Goal: Communication & Community: Answer question/provide support

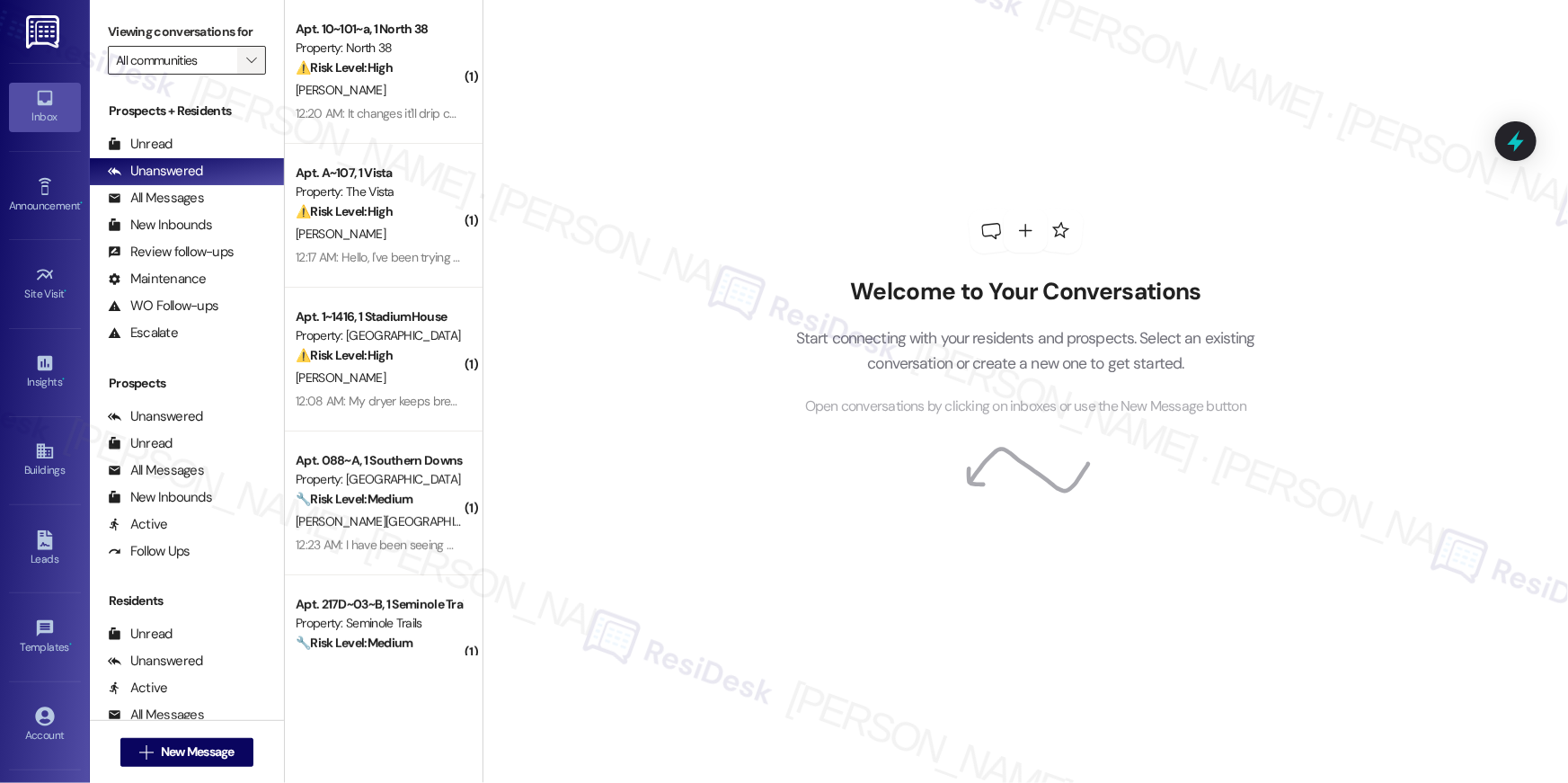
click at [246, 61] on icon "" at bounding box center [251, 60] width 10 height 14
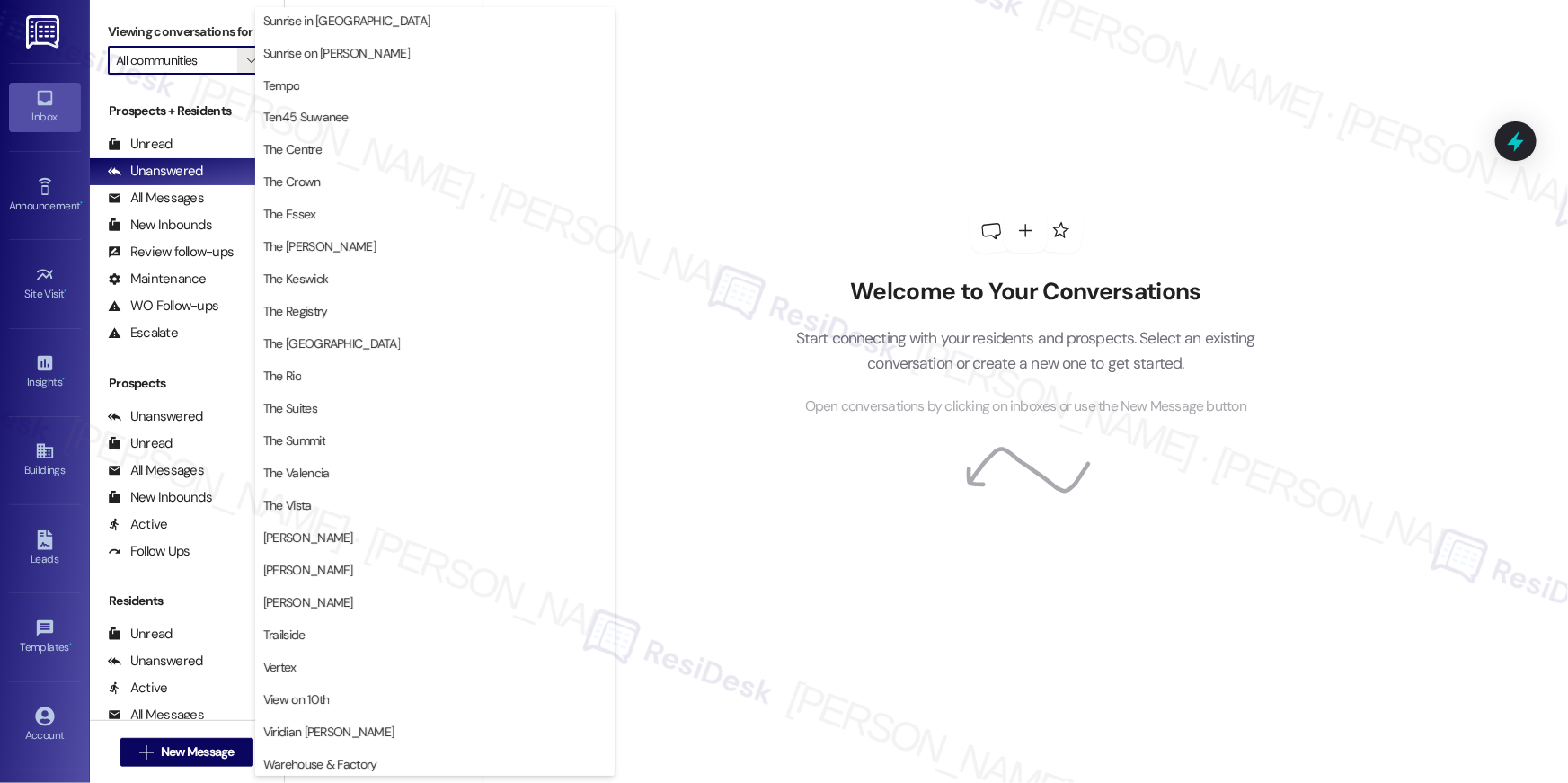
scroll to position [1658, 0]
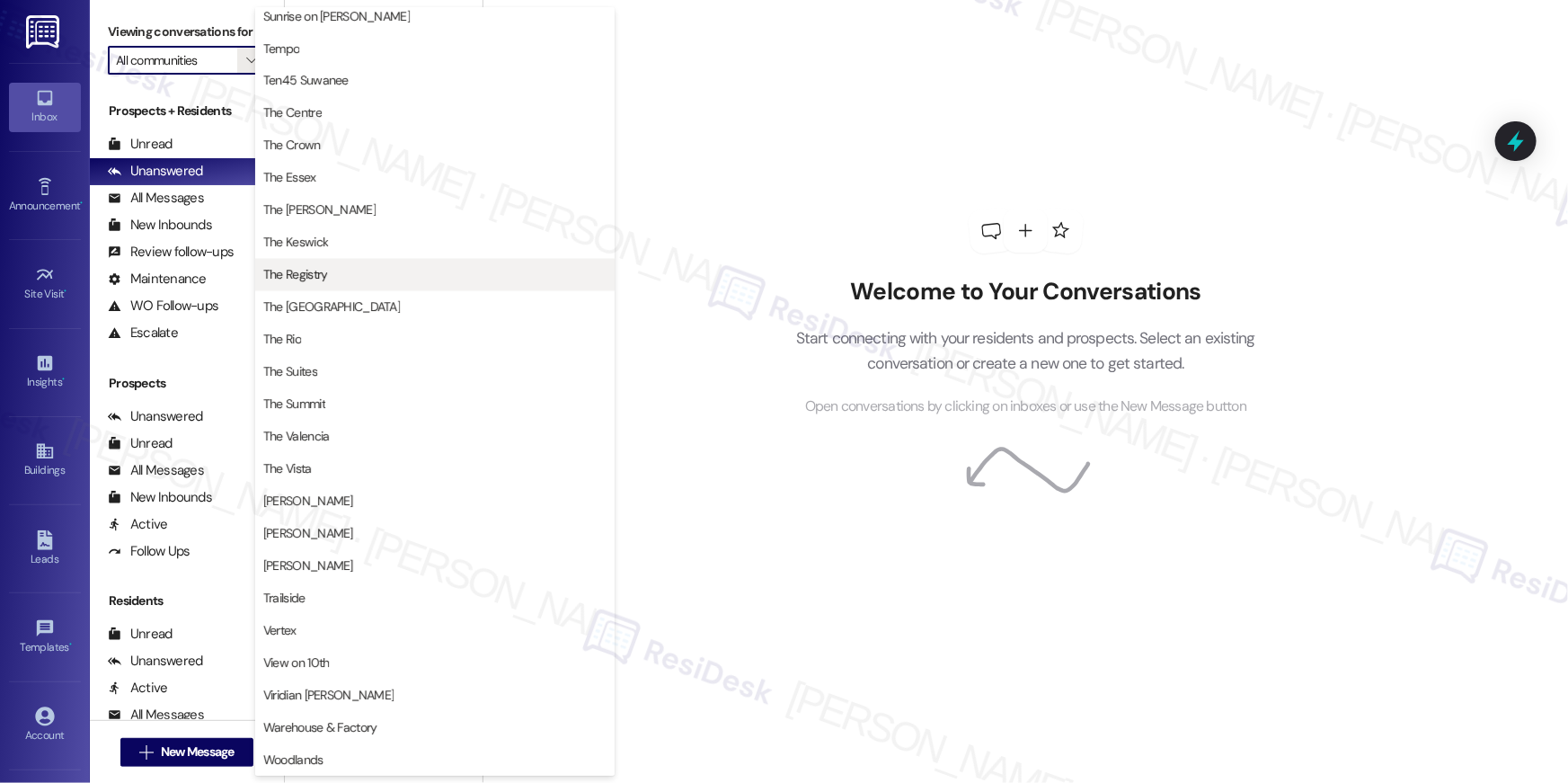
click at [373, 272] on span "The Registry" at bounding box center [434, 275] width 343 height 18
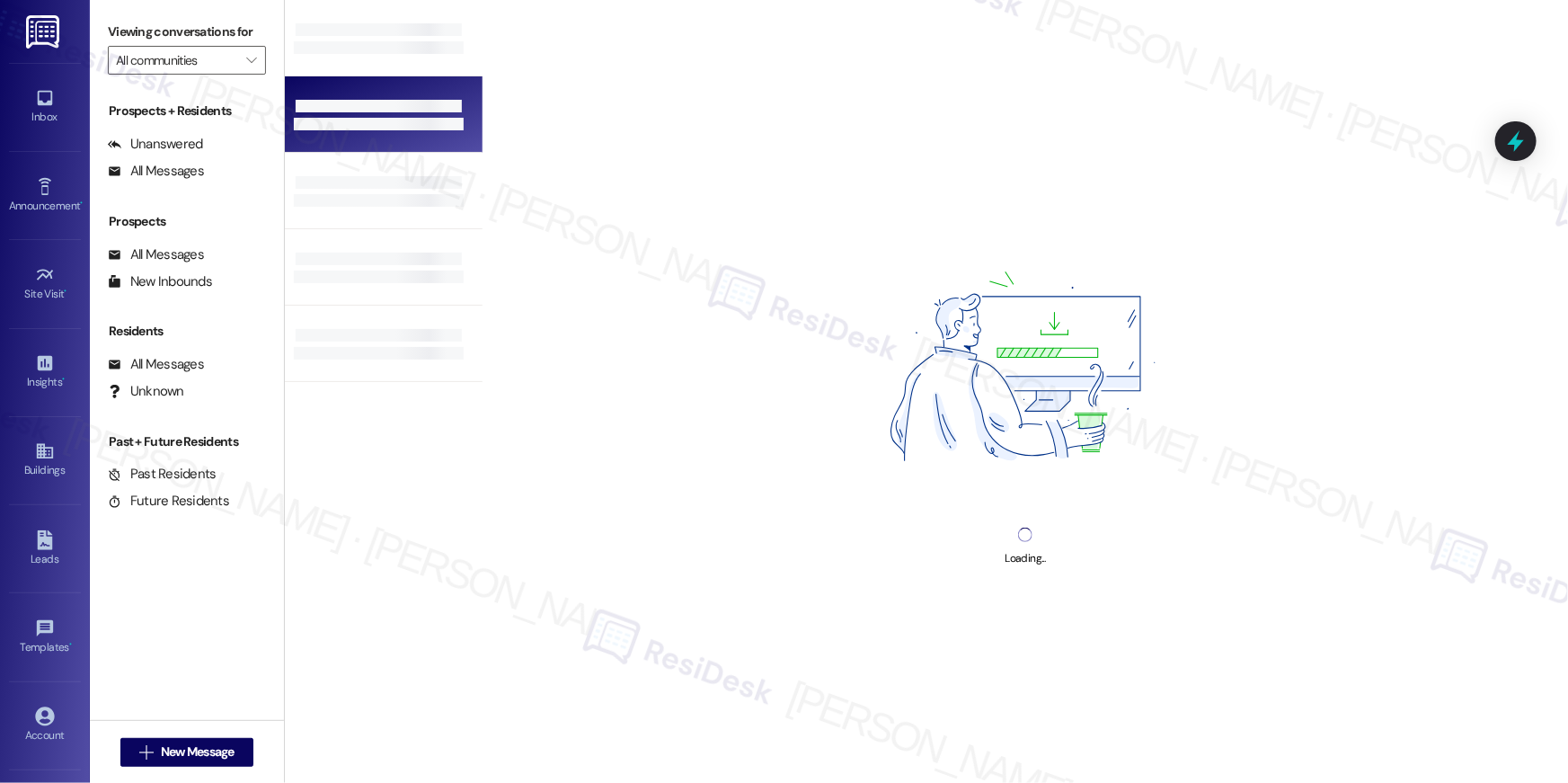
type input "The Registry"
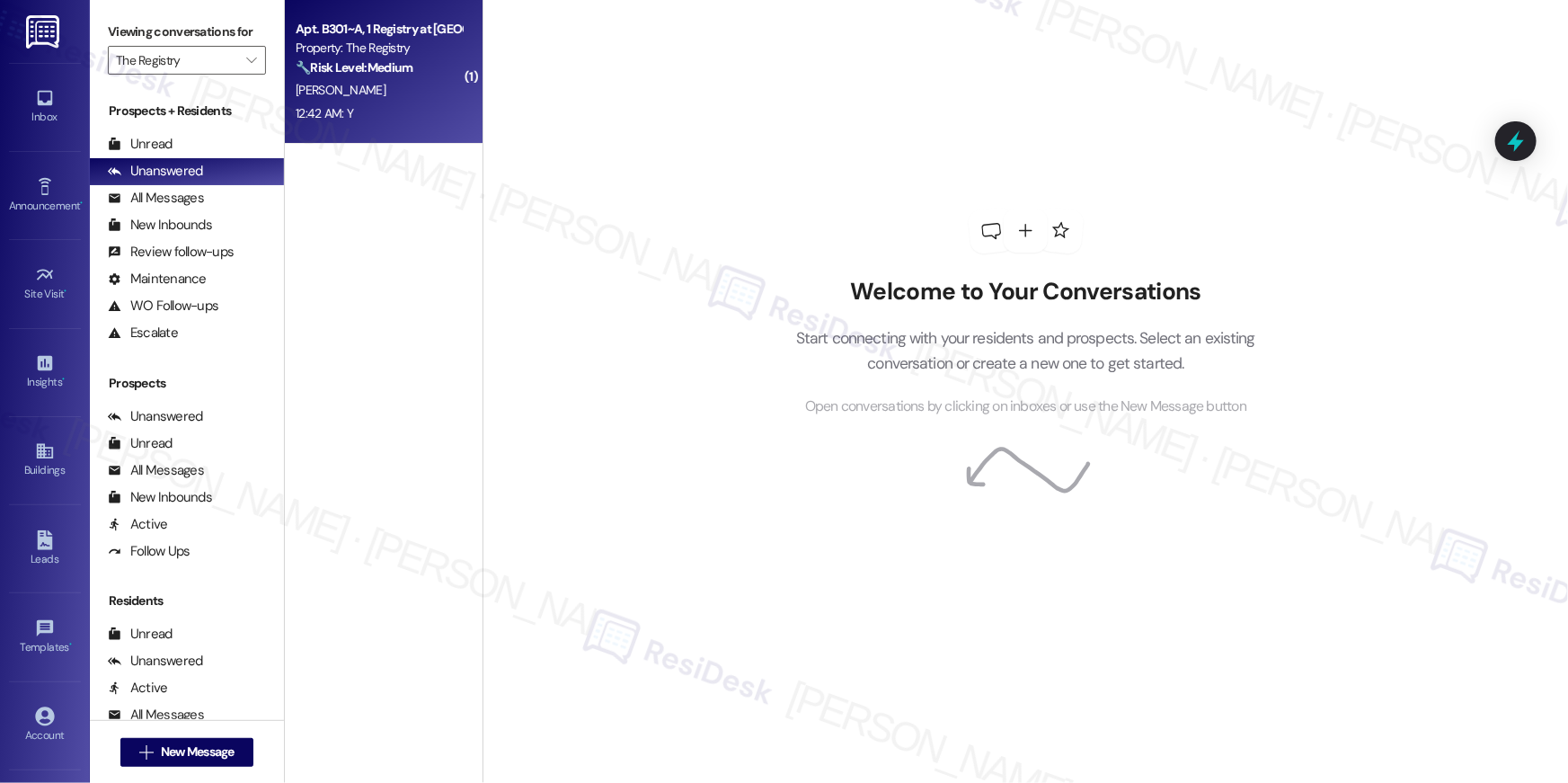
click at [343, 67] on strong "🔧 Risk Level: Medium" at bounding box center [354, 67] width 117 height 16
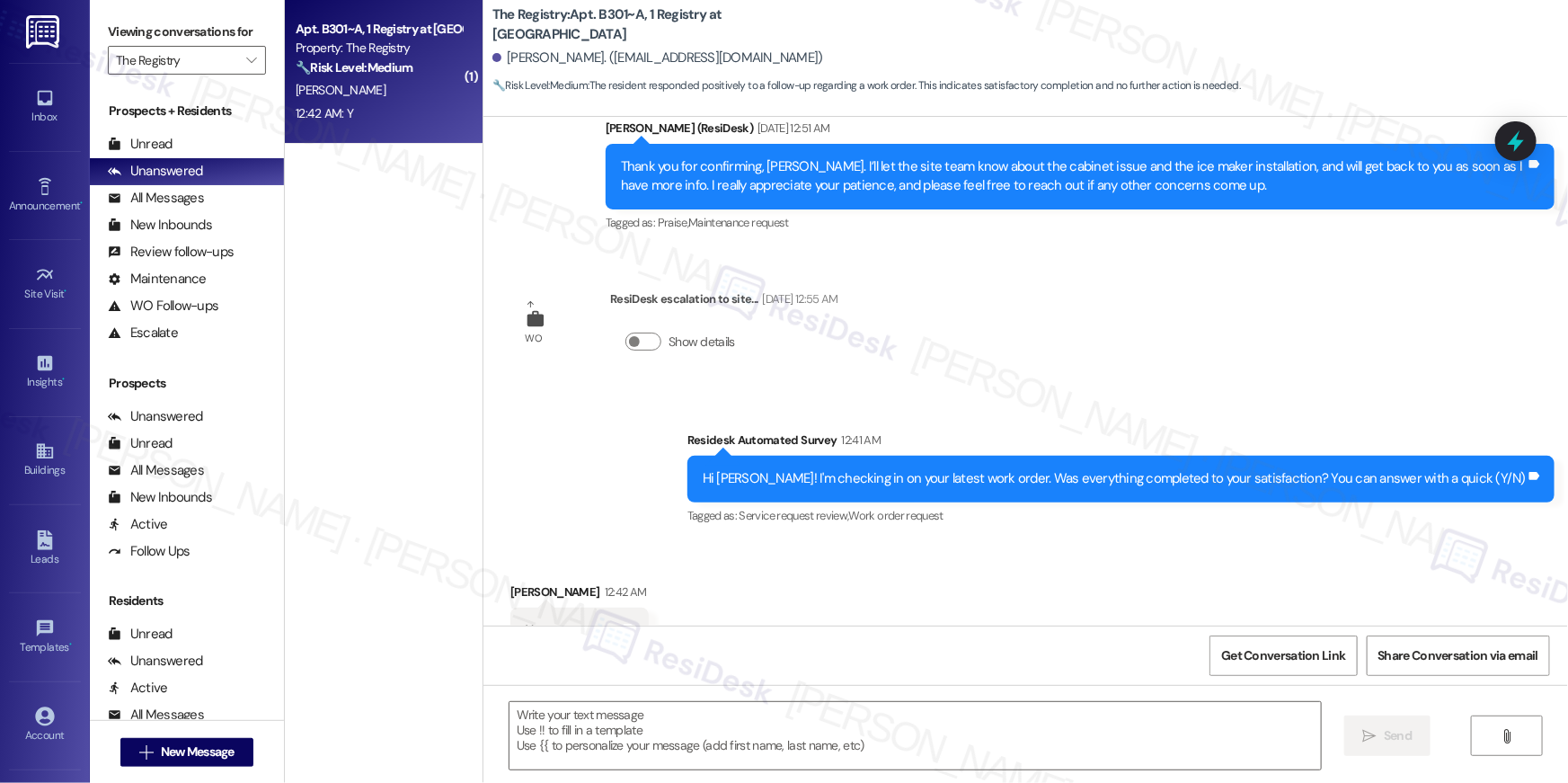
scroll to position [1142, 0]
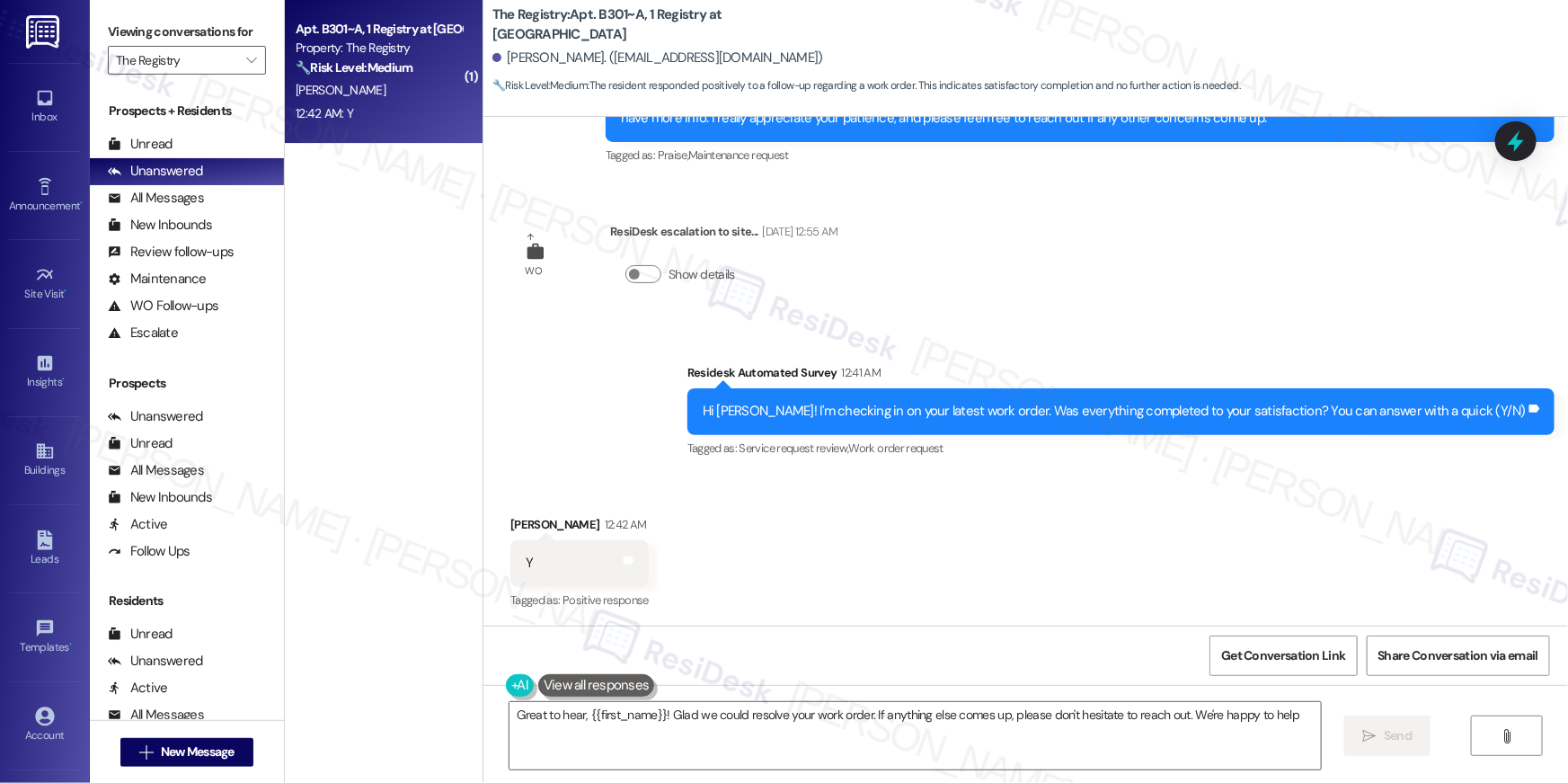
type textarea "Great to hear, {{first_name}}! Glad we could resolve your work order. If anythi…"
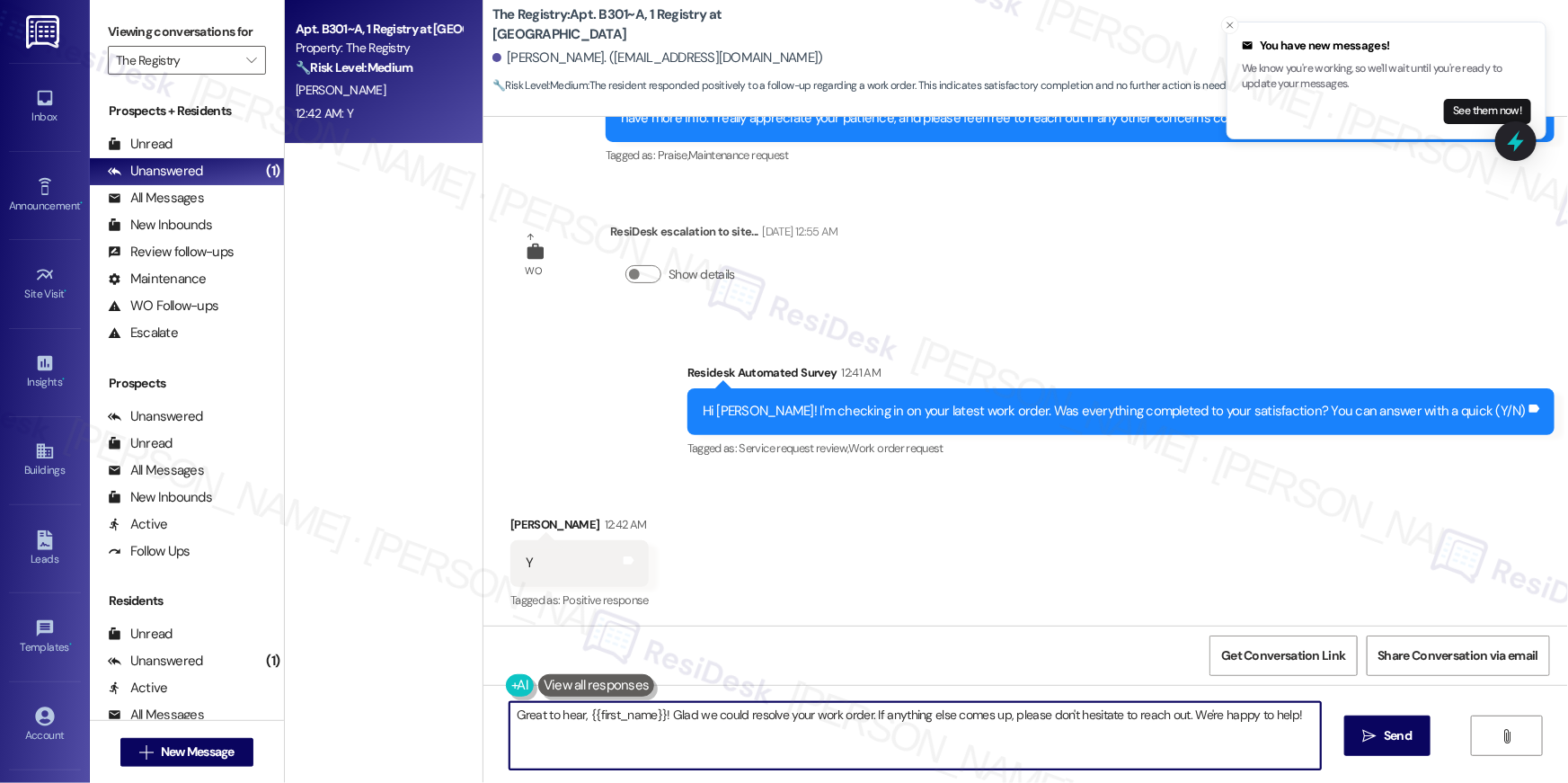
click at [1165, 751] on textarea "Great to hear, {{first_name}}! Glad we could resolve your work order. If anythi…" at bounding box center [915, 735] width 811 height 67
click at [1384, 734] on span "Send" at bounding box center [1398, 735] width 28 height 19
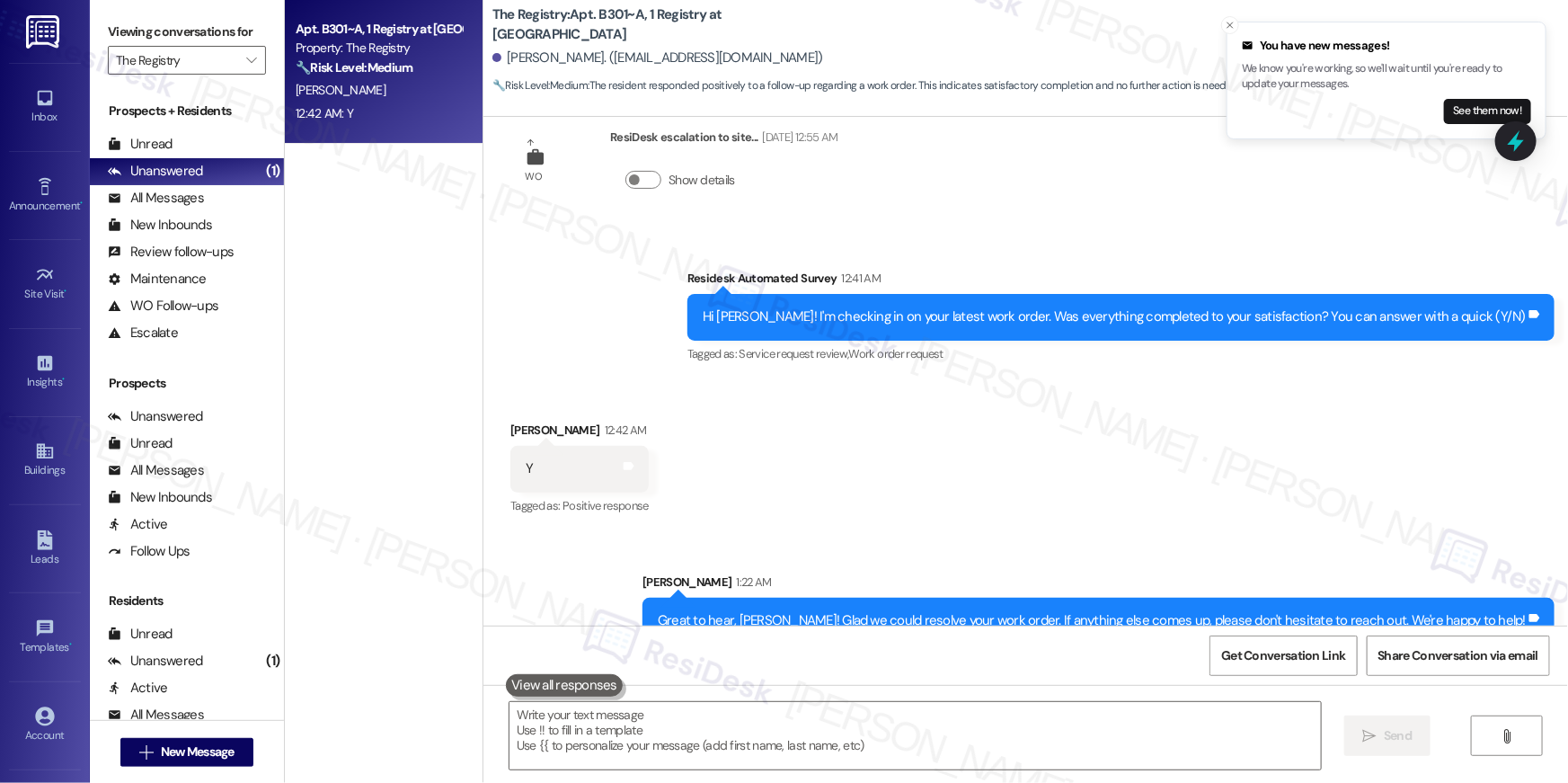
scroll to position [1268, 0]
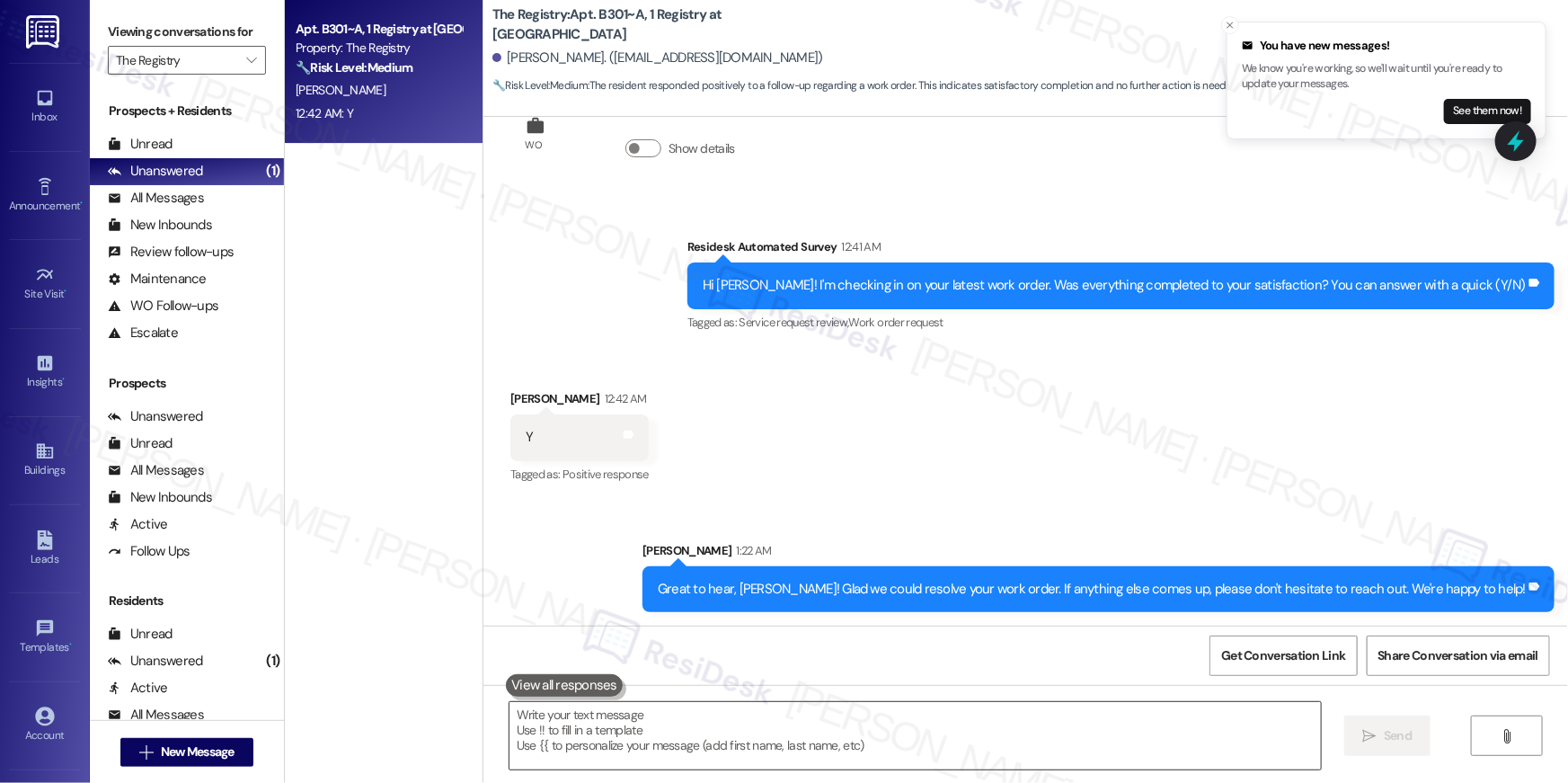
click at [977, 722] on textarea at bounding box center [915, 735] width 811 height 67
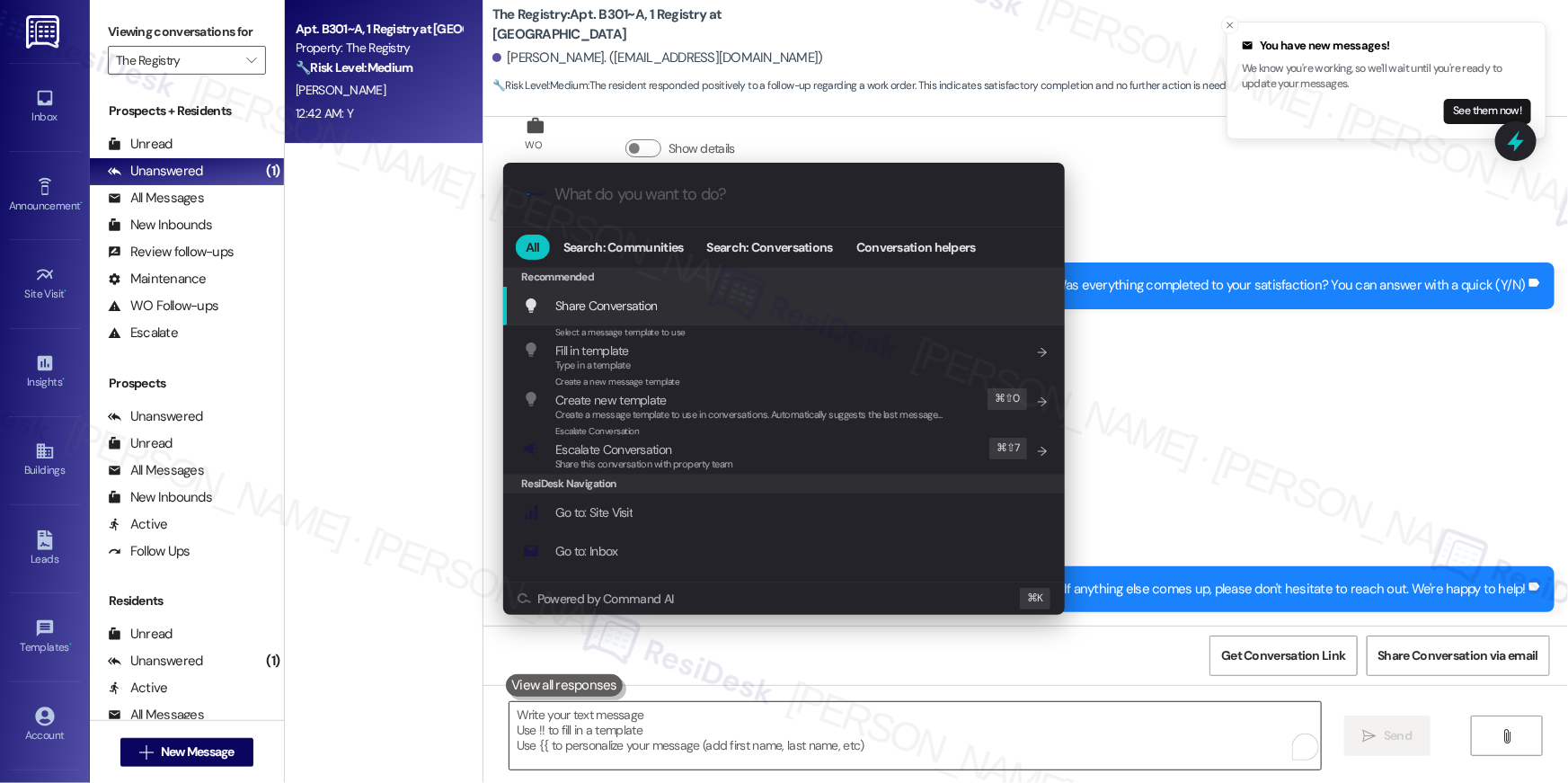
type input "o"
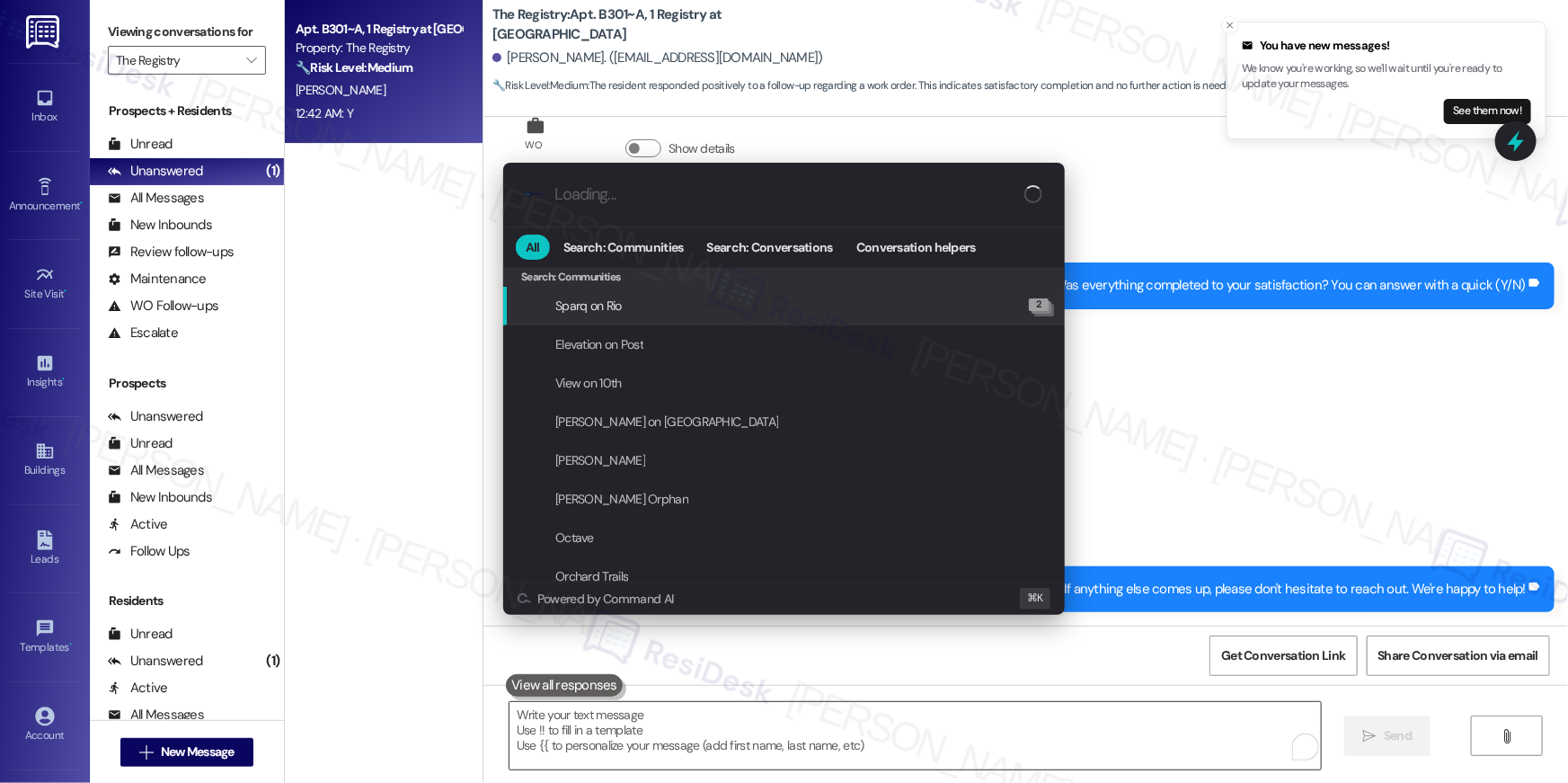
type input "p"
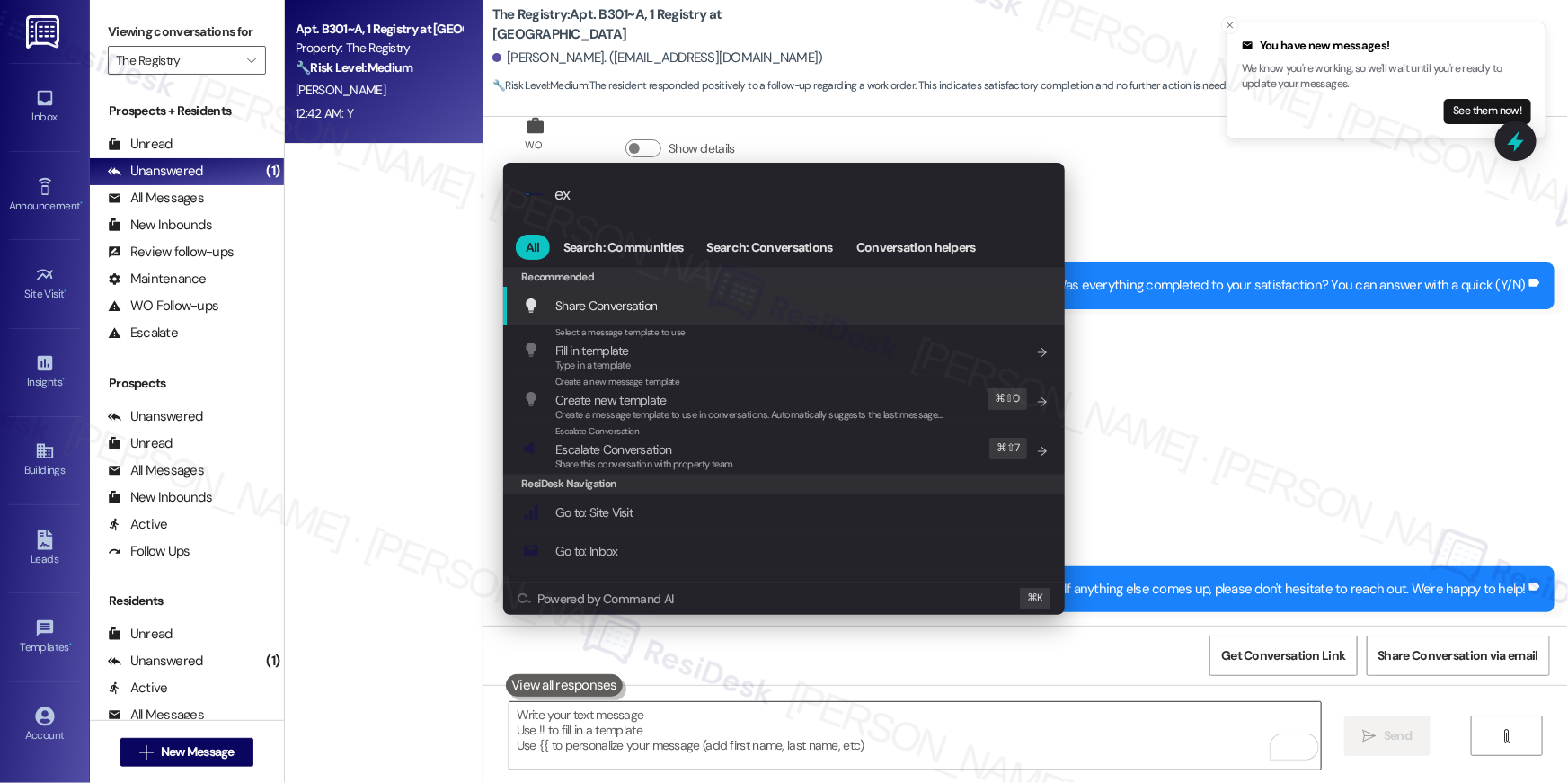
type input "exp"
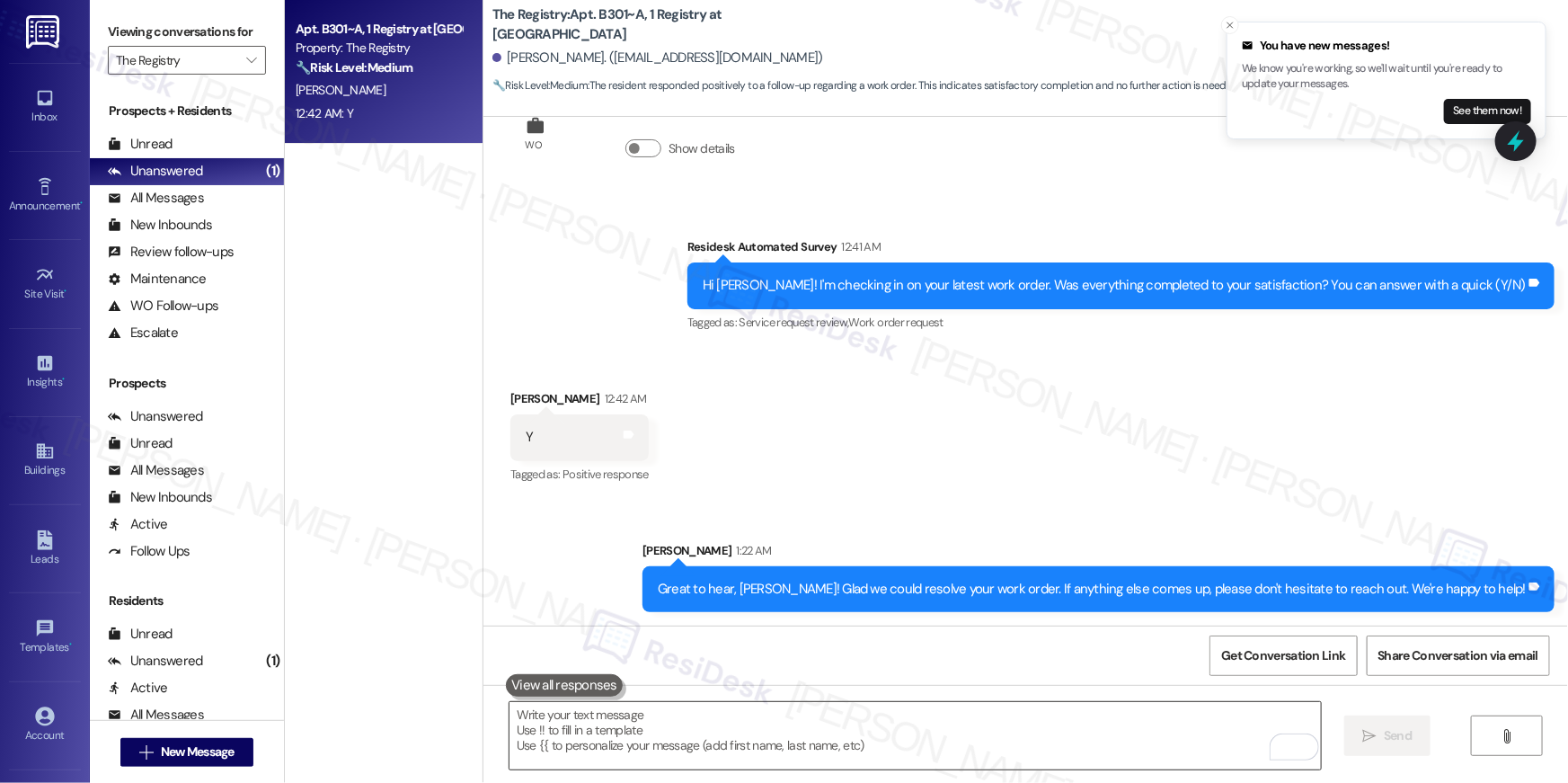
type textarea "If I may ask...has {{property}} lived up to your expectations?"
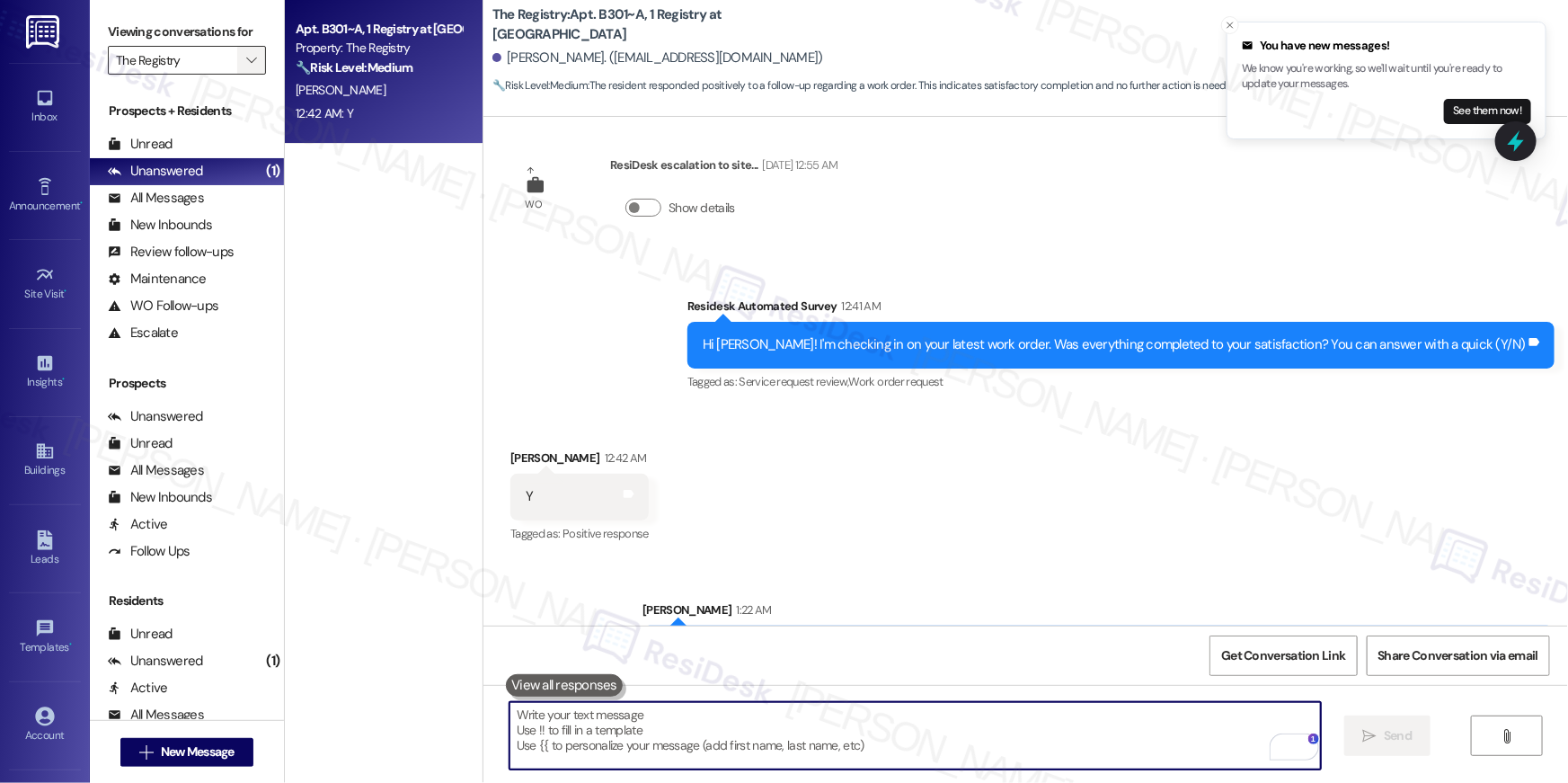
scroll to position [1142, 0]
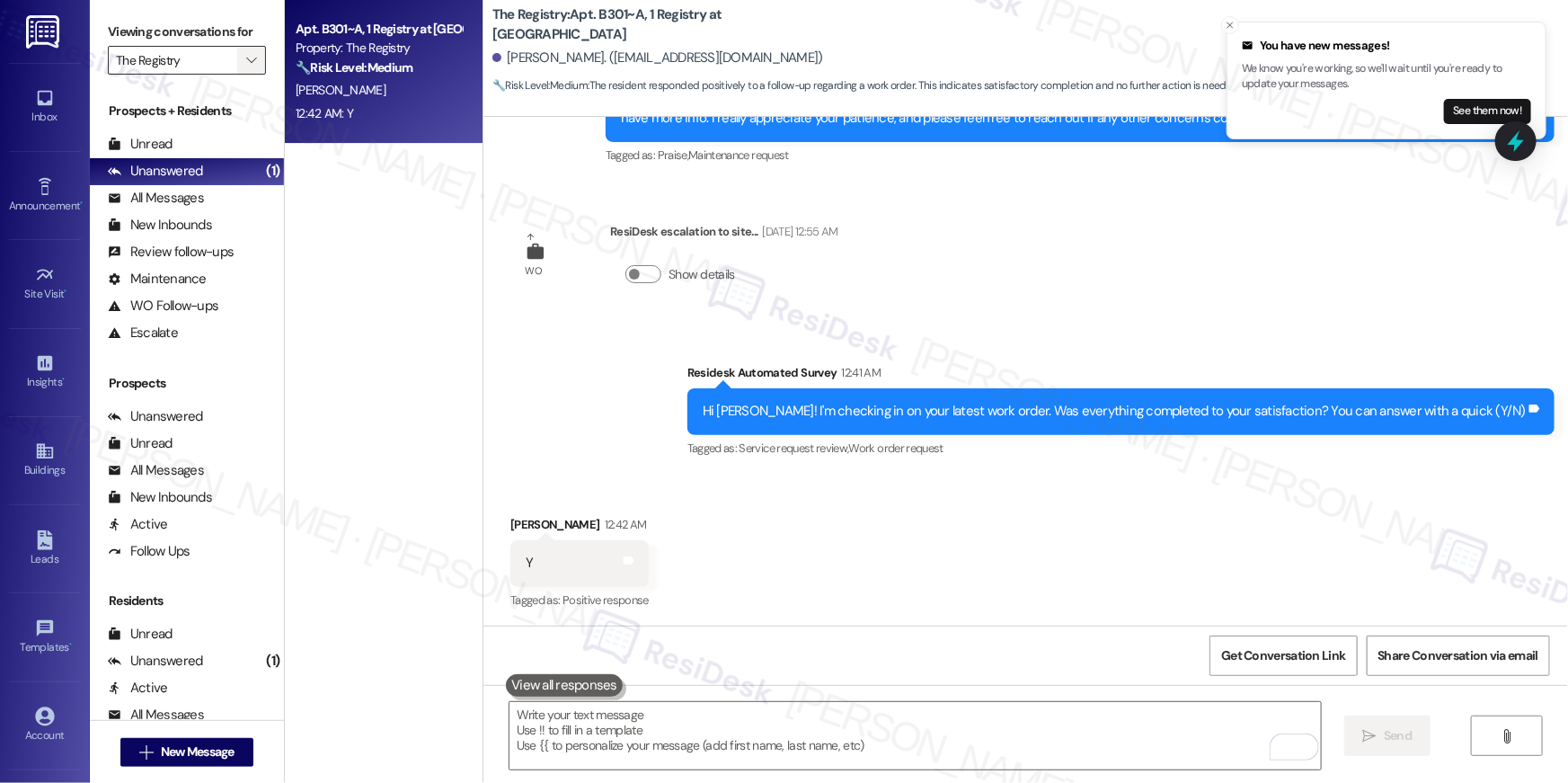
click at [247, 57] on span "" at bounding box center [251, 60] width 17 height 29
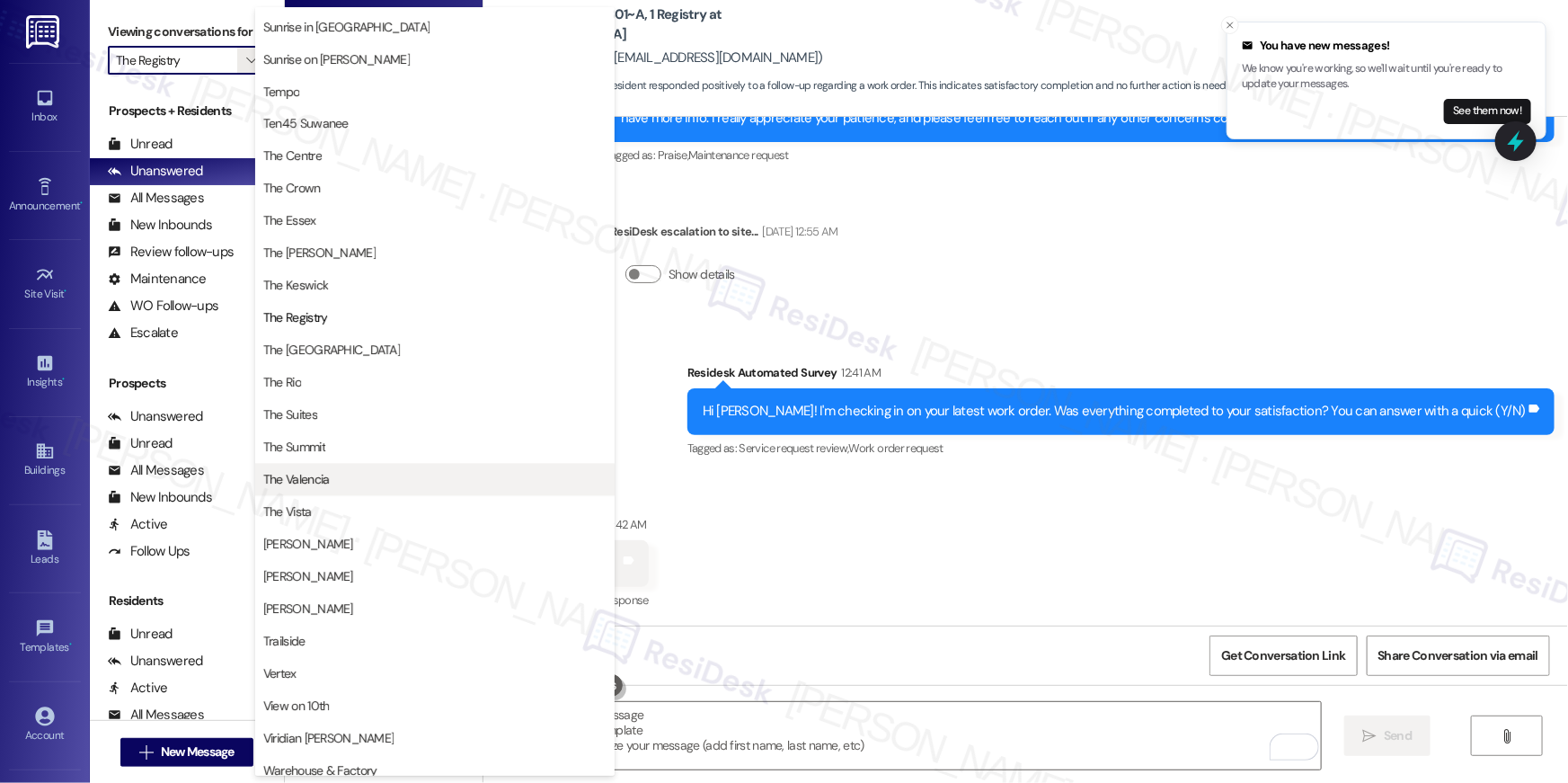
scroll to position [1630, 0]
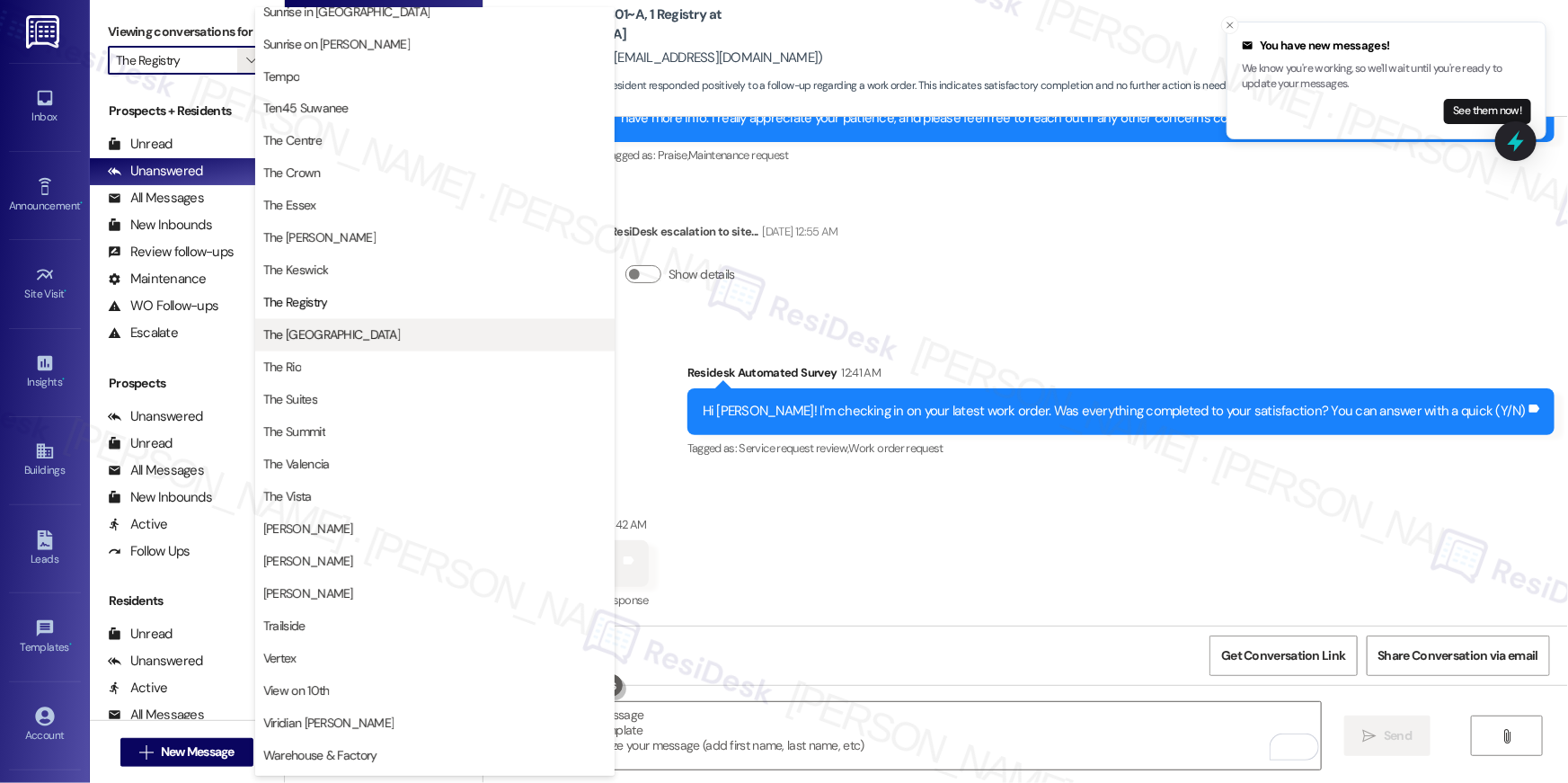
click at [331, 345] on button "The [GEOGRAPHIC_DATA]" at bounding box center [434, 335] width 359 height 32
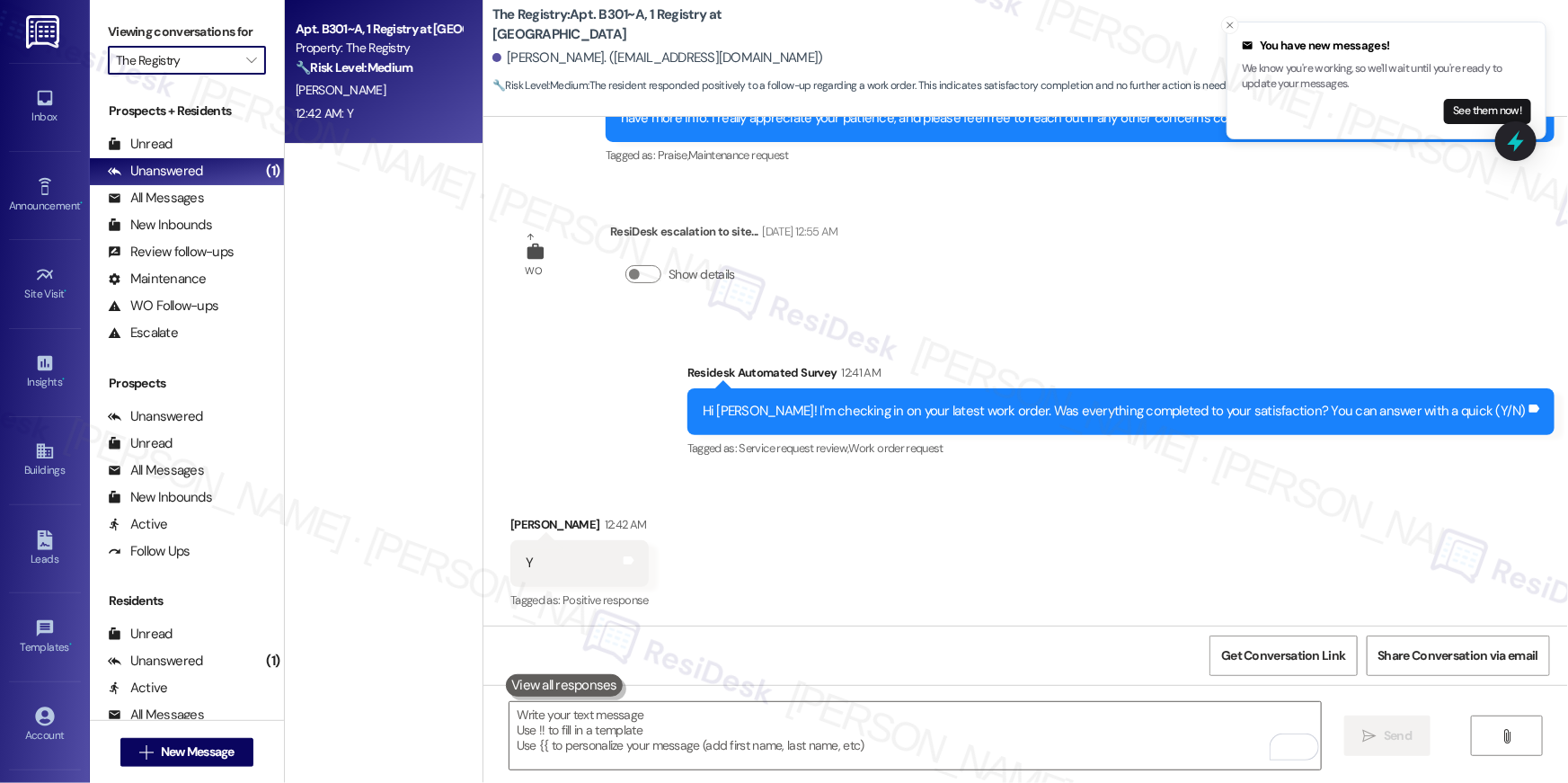
type input "The [GEOGRAPHIC_DATA]"
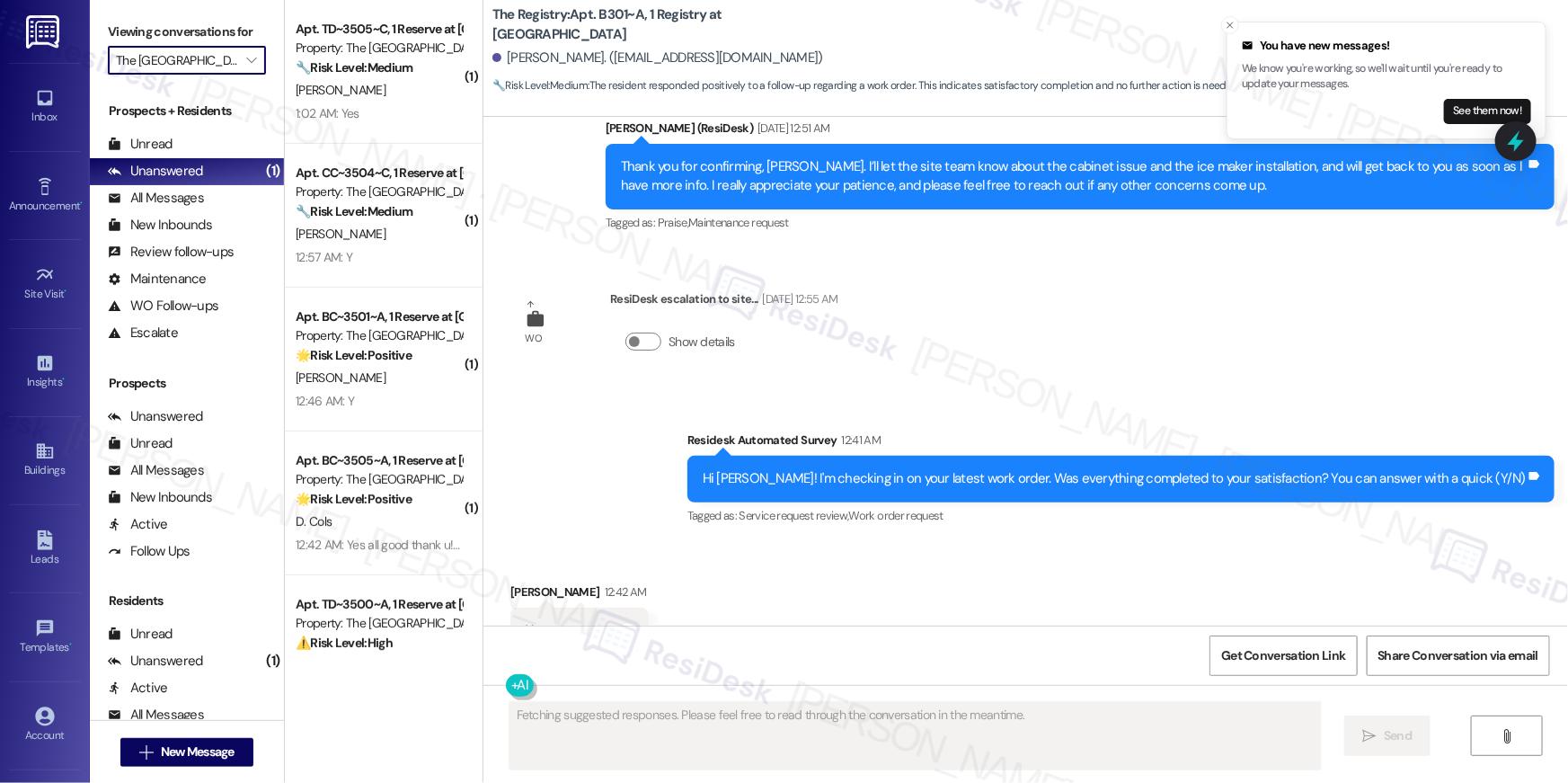
scroll to position [1142, 0]
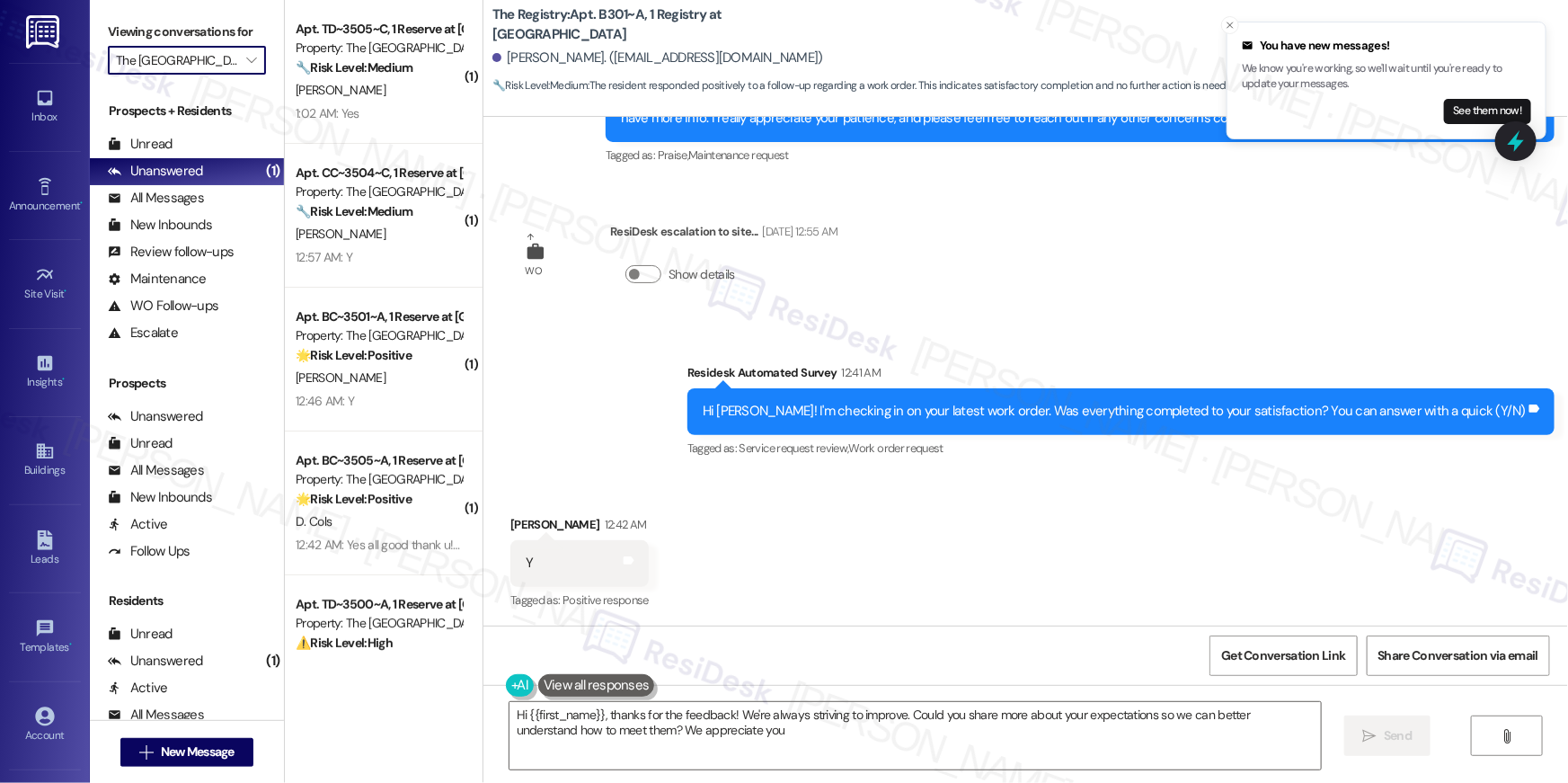
type textarea "Hi {{first_name}}, thanks for the feedback! We're always striving to improve. C…"
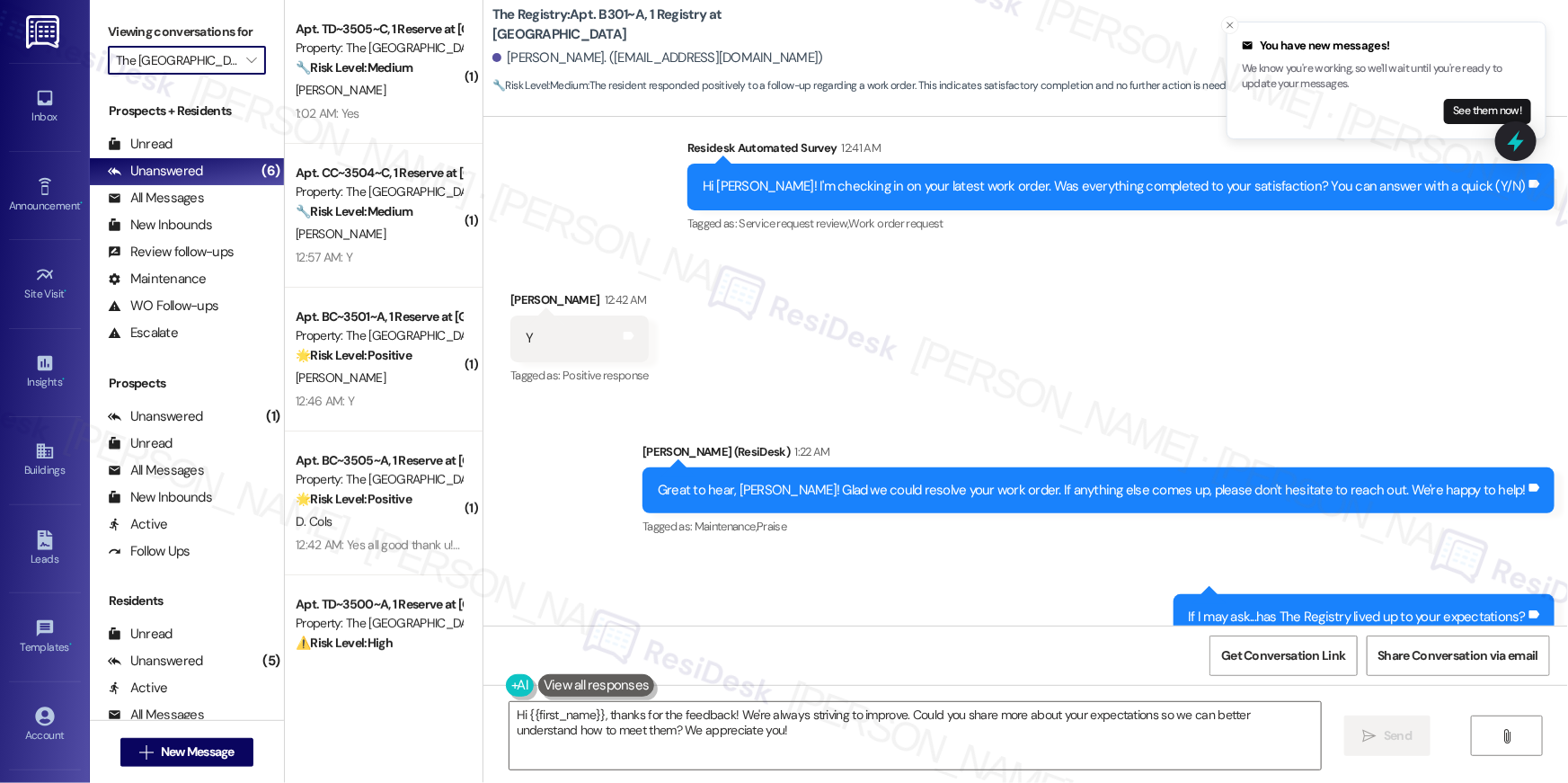
scroll to position [1421, 0]
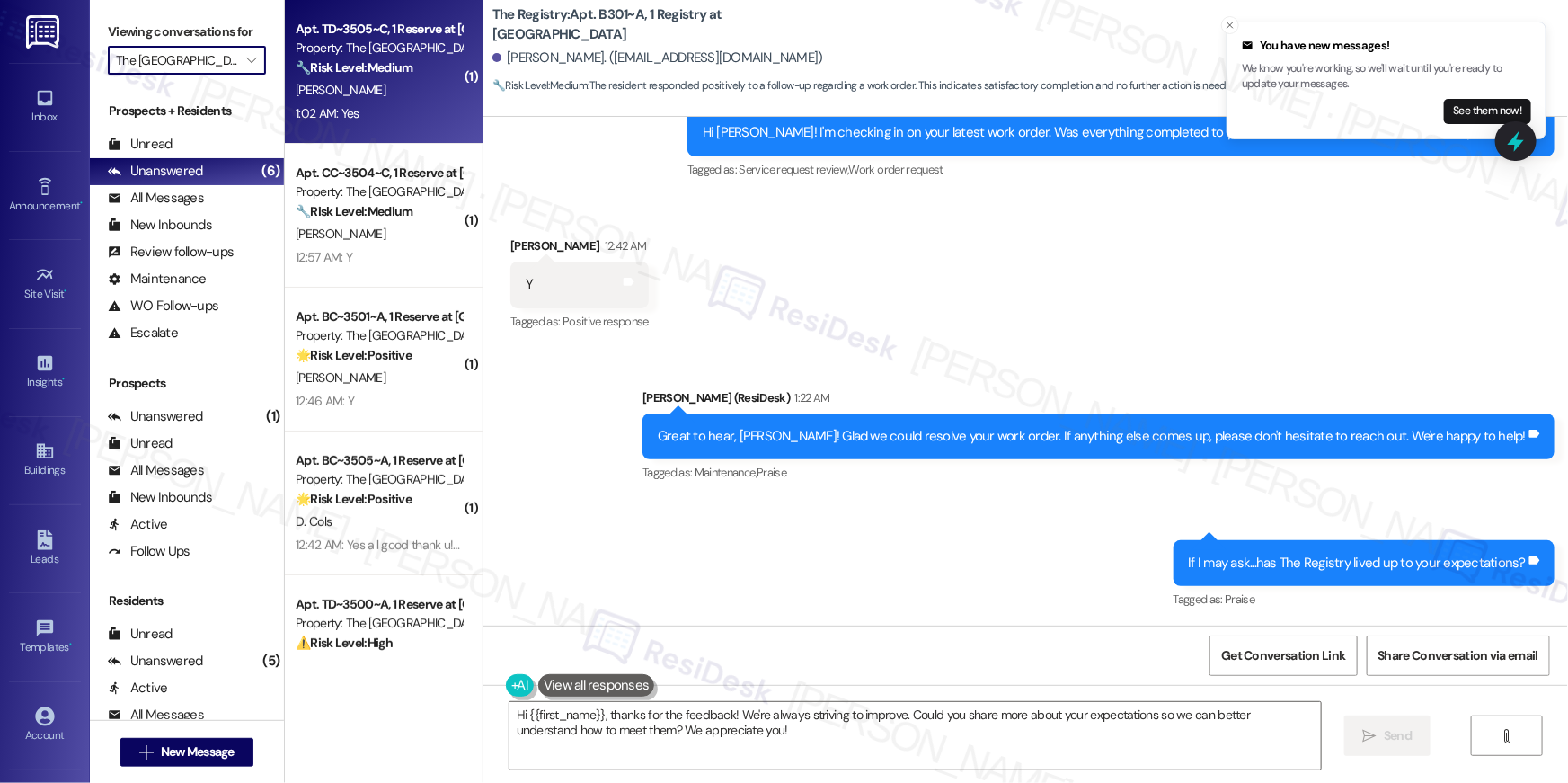
click at [409, 82] on div "[PERSON_NAME]" at bounding box center [379, 90] width 170 height 22
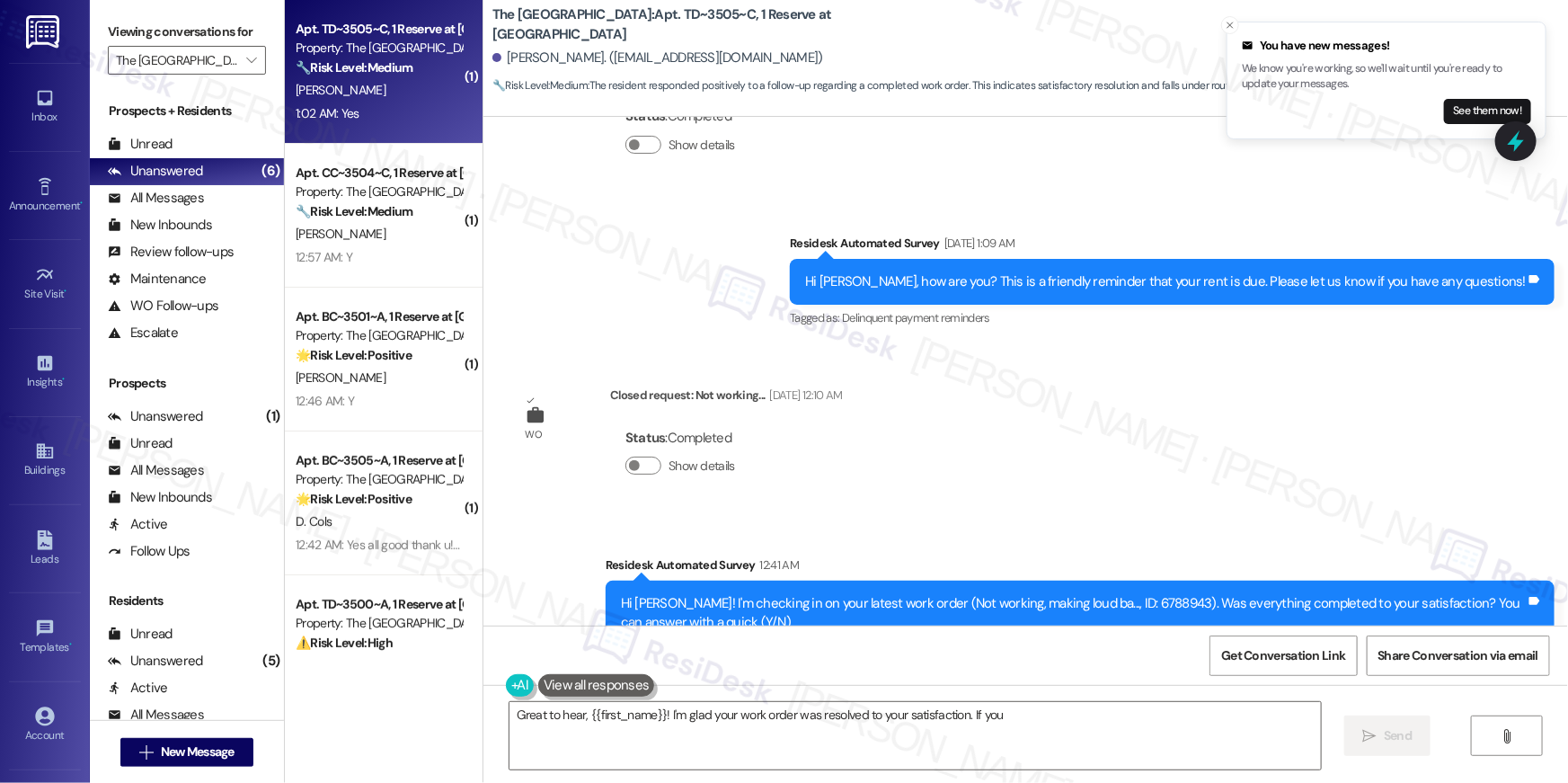
scroll to position [741, 0]
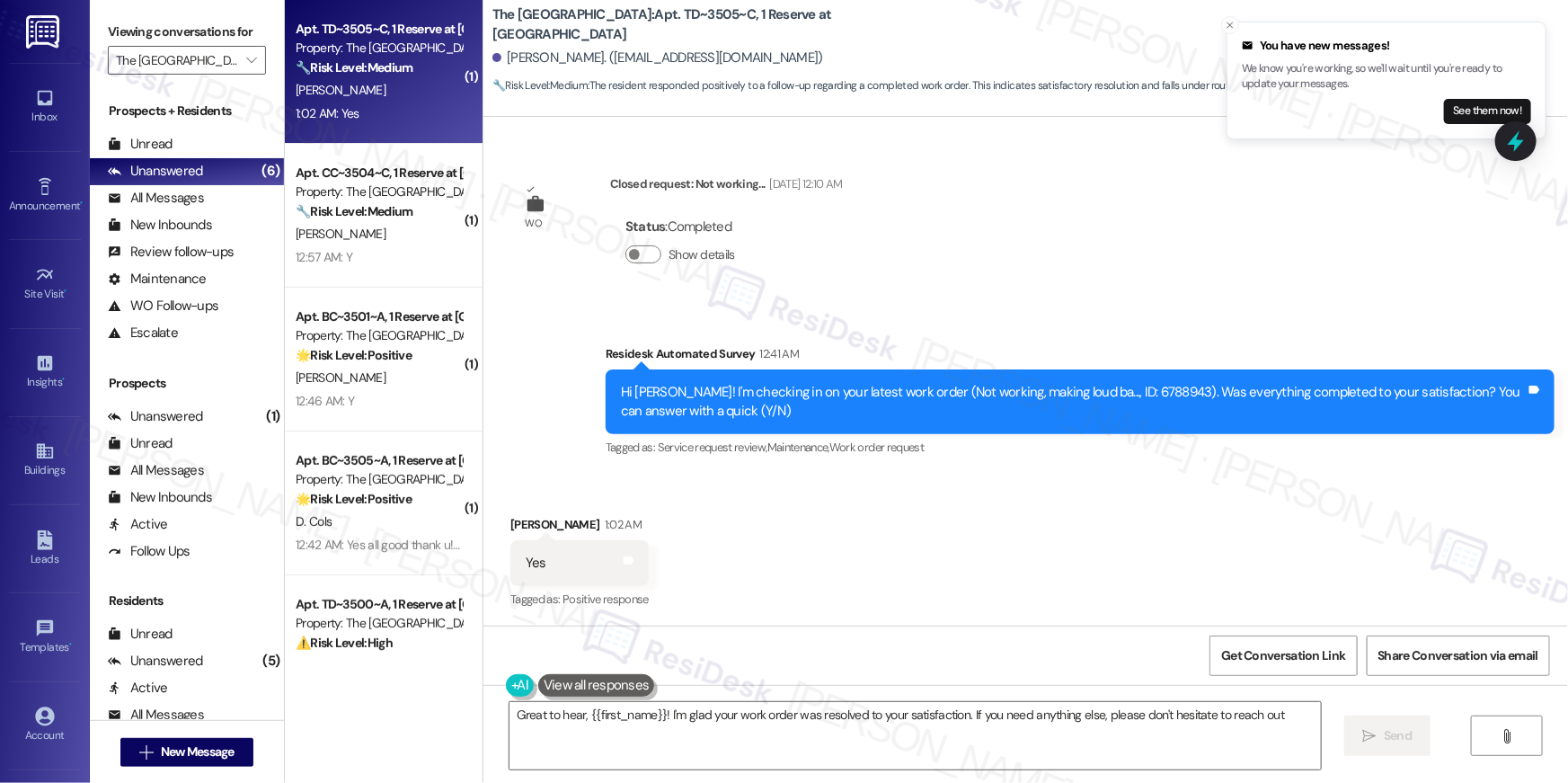
type textarea "Great to hear, {{first_name}}! I'm glad your work order was resolved to your sa…"
click at [1220, 723] on textarea "Great to hear, {{first_name}}! I'm glad your work order was resolved to your sa…" at bounding box center [915, 735] width 811 height 67
click at [1401, 735] on span "Send" at bounding box center [1398, 735] width 28 height 19
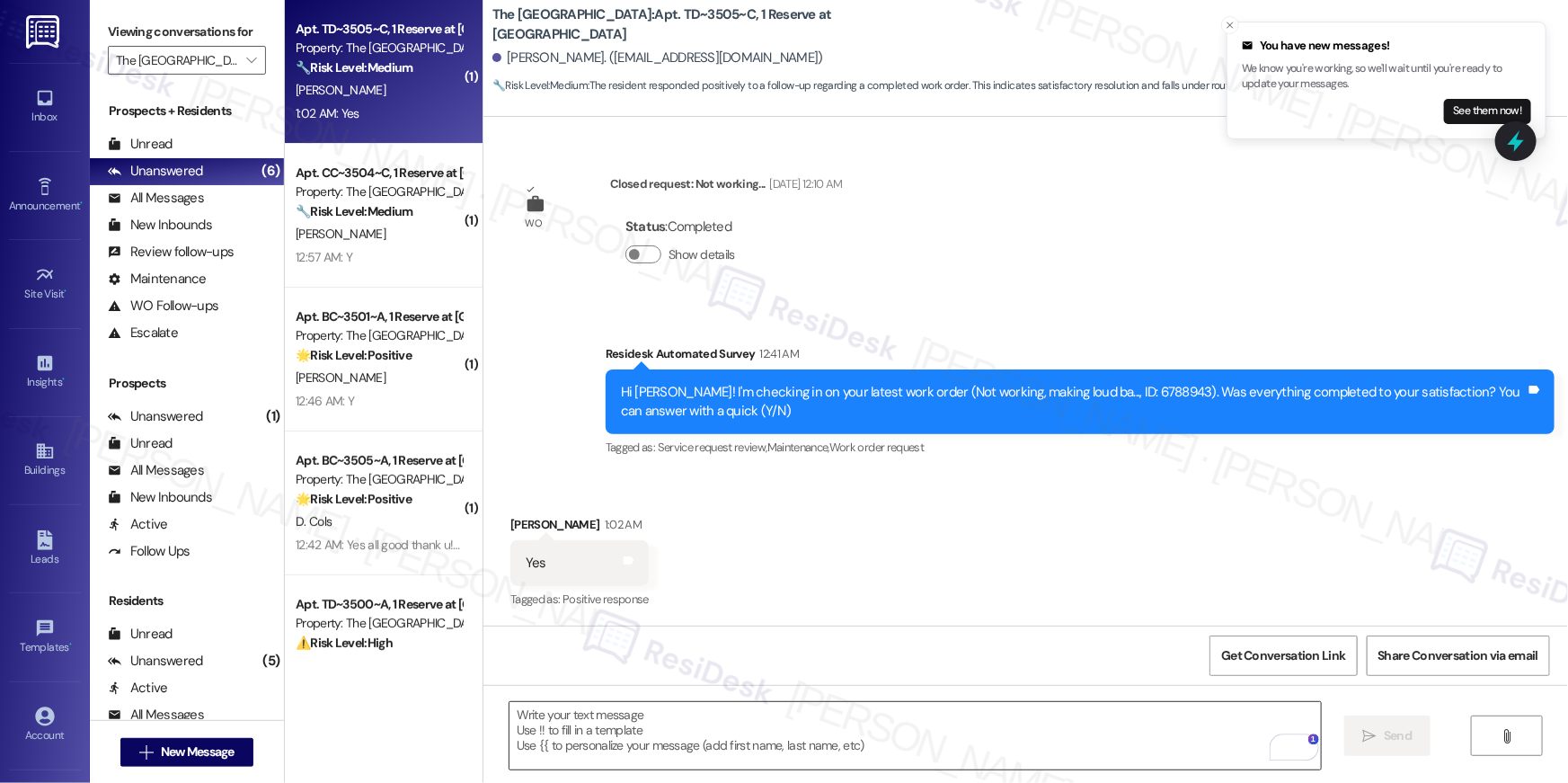
type textarea "Fetching suggested responses. Please feel free to read through the conversation…"
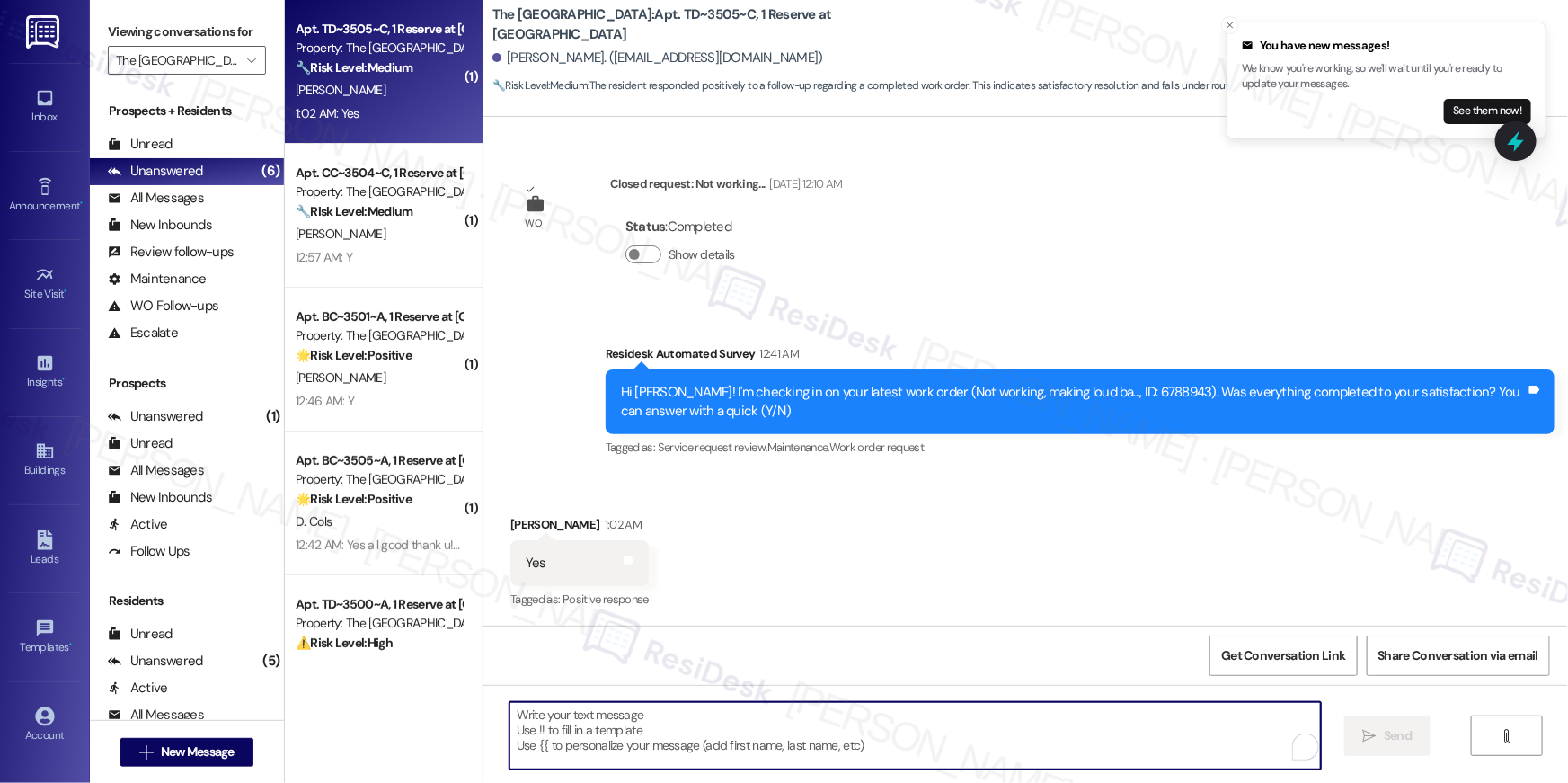
click at [1116, 746] on textarea "To enrich screen reader interactions, please activate Accessibility in Grammarl…" at bounding box center [915, 735] width 811 height 67
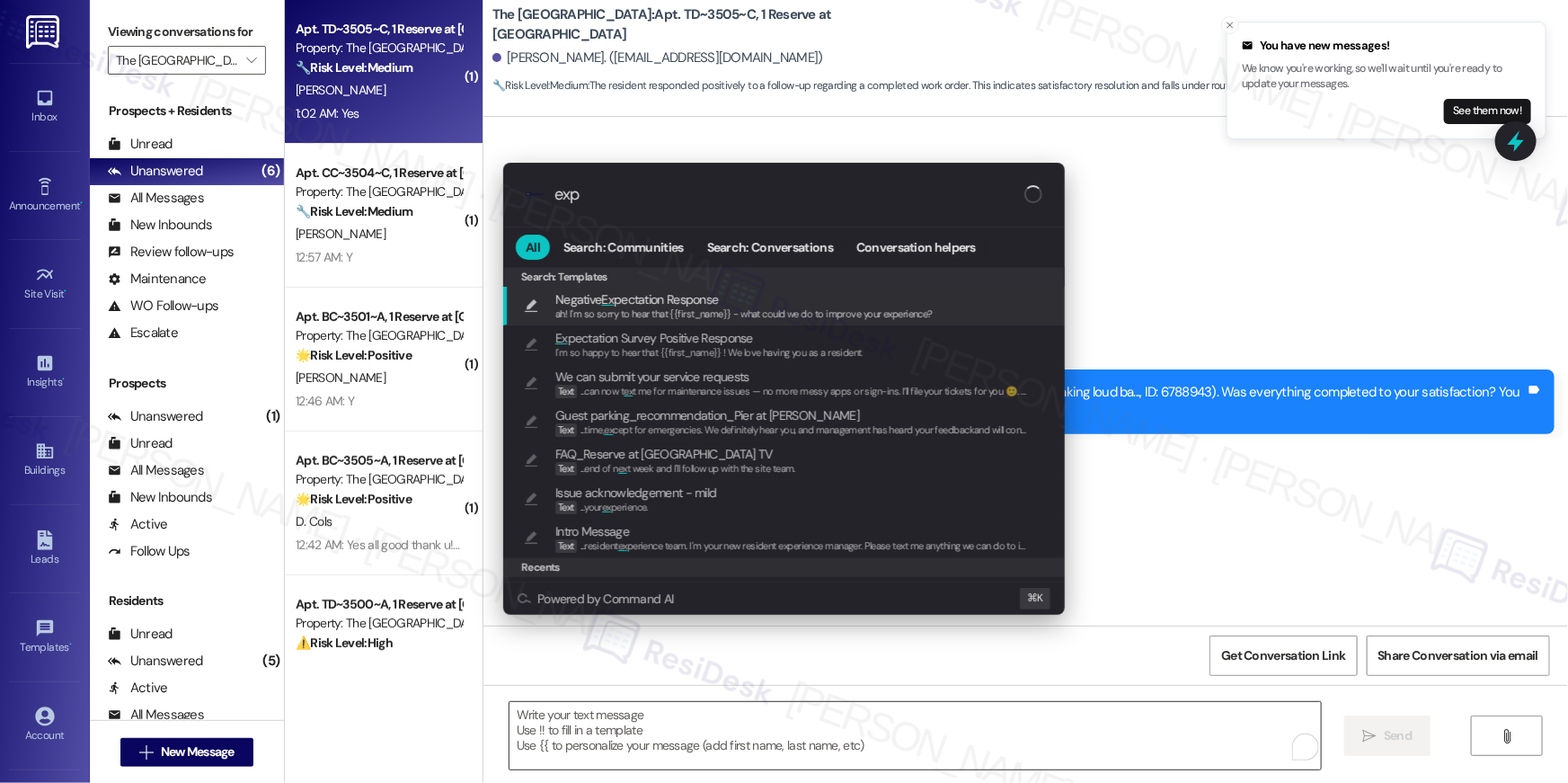
type input "expe"
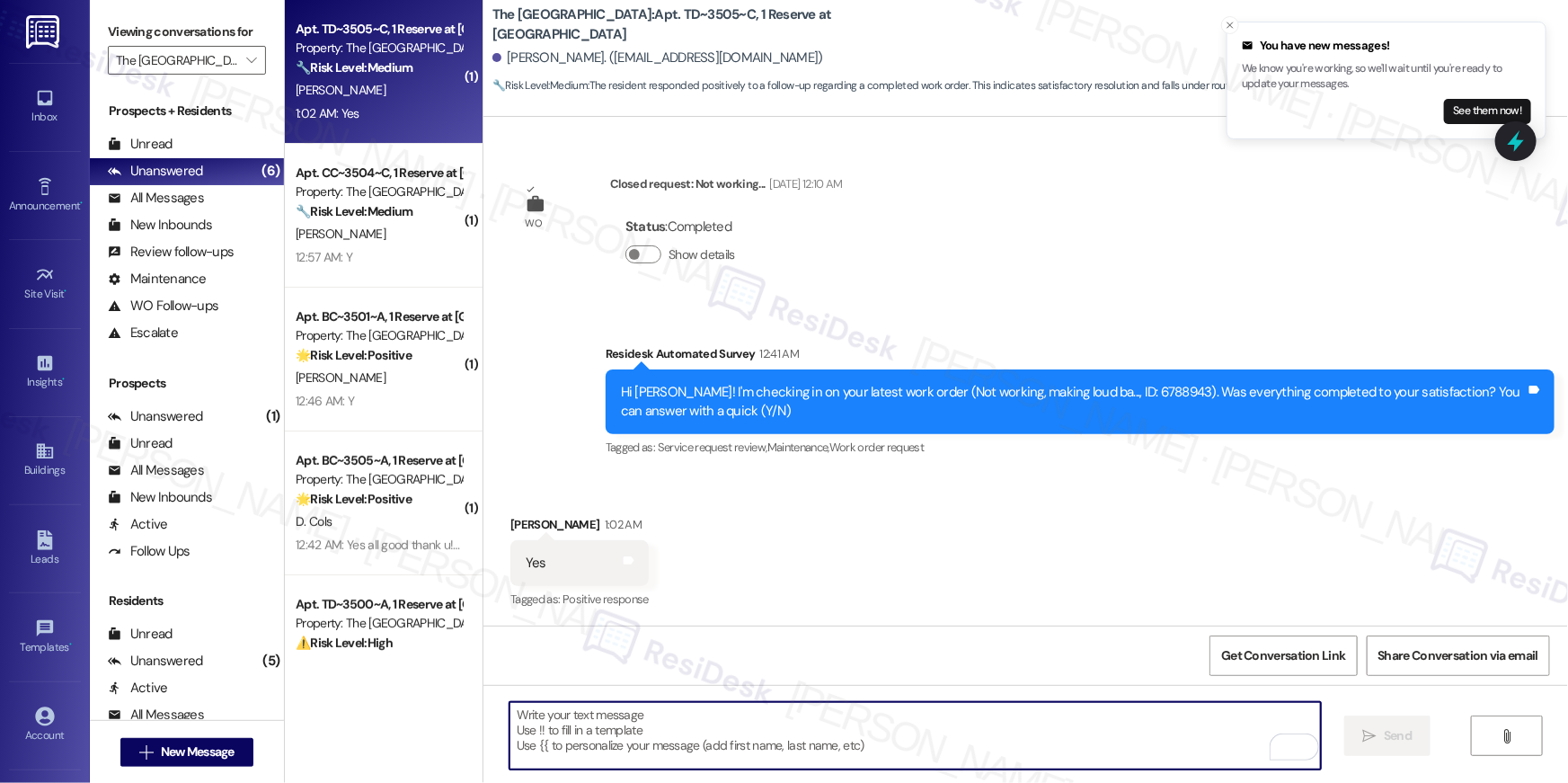
type textarea "ah! I'm so sorry to hear that {{first_name}} - what could we do to improve your…"
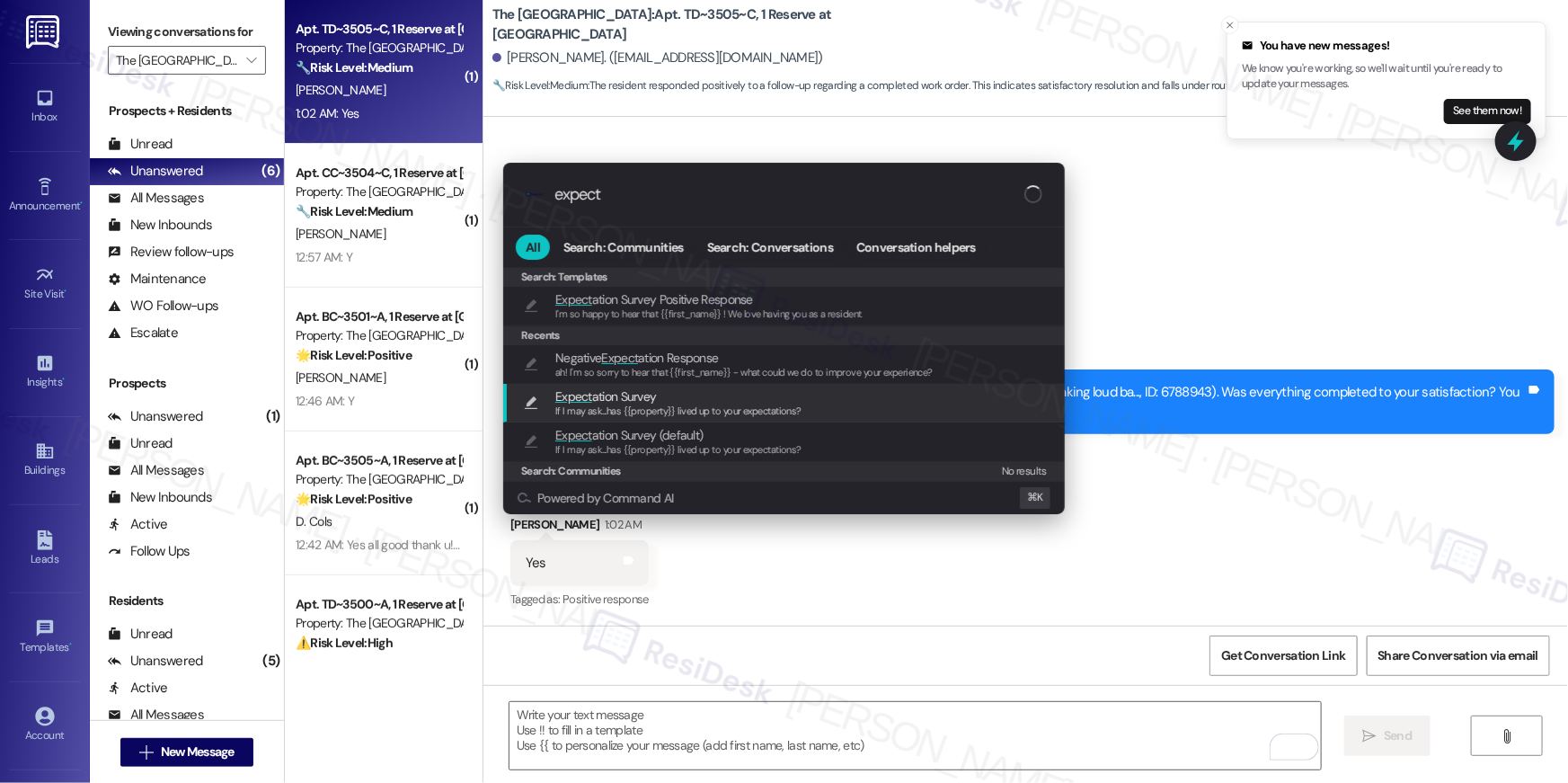
type input "expect"
click at [760, 410] on span "If I may ask...has {{property}} lived up to your expectations?" at bounding box center [678, 410] width 246 height 13
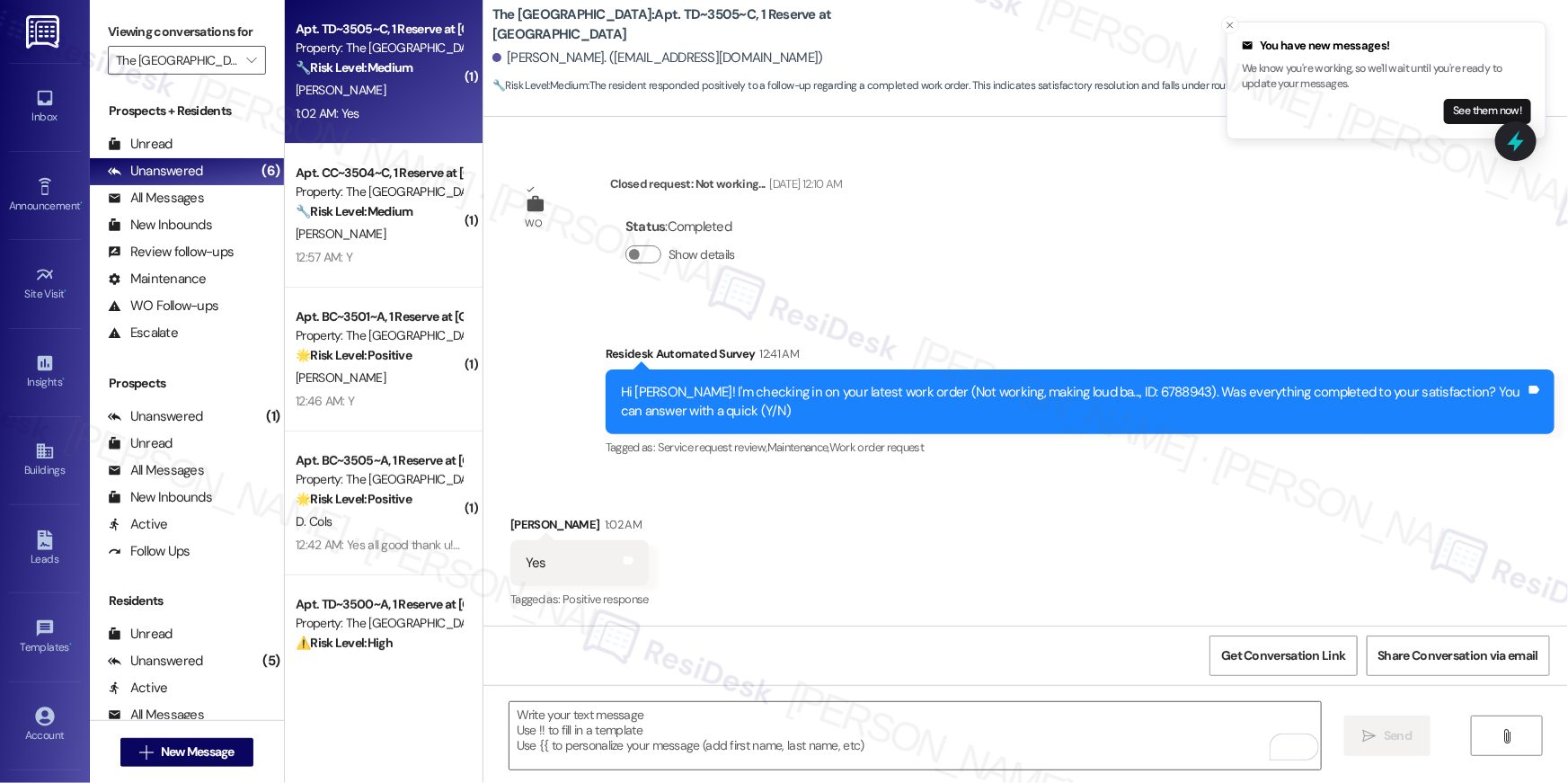
type textarea "If I may ask...has {{property}} lived up to your expectations?"
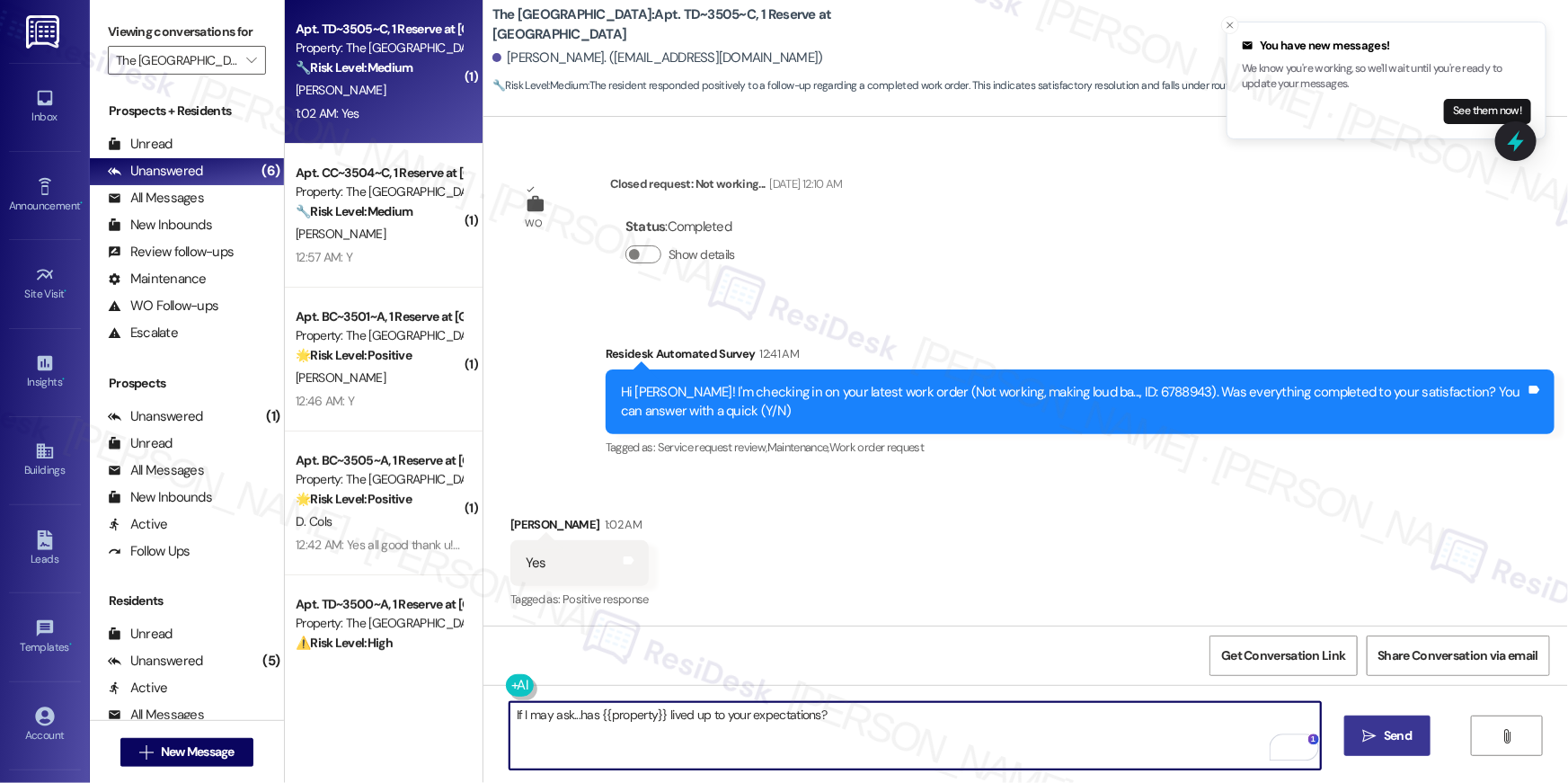
click at [1393, 746] on button " Send" at bounding box center [1387, 735] width 87 height 40
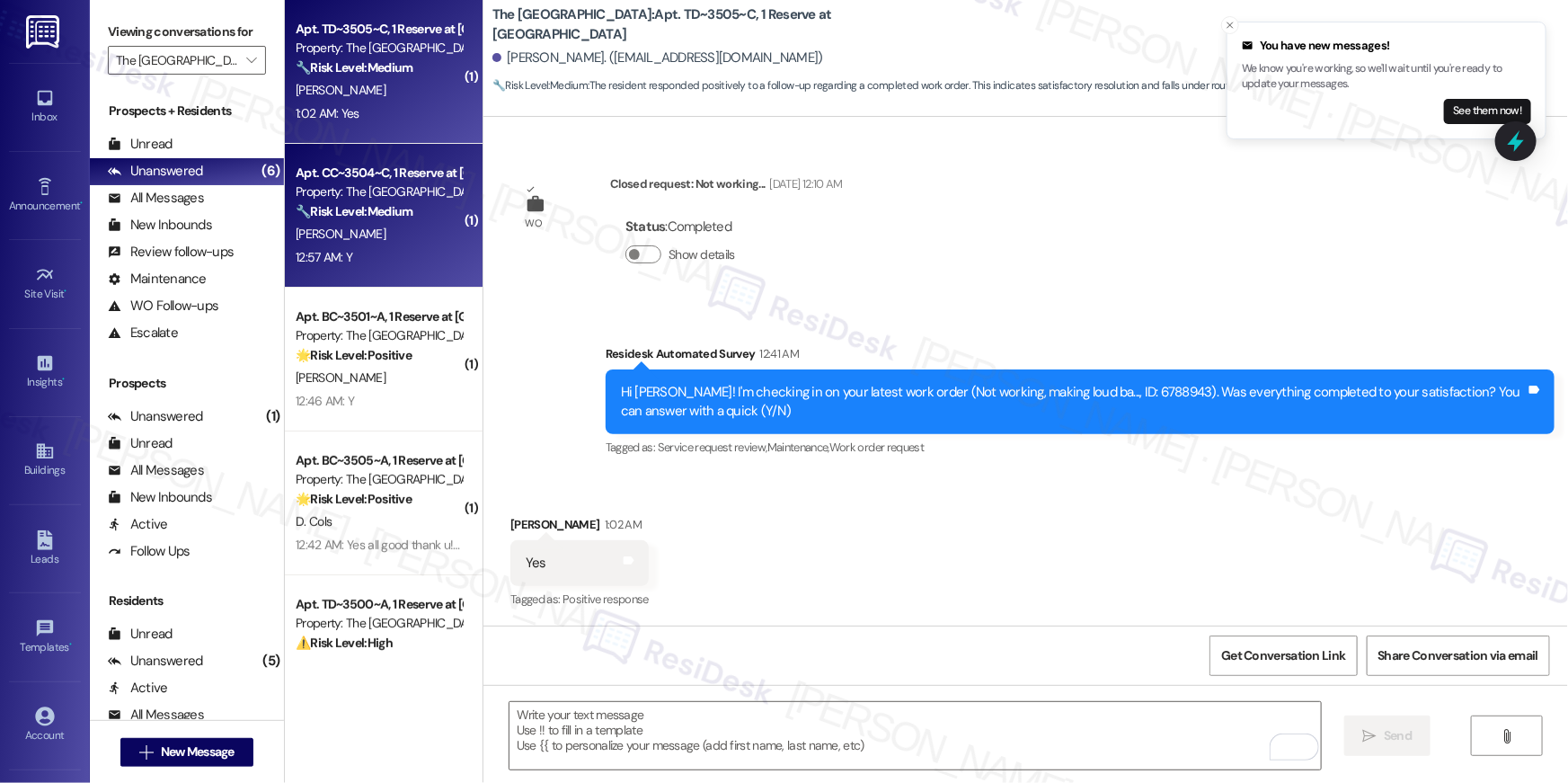
click at [396, 199] on div "Property: The [GEOGRAPHIC_DATA]" at bounding box center [379, 191] width 166 height 19
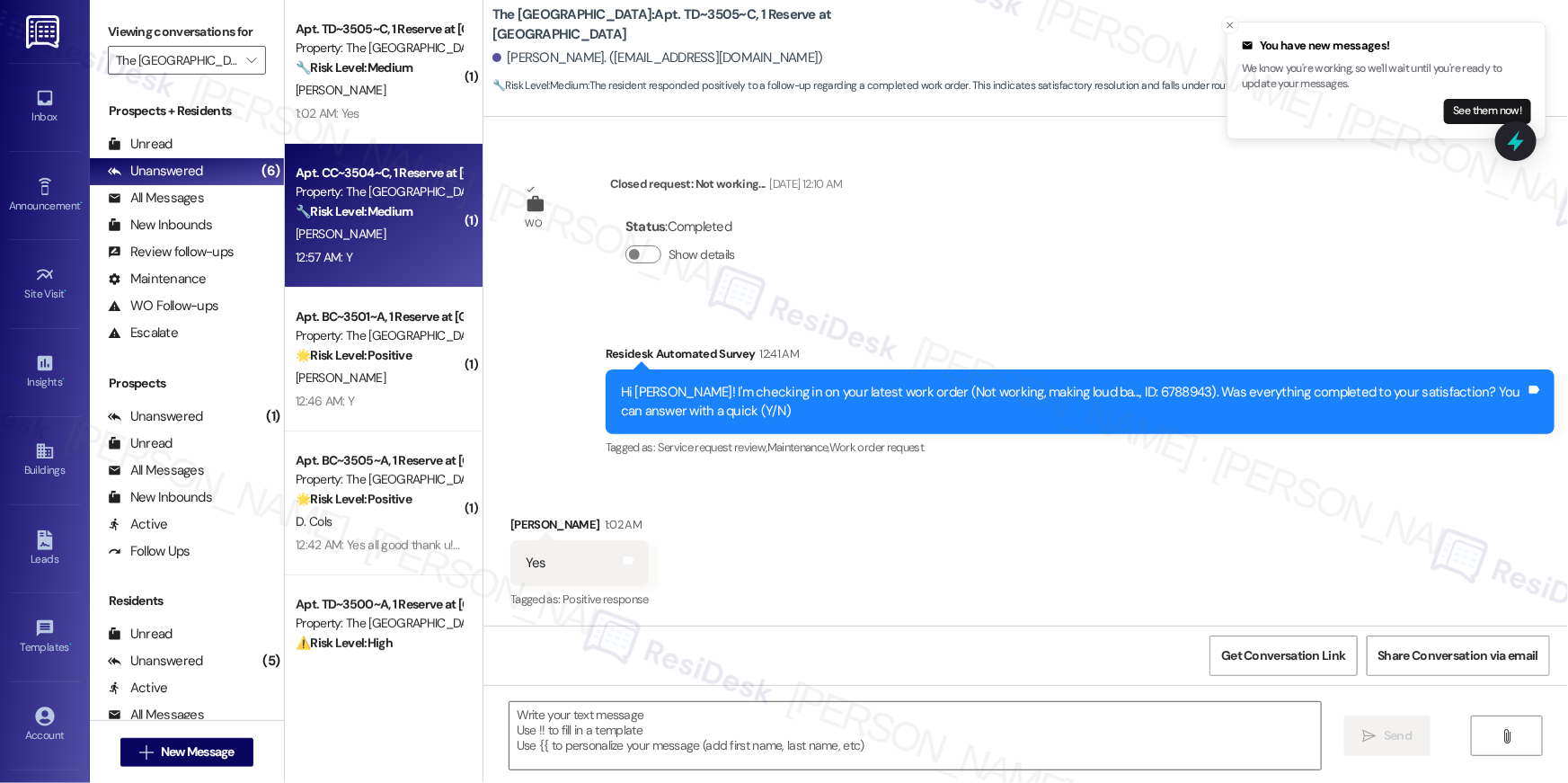
type textarea "Fetching suggested responses. Please feel free to read through the conversation…"
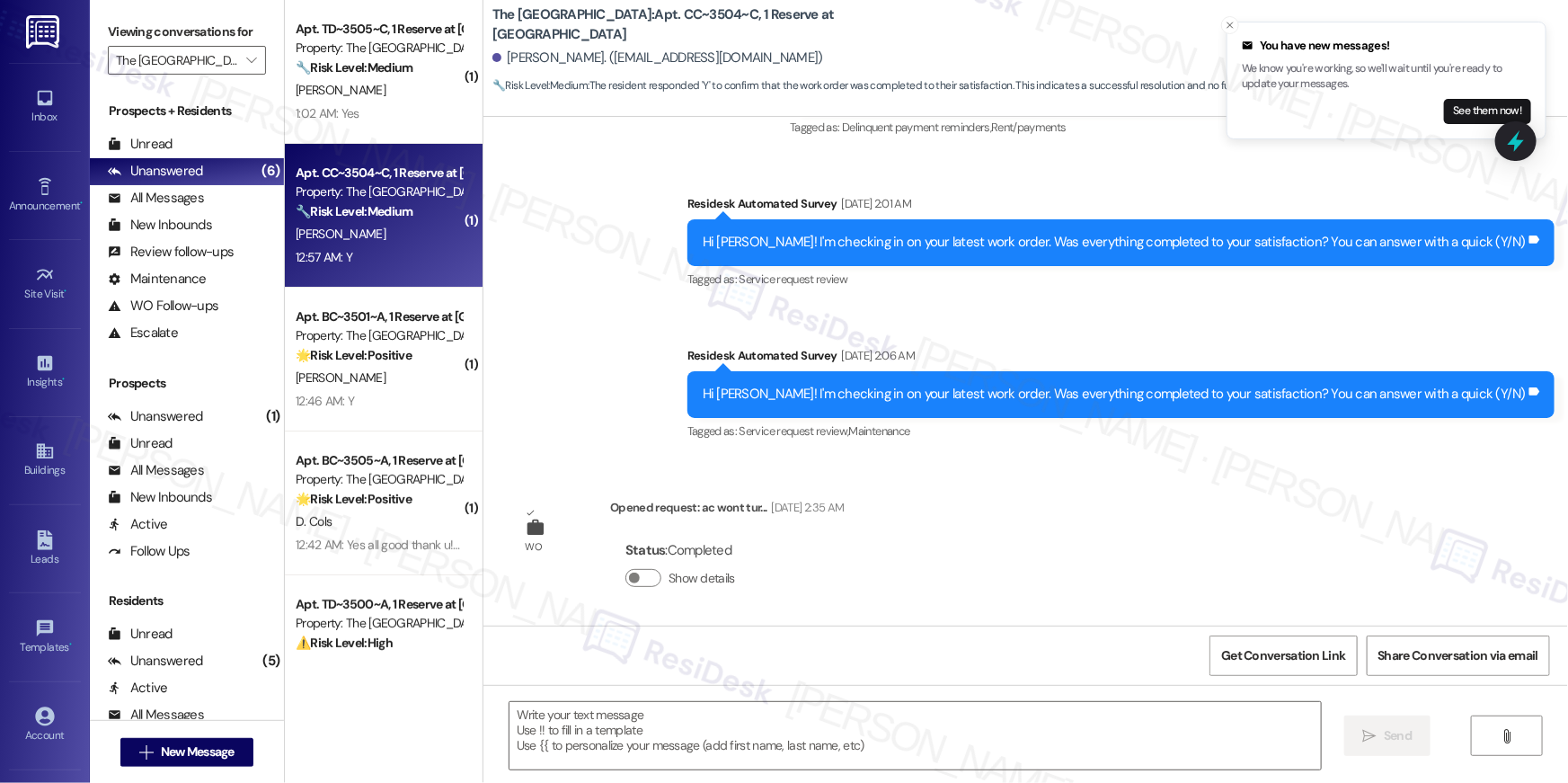
type textarea "Fetching suggested responses. Please feel free to read through the conversation…"
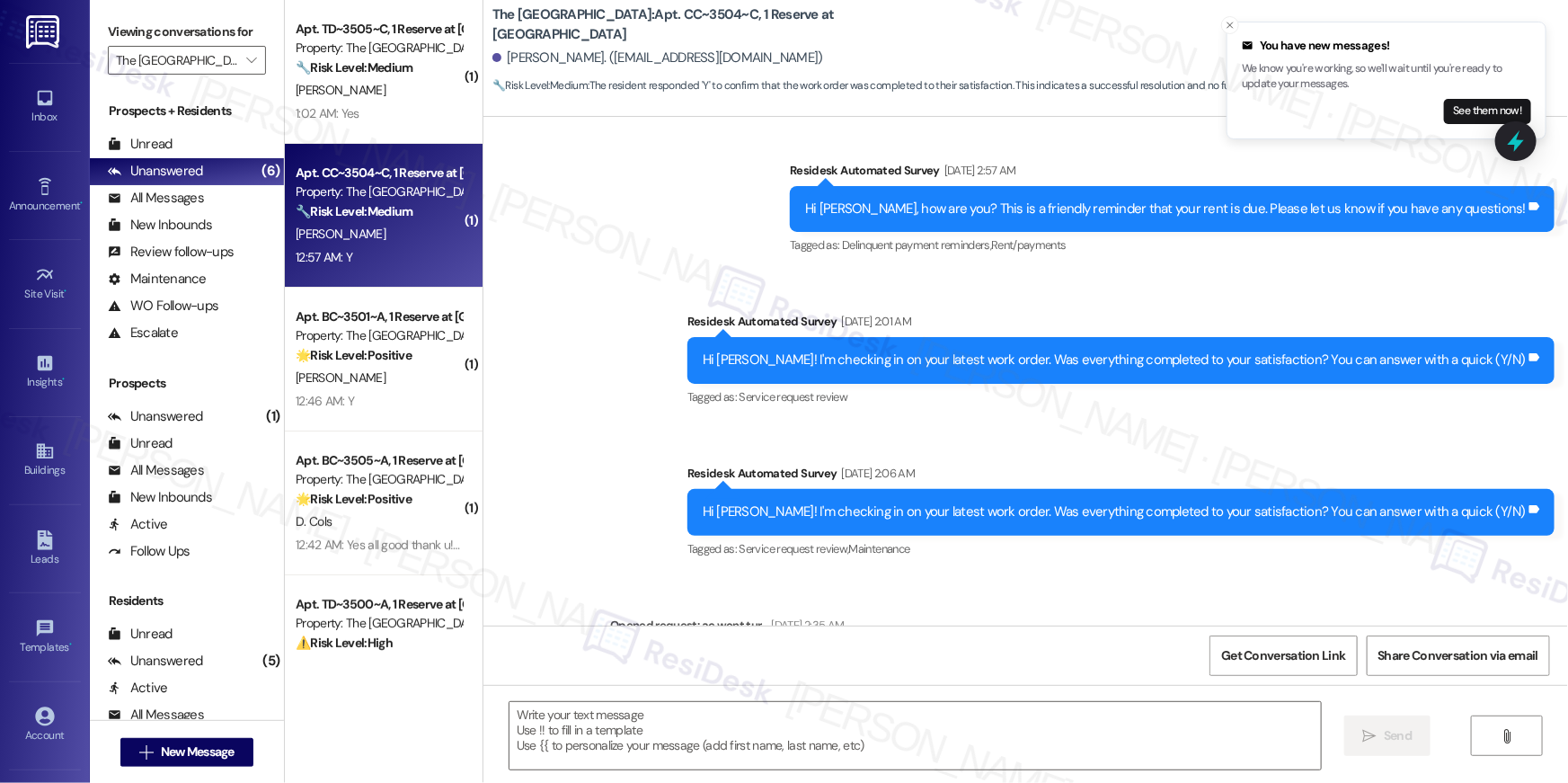
scroll to position [1068, 0]
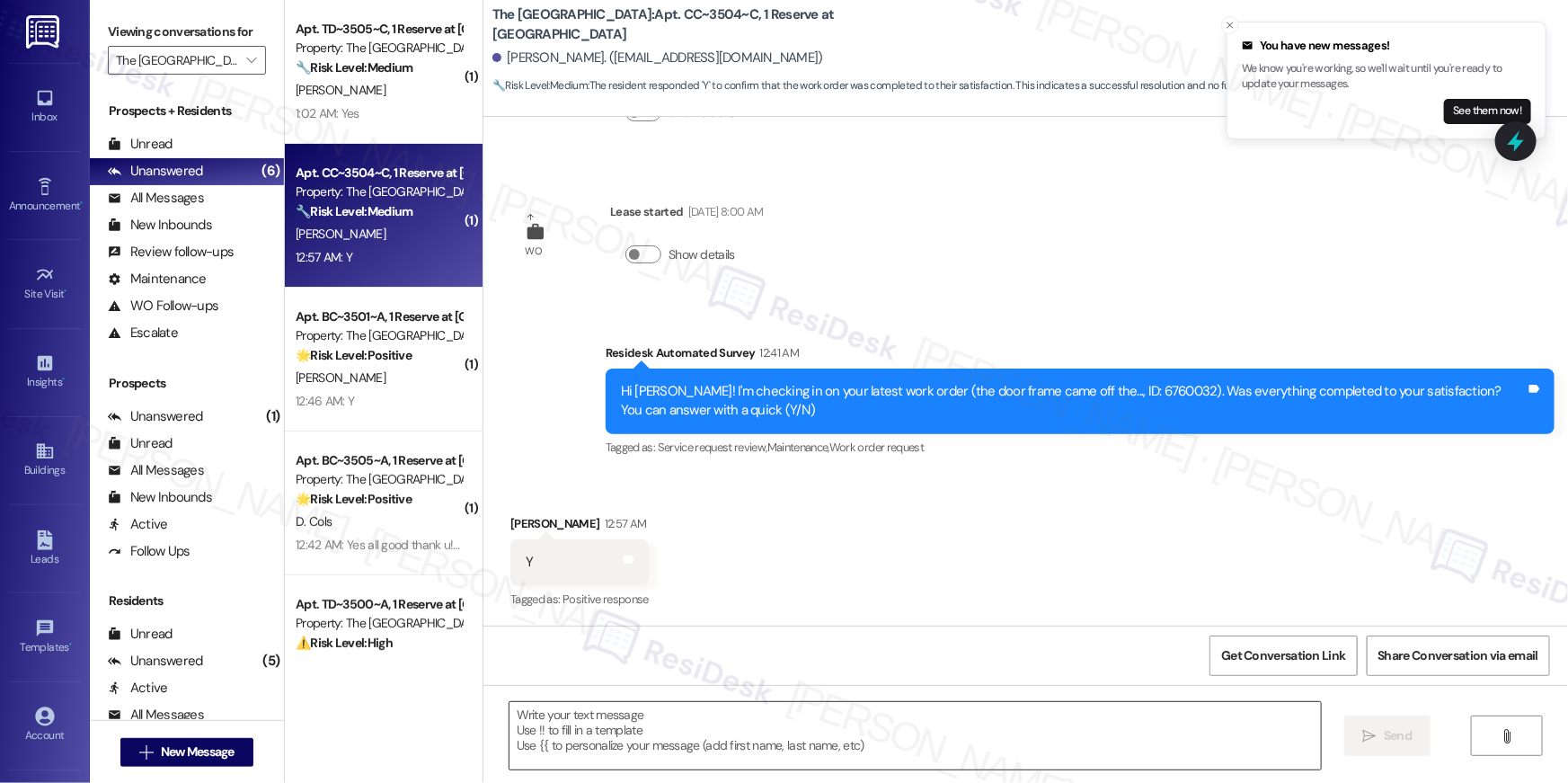
click at [1024, 728] on textarea at bounding box center [915, 735] width 811 height 67
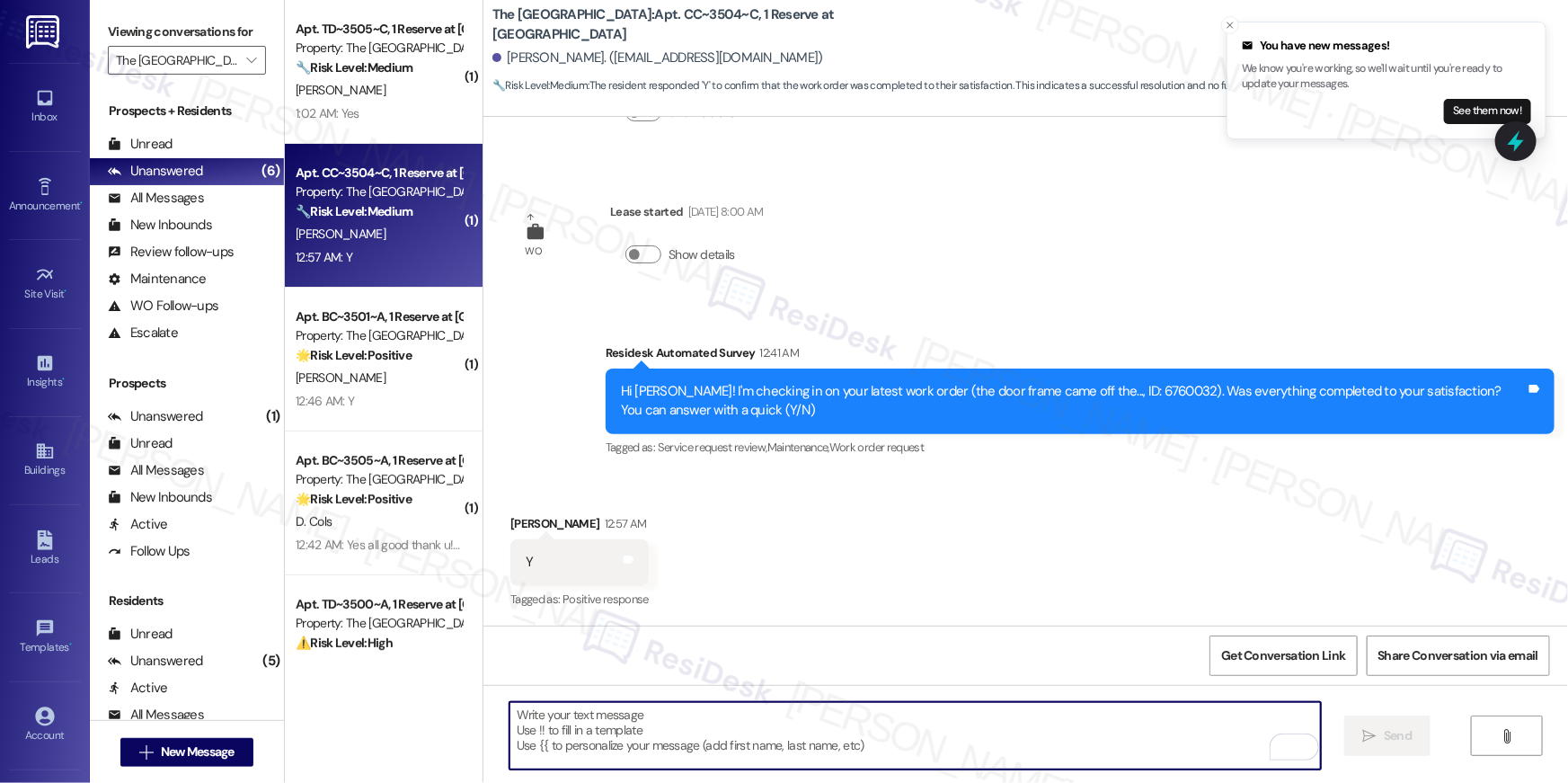
paste textarea "398548"
type textarea "398548"
click at [1030, 727] on textarea "To enrich screen reader interactions, please activate Accessibility in Grammarl…" at bounding box center [915, 735] width 811 height 67
paste textarea "Hi {{first_name}}, I’m happy to hear your work order is all taken care of! If a…"
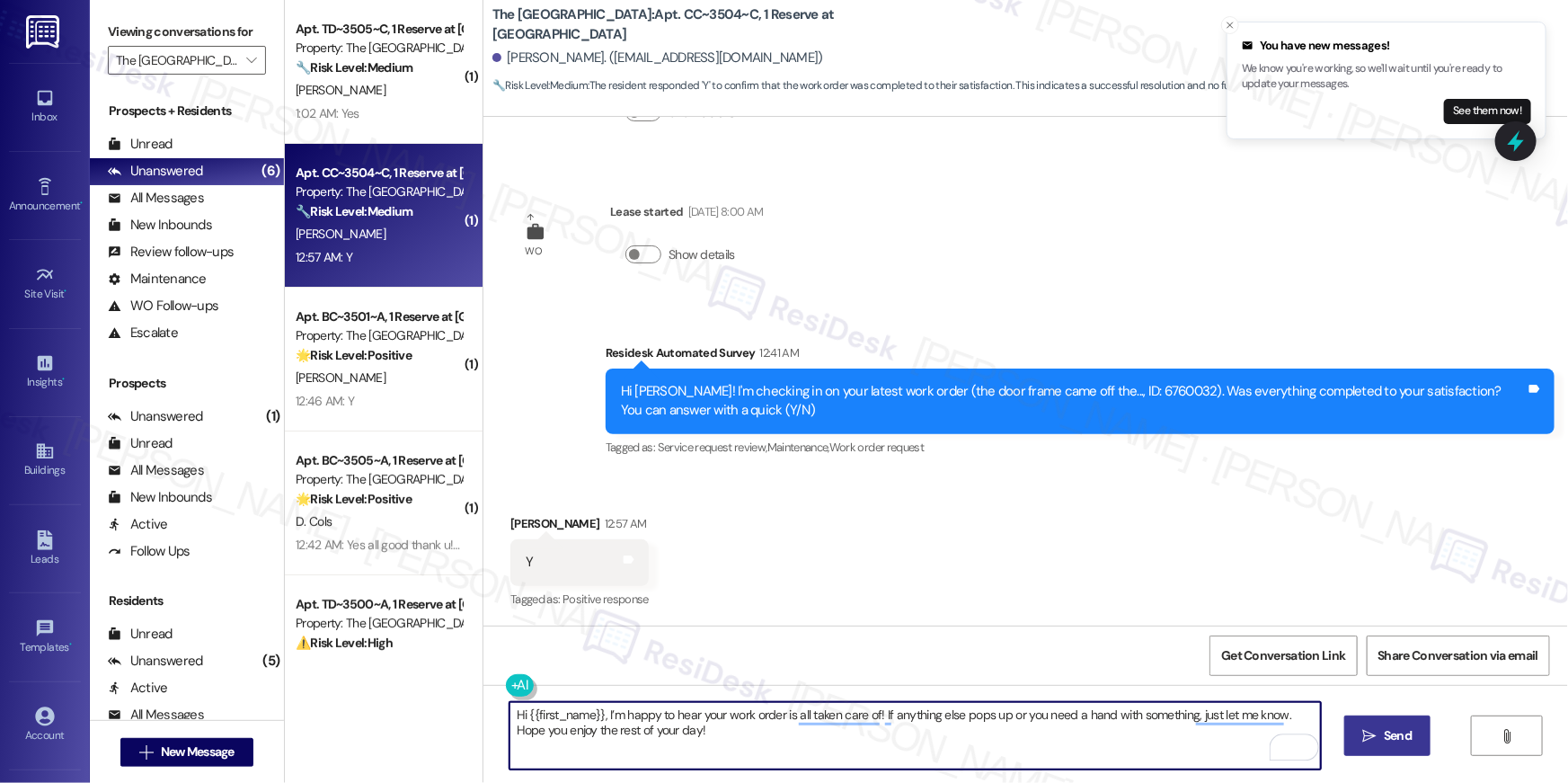
type textarea "Hi {{first_name}}, I’m happy to hear your work order is all taken care of! If a…"
click at [1411, 731] on span "Send" at bounding box center [1398, 735] width 28 height 19
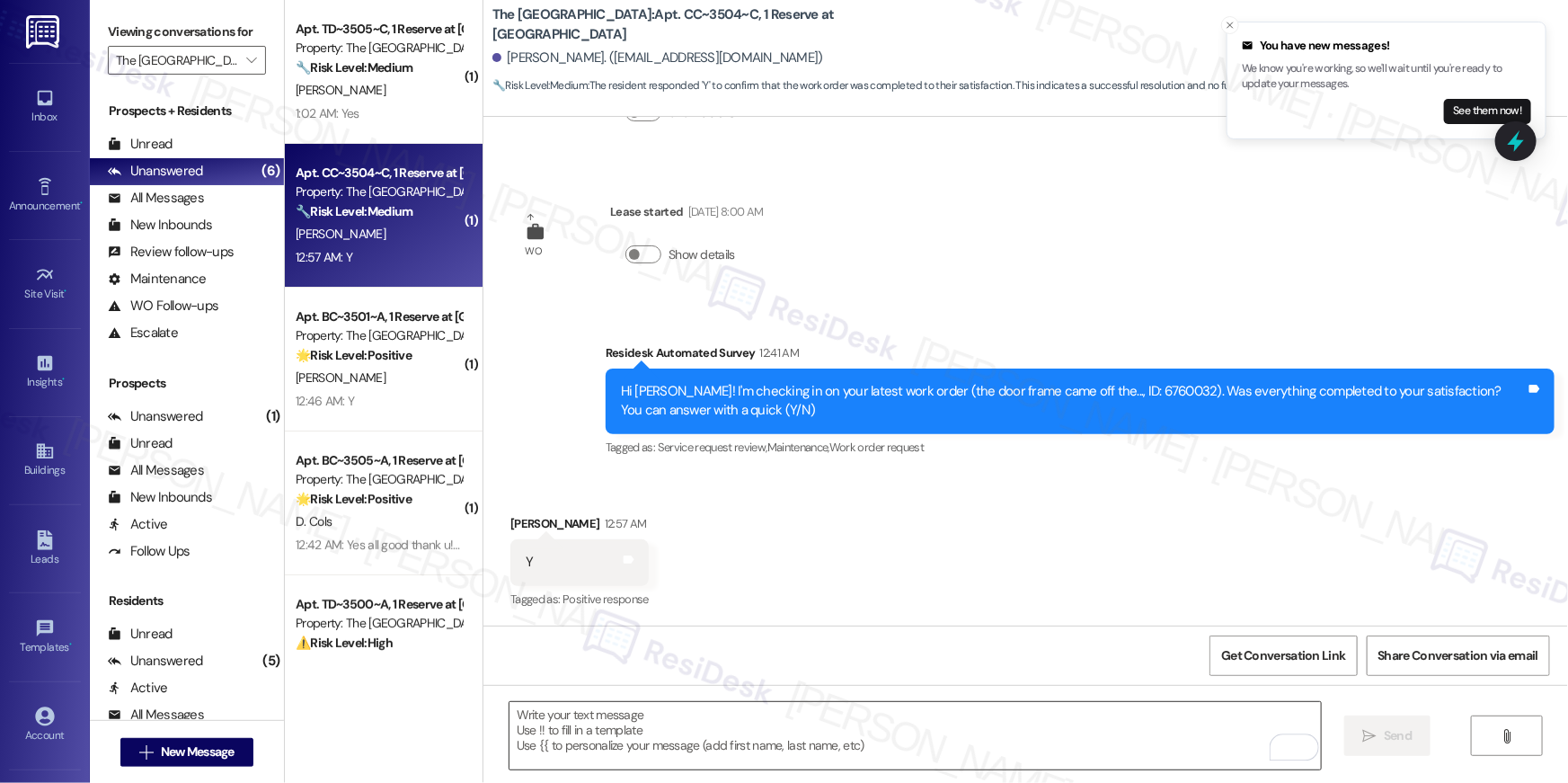
click at [855, 744] on textarea "To enrich screen reader interactions, please activate Accessibility in Grammarl…" at bounding box center [915, 735] width 811 height 67
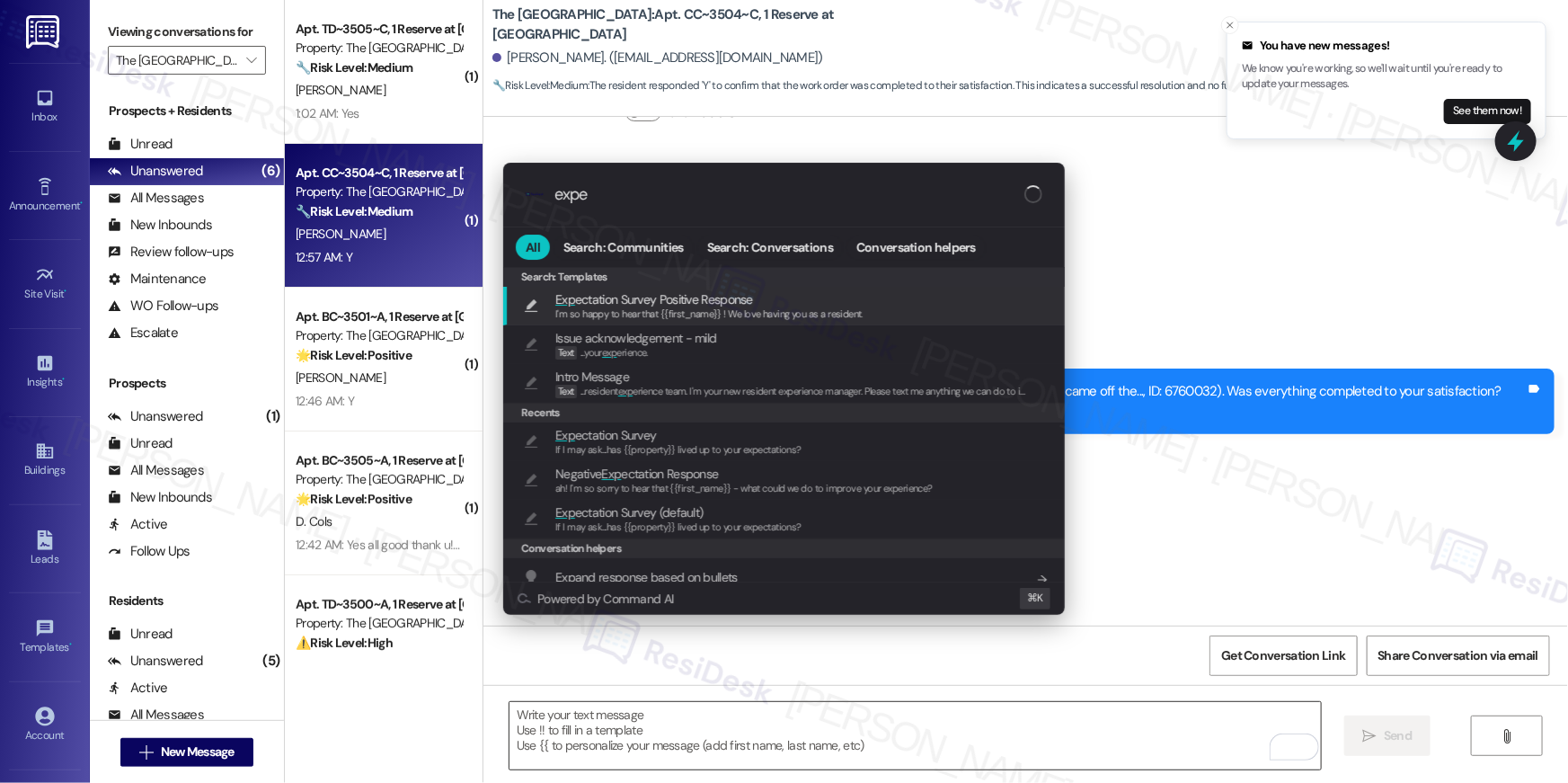
type input "expec"
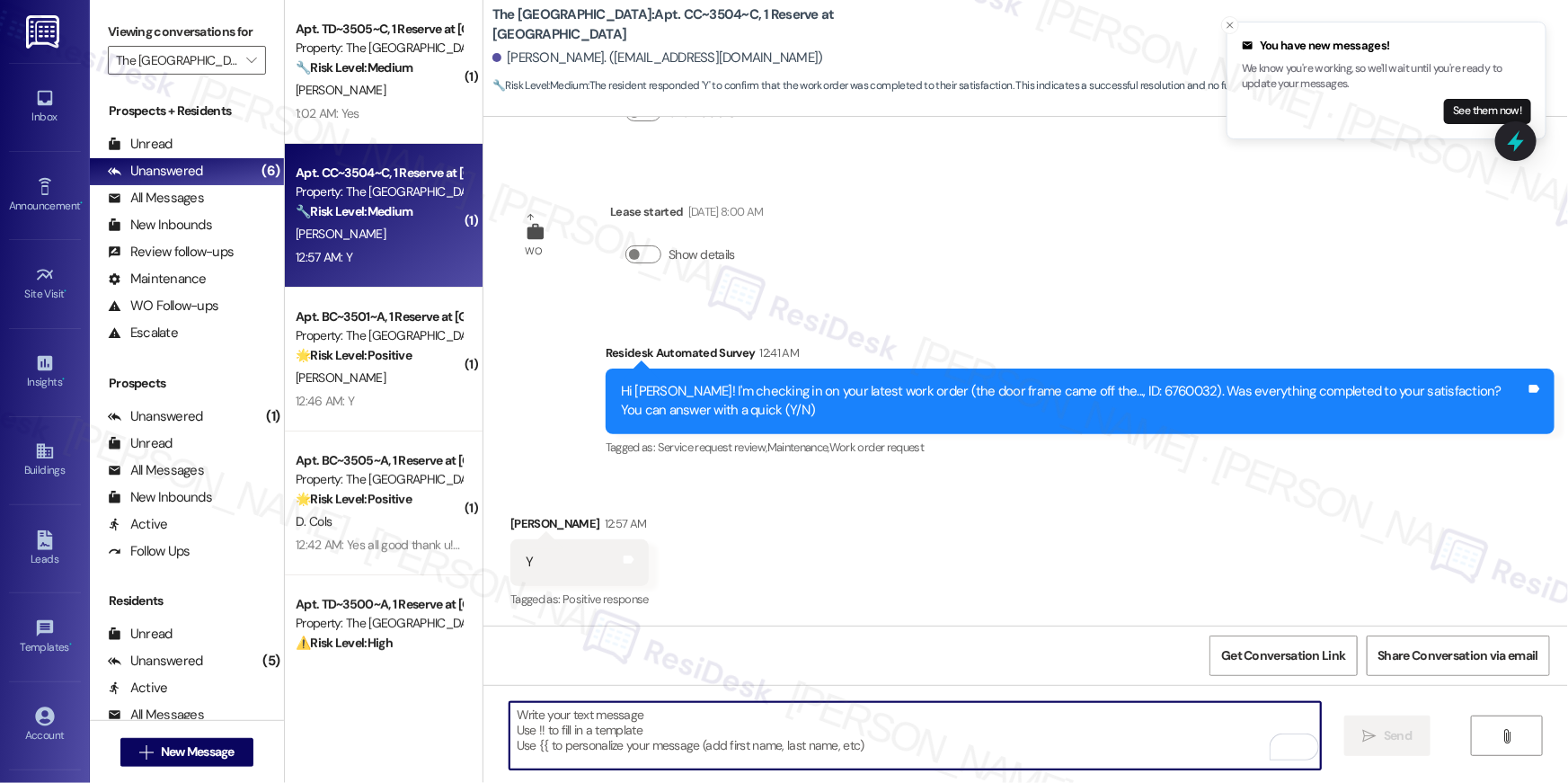
type textarea "If I may ask...has {{property}} lived up to your expectations?"
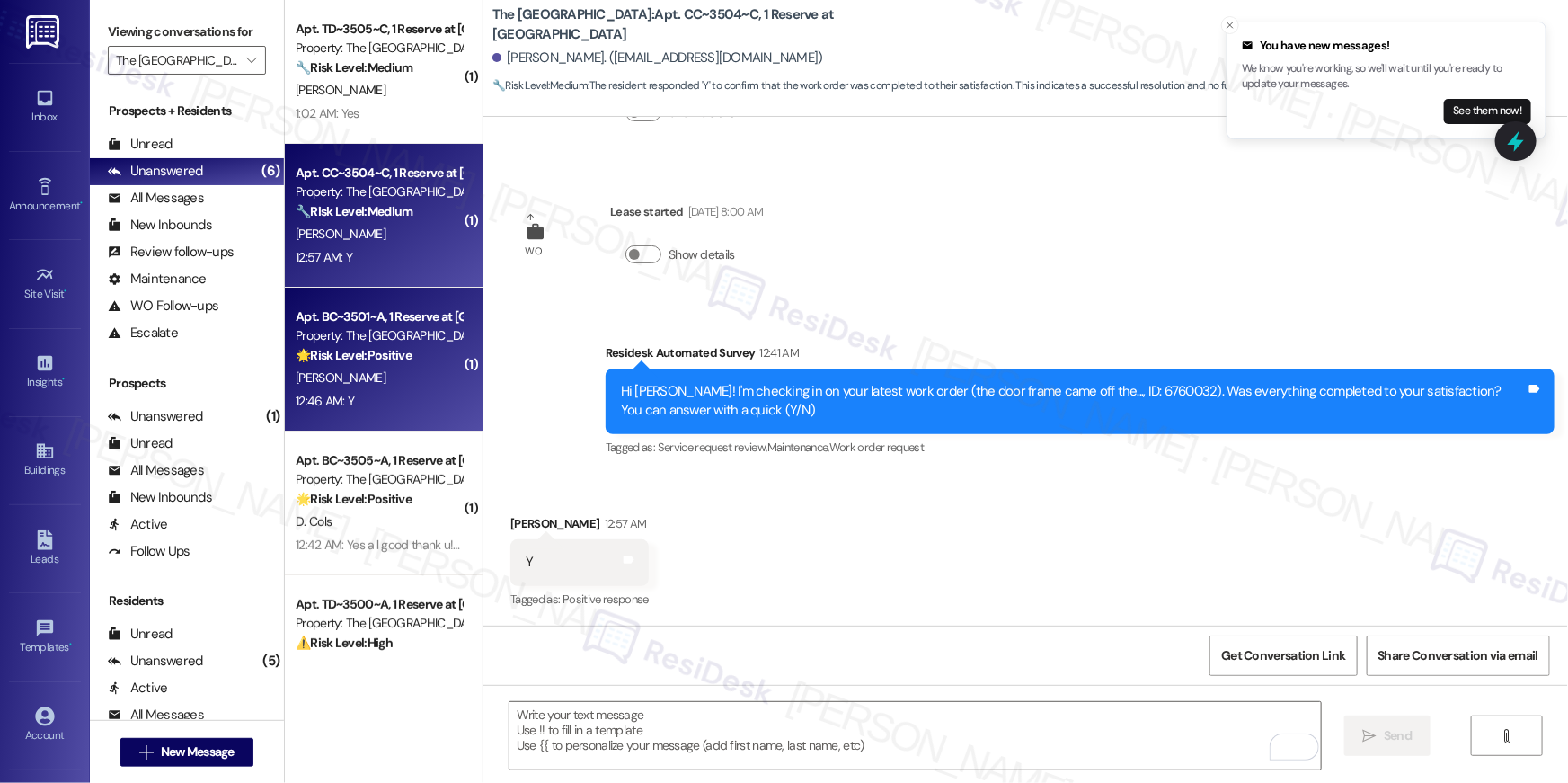
click at [342, 362] on strong "🌟 Risk Level: Positive" at bounding box center [354, 355] width 116 height 16
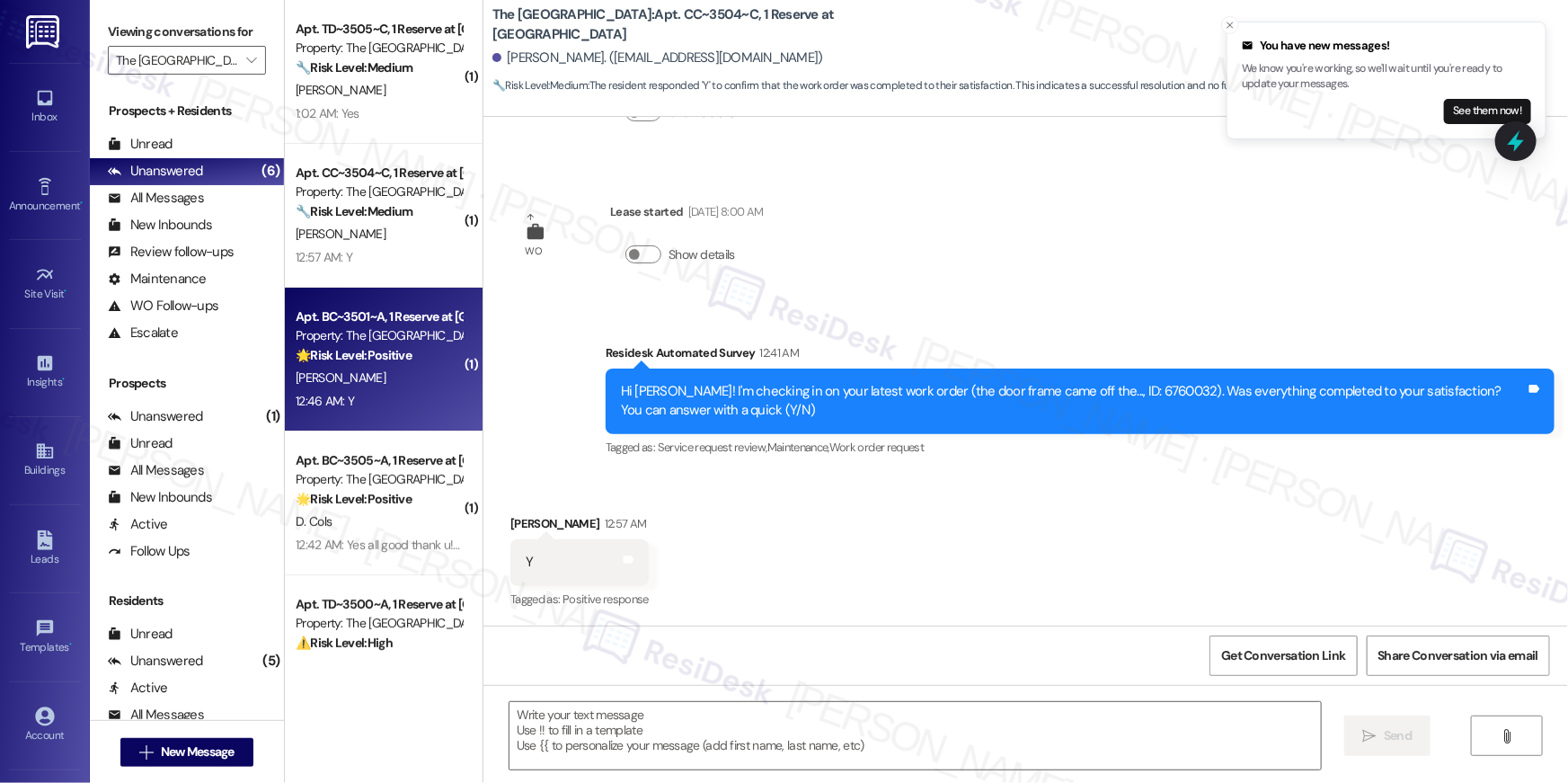
type textarea "Fetching suggested responses. Please feel free to read through the conversation…"
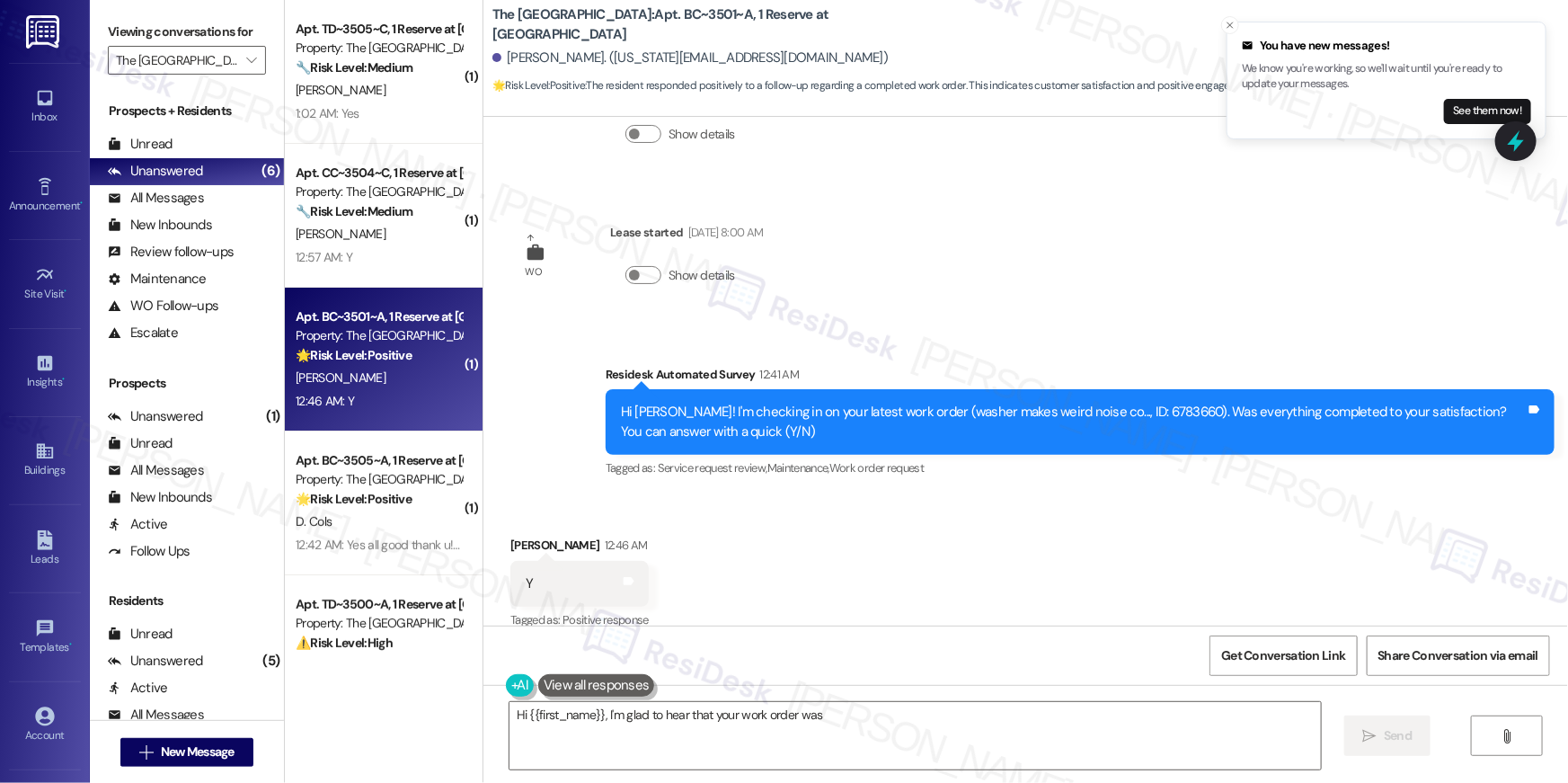
scroll to position [5524, 0]
type textarea "Hi {{first_name}}, I'm glad to hear that your work order was completed to your …"
click at [861, 746] on textarea "Hi {{first_name}}, I'm glad to hear that your work order was completed to your …" at bounding box center [915, 735] width 811 height 67
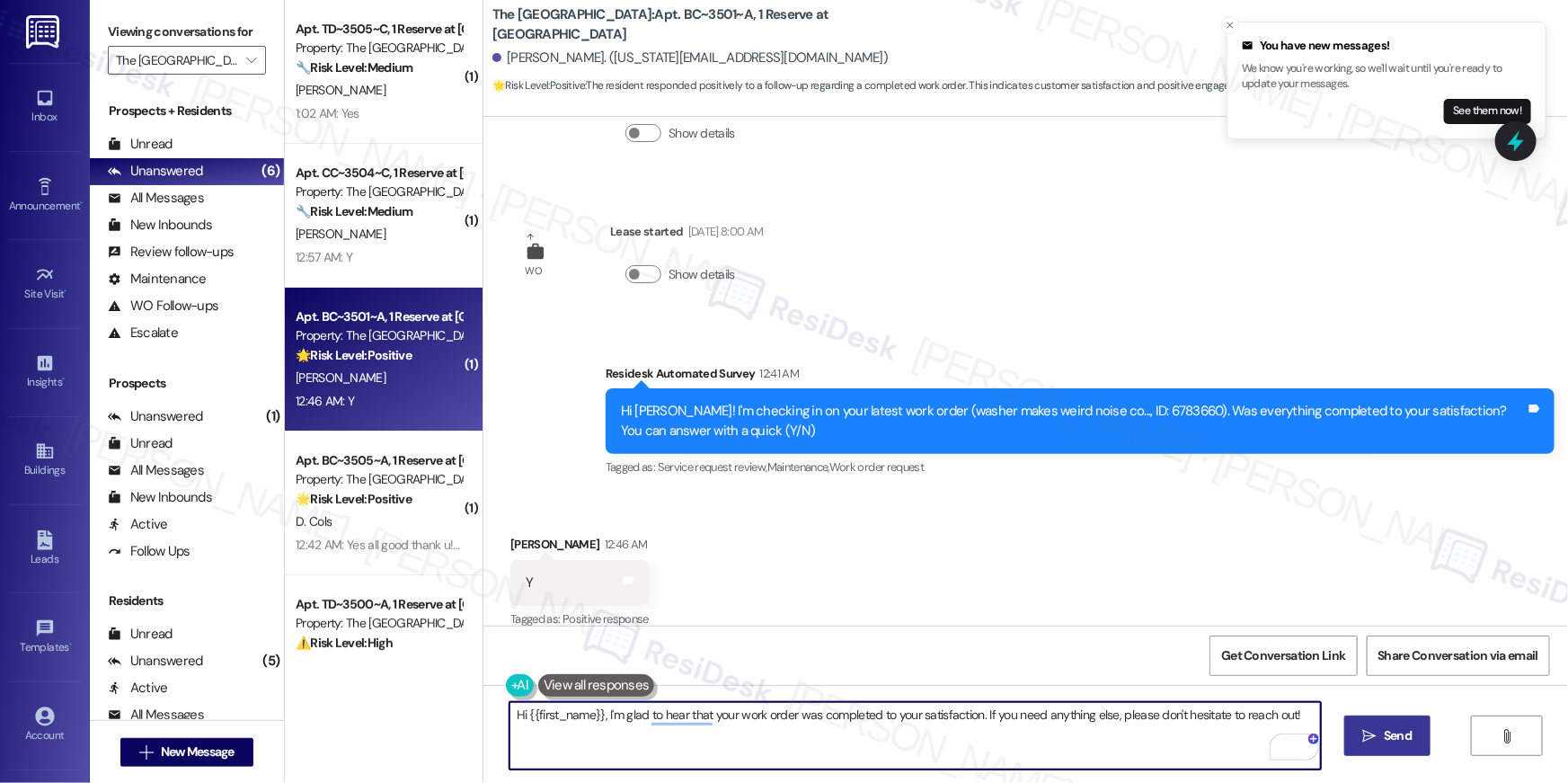
click at [1412, 733] on span "Send" at bounding box center [1397, 735] width 35 height 19
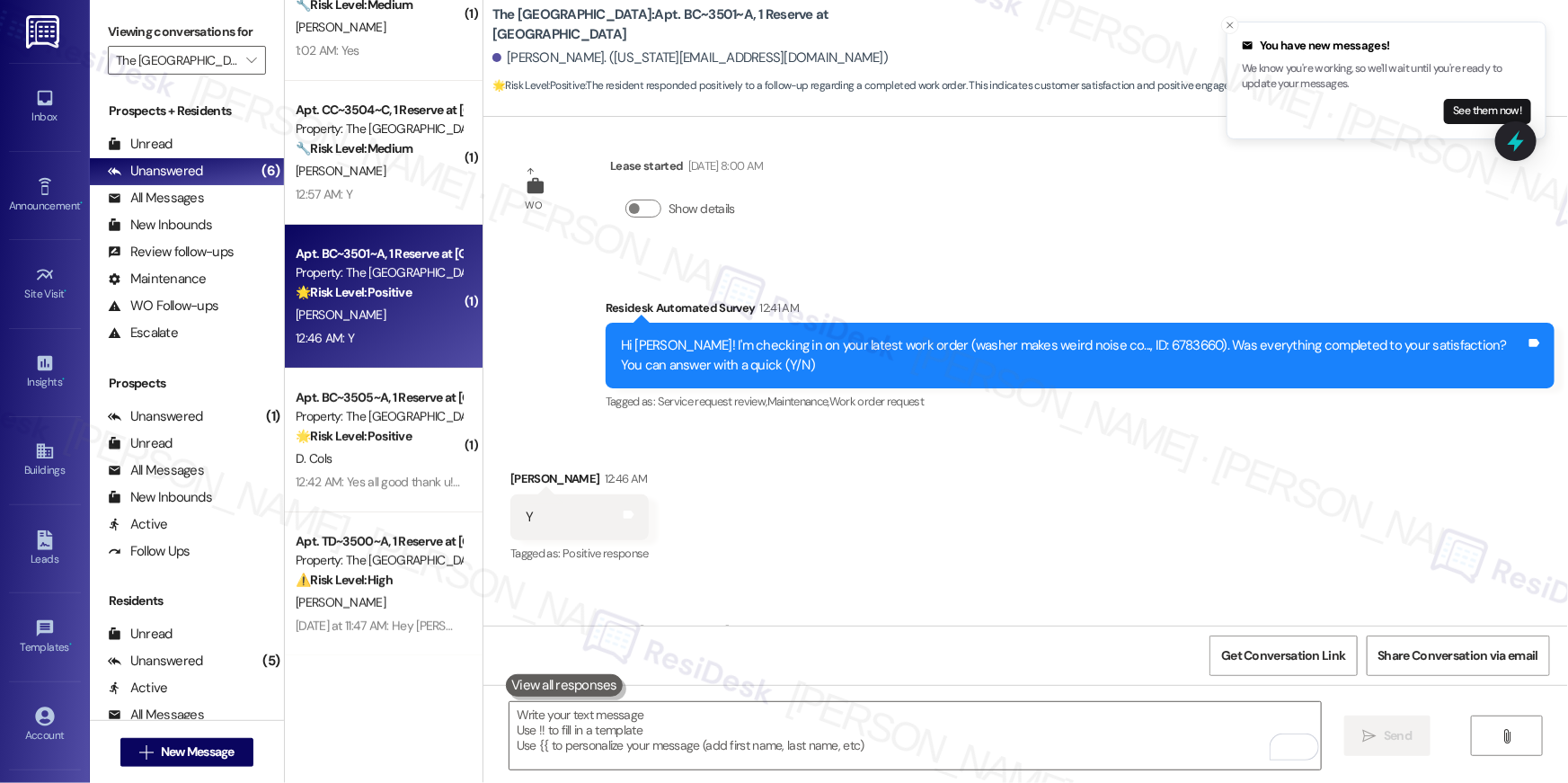
scroll to position [5649, 0]
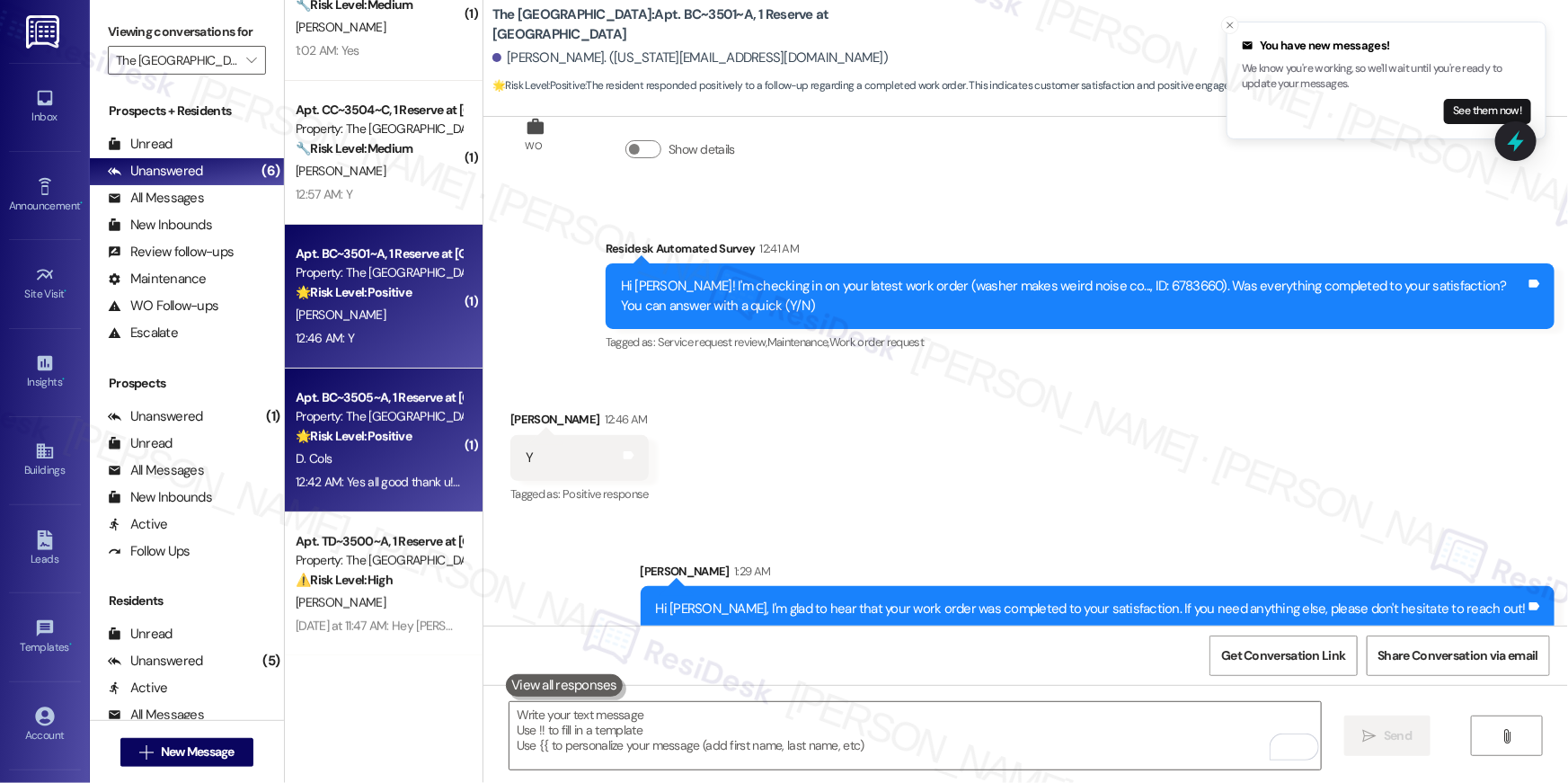
click at [329, 428] on strong "🌟 Risk Level: Positive" at bounding box center [354, 436] width 116 height 16
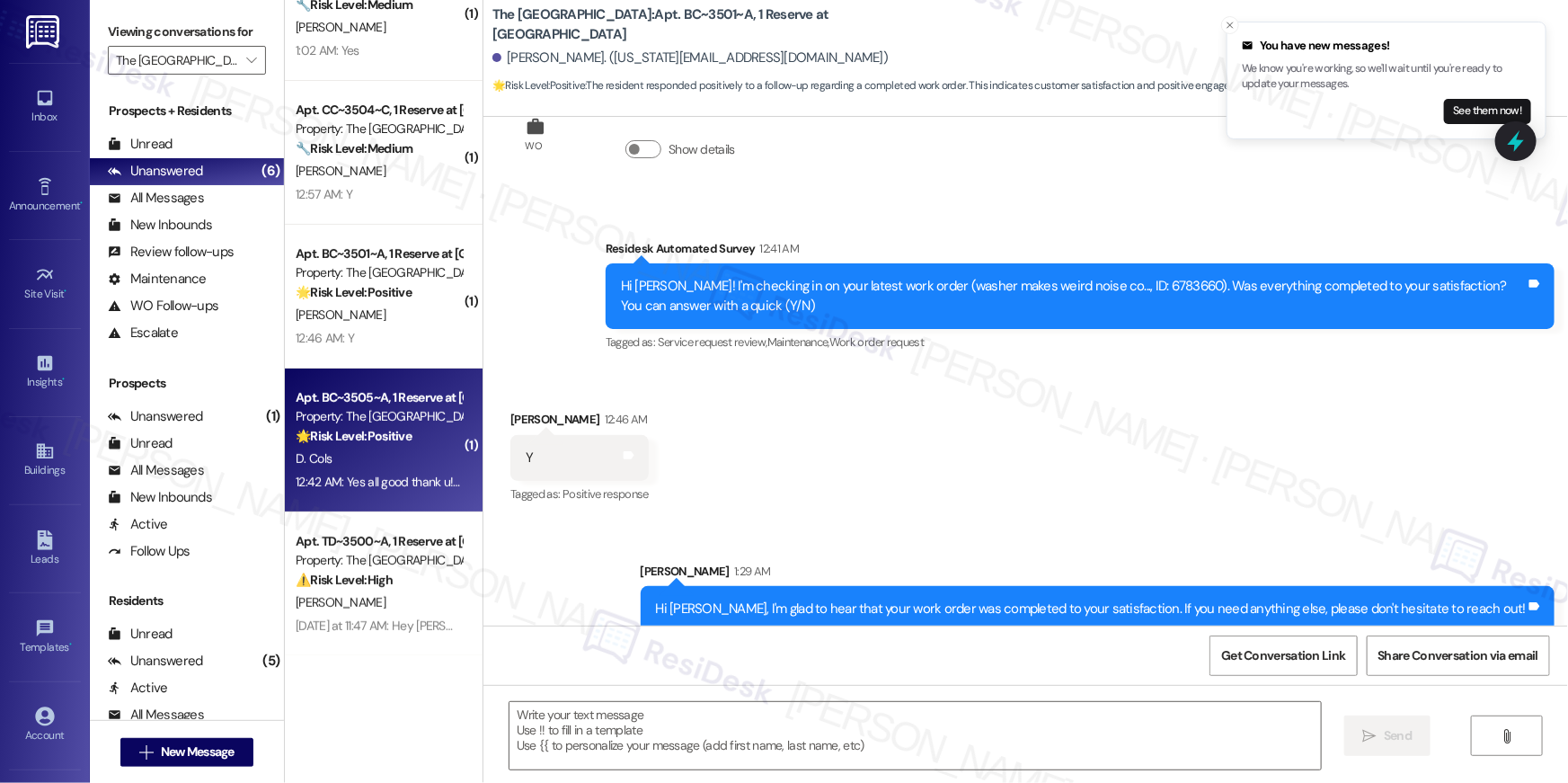
type textarea "Fetching suggested responses. Please feel free to read through the conversation…"
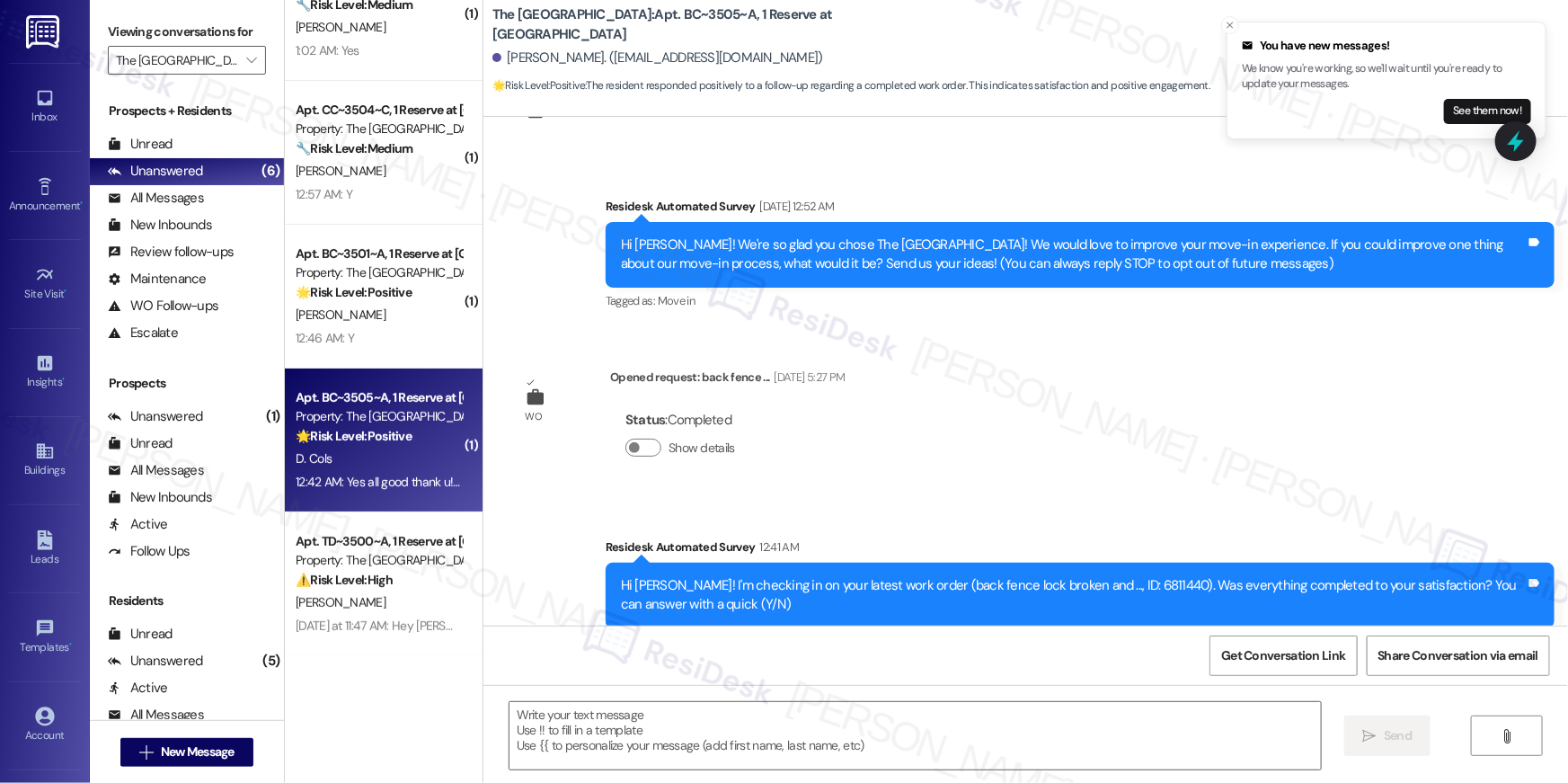
scroll to position [274, 0]
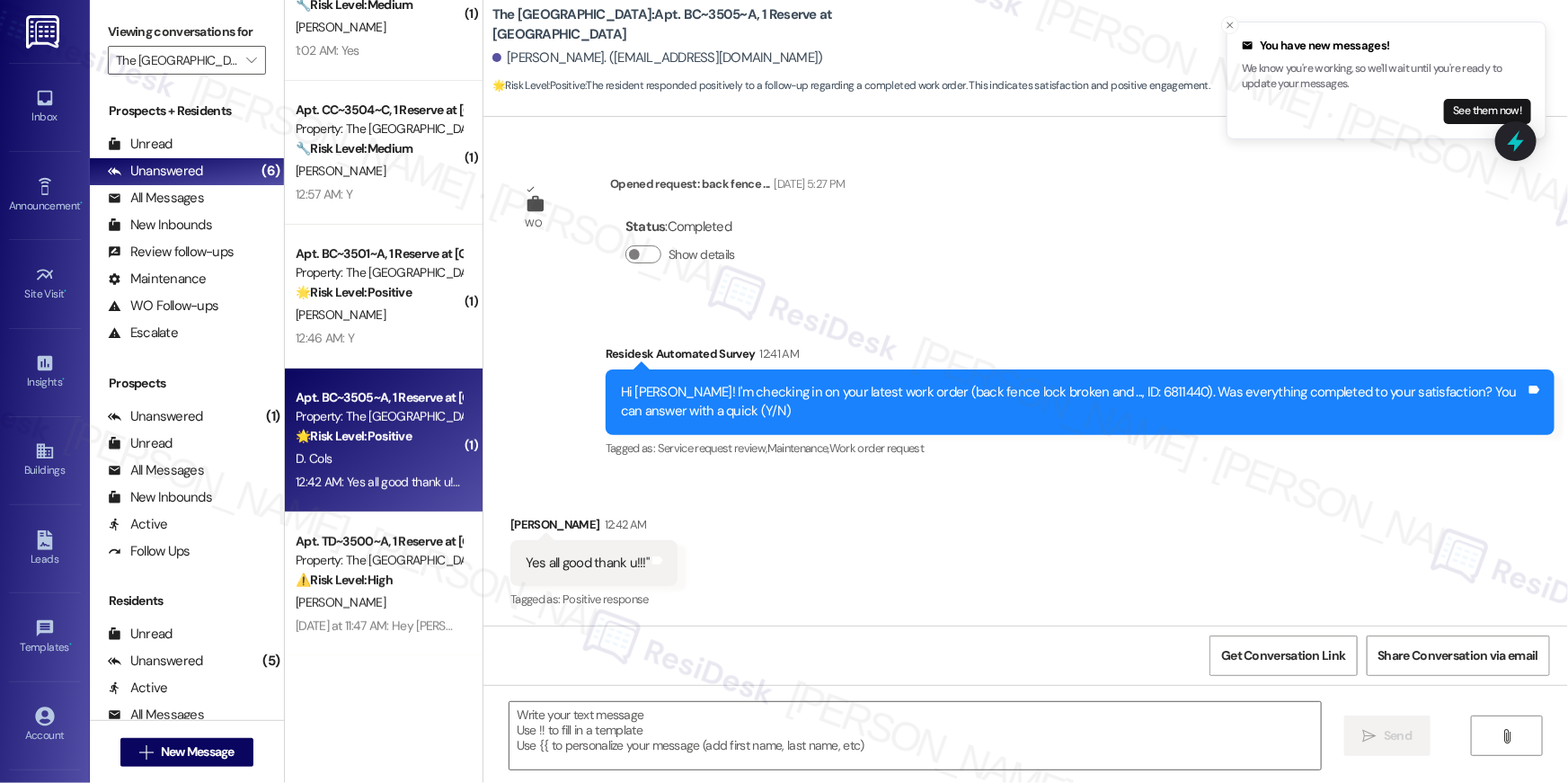
type textarea "Fetching suggested responses. Please feel free to read through the conversation…"
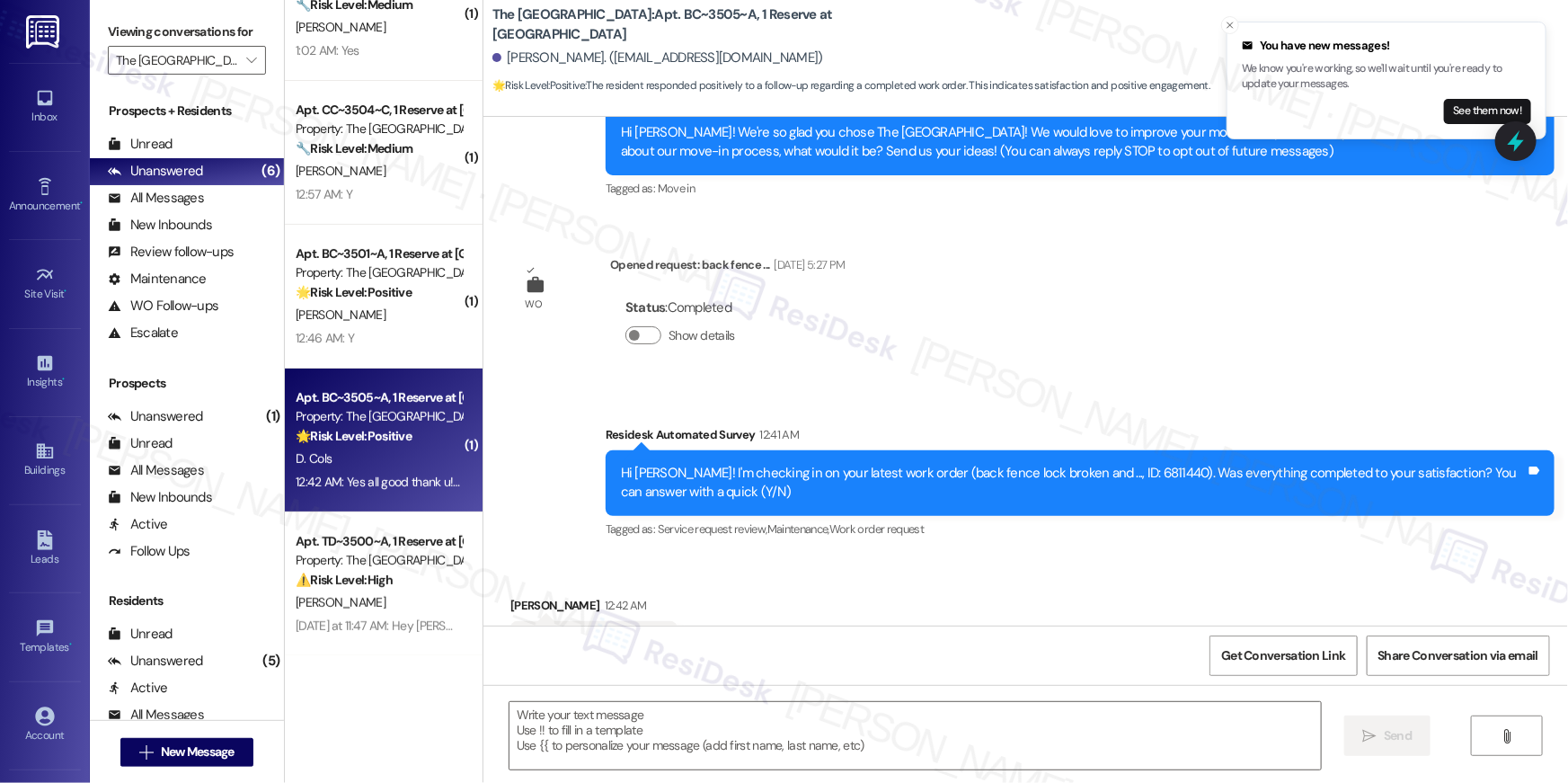
scroll to position [275, 0]
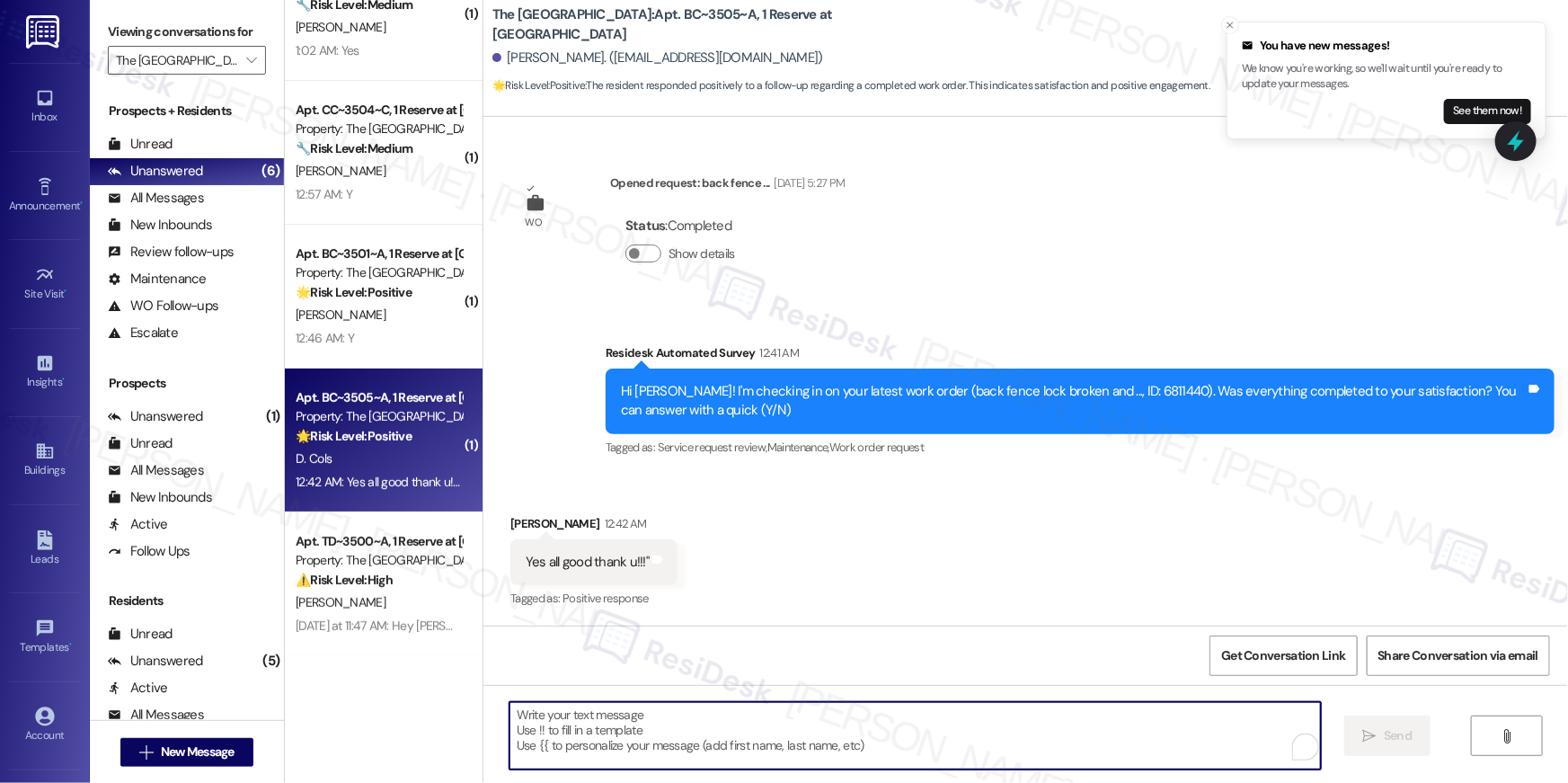
click at [1130, 738] on textarea "To enrich screen reader interactions, please activate Accessibility in Grammarl…" at bounding box center [915, 735] width 811 height 67
click at [1131, 740] on textarea "To enrich screen reader interactions, please activate Accessibility in Grammarl…" at bounding box center [915, 735] width 811 height 67
paste textarea "Hi {{first_name}}, I’m happy to hear your work order is all taken care of! If a…"
type textarea "Hi {{first_name}}, I’m happy to hear your work order is all taken care of! If a…"
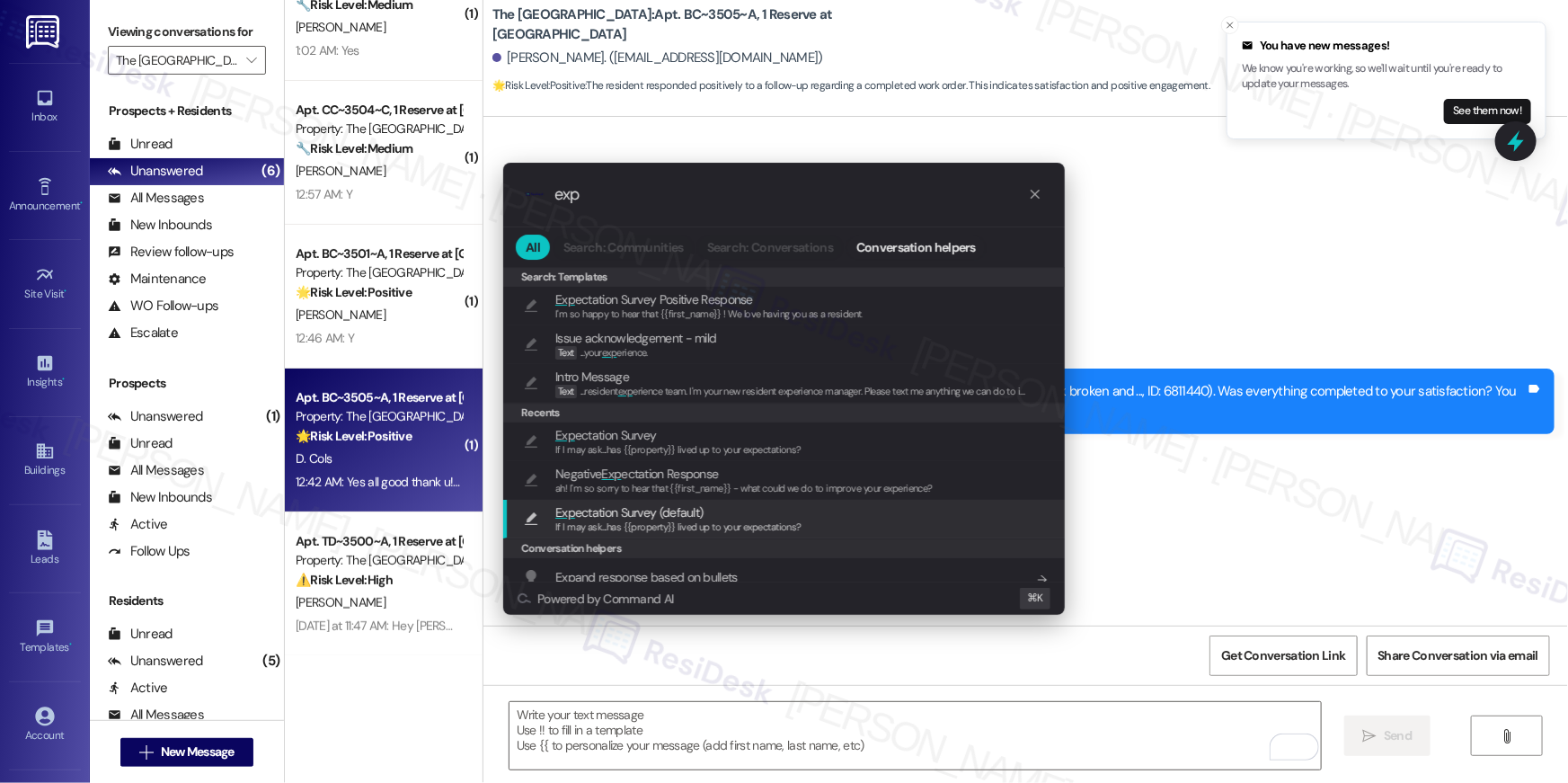
type input "exp"
click at [791, 520] on span "If I may ask...has {{property}} lived up to your expectations?" at bounding box center [678, 526] width 246 height 13
type textarea "If I may ask...has {{property}} lived up to your expectations?"
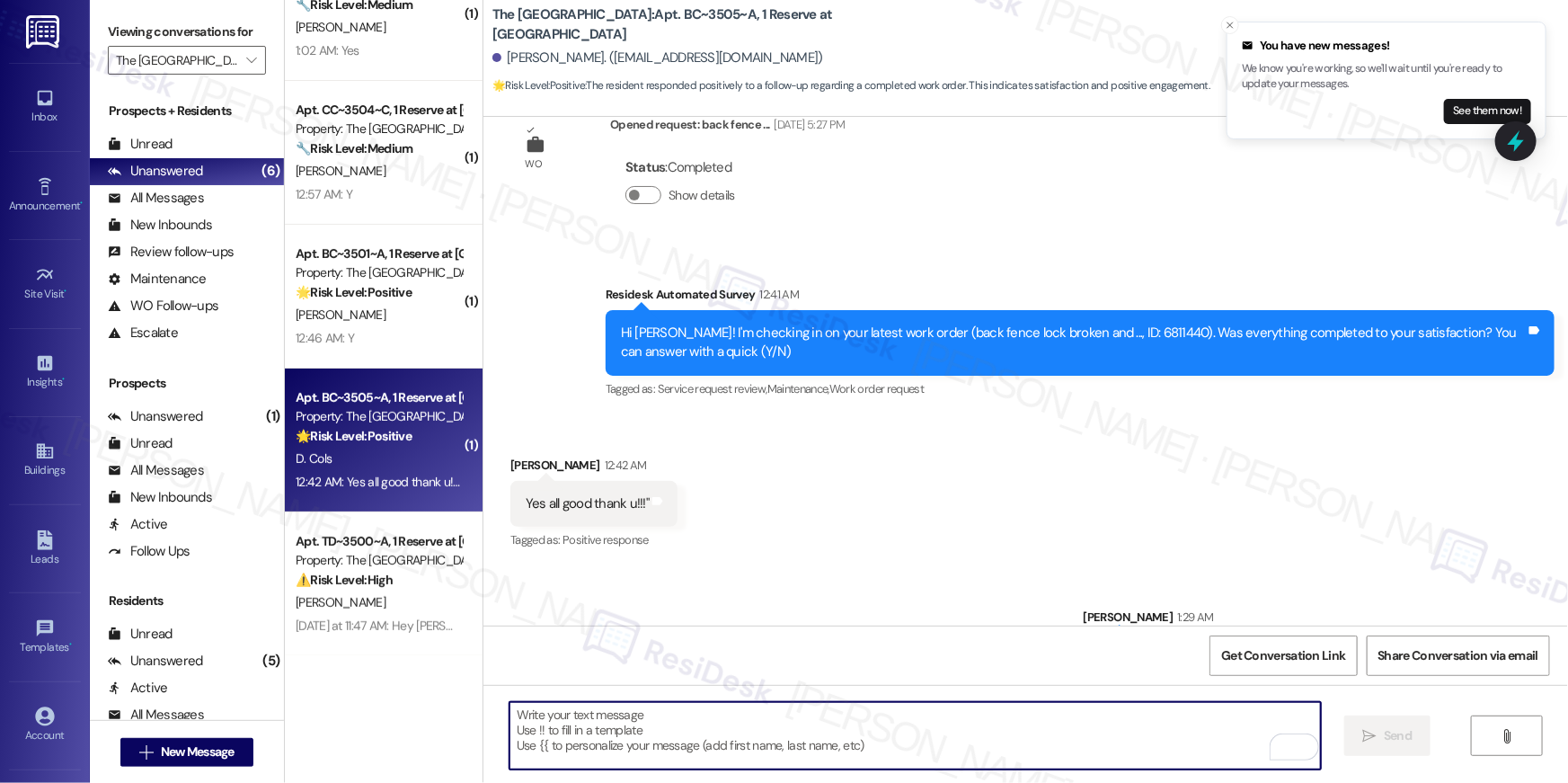
scroll to position [400, 0]
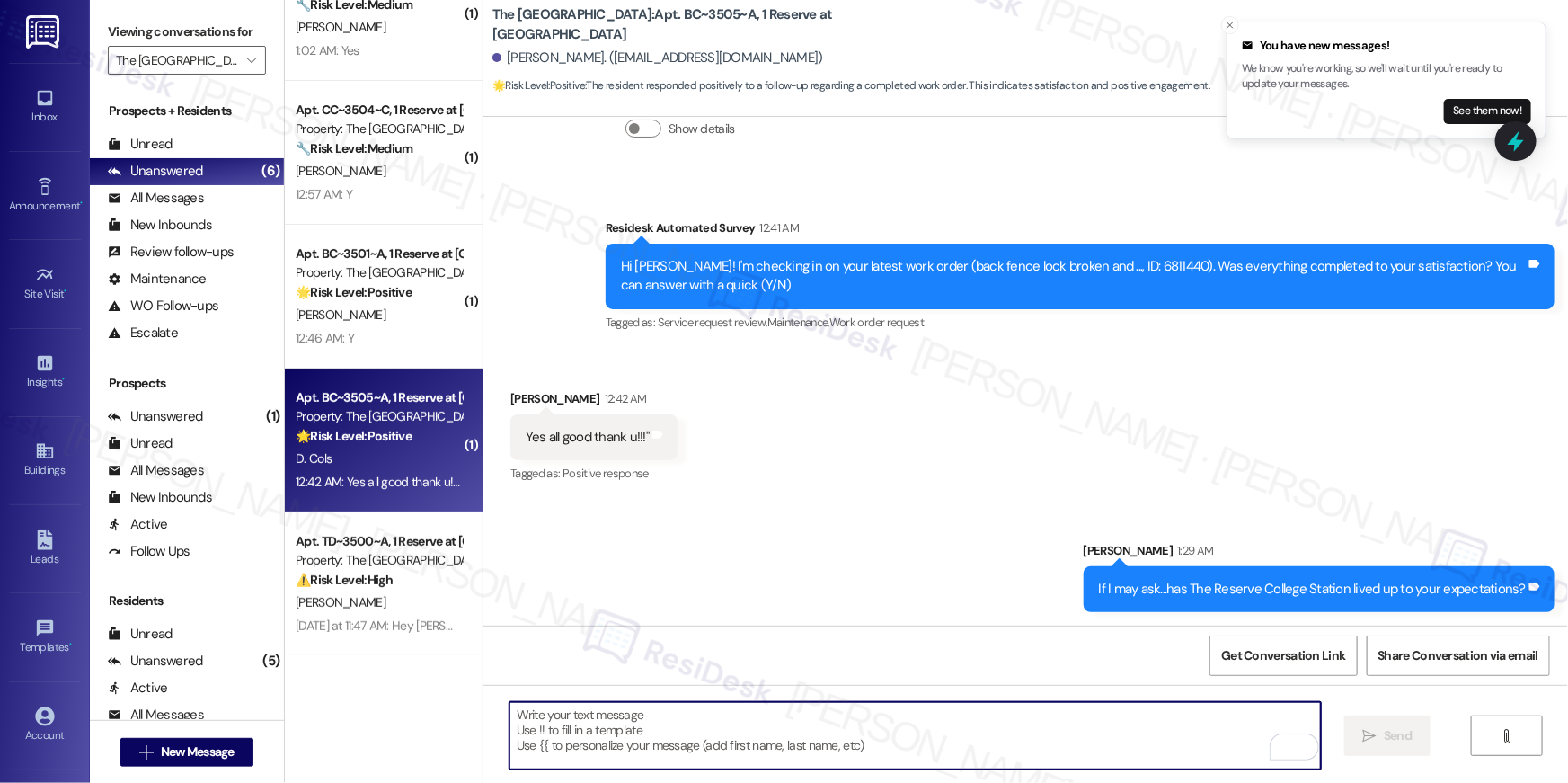
click at [1118, 764] on textarea "To enrich screen reader interactions, please activate Accessibility in Grammarl…" at bounding box center [915, 735] width 811 height 67
drag, startPoint x: 1120, startPoint y: 731, endPoint x: 1132, endPoint y: 726, distance: 13.4
click at [1130, 727] on textarea "To enrich screen reader interactions, please activate Accessibility in Grammarl…" at bounding box center [915, 735] width 811 height 67
click at [1021, 722] on textarea "To enrich screen reader interactions, please activate Accessibility in Grammarl…" at bounding box center [915, 735] width 811 height 67
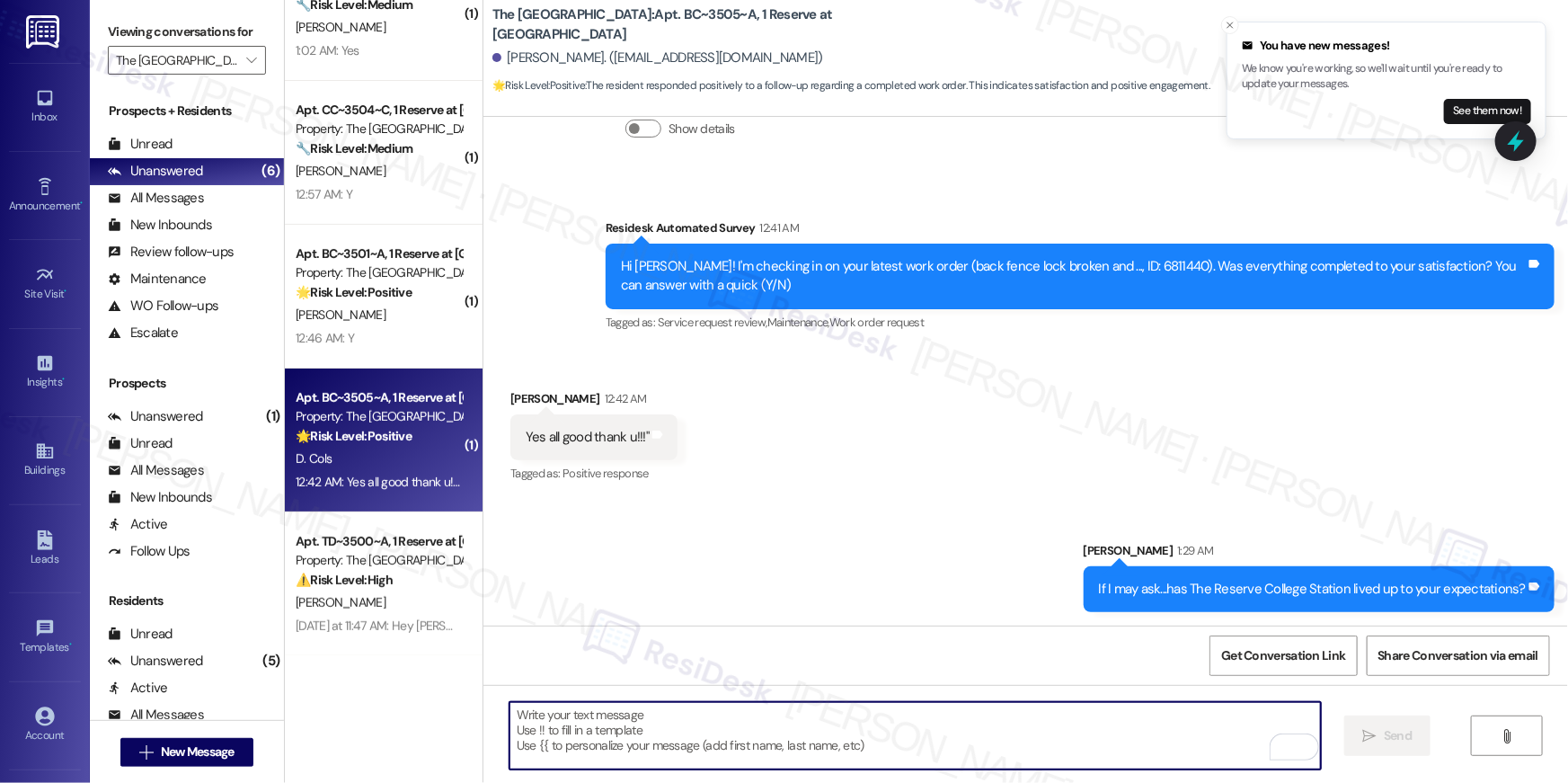
paste textarea "Hi {{first_name}}, I’m happy to hear your work order is all taken care of! If a…"
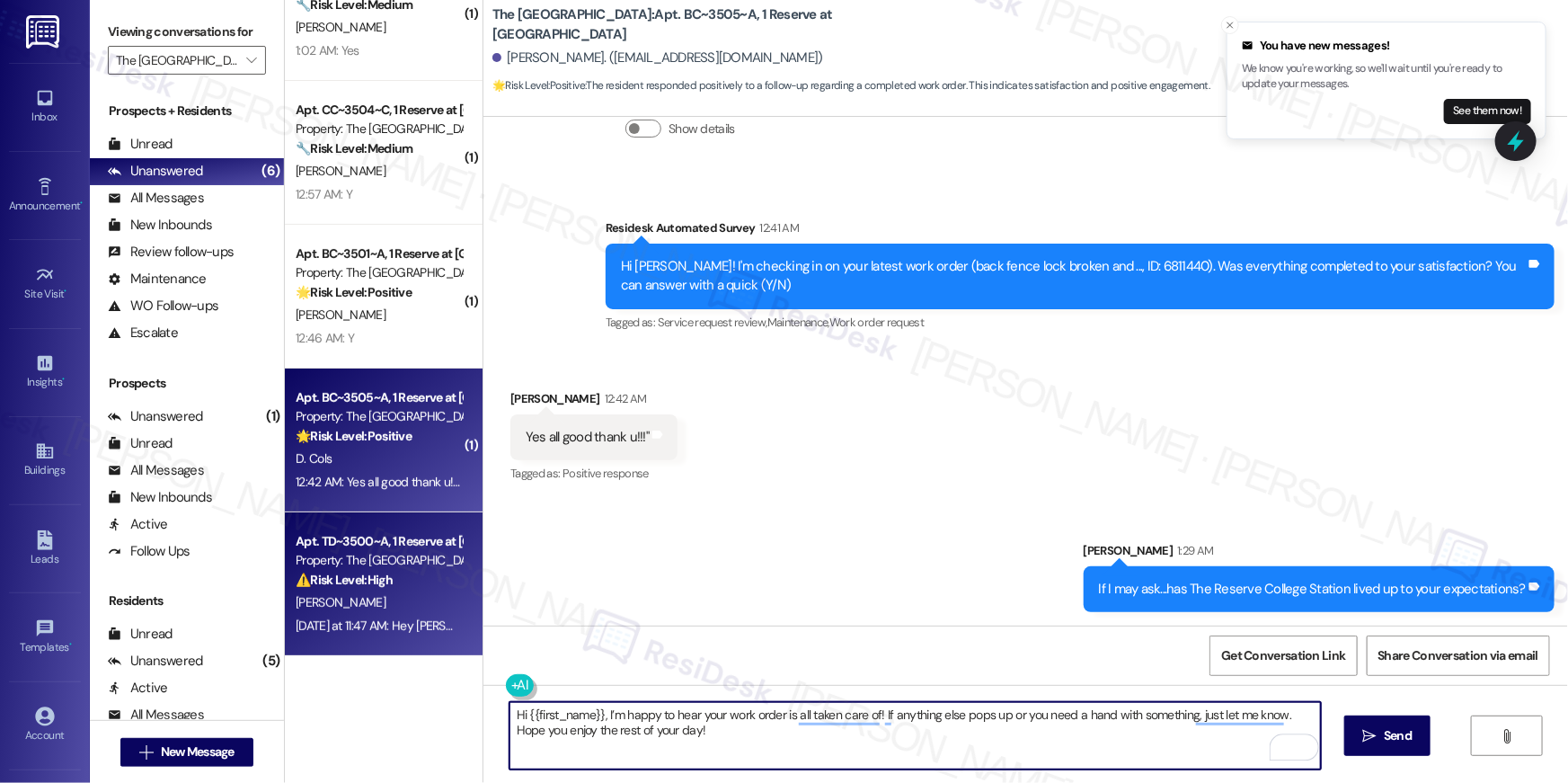
type textarea "Hi {{first_name}}, I’m happy to hear your work order is all taken care of! If a…"
click at [412, 607] on div "[PERSON_NAME]" at bounding box center [379, 602] width 170 height 22
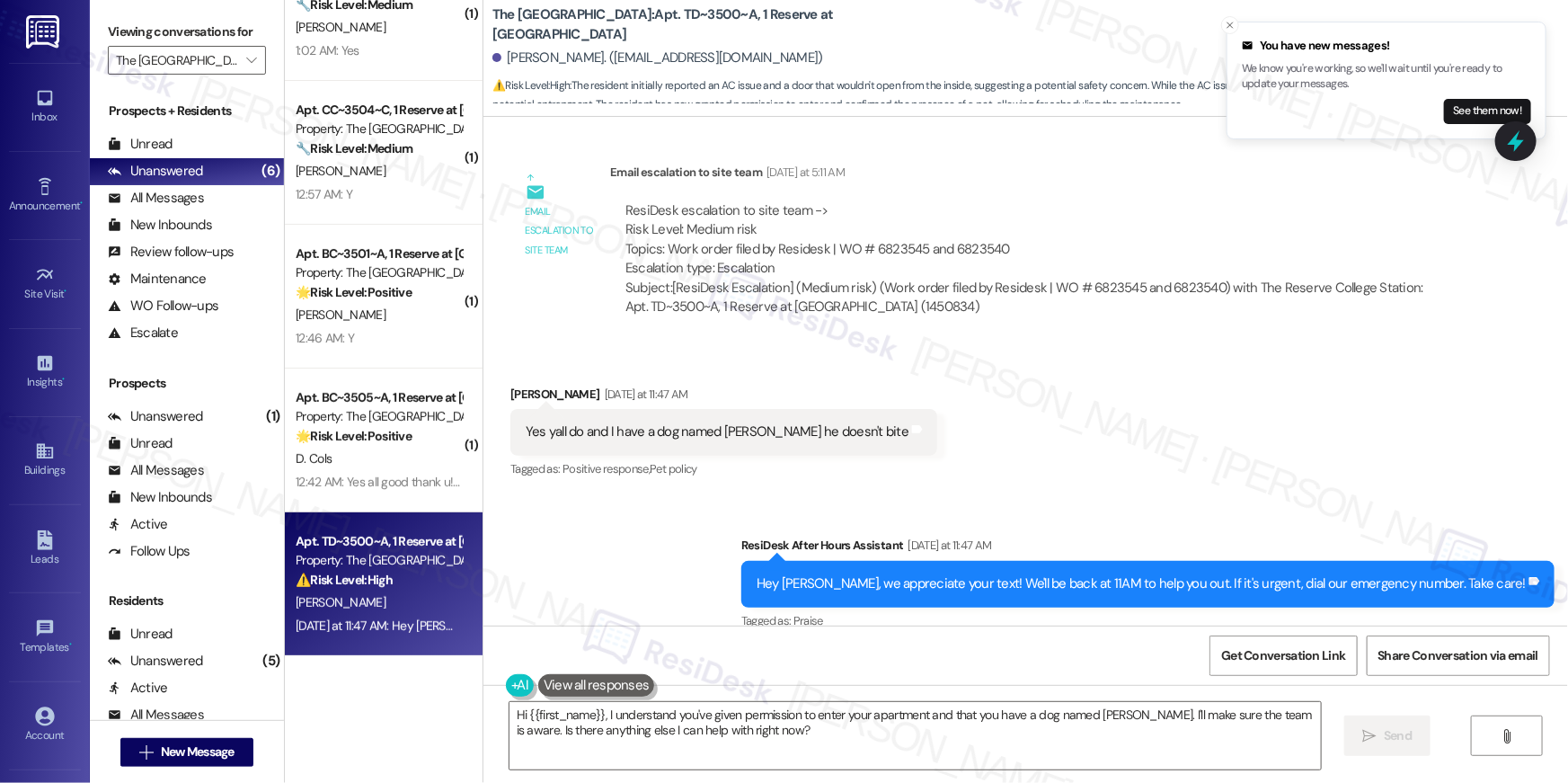
scroll to position [2828, 0]
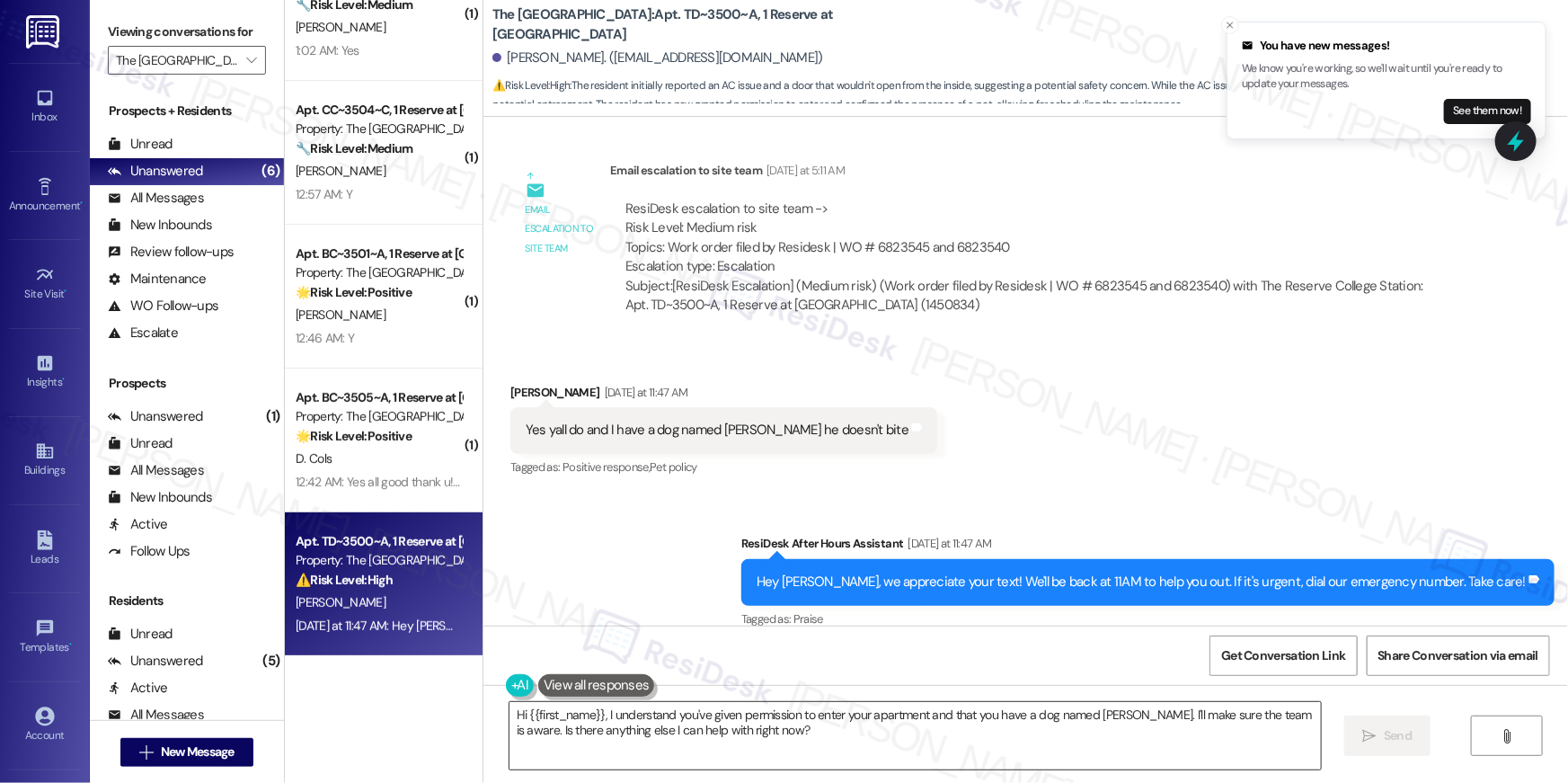
click at [978, 744] on textarea "Hi {{first_name}}, I understand you've given permission to enter your apartment…" at bounding box center [915, 735] width 811 height 67
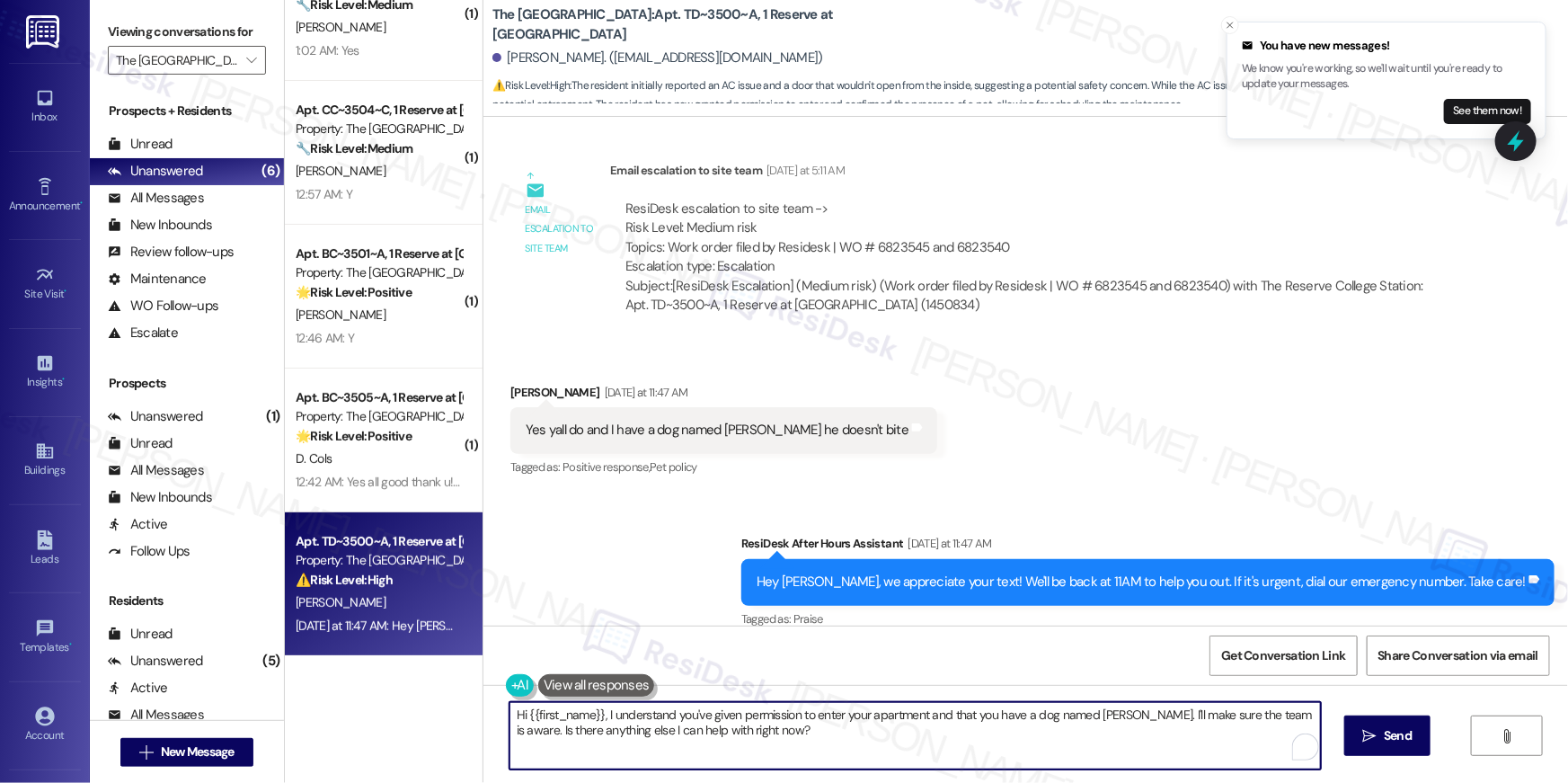
paste textarea "Thank you, {{first_name}}! I’ve submitted your request, and our maintenance tea…"
type textarea "Thank you, {{first_name}}! I’ve submitted your request, and our maintenance tea…"
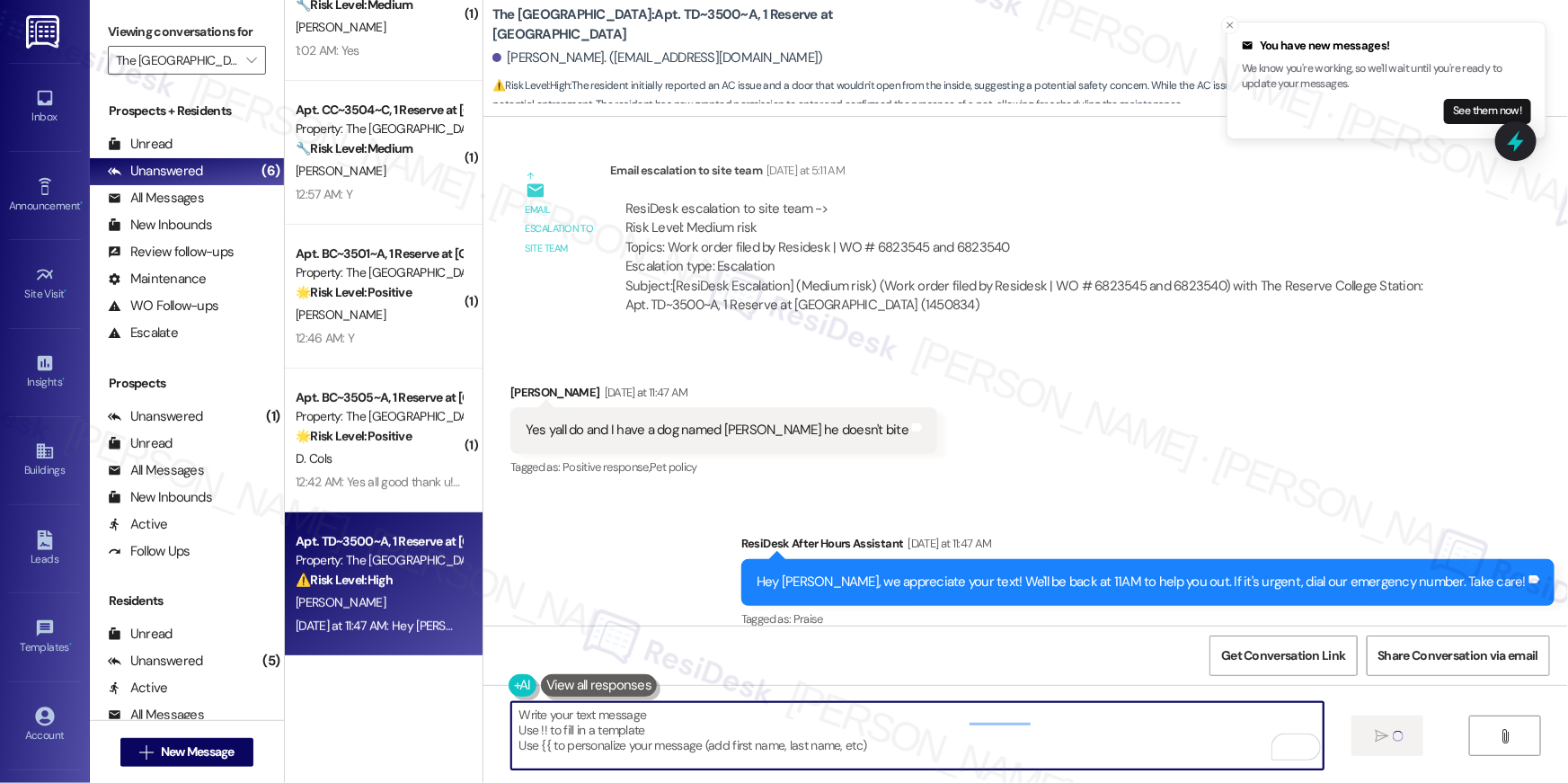
click at [1059, 327] on div "Lease started [DATE] 8:00 AM Survey, sent via SMS Residesk Automated Survey [DA…" at bounding box center [1025, 371] width 1085 height 509
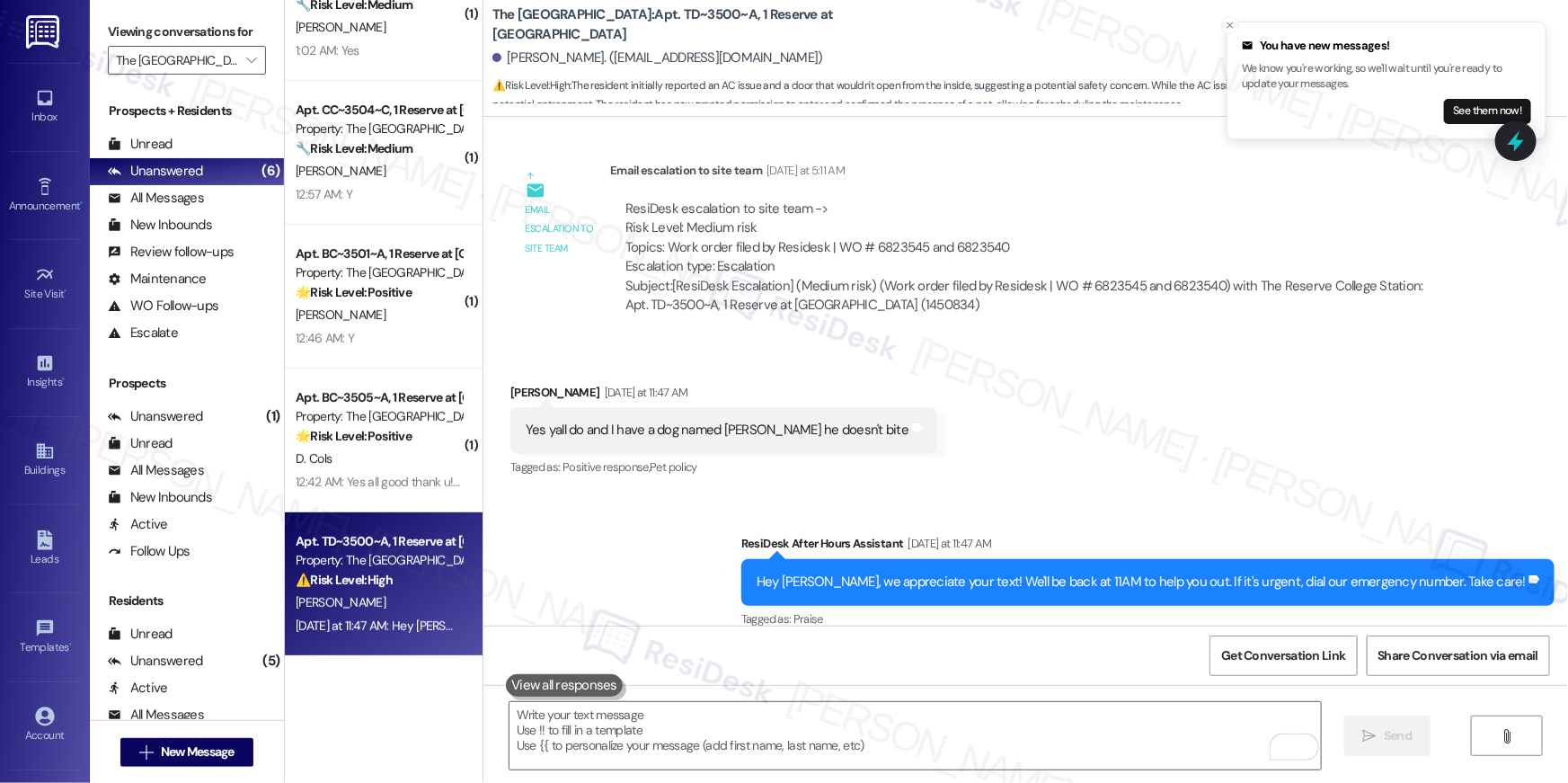
scroll to position [2676, 0]
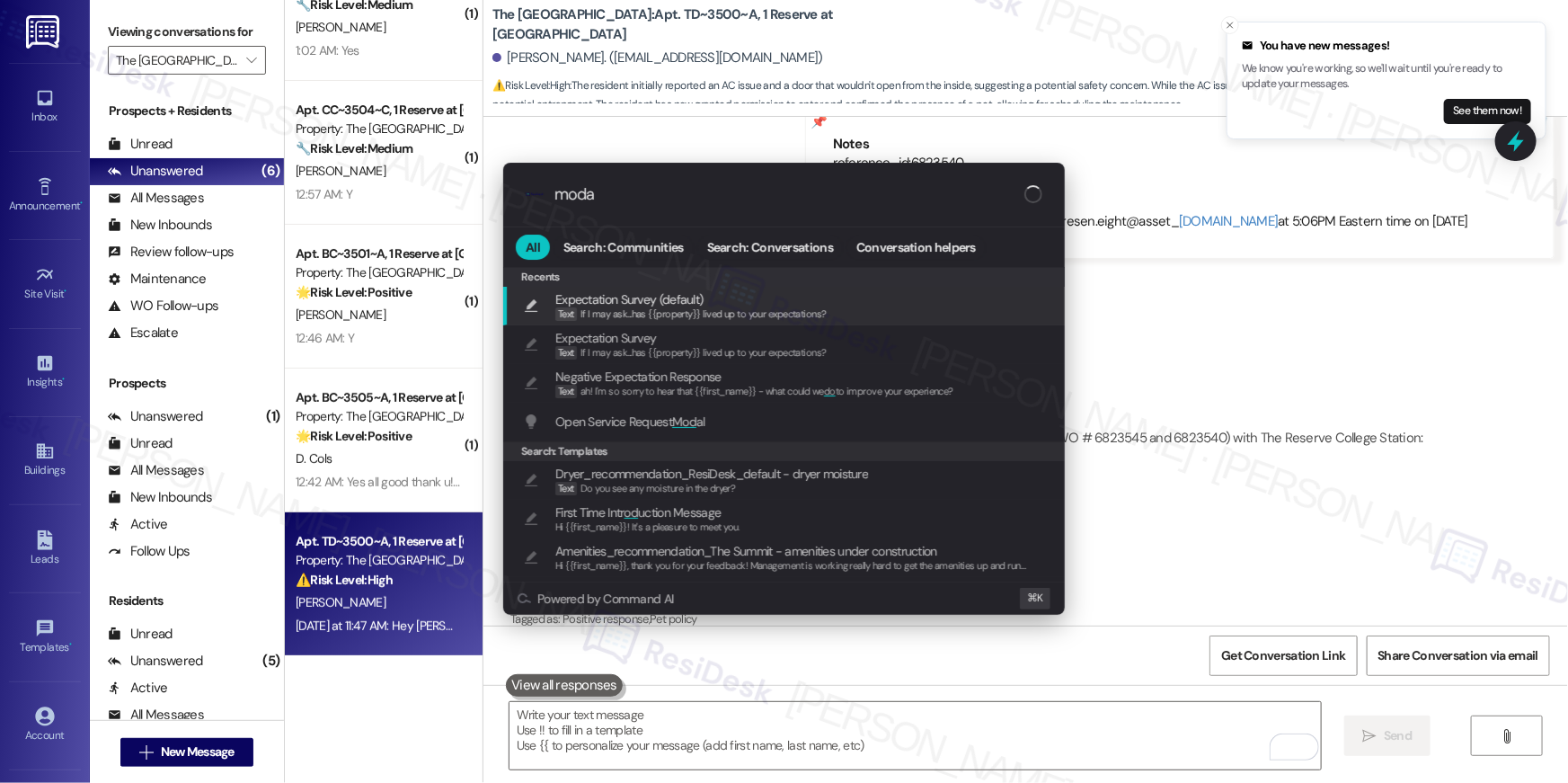
type input "modal"
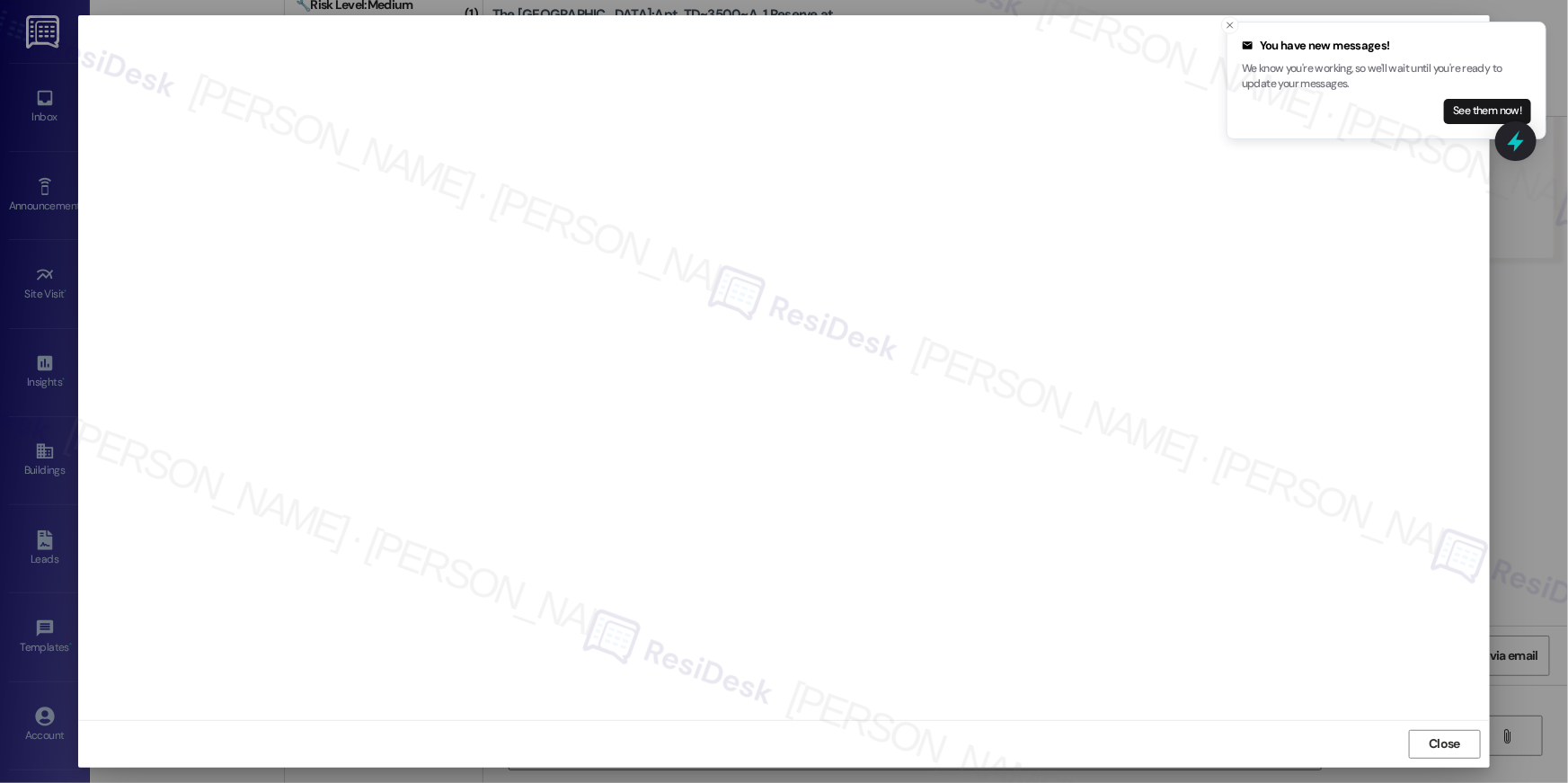
click at [1436, 739] on span "Close" at bounding box center [1444, 743] width 31 height 19
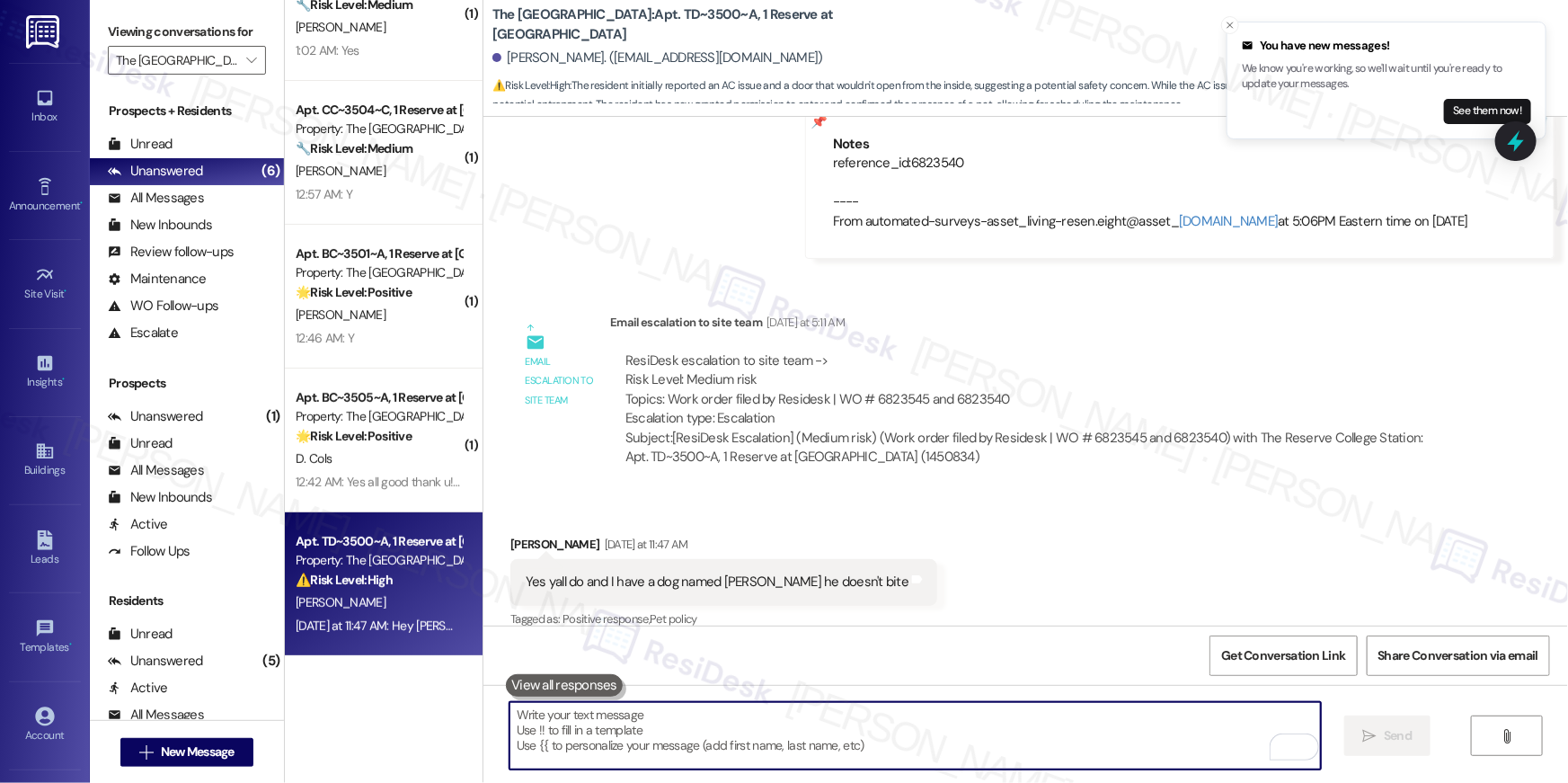
drag, startPoint x: 1113, startPoint y: 743, endPoint x: 1128, endPoint y: 727, distance: 21.6
click at [1114, 743] on textarea "To enrich screen reader interactions, please activate Accessibility in Grammarl…" at bounding box center [915, 735] width 811 height 67
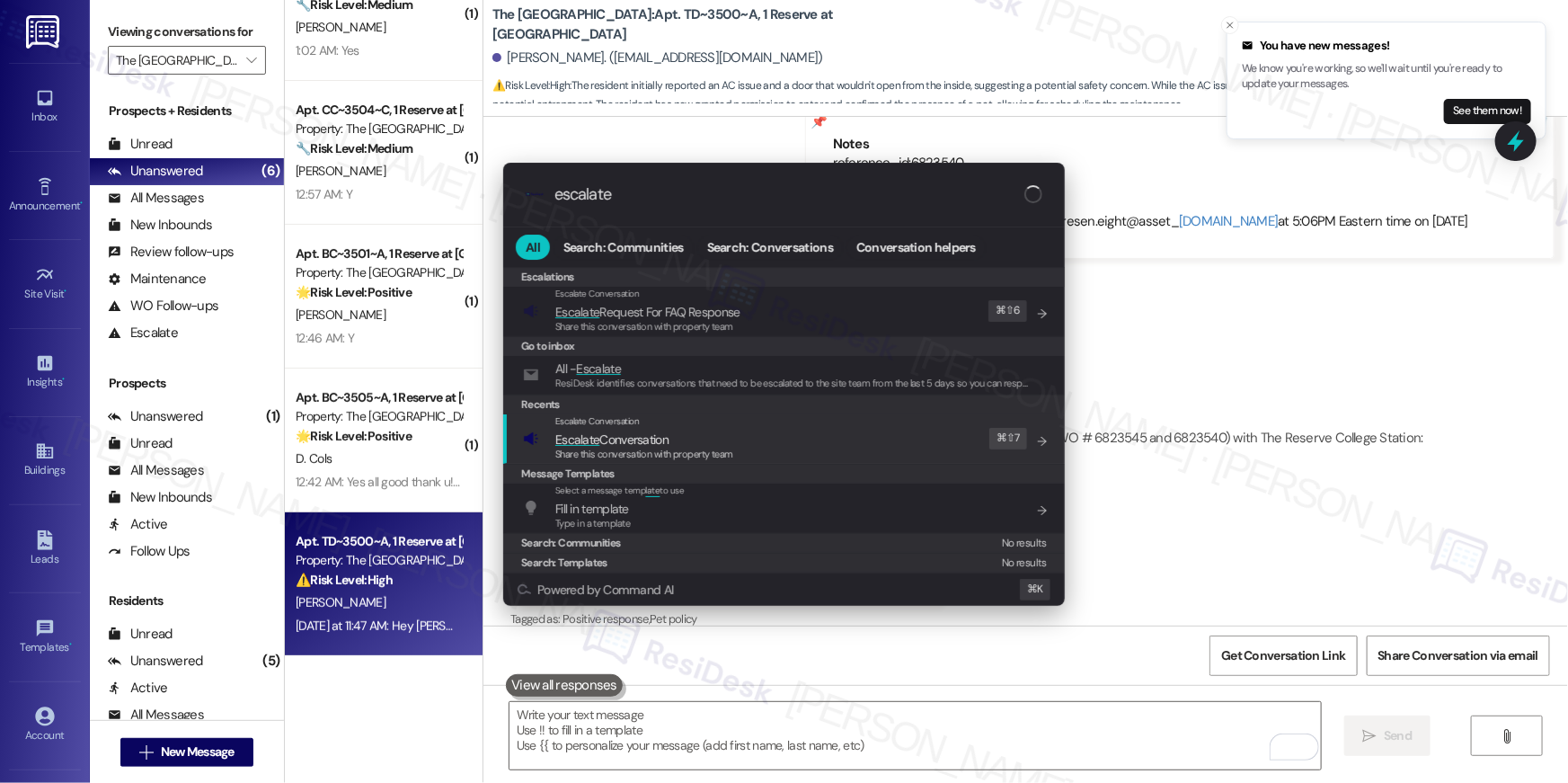
type input "escalate"
click at [879, 432] on div "Escalate Conversation Escalate Conversation Share this conversation with proper…" at bounding box center [786, 438] width 526 height 49
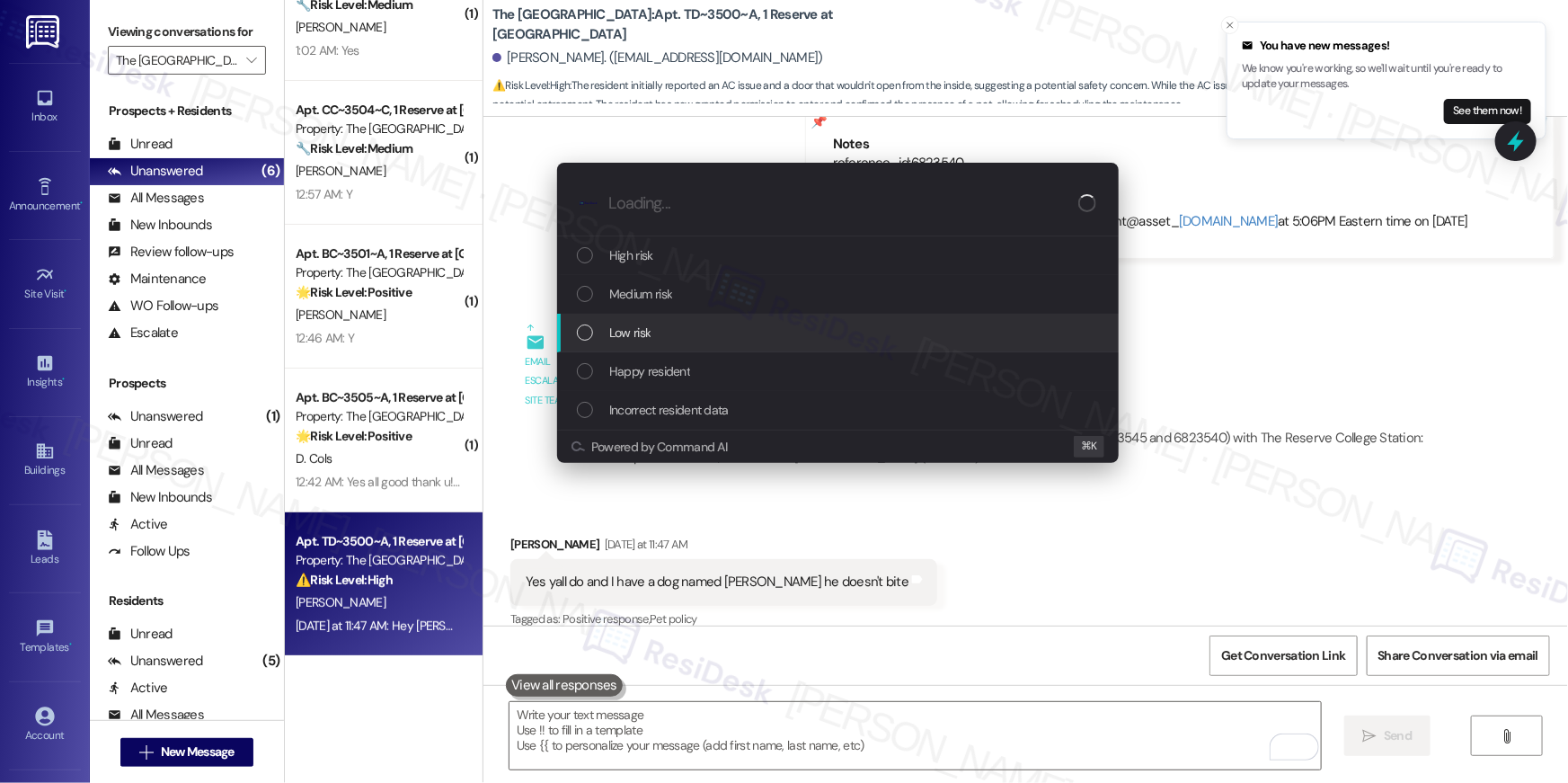
click at [683, 341] on div "Low risk" at bounding box center [840, 333] width 526 height 20
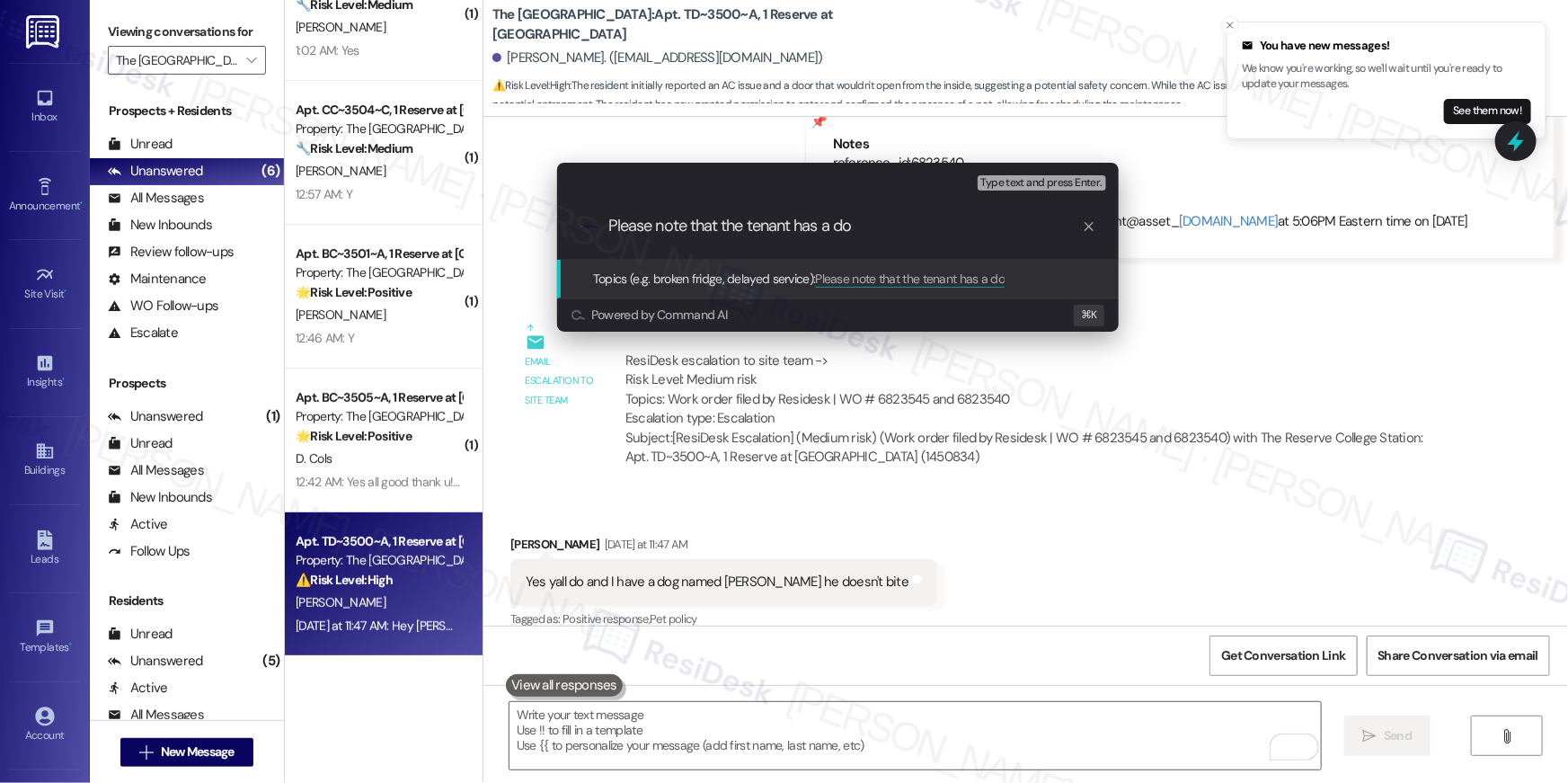
type input "Please note that the tenant has a dog"
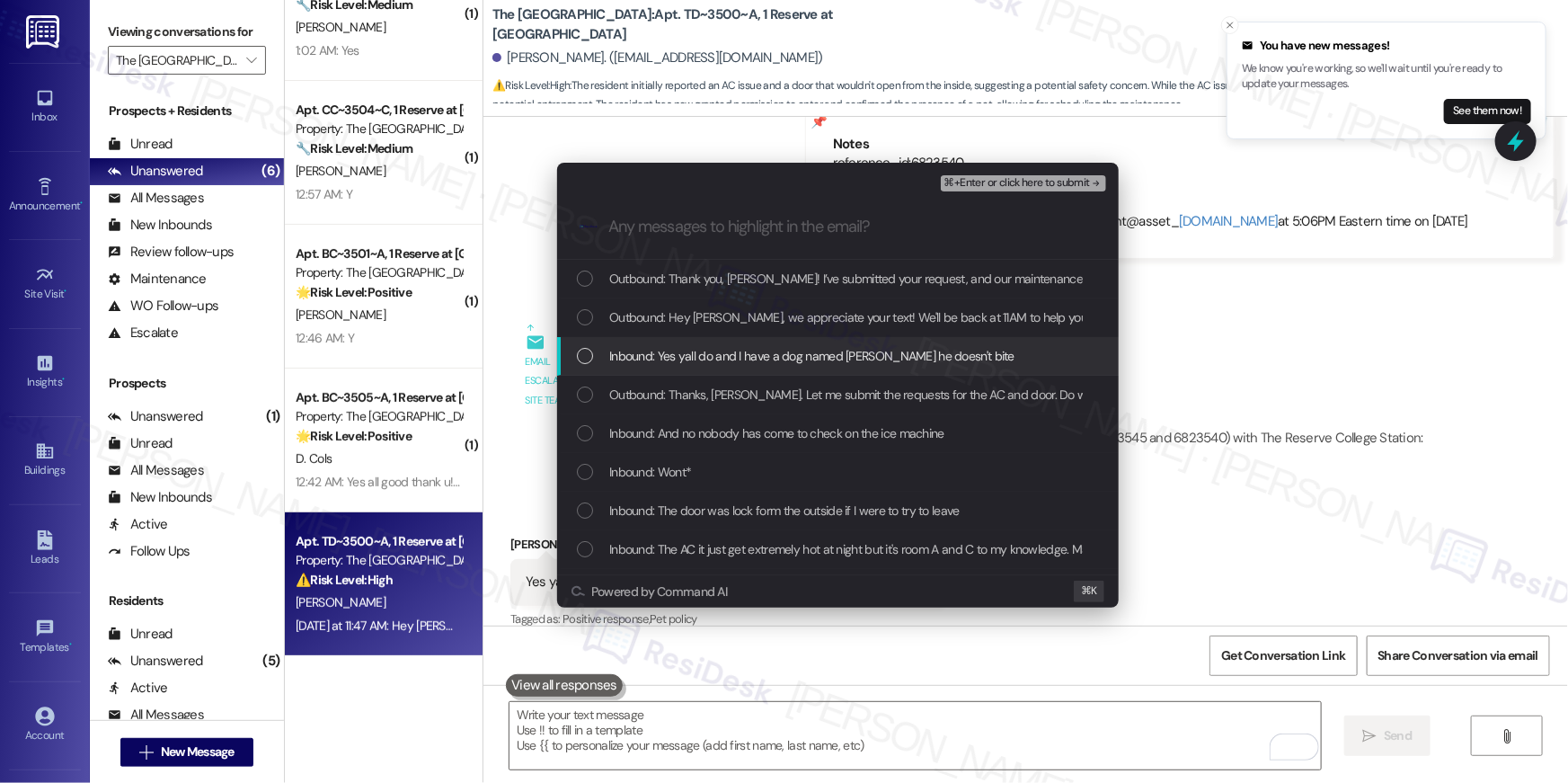
click at [774, 356] on span "Inbound: Yes yall do and I have a dog named [PERSON_NAME] he doesn't bite" at bounding box center [811, 356] width 405 height 20
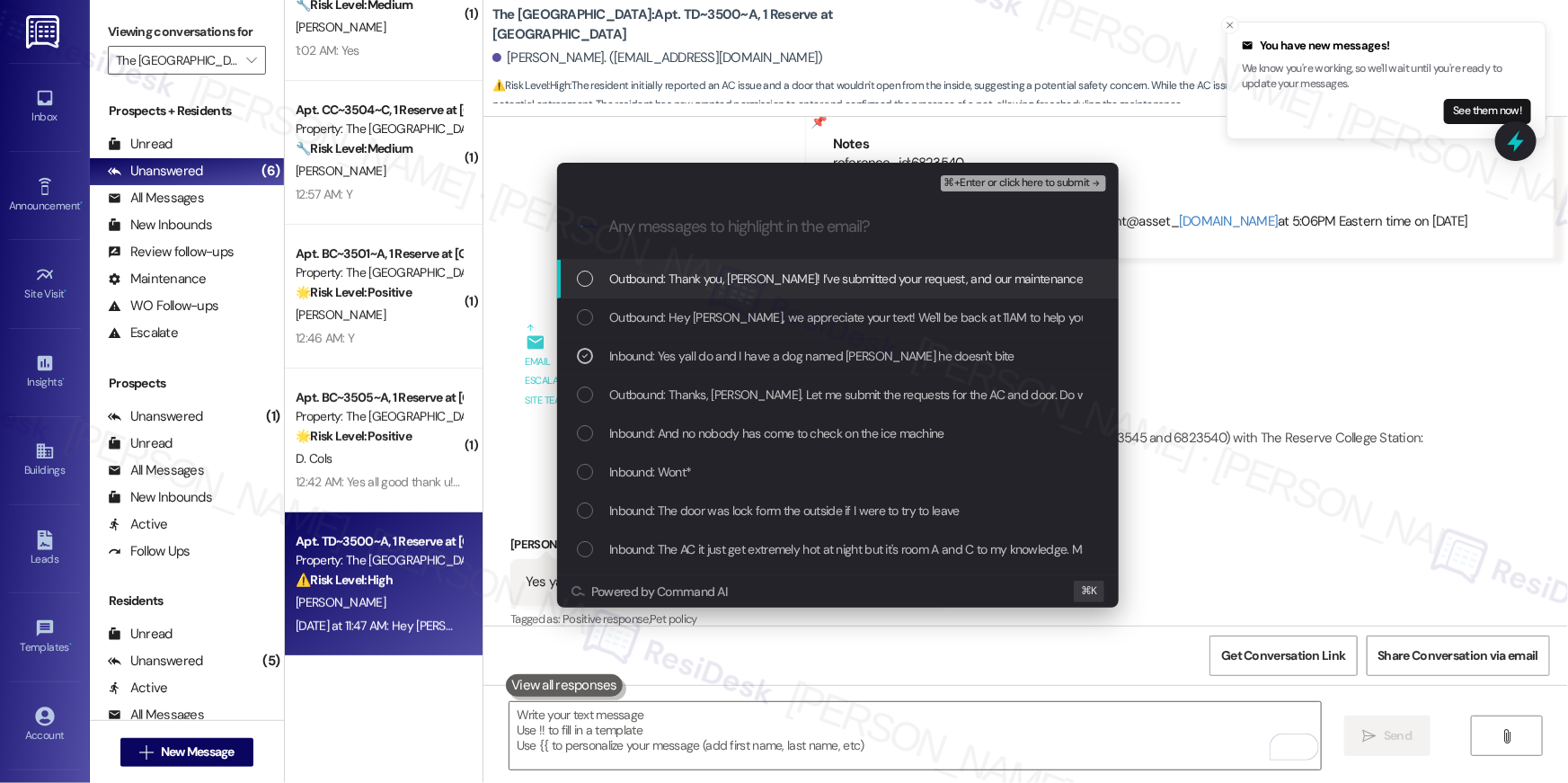
click at [1048, 186] on span "⌘+Enter or click here to submit" at bounding box center [1017, 183] width 146 height 13
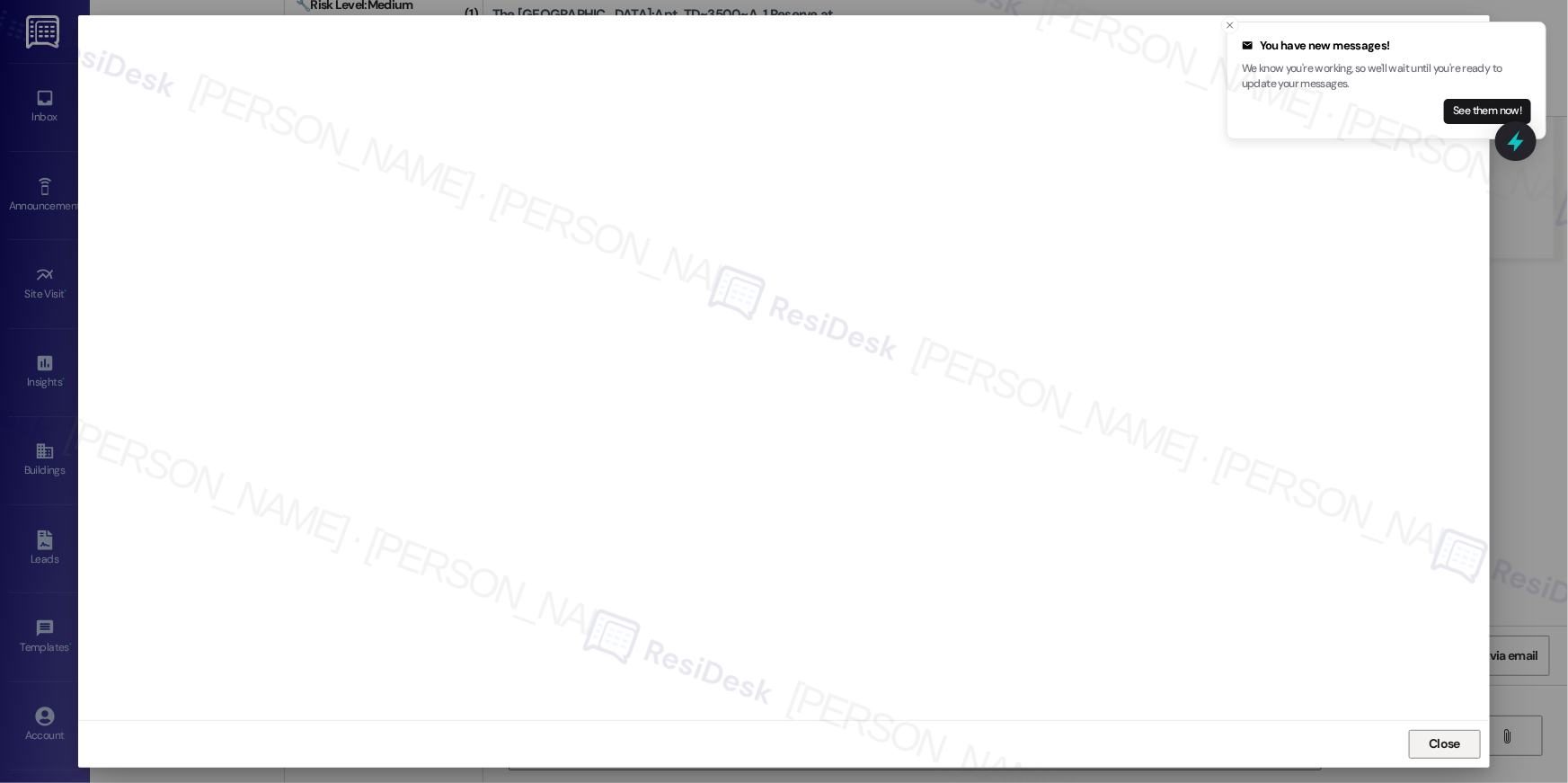
click at [1446, 751] on span "Close" at bounding box center [1444, 743] width 31 height 19
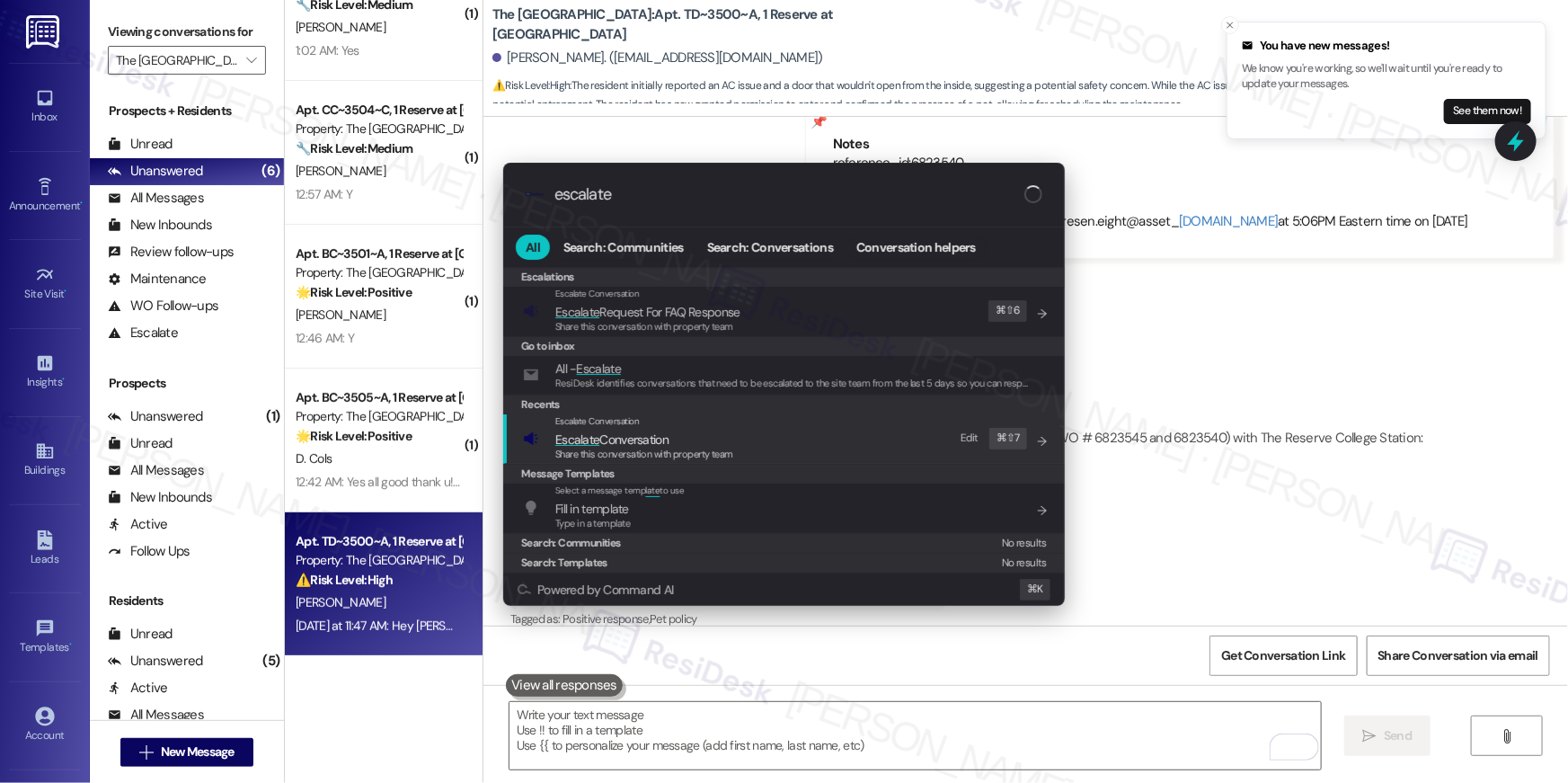
type input "escalate"
click at [673, 448] on span "Share this conversation with property team" at bounding box center [644, 454] width 178 height 13
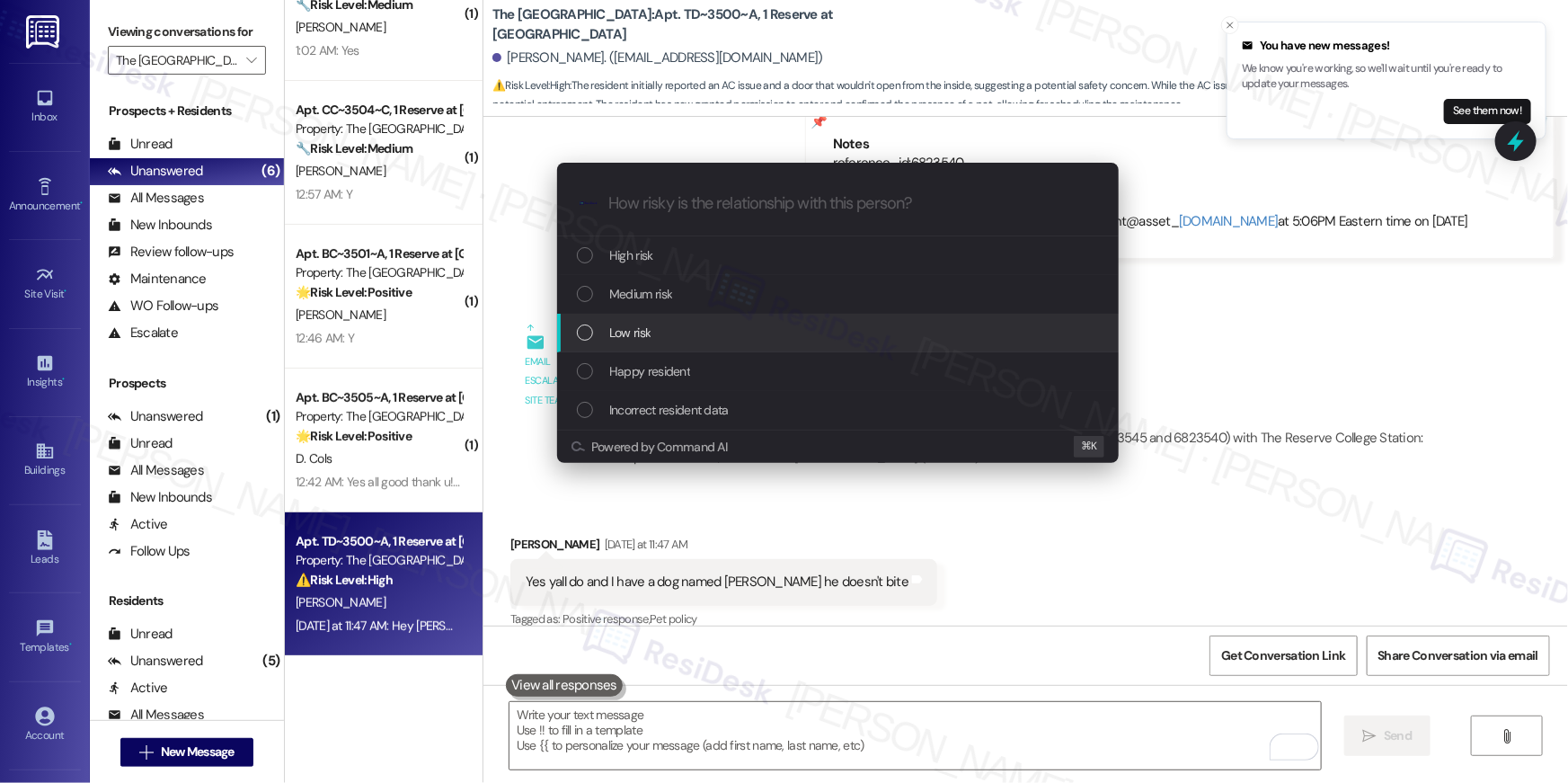
click at [648, 340] on span "Low risk" at bounding box center [629, 333] width 41 height 20
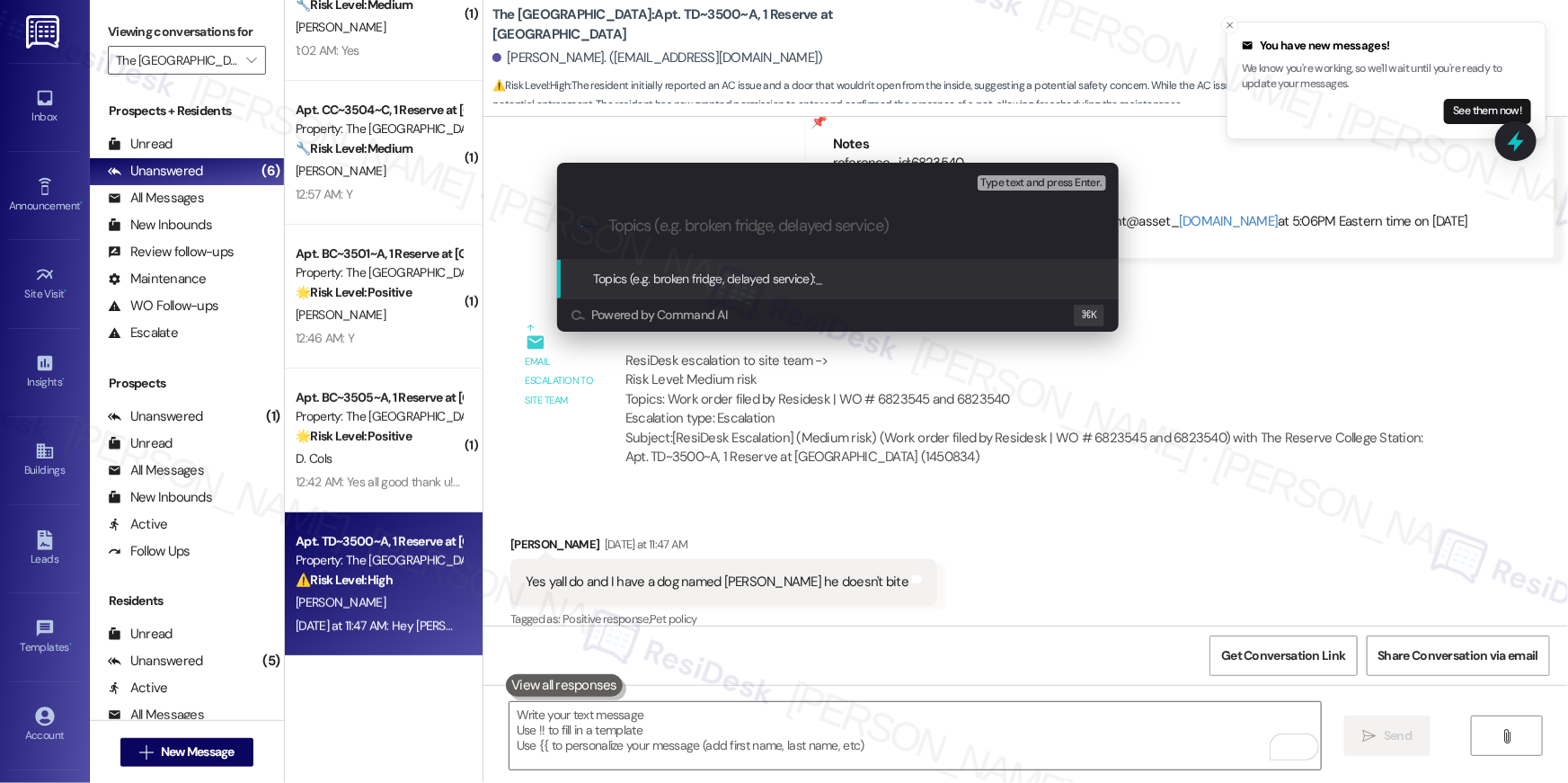
paste input "Please note that the tenant has a dog"
type input "Please note that the tenant has a dog"
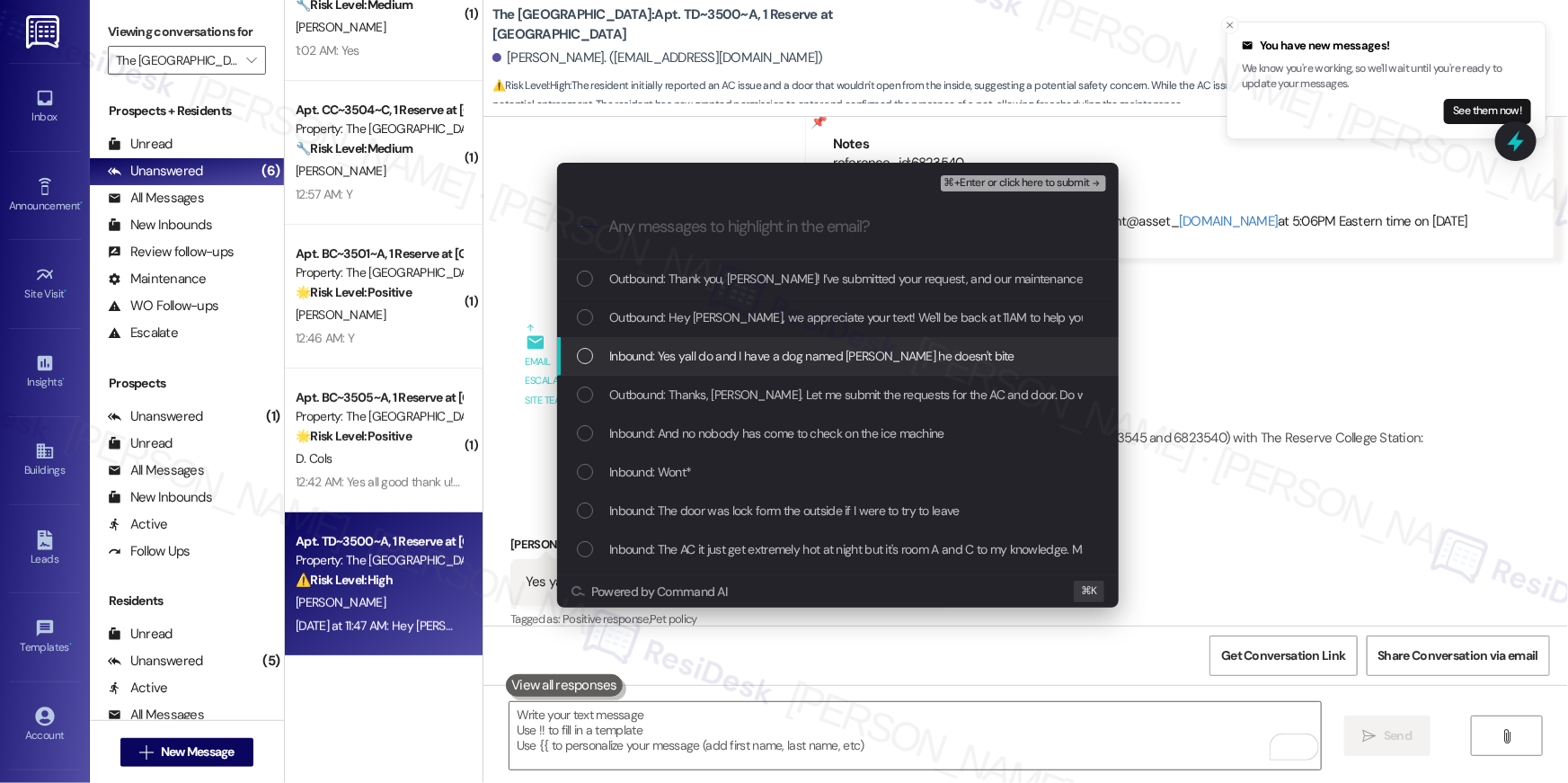
click at [669, 341] on div "Inbound: Yes yall do and I have a dog named [PERSON_NAME] he doesn't bite" at bounding box center [838, 356] width 562 height 39
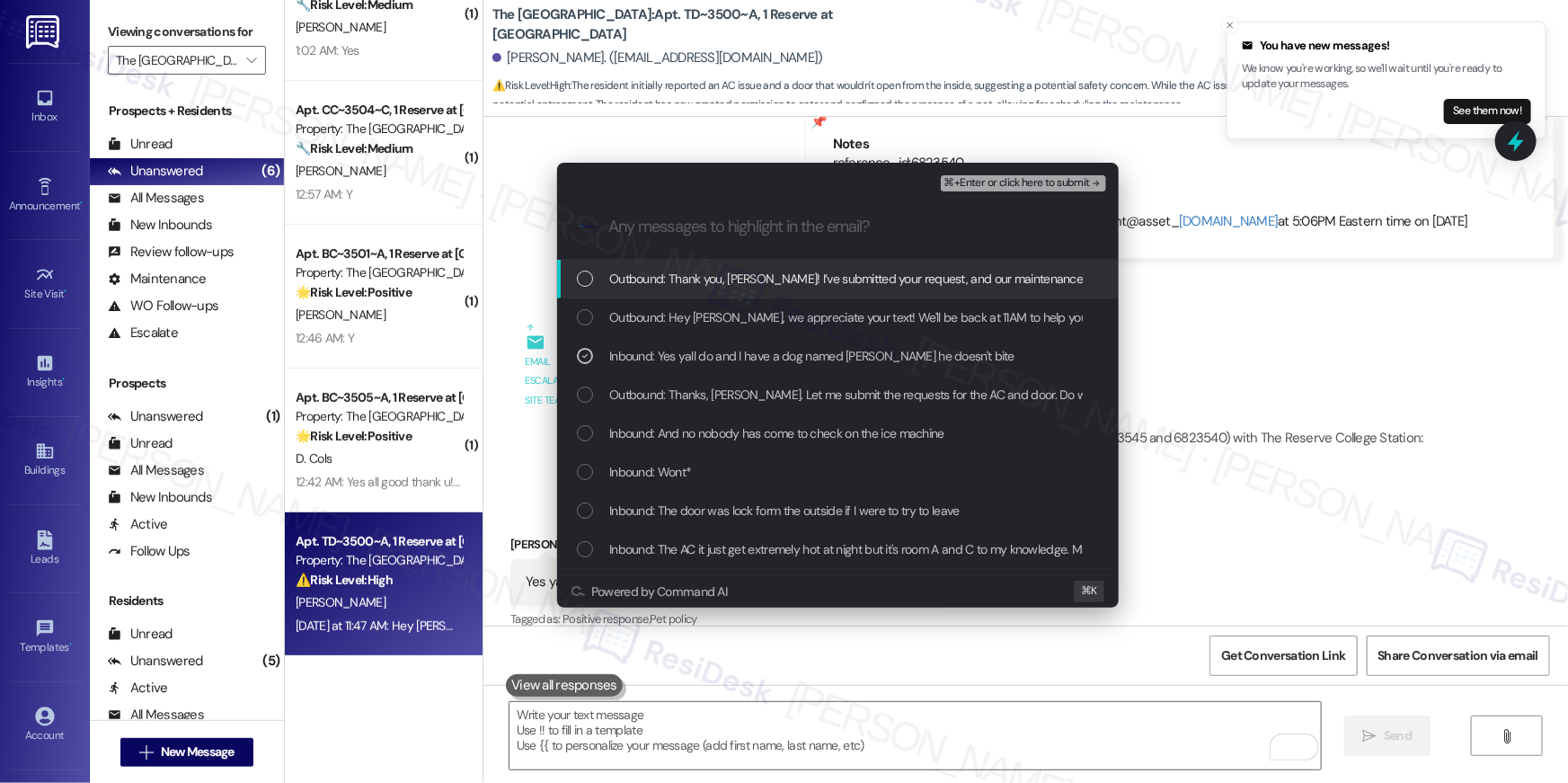
click at [1048, 178] on span "⌘+Enter or click here to submit" at bounding box center [1017, 183] width 146 height 13
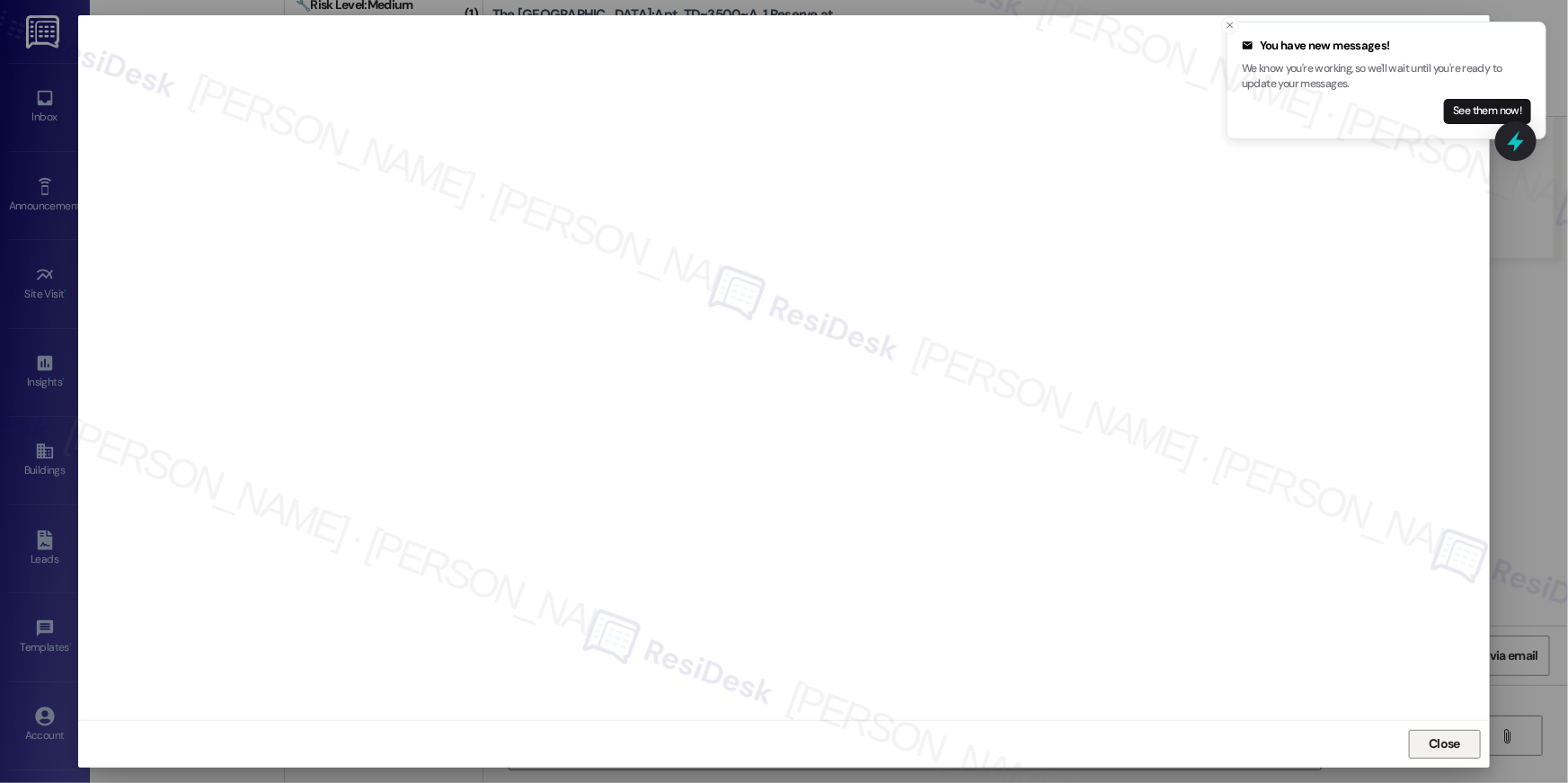
click at [1445, 744] on span "Close" at bounding box center [1444, 743] width 31 height 19
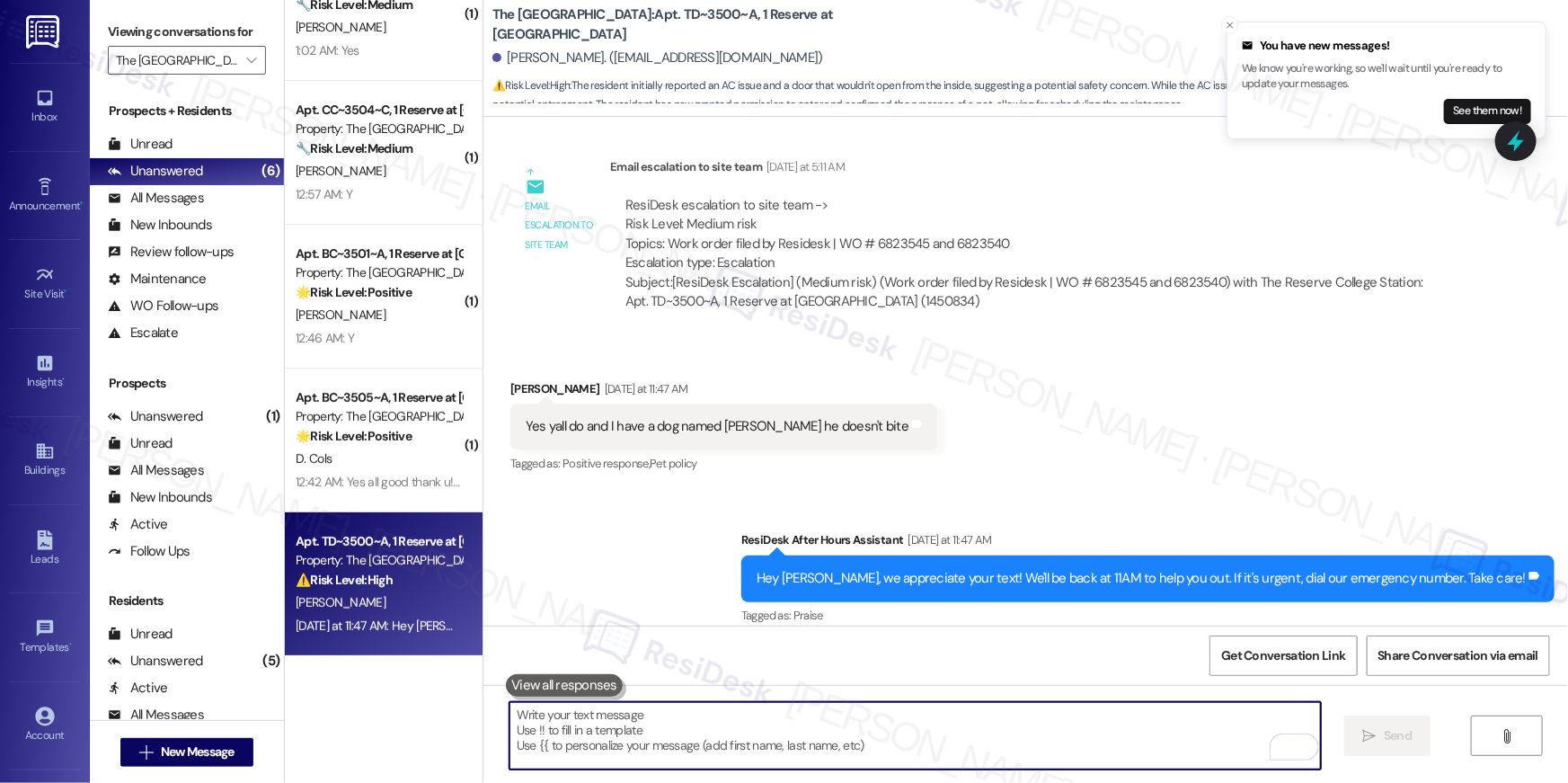
scroll to position [2953, 0]
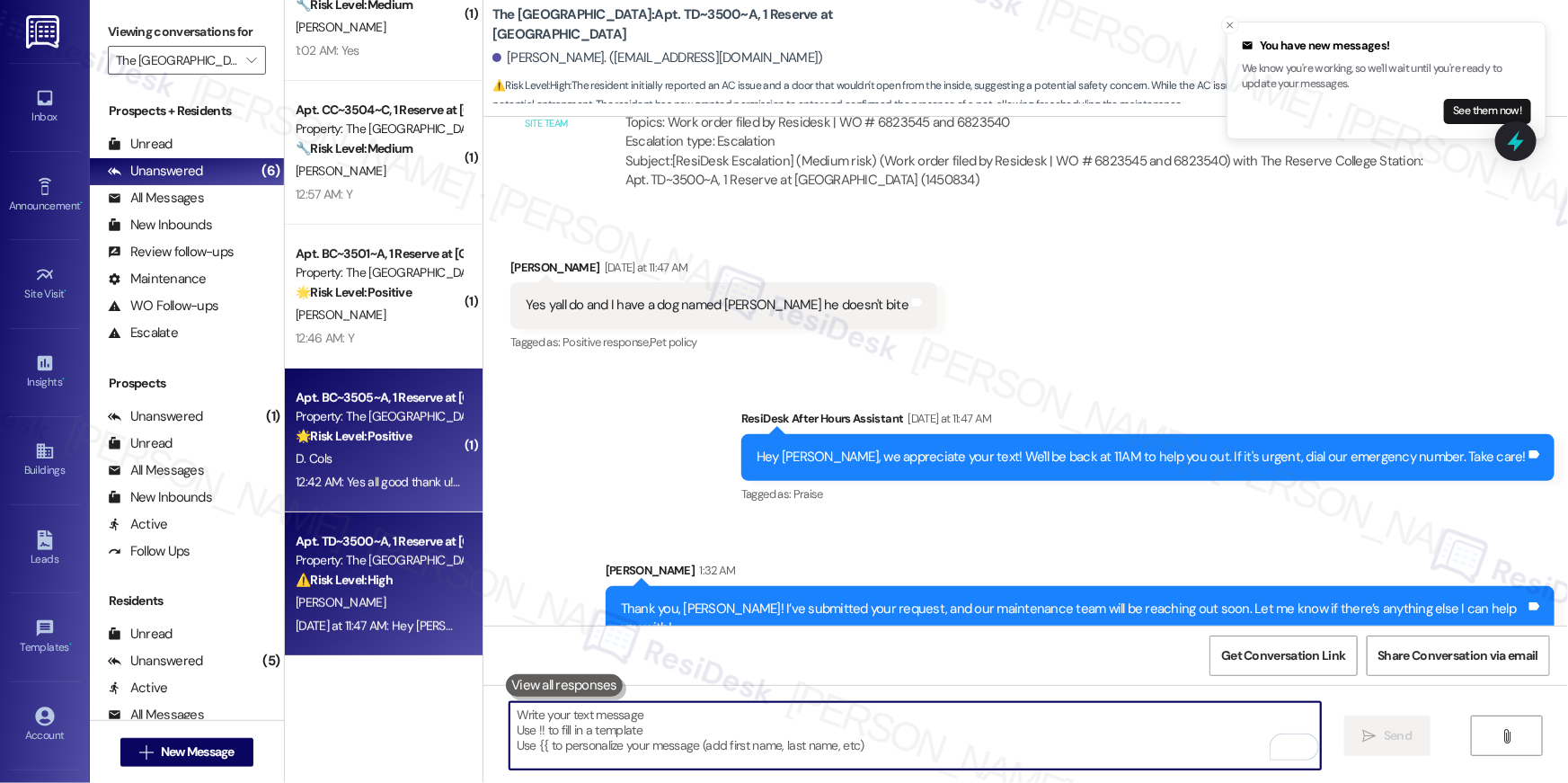
click at [403, 457] on div "D. Cols" at bounding box center [379, 459] width 170 height 22
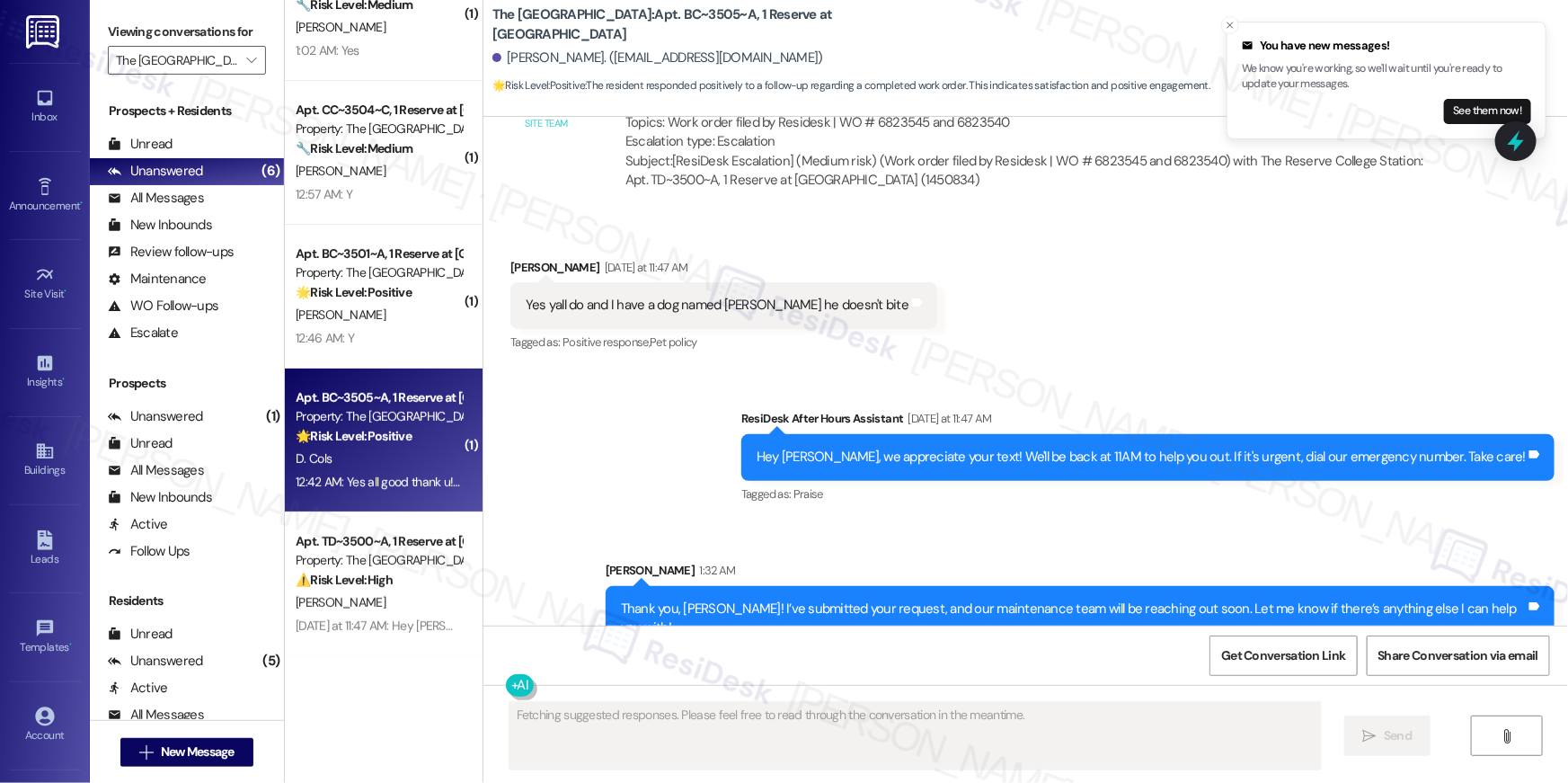
scroll to position [427, 0]
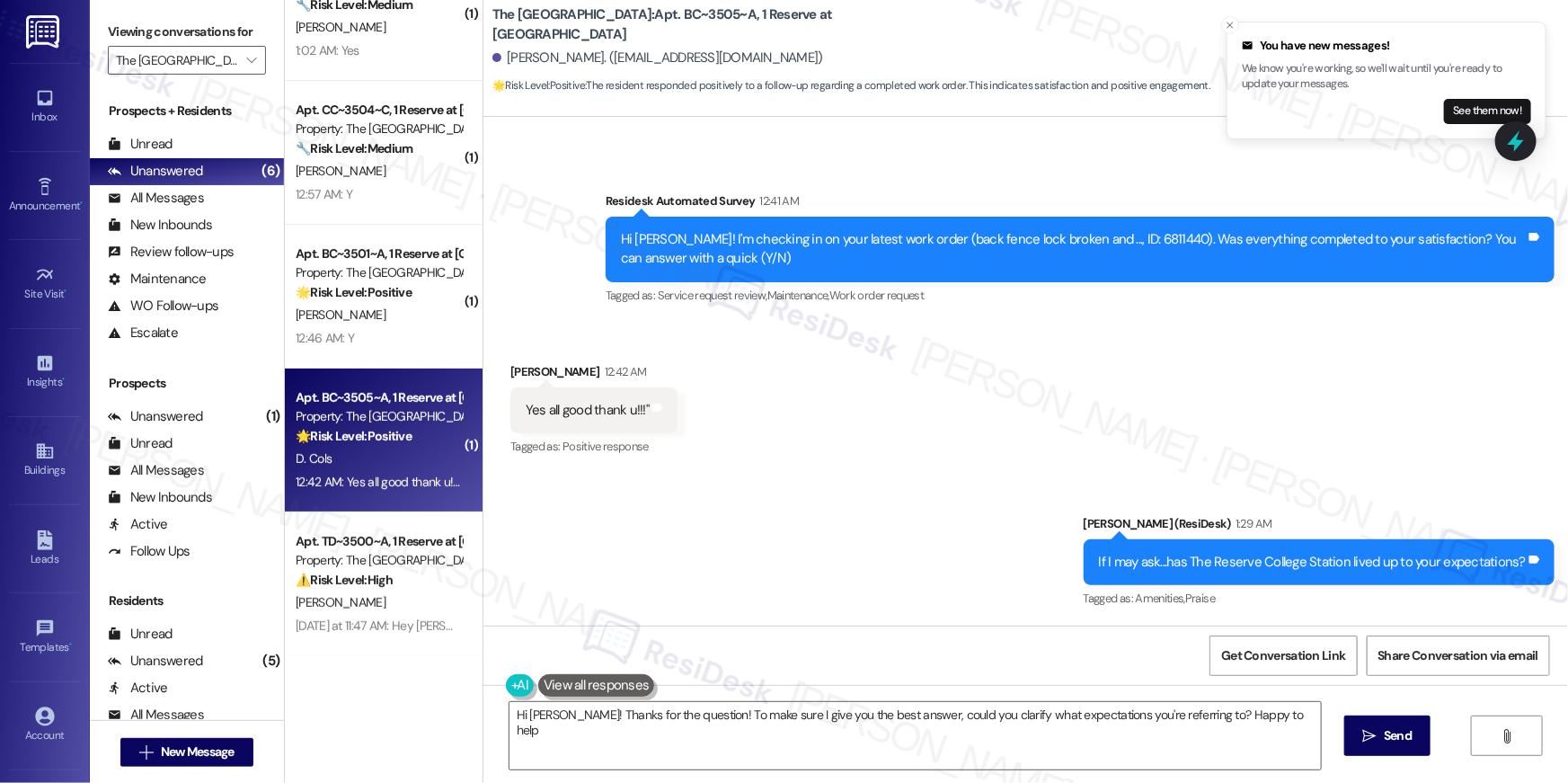
type textarea "Hi [PERSON_NAME]! Thanks for the question! To make sure I give you the best ans…"
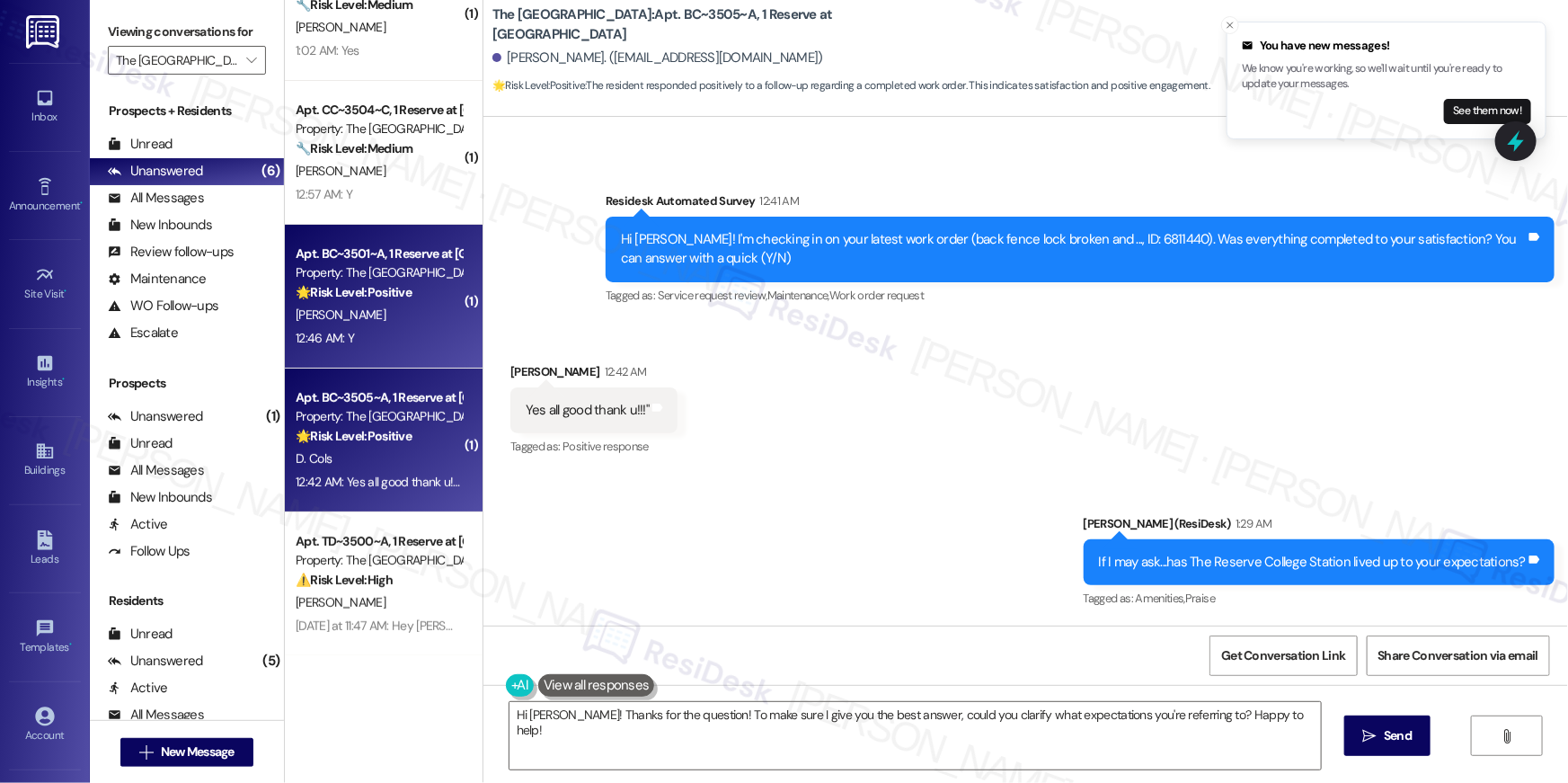
click at [400, 330] on div "12:46 AM: Y 12:46 AM: Y" at bounding box center [379, 338] width 170 height 22
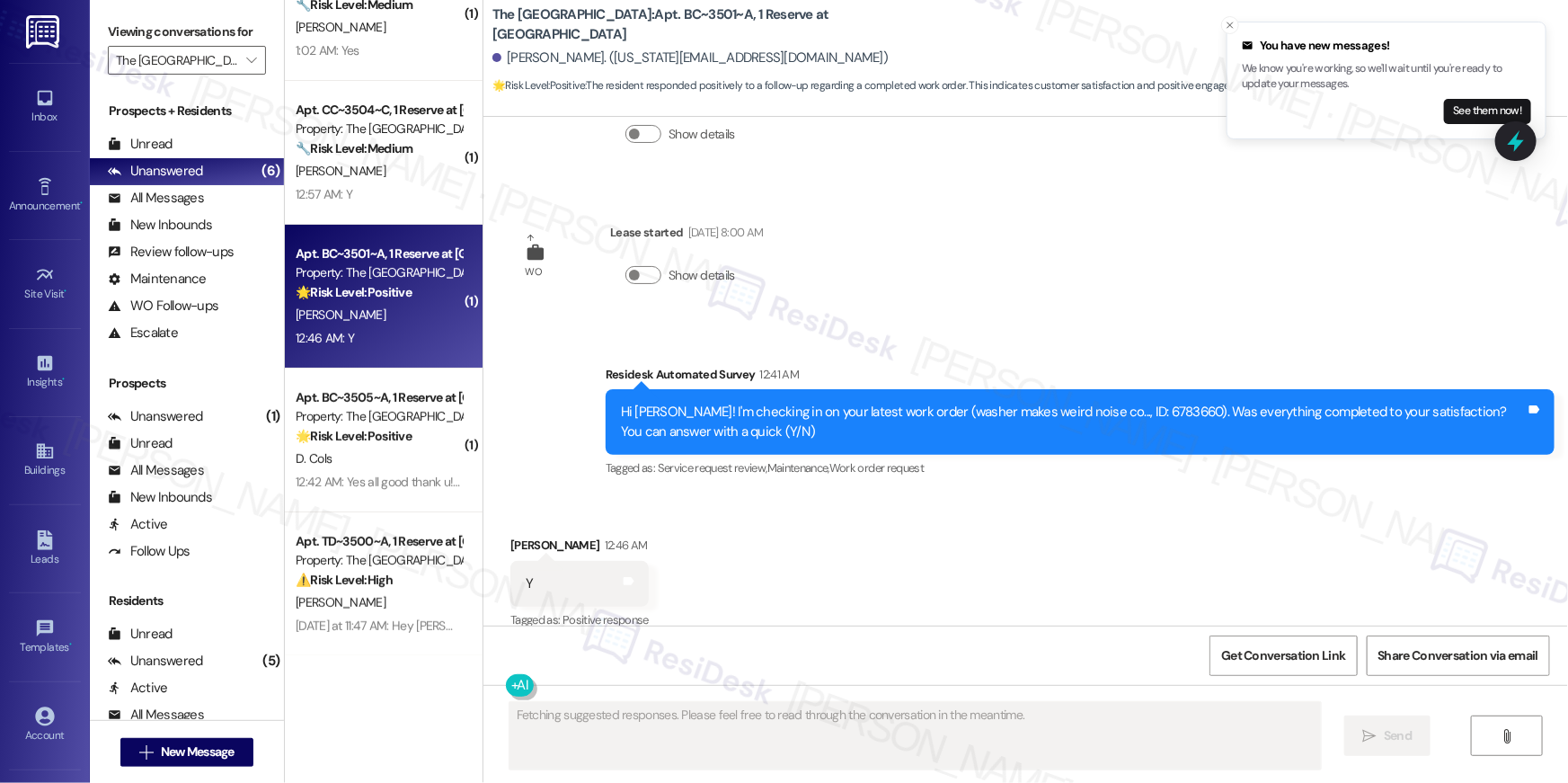
scroll to position [5675, 0]
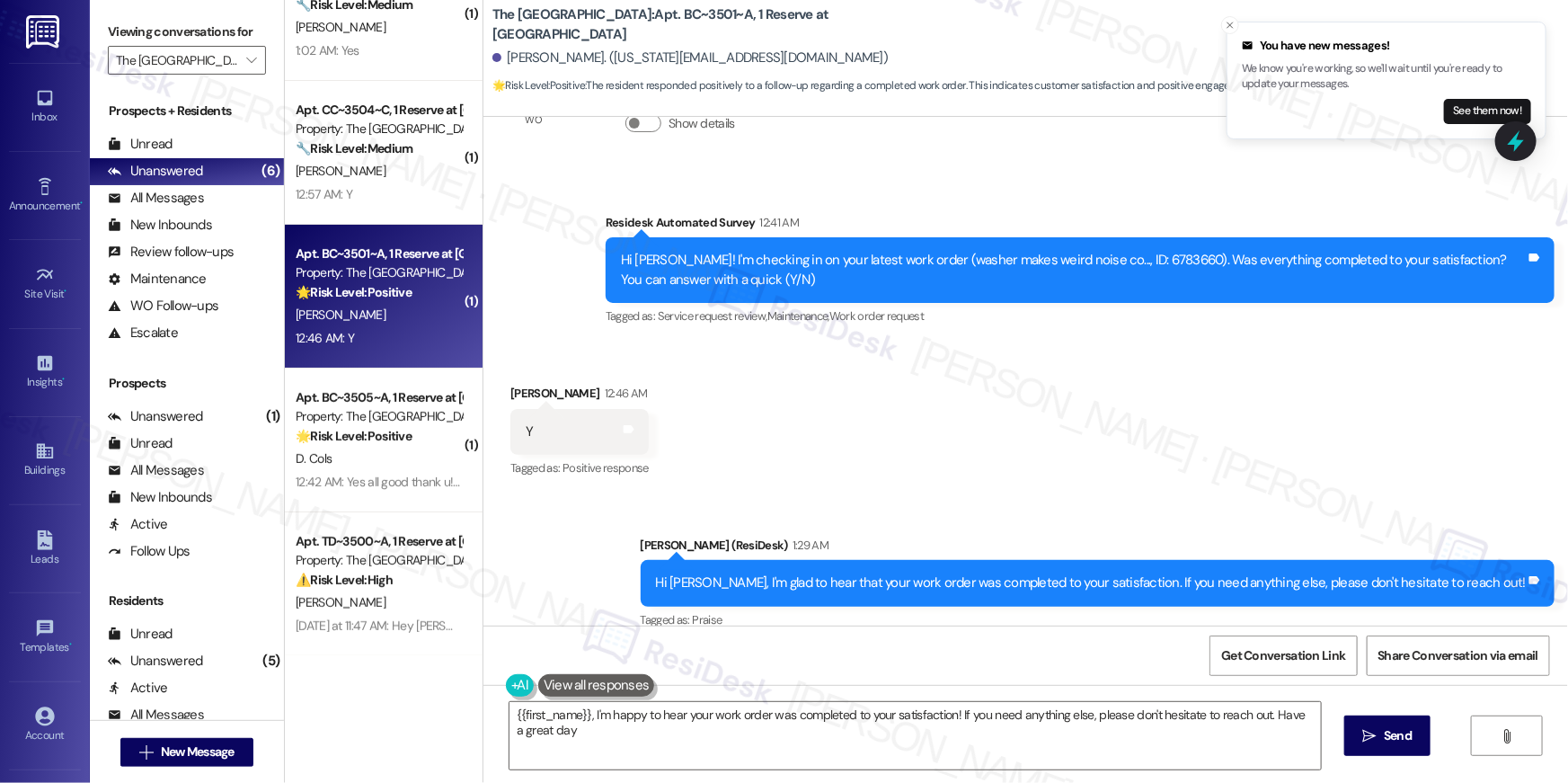
type textarea "{{first_name}}, I'm happy to hear your work order was completed to your satisfa…"
click at [251, 57] on button "" at bounding box center [251, 60] width 29 height 29
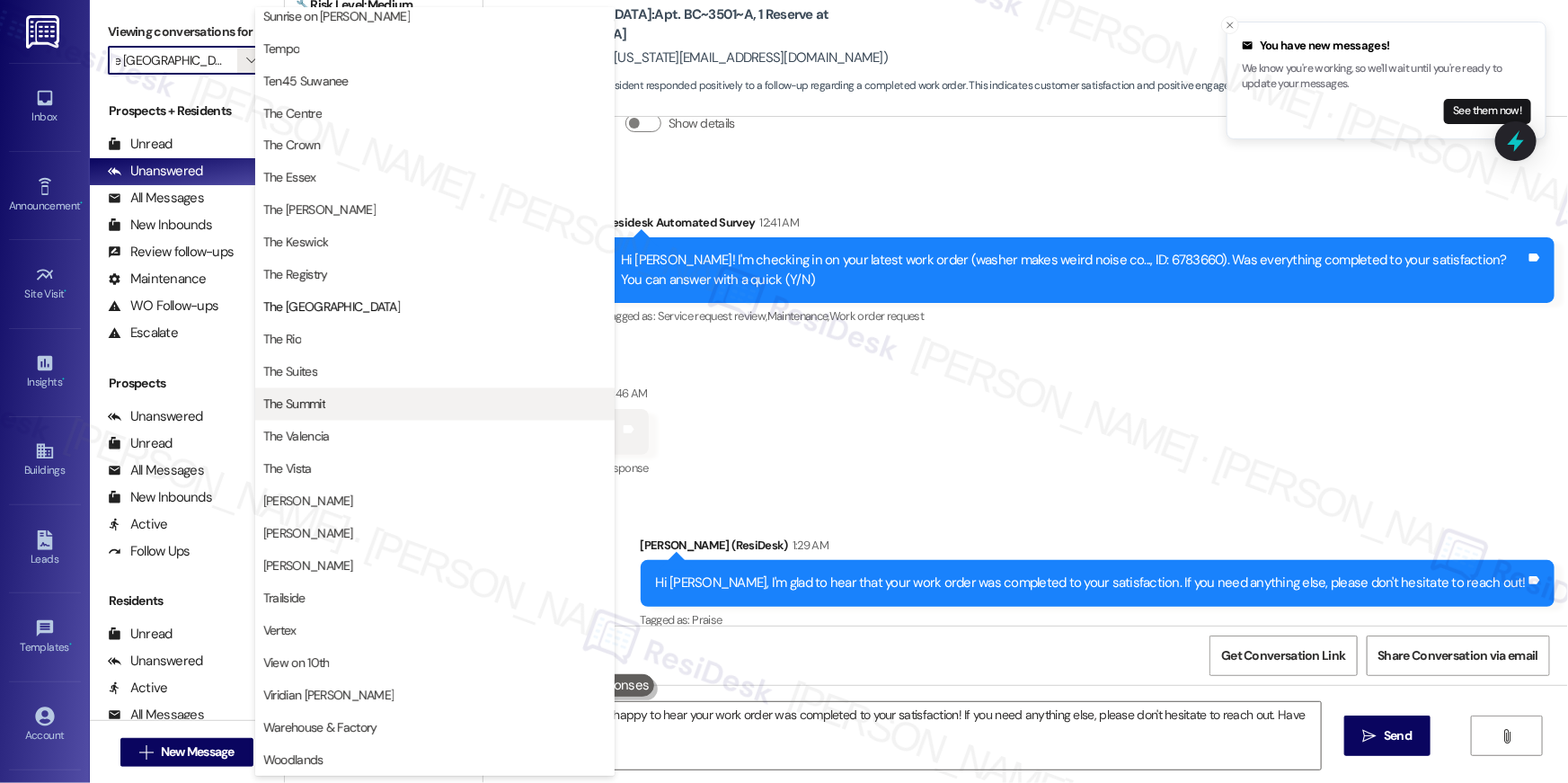
scroll to position [1630, 0]
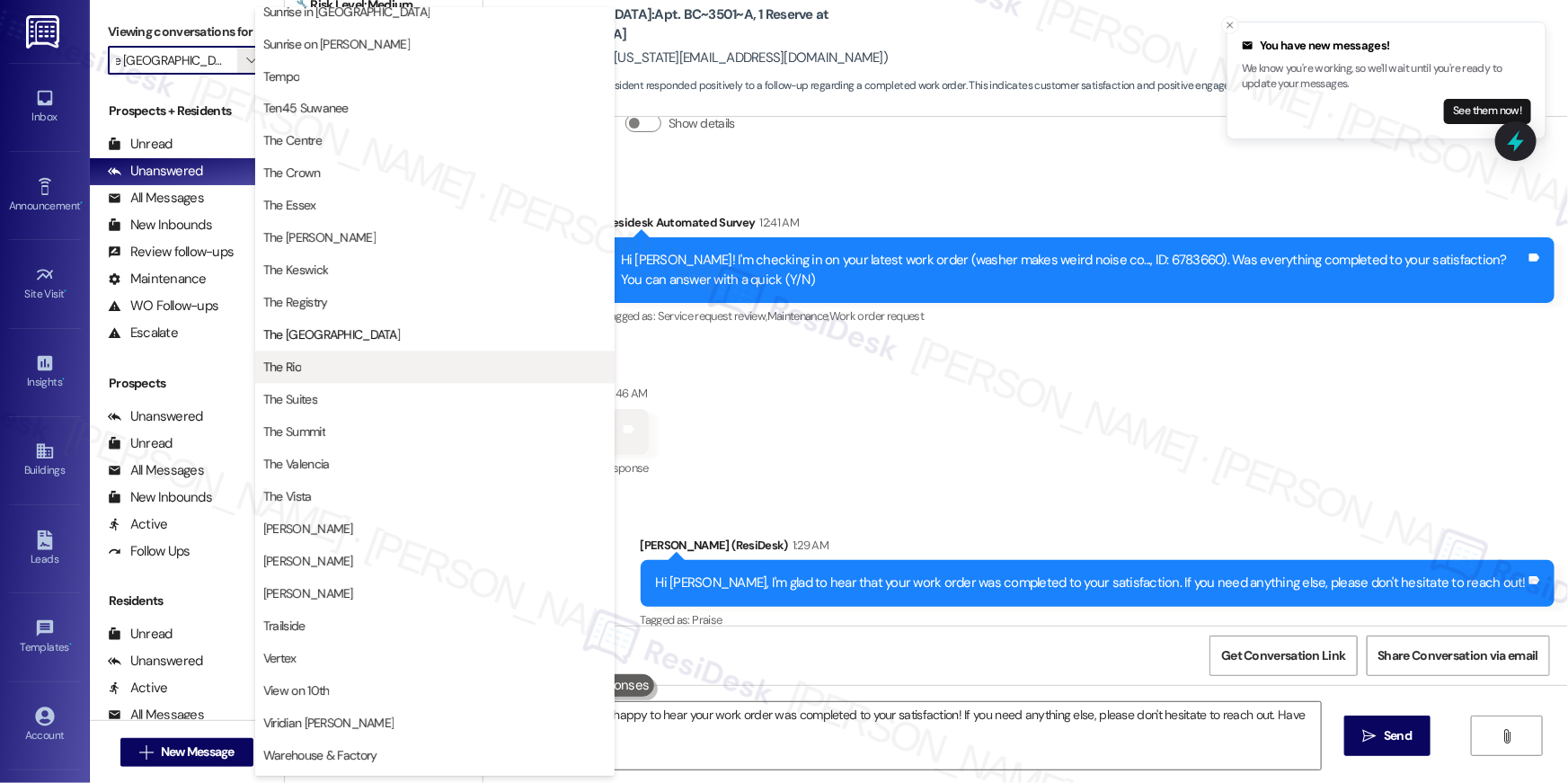
click at [412, 378] on button "The Rio" at bounding box center [434, 367] width 359 height 32
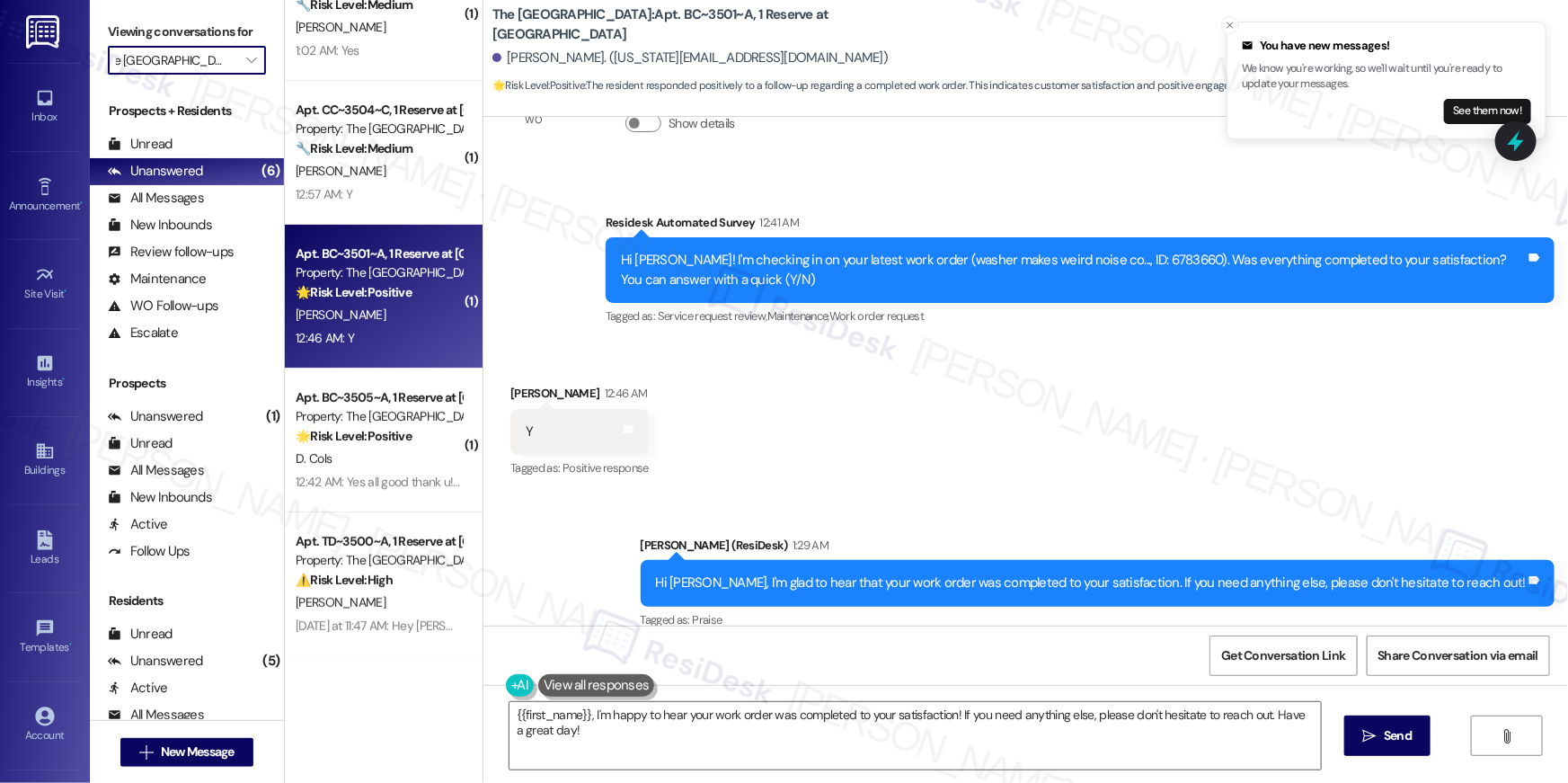
type input "The Rio"
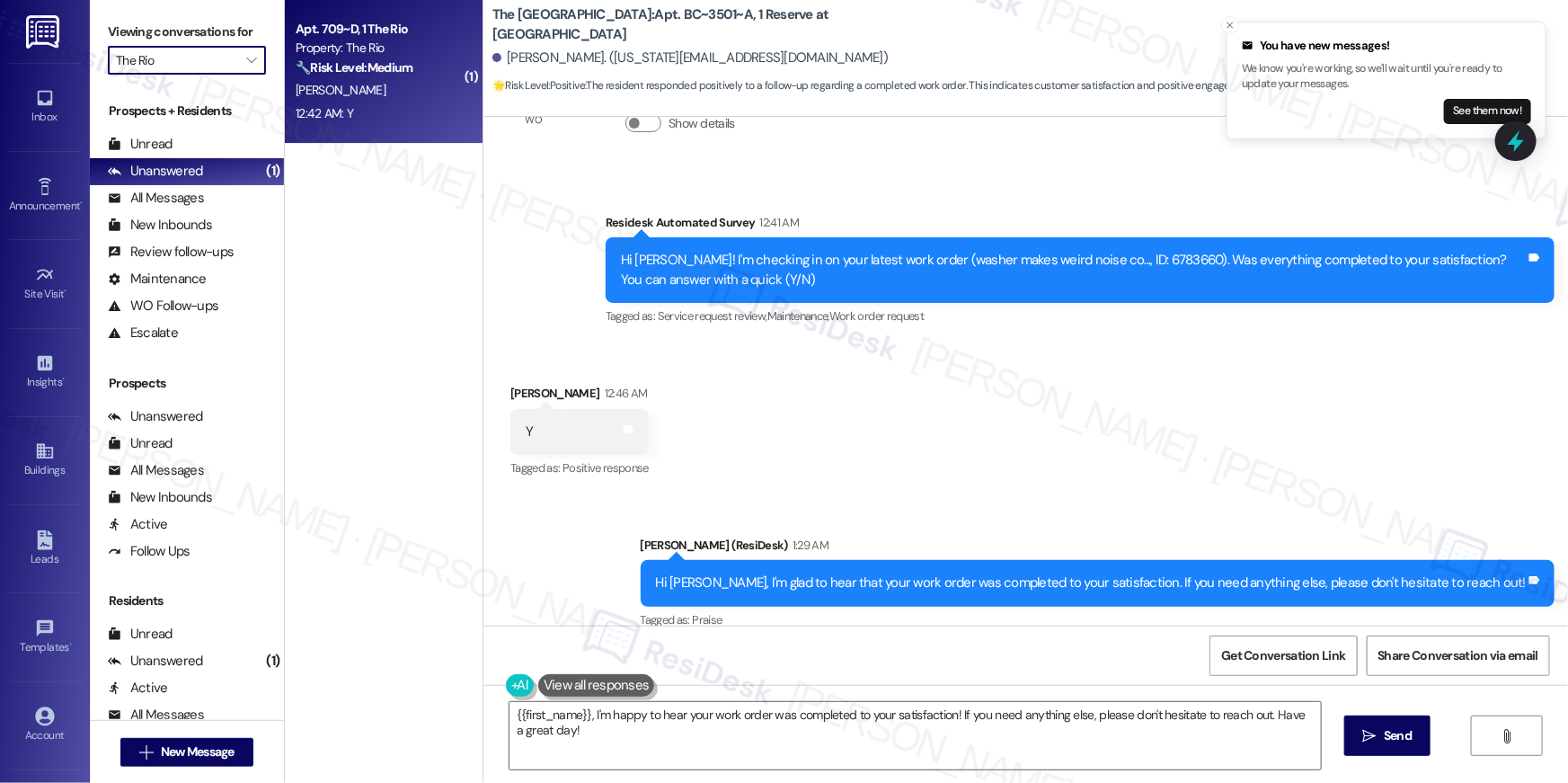
click at [388, 103] on div "12:42 AM: Y 12:42 AM: Y" at bounding box center [379, 113] width 170 height 22
type textarea "Fetching suggested responses. Please feel free to read through the conversation…"
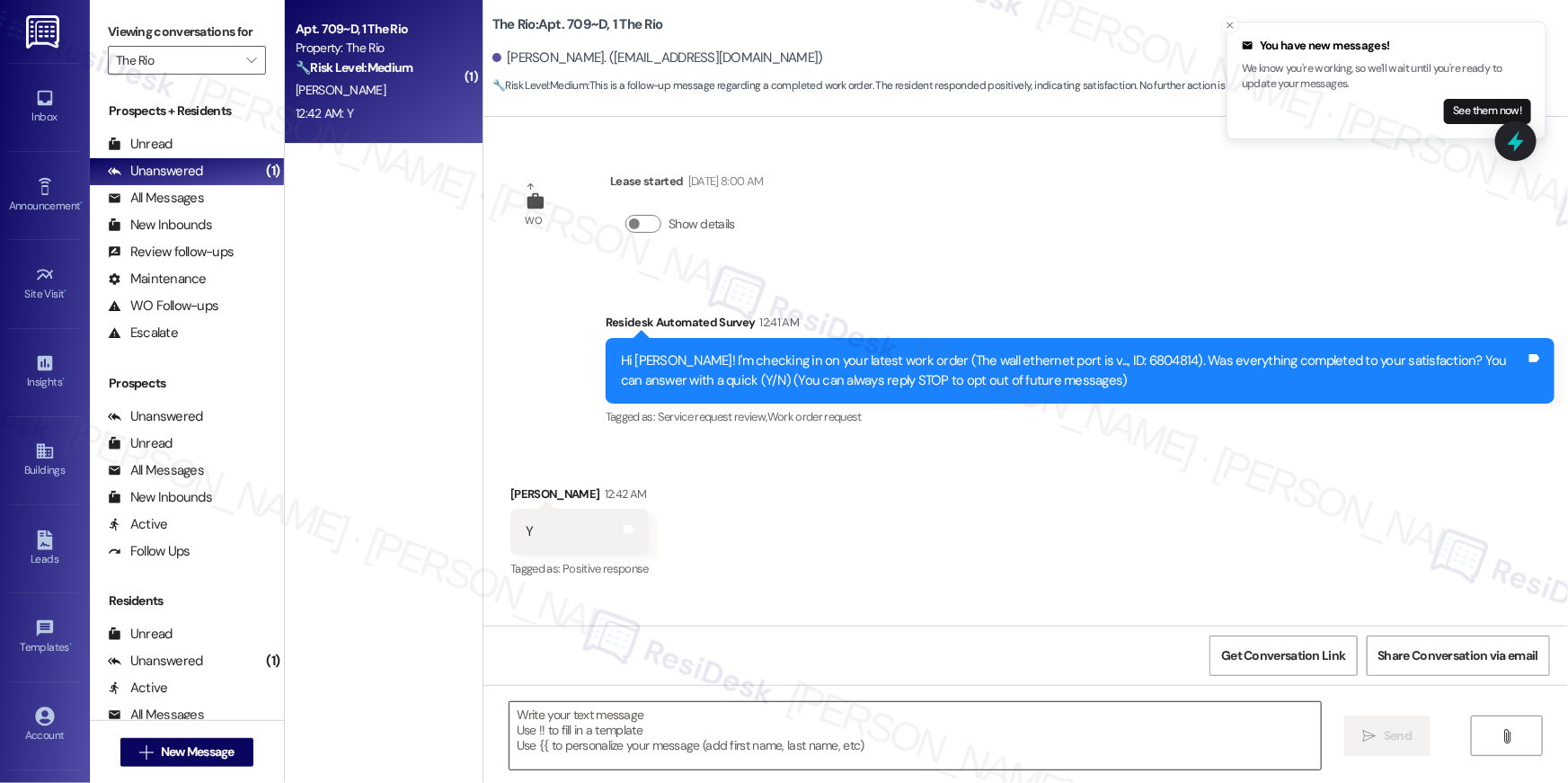
click at [994, 726] on textarea at bounding box center [915, 735] width 811 height 67
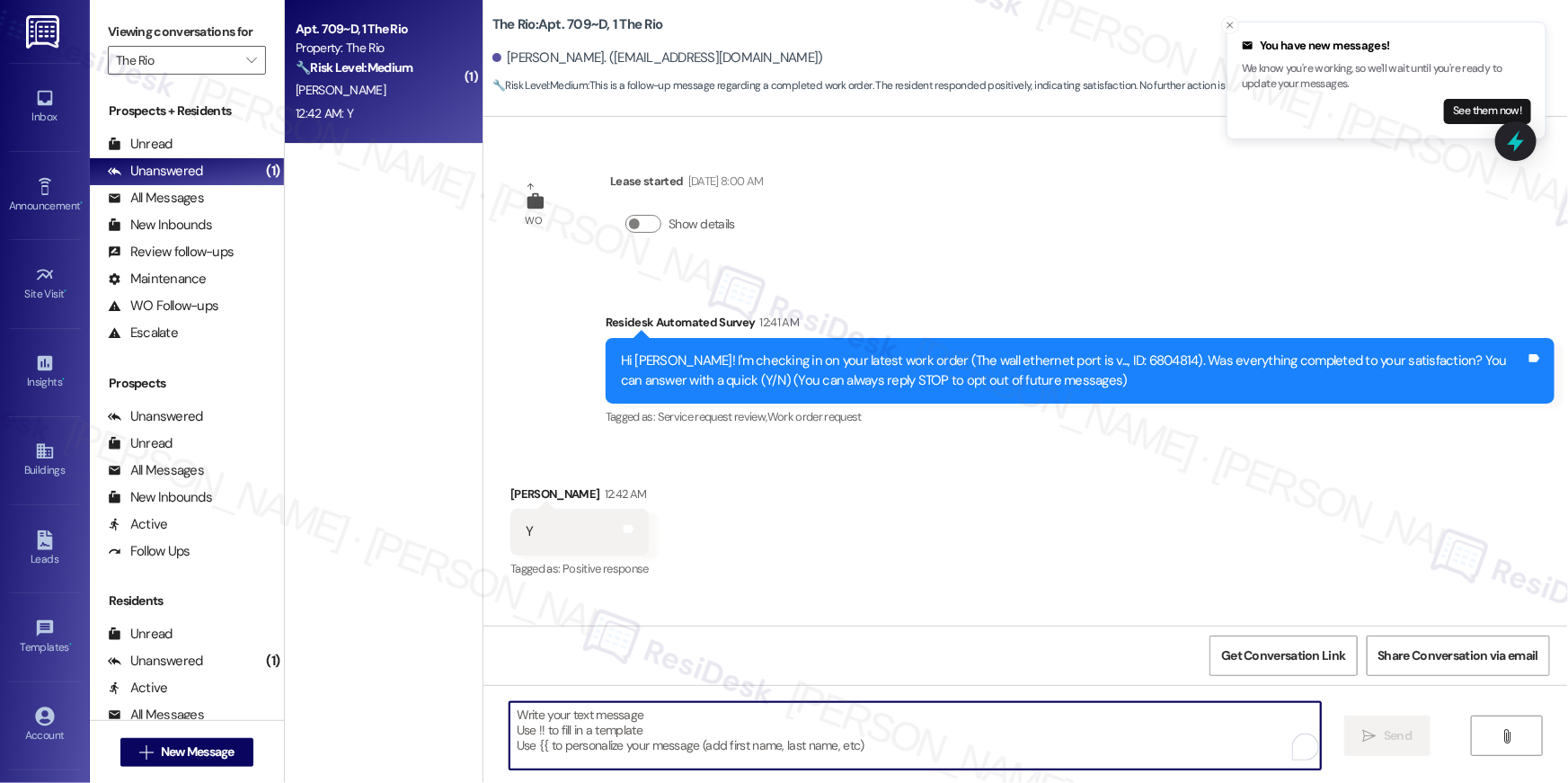
paste textarea "Hi {{first_name}}, I’m happy to hear your work order is all taken care of! If a…"
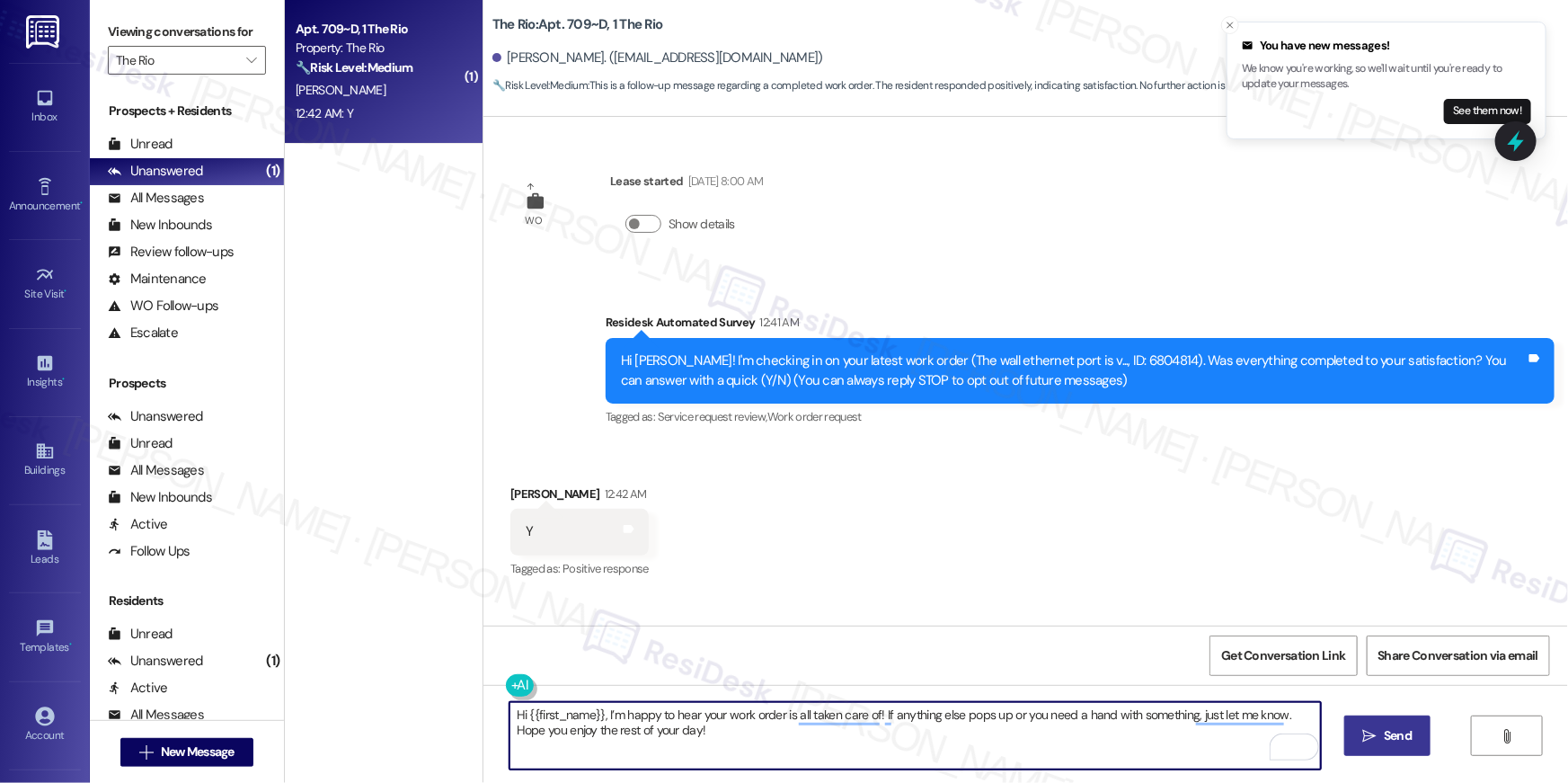
type textarea "Hi {{first_name}}, I’m happy to hear your work order is all taken care of! If a…"
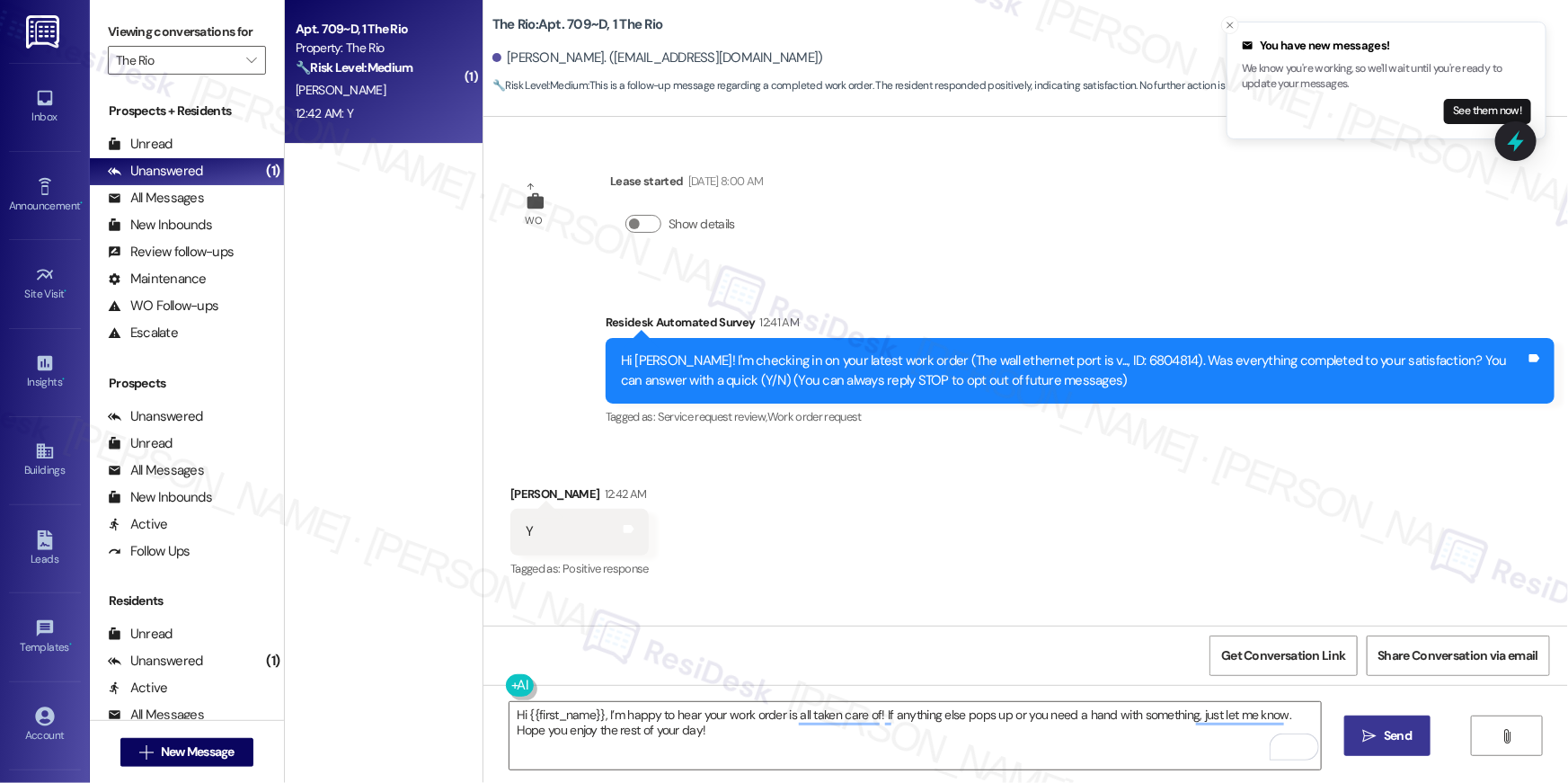
click at [1372, 734] on icon "" at bounding box center [1369, 736] width 13 height 14
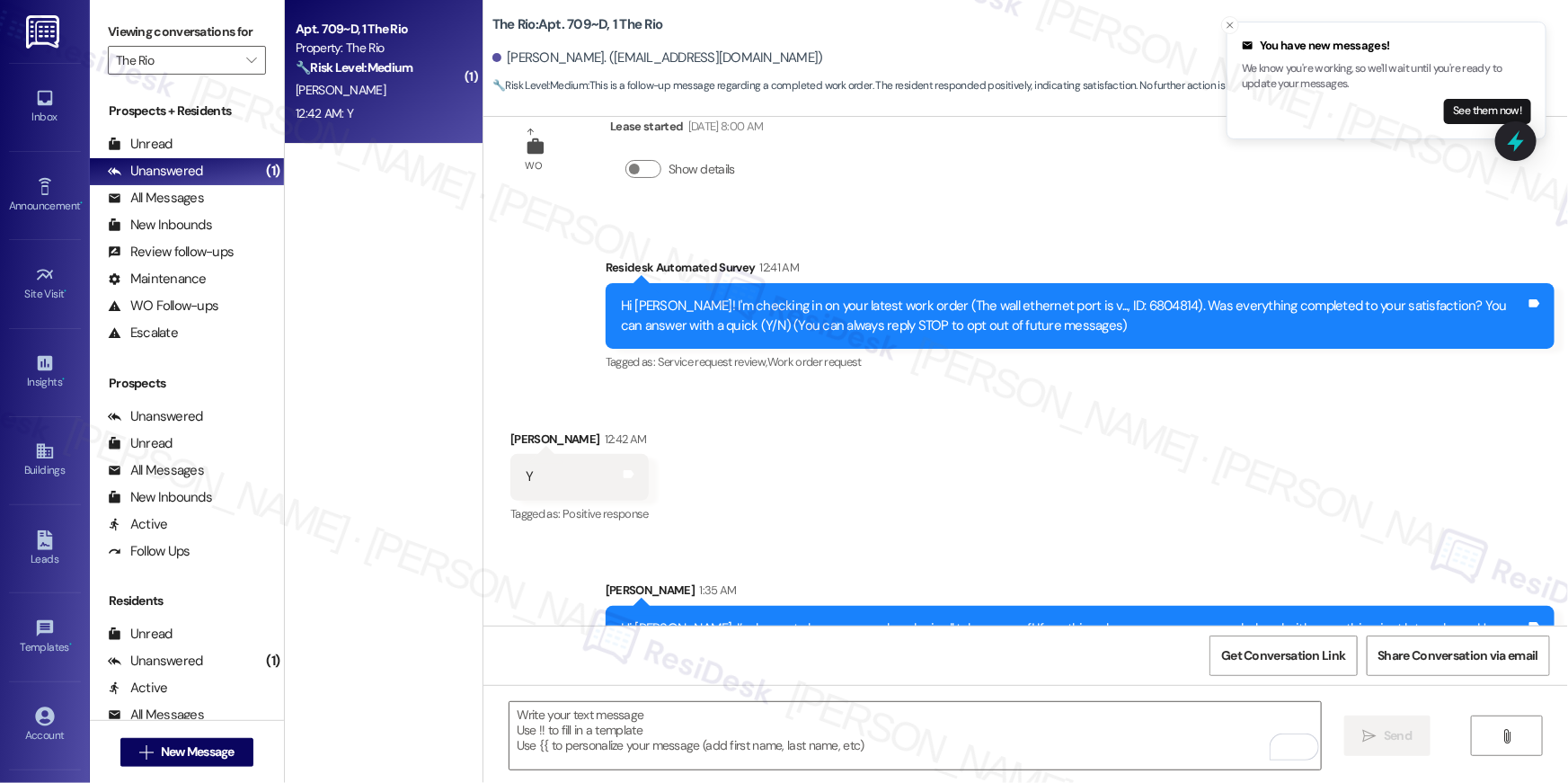
scroll to position [114, 0]
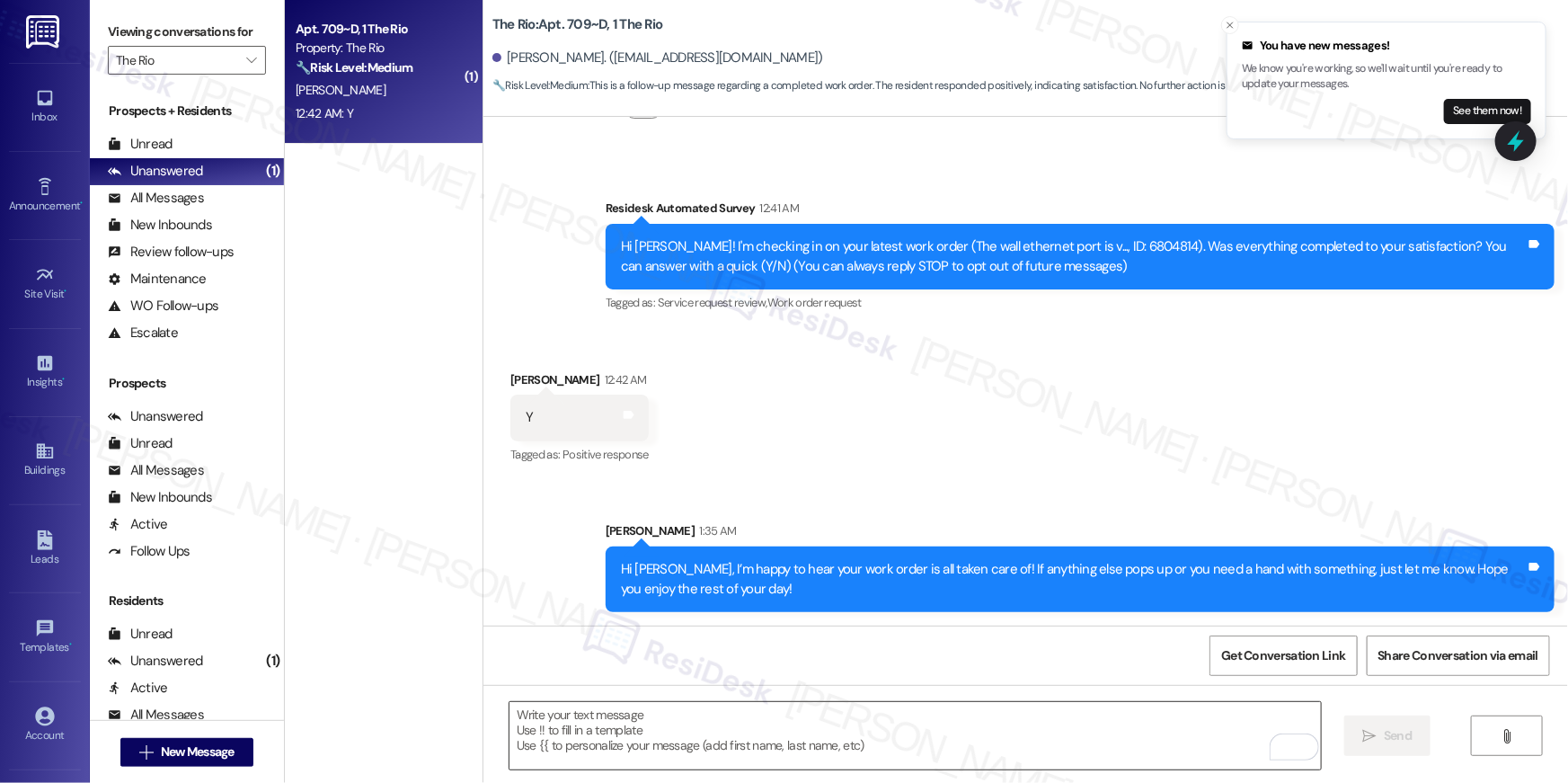
click at [1063, 725] on textarea "To enrich screen reader interactions, please activate Accessibility in Grammarl…" at bounding box center [915, 735] width 811 height 67
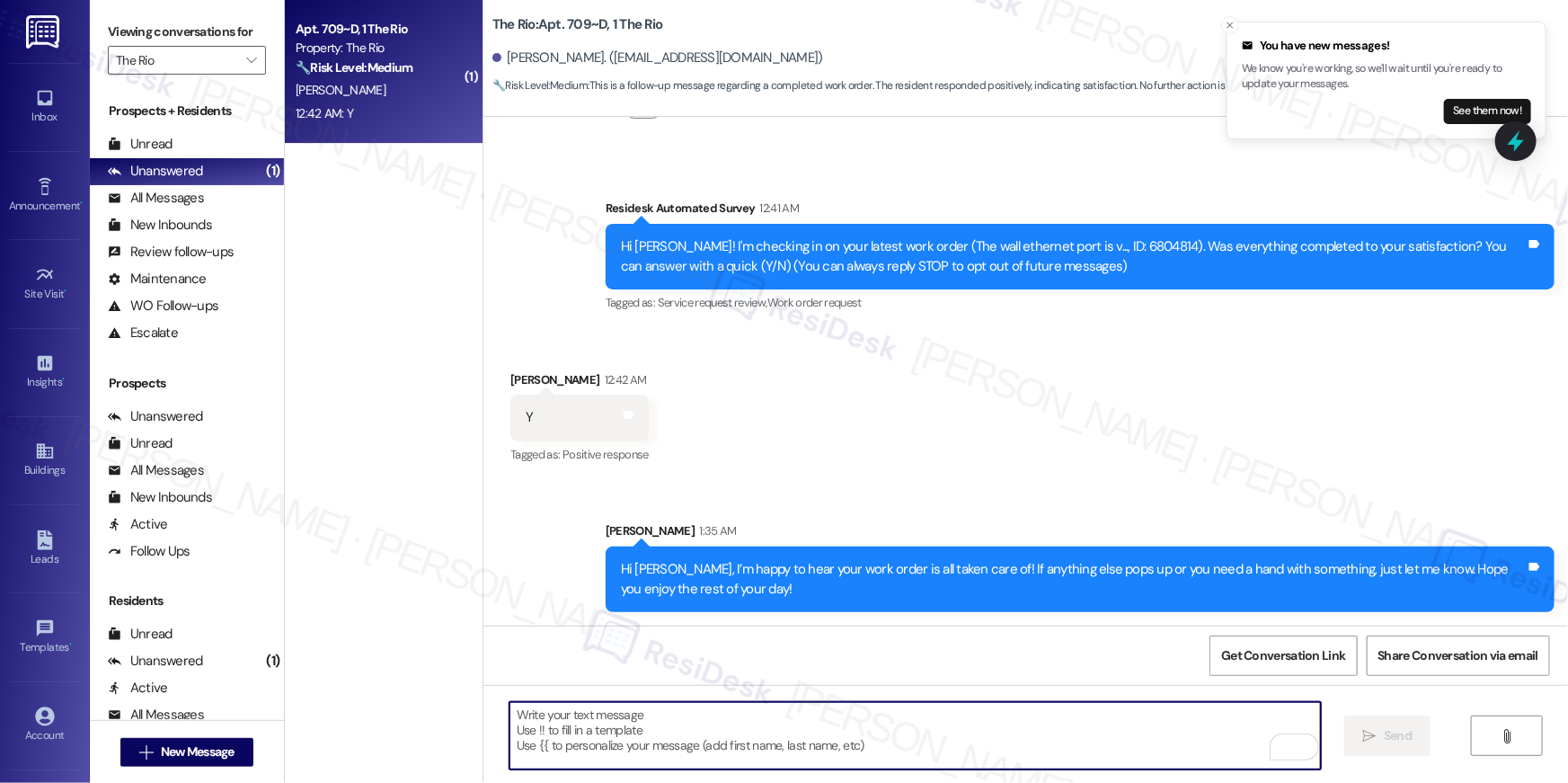
click at [1063, 725] on textarea "To enrich screen reader interactions, please activate Accessibility in Grammarl…" at bounding box center [915, 735] width 811 height 67
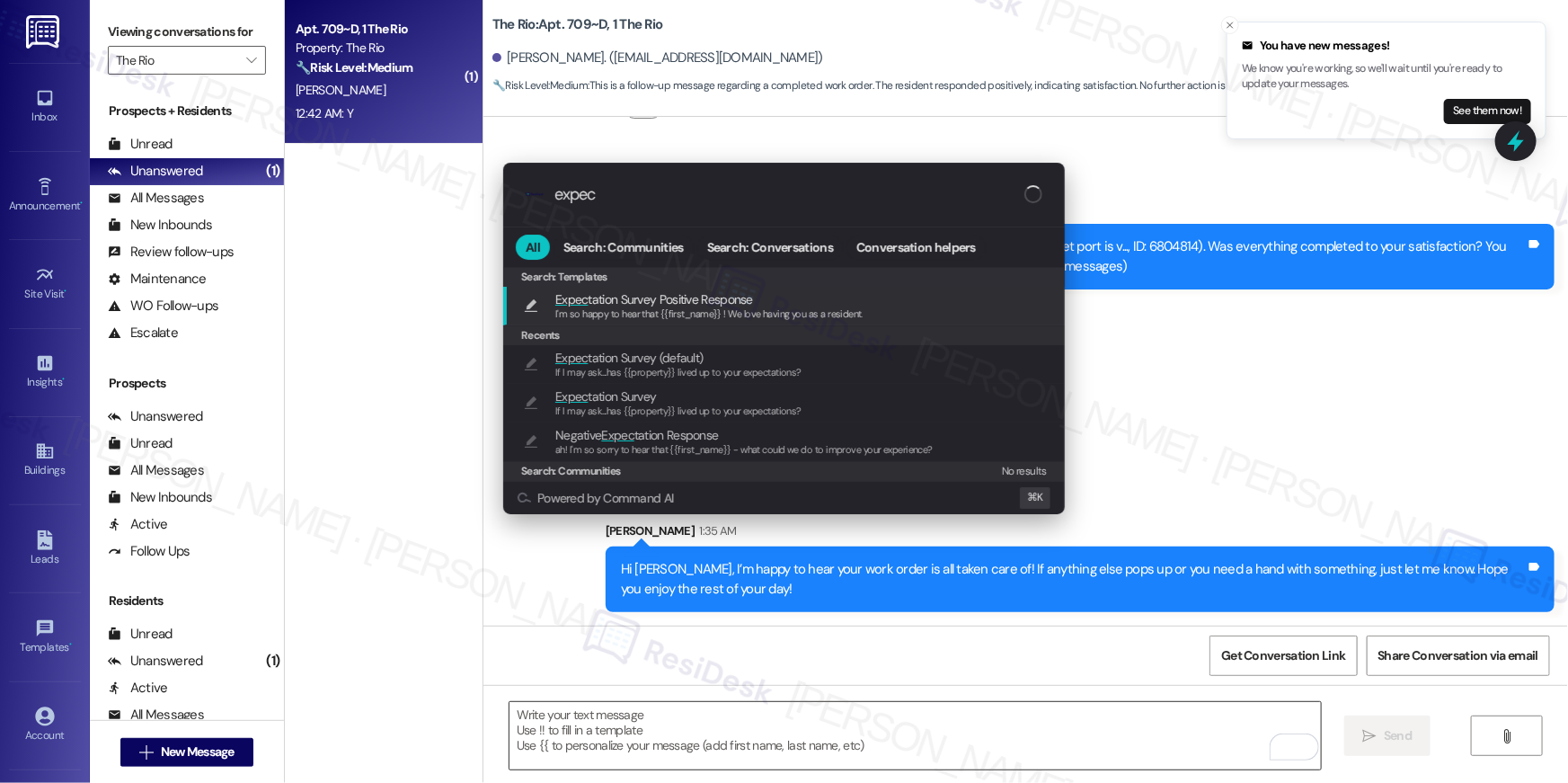
type input "expect"
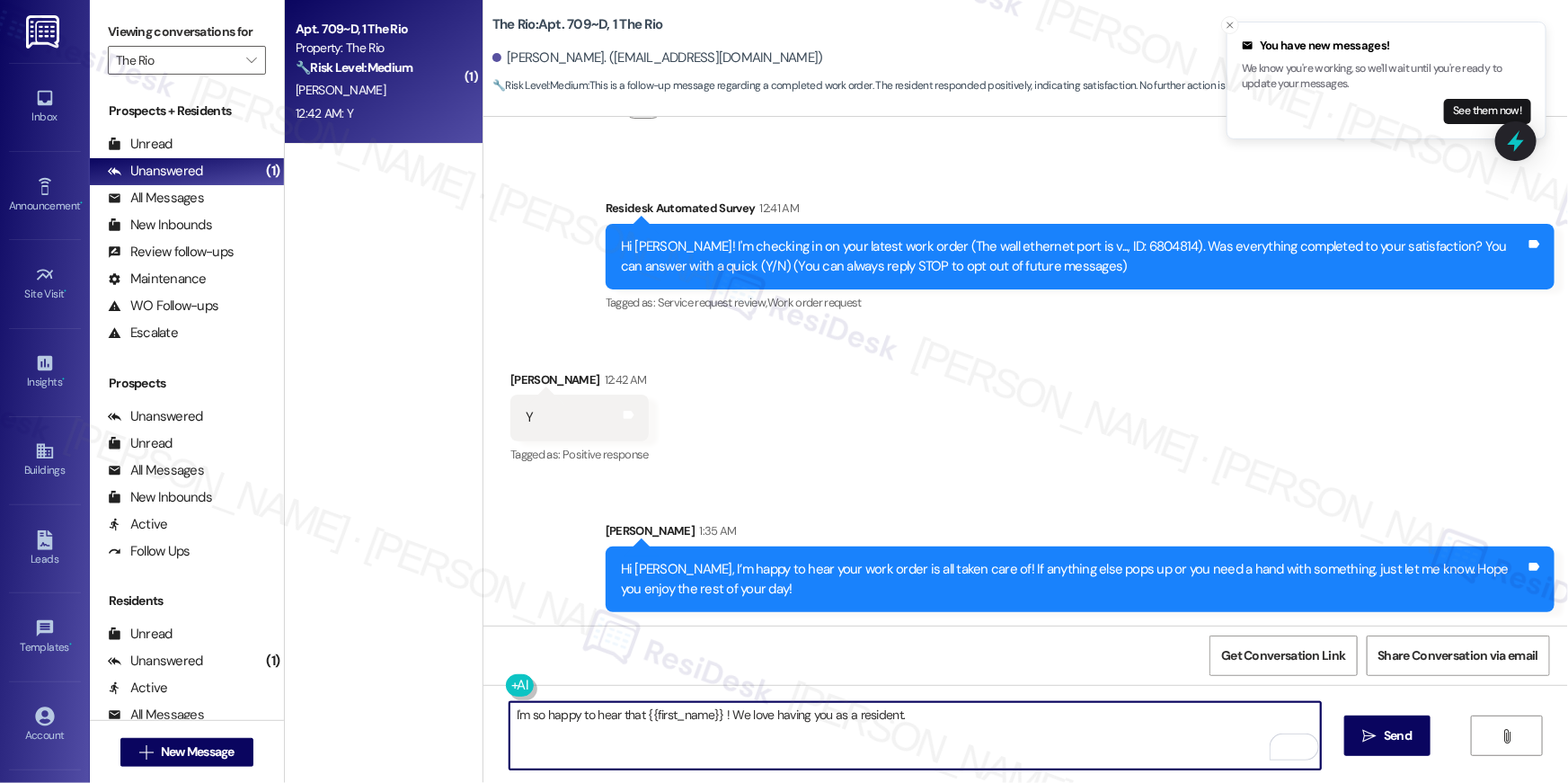
type textarea "I'm so happy to hear that {{first_name}} ! We love having you as a resident."
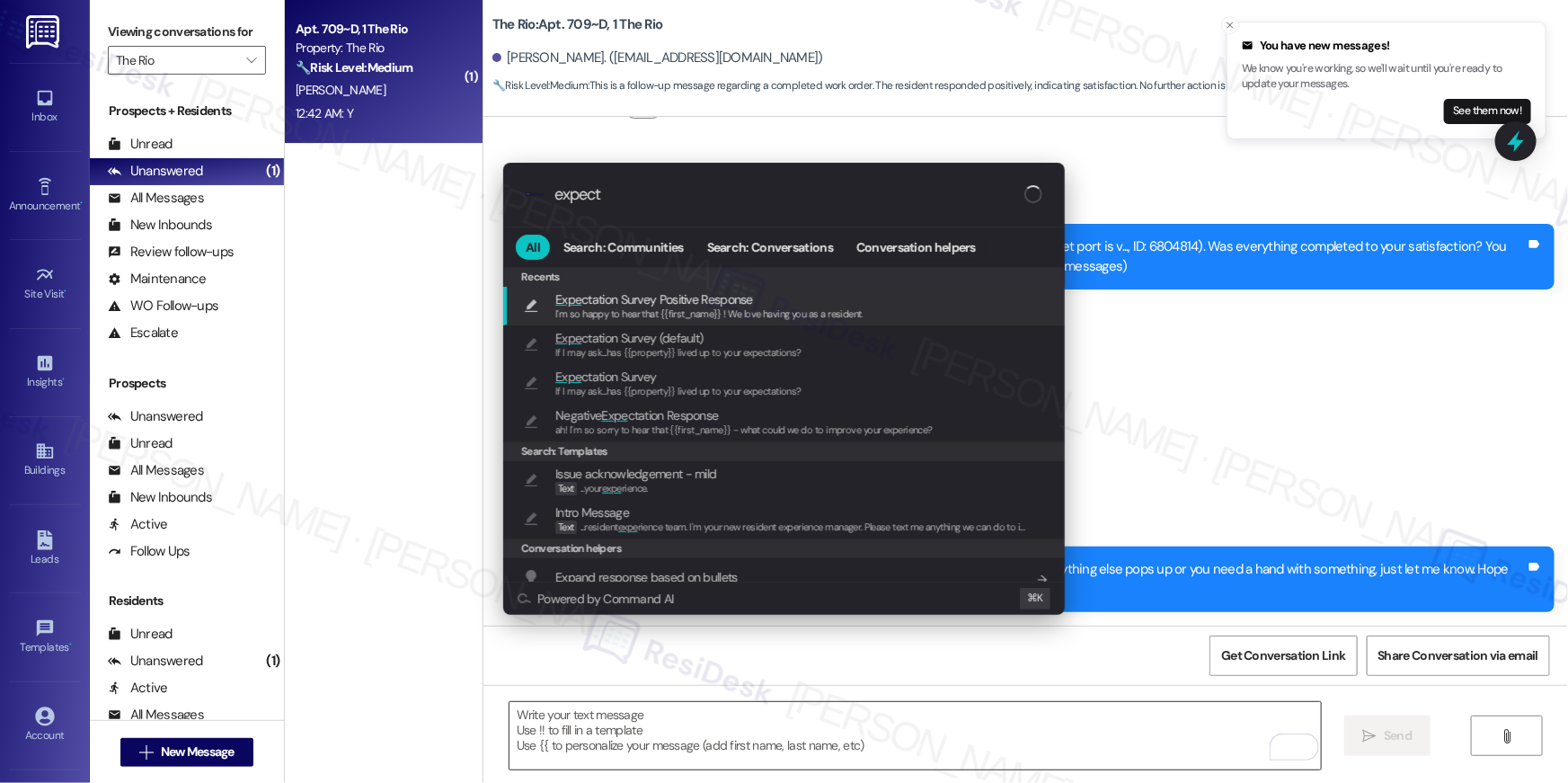
type input "expectr"
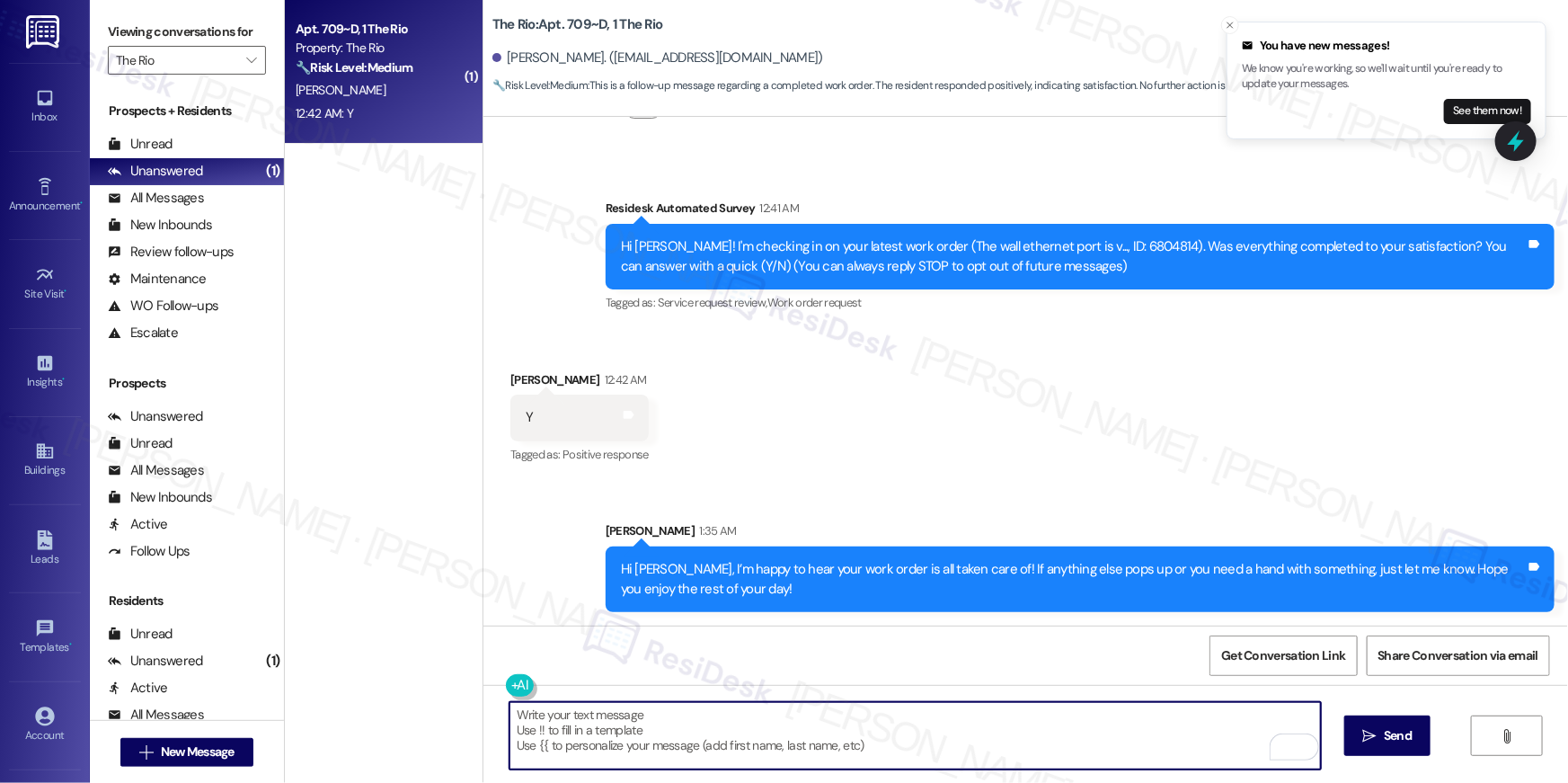
type textarea "If I may ask...has {{property}} lived up to your expectations?"
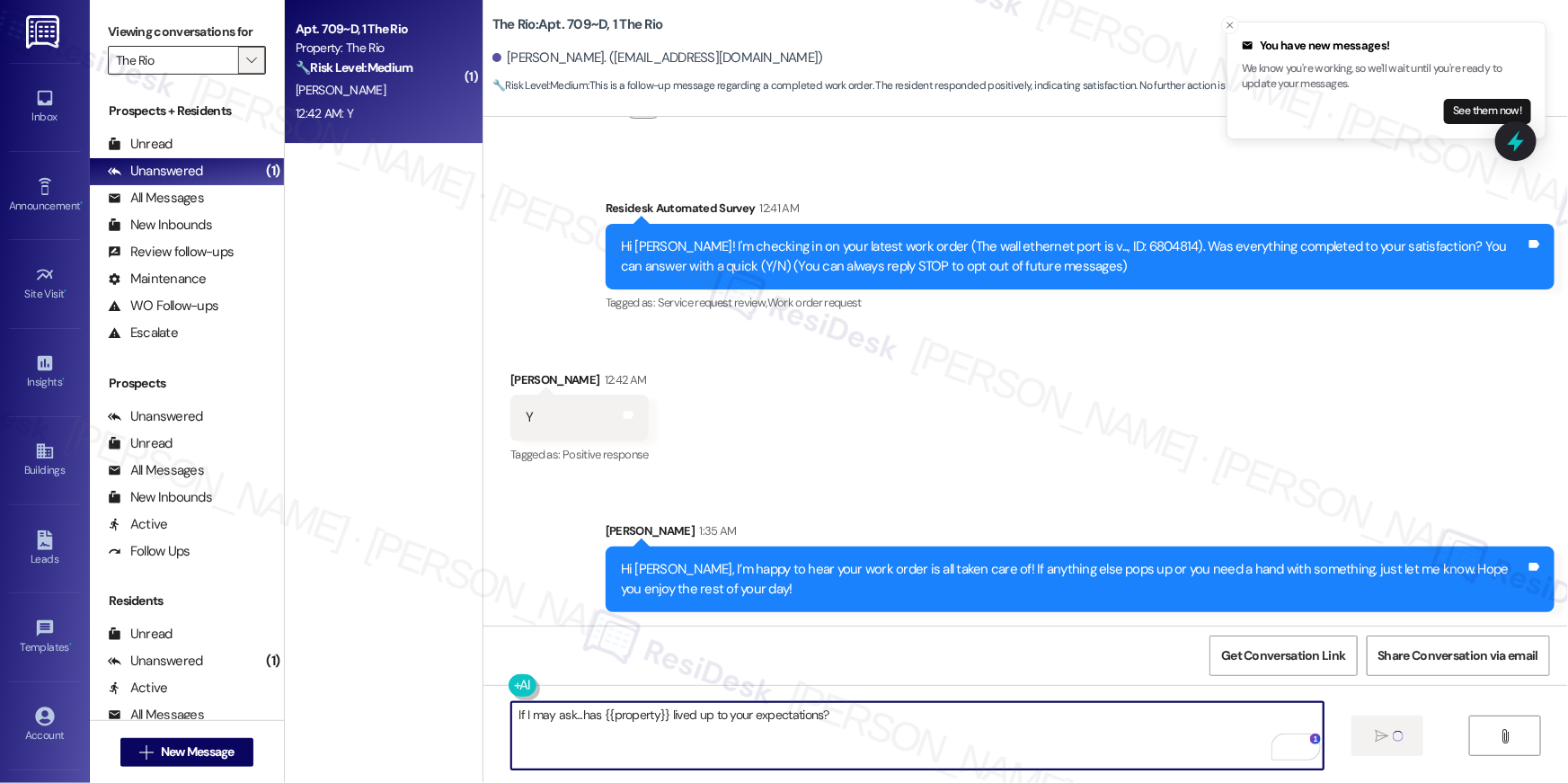
click at [246, 64] on icon "" at bounding box center [251, 60] width 10 height 14
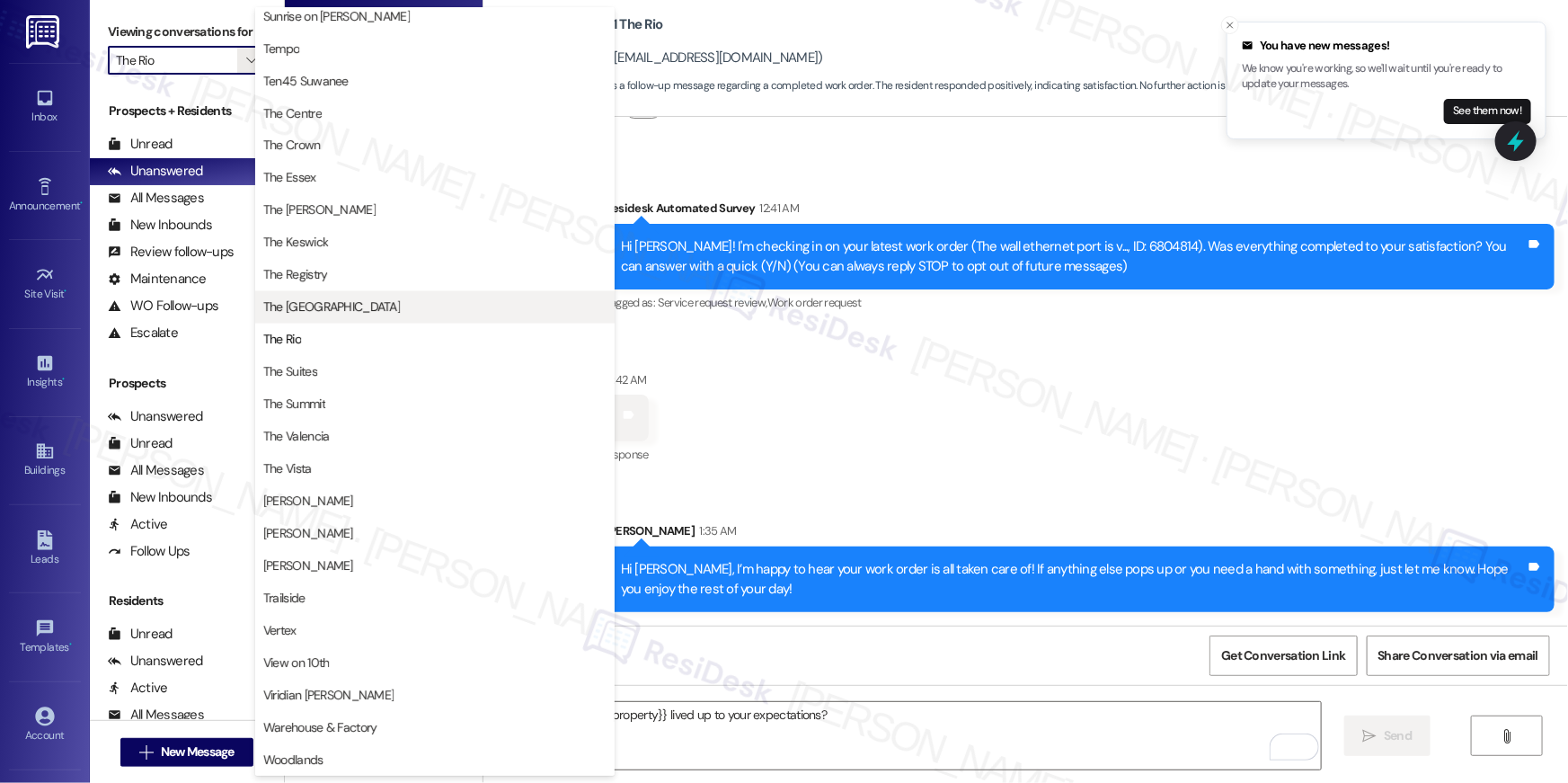
scroll to position [1630, 0]
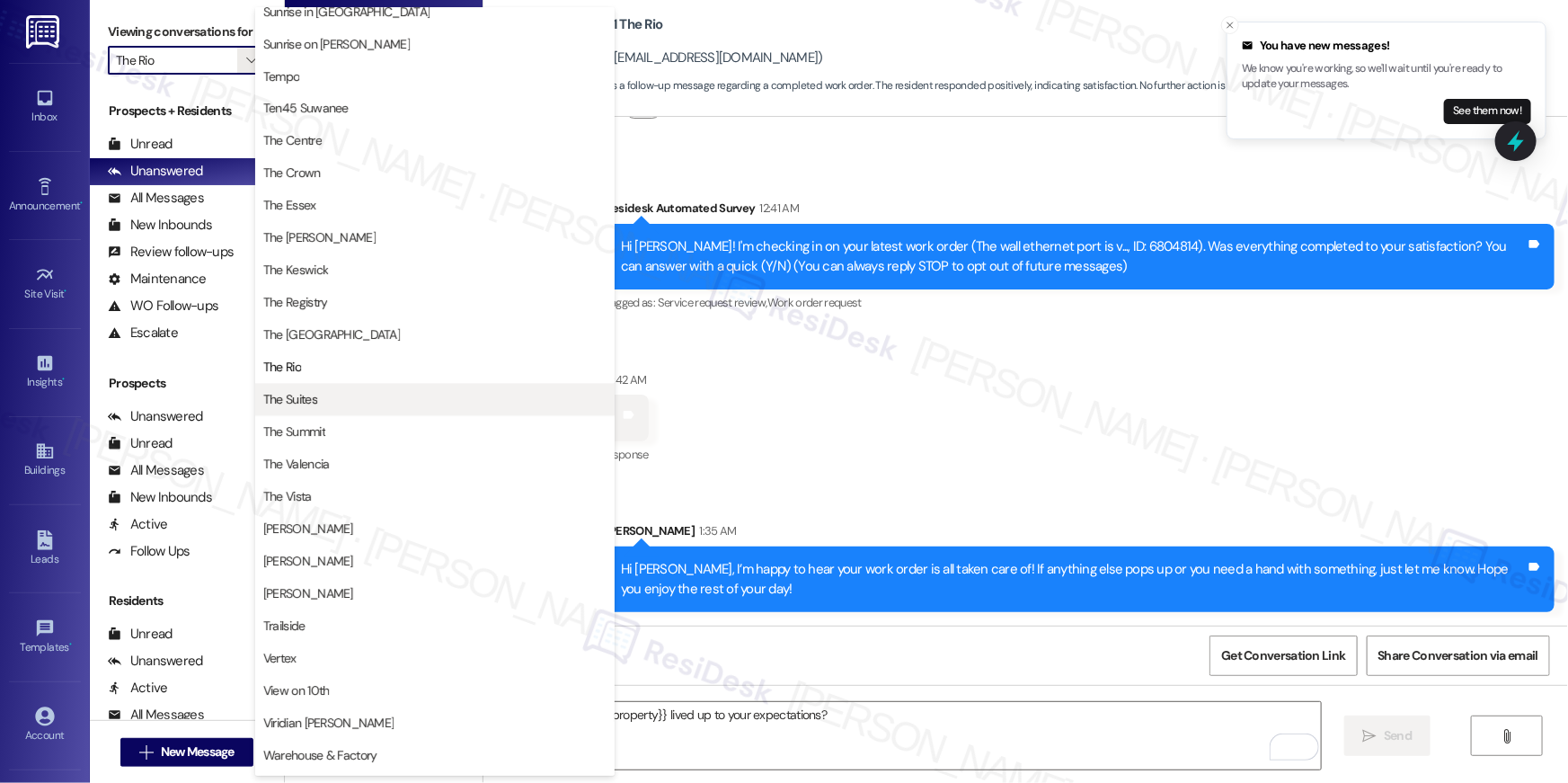
click at [310, 392] on span "The Suites" at bounding box center [290, 400] width 54 height 18
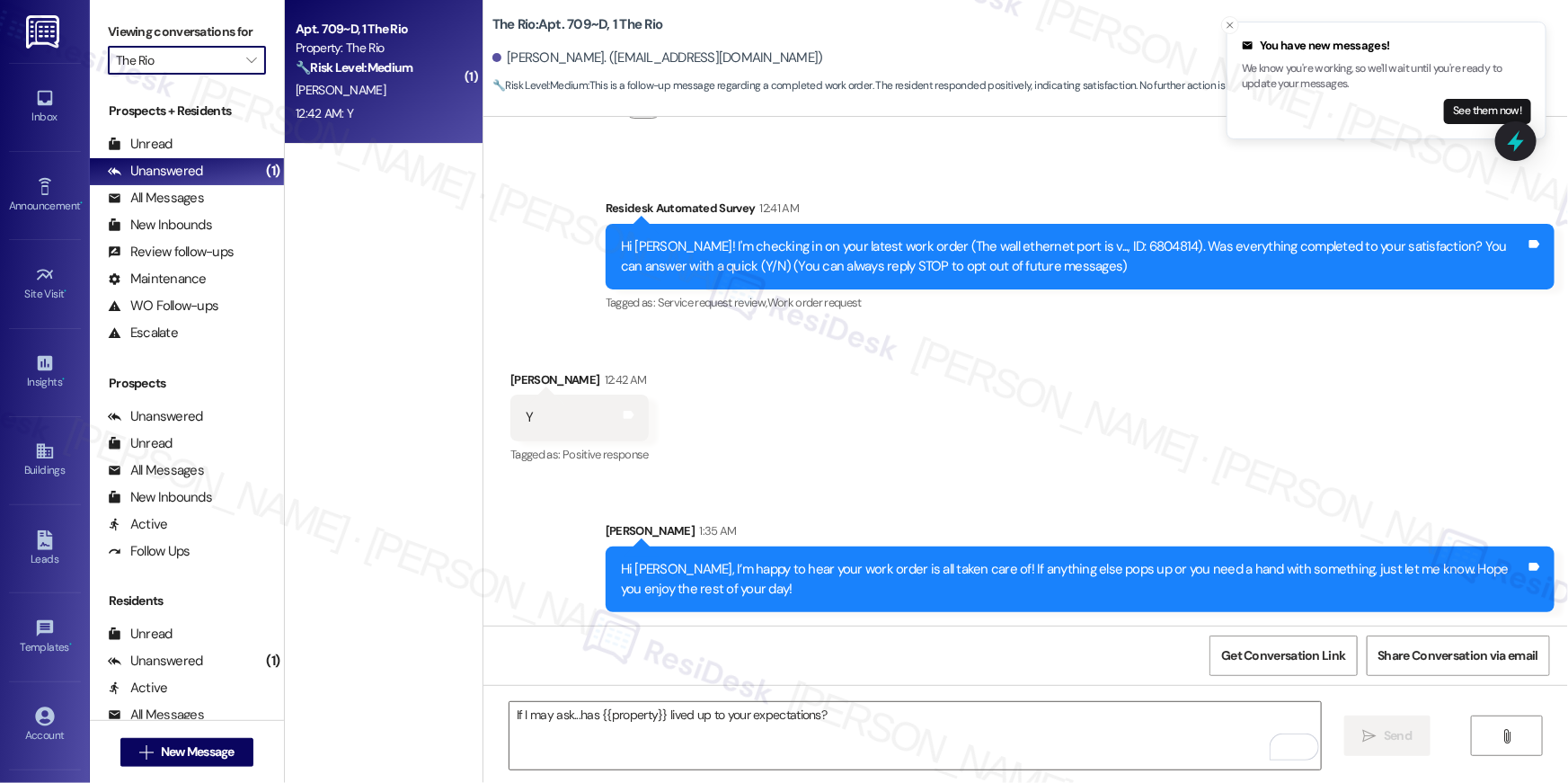
type input "The Suites"
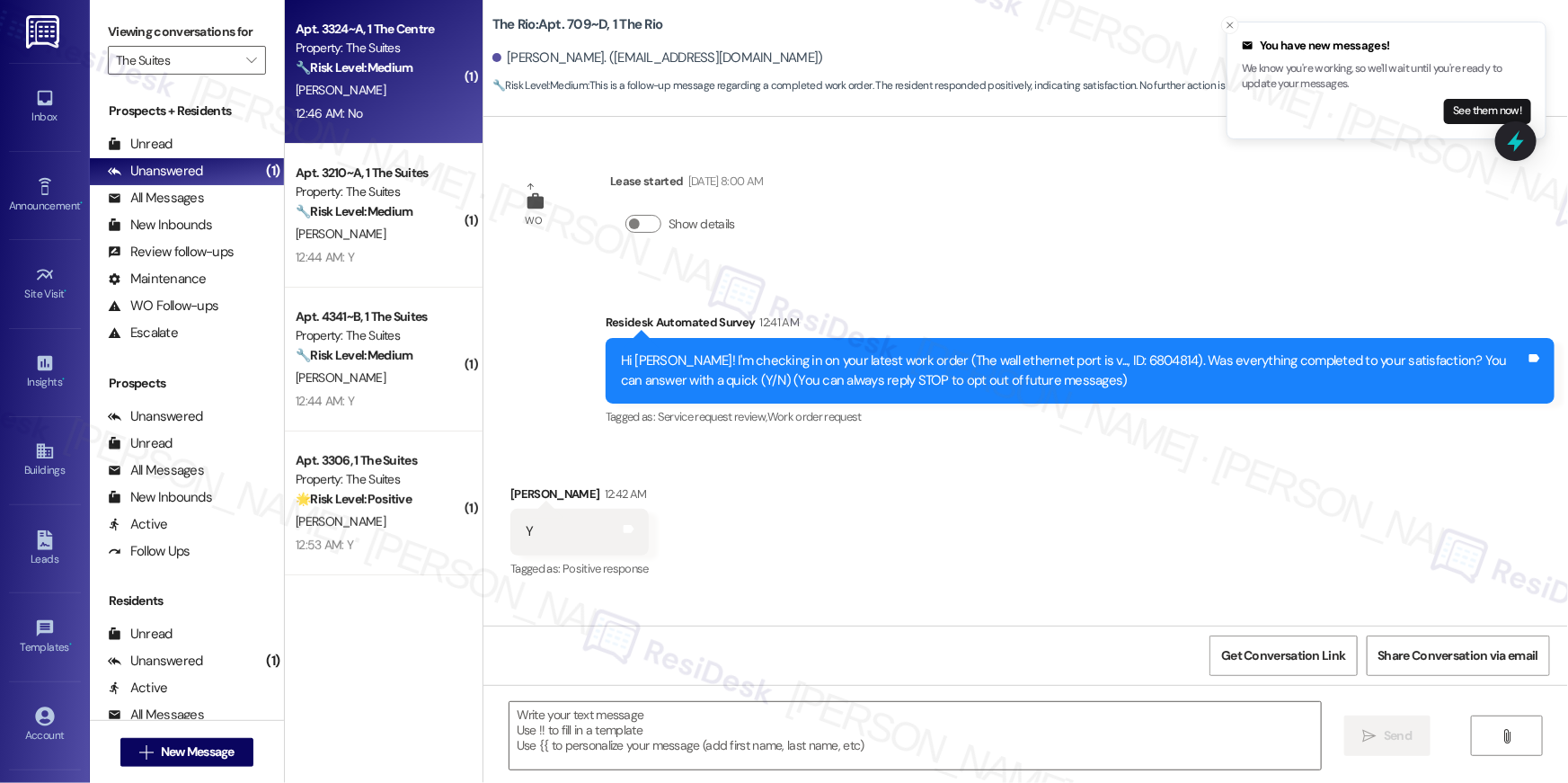
click at [443, 66] on div "🔧 Risk Level: Medium The resident responded negatively to a follow-up regarding…" at bounding box center [379, 67] width 166 height 19
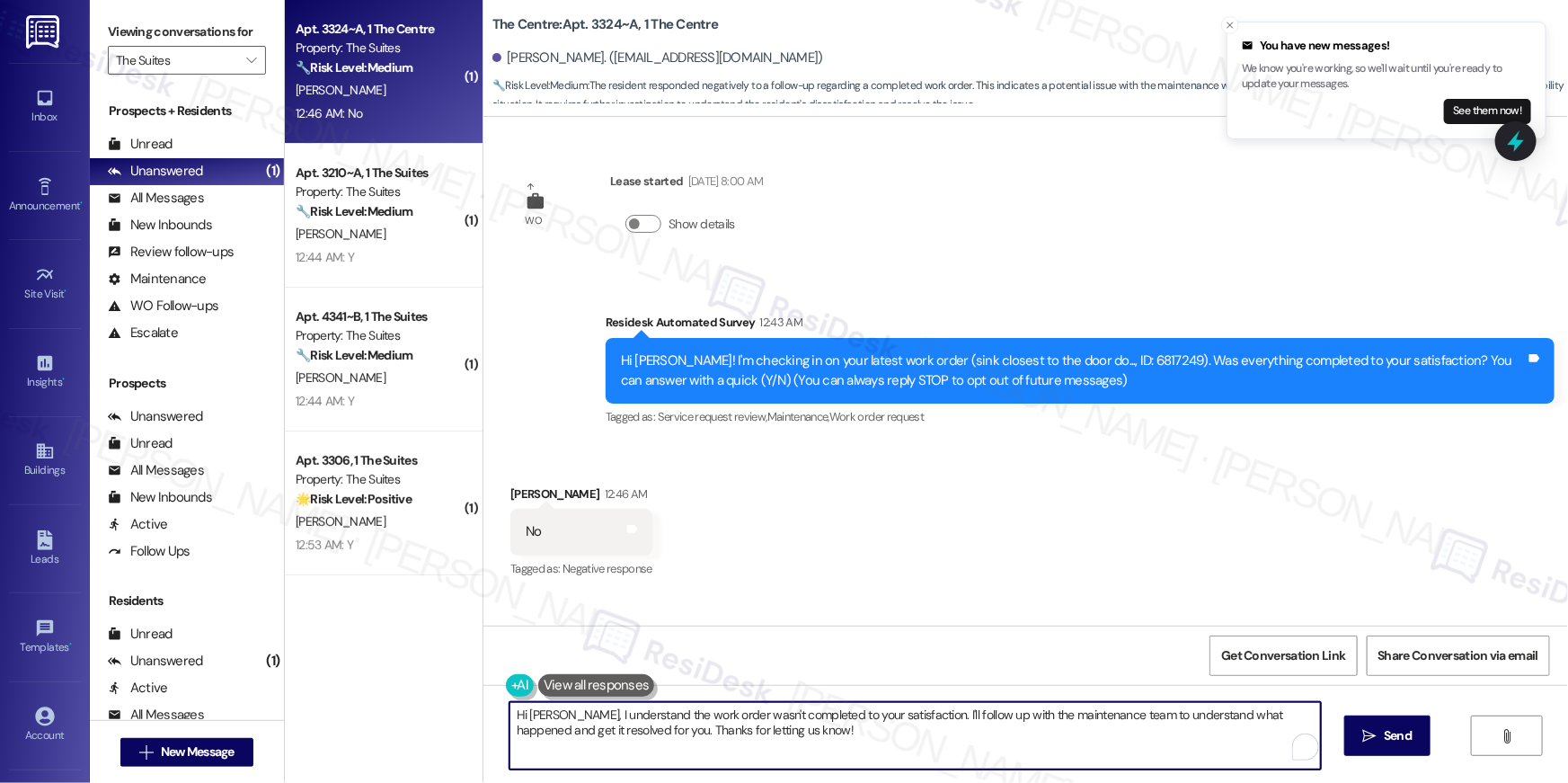
click at [1178, 753] on textarea "Hi Chloe, I understand the work order wasn't completed to your satisfaction. I'…" at bounding box center [915, 735] width 811 height 67
paste textarea "{{first_name}}, I’m sorry to hear your work order hasn’t been fully completed. …"
type textarea "Hi {{first_name}}, I’m sorry to hear your work order hasn’t been fully complete…"
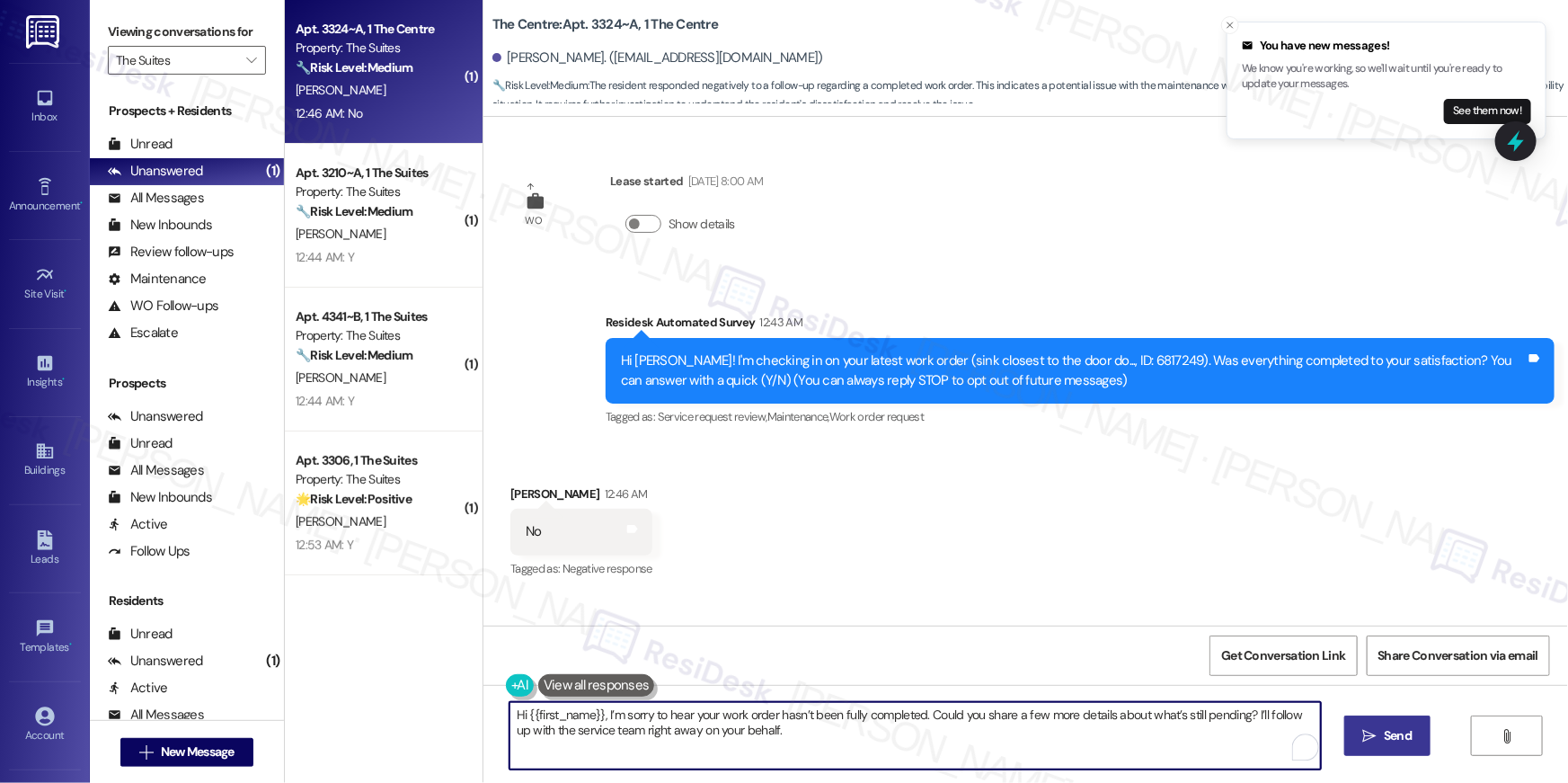
click at [1373, 746] on button " Send" at bounding box center [1387, 735] width 87 height 40
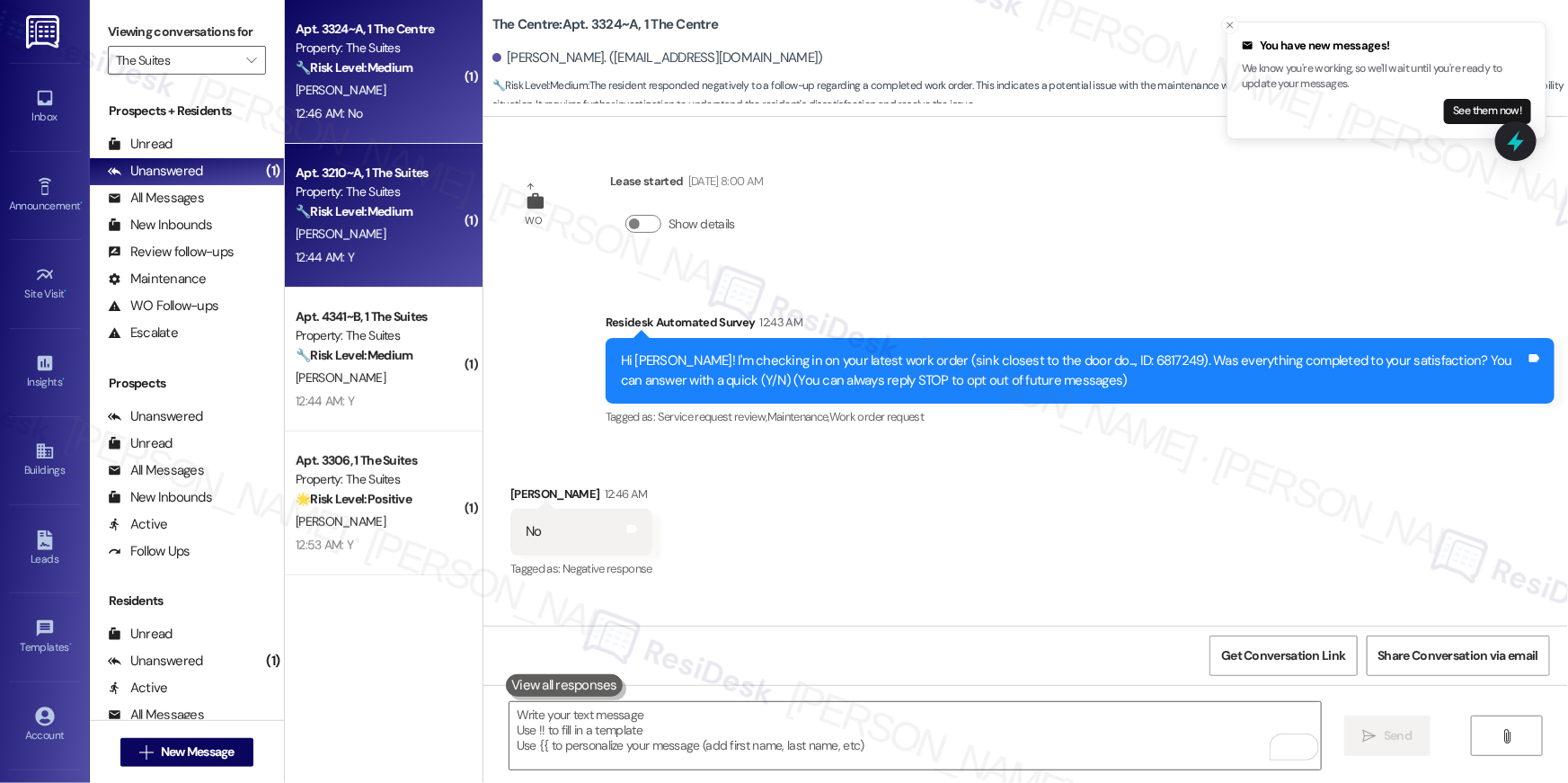
click at [294, 225] on div "K. Opiela" at bounding box center [379, 234] width 170 height 22
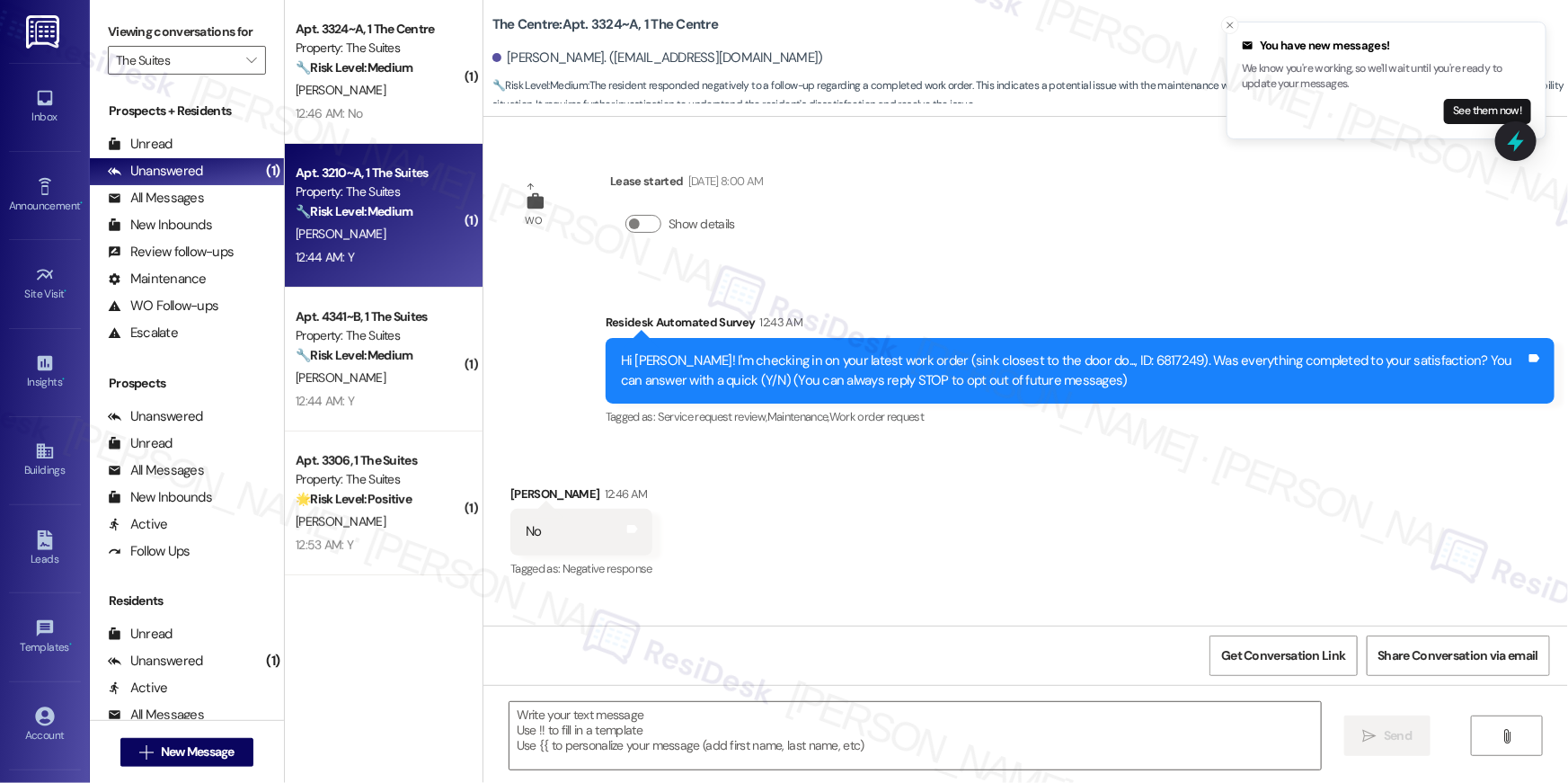
type textarea "Fetching suggested responses. Please feel free to read through the conversation…"
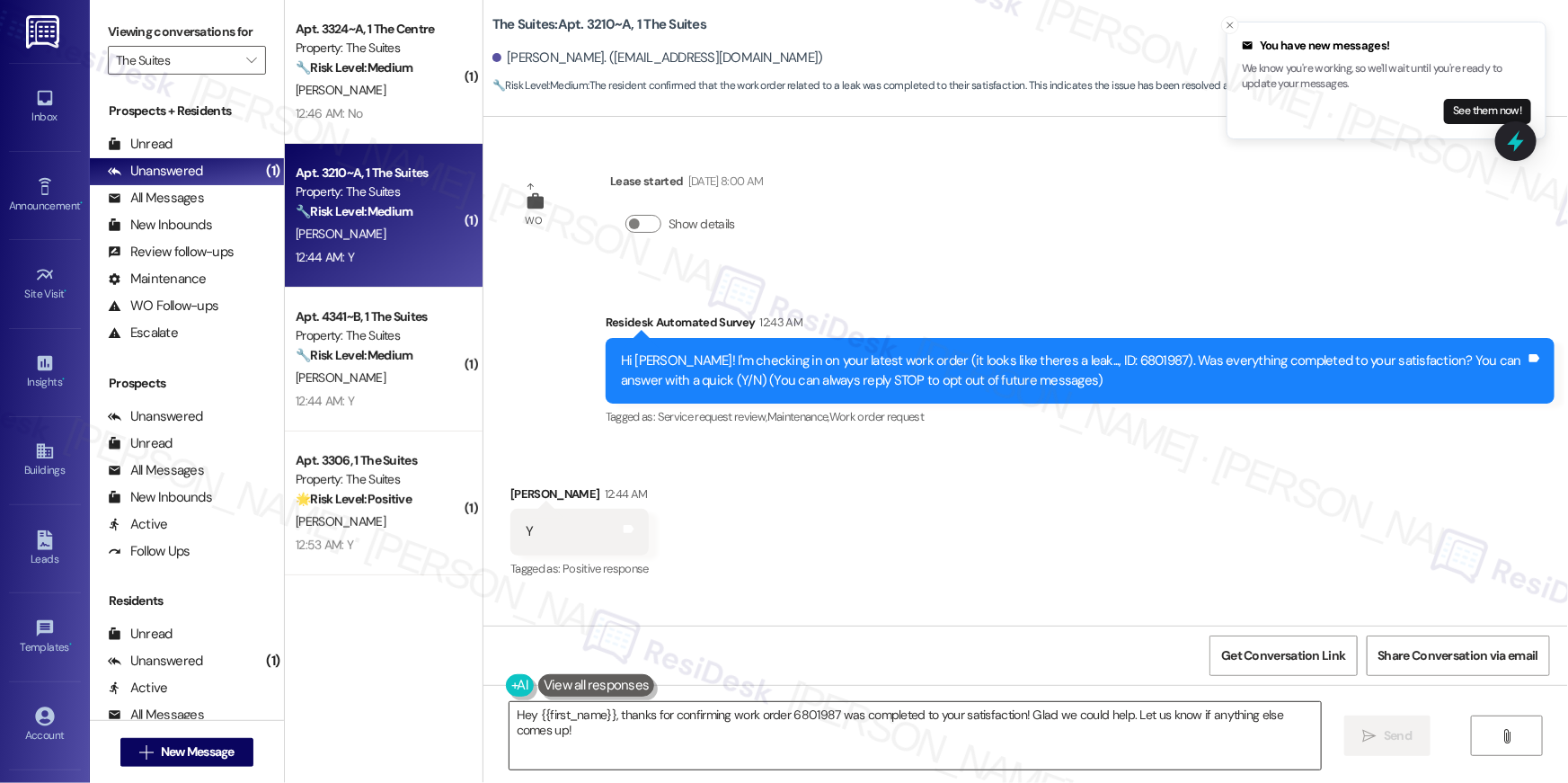
click at [950, 746] on textarea "Hey {{first_name}}, thanks for confirming work order 6801987 was completed to y…" at bounding box center [915, 735] width 811 height 67
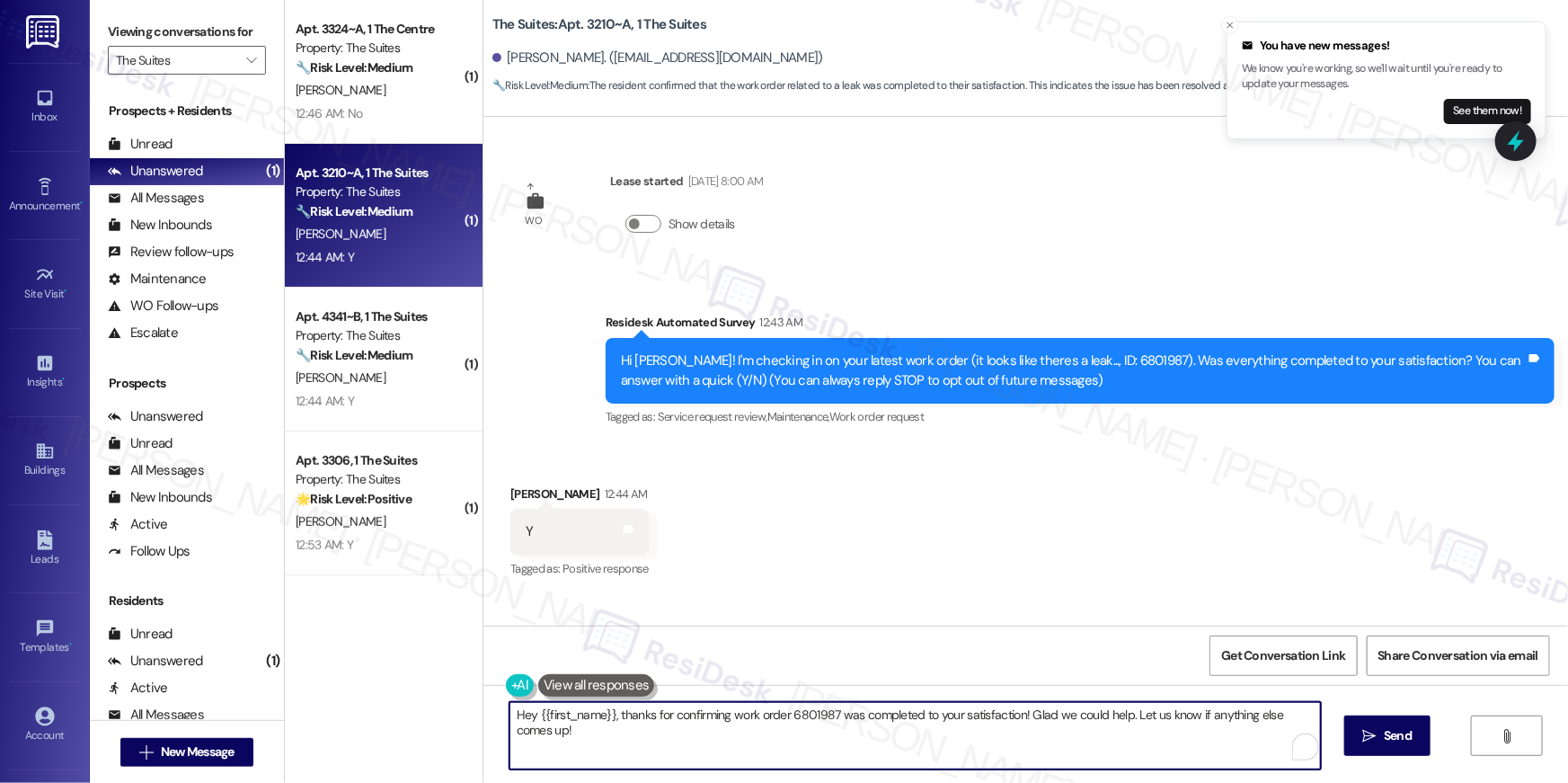
click at [950, 746] on textarea "Hey {{first_name}}, thanks for confirming work order 6801987 was completed to y…" at bounding box center [915, 735] width 811 height 67
paste textarea "i {{first_name}}, I’m happy to hear your work order is all taken care of! If an…"
type textarea "Hi {{first_name}}, I’m happy to hear your work order is all taken care of! If a…"
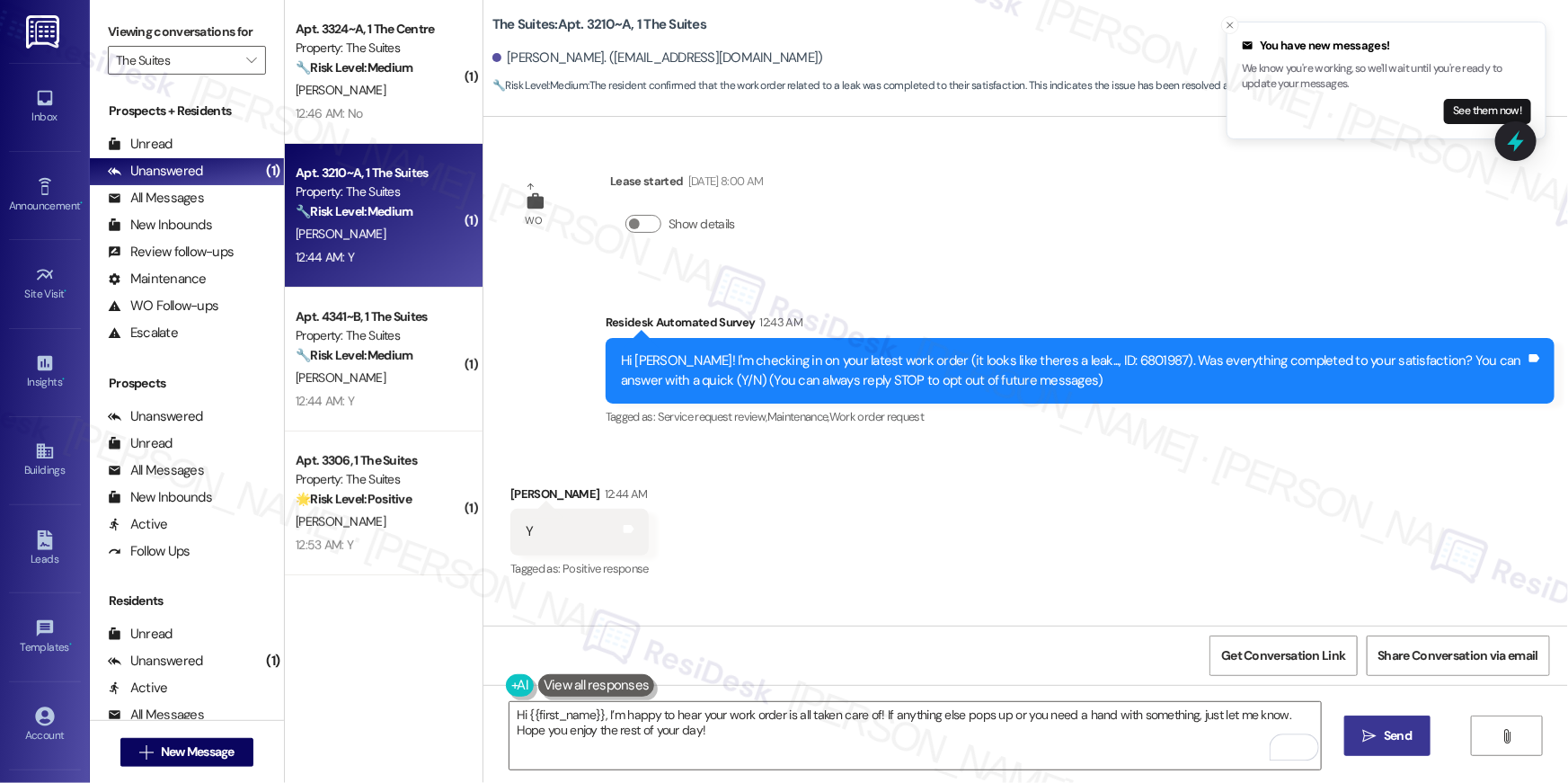
click at [1380, 750] on button " Send" at bounding box center [1387, 735] width 87 height 40
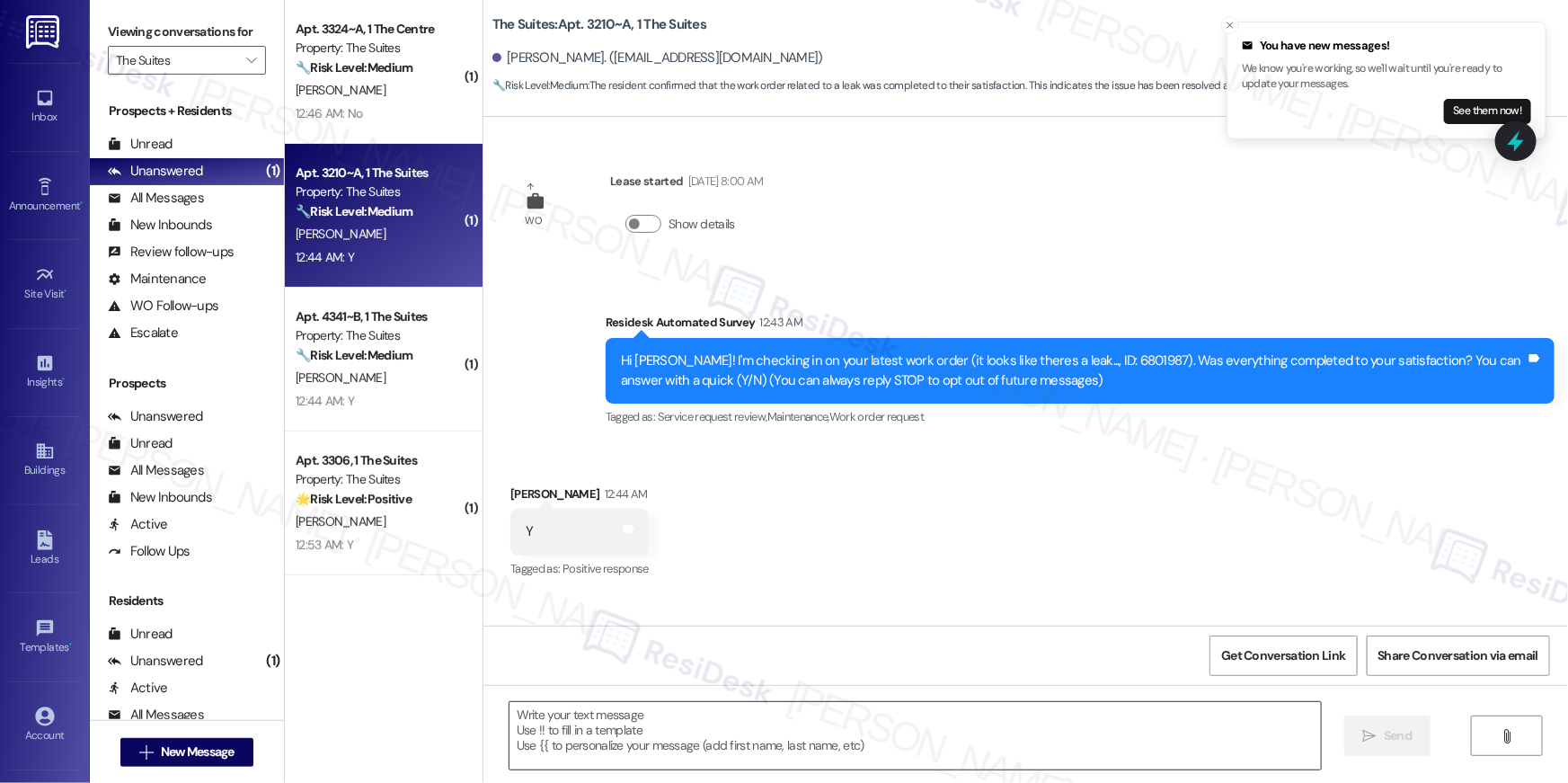
click at [957, 735] on textarea "To enrich screen reader interactions, please activate Accessibility in Grammarl…" at bounding box center [915, 735] width 811 height 67
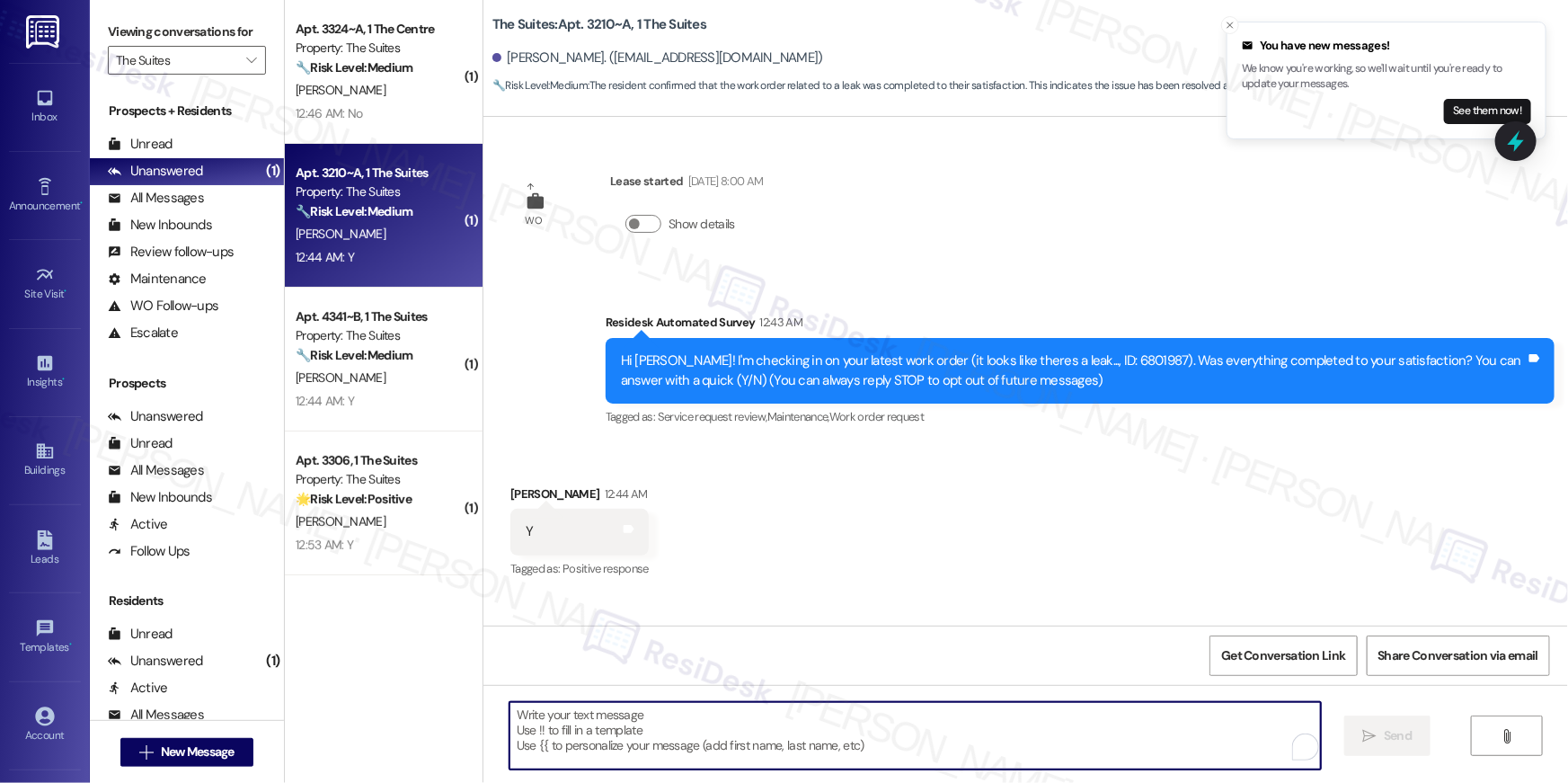
type textarea "If I may ask...has {{property}} lived up to your expectations?"
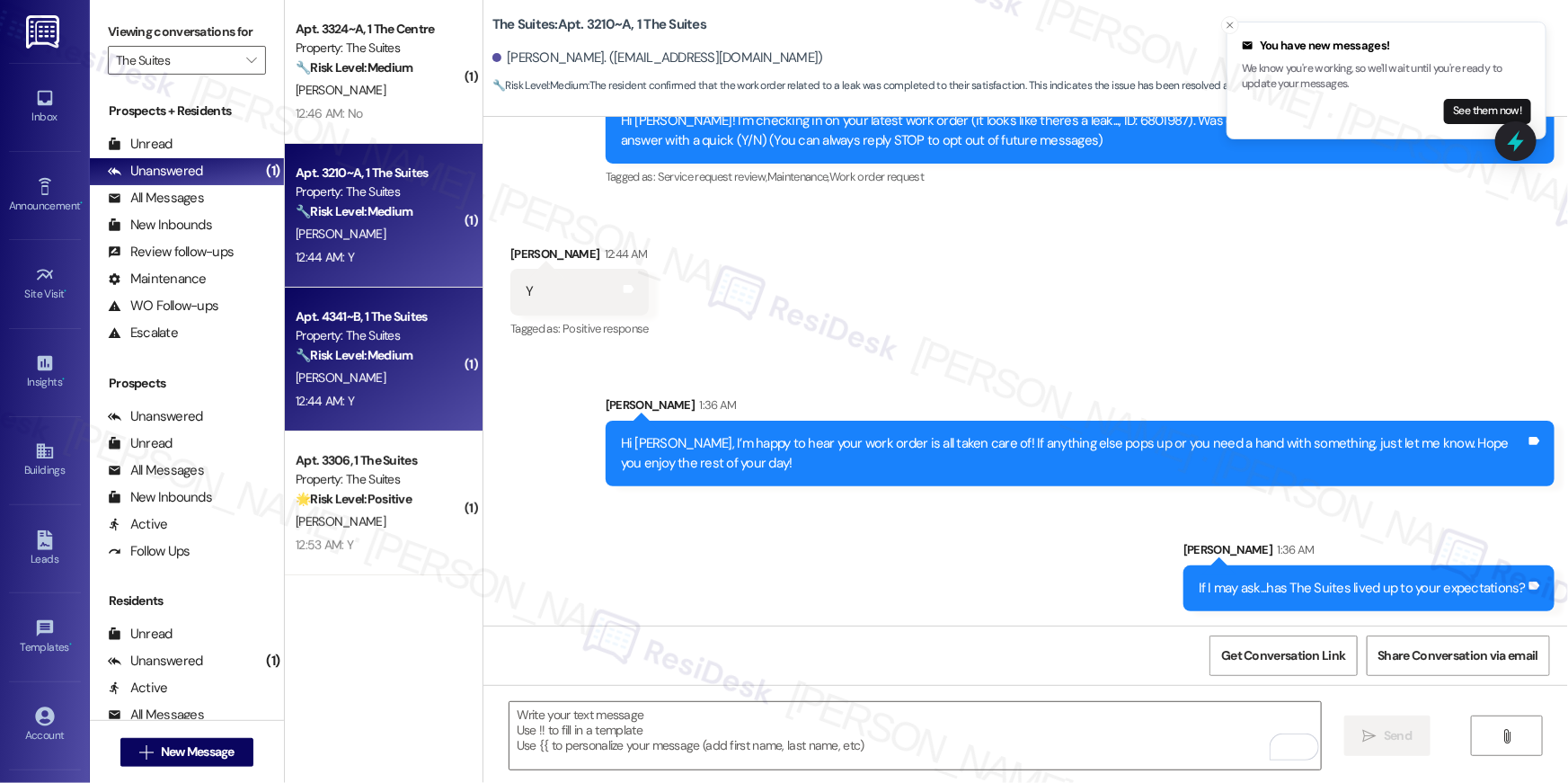
click at [417, 387] on div "T. Schaeferkoeter" at bounding box center [379, 378] width 170 height 22
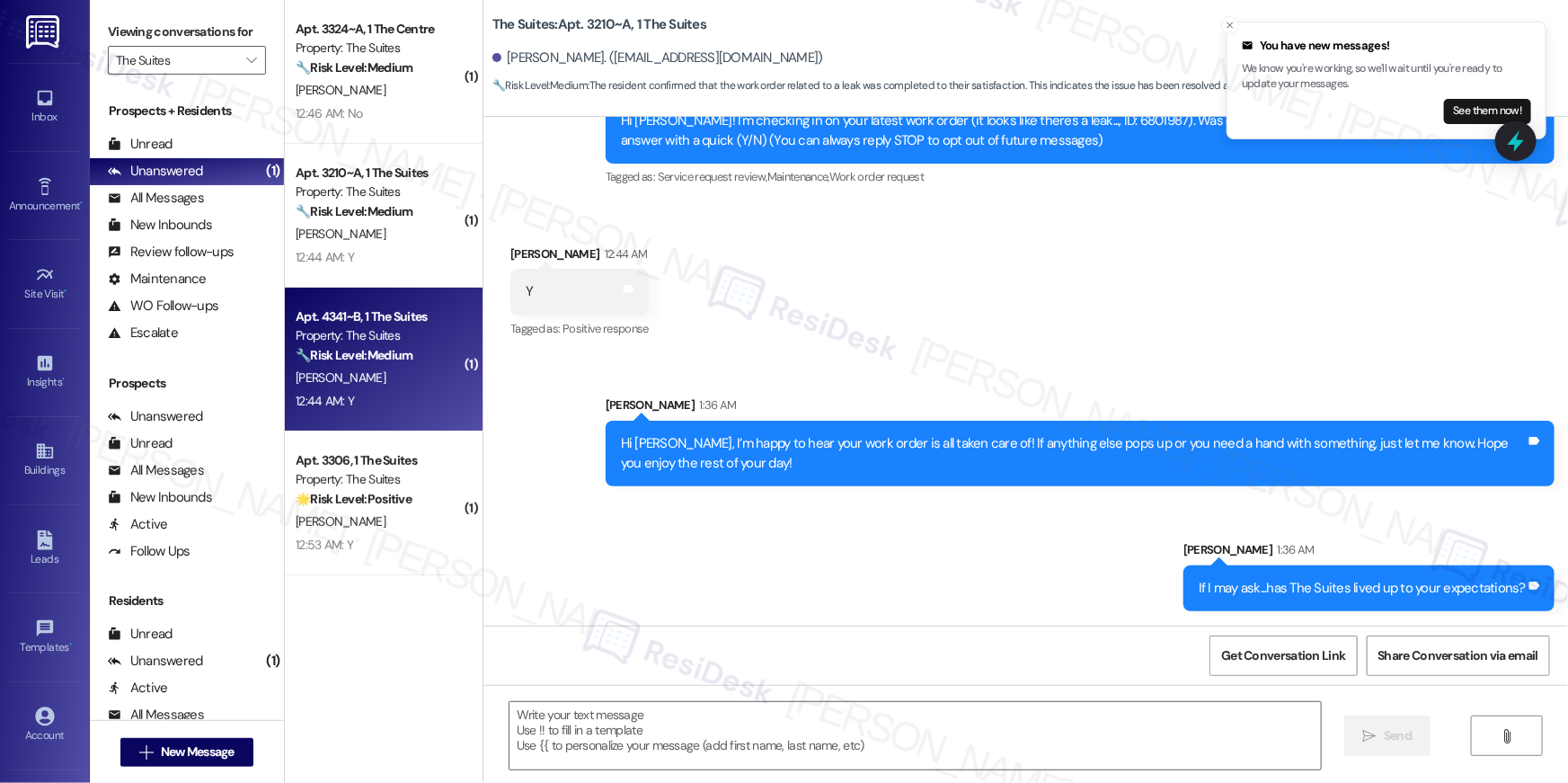
type textarea "Fetching suggested responses. Please feel free to read through the conversation…"
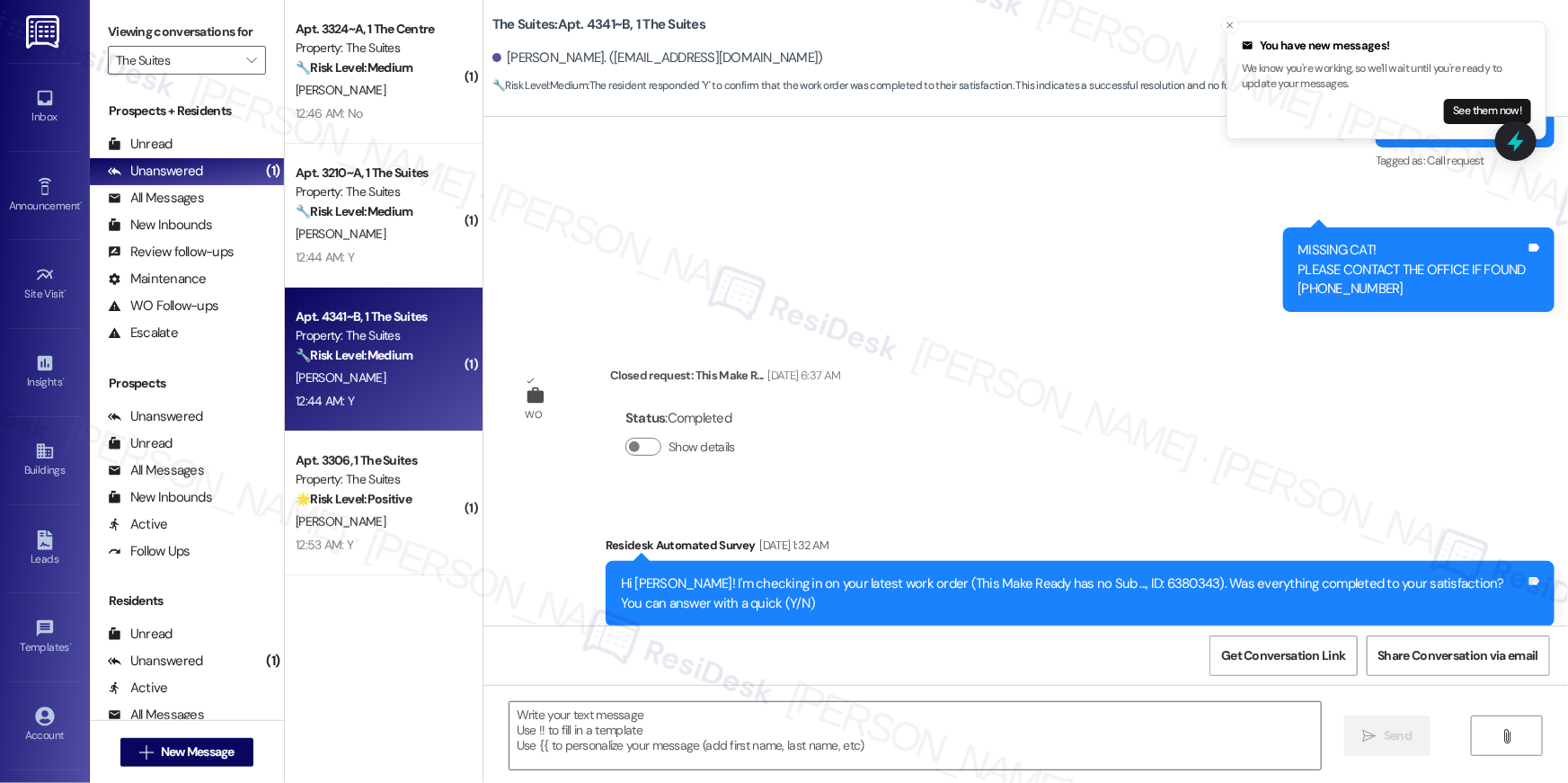
type textarea "Fetching suggested responses. Please feel free to read through the conversation…"
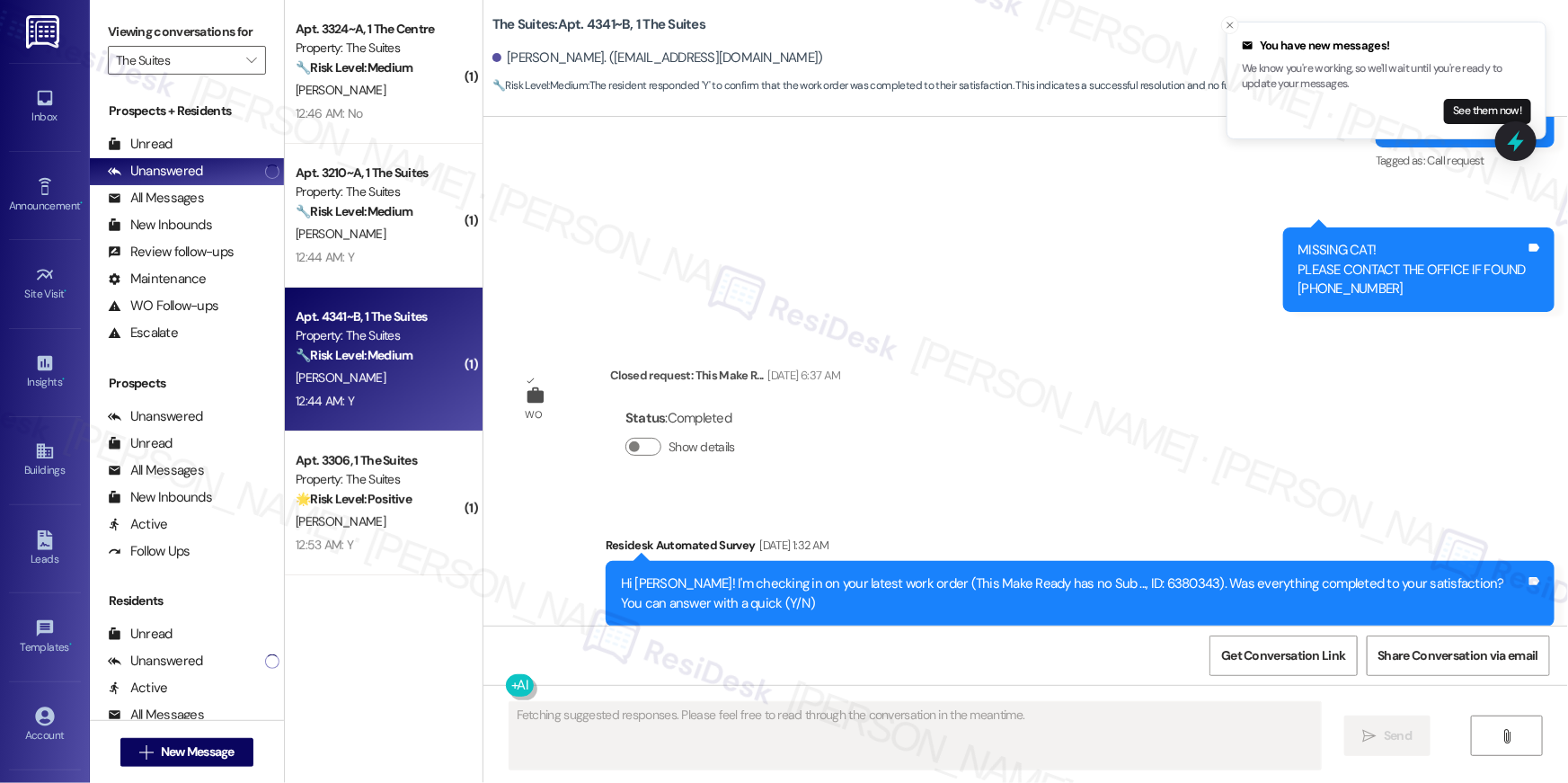
scroll to position [5399, 0]
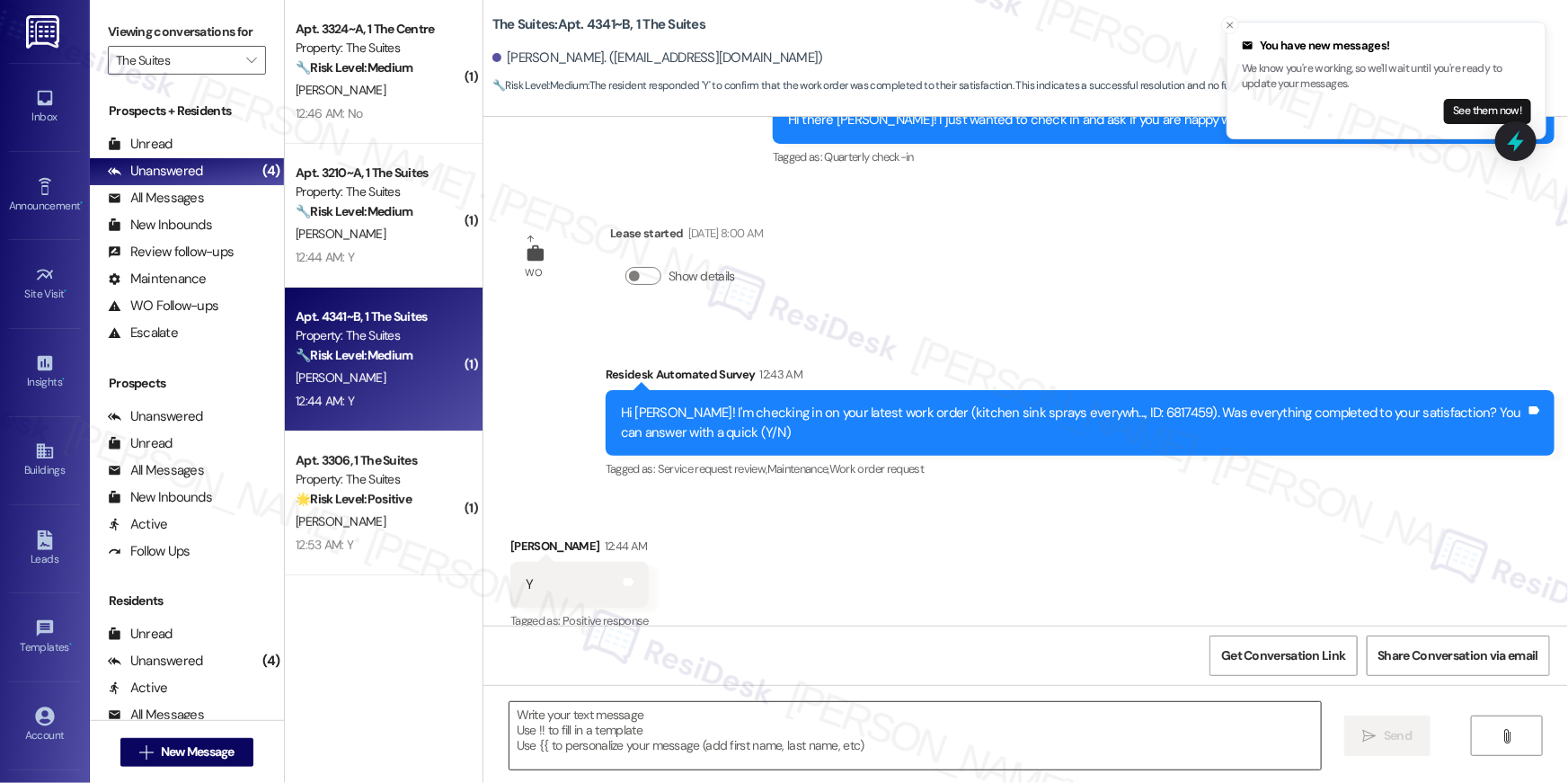
click at [1113, 735] on textarea at bounding box center [915, 735] width 811 height 67
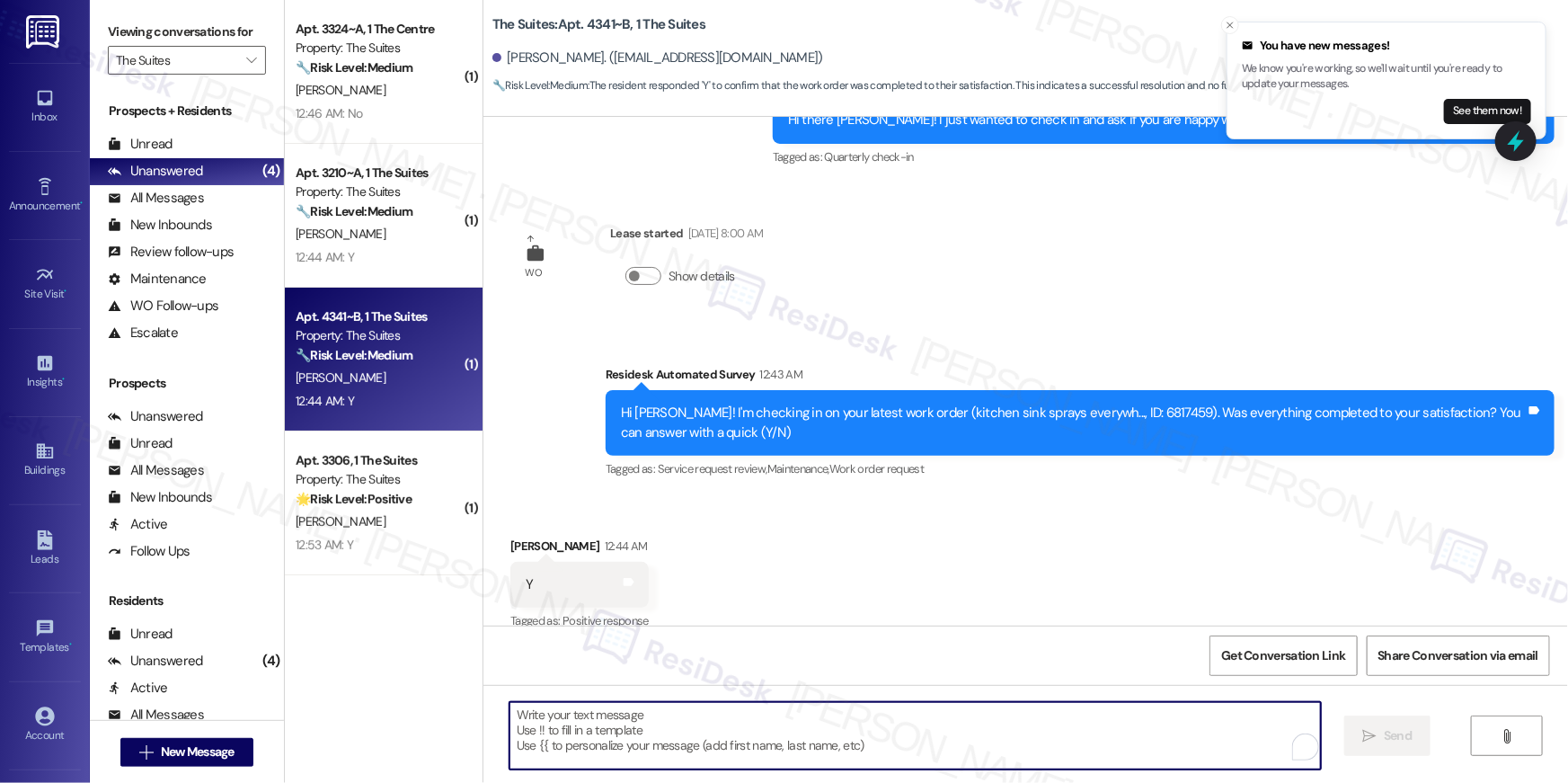
paste textarea "Hi {{first_name}}, I’m happy to hear your work order is all taken care of! If a…"
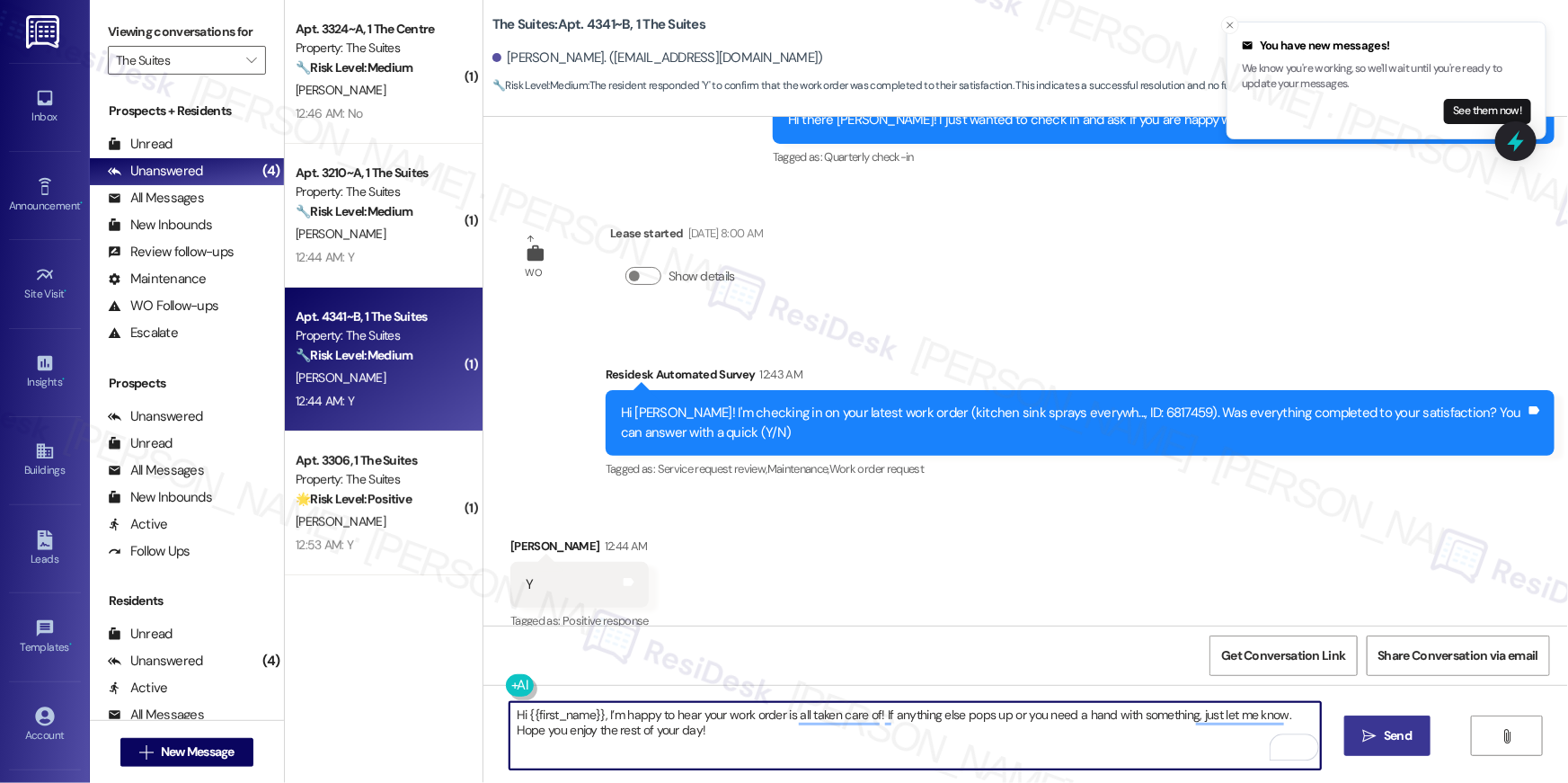
type textarea "Hi {{first_name}}, I’m happy to hear your work order is all taken care of! If a…"
click at [1356, 731] on button " Send" at bounding box center [1387, 735] width 87 height 40
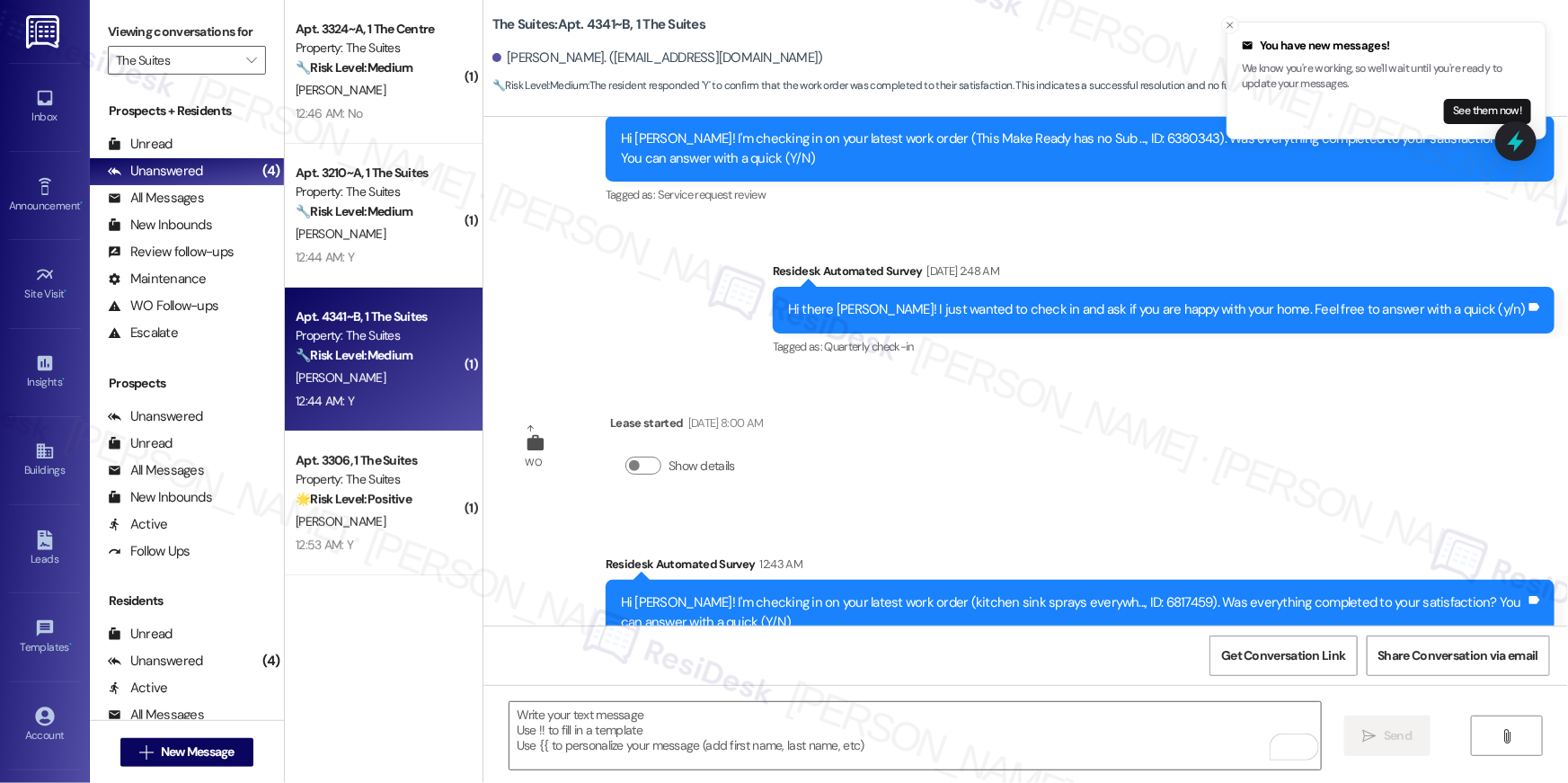
scroll to position [5199, 0]
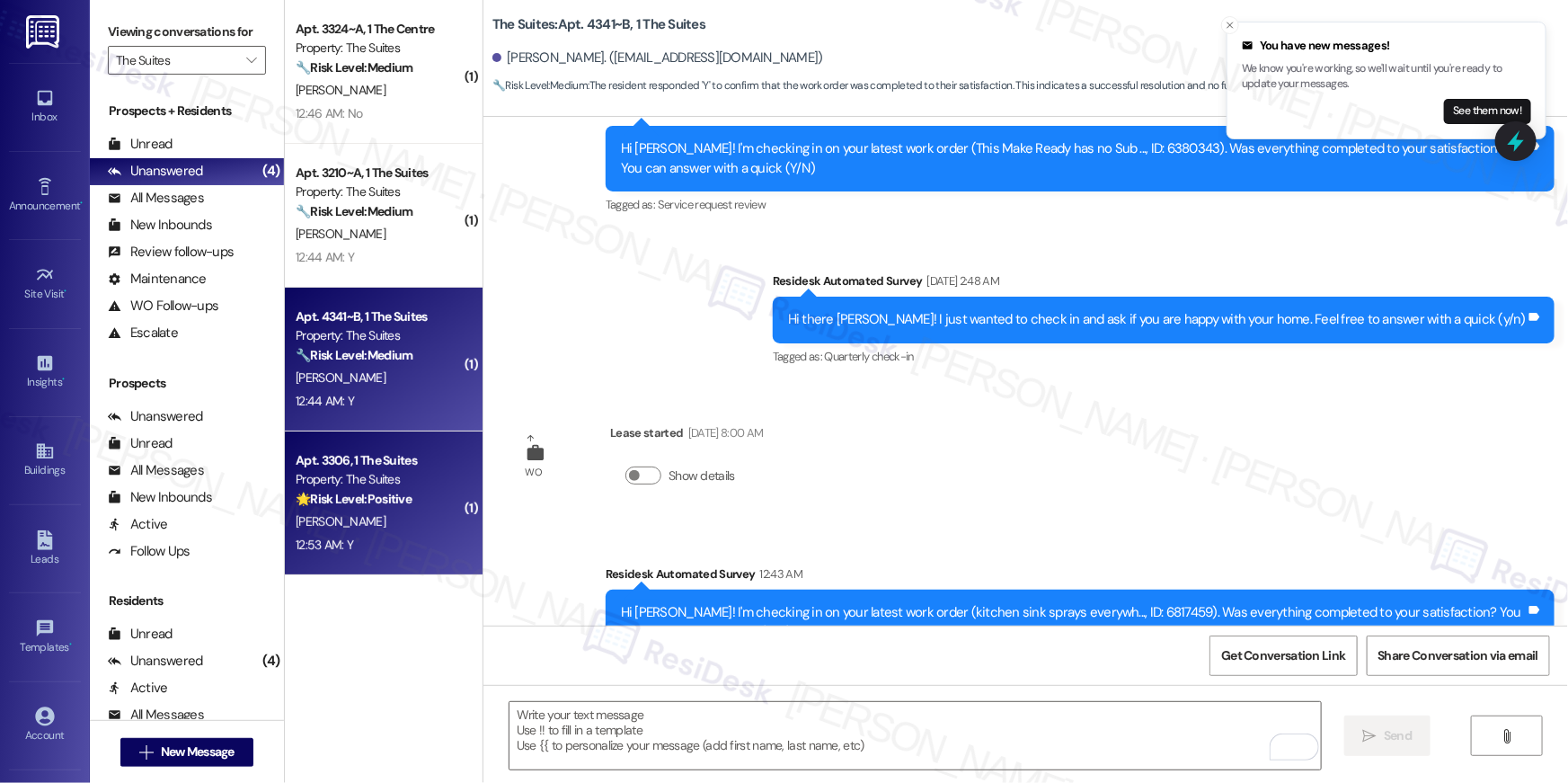
click at [451, 501] on div "Apt. 3306, 1 The Suites Property: The Suites 🌟 Risk Level: Positive The message…" at bounding box center [379, 479] width 170 height 61
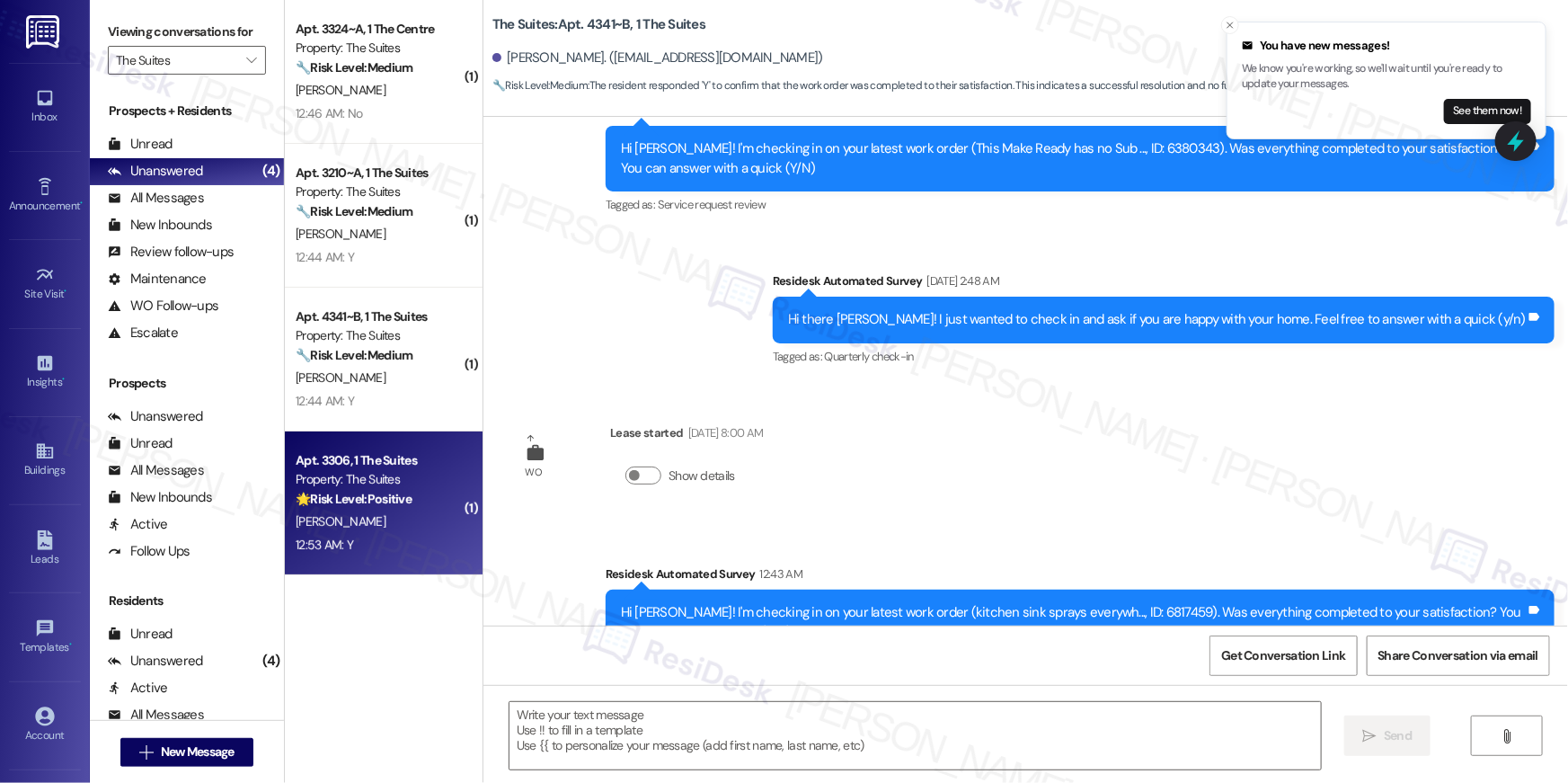
type textarea "Fetching suggested responses. Please feel free to read through the conversation…"
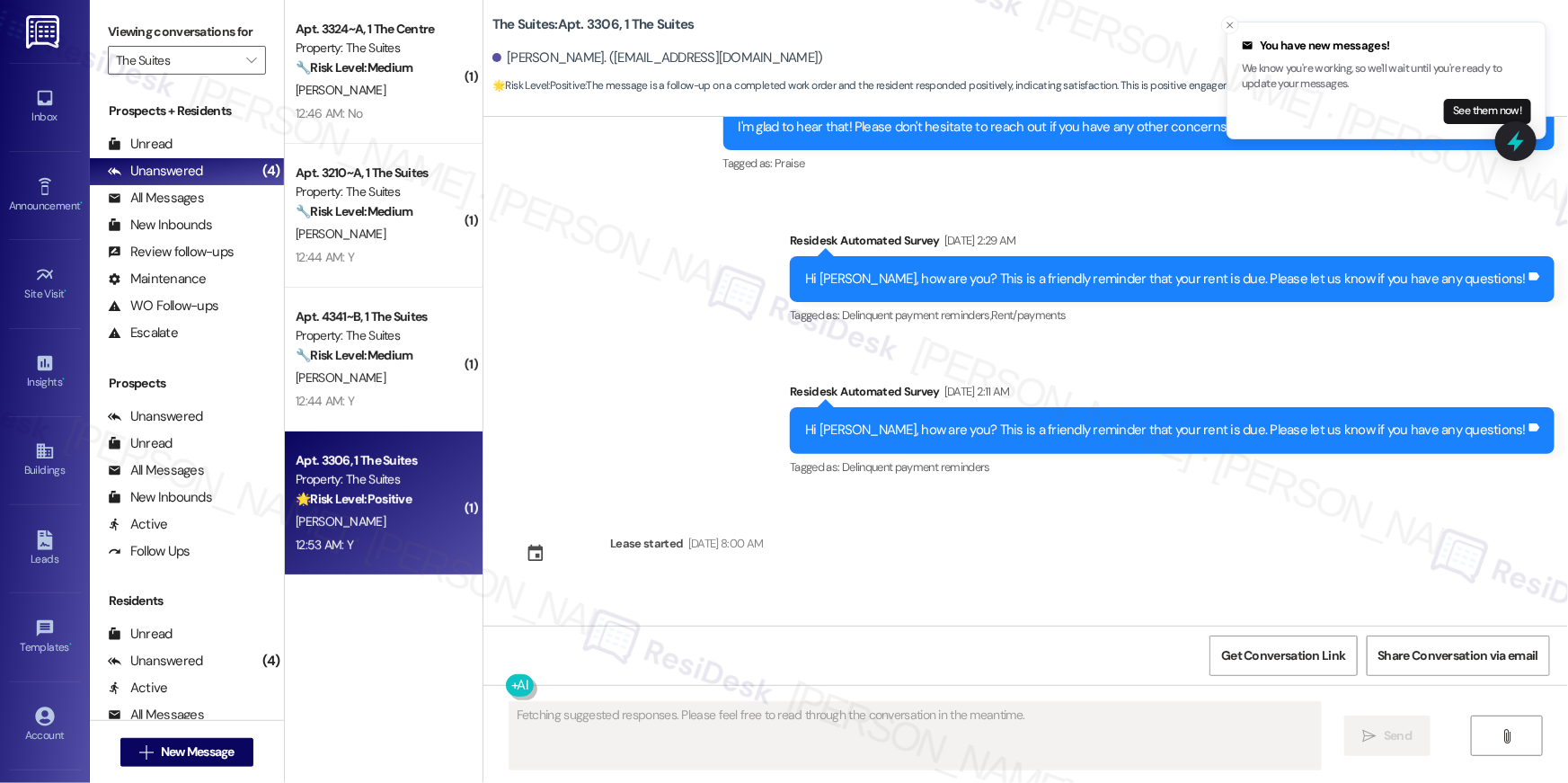
scroll to position [6703, 0]
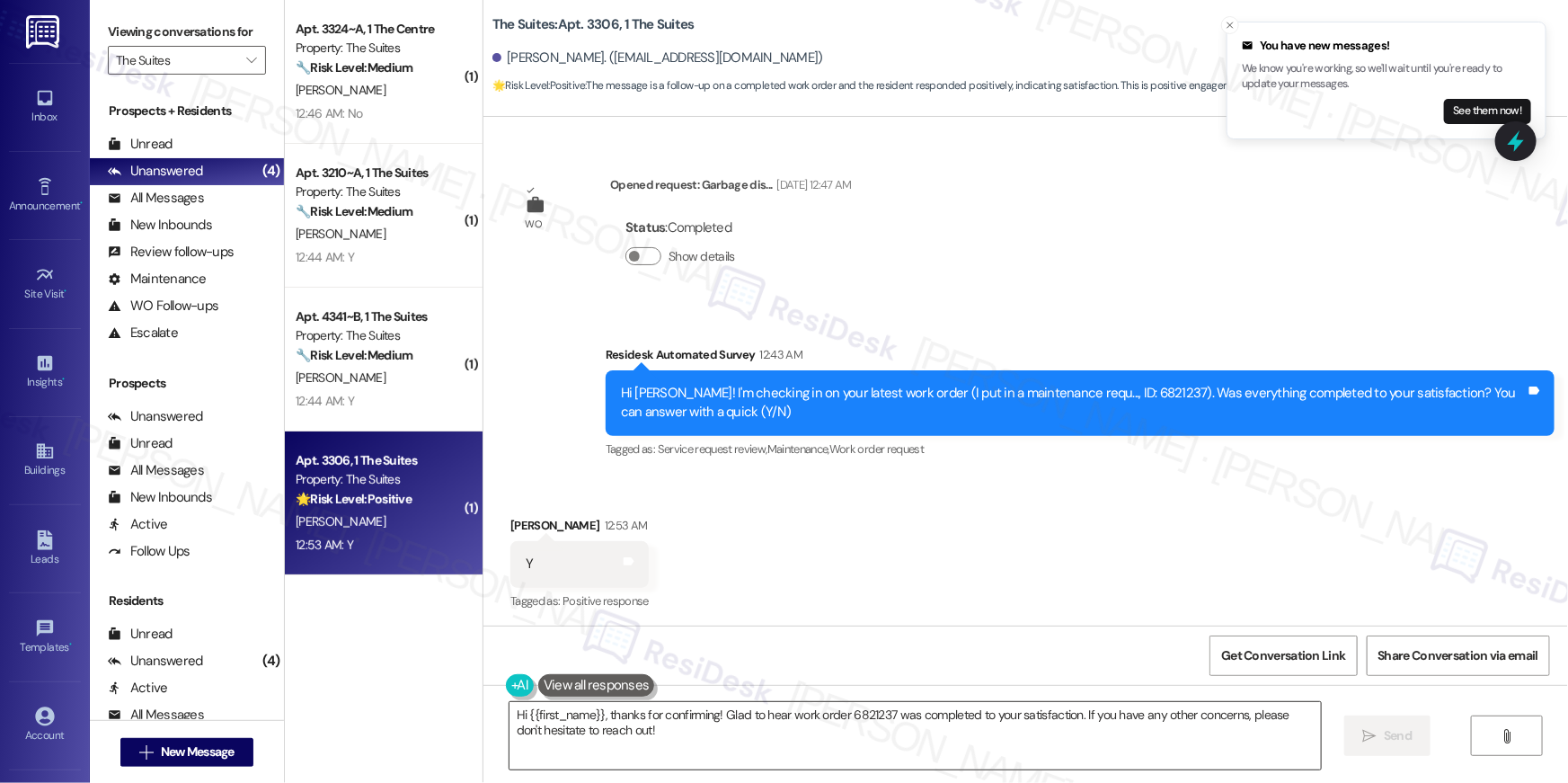
click at [1057, 728] on textarea "Hi {{first_name}}, thanks for confirming! Glad to hear work order 6821237 was c…" at bounding box center [915, 735] width 811 height 67
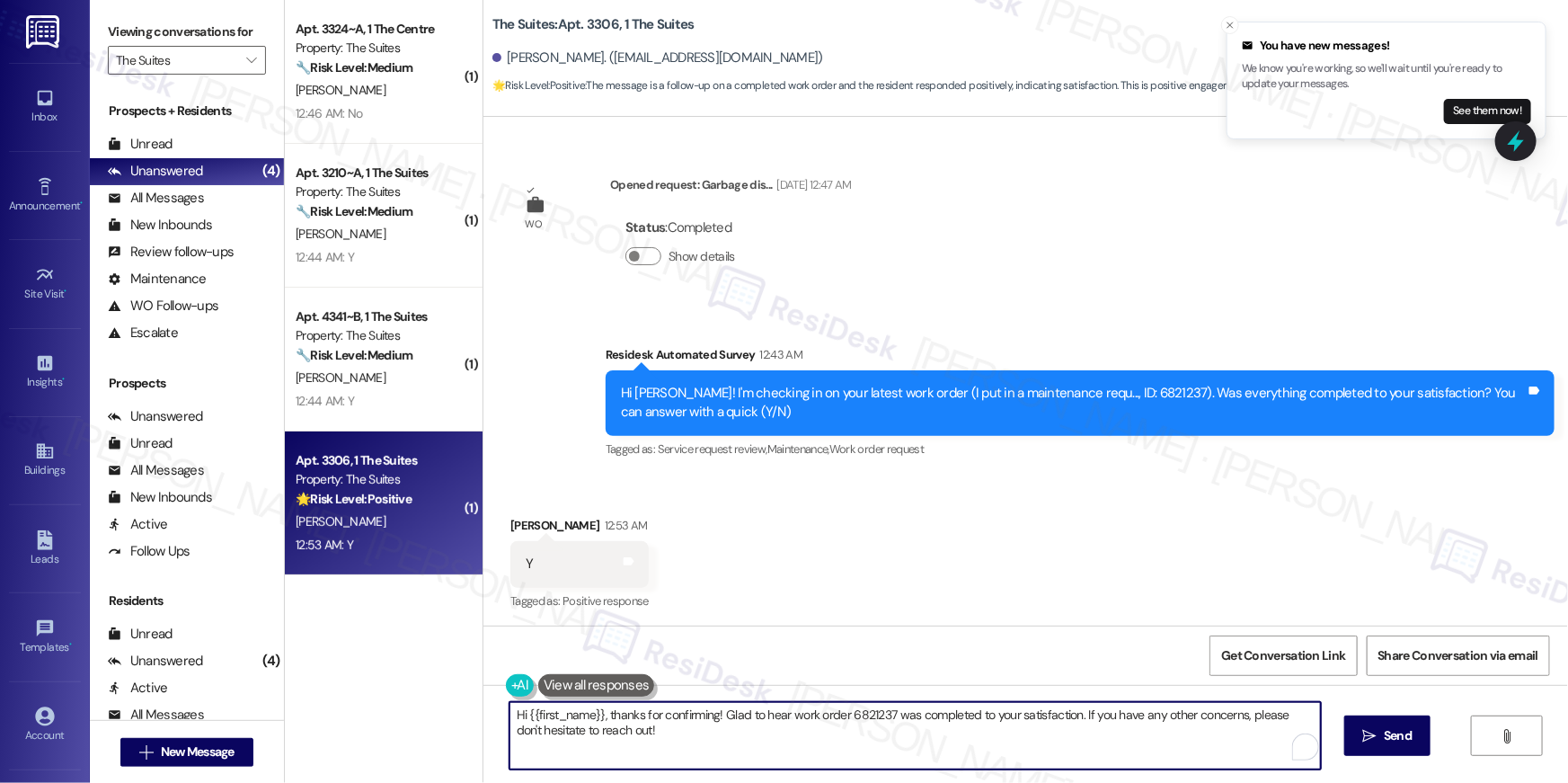
paste textarea "I’m happy to hear your work order is all taken care of! If anything else pops u…"
type textarea "Hi {{first_name}}, I’m happy to hear your work order is all taken care of! If a…"
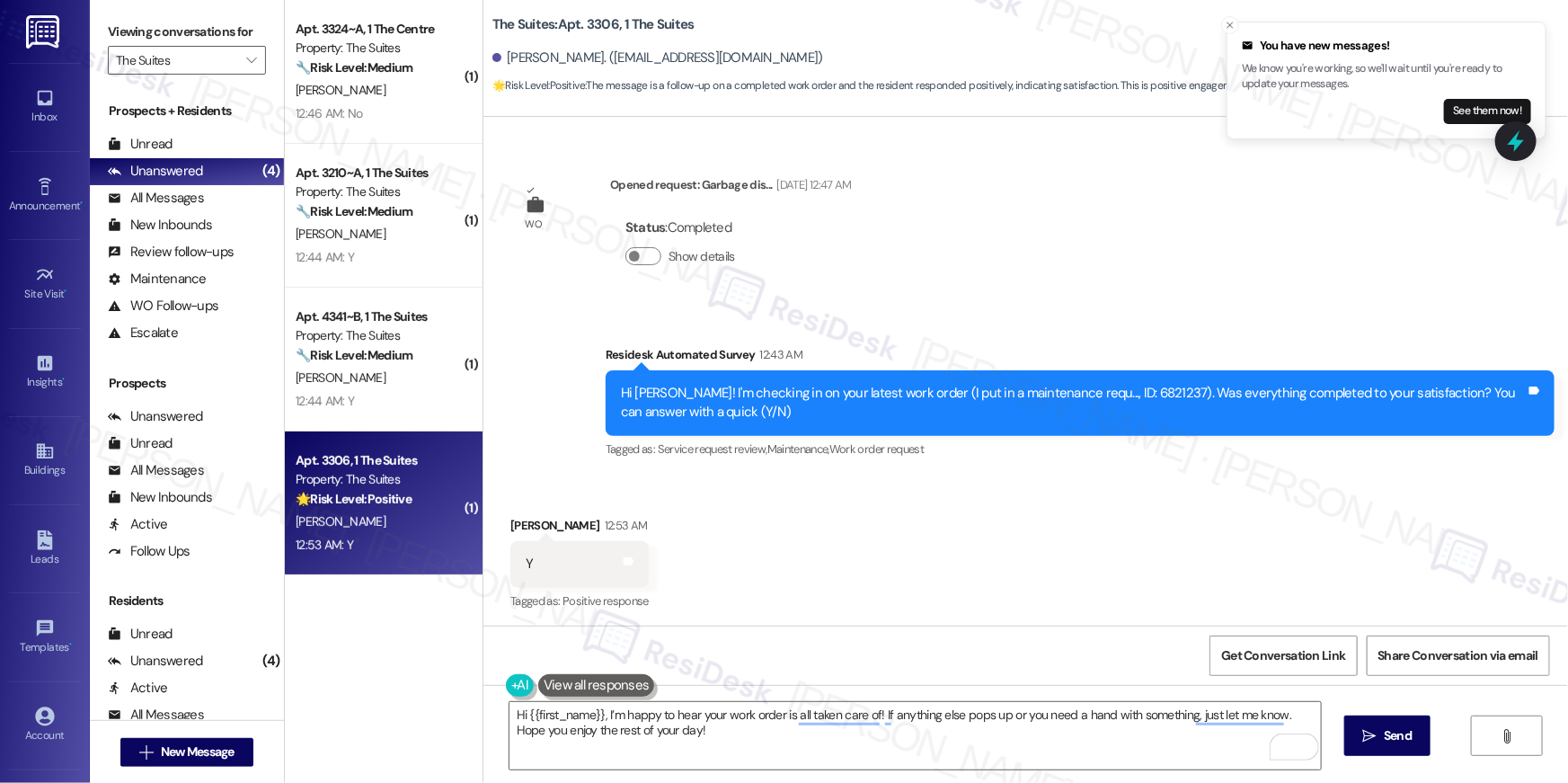
click at [1360, 712] on div "Hi {{first_name}}, I’m happy to hear your work order is all taken care of! If a…" at bounding box center [1025, 752] width 1085 height 135
click at [1393, 731] on span "Send" at bounding box center [1398, 735] width 28 height 19
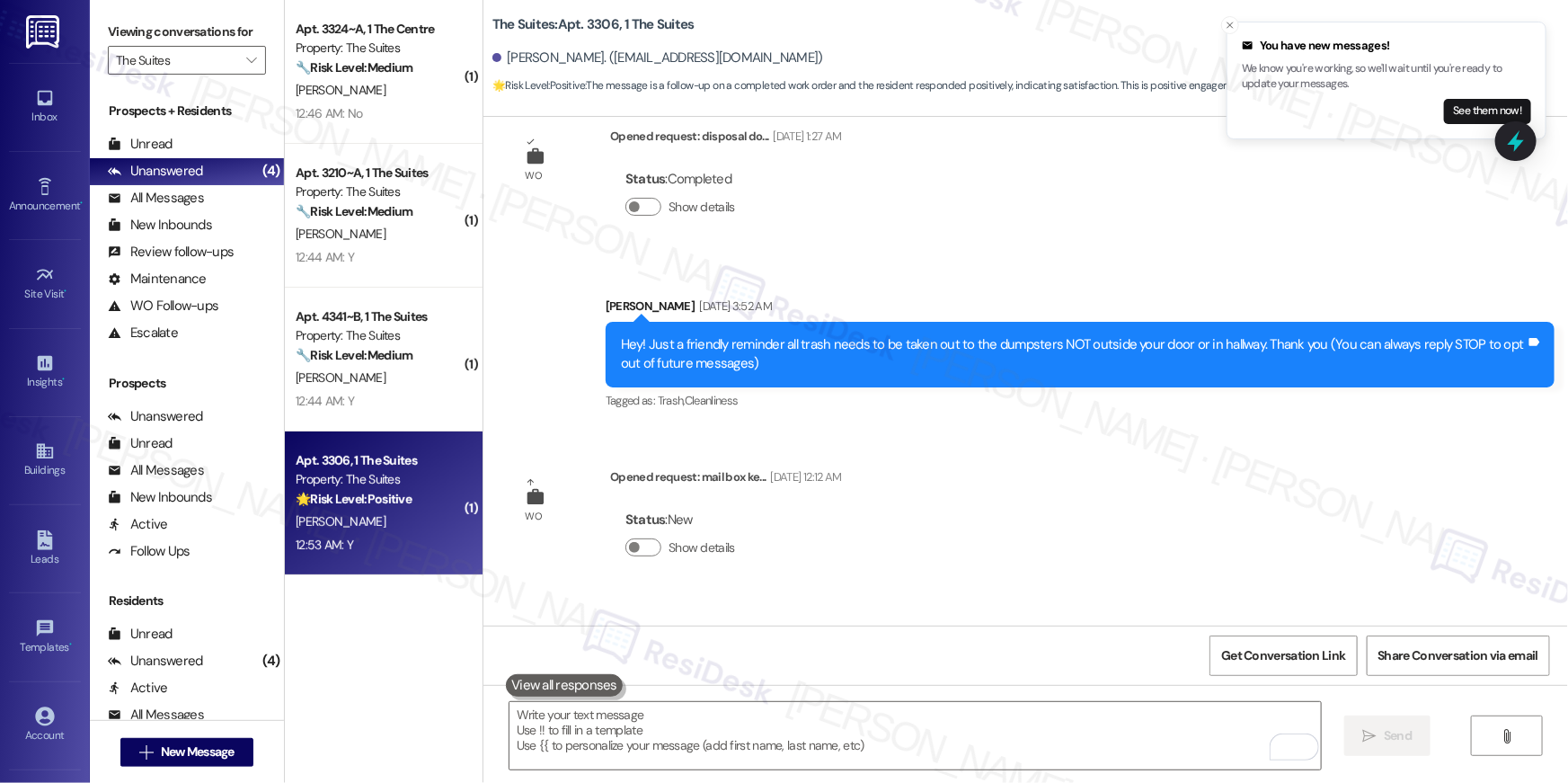
scroll to position [0, 0]
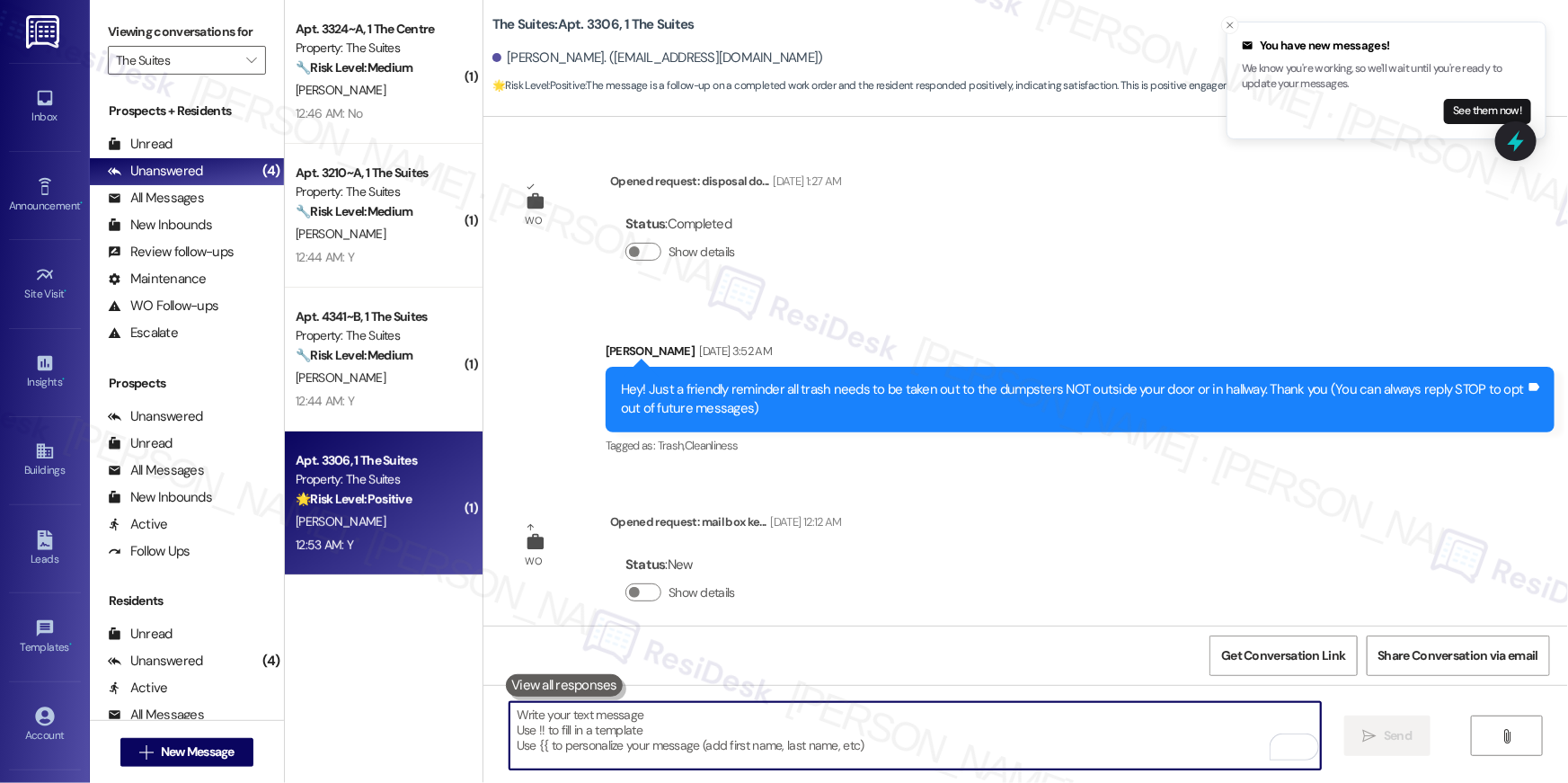
click at [939, 731] on textarea "To enrich screen reader interactions, please activate Accessibility in Grammarl…" at bounding box center [915, 735] width 811 height 67
drag, startPoint x: 939, startPoint y: 732, endPoint x: 941, endPoint y: 702, distance: 30.6
click at [939, 731] on textarea "To enrich screen reader interactions, please activate Accessibility in Grammarl…" at bounding box center [915, 735] width 811 height 67
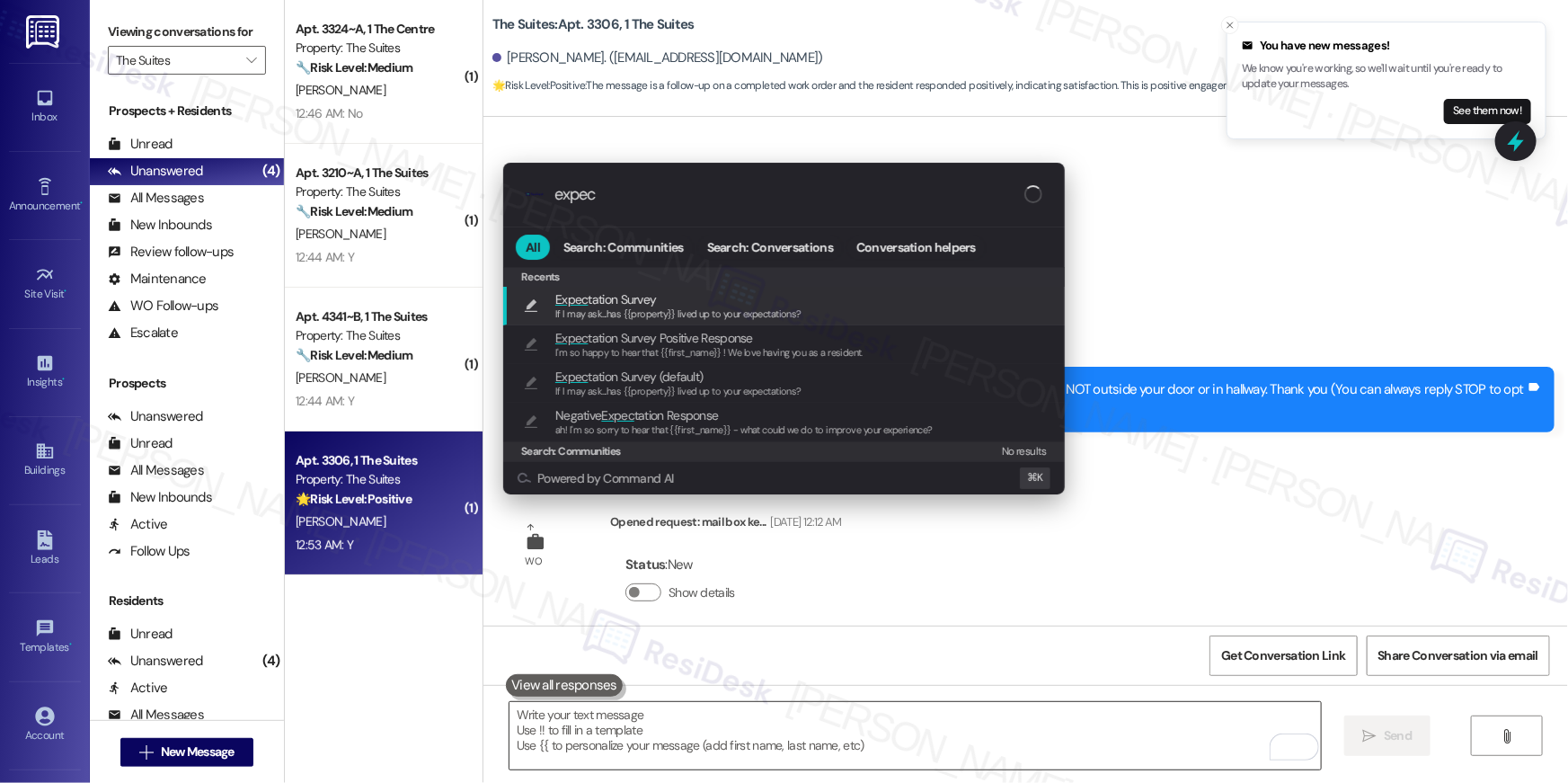
type input "expect"
type textarea "If I may ask...has {{property}} lived up to your expectations?"
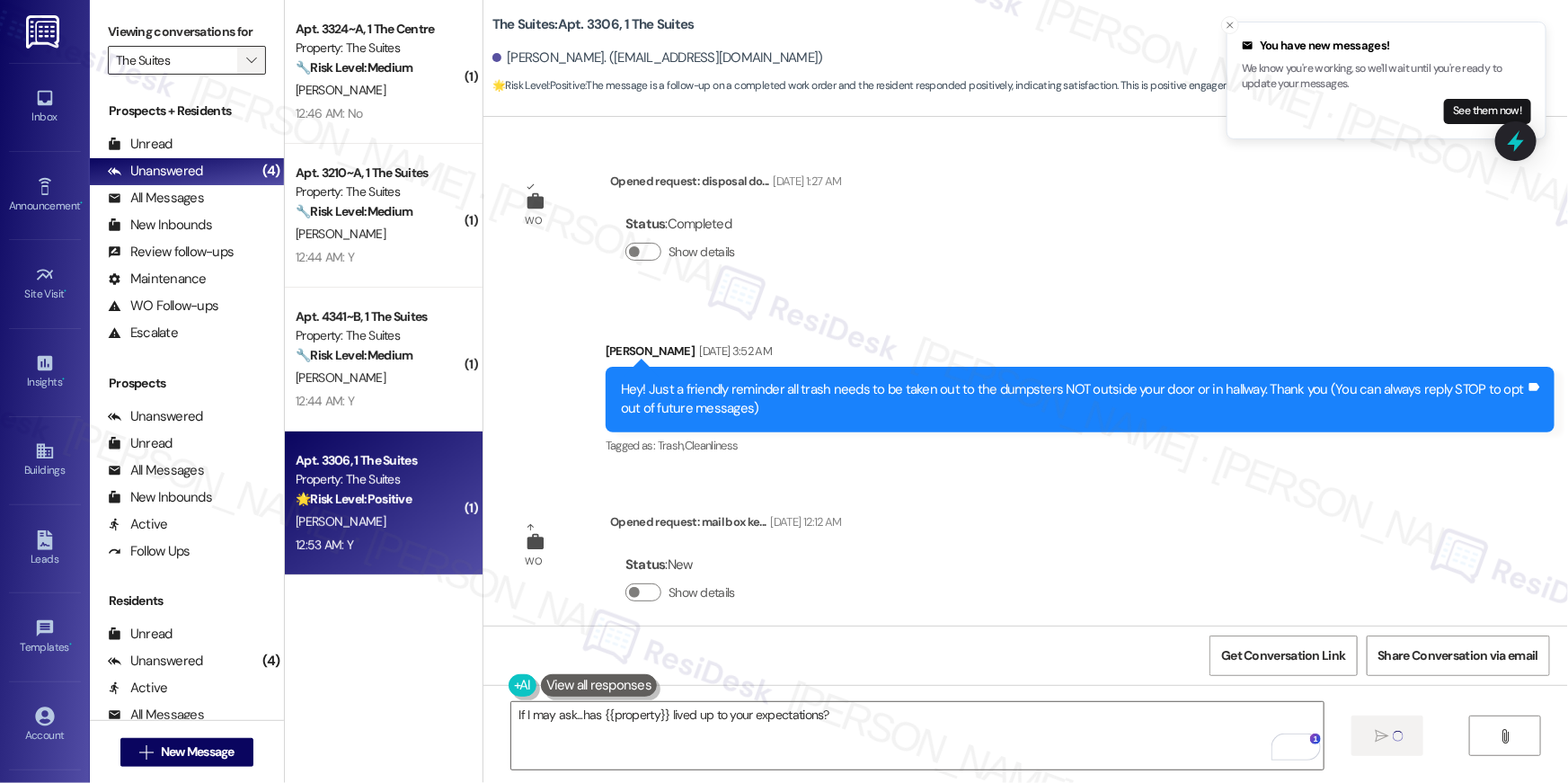
click at [247, 66] on span "" at bounding box center [251, 60] width 17 height 29
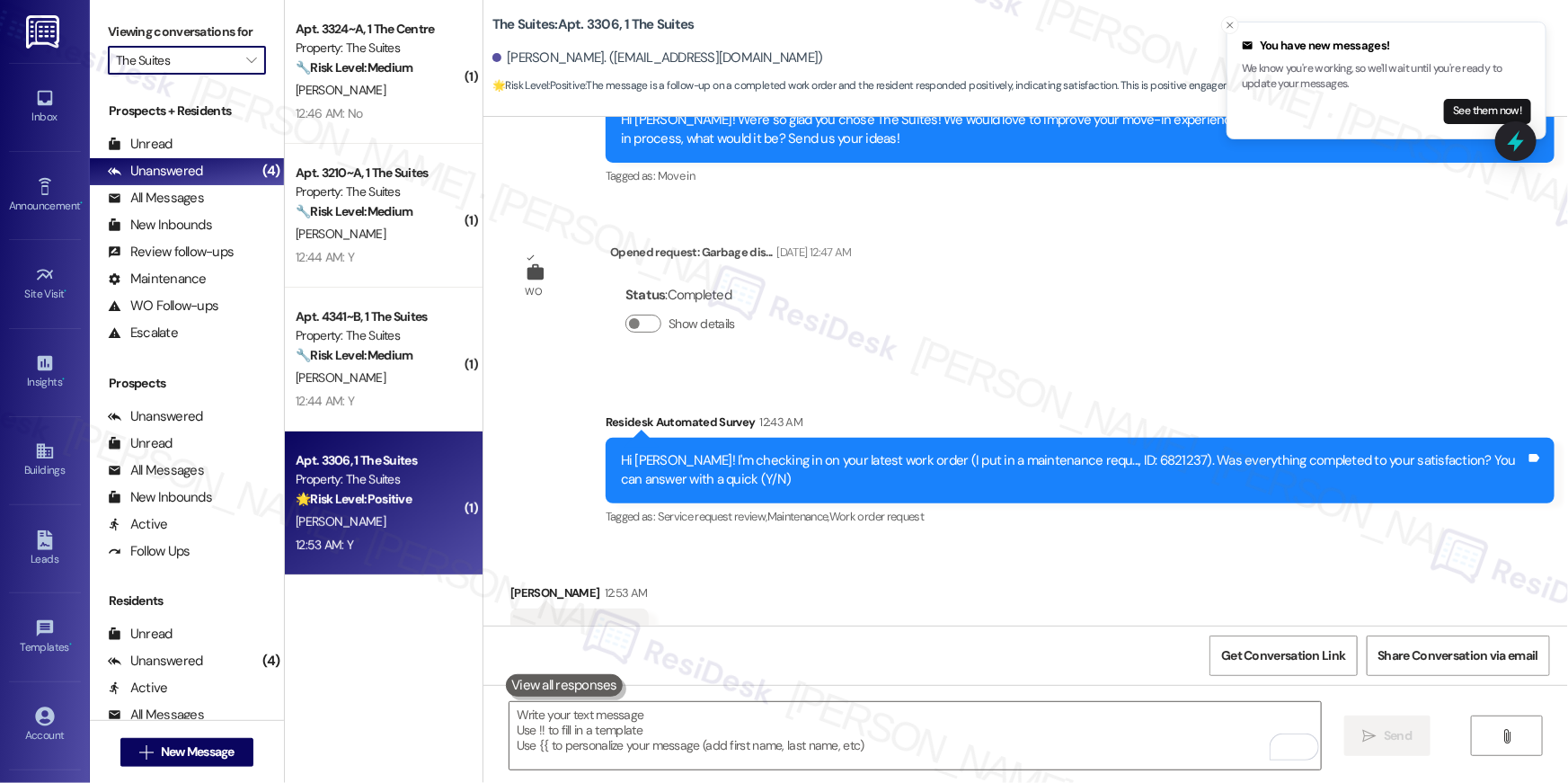
scroll to position [6702, 0]
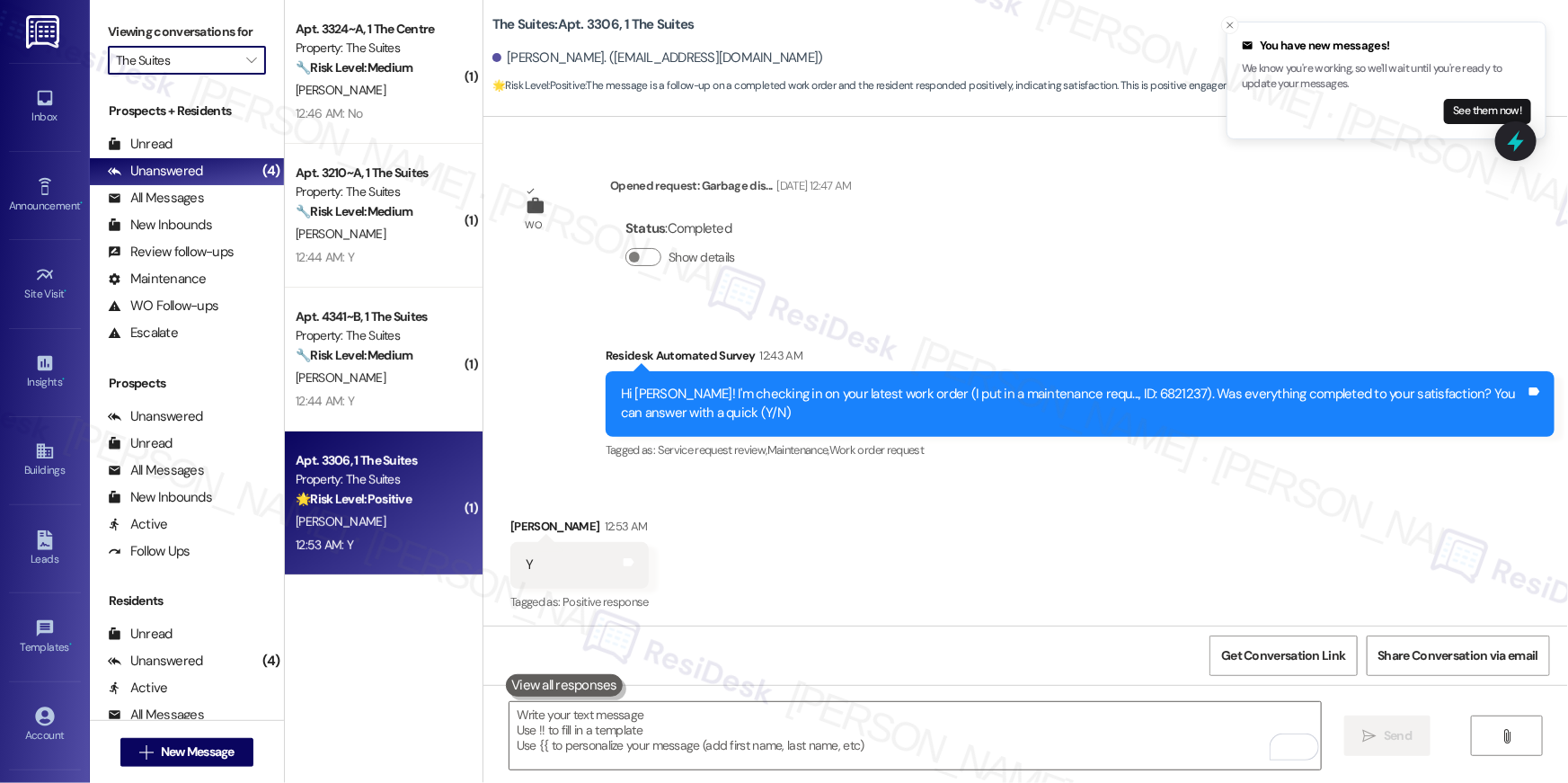
click at [225, 60] on input "The Suites" at bounding box center [176, 60] width 121 height 29
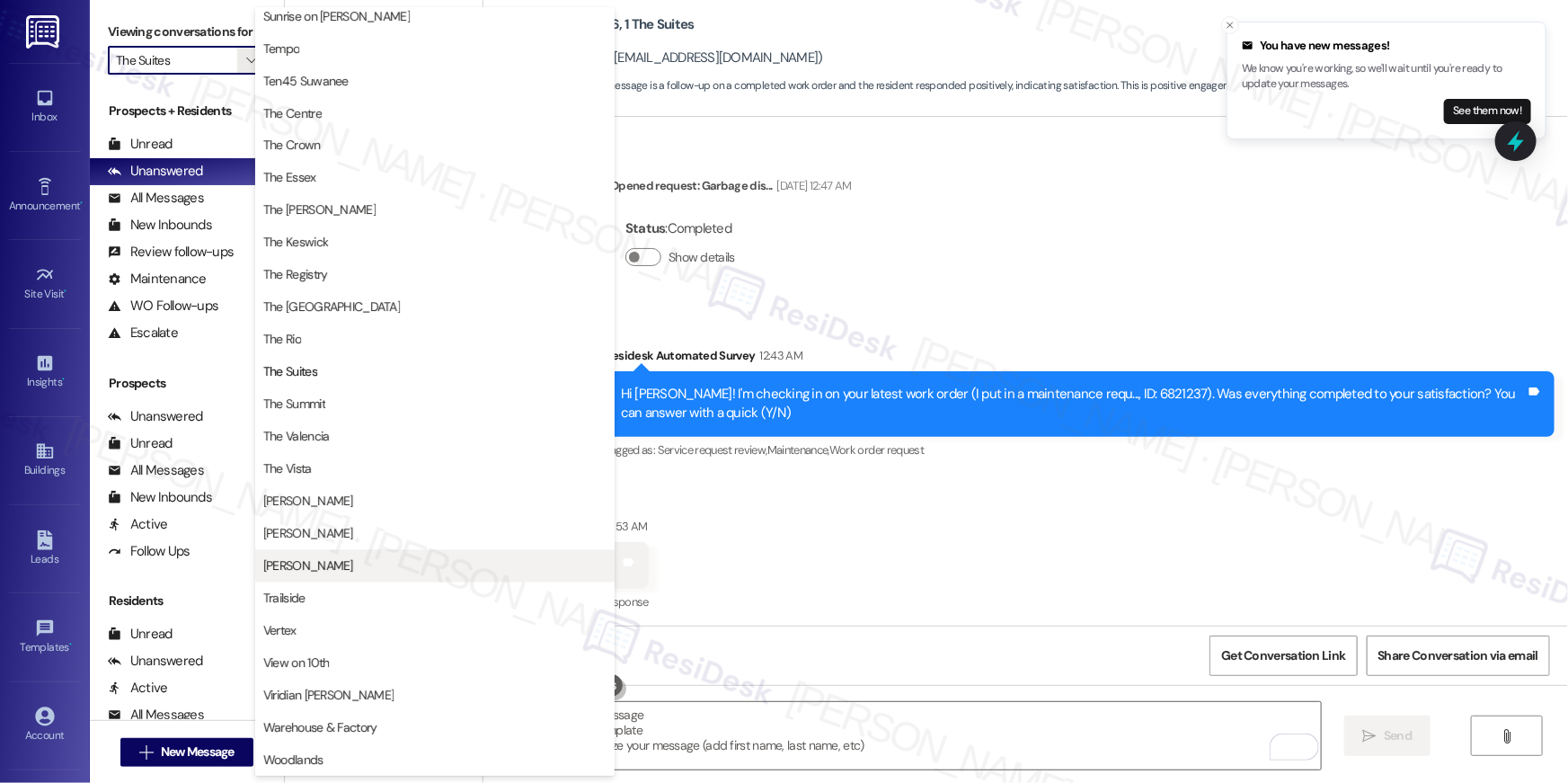
scroll to position [1630, 0]
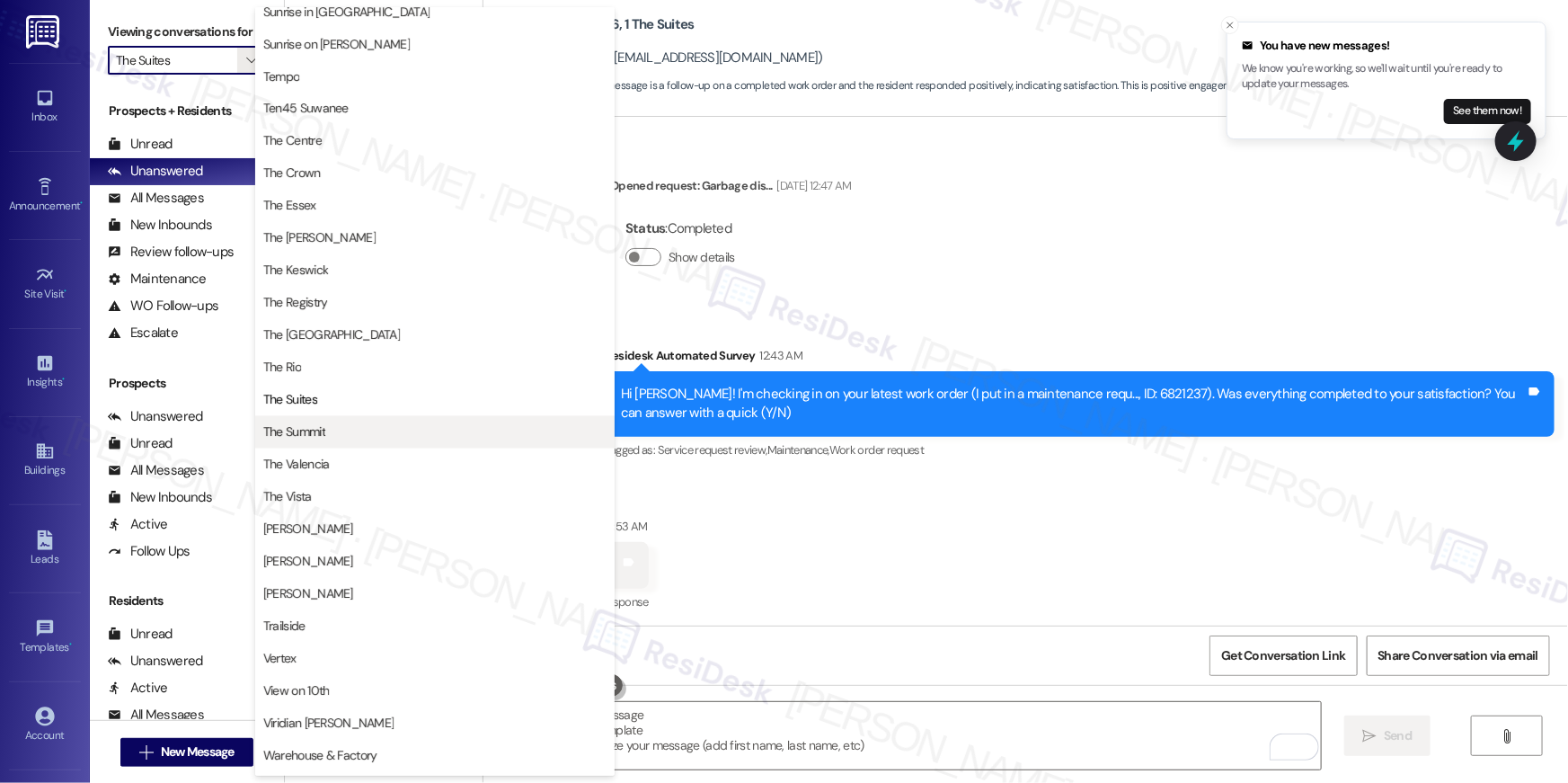
click at [345, 436] on span "The Summit" at bounding box center [434, 432] width 343 height 18
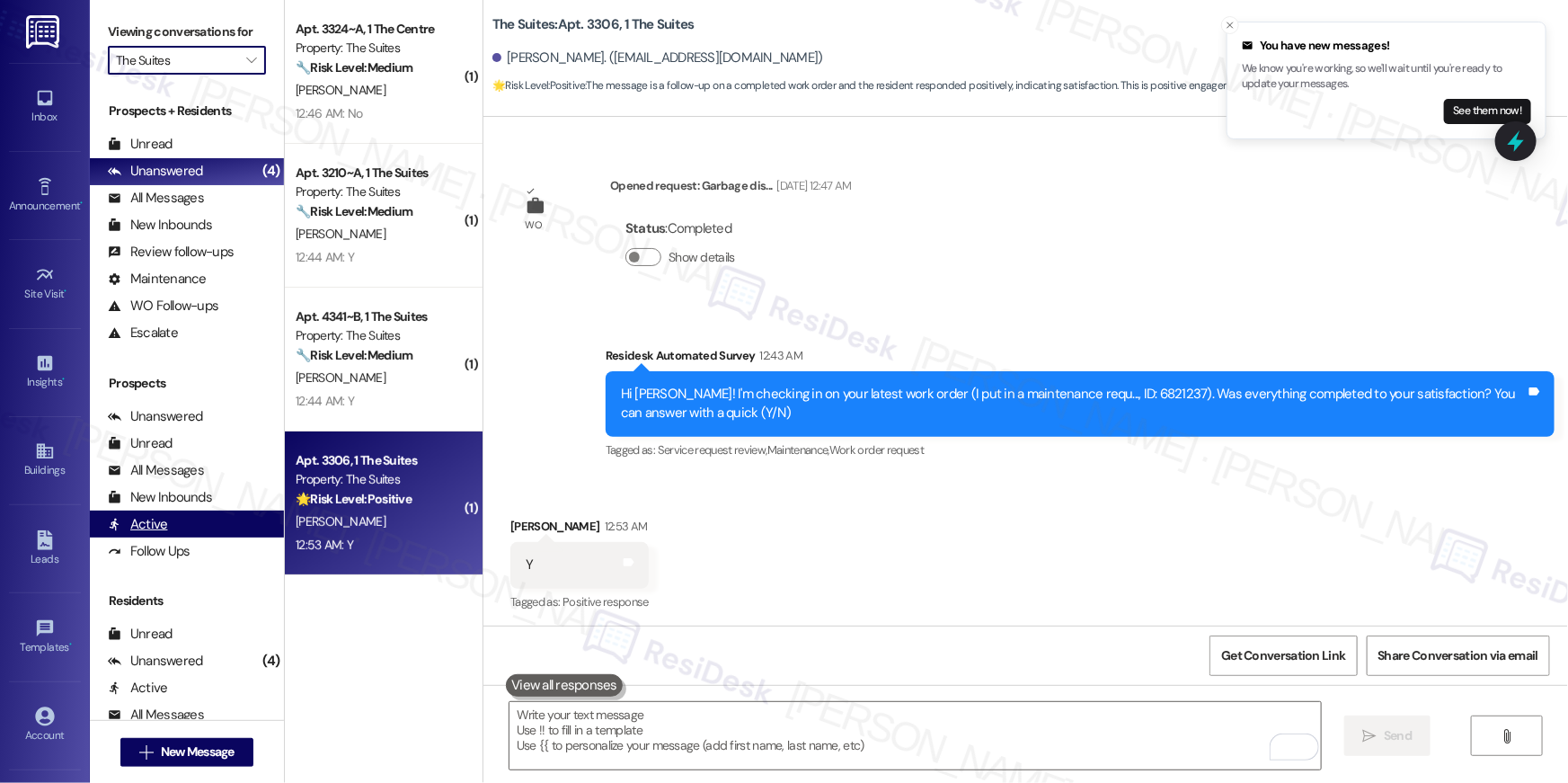
type input "The Summit"
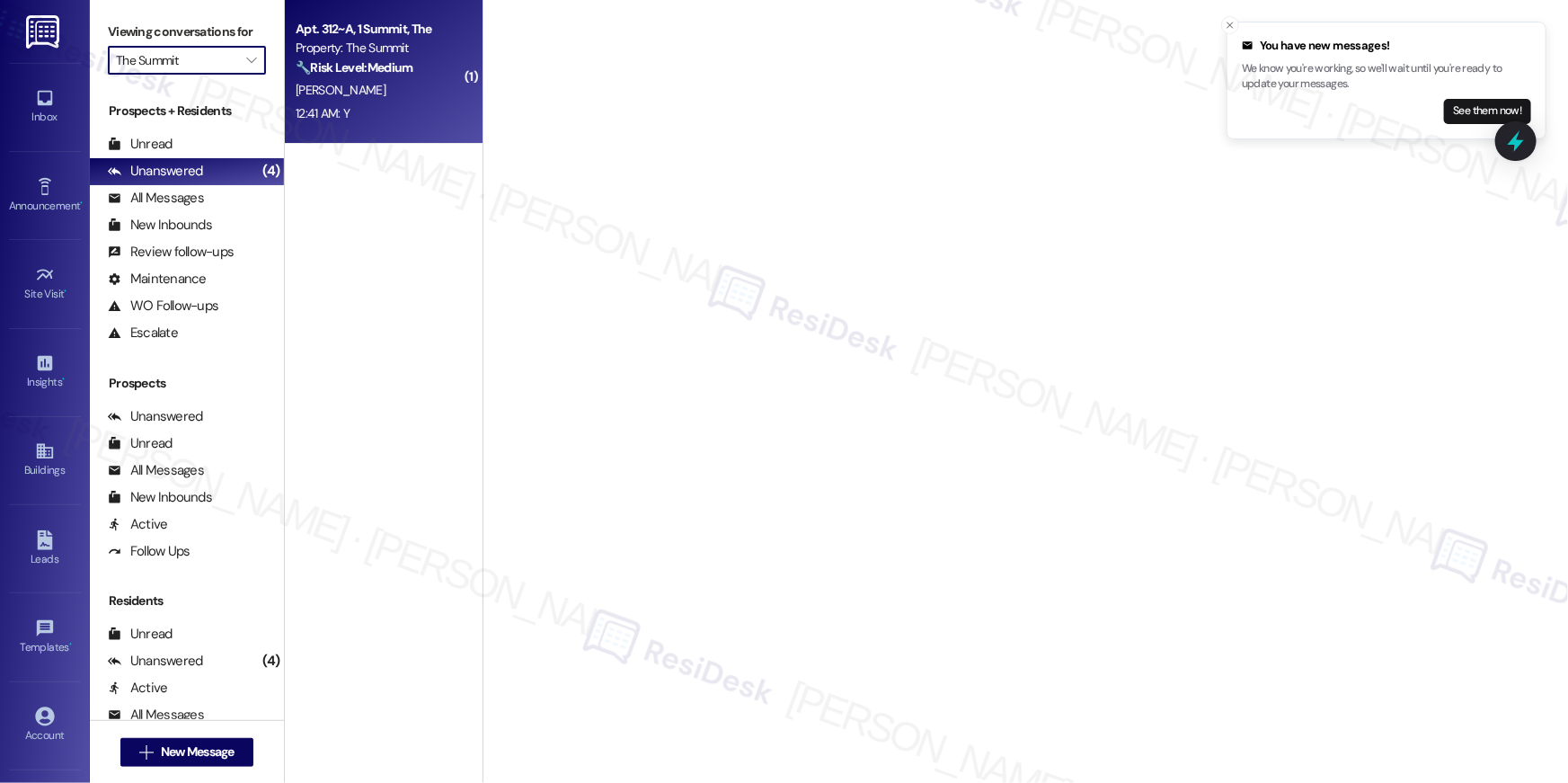
click at [350, 114] on div "12:41 AM: Y 12:41 AM: Y" at bounding box center [379, 113] width 170 height 22
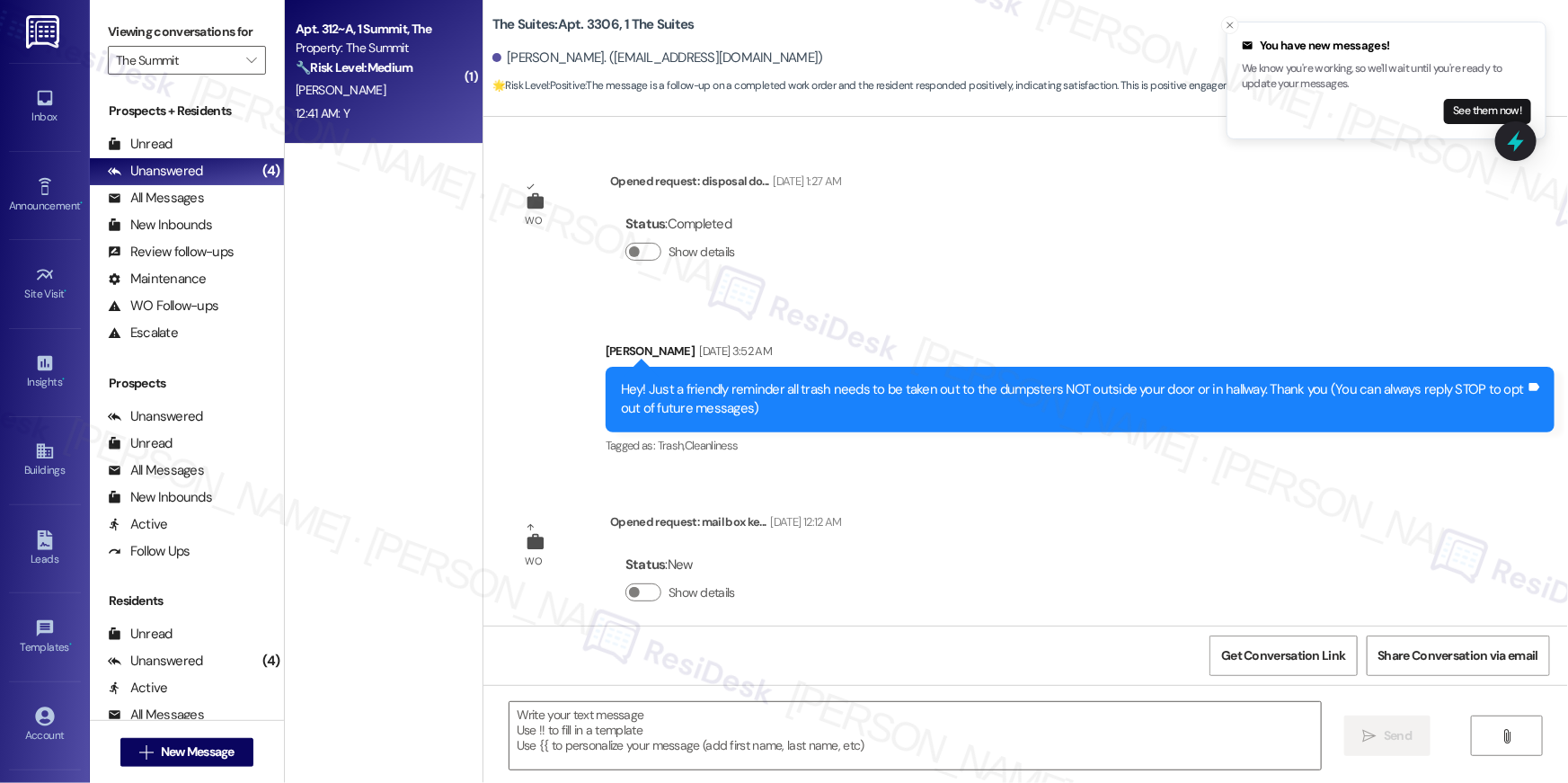
scroll to position [7000, 0]
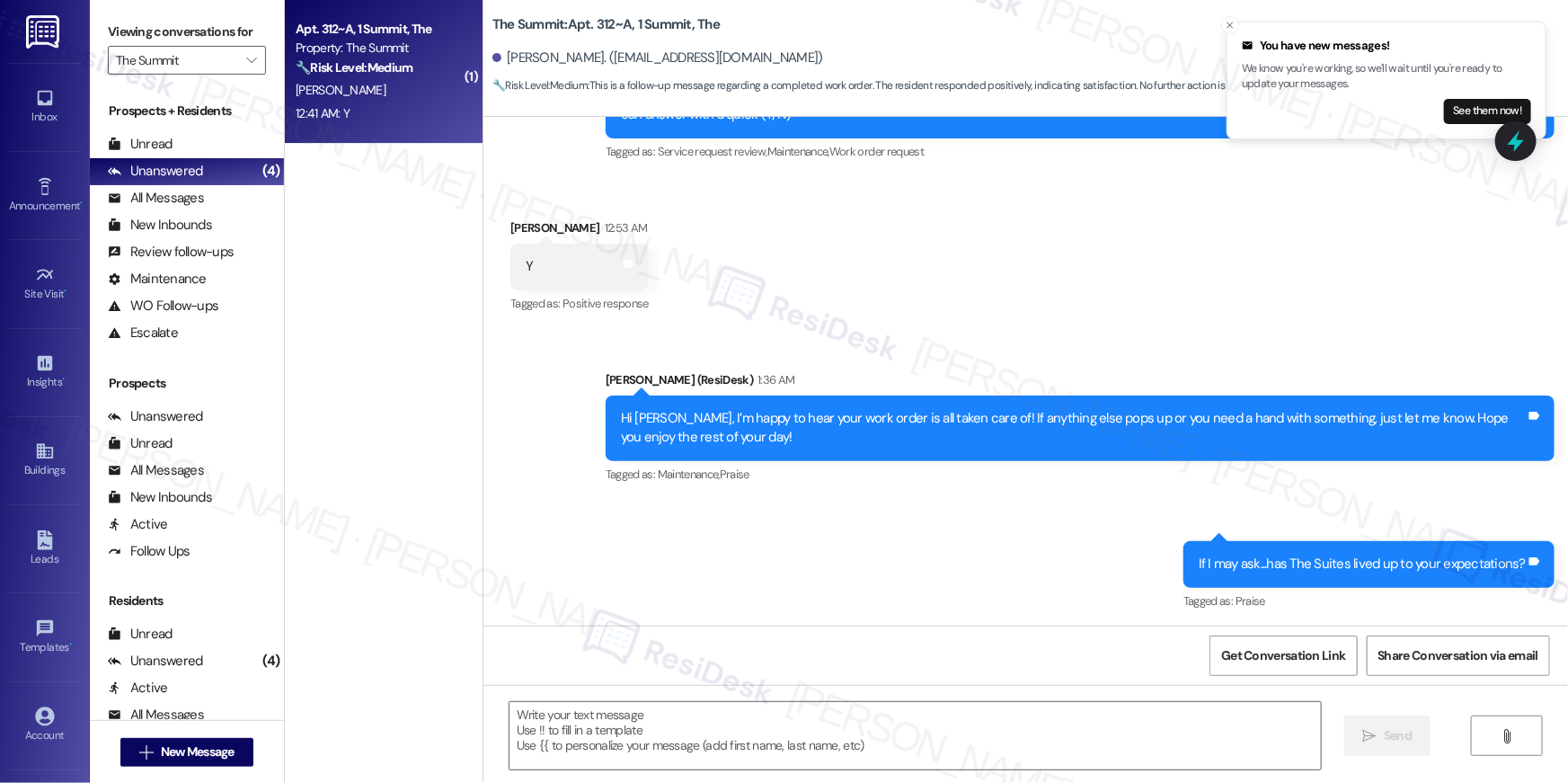
type textarea "Fetching suggested responses. Please feel free to read through the conversation…"
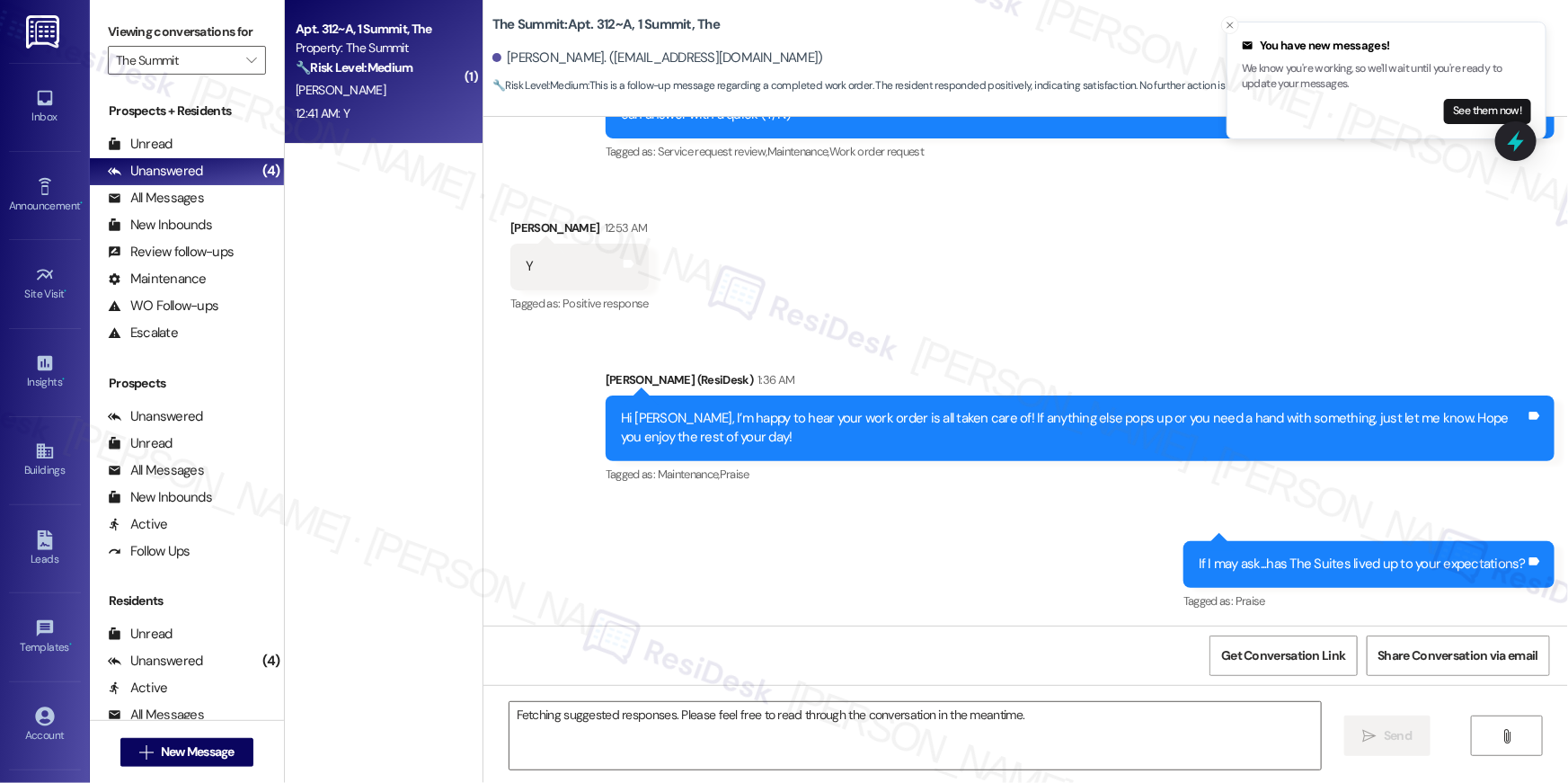
scroll to position [0, 0]
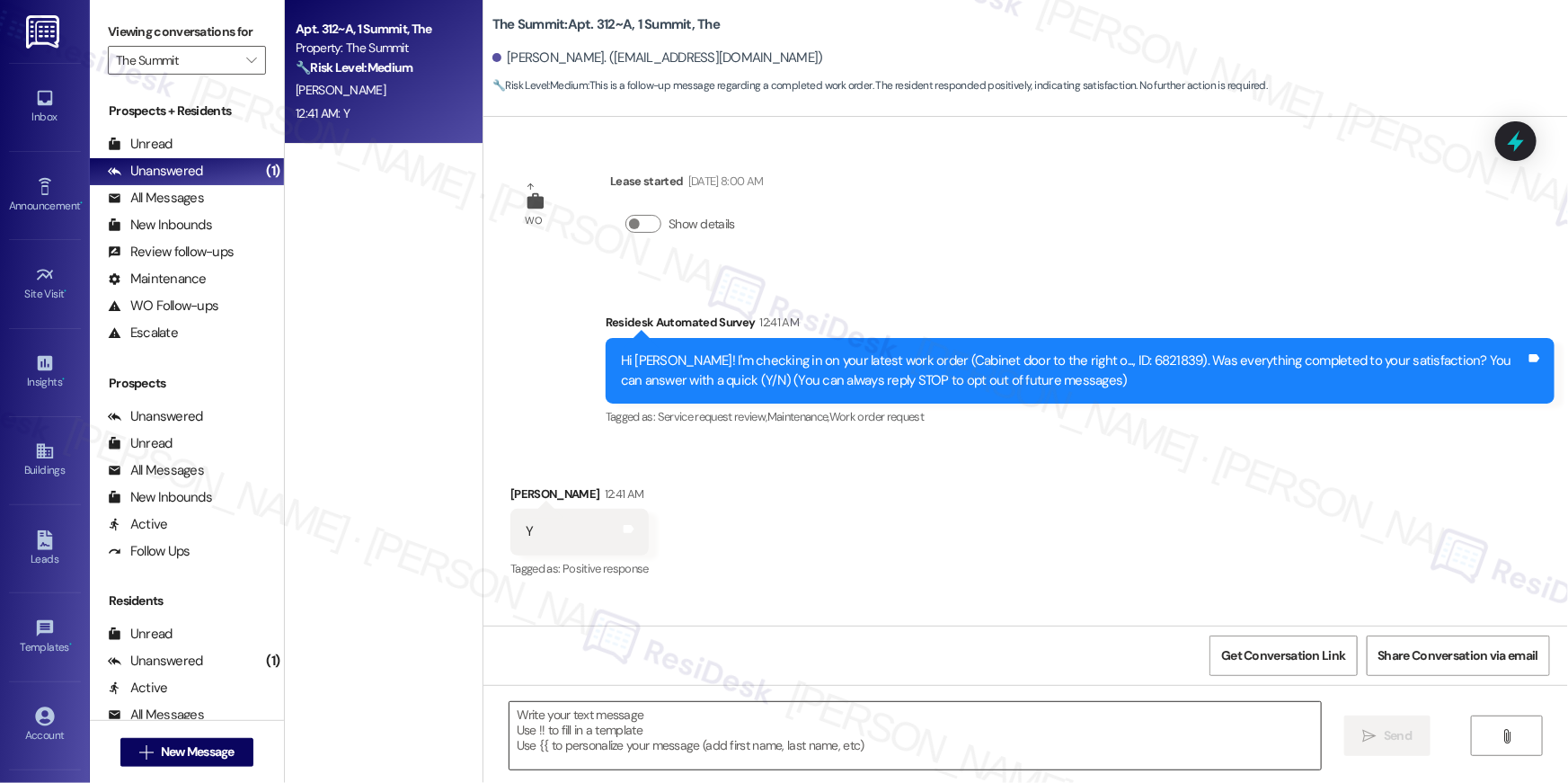
click at [1123, 738] on textarea at bounding box center [915, 735] width 811 height 67
click at [1123, 740] on textarea at bounding box center [915, 735] width 811 height 67
paste textarea "Hi {{first_name}}, I’m happy to hear your work order is all taken care of! If a…"
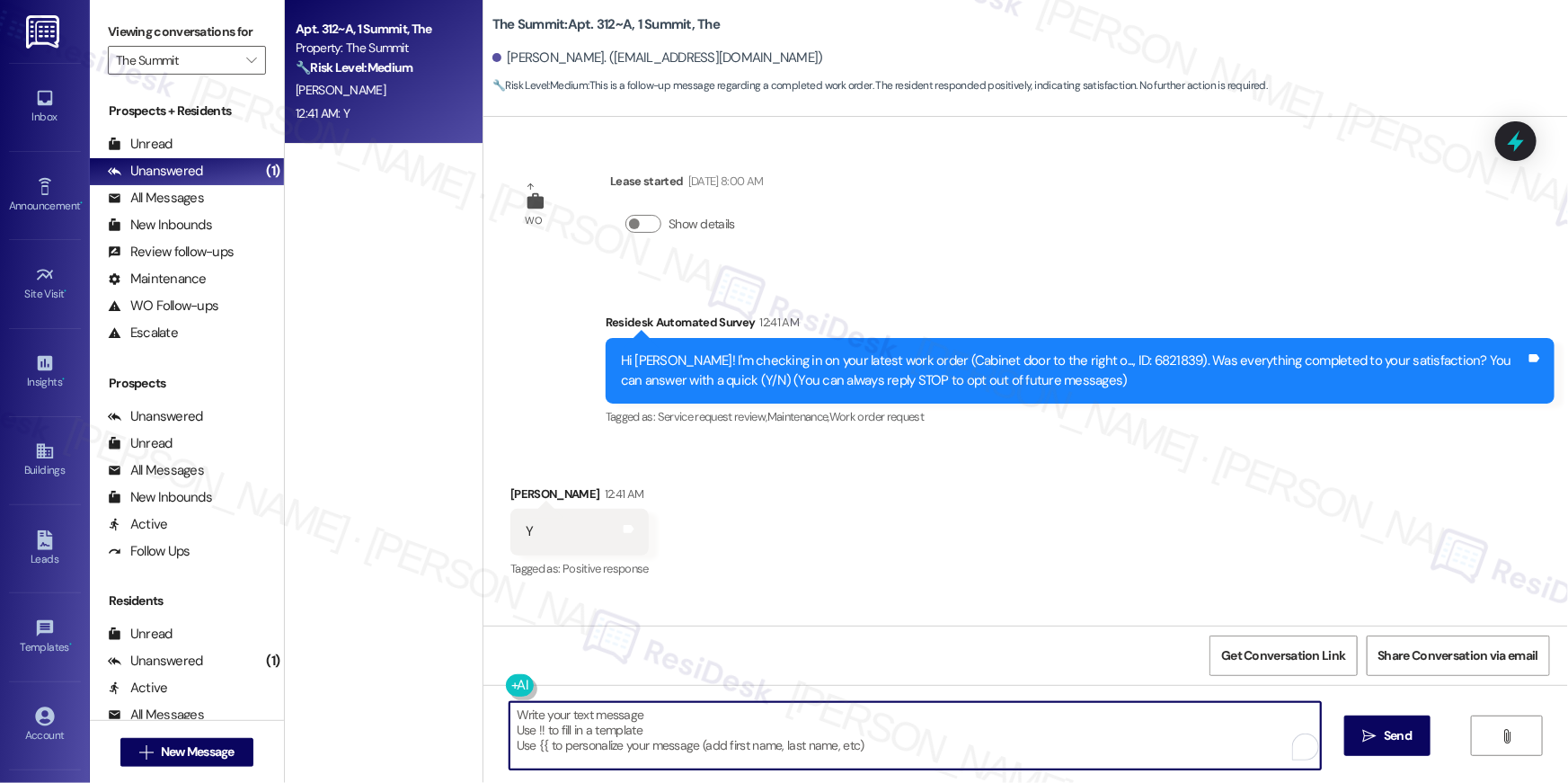
click at [740, 732] on textarea "Hi {{first_name}}, I’m happy to hear your work order is all taken care of! If a…" at bounding box center [915, 735] width 811 height 67
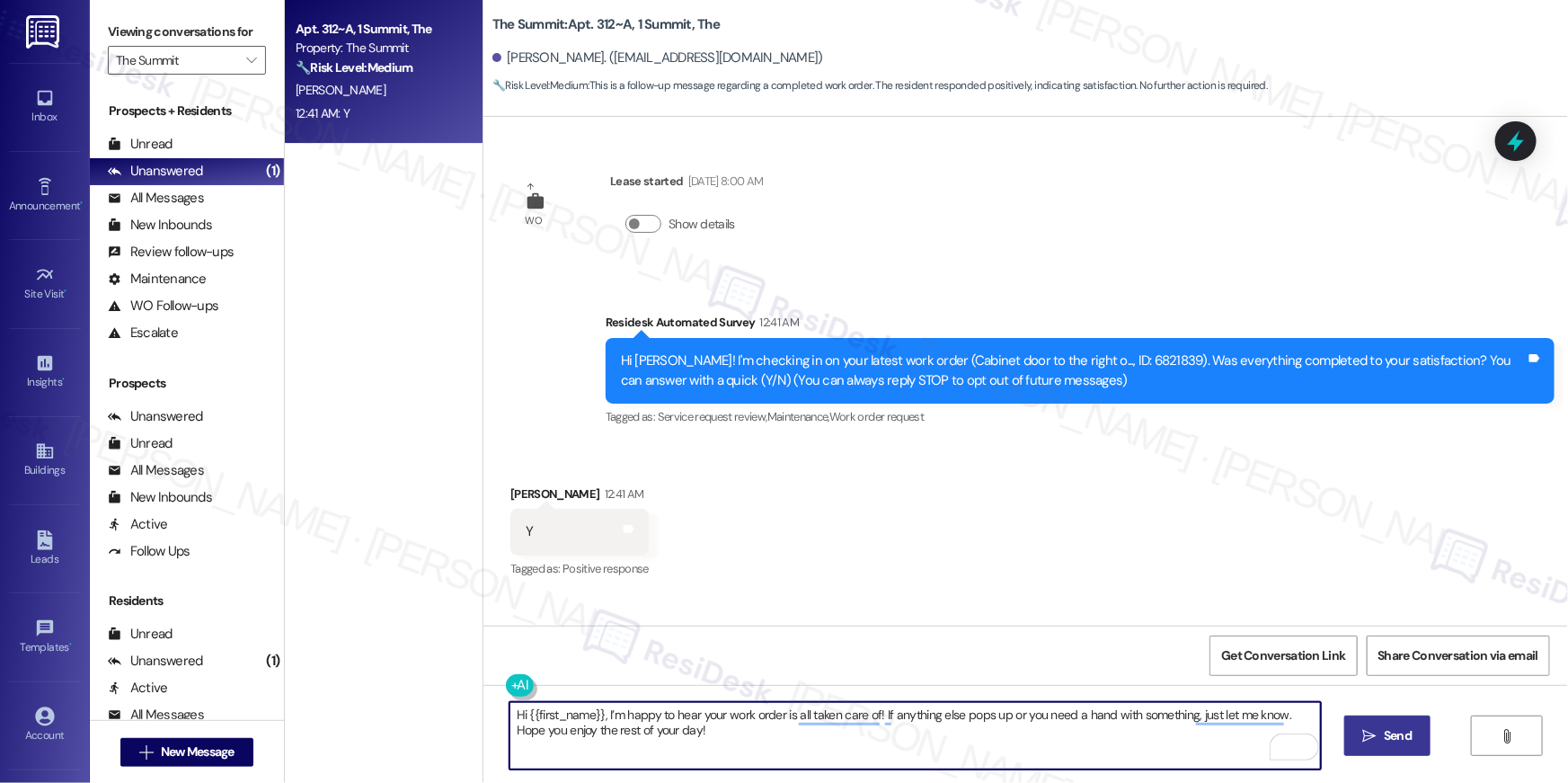
type textarea "Hi {{first_name}}, I’m happy to hear your work order is all taken care of! If a…"
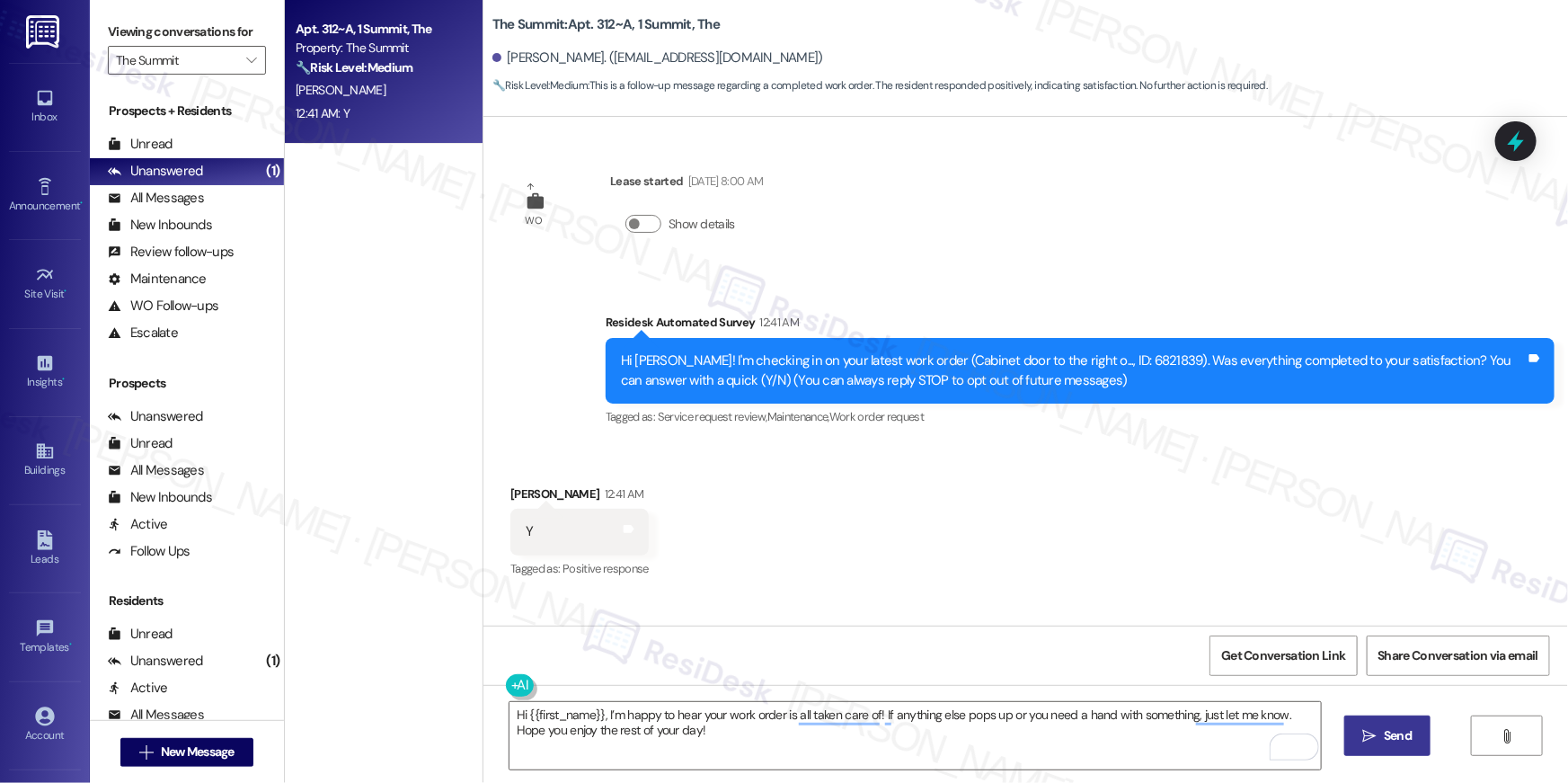
click at [1408, 730] on span "Send" at bounding box center [1398, 735] width 28 height 19
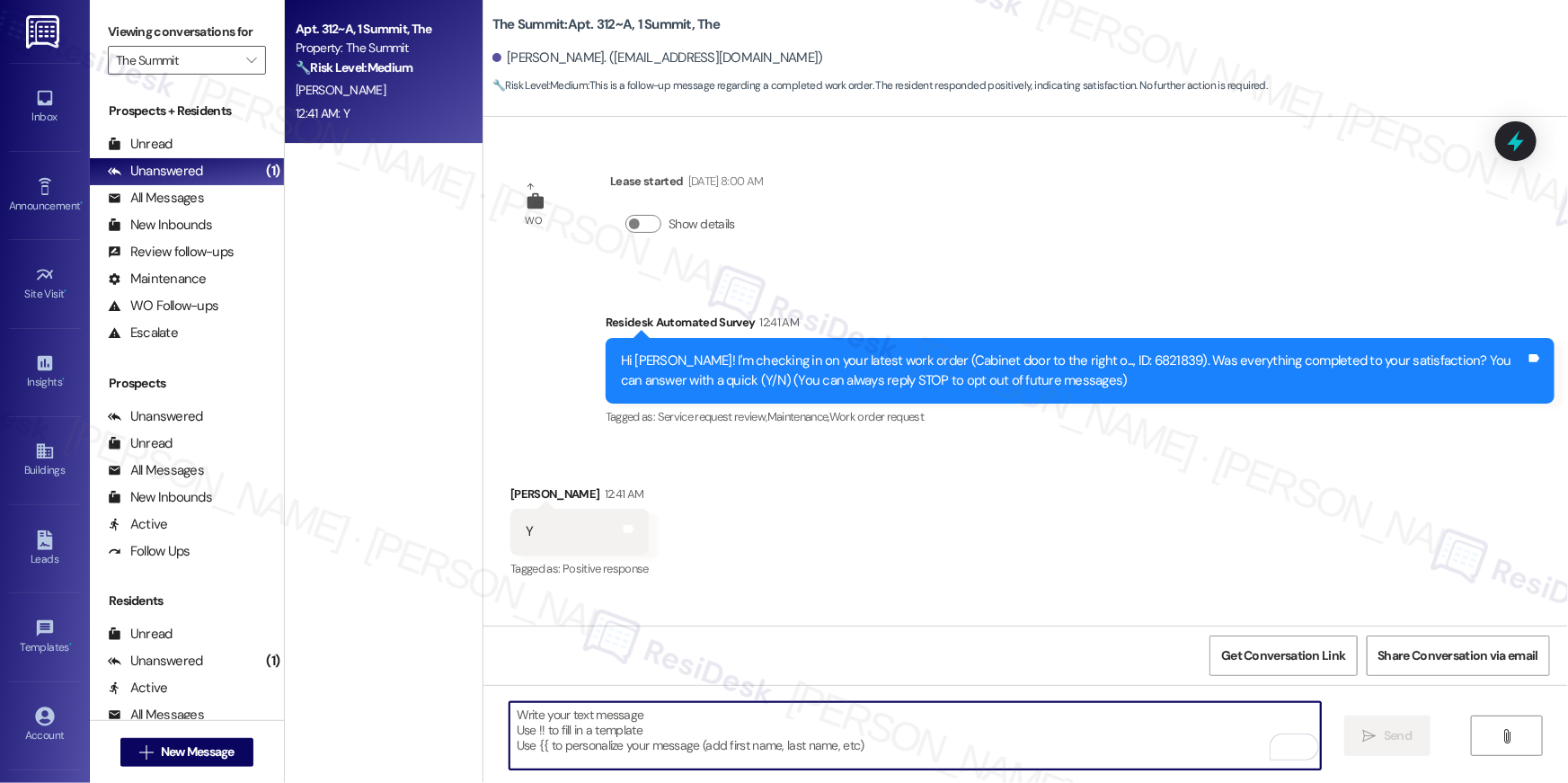
click at [1041, 742] on textarea "To enrich screen reader interactions, please activate Accessibility in Grammarl…" at bounding box center [915, 735] width 811 height 67
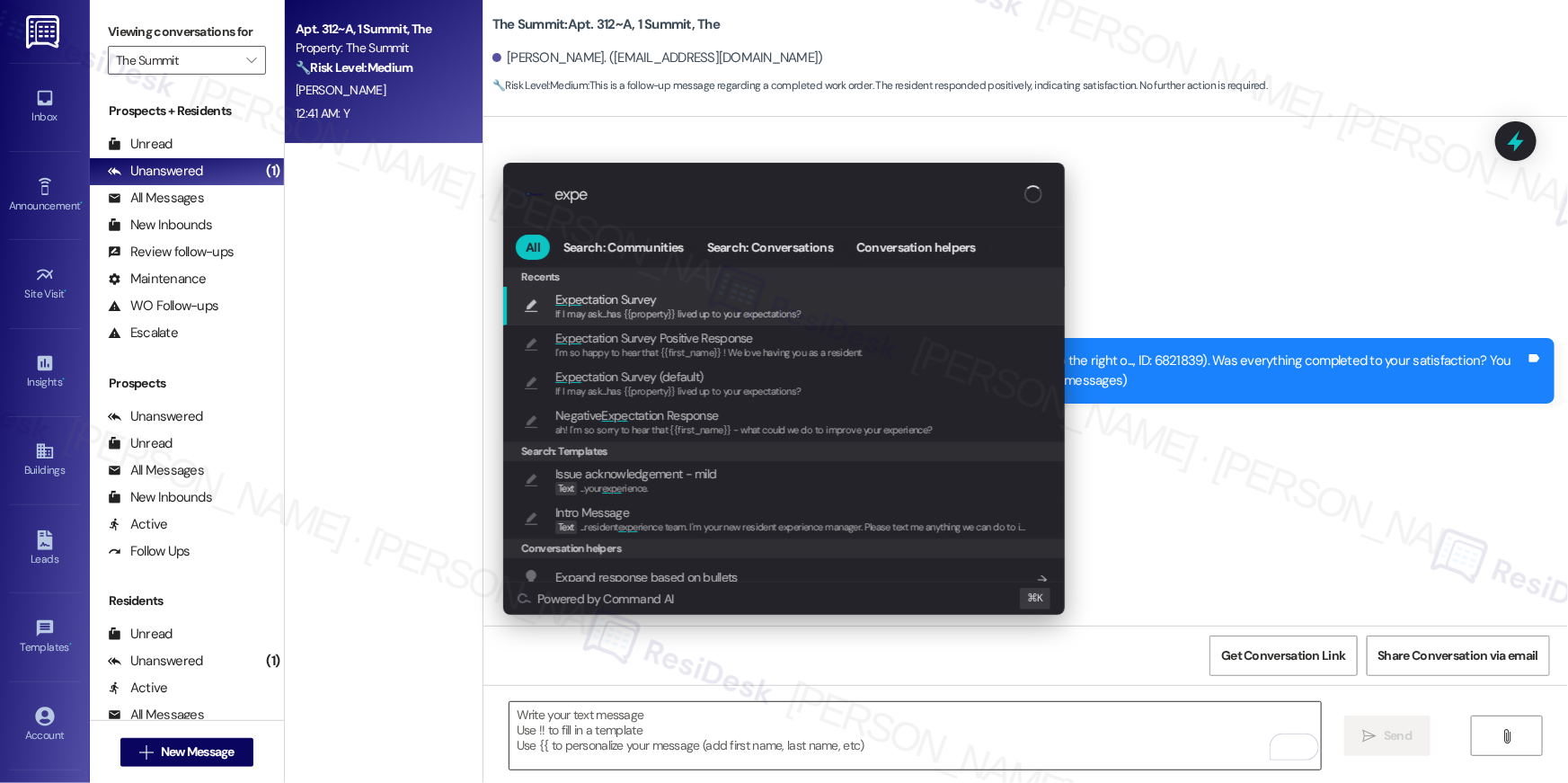
type input "expec"
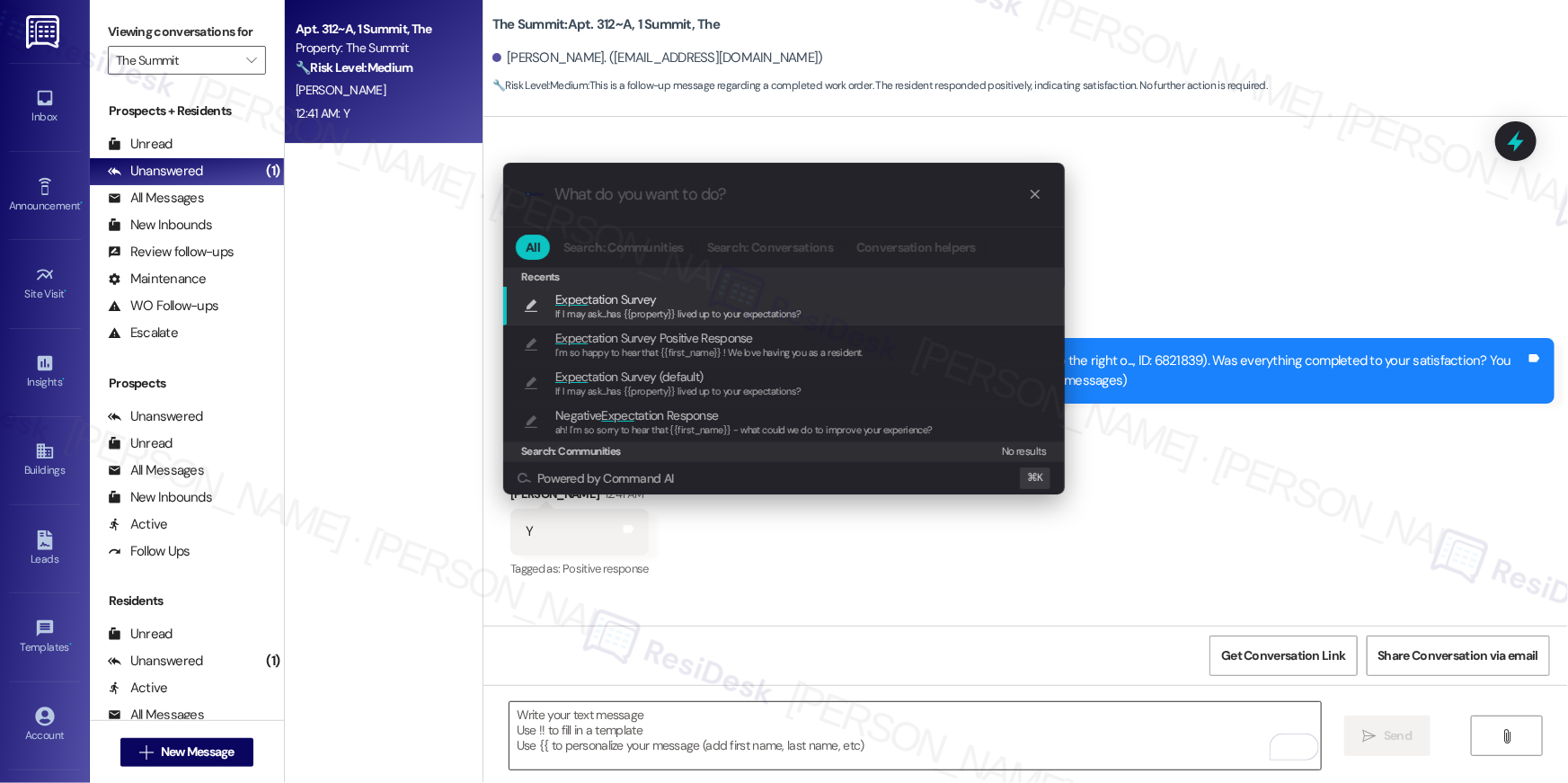
type textarea "If I may ask...has {{property}} lived up to your expectations?"
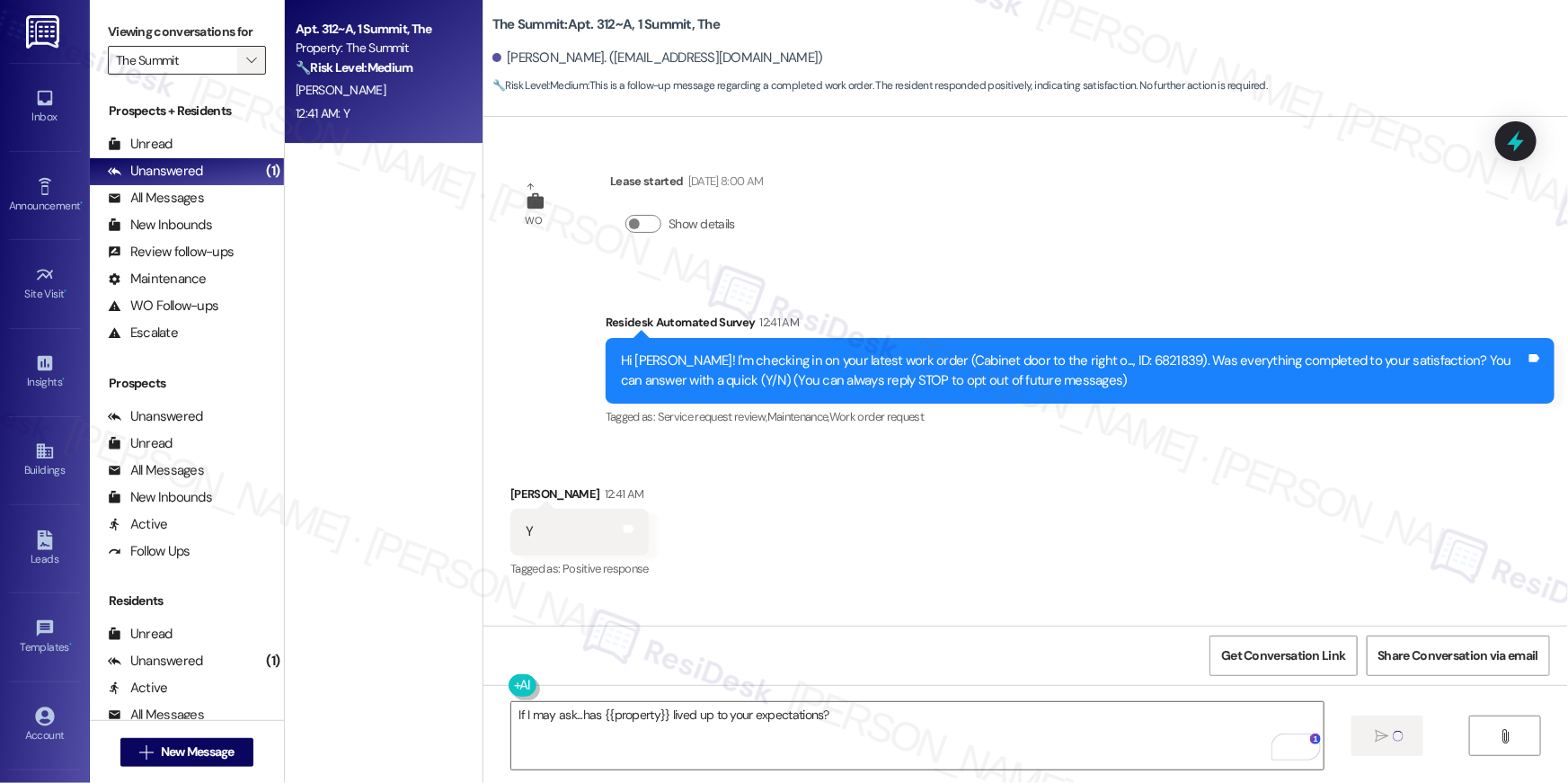
click at [243, 63] on span "" at bounding box center [251, 60] width 17 height 29
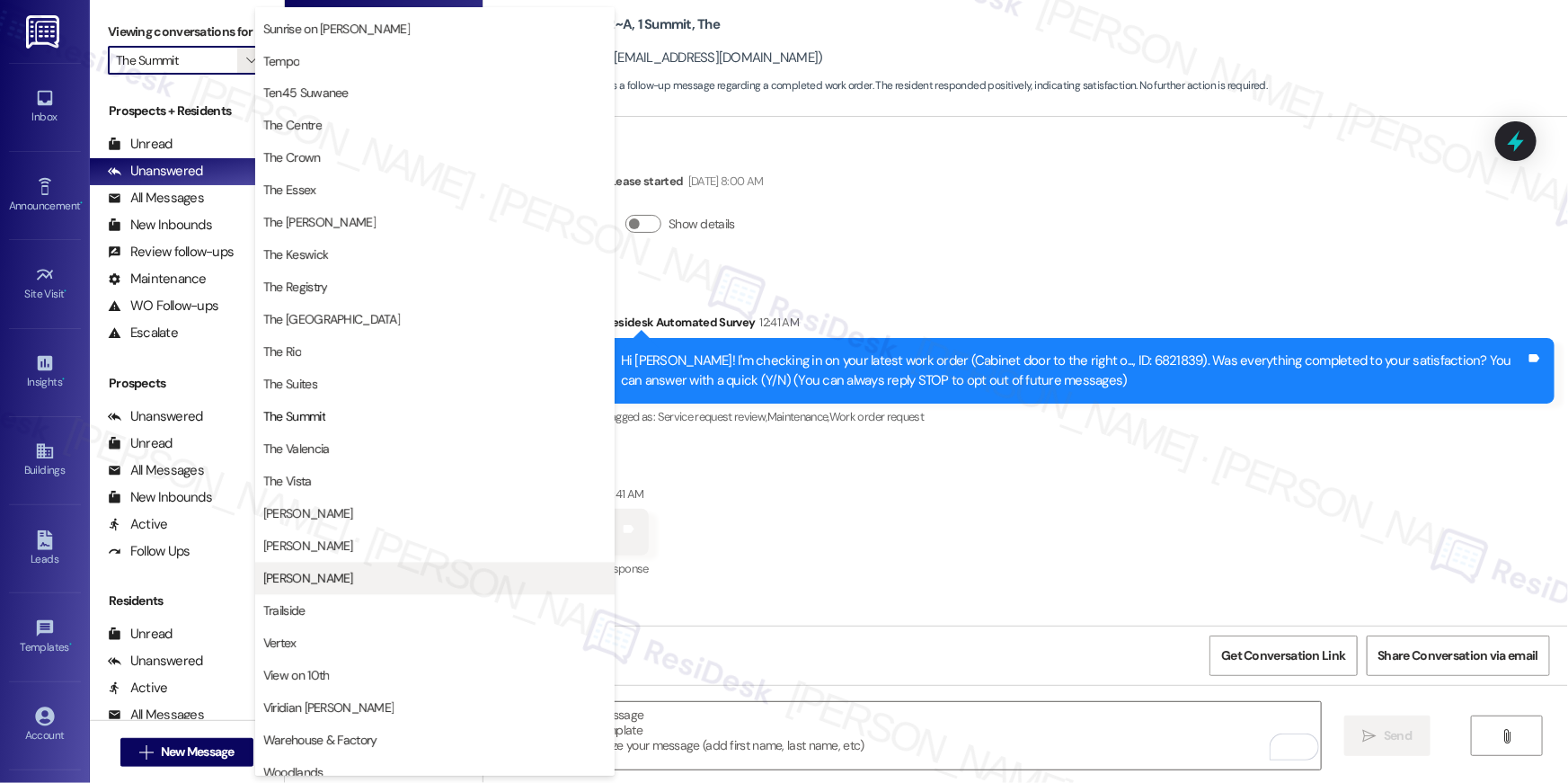
scroll to position [1658, 0]
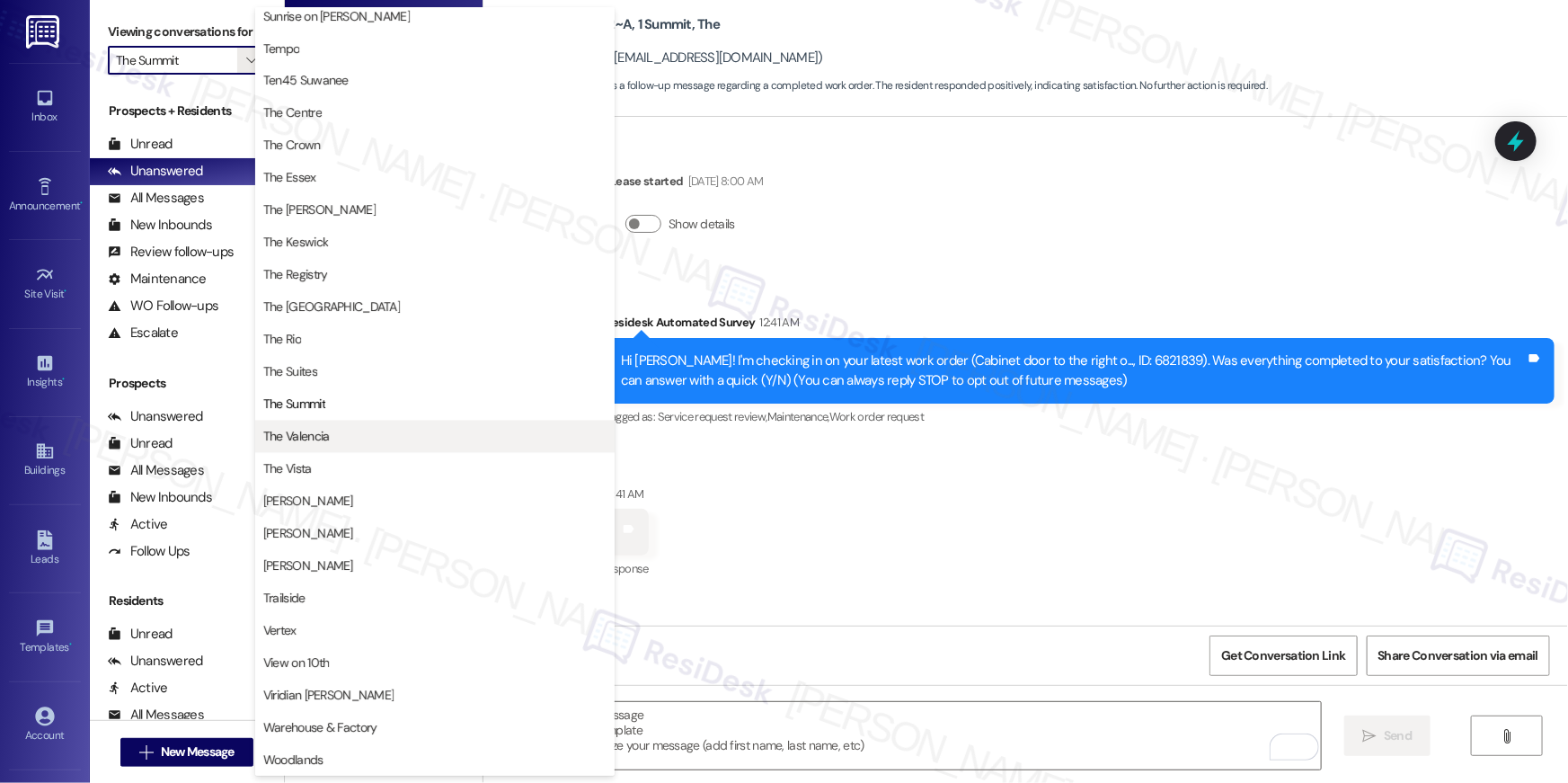
click at [328, 438] on span "The Valencia" at bounding box center [296, 437] width 66 height 18
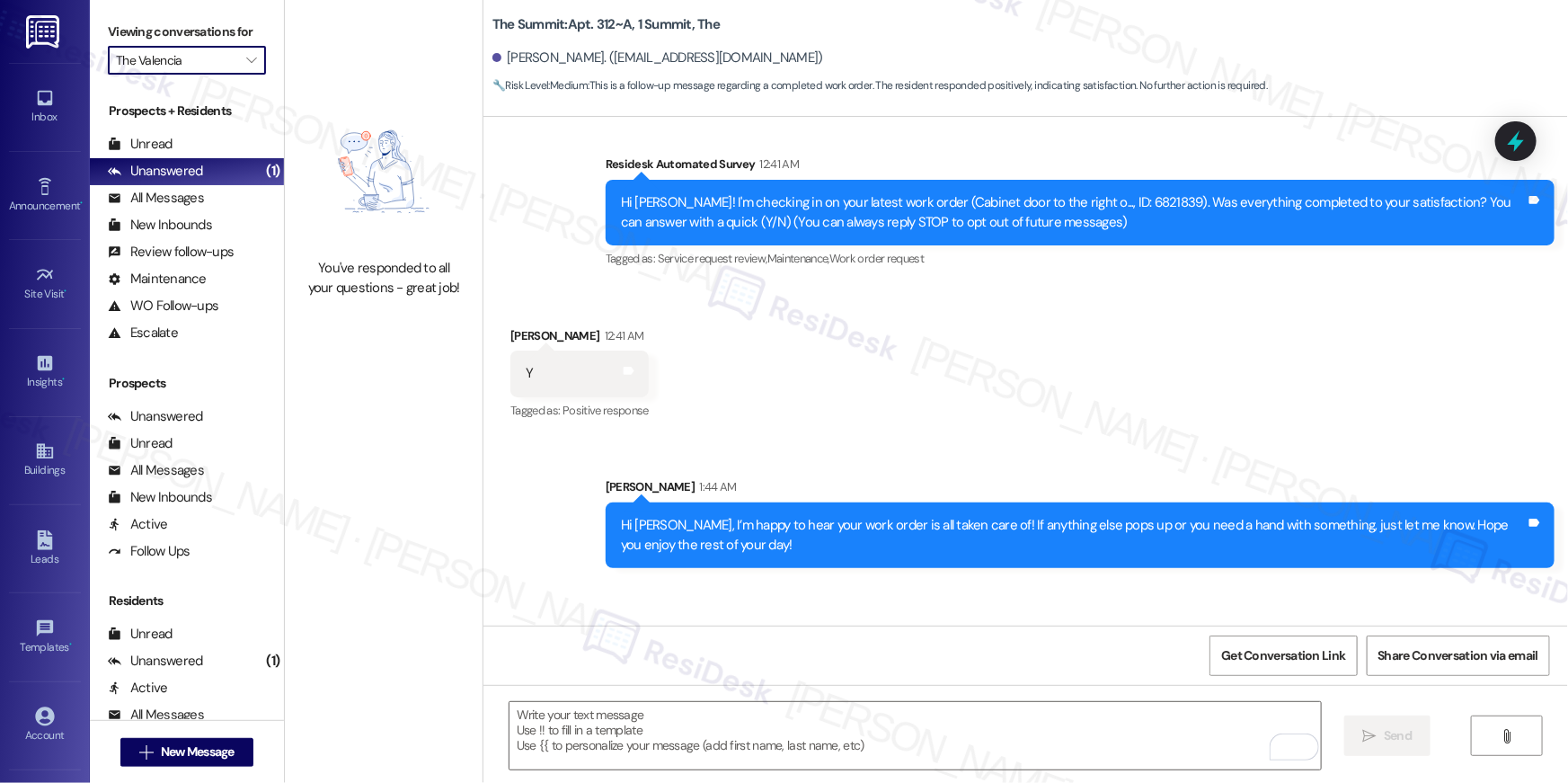
scroll to position [240, 0]
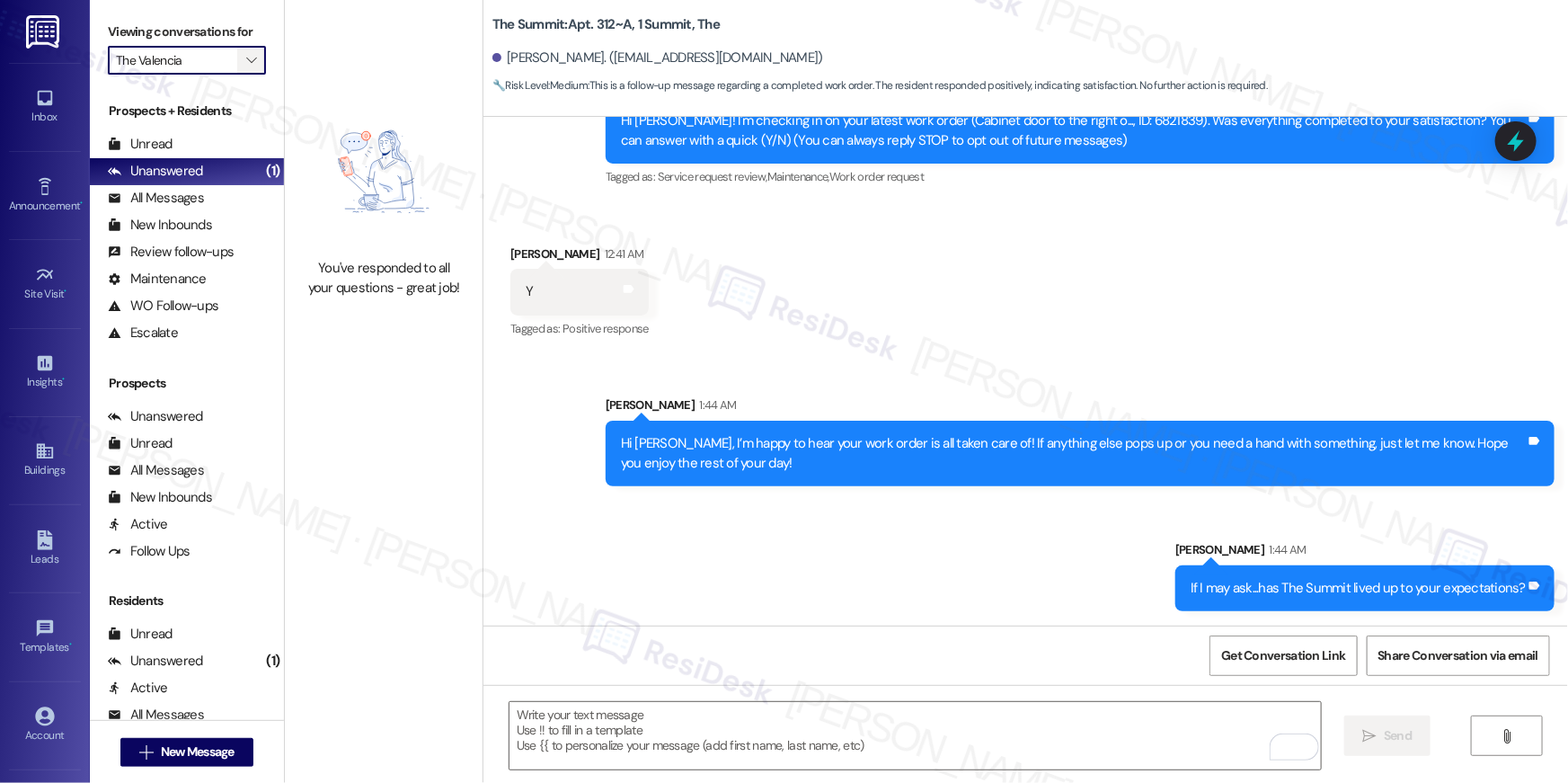
click at [244, 50] on span "" at bounding box center [251, 60] width 17 height 29
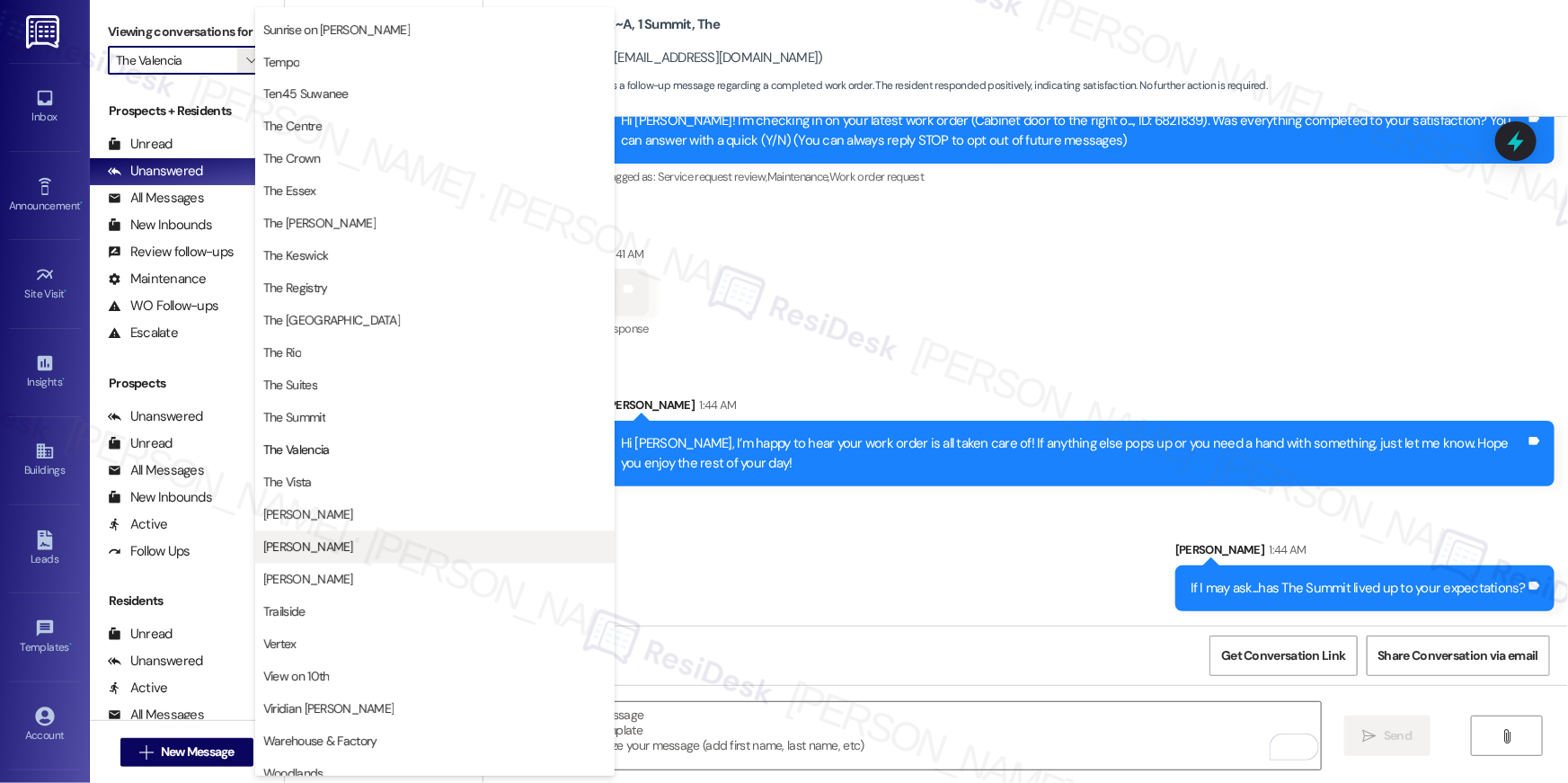
scroll to position [1658, 0]
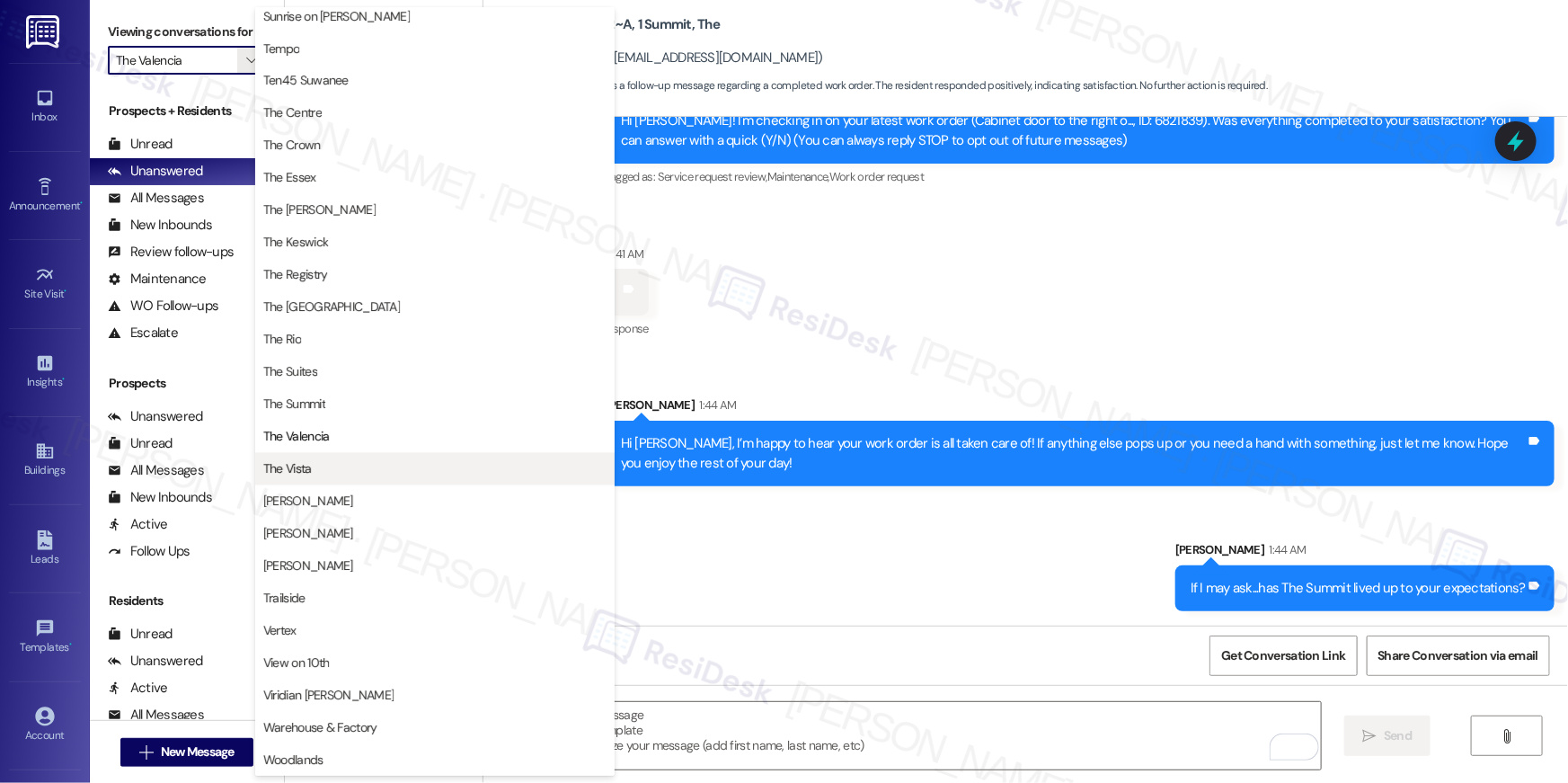
click at [320, 464] on span "The Vista" at bounding box center [434, 469] width 343 height 18
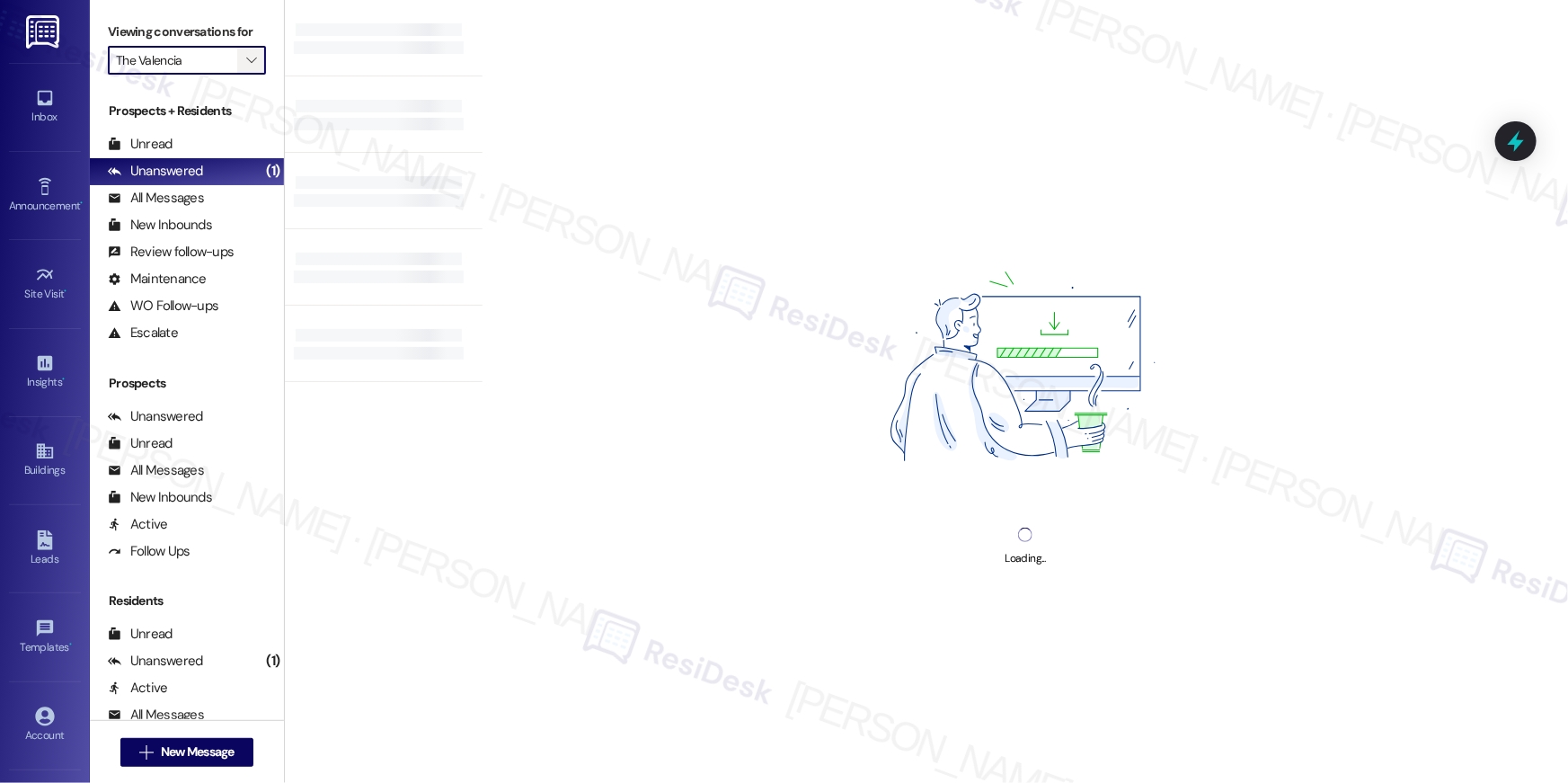
type input "The Vista"
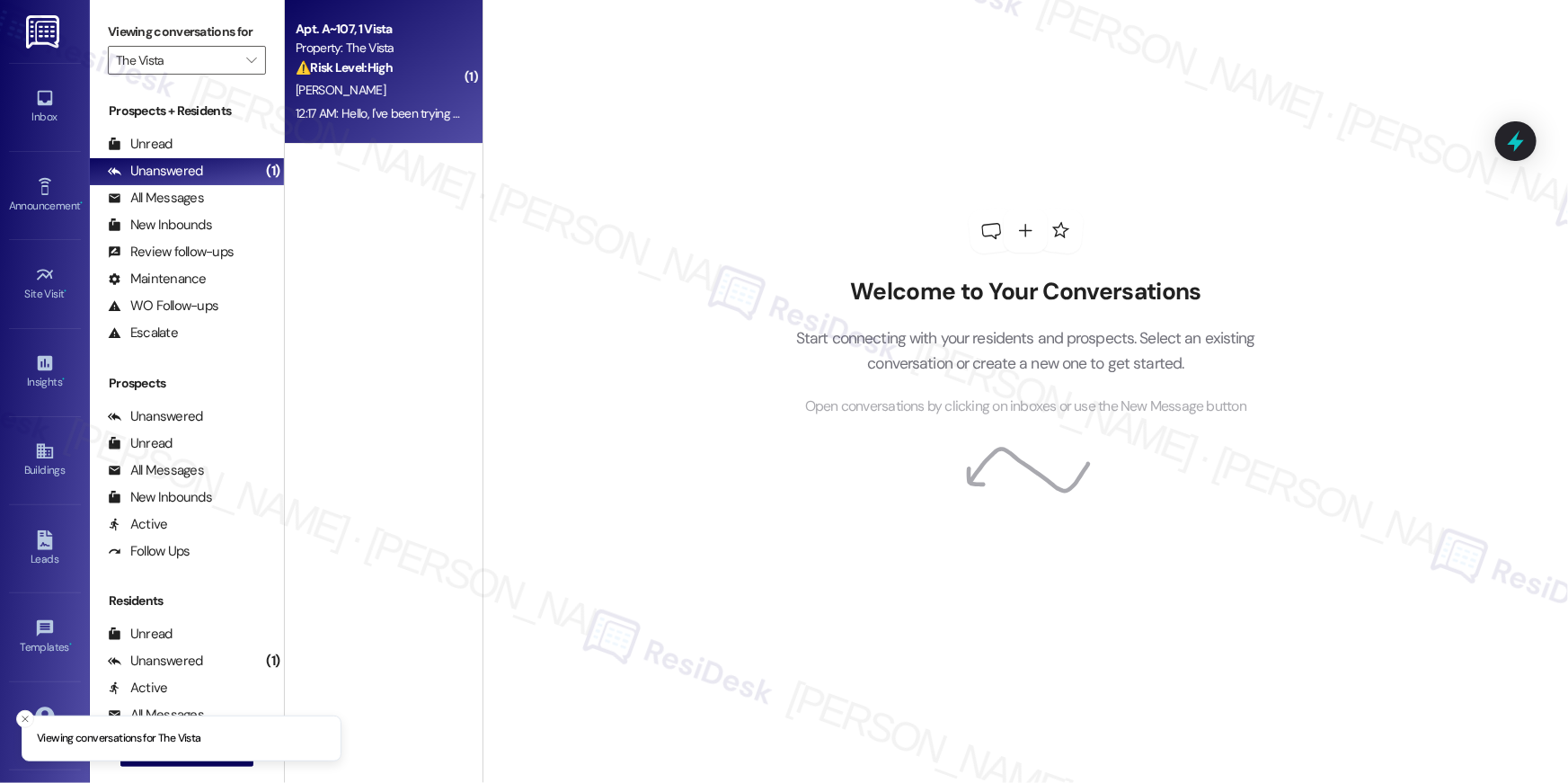
click at [305, 70] on strong "⚠️ Risk Level: High" at bounding box center [344, 67] width 97 height 16
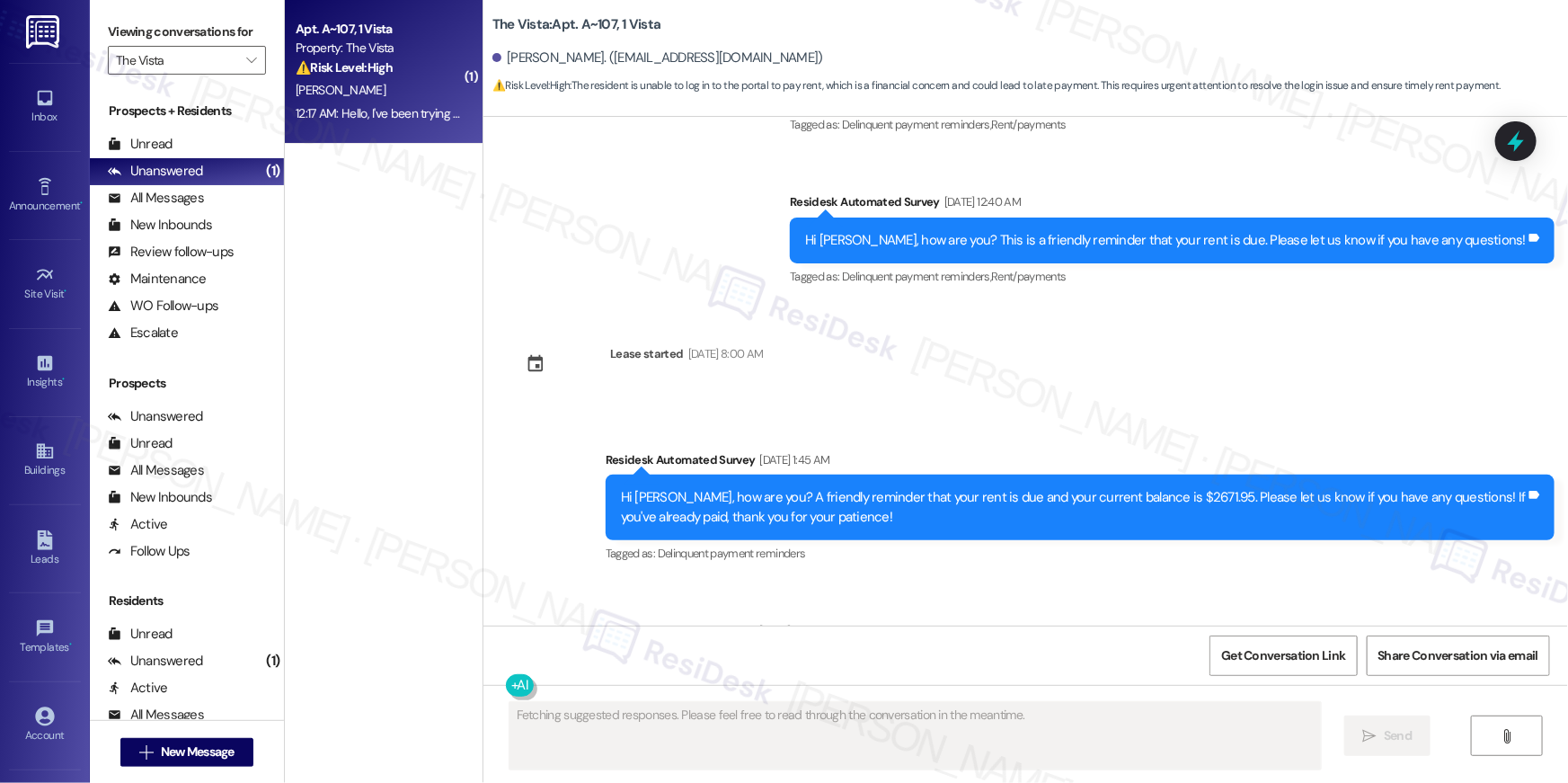
scroll to position [3421, 0]
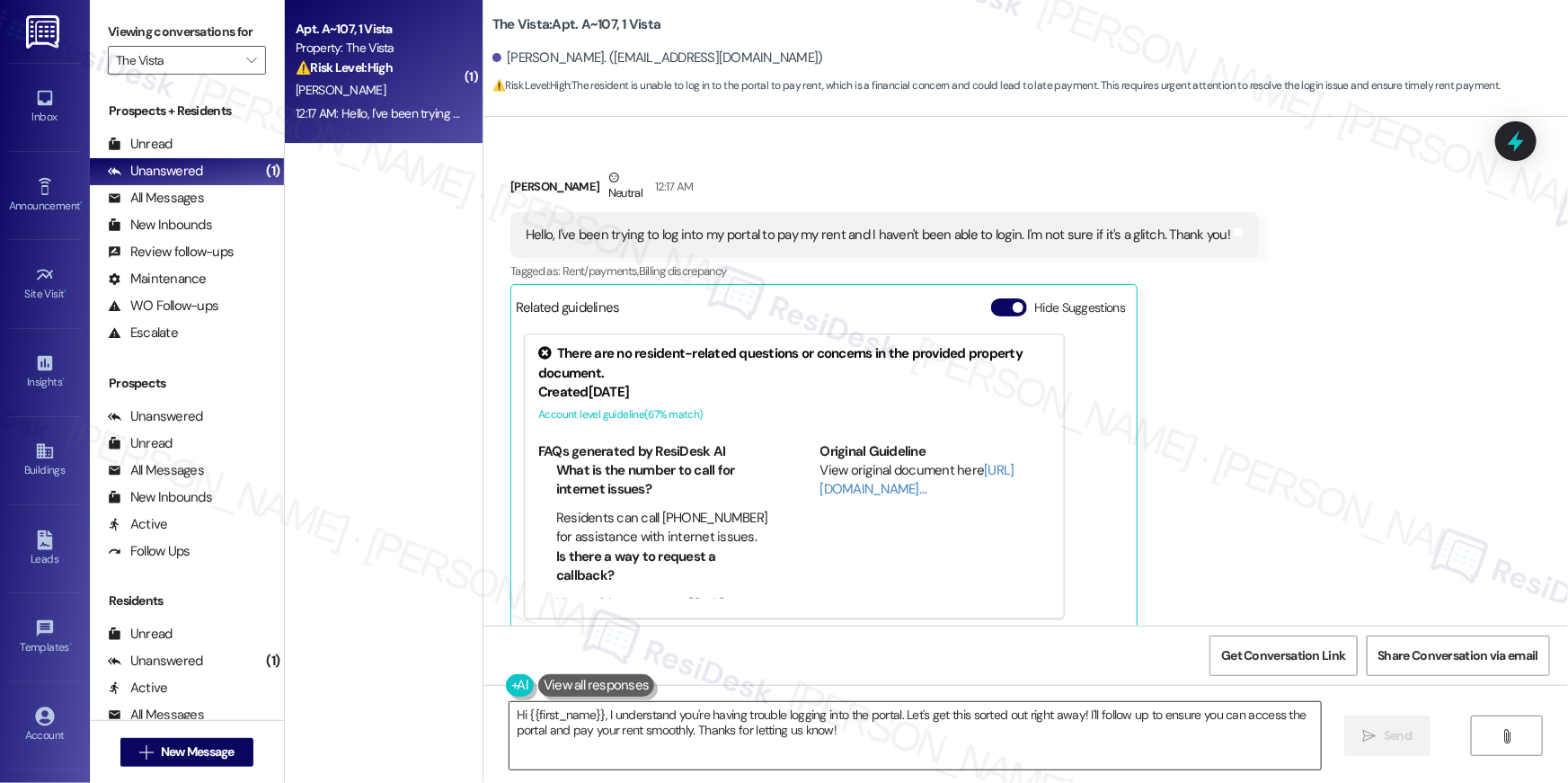
click at [862, 760] on textarea "Hi {{first_name}}, I understand you're having trouble logging into the portal. …" at bounding box center [915, 735] width 811 height 67
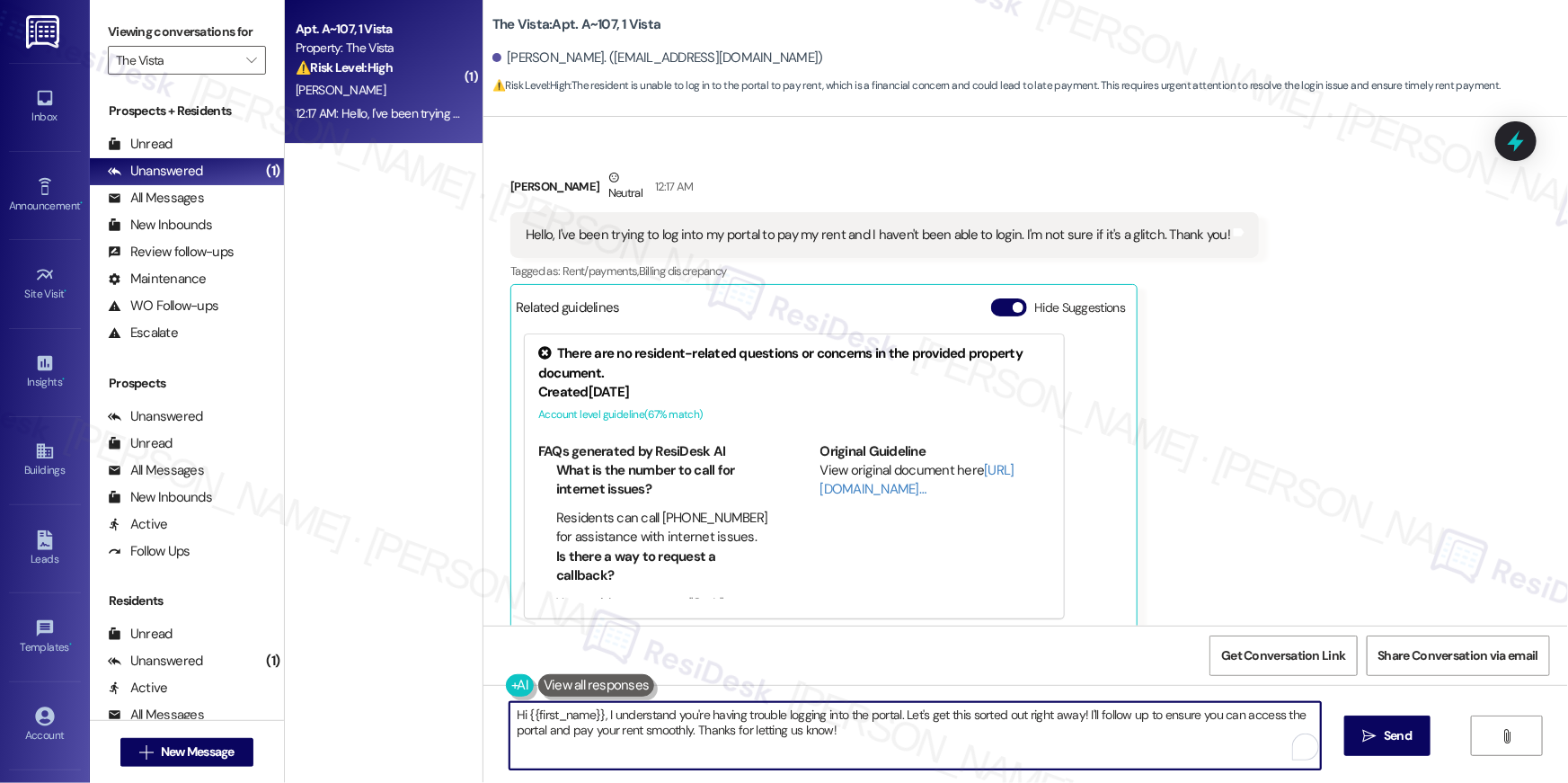
drag, startPoint x: 872, startPoint y: 749, endPoint x: 899, endPoint y: 714, distance: 44.1
click at [899, 714] on textarea "Hi {{first_name}}, I understand you're having trouble logging into the portal. …" at bounding box center [915, 735] width 811 height 67
type textarea "Hi {{first_name}}, I understand you're having trouble logging into the portal. …"
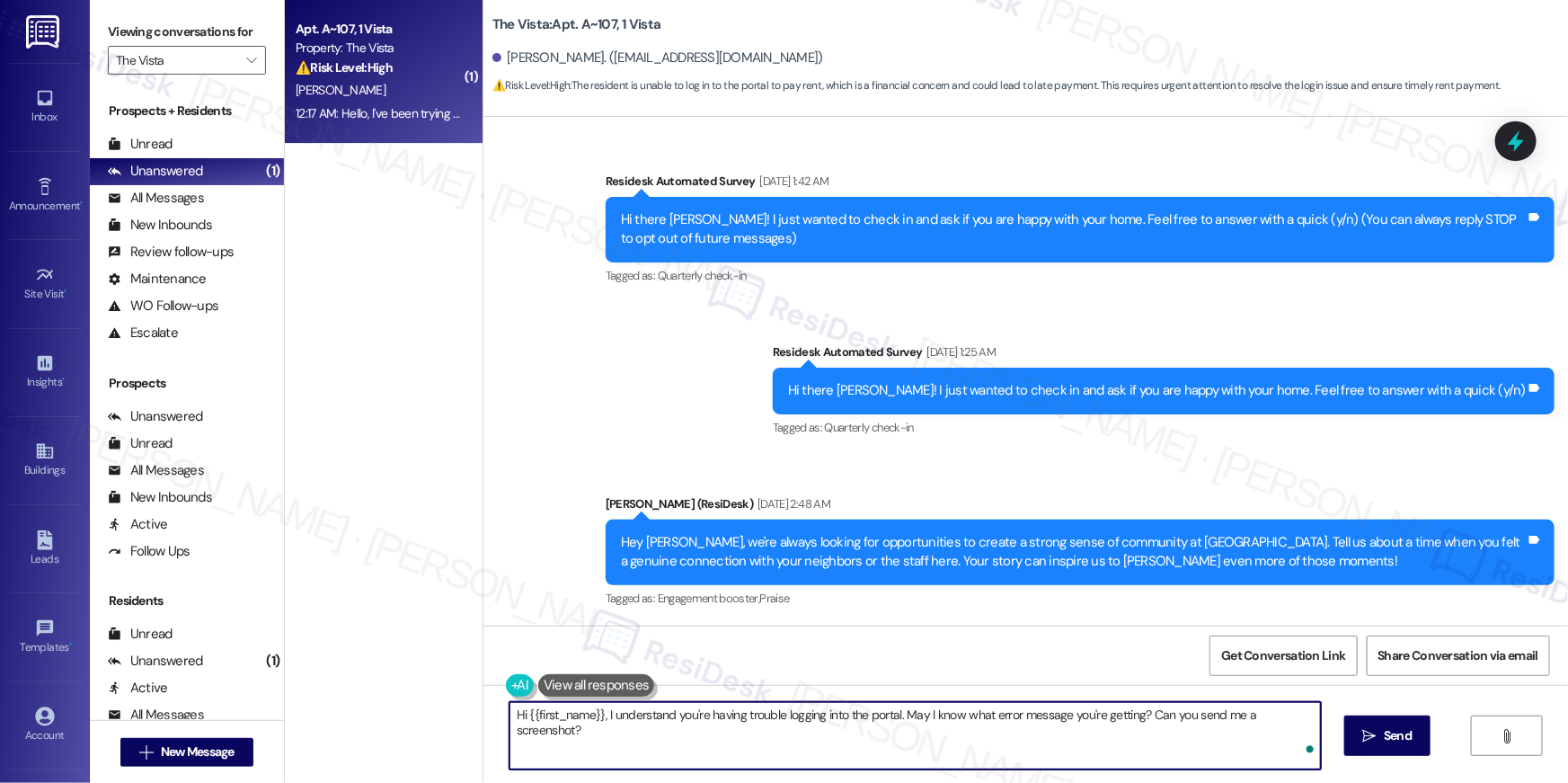
scroll to position [3421, 0]
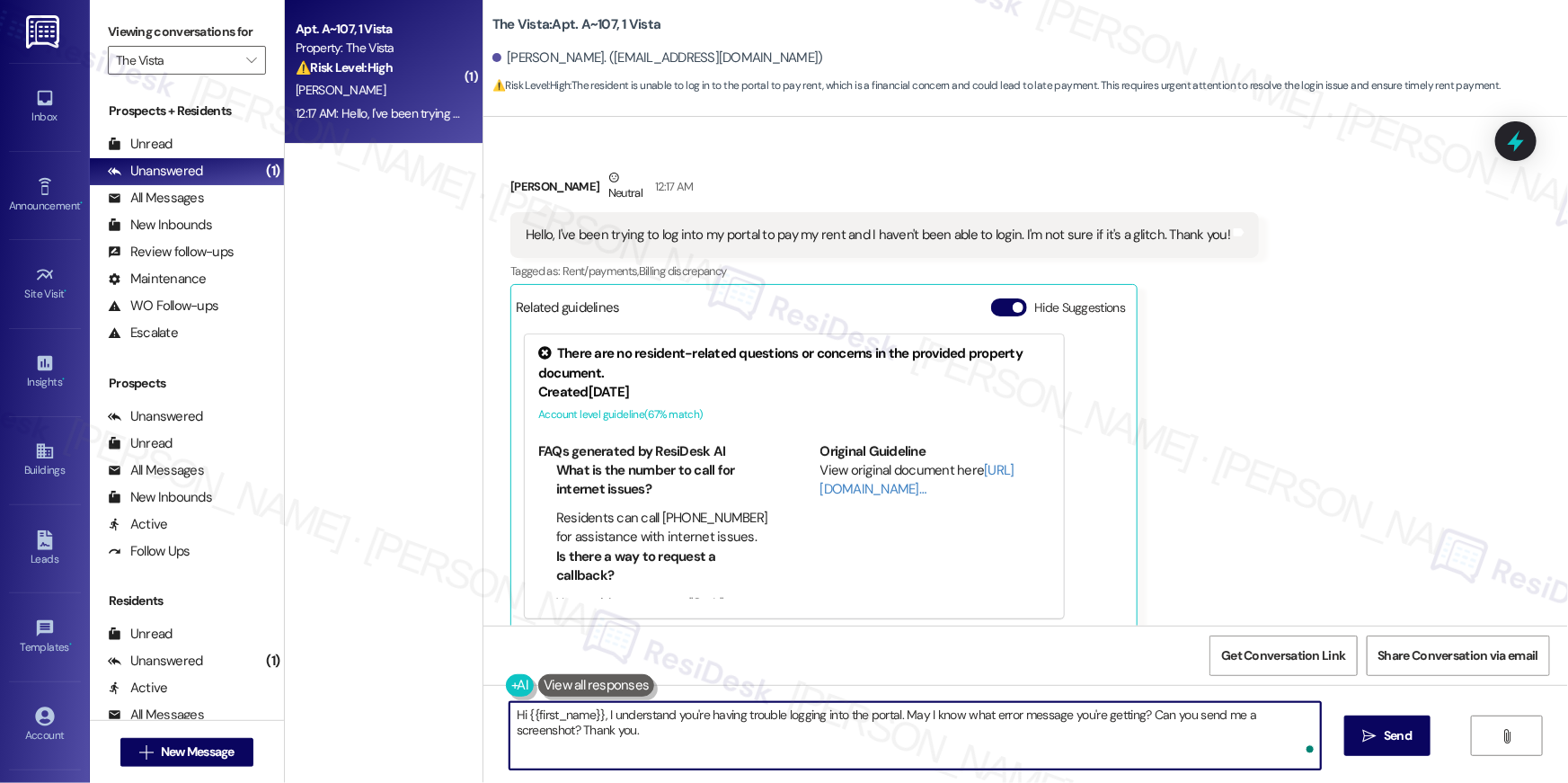
type textarea "Hi {{first_name}}, I understand you're having trouble logging into the portal. …"
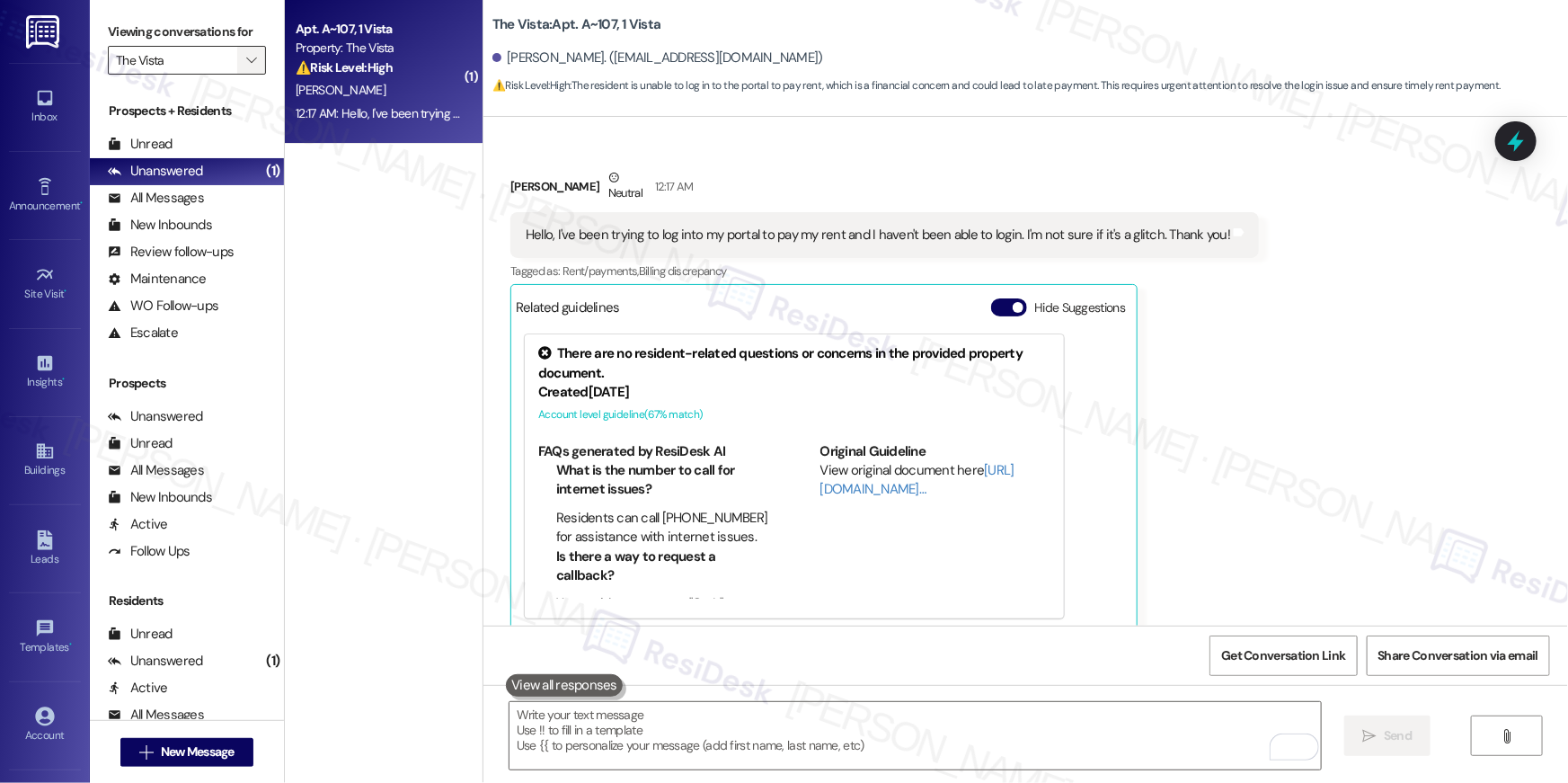
click at [243, 62] on span "" at bounding box center [251, 60] width 17 height 29
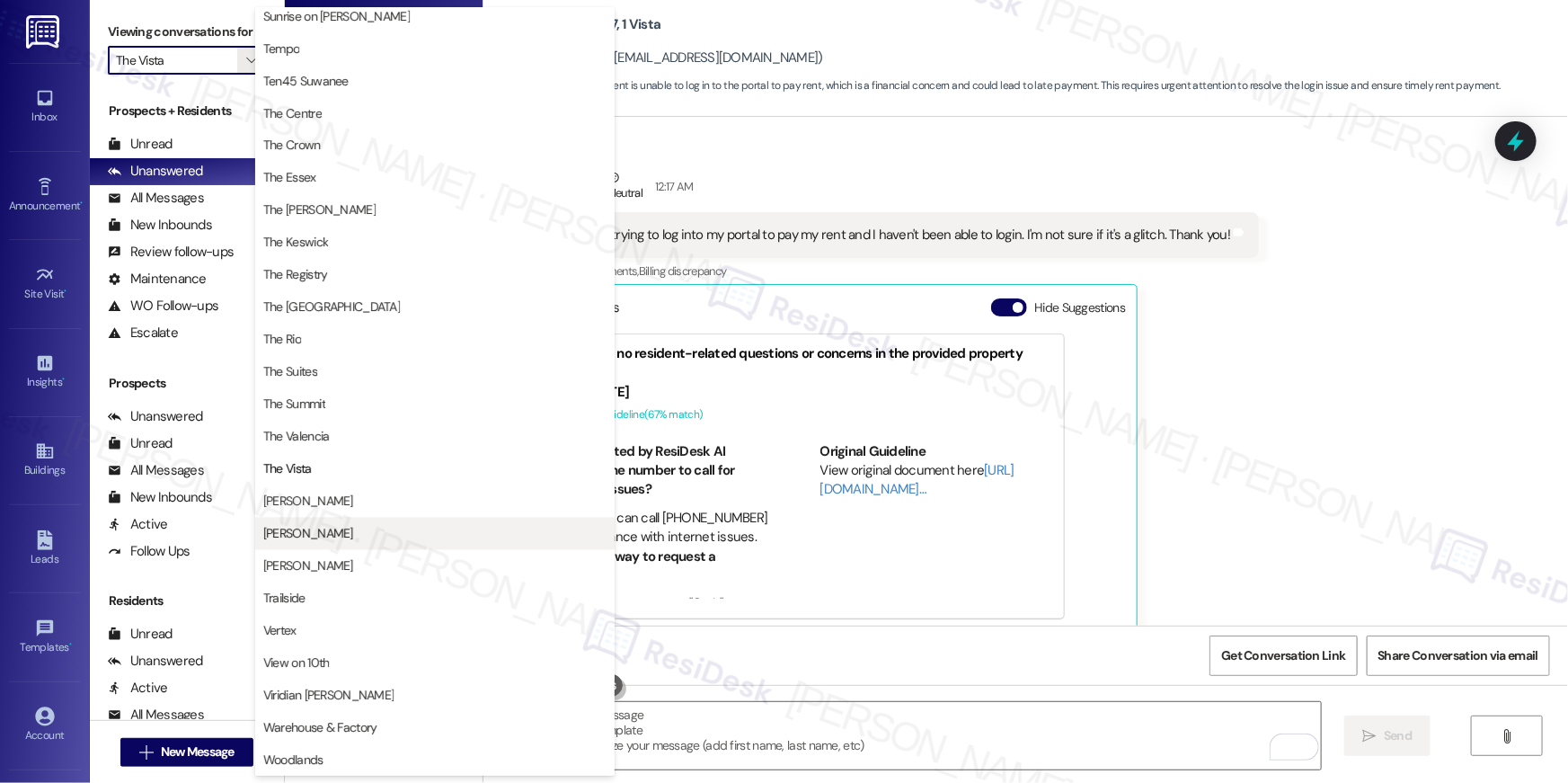
scroll to position [1630, 0]
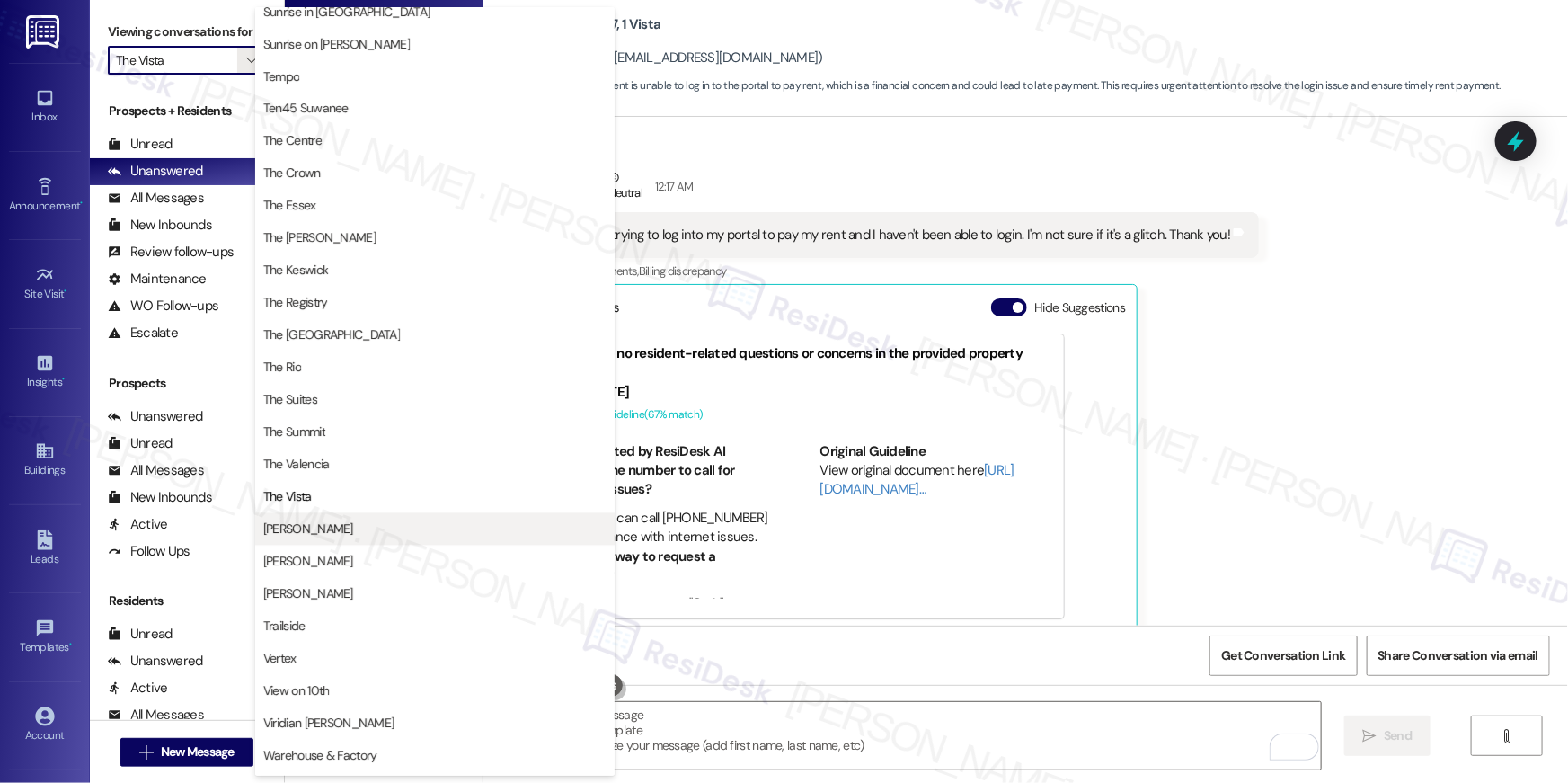
click at [335, 529] on span "[PERSON_NAME]" at bounding box center [434, 529] width 343 height 18
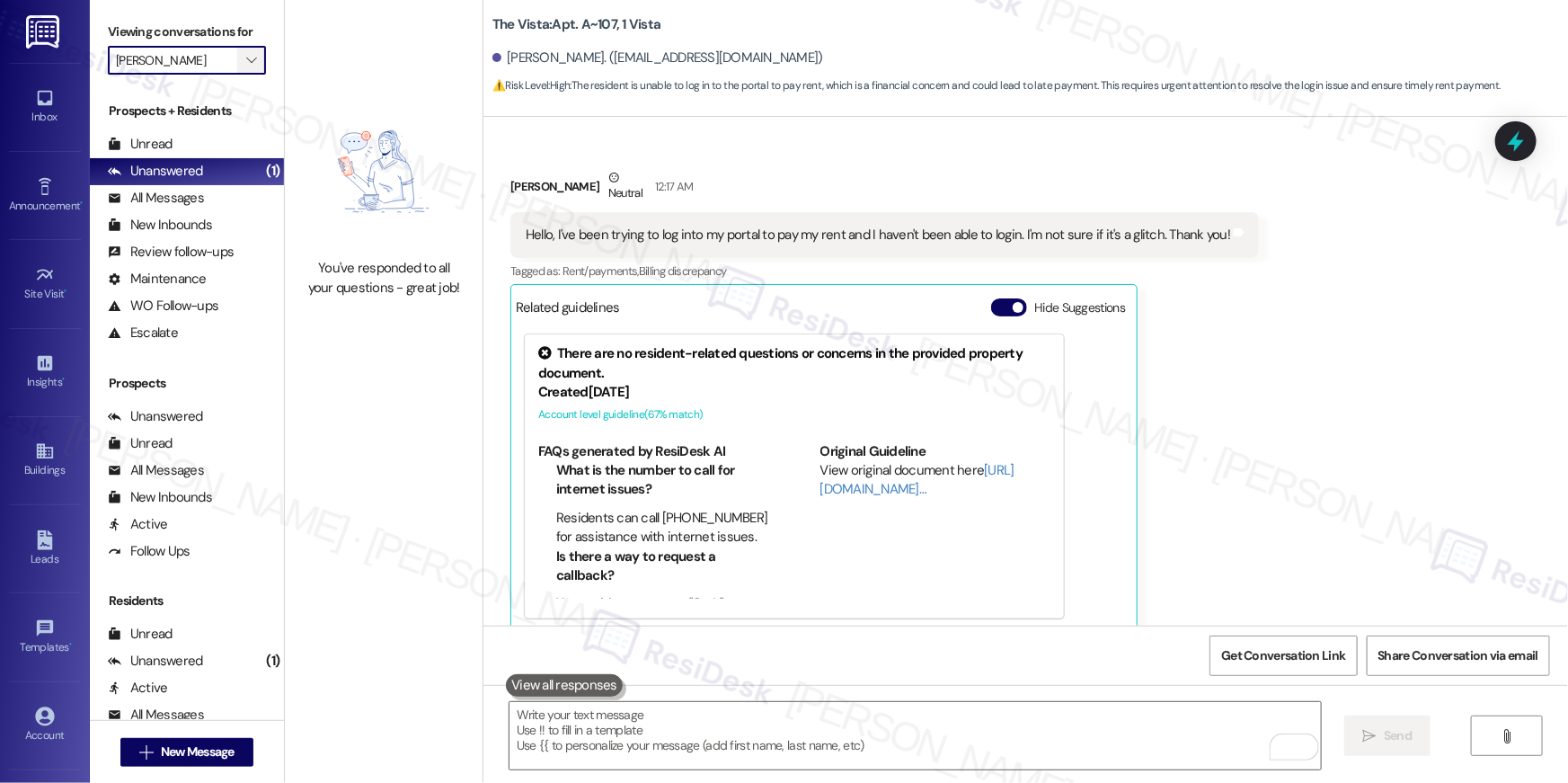
click at [243, 50] on span "" at bounding box center [251, 60] width 17 height 29
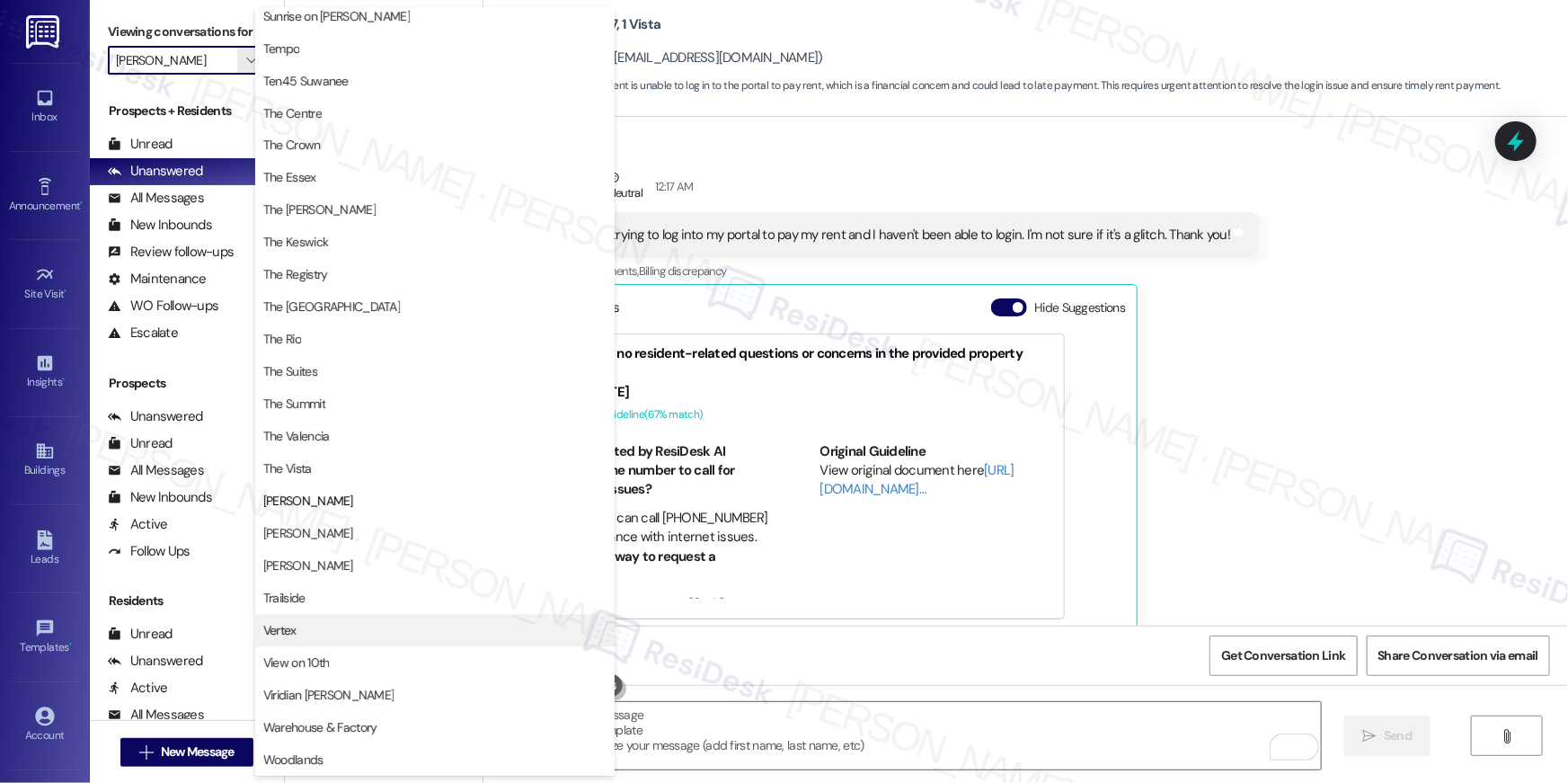
scroll to position [1630, 0]
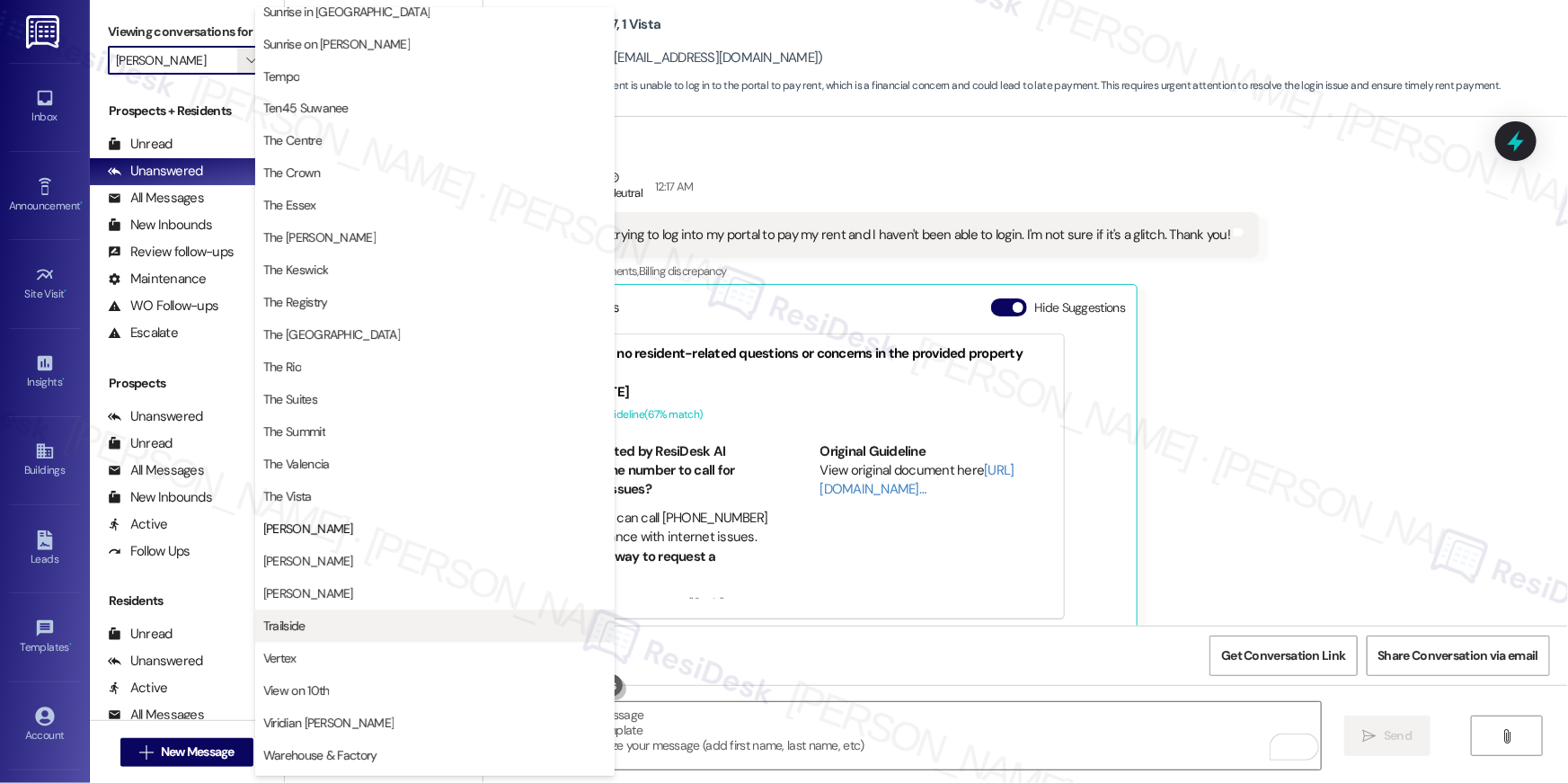
click at [379, 617] on span "Trailside" at bounding box center [434, 626] width 343 height 18
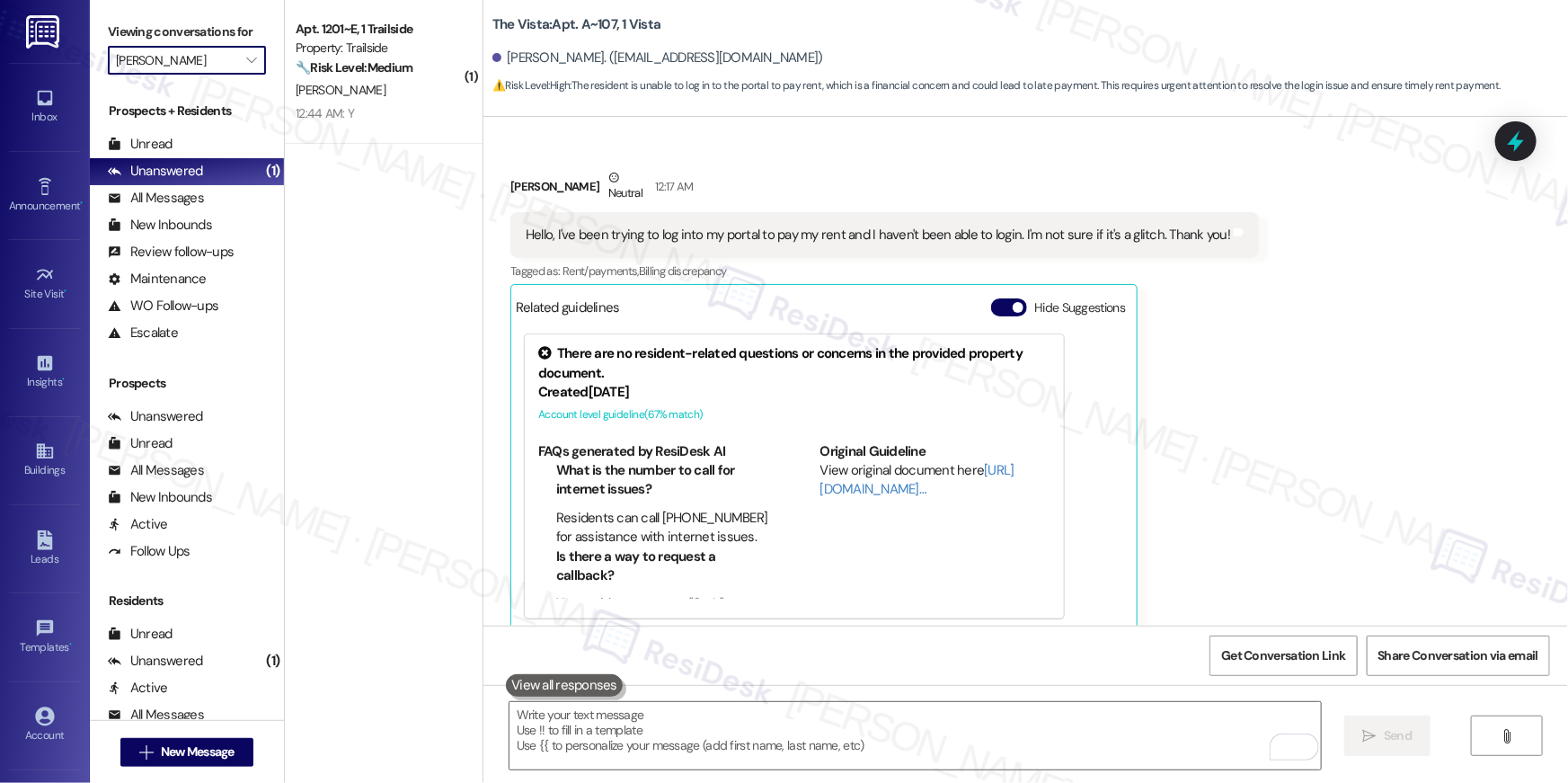
type input "Trailside"
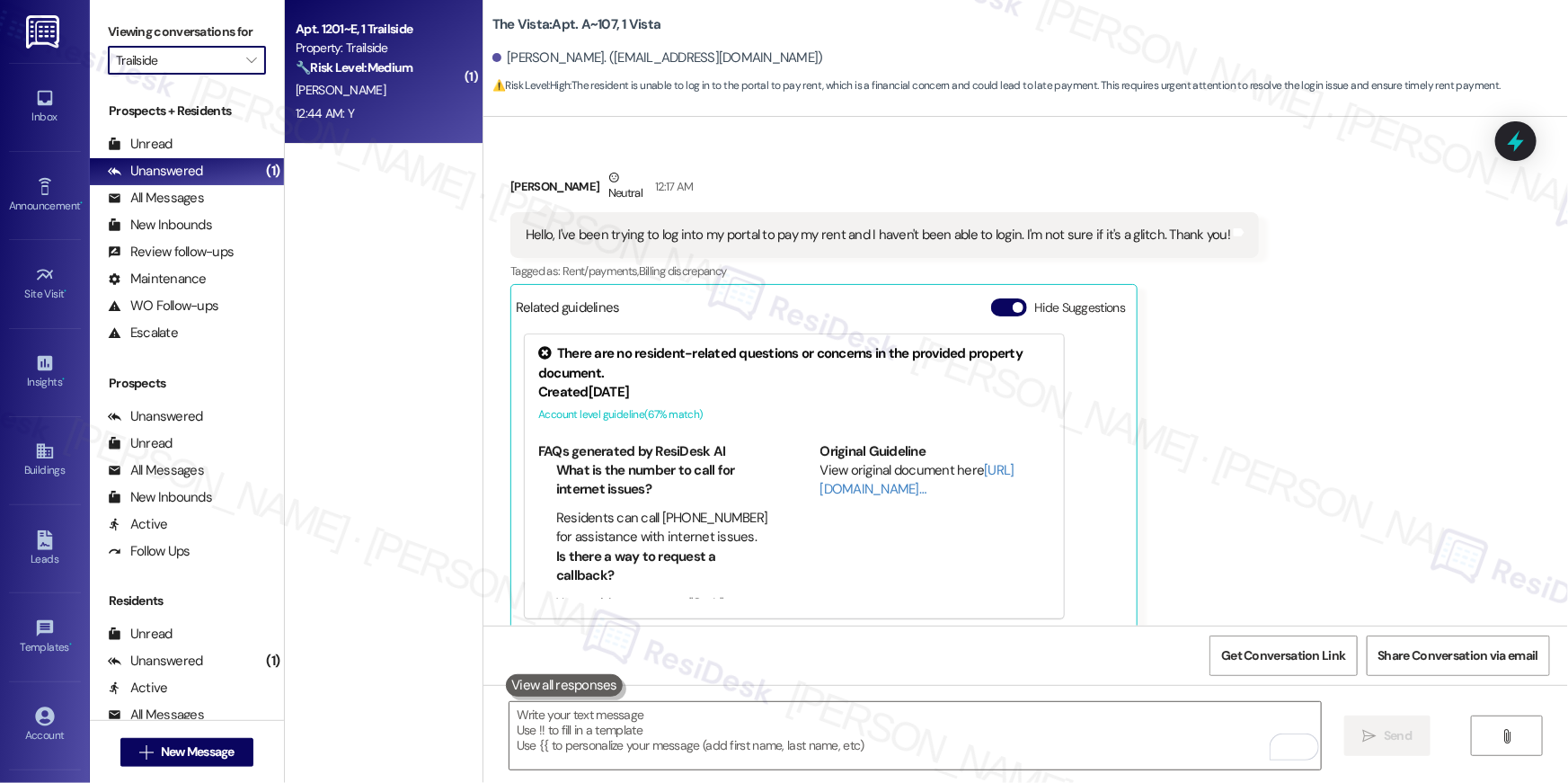
click at [394, 118] on div "12:44 AM: Y 12:44 AM: Y" at bounding box center [379, 113] width 170 height 22
type textarea "Fetching suggested responses. Please feel free to read through the conversation…"
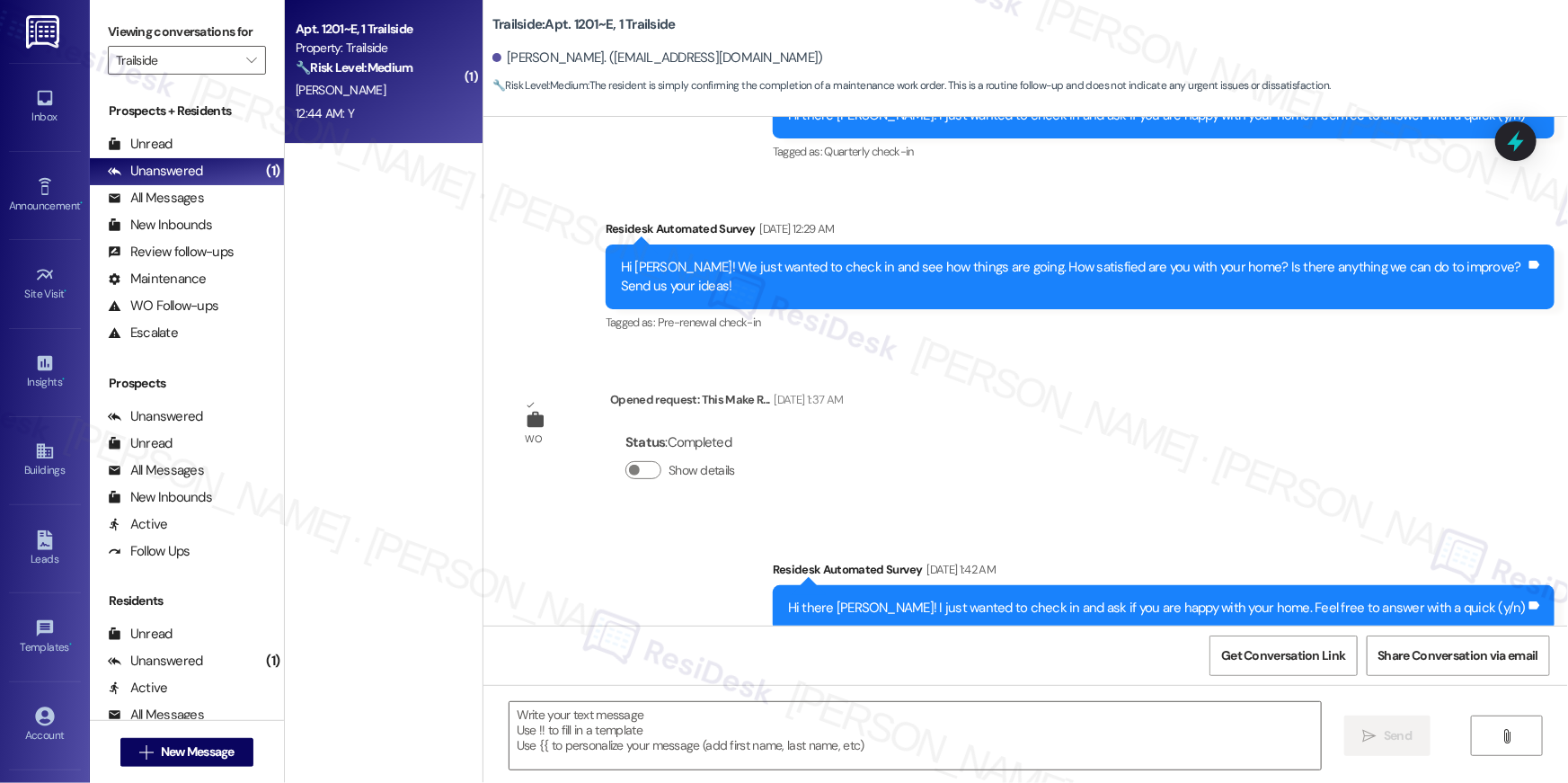
type textarea "Fetching suggested responses. Please feel free to read through the conversation…"
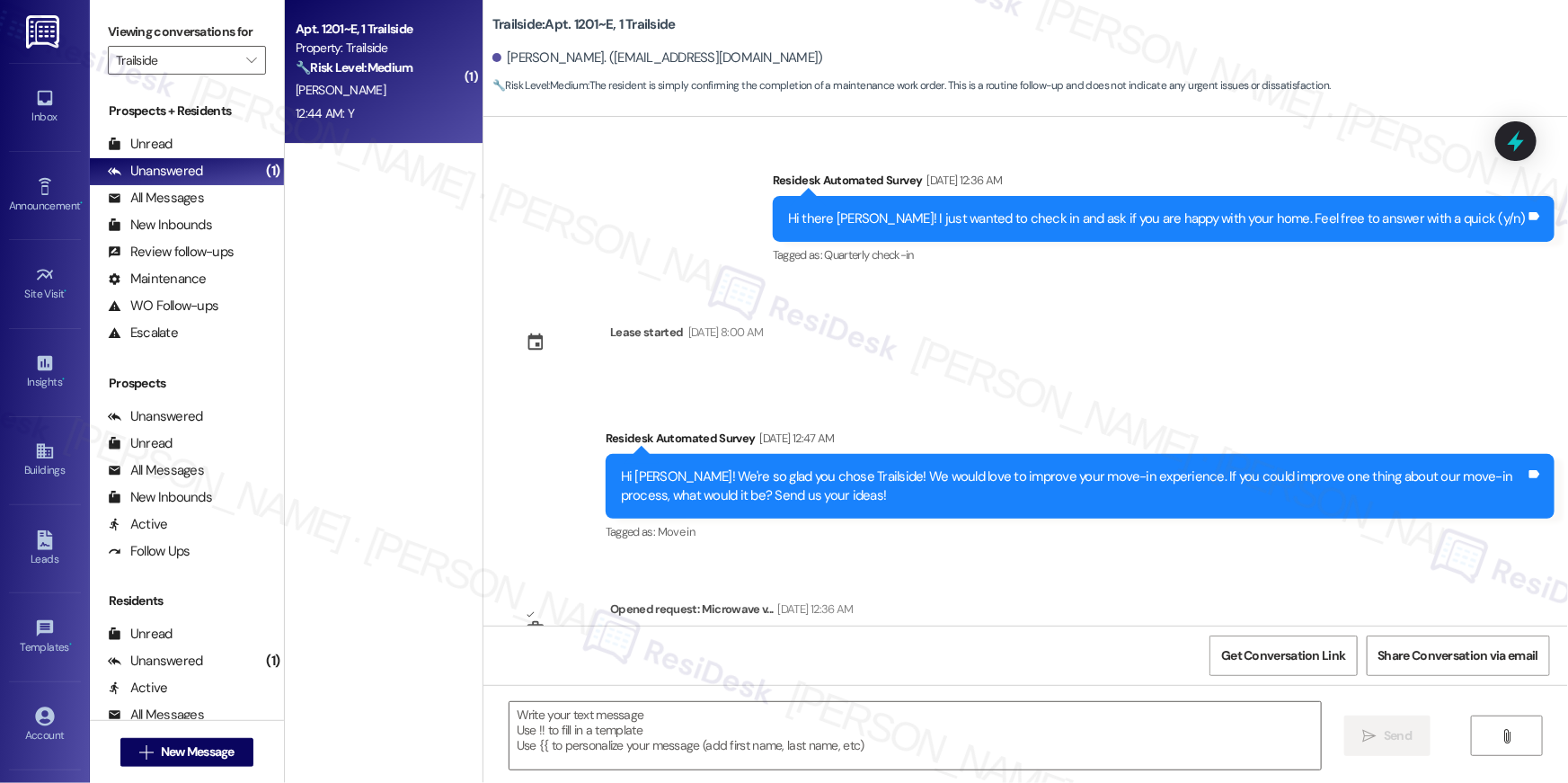
scroll to position [1581, 0]
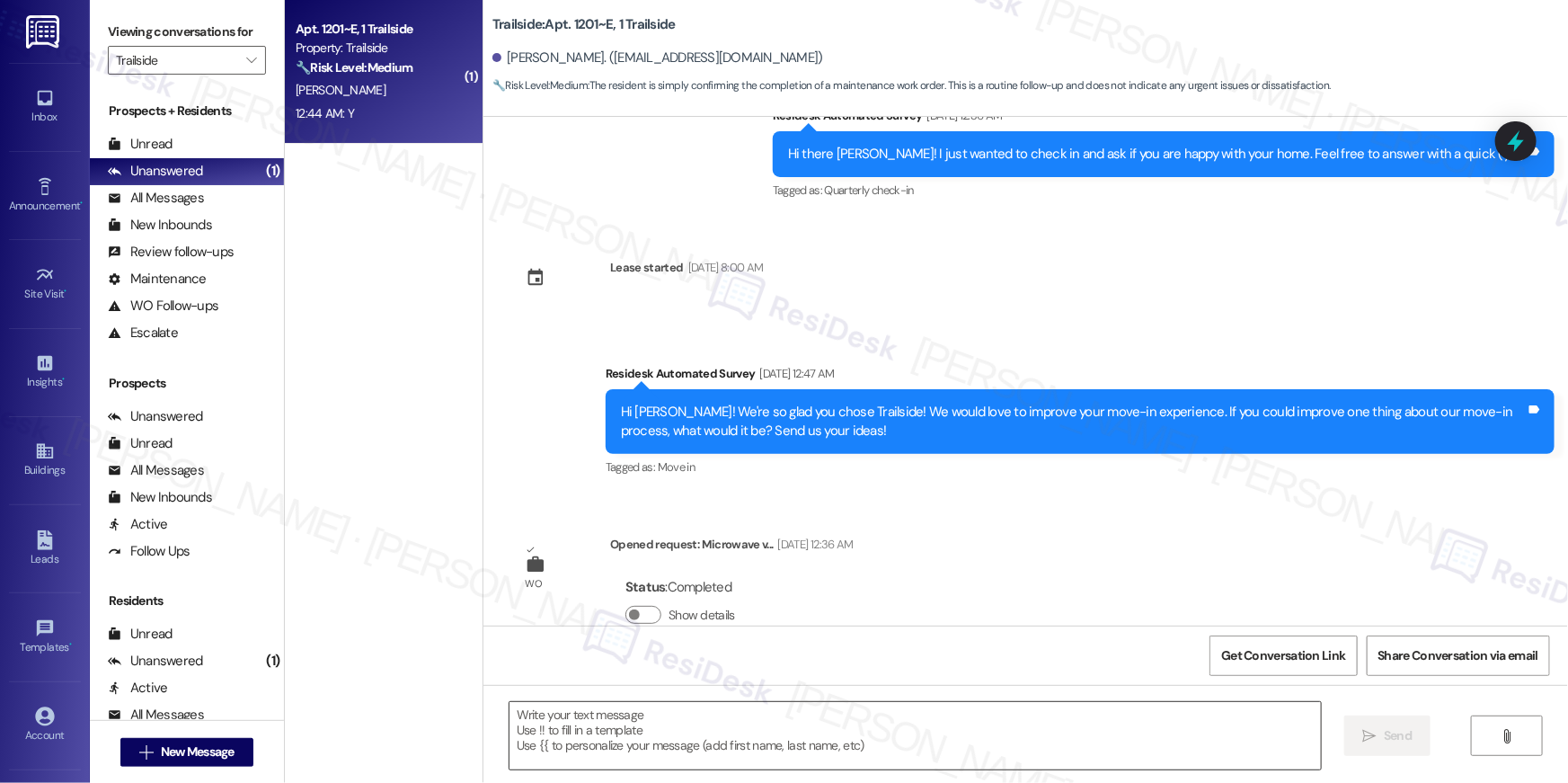
click at [1056, 722] on textarea at bounding box center [915, 735] width 811 height 67
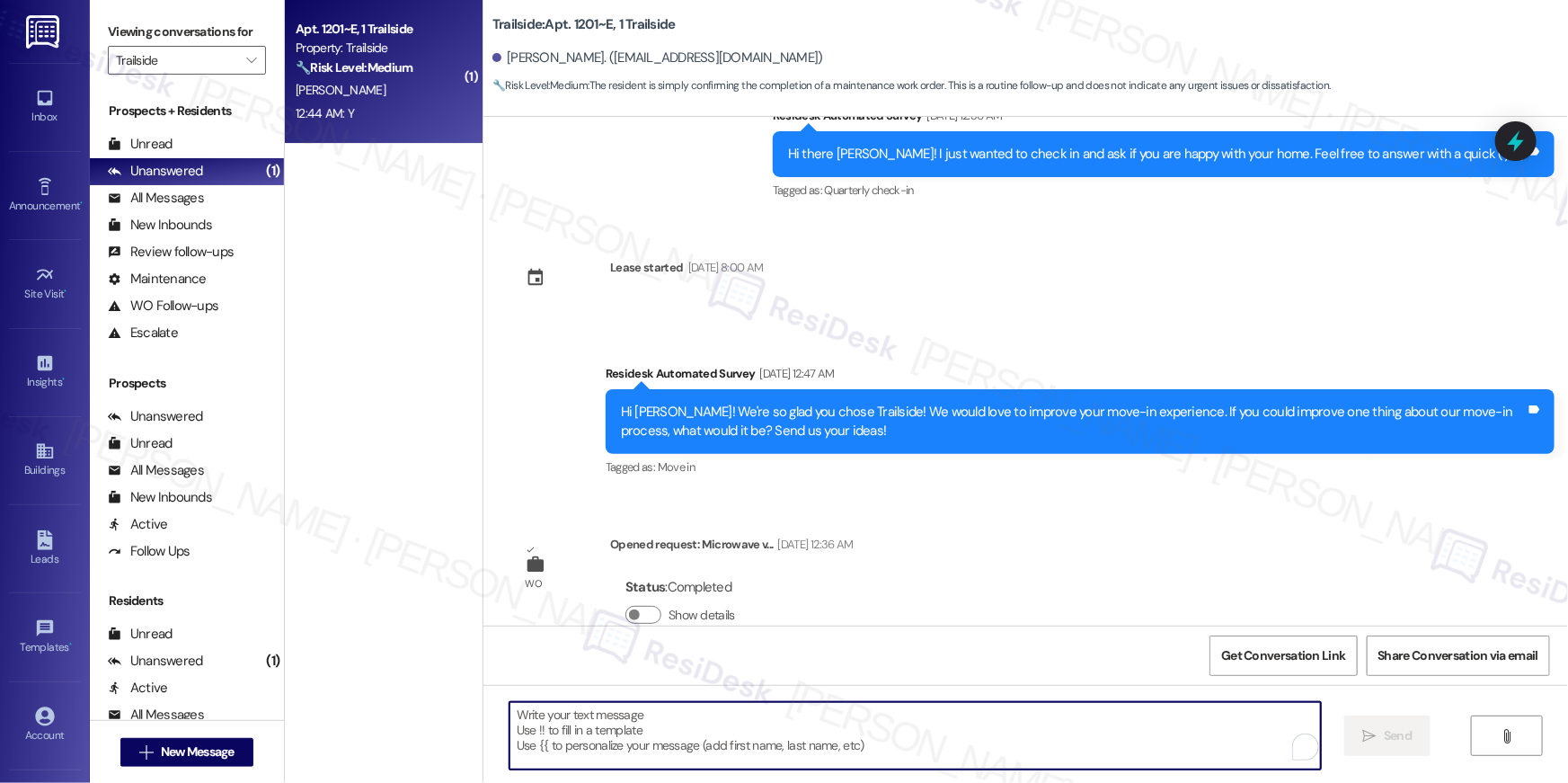
paste textarea "Hi {{first_name}}, I’m happy to hear your work order is all taken care of! If a…"
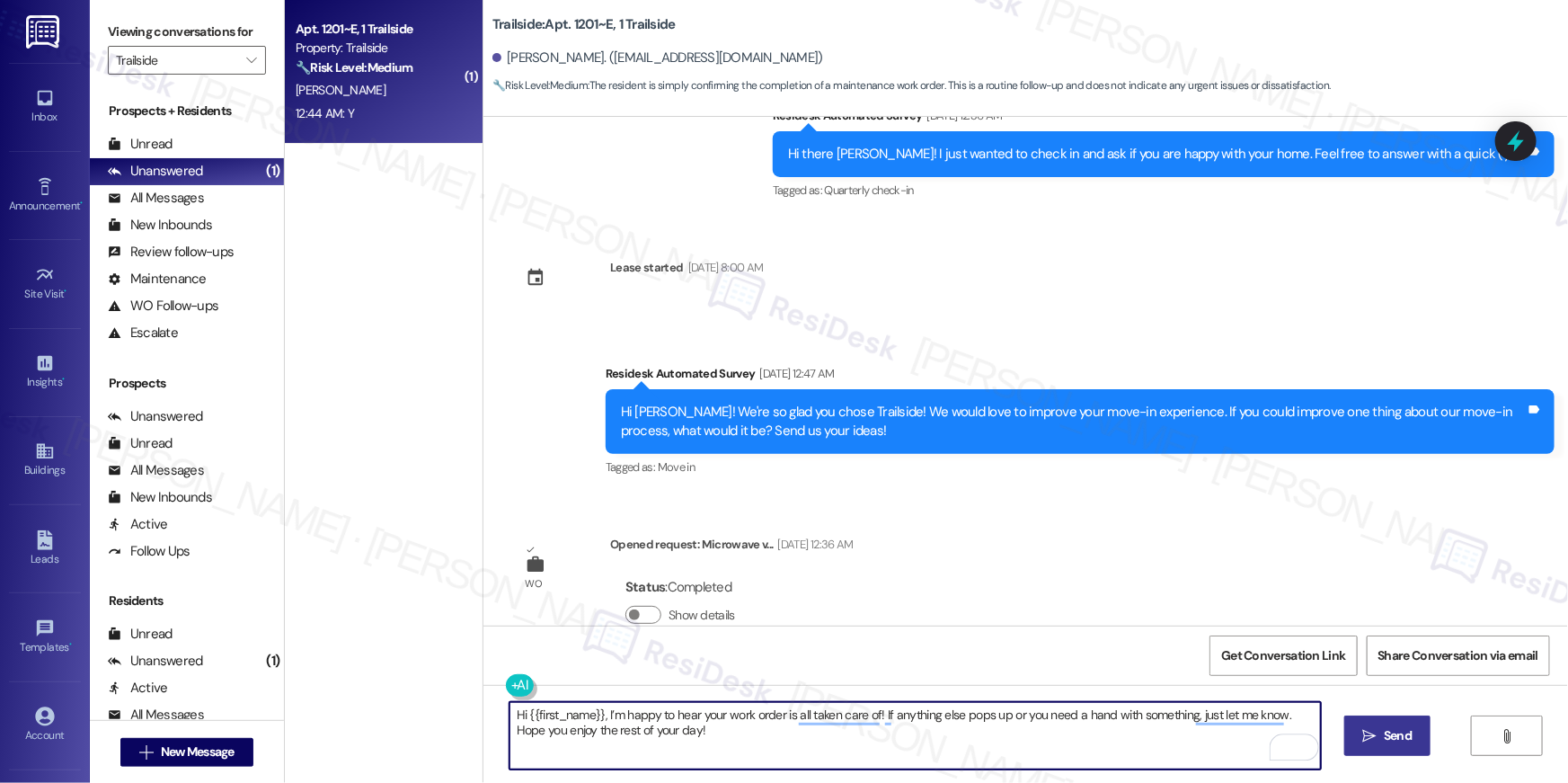
type textarea "Hi {{first_name}}, I’m happy to hear your work order is all taken care of! If a…"
click at [1344, 729] on button " Send" at bounding box center [1387, 735] width 87 height 40
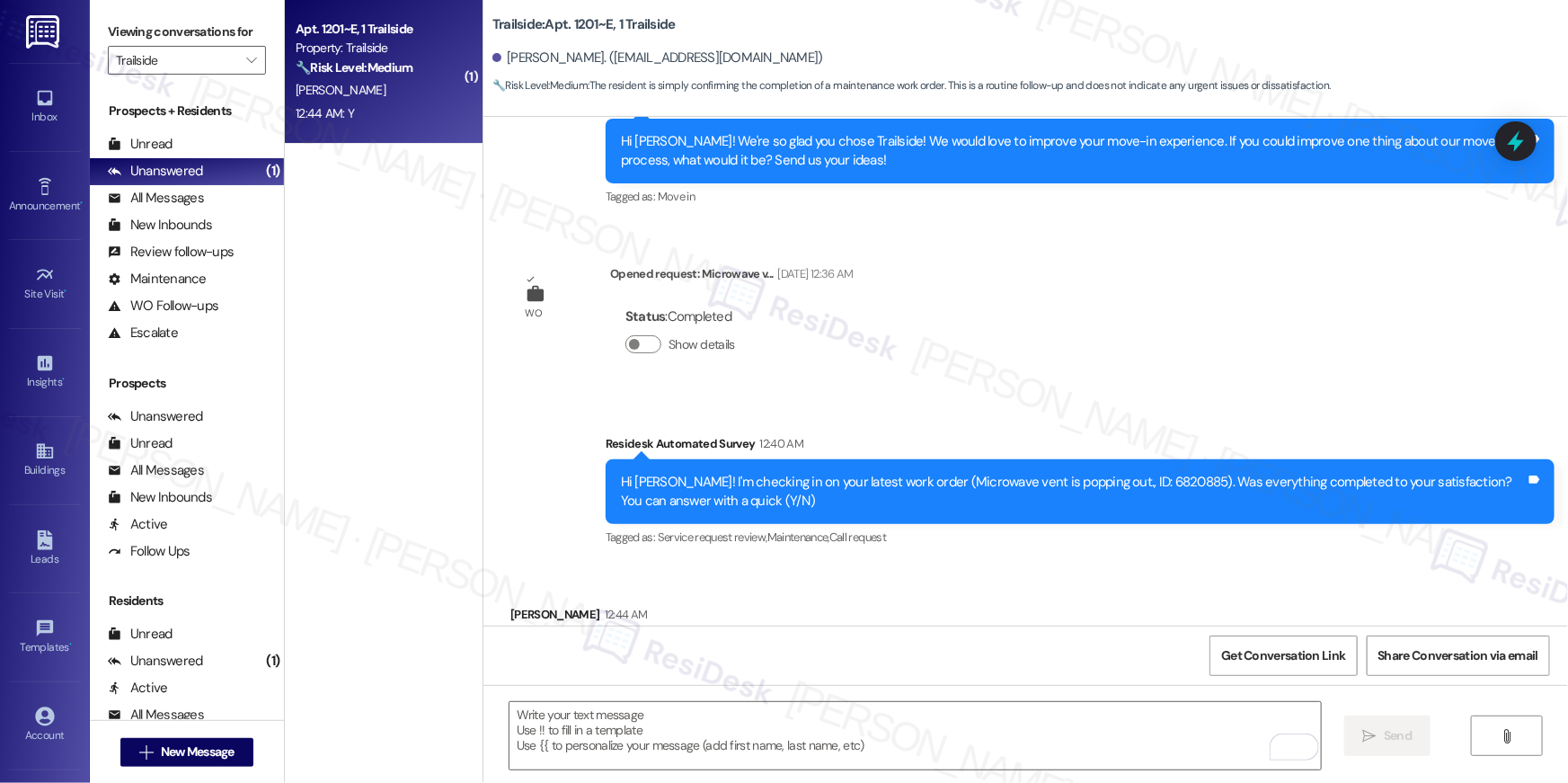
scroll to position [1922, 0]
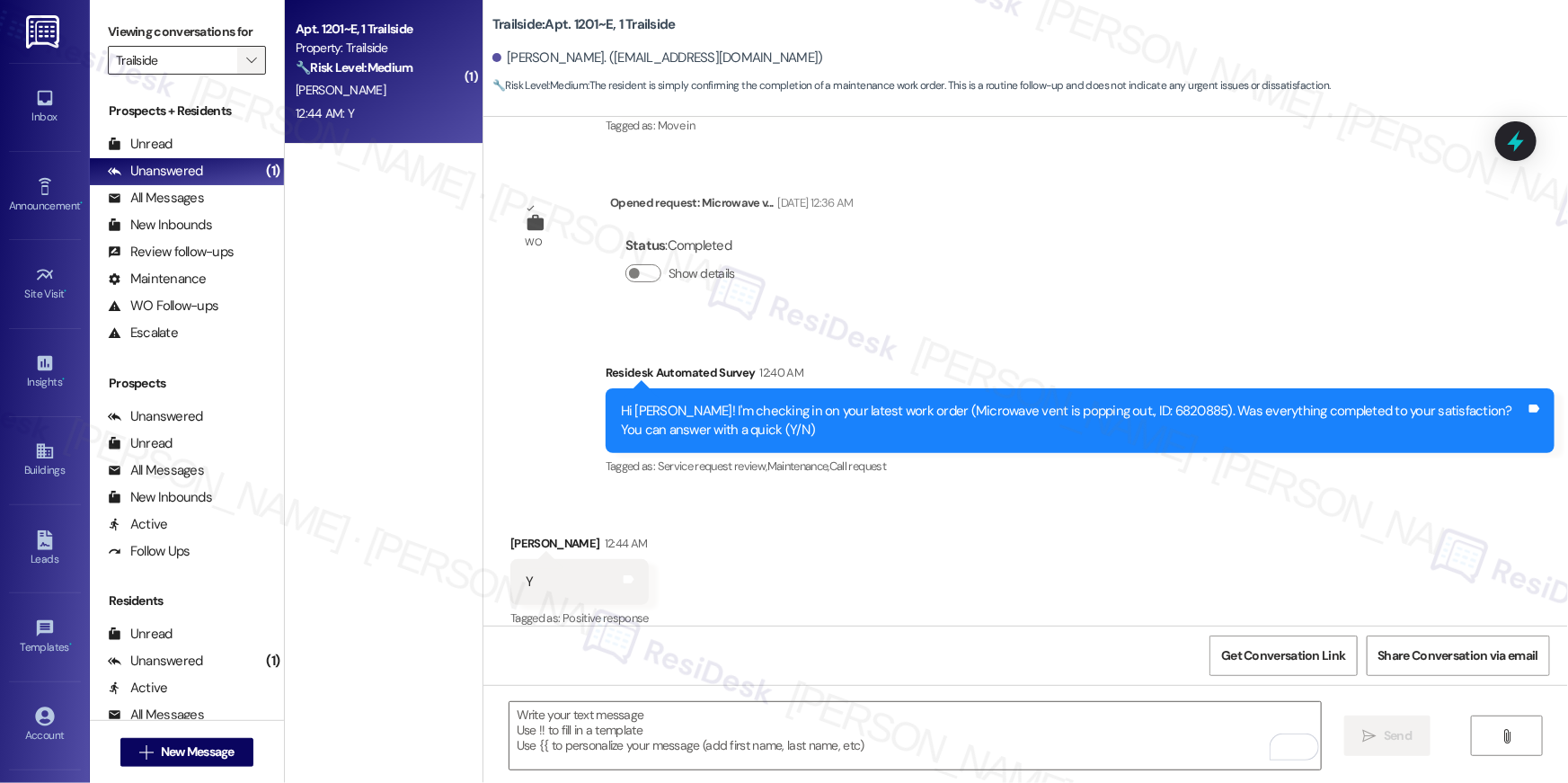
click at [246, 66] on icon "" at bounding box center [251, 60] width 10 height 14
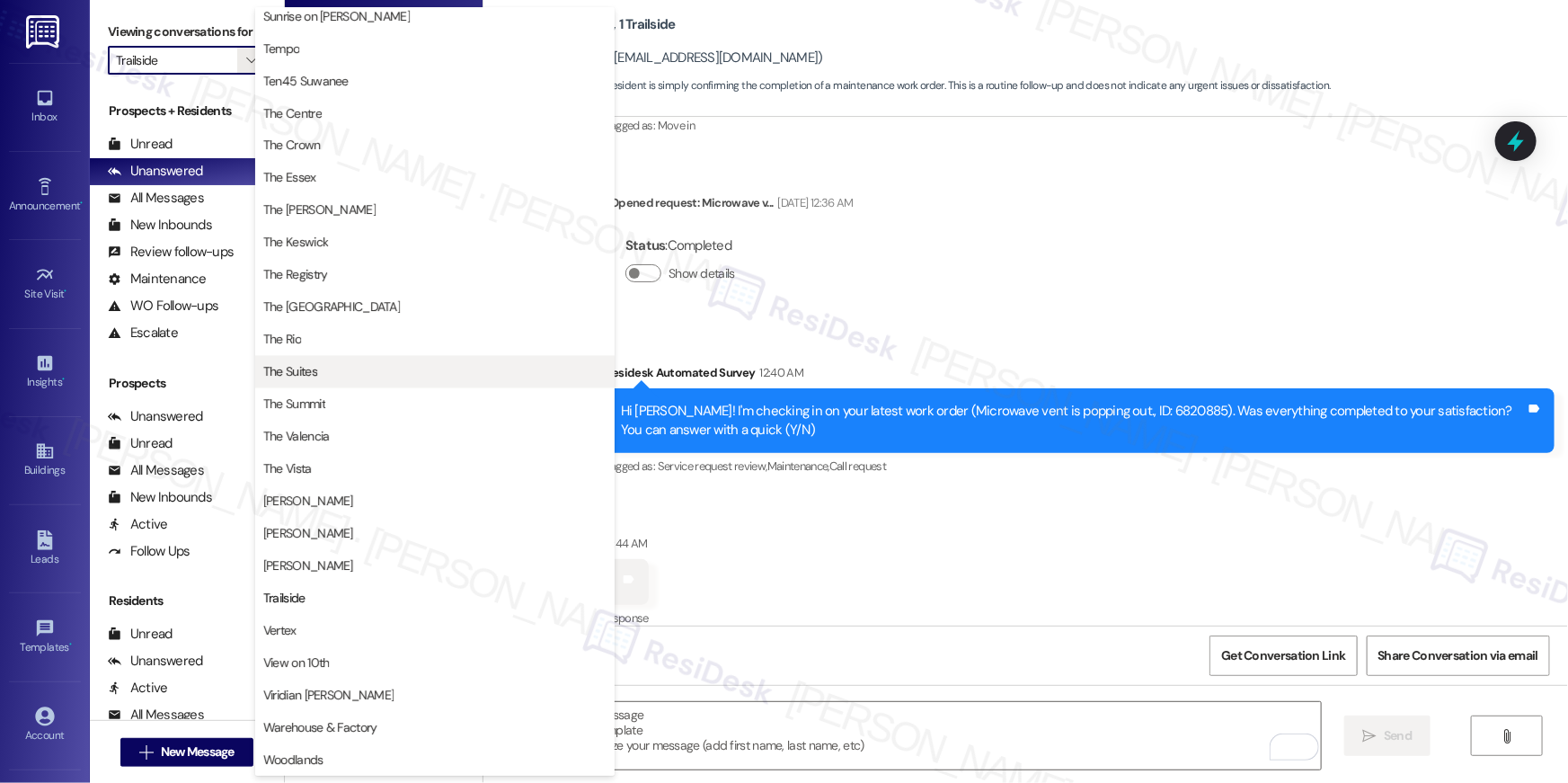
scroll to position [1630, 0]
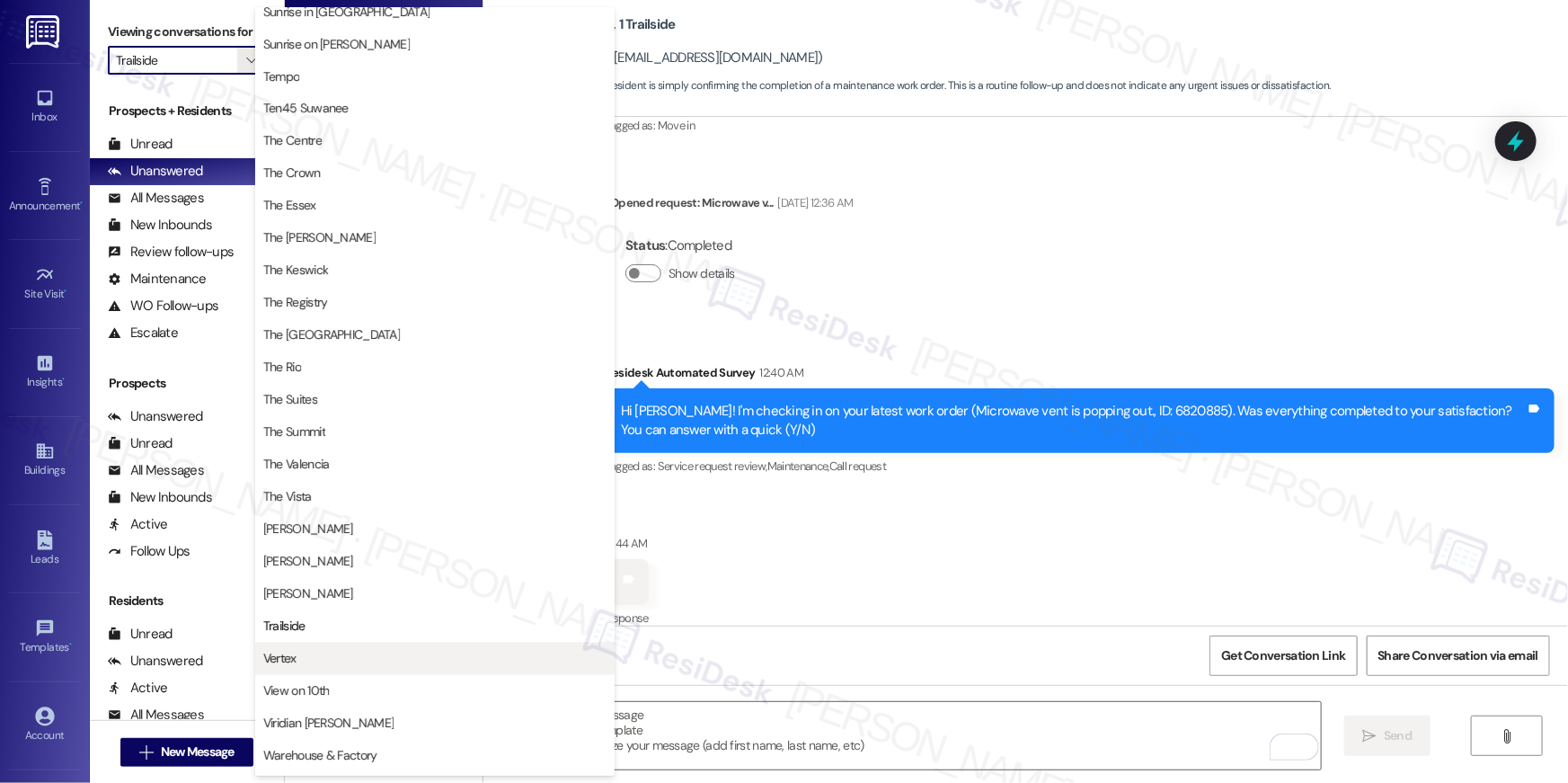
click at [388, 651] on span "Vertex" at bounding box center [434, 659] width 343 height 18
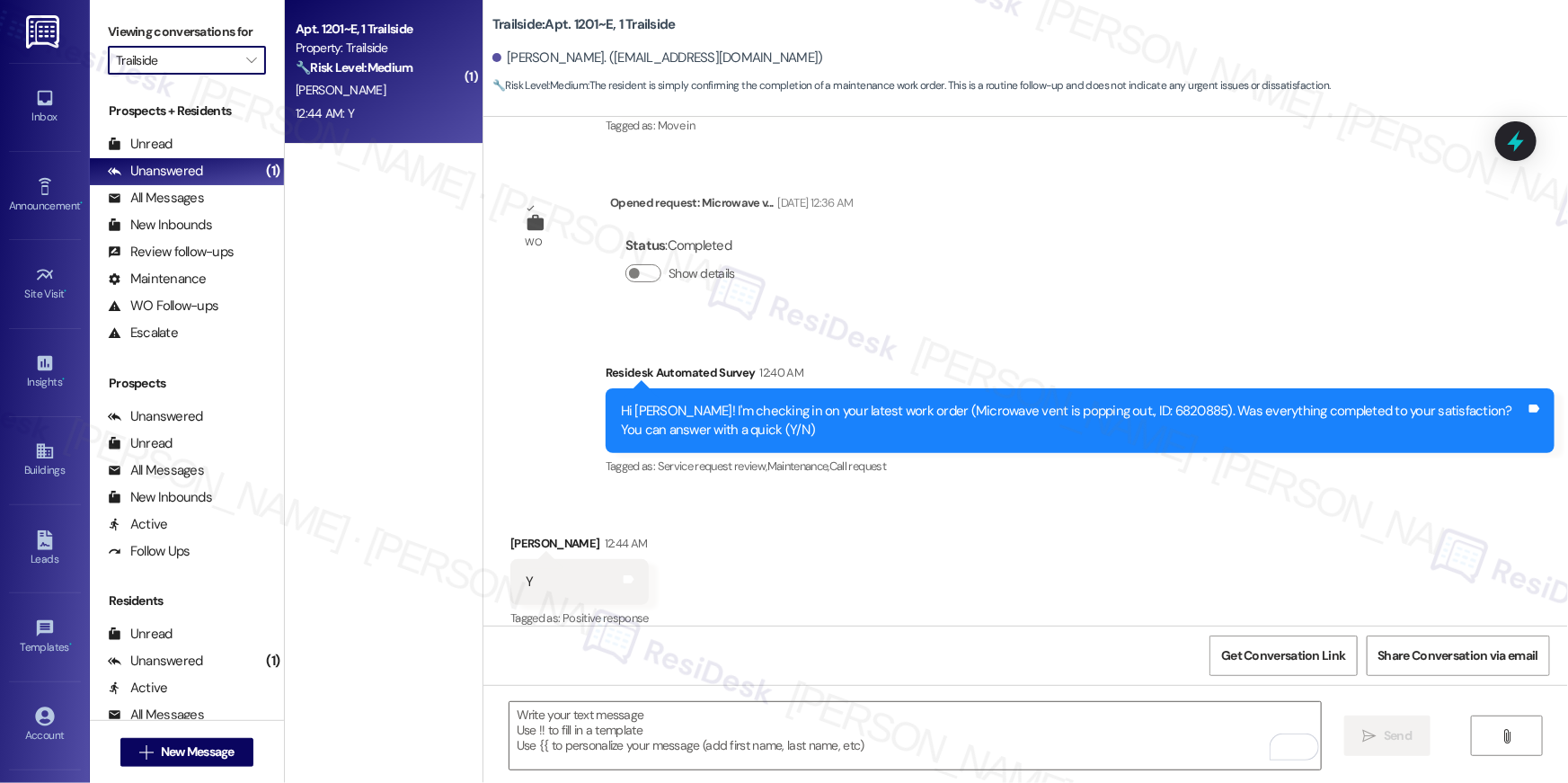
type input "Vertex"
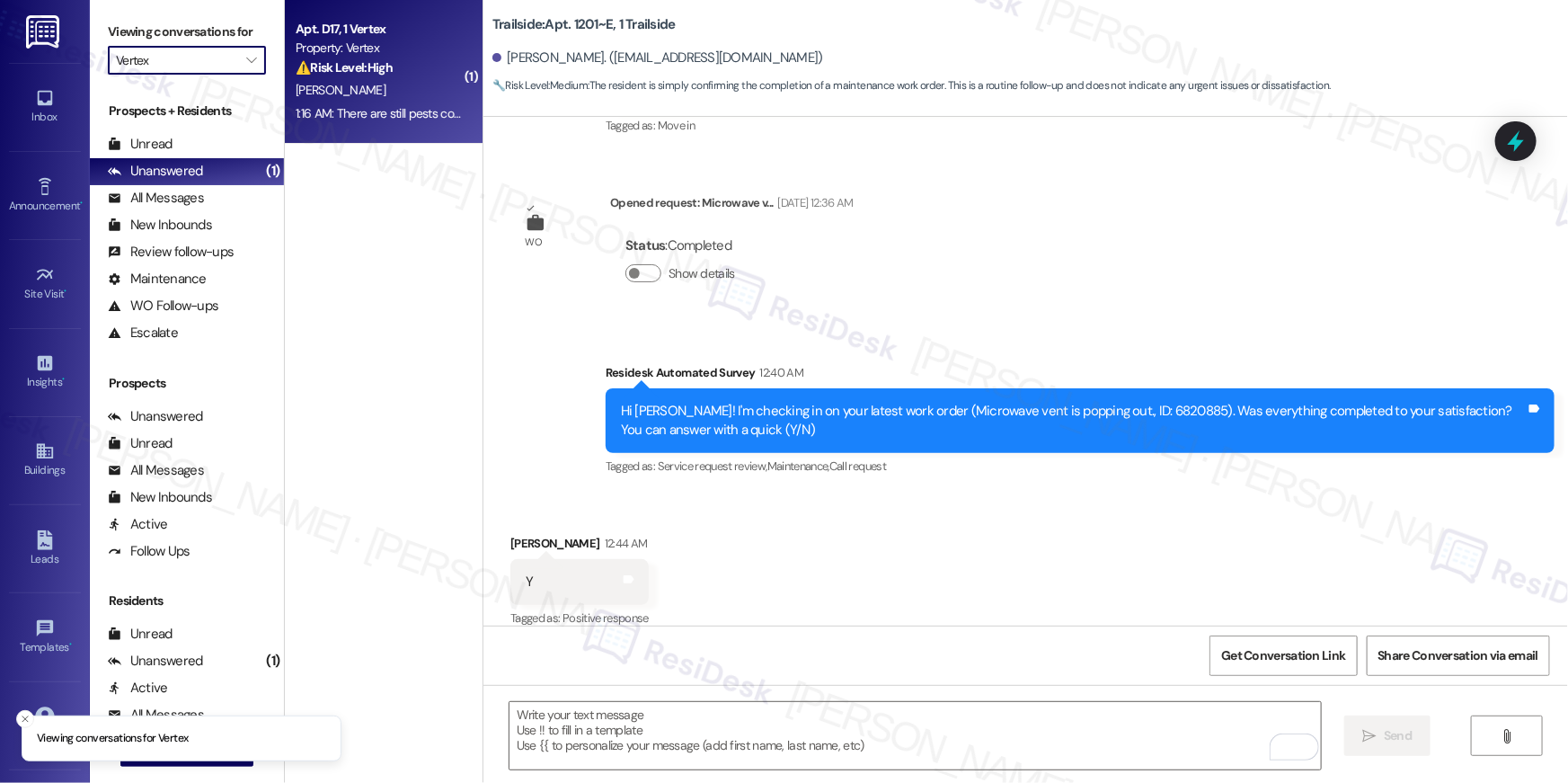
click at [420, 69] on div "⚠️ Risk Level: High The resident reports that pests (cockroaches) are still com…" at bounding box center [379, 67] width 166 height 19
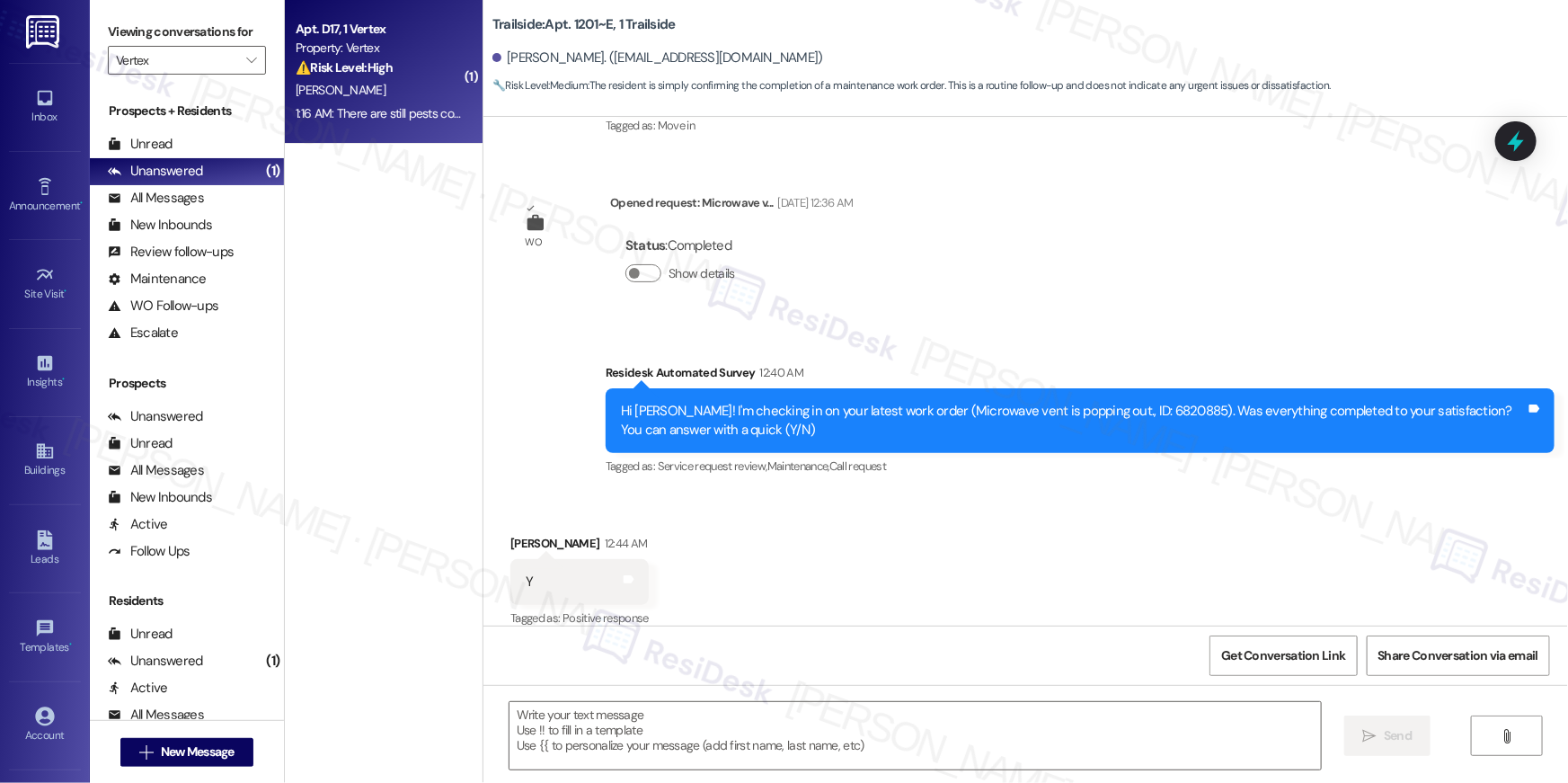
type textarea "Fetching suggested responses. Please feel free to read through the conversation…"
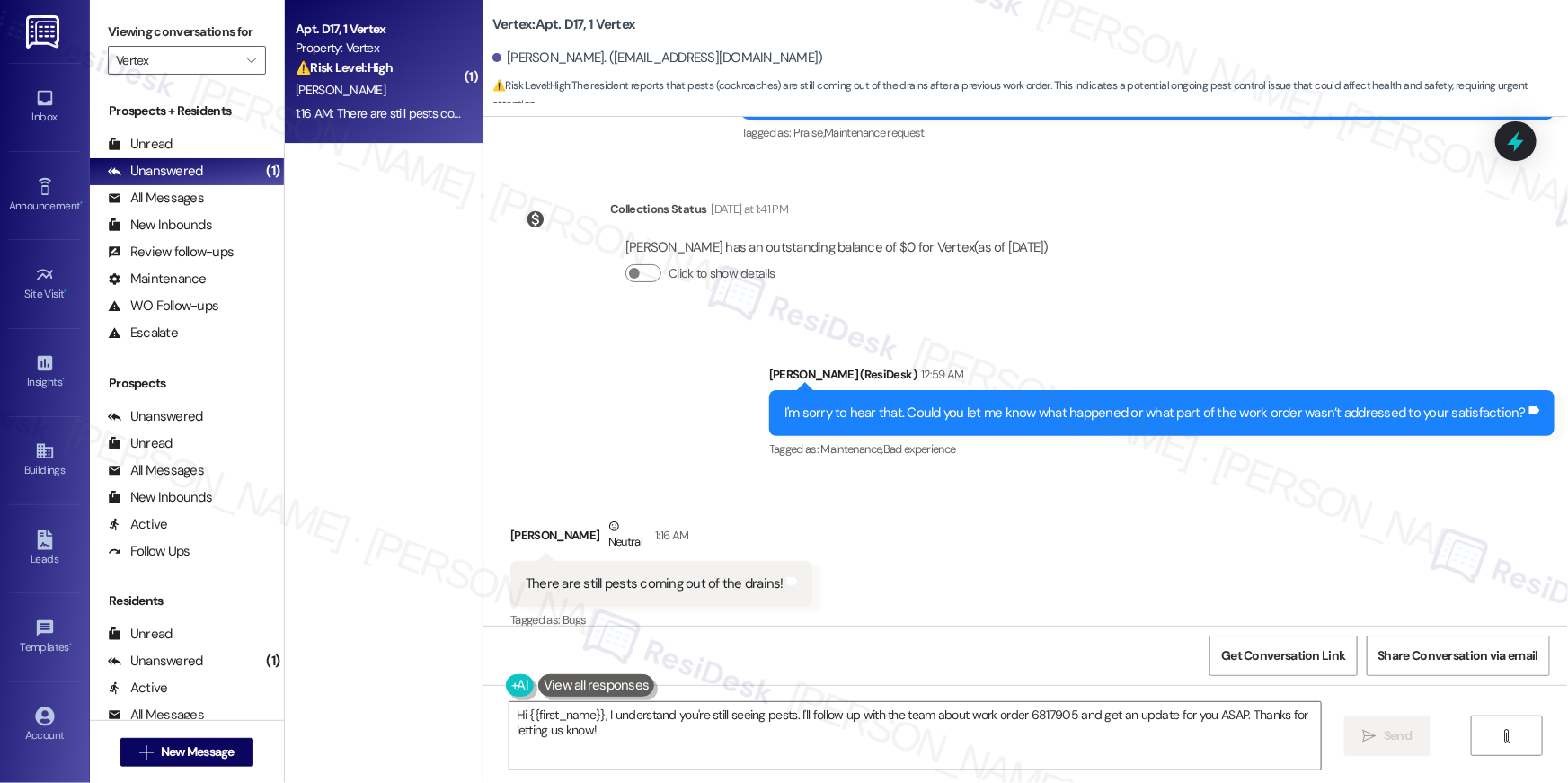
scroll to position [3788, 0]
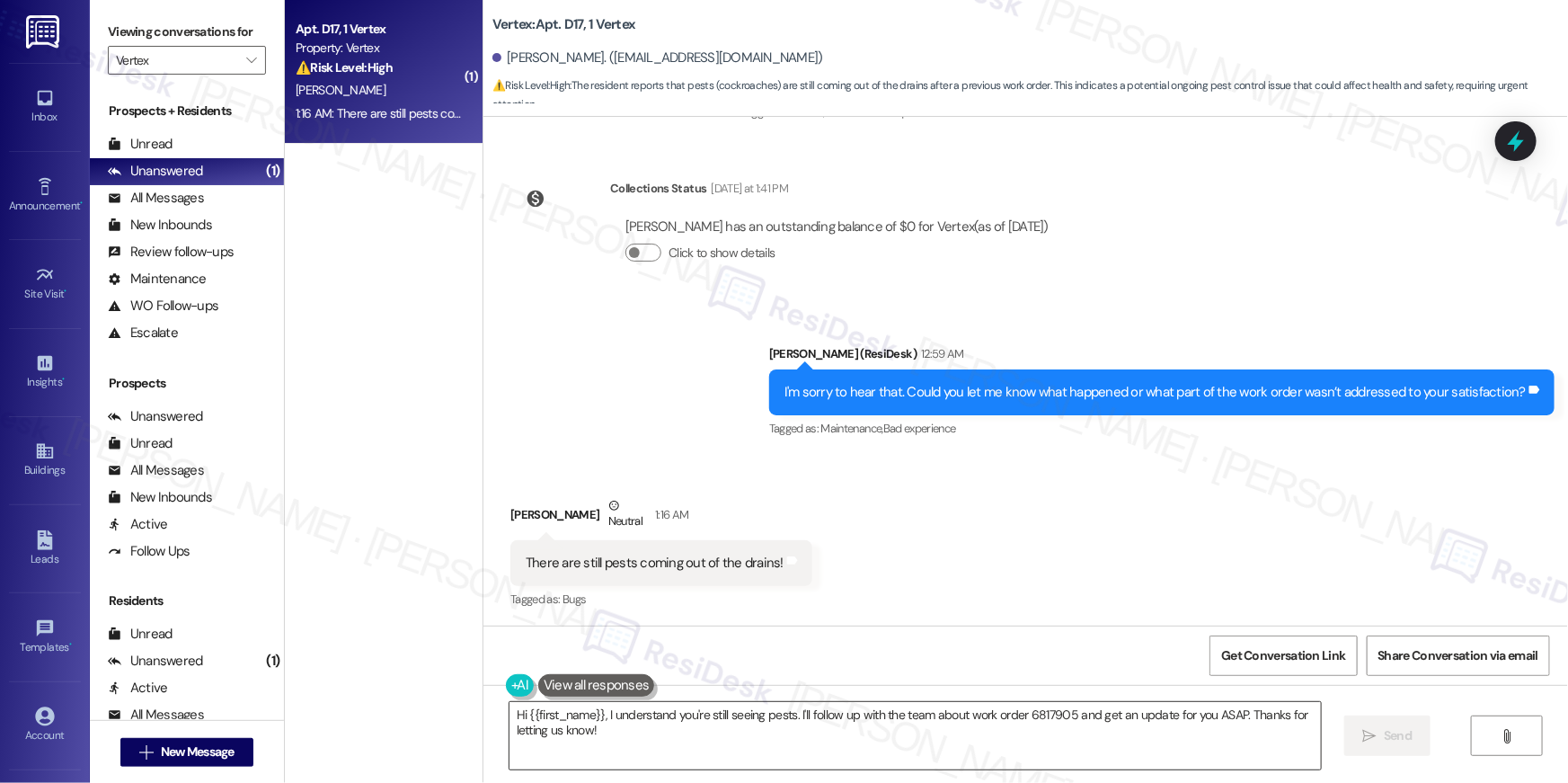
click at [827, 722] on textarea "Hi {{first_name}}, I understand you're still seeing pests. I'll follow up with …" at bounding box center [915, 735] width 811 height 67
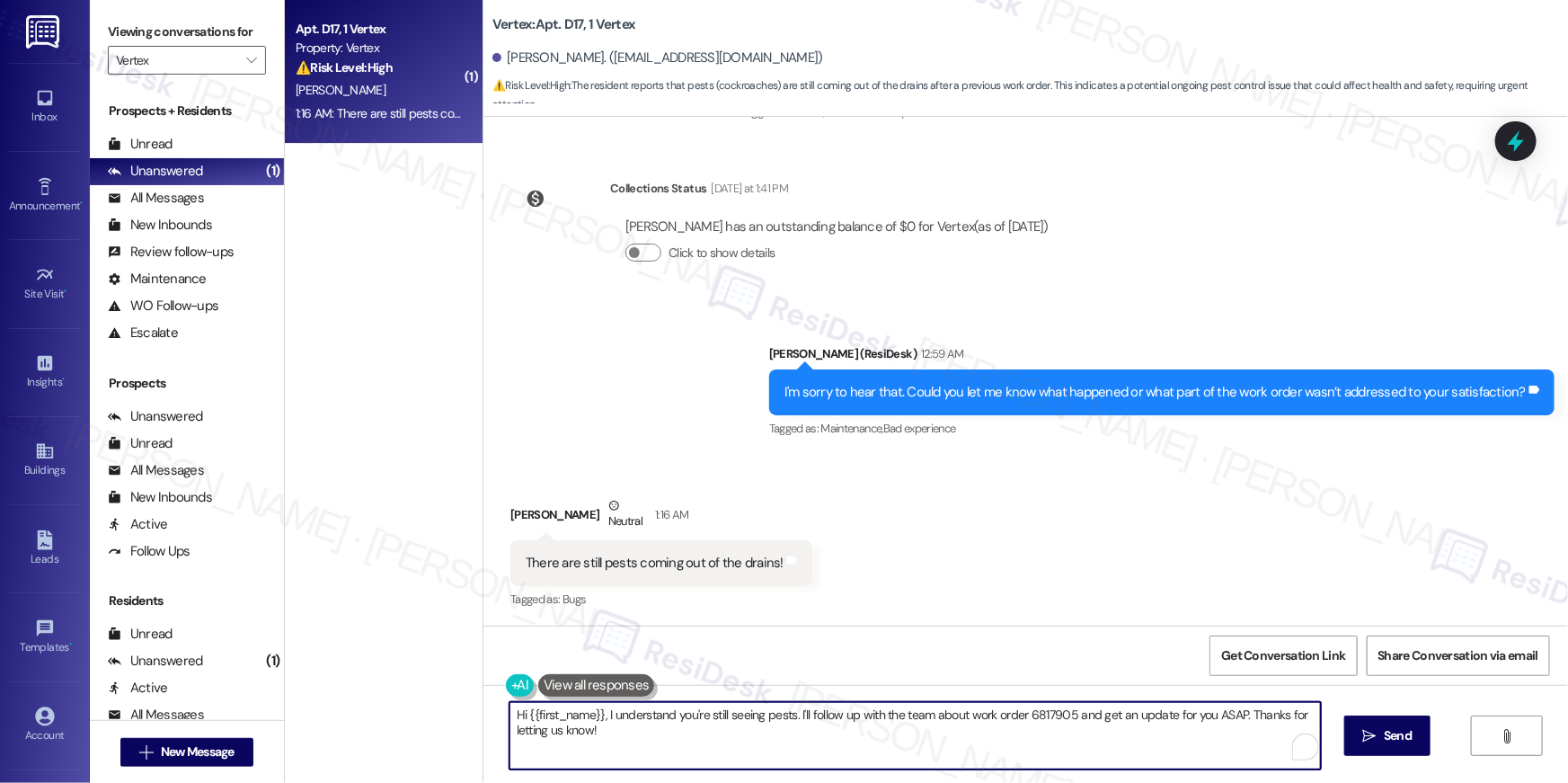
click at [917, 715] on textarea "Hi {{first_name}}, I understand you're still seeing pests. I'll follow up with …" at bounding box center [915, 735] width 811 height 67
drag, startPoint x: 921, startPoint y: 715, endPoint x: 926, endPoint y: 765, distance: 49.7
click at [926, 765] on textarea "Hi {{first_name}}, I understand you're still seeing pests. I'll follow up with …" at bounding box center [915, 735] width 811 height 67
type textarea "Hi {{first_name}}, I understand you're still seeing pests. I'll follow up with …"
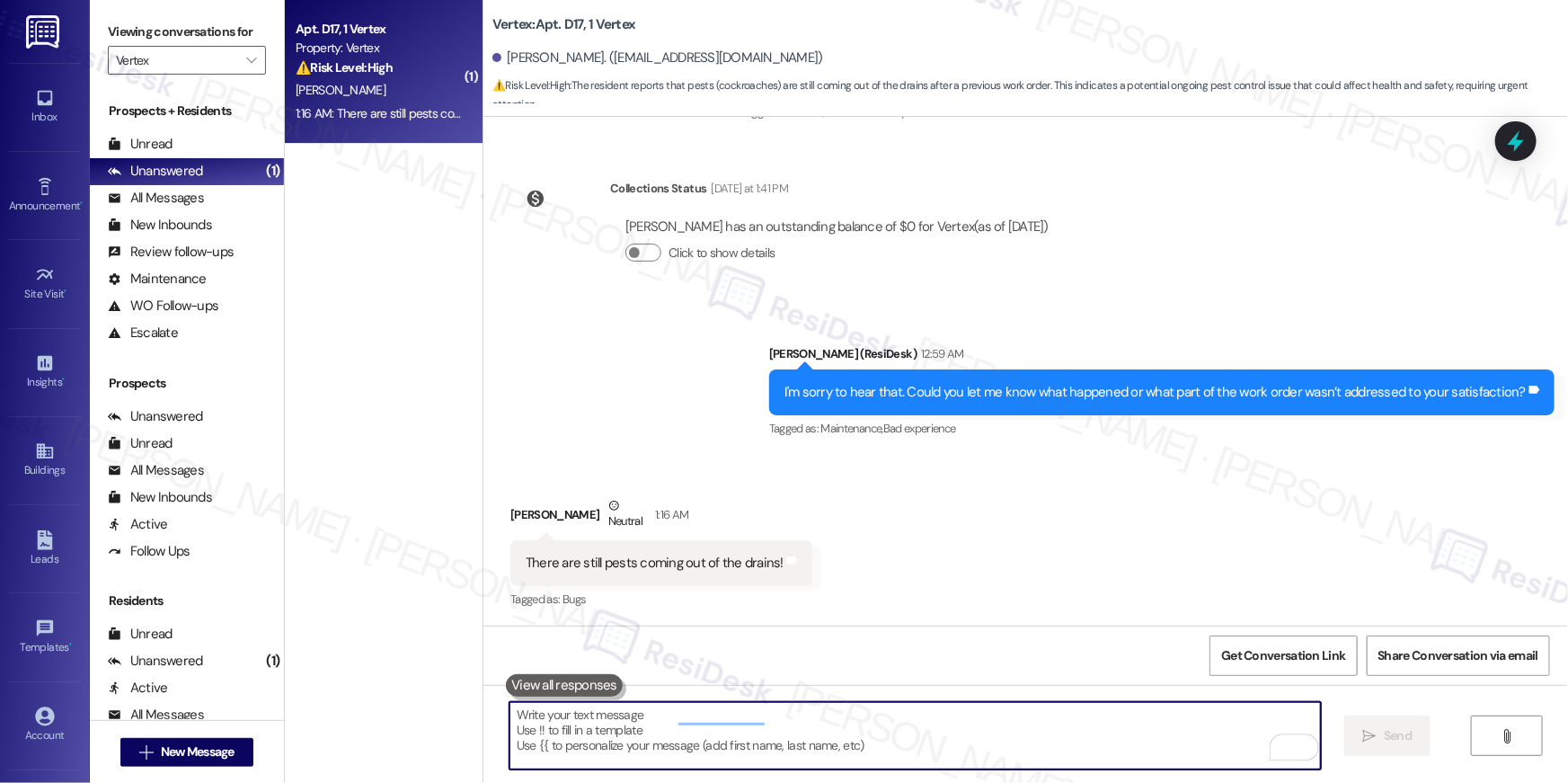
scroll to position [3787, 0]
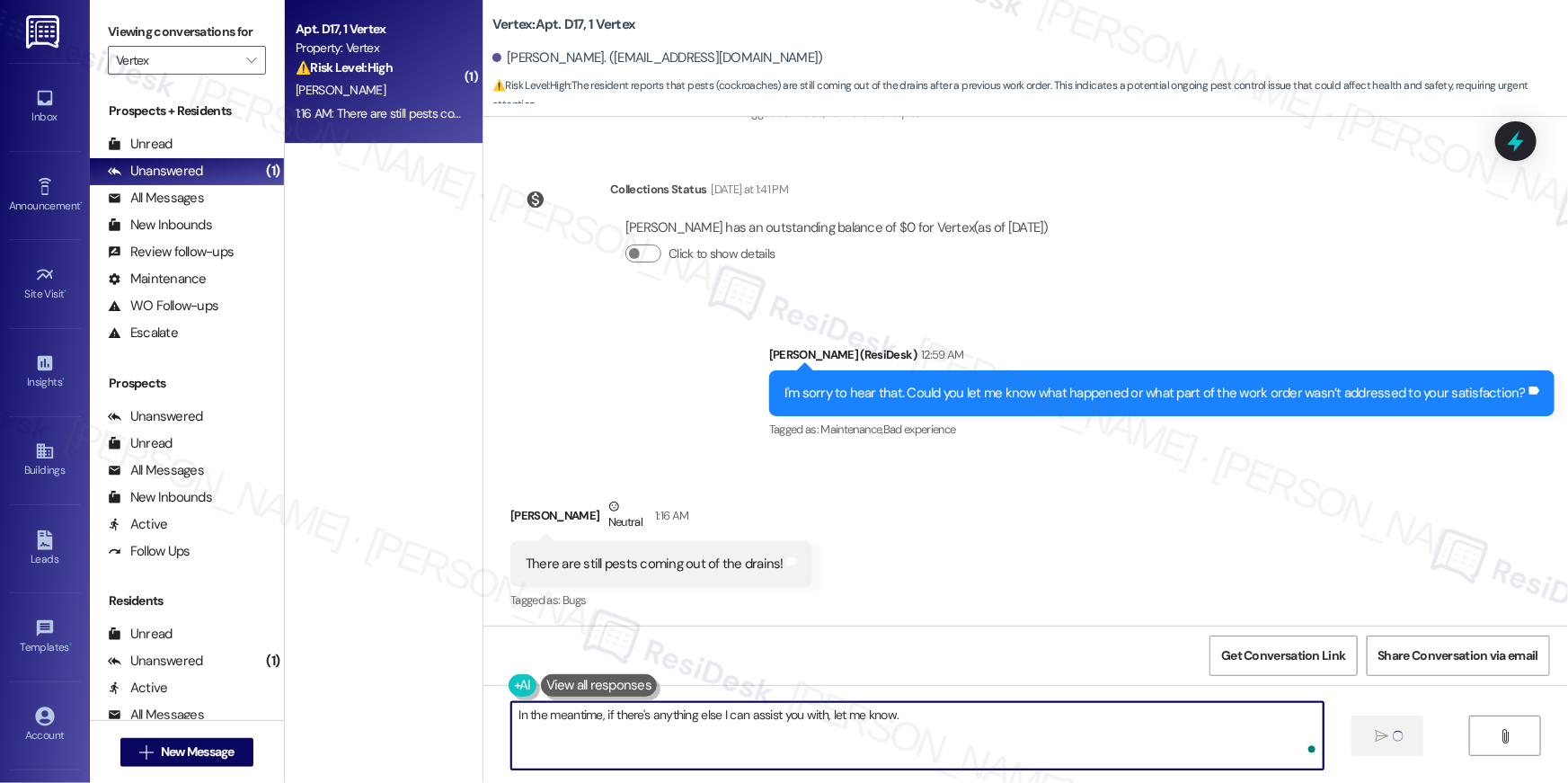
type textarea "In the meantime, if there's anything else I can assist you with, let me know."
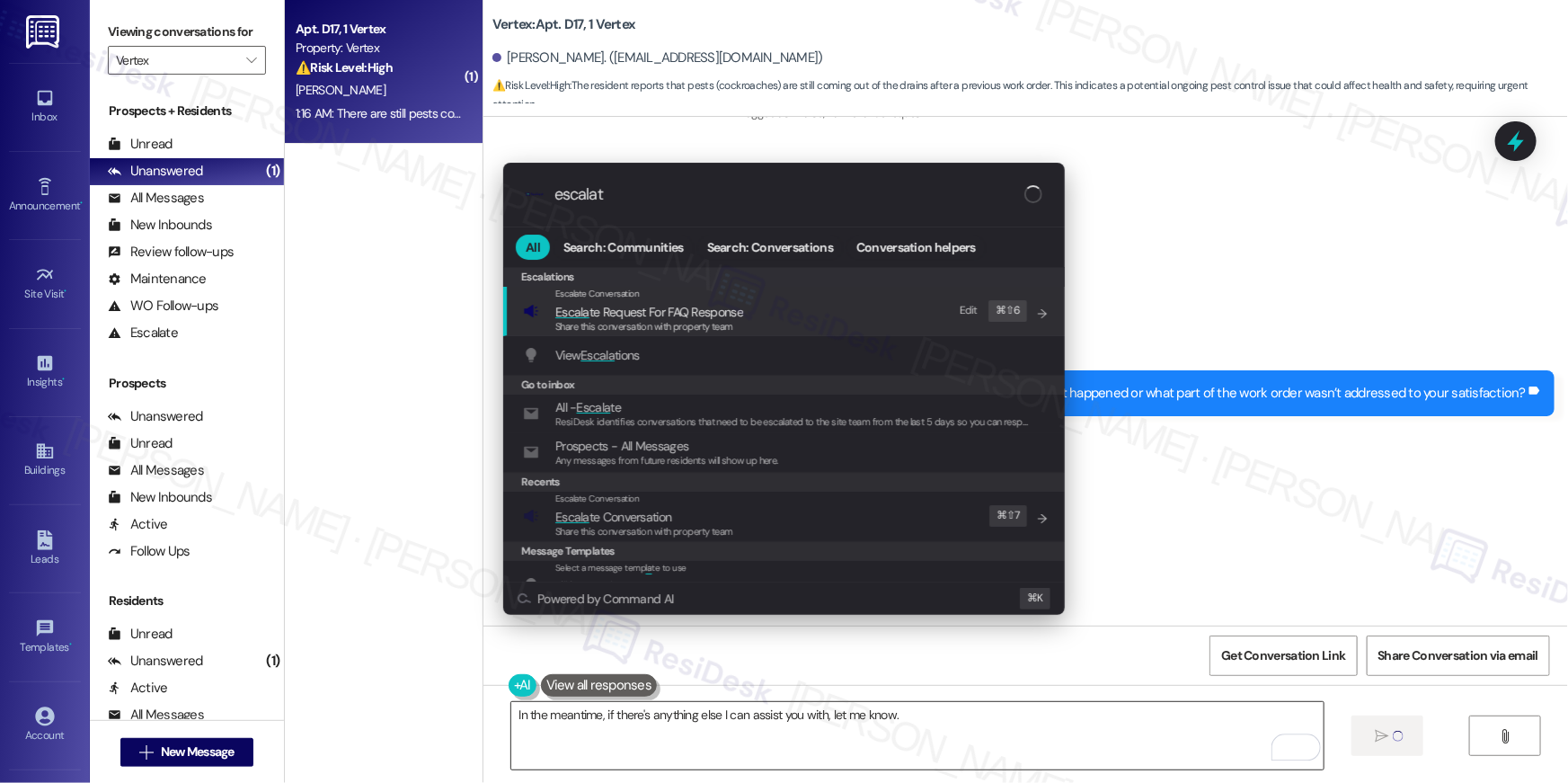
type input "escalate"
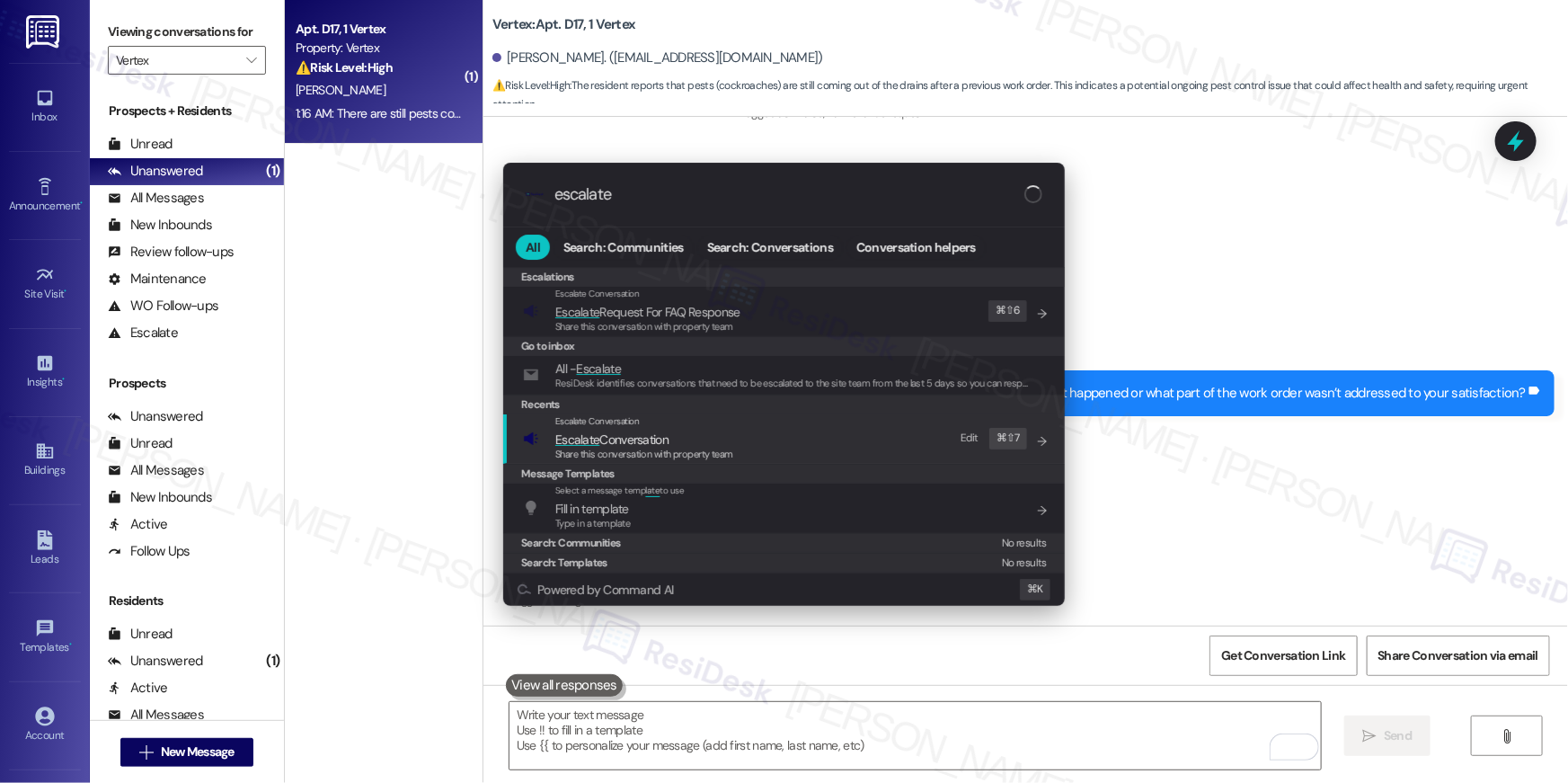
type input "escalate"
click at [713, 448] on span "Share this conversation with property team" at bounding box center [644, 454] width 178 height 13
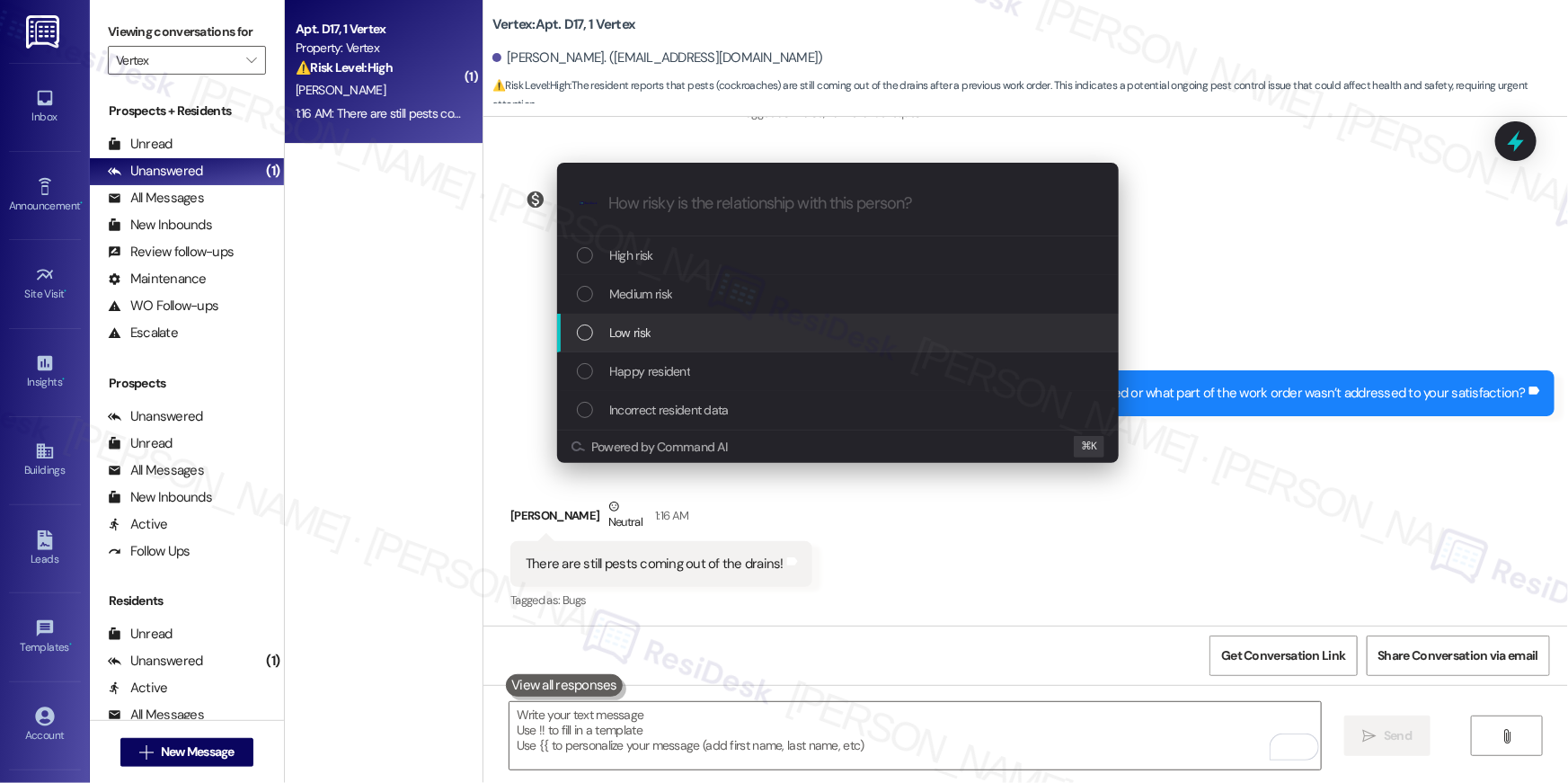
click at [678, 315] on div "Low risk" at bounding box center [838, 333] width 562 height 39
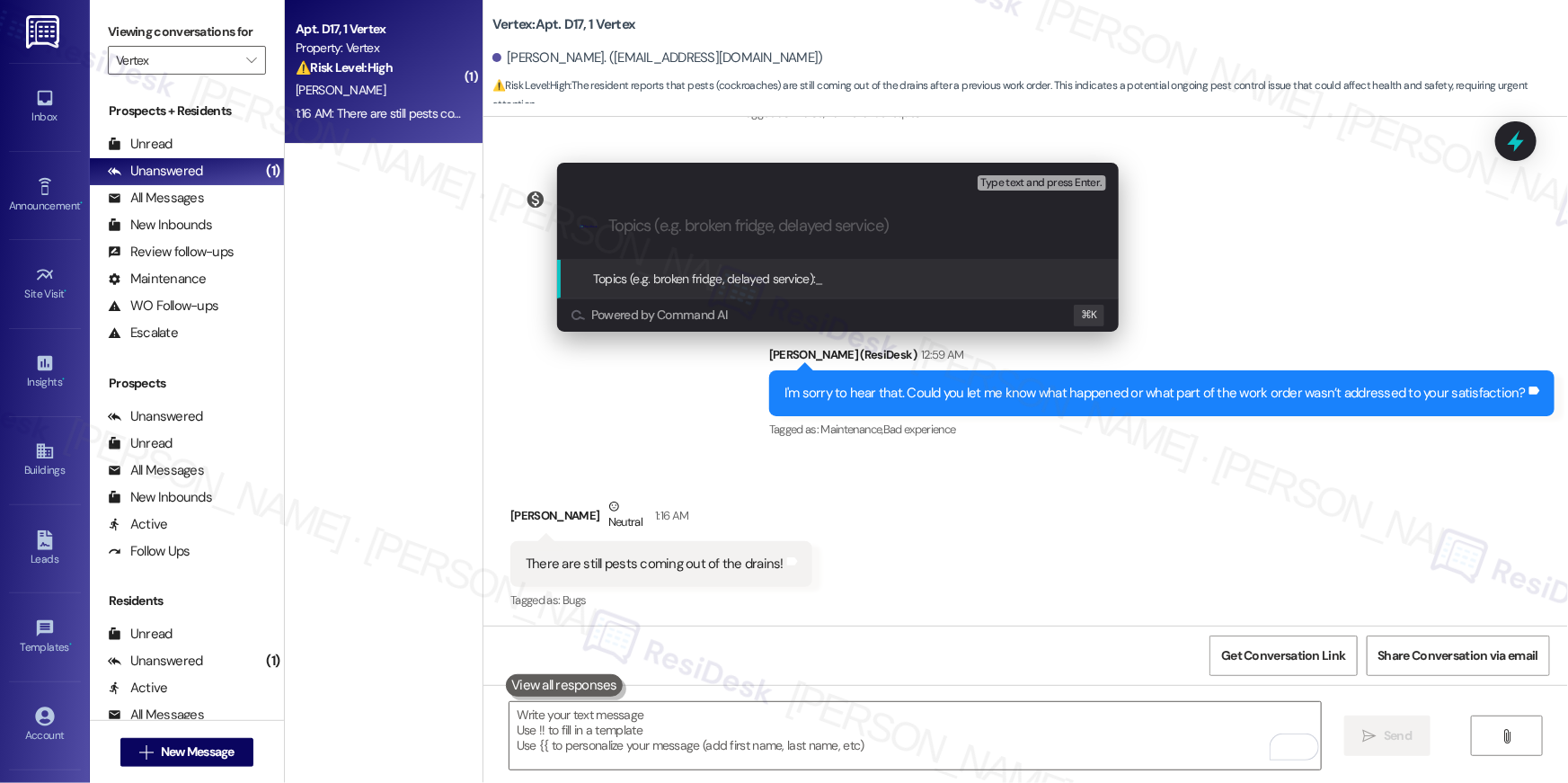
click at [698, 221] on input "Topics (e.g. broken fridge, delayed service)" at bounding box center [852, 226] width 488 height 19
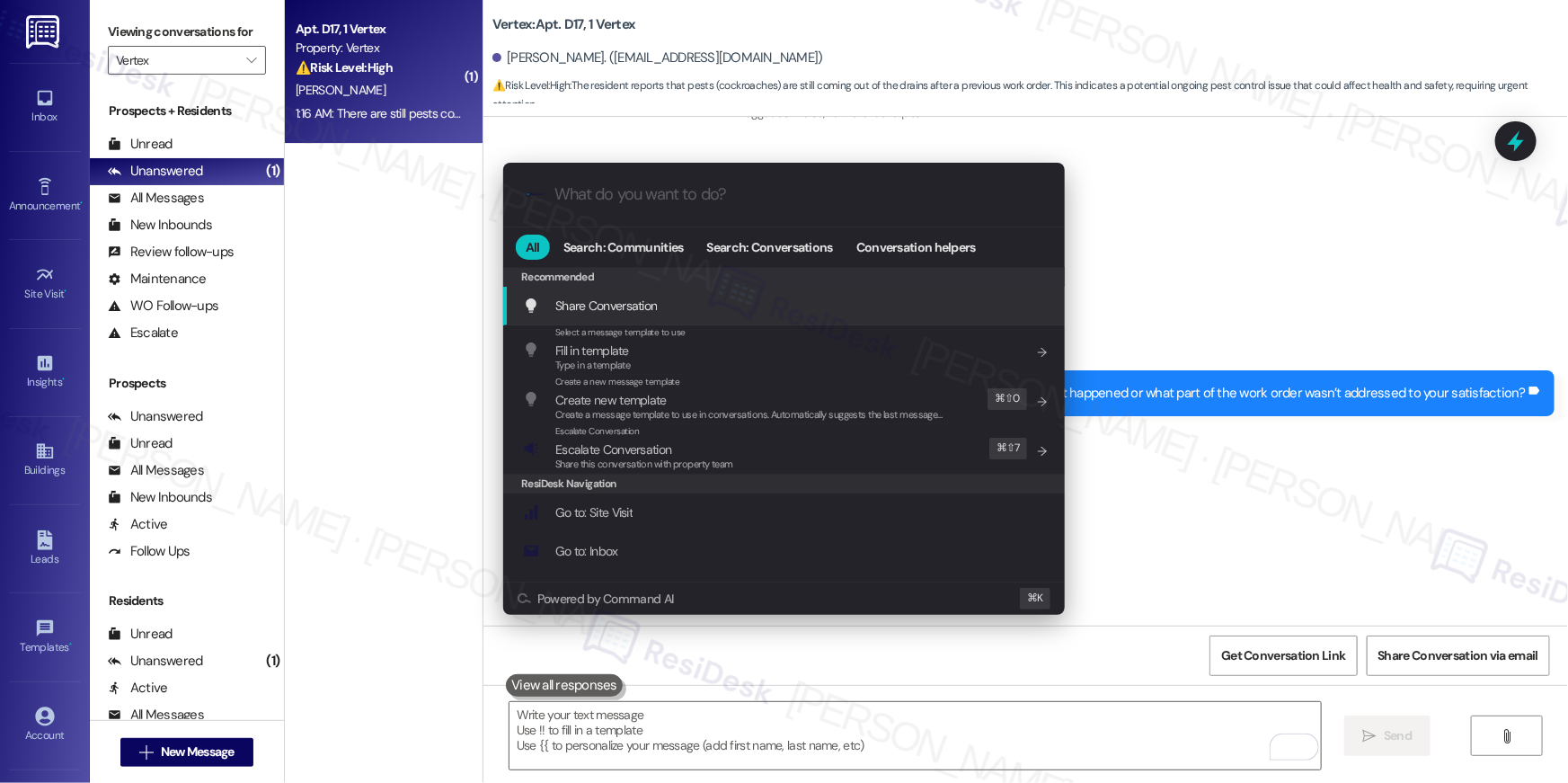
click at [1181, 519] on div ".cls-1{fill:#0a055f;}.cls-2{fill:#0cc4c4;} resideskLogoBlueOrange All Search: C…" at bounding box center [784, 391] width 1568 height 783
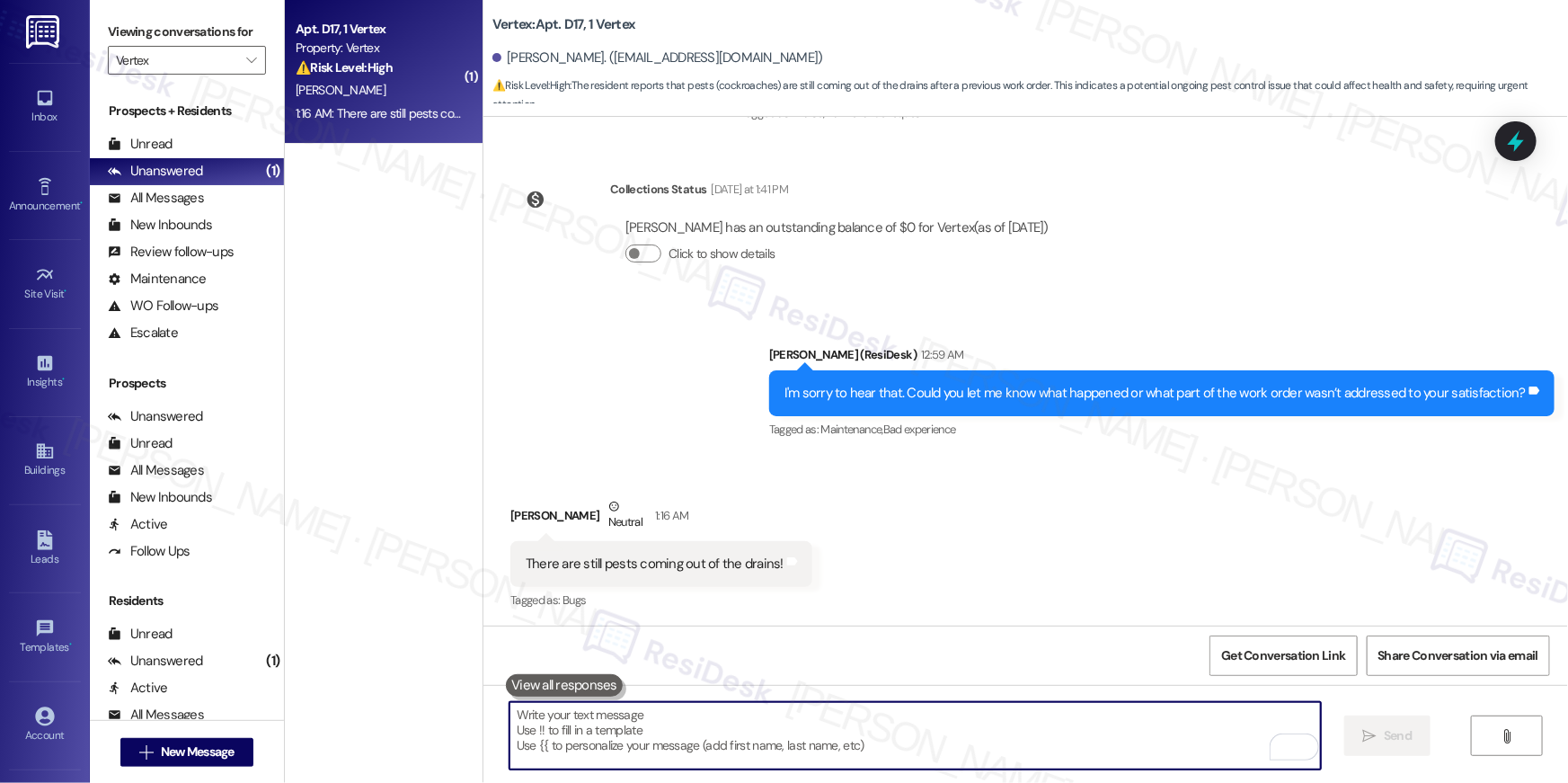
click at [659, 563] on div "There are still pests coming out of the drains!" at bounding box center [655, 563] width 258 height 19
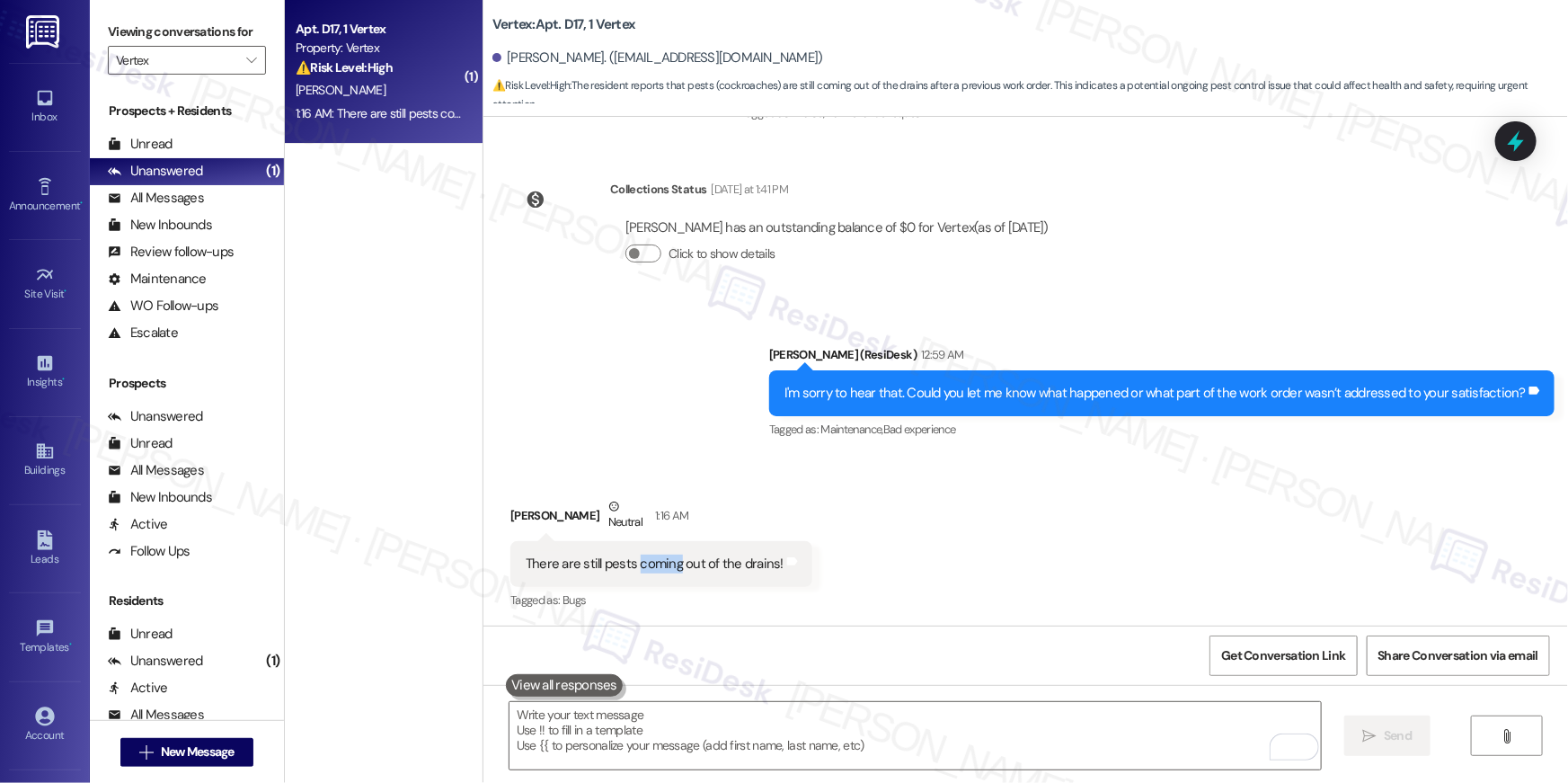
click at [659, 563] on div "There are still pests coming out of the drains!" at bounding box center [655, 563] width 258 height 19
copy div "There are still pests coming out of the drains! Tags and notes"
click at [1005, 553] on div "Received via SMS Masia Mims Neutral 1:16 AM There are still pests coming out of…" at bounding box center [1025, 541] width 1085 height 171
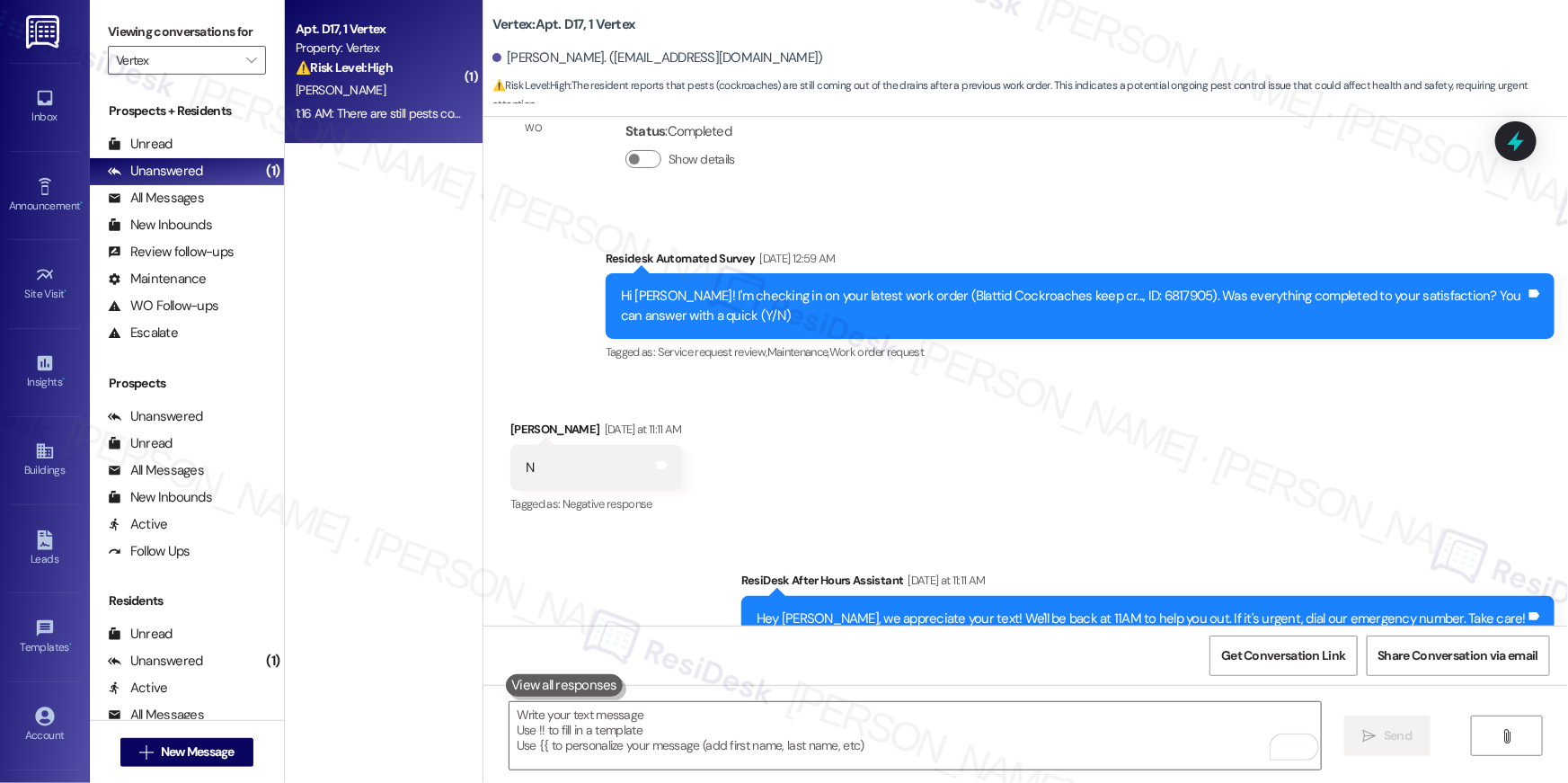
scroll to position [2939, 0]
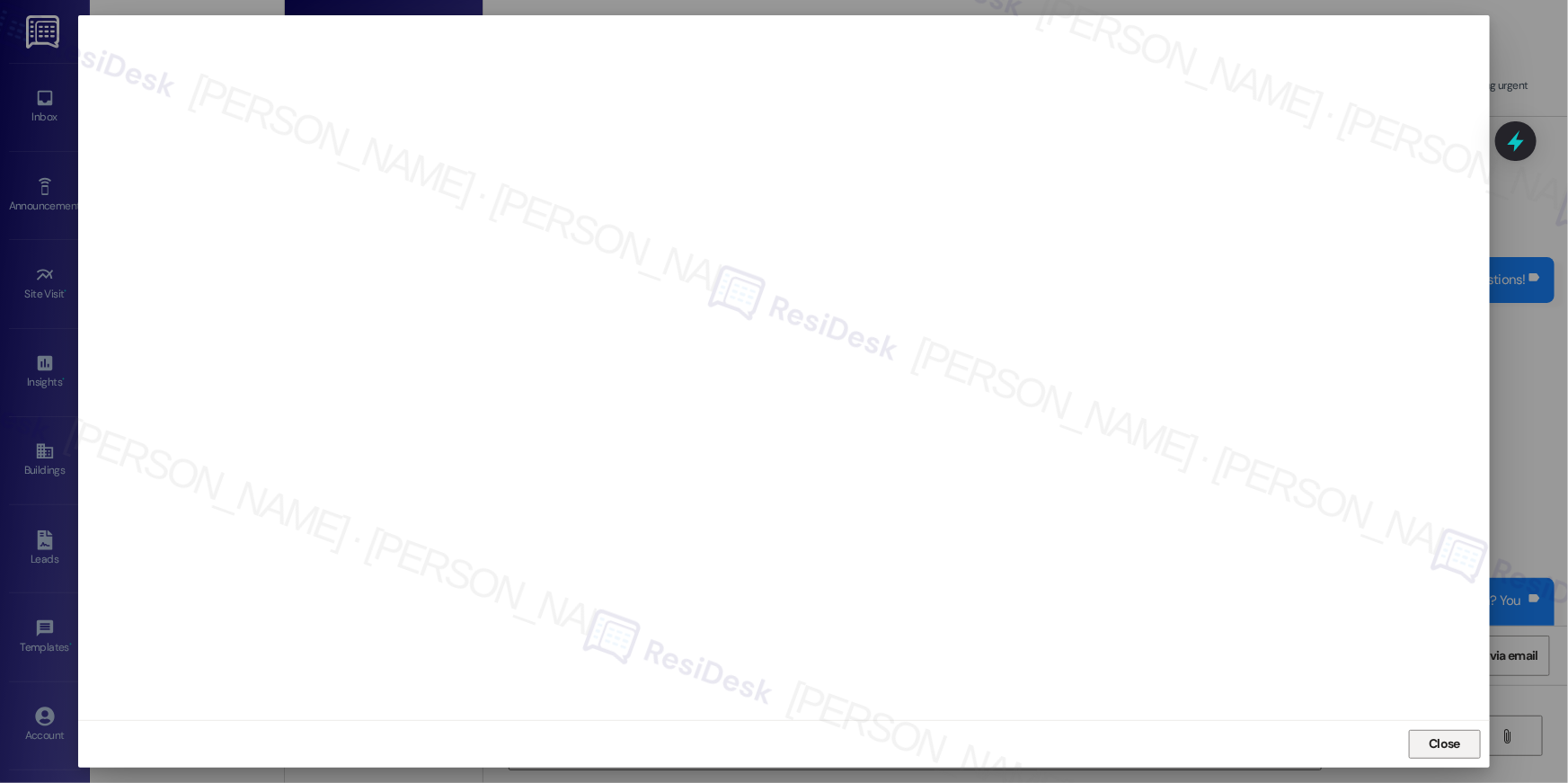
click at [1470, 741] on button "Close" at bounding box center [1445, 744] width 72 height 29
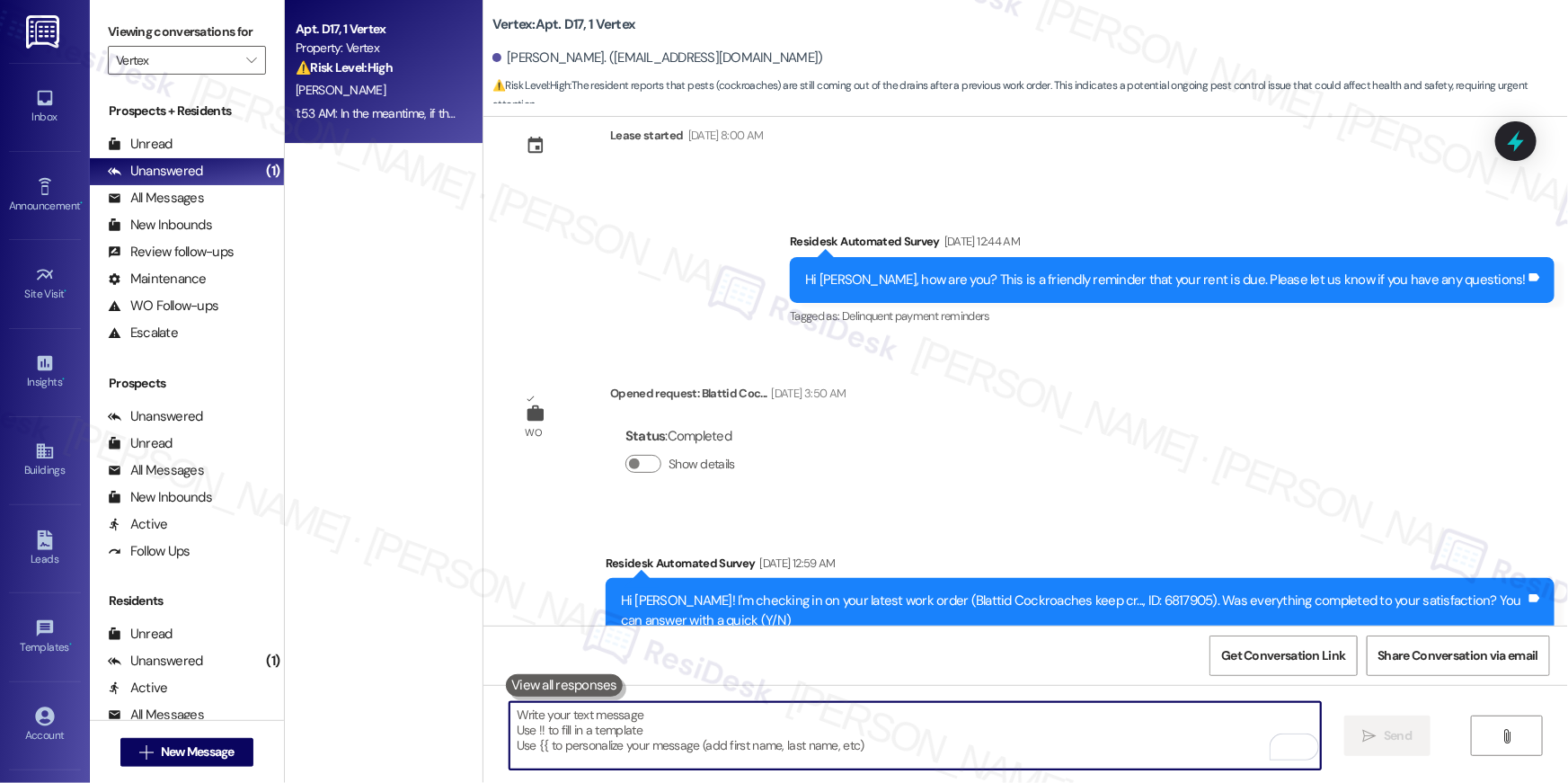
click at [1014, 713] on textarea "To enrich screen reader interactions, please activate Accessibility in Grammarl…" at bounding box center [915, 735] width 811 height 67
click at [1014, 726] on textarea "To enrich screen reader interactions, please activate Accessibility in Grammarl…" at bounding box center [915, 735] width 811 height 67
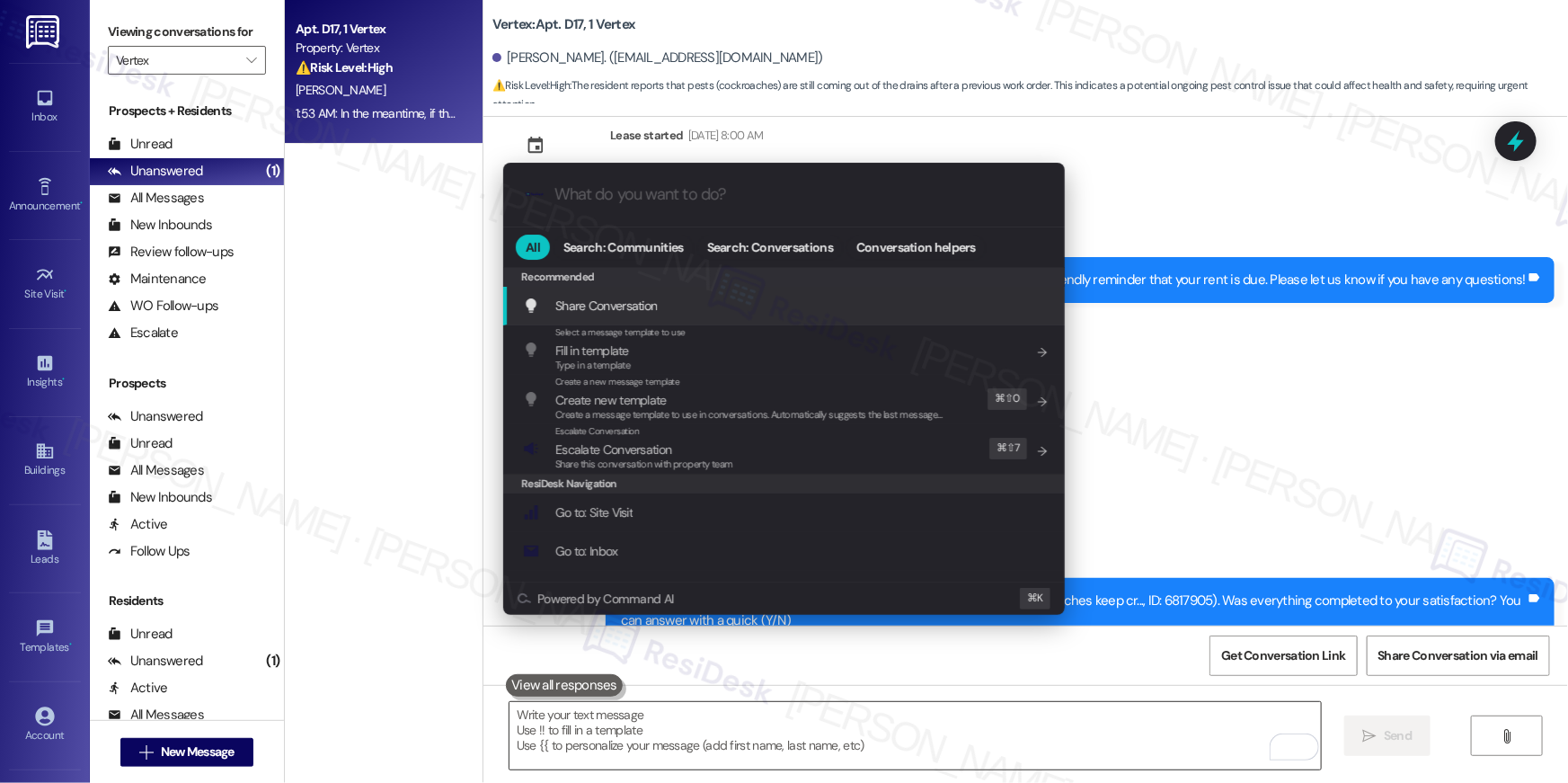
type input "e"
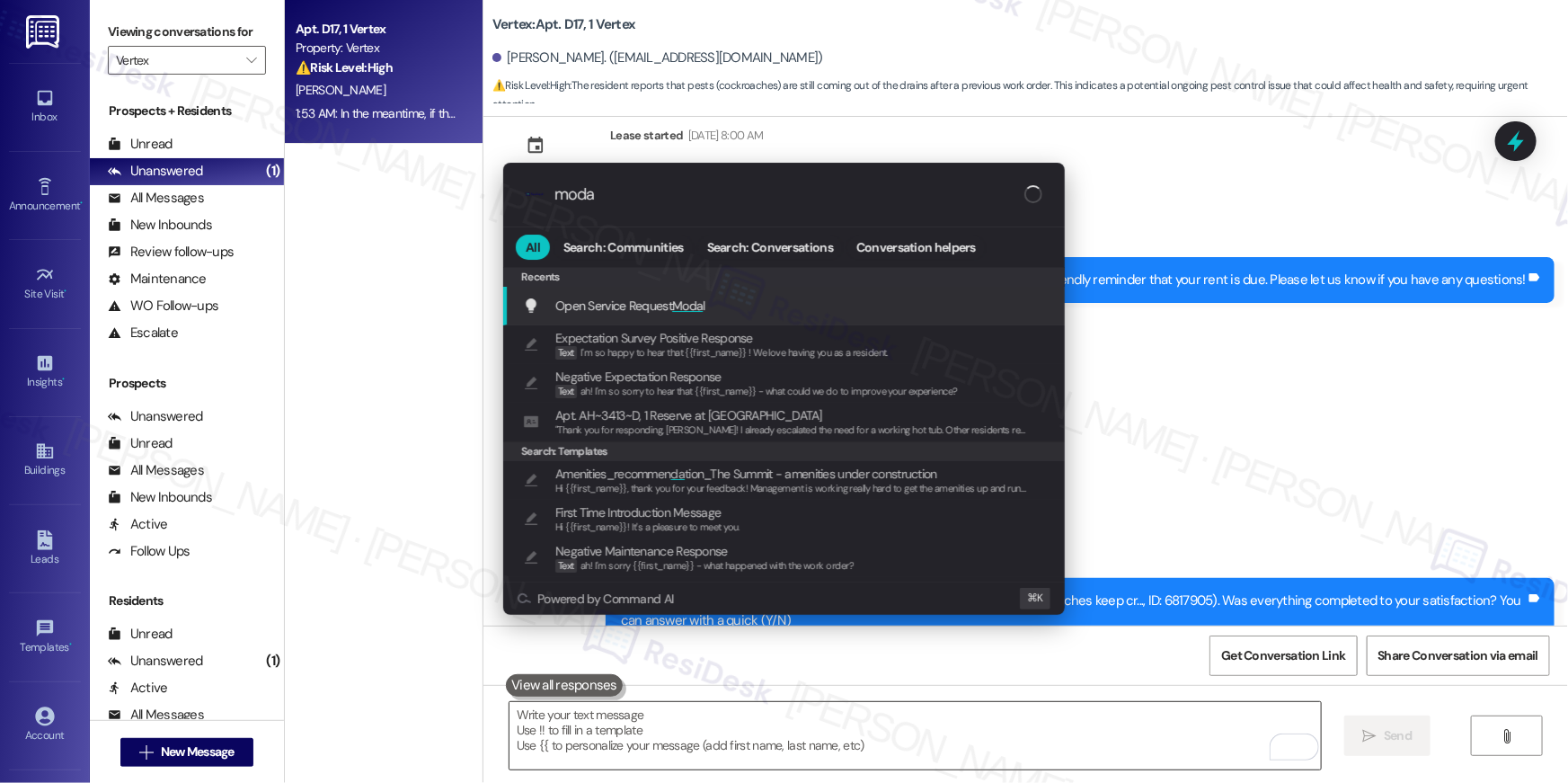
type input "modal"
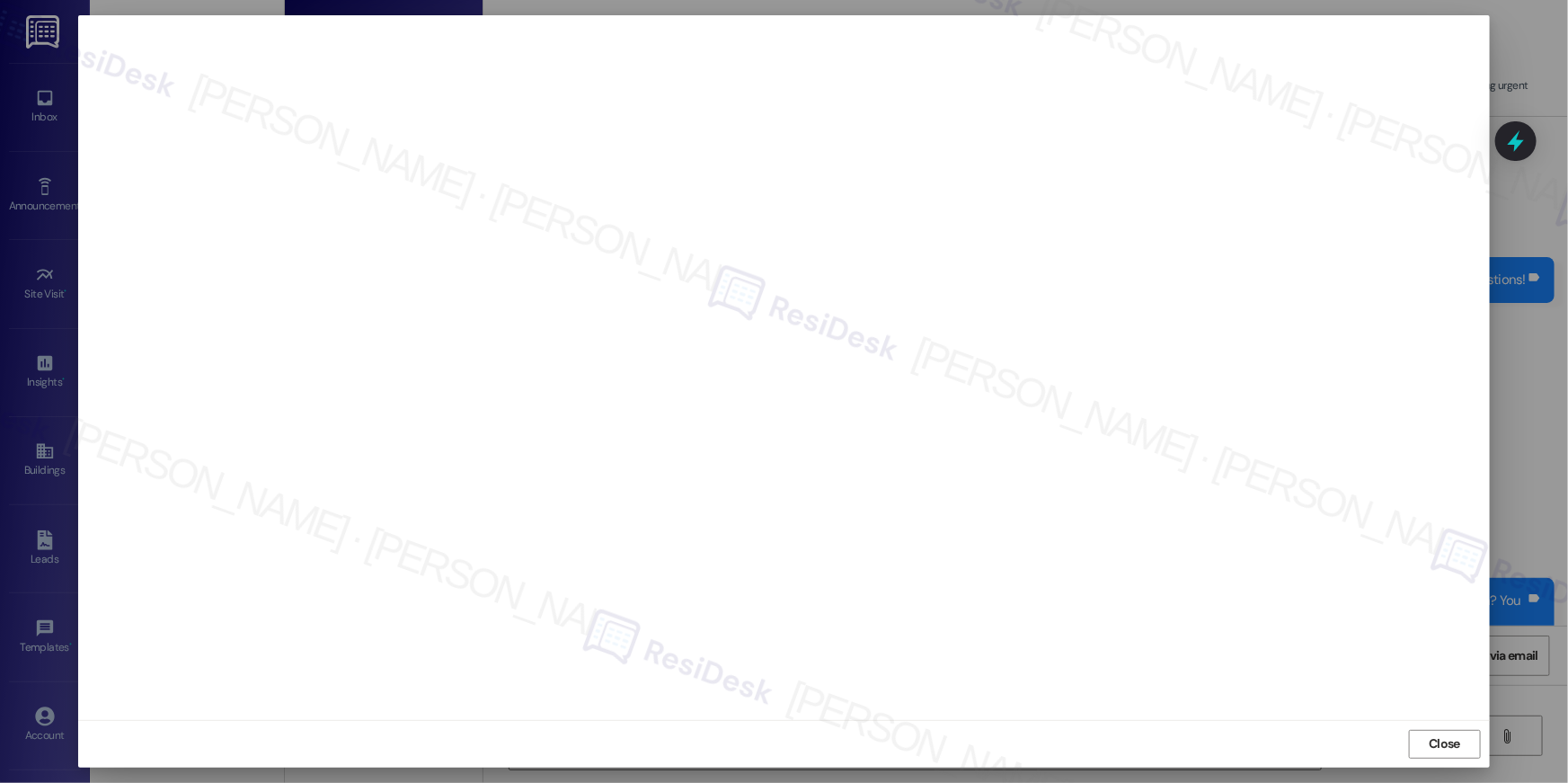
click at [1402, 749] on div "Close" at bounding box center [784, 744] width 1412 height 48
click at [1423, 750] on button "Close" at bounding box center [1445, 744] width 72 height 29
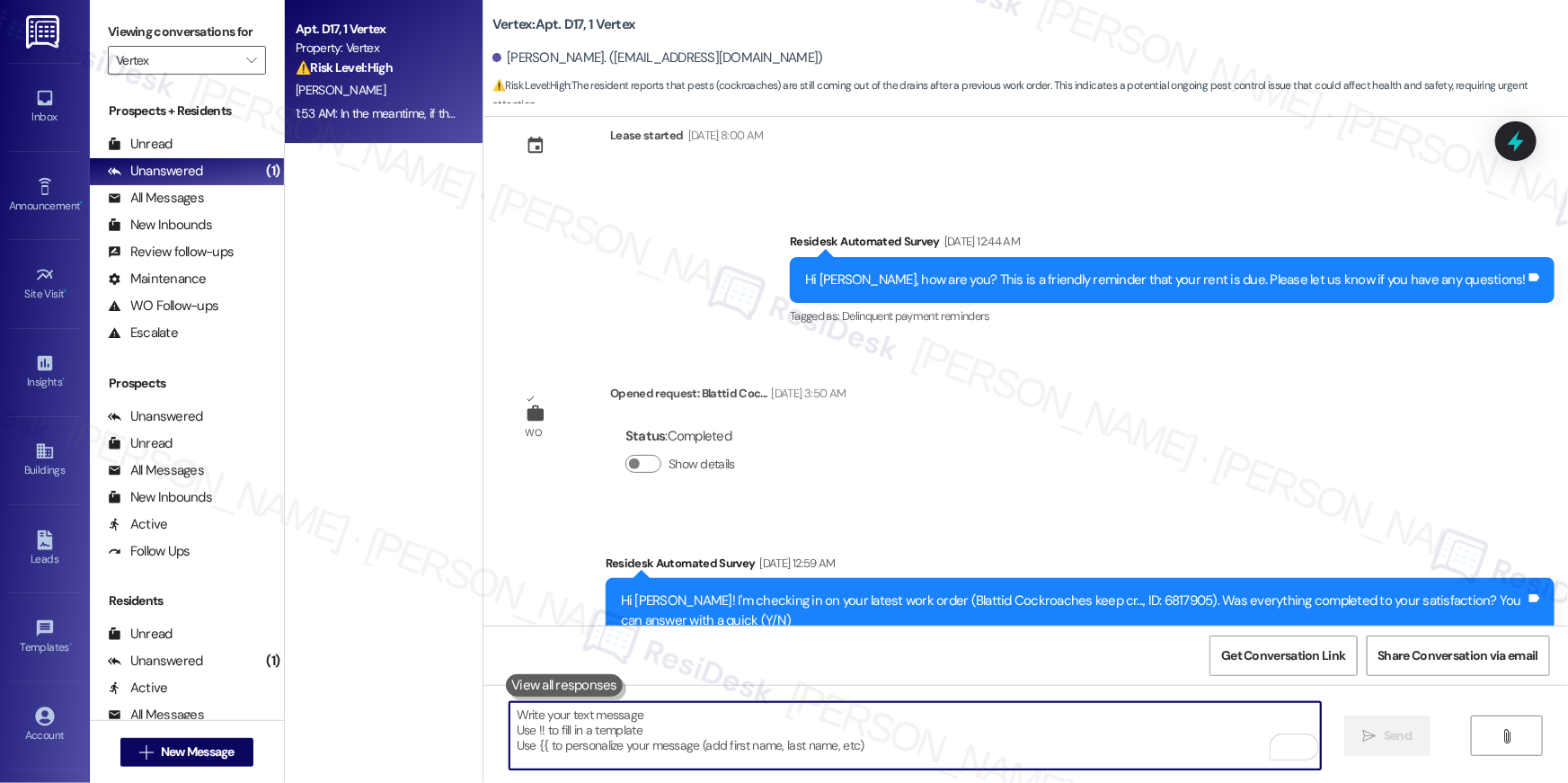
click at [563, 17] on b "Vertex: Apt. D17, 1 Vertex" at bounding box center [563, 24] width 143 height 19
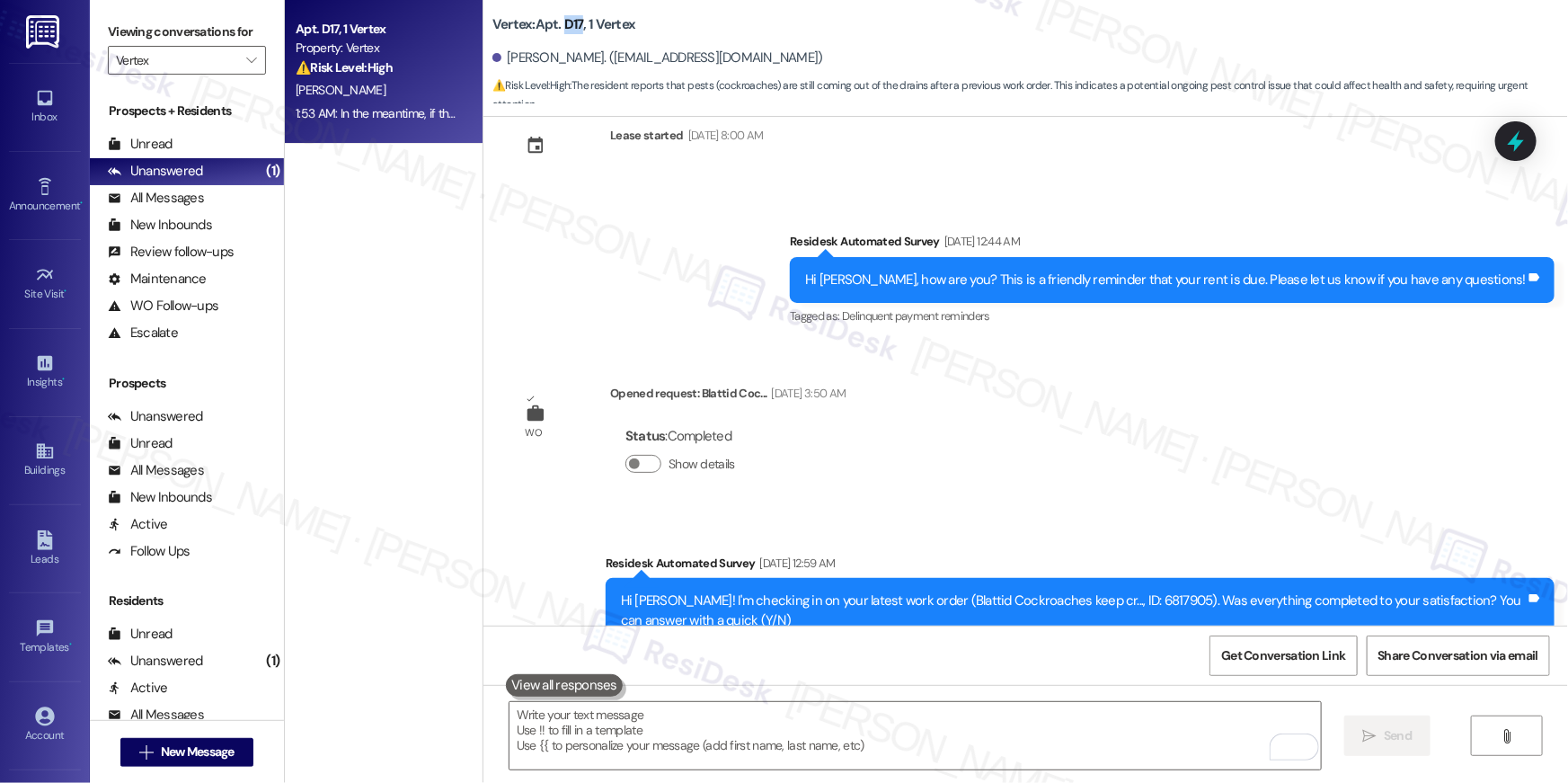
click at [563, 17] on b "Vertex: Apt. D17, 1 Vertex" at bounding box center [563, 24] width 143 height 19
copy div "Vertex: Apt. D17, 1 Vertex"
click at [1273, 660] on span "Get Conversation Link" at bounding box center [1283, 655] width 124 height 19
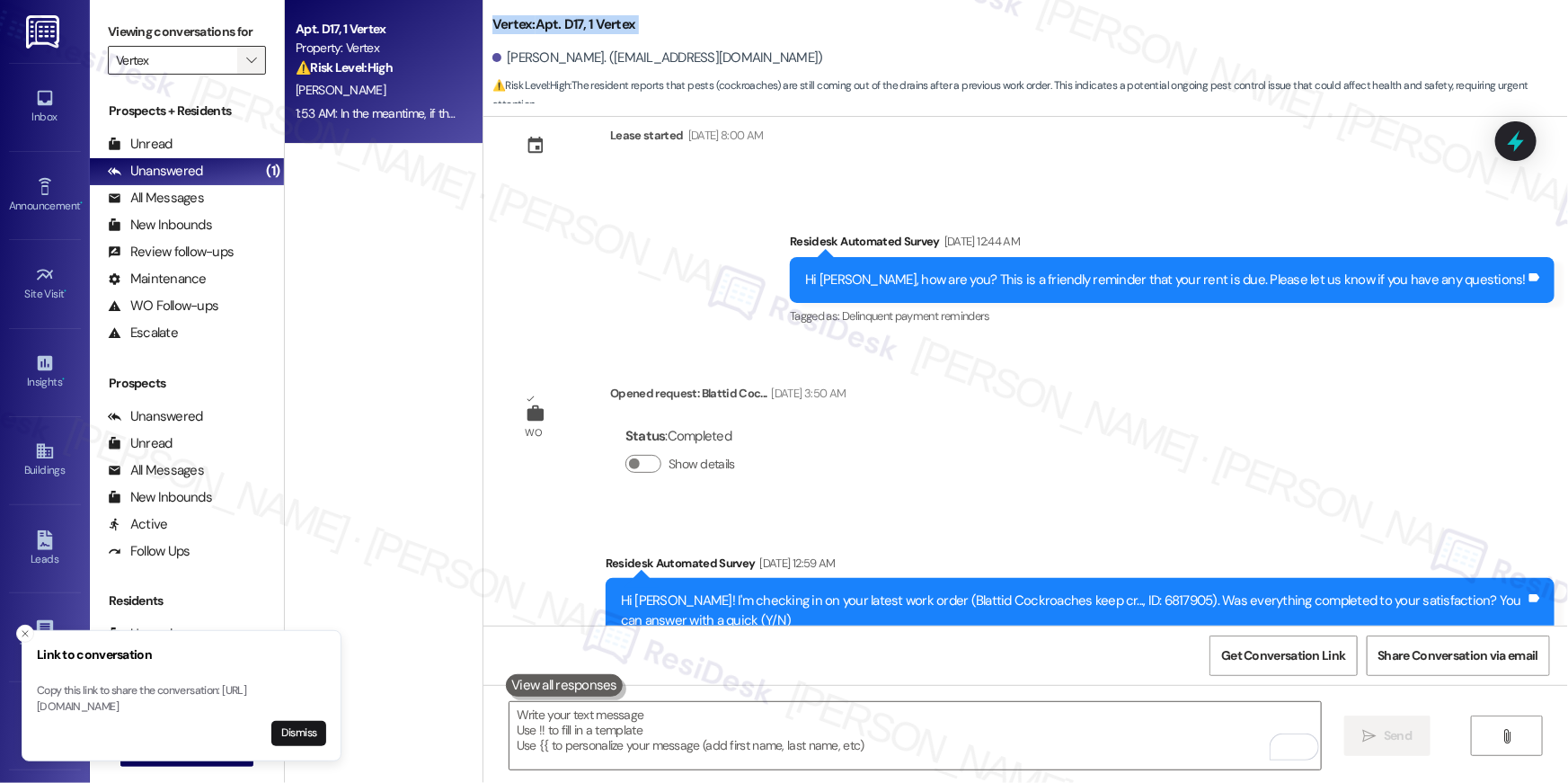
click at [243, 70] on span "" at bounding box center [251, 60] width 17 height 29
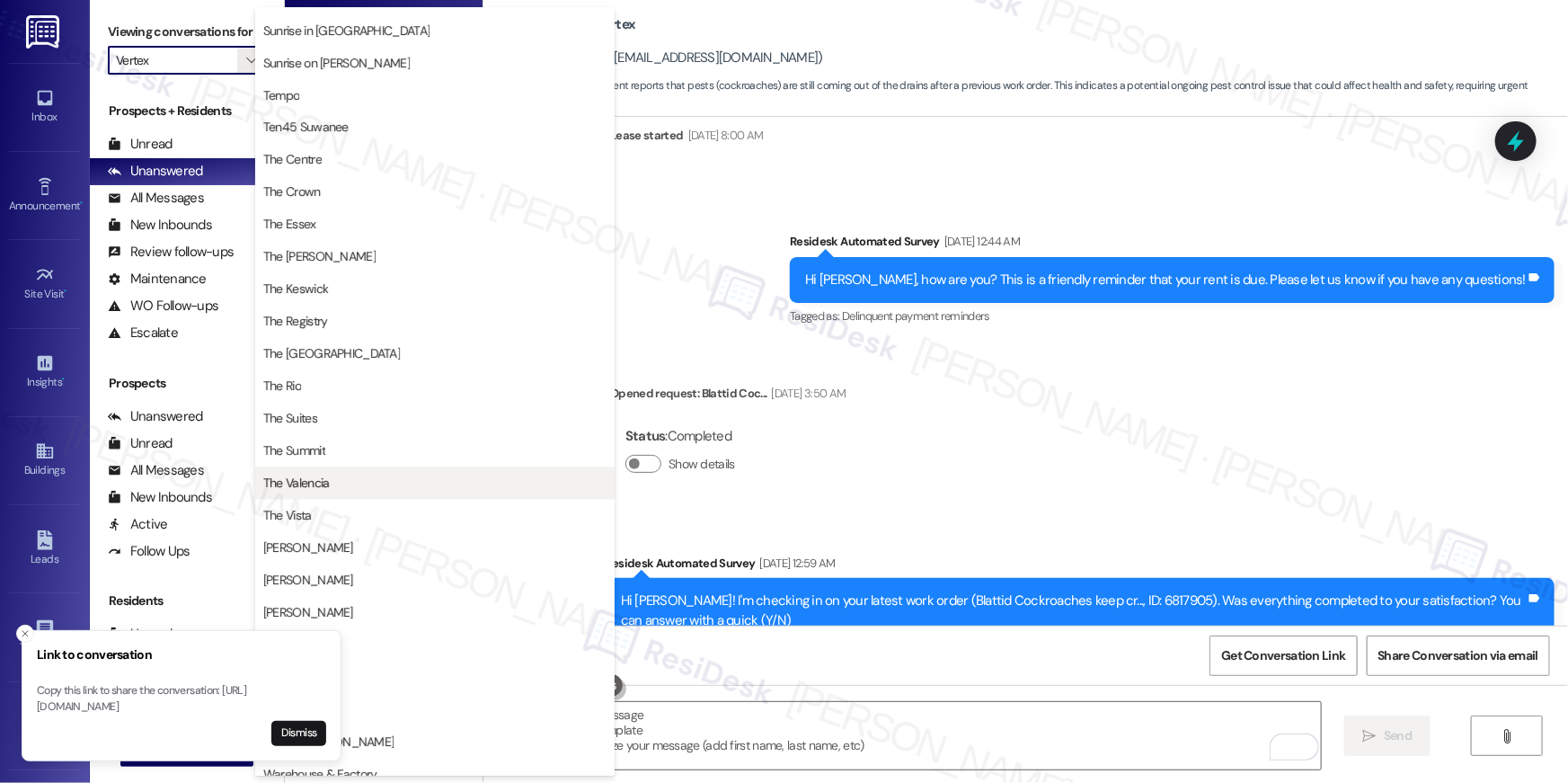
scroll to position [1630, 0]
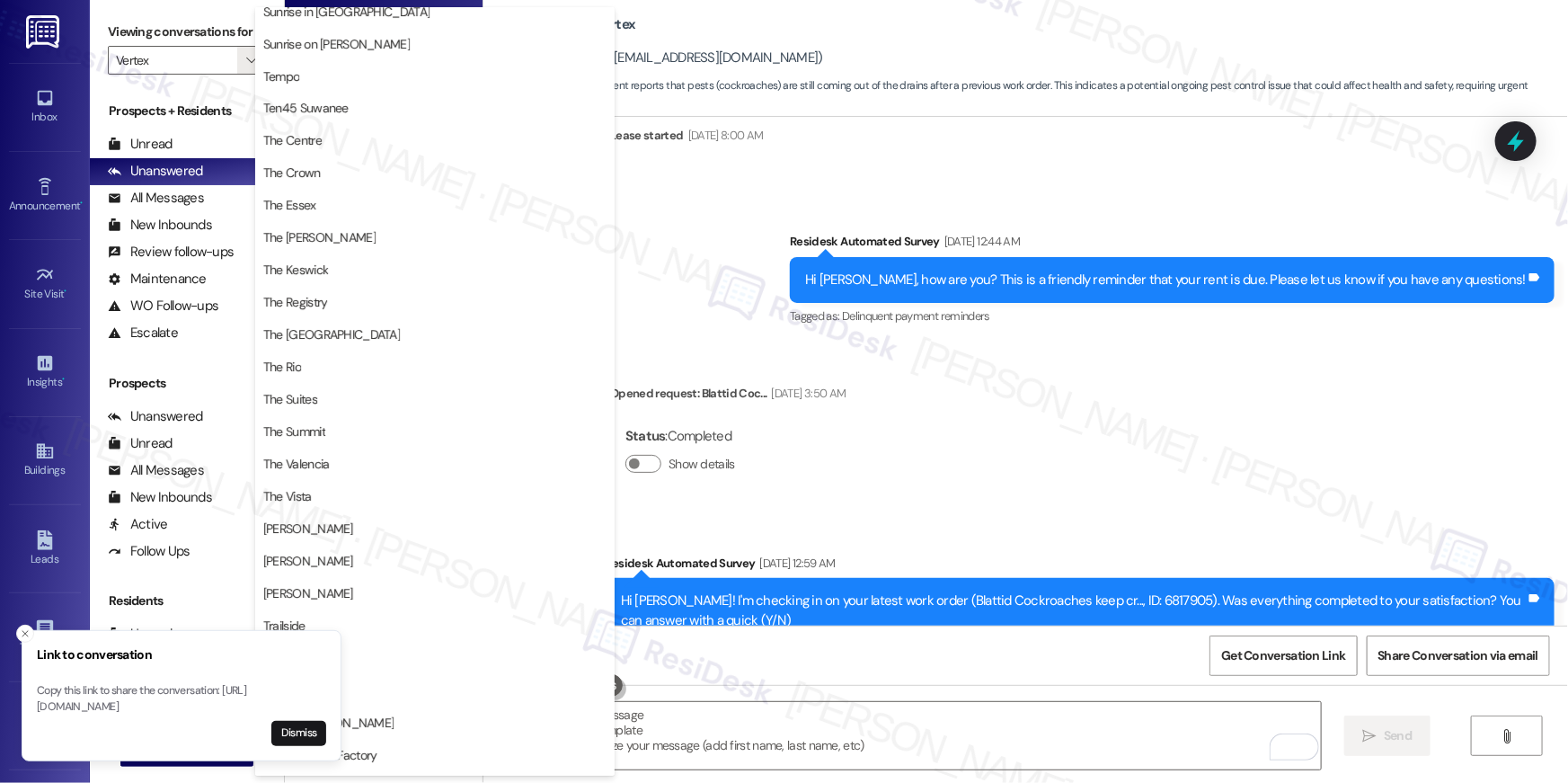
click at [289, 731] on button "Dismiss" at bounding box center [298, 733] width 55 height 25
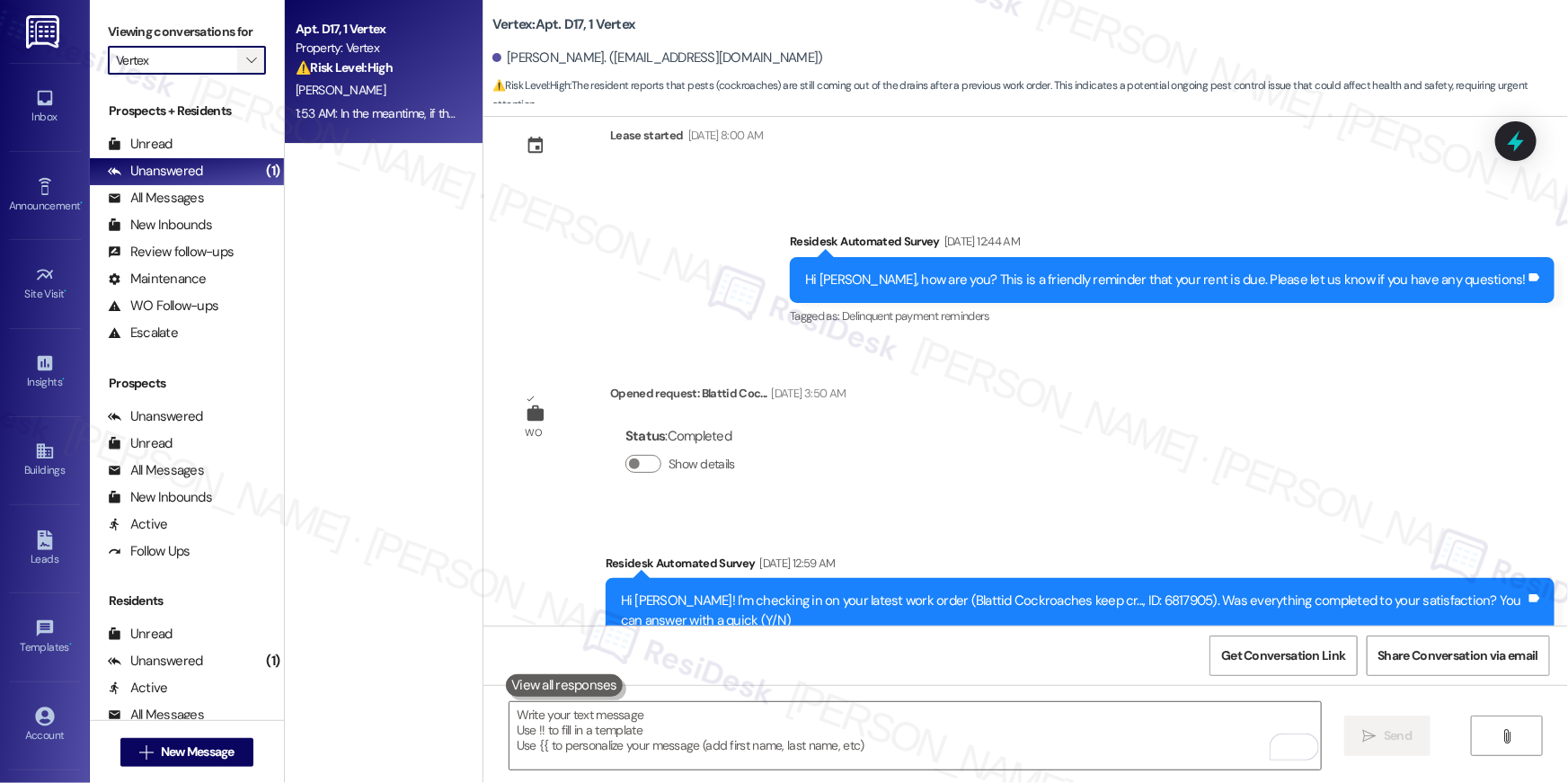
click at [252, 58] on button "" at bounding box center [251, 60] width 29 height 29
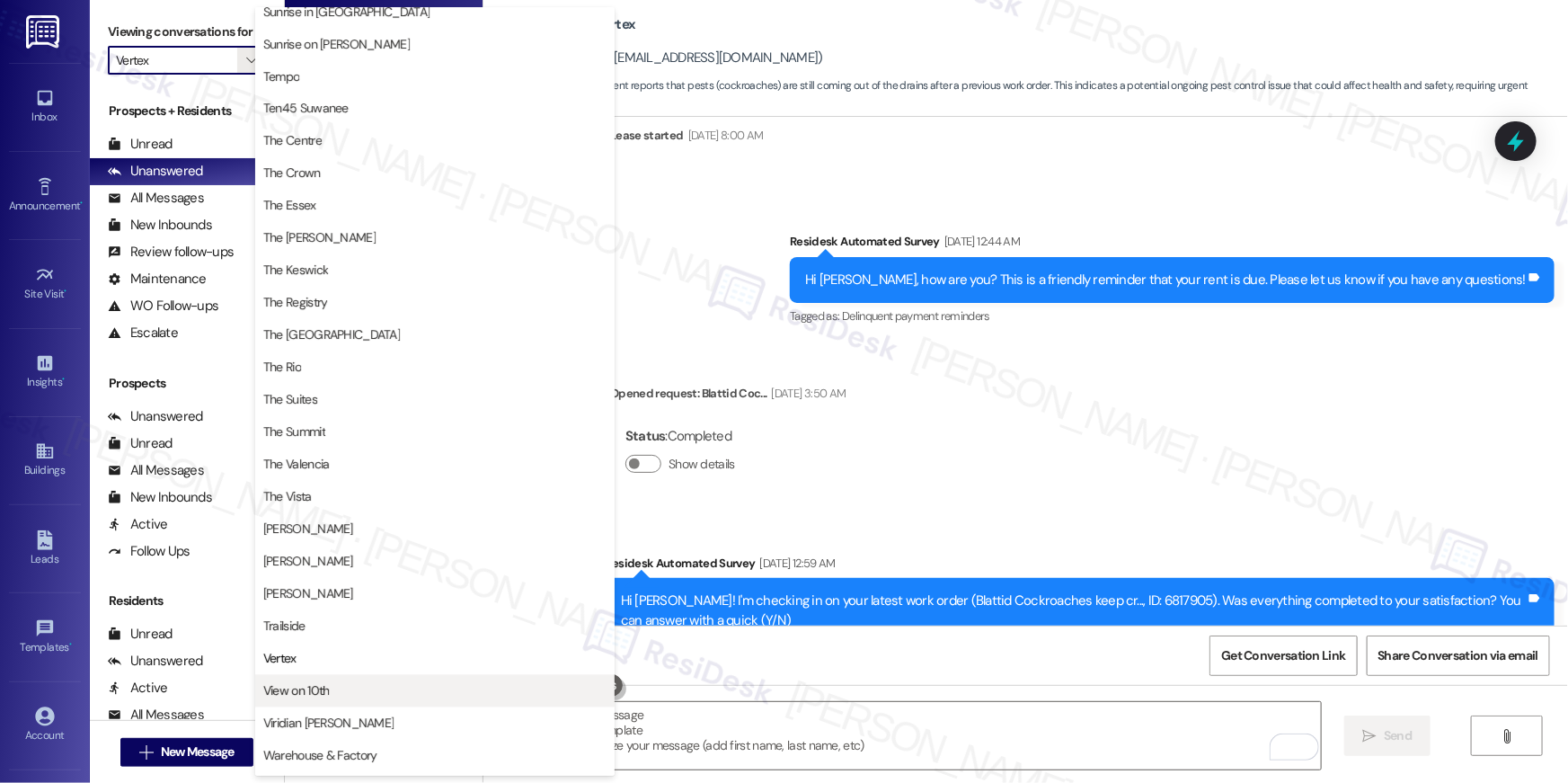
click at [376, 684] on span "View on 10th" at bounding box center [434, 691] width 343 height 18
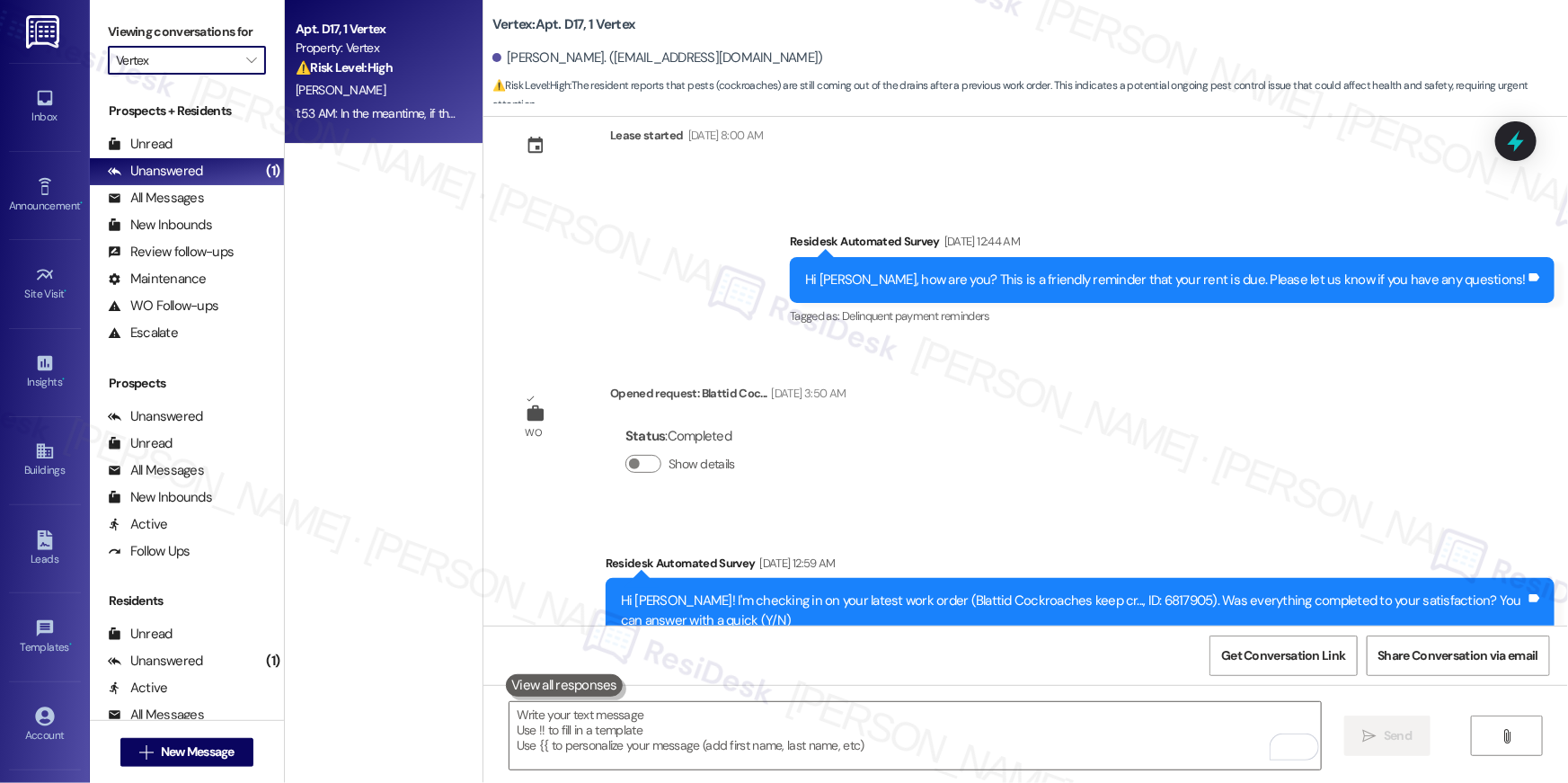
type input "View on 10th"
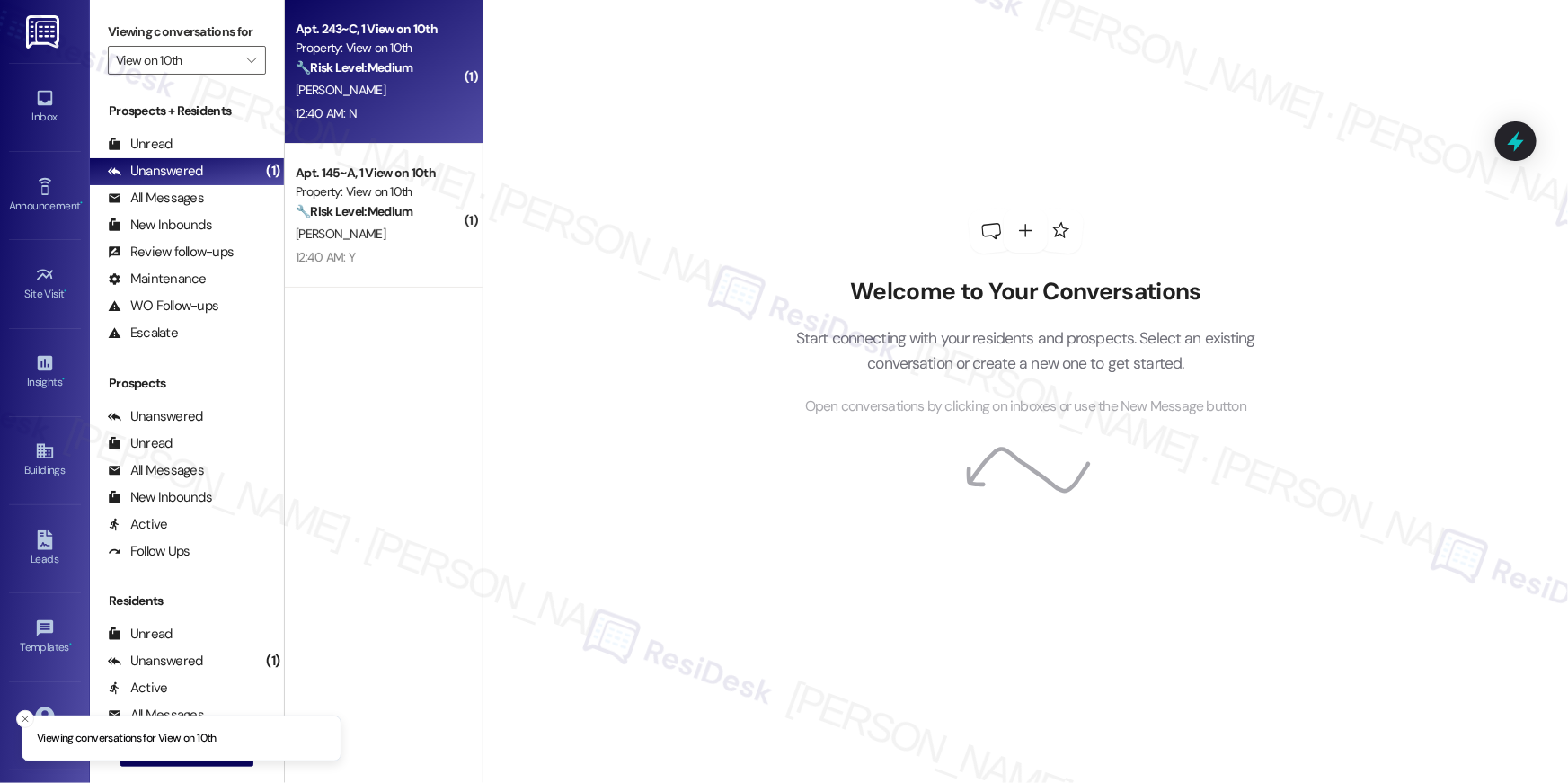
click at [378, 105] on div "12:40 AM: N 12:40 AM: N" at bounding box center [379, 113] width 170 height 22
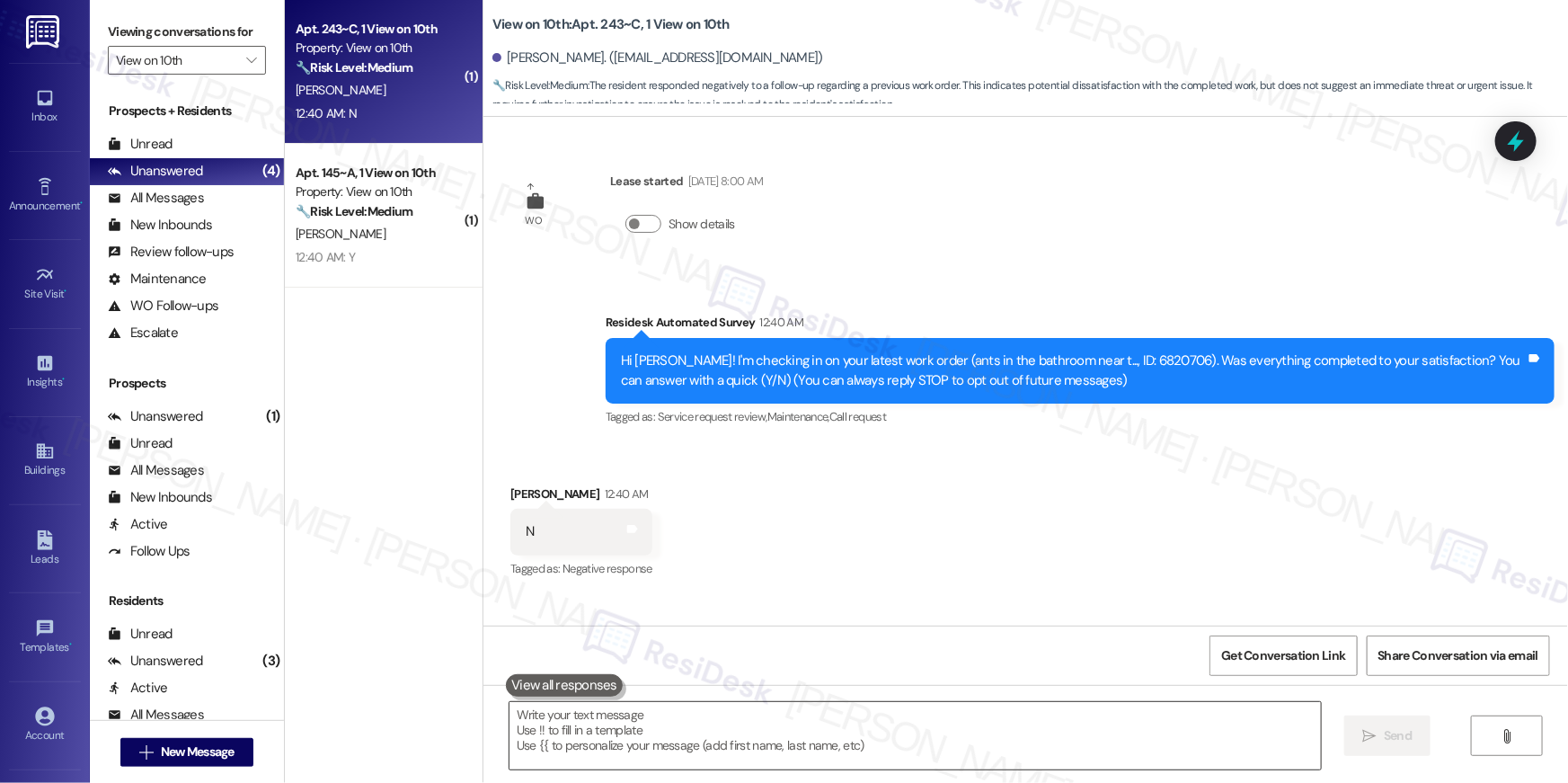
click at [910, 747] on textarea at bounding box center [915, 735] width 811 height 67
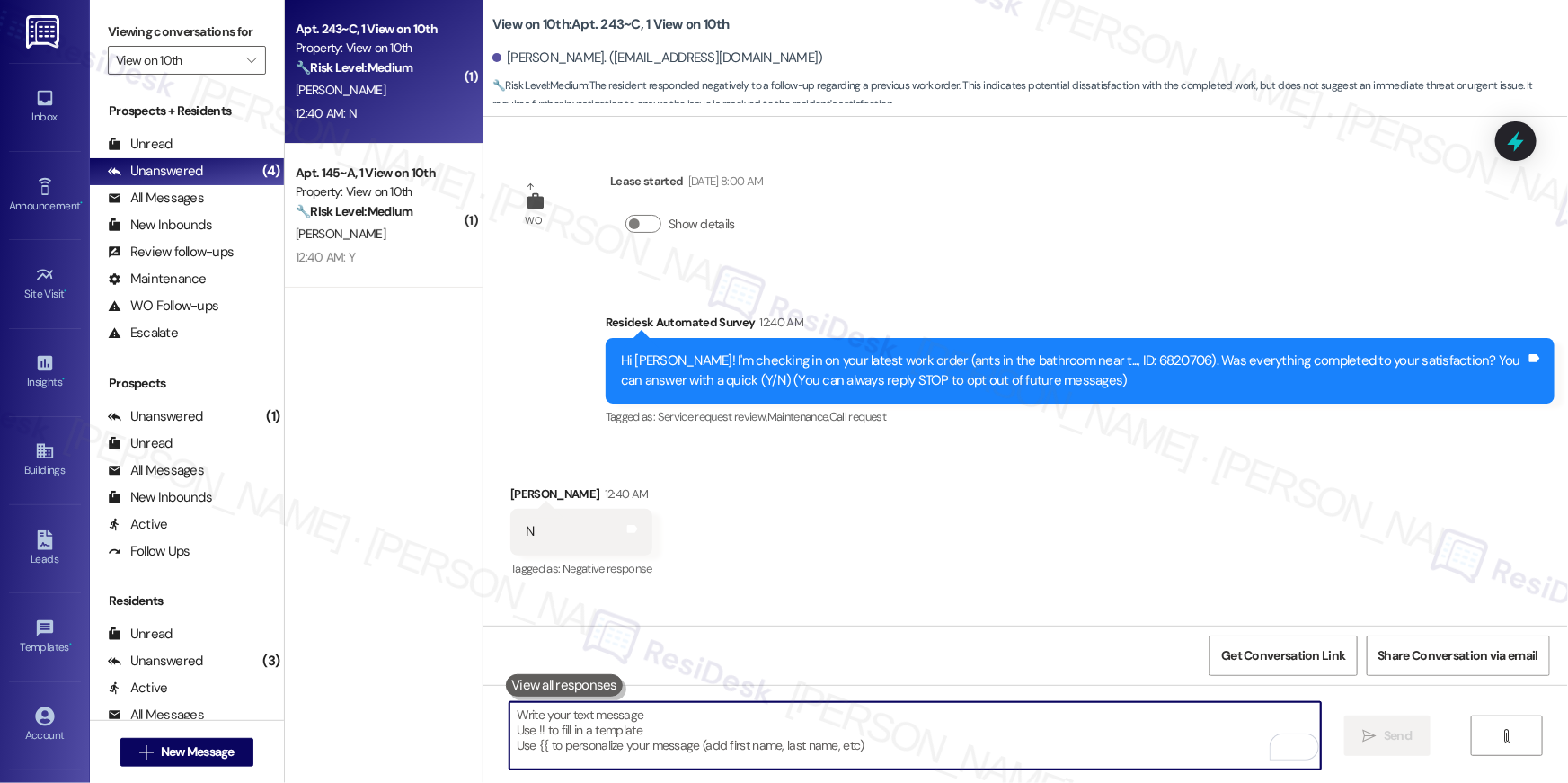
click at [1063, 730] on textarea "To enrich screen reader interactions, please activate Accessibility in Grammarl…" at bounding box center [915, 735] width 811 height 67
paste textarea "Hi {{first_name}}, I’m sorry to hear your work order hasn’t been fully complete…"
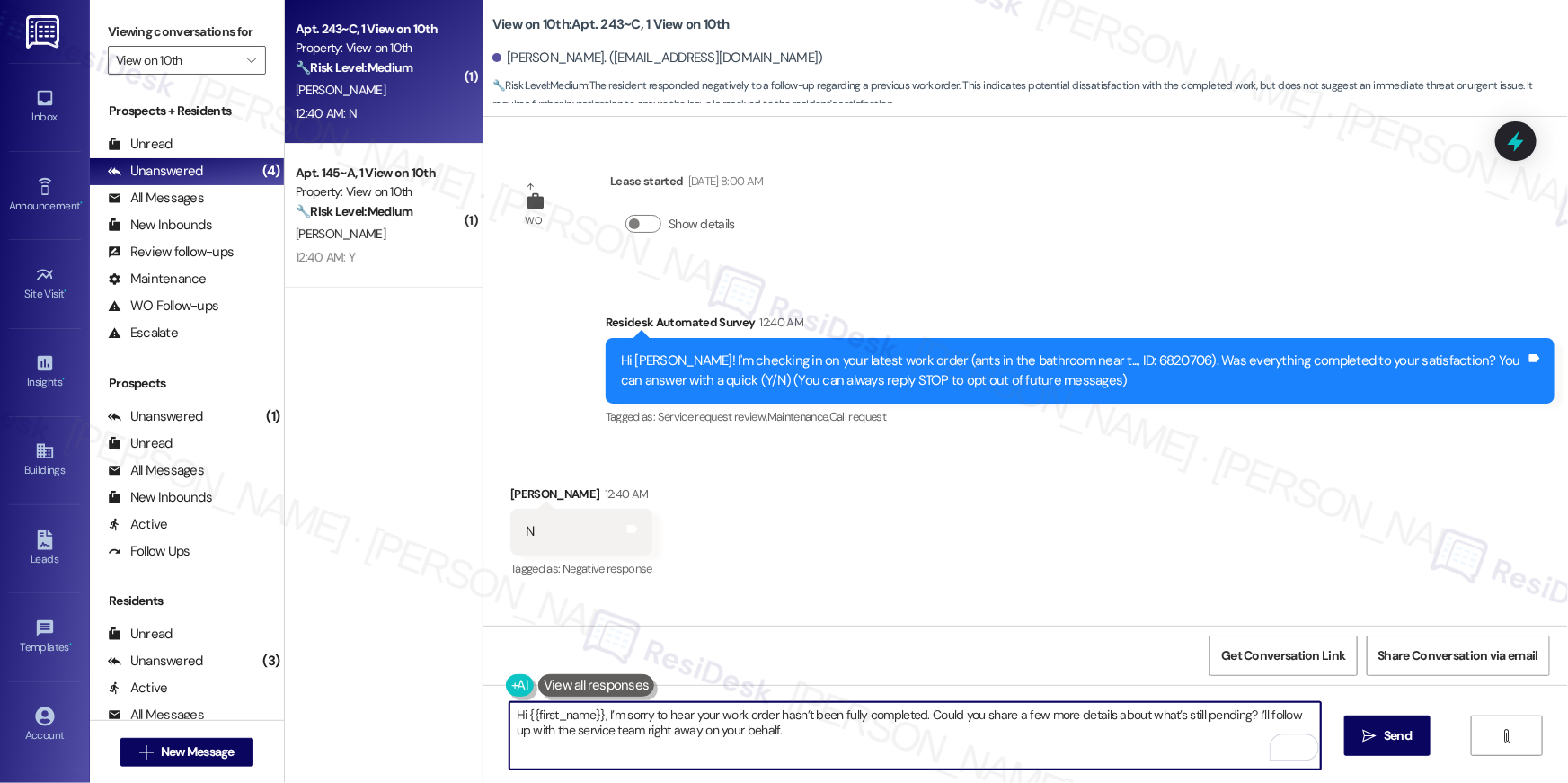
click at [841, 734] on textarea "Hi {{first_name}}, I’m sorry to hear your work order hasn’t been fully complete…" at bounding box center [915, 735] width 811 height 67
click at [920, 719] on textarea "Hi {{first_name}}, I’m sorry to hear your work order hasn’t been fully complete…" at bounding box center [915, 735] width 811 height 67
click at [917, 730] on textarea "Hi {{first_name}}, I’m sorry to hear your work order hasn’t been fully complete…" at bounding box center [915, 735] width 811 height 67
click at [918, 715] on textarea "Hi {{first_name}}, I’m sorry to hear your work order hasn’t been fully complete…" at bounding box center [915, 735] width 811 height 67
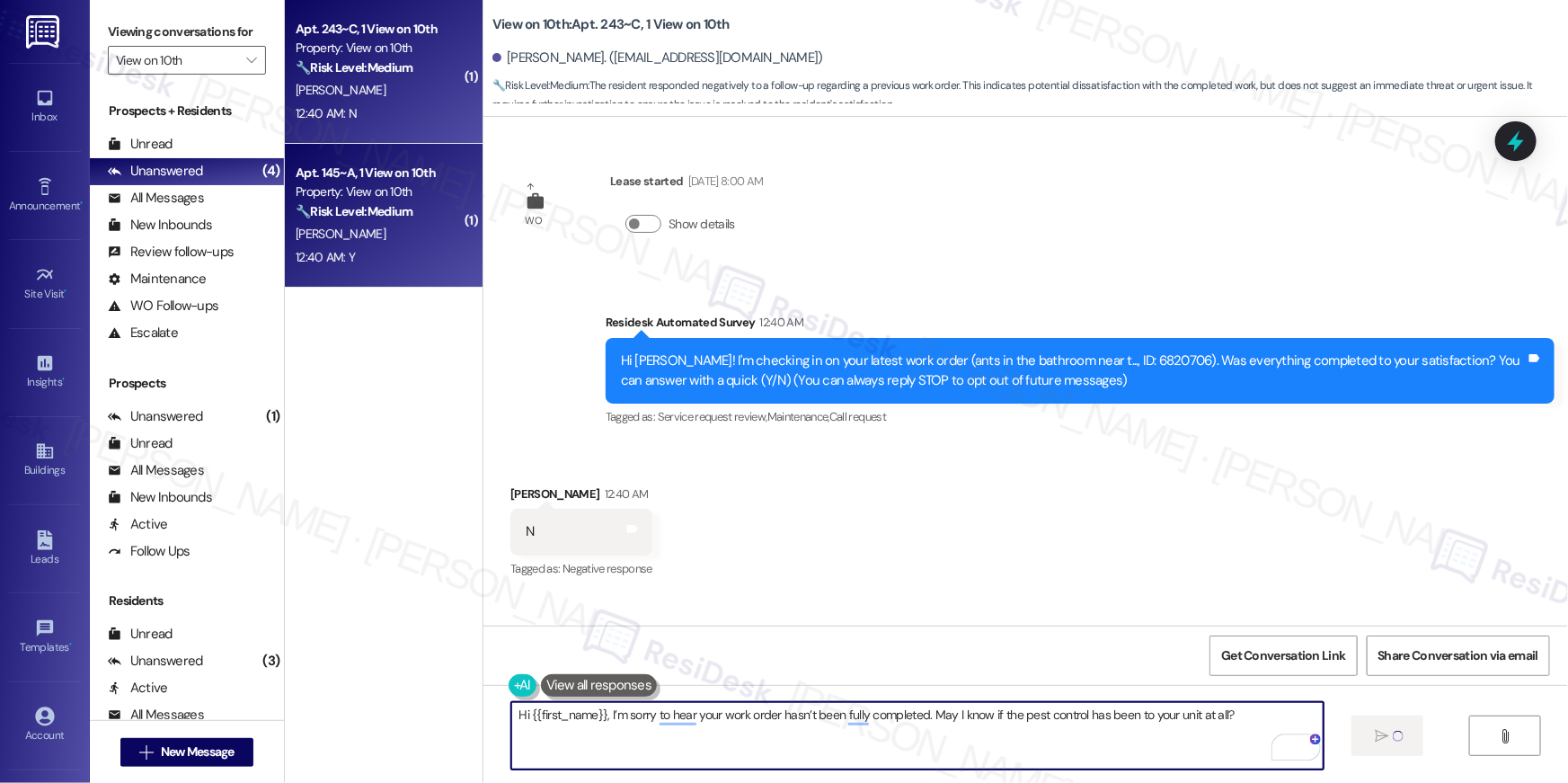
type textarea "Hi {{first_name}}, I’m sorry to hear your work order hasn’t been fully complete…"
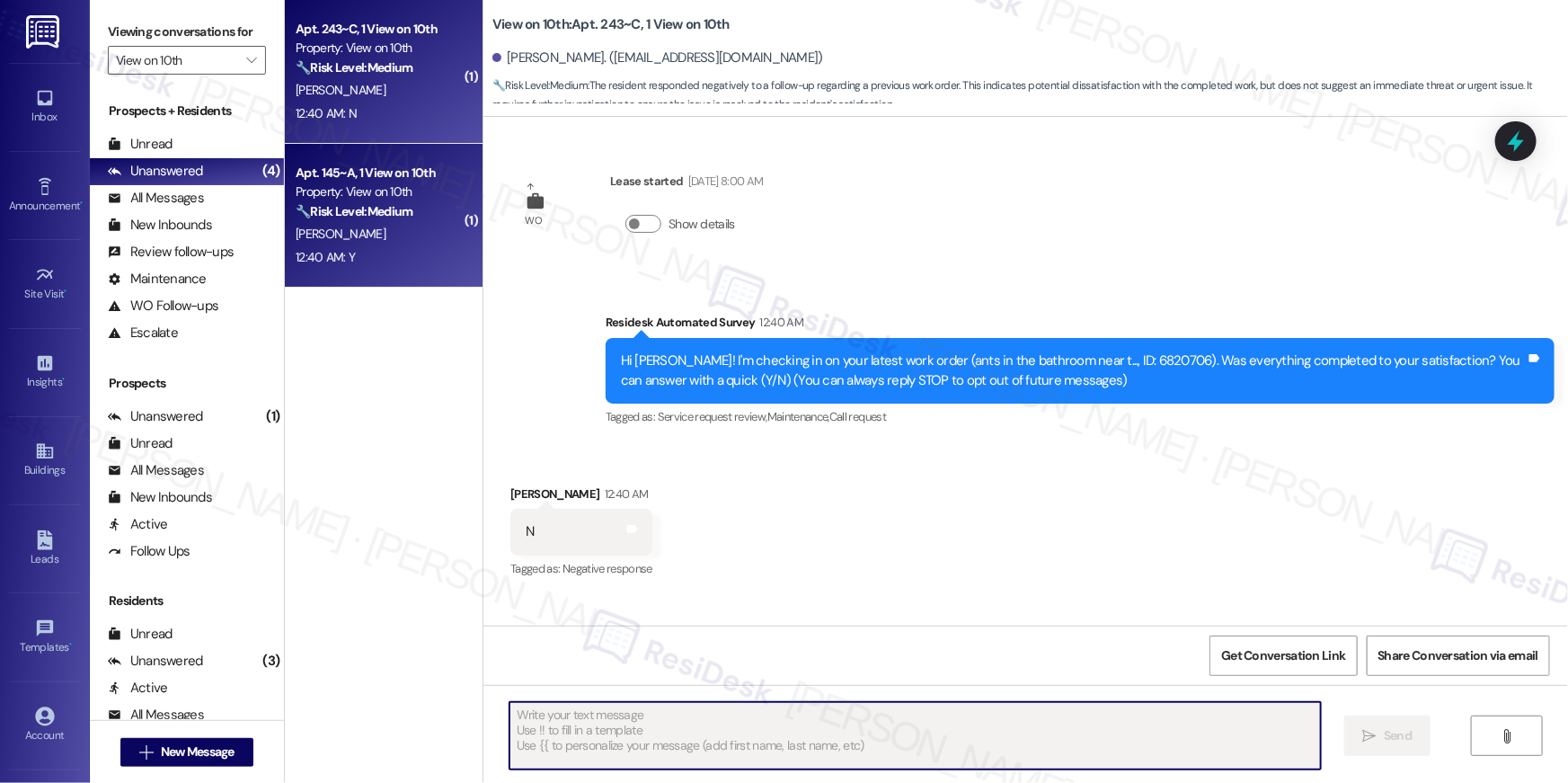
click at [350, 259] on div "12:40 AM: Y 12:40 AM: Y" at bounding box center [379, 257] width 170 height 22
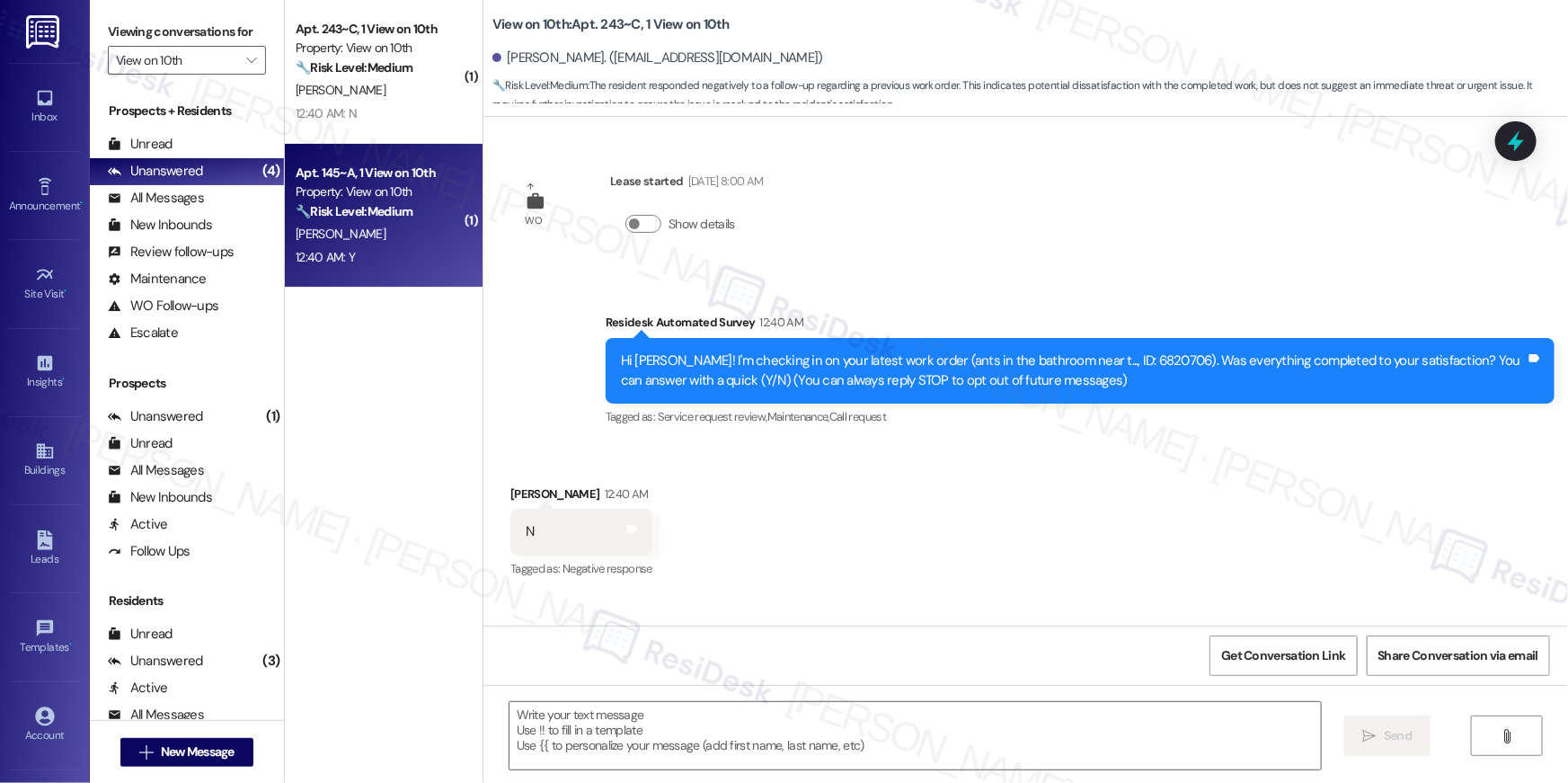
type textarea "Fetching suggested responses. Please feel free to read through the conversation…"
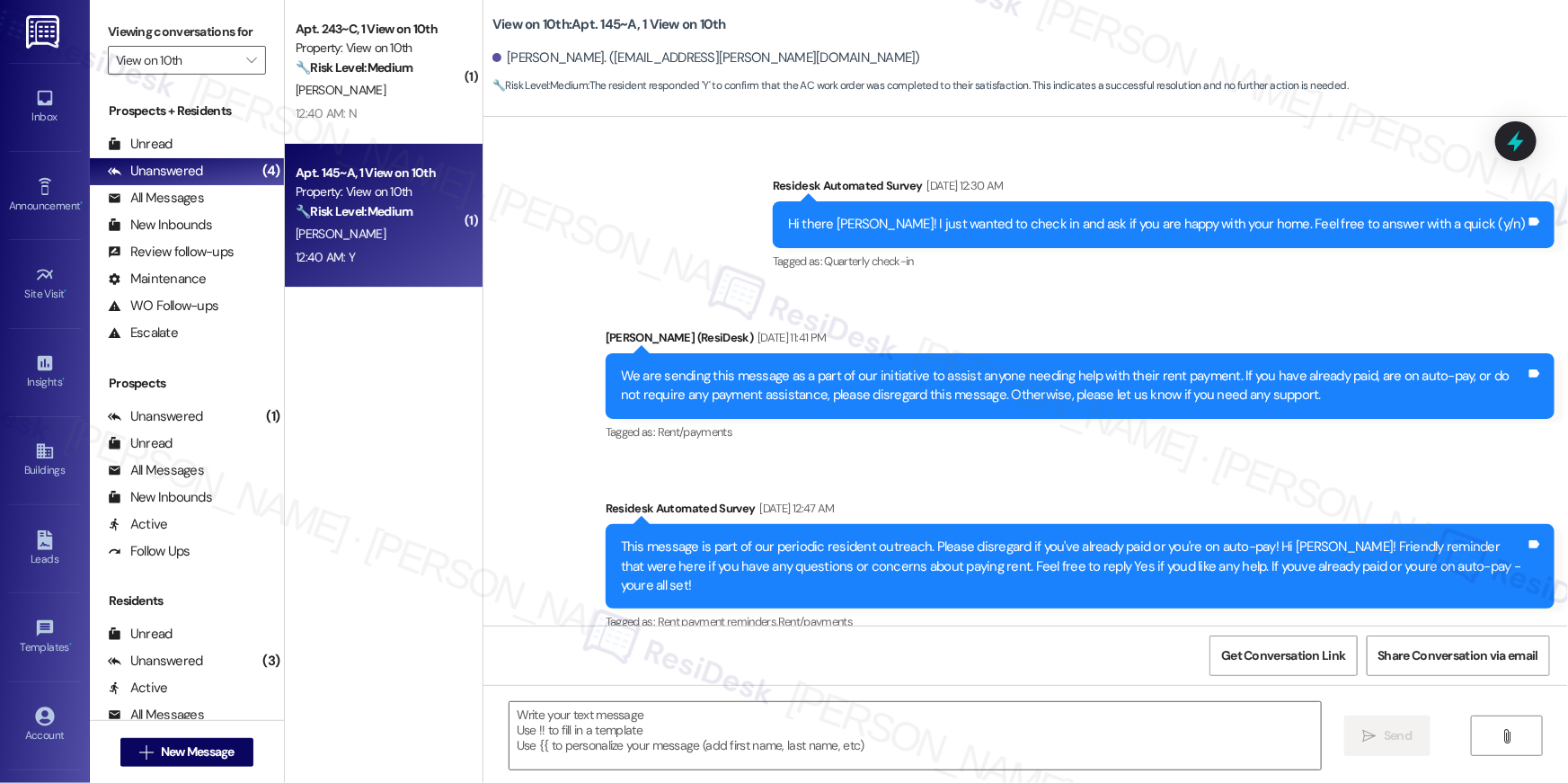
type textarea "Fetching suggested responses. Please feel free to read through the conversation…"
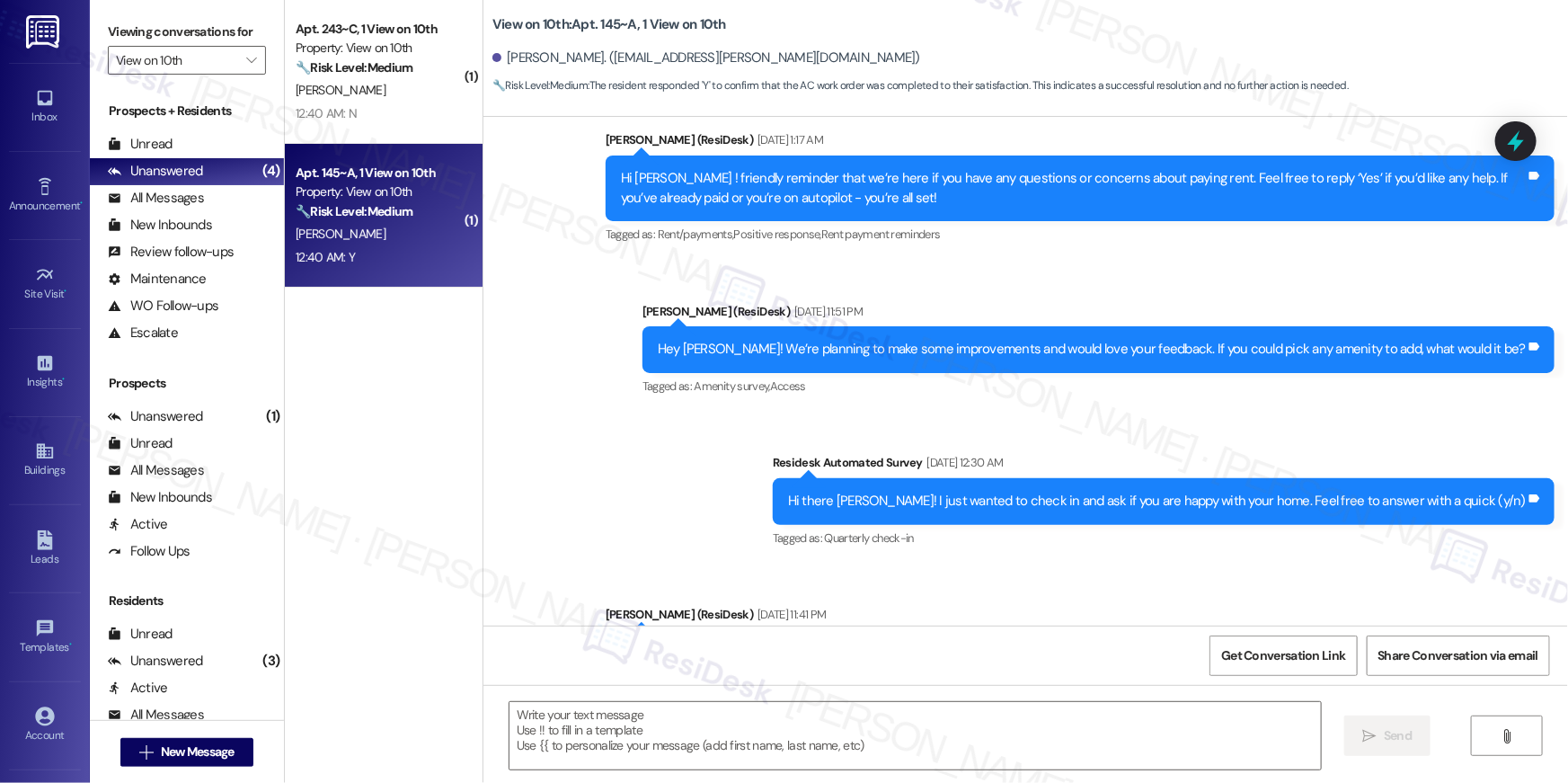
scroll to position [385, 0]
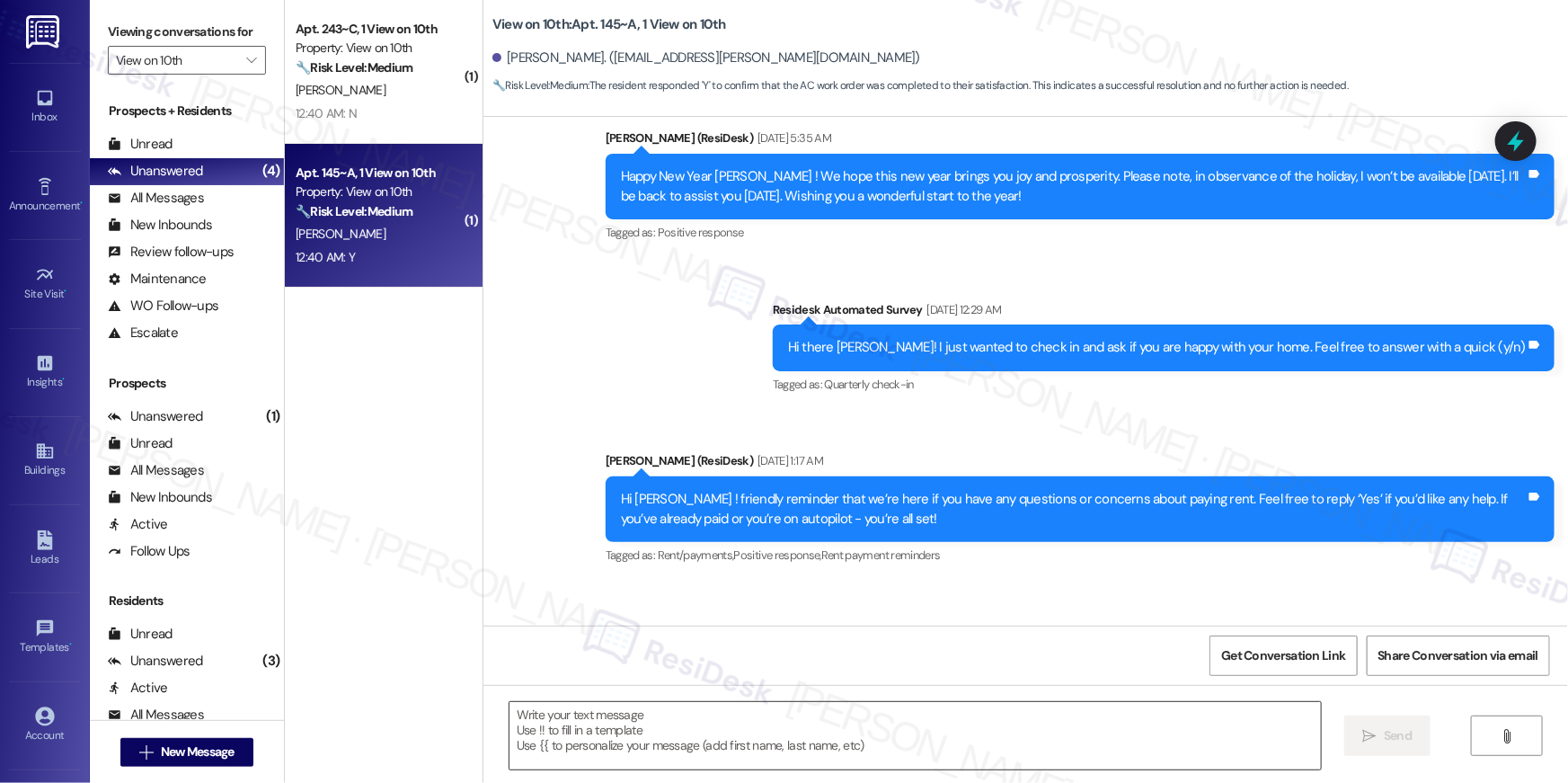
click at [1148, 727] on textarea at bounding box center [915, 735] width 811 height 67
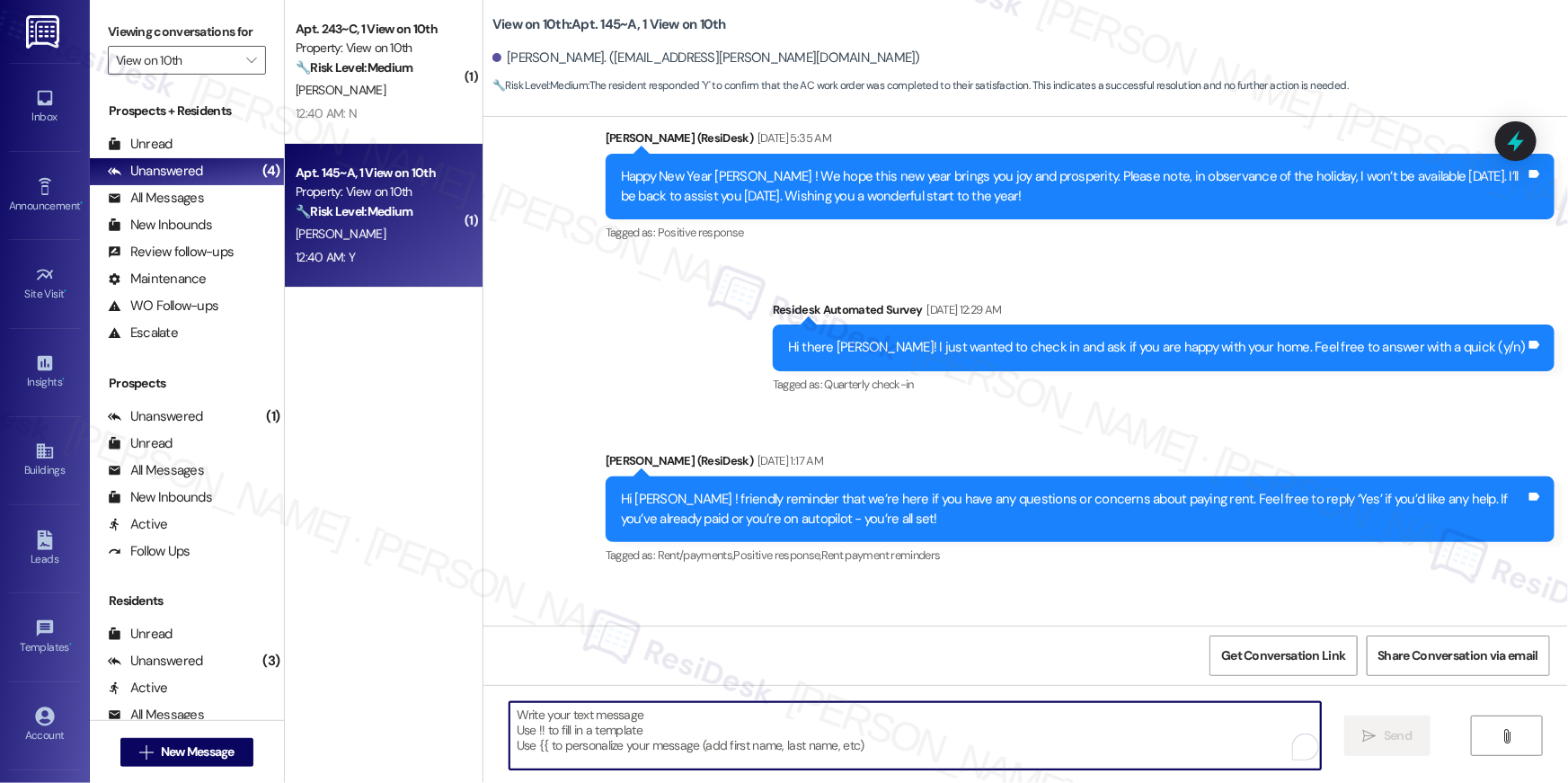
paste textarea "Hi {{first_name}}, I’m happy to hear your work order is all taken care of! If a…"
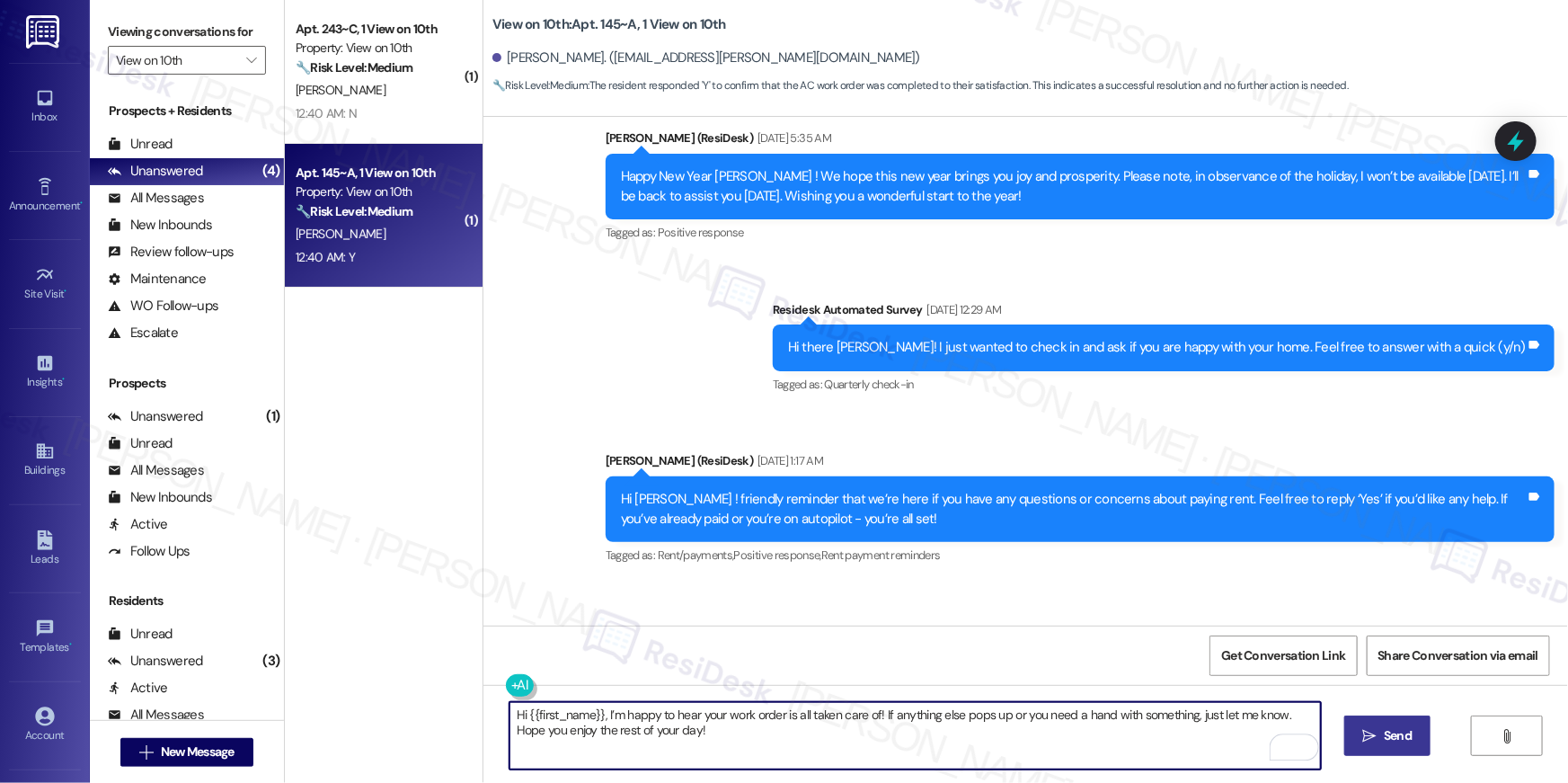
type textarea "Hi {{first_name}}, I’m happy to hear your work order is all taken care of! If a…"
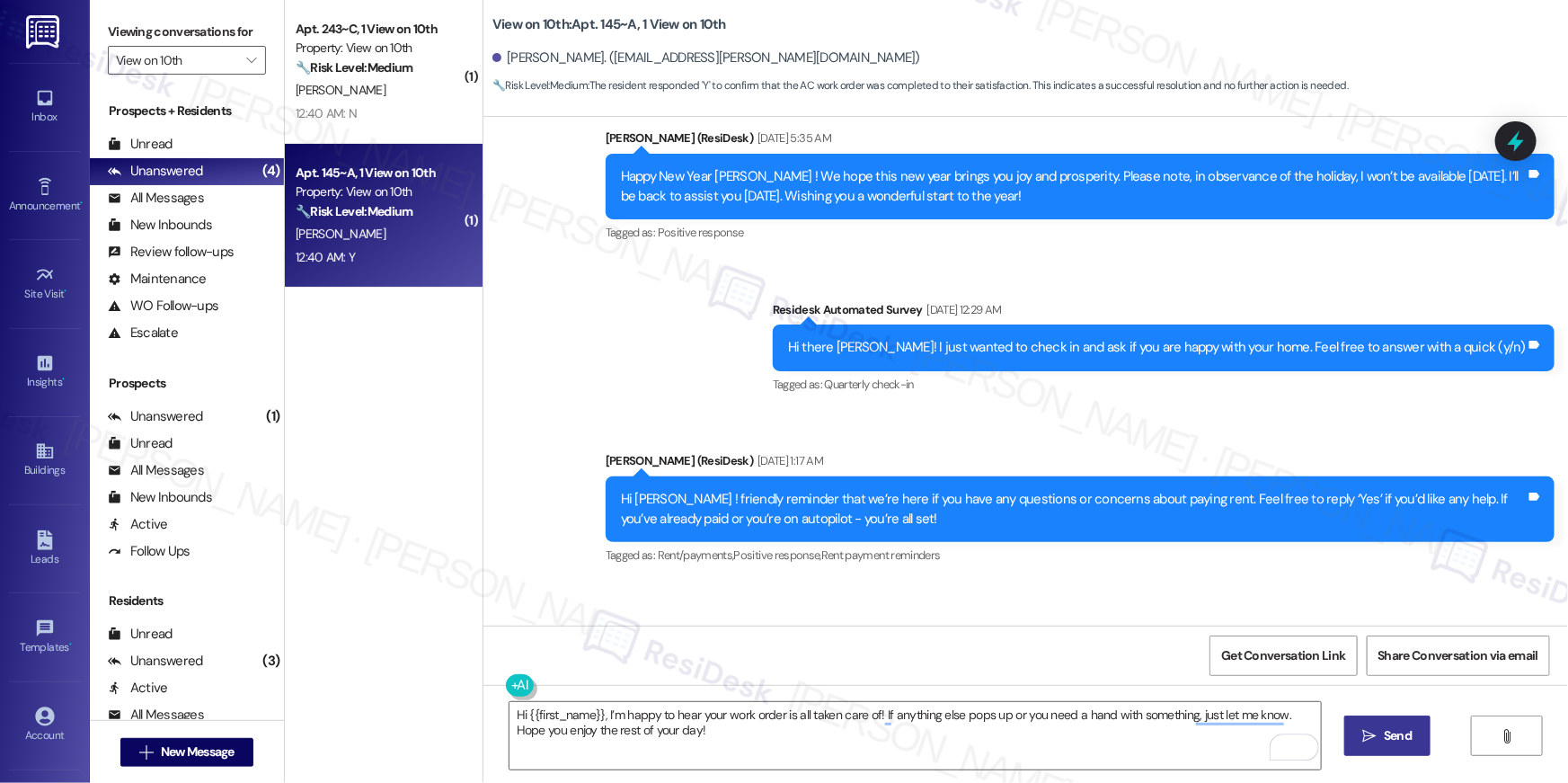
click at [1381, 729] on span "Send" at bounding box center [1397, 735] width 35 height 19
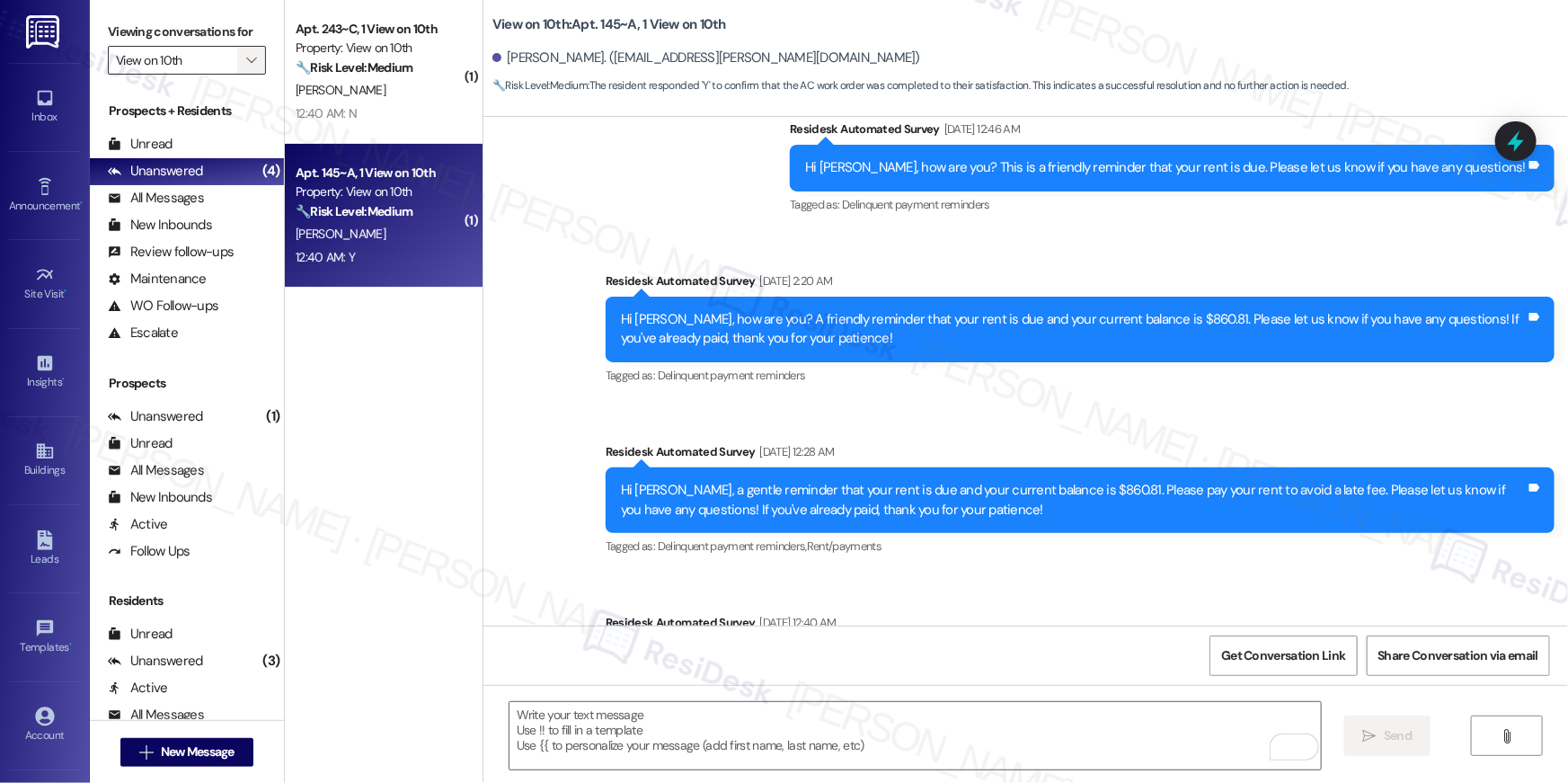
click at [243, 68] on span "" at bounding box center [251, 60] width 17 height 29
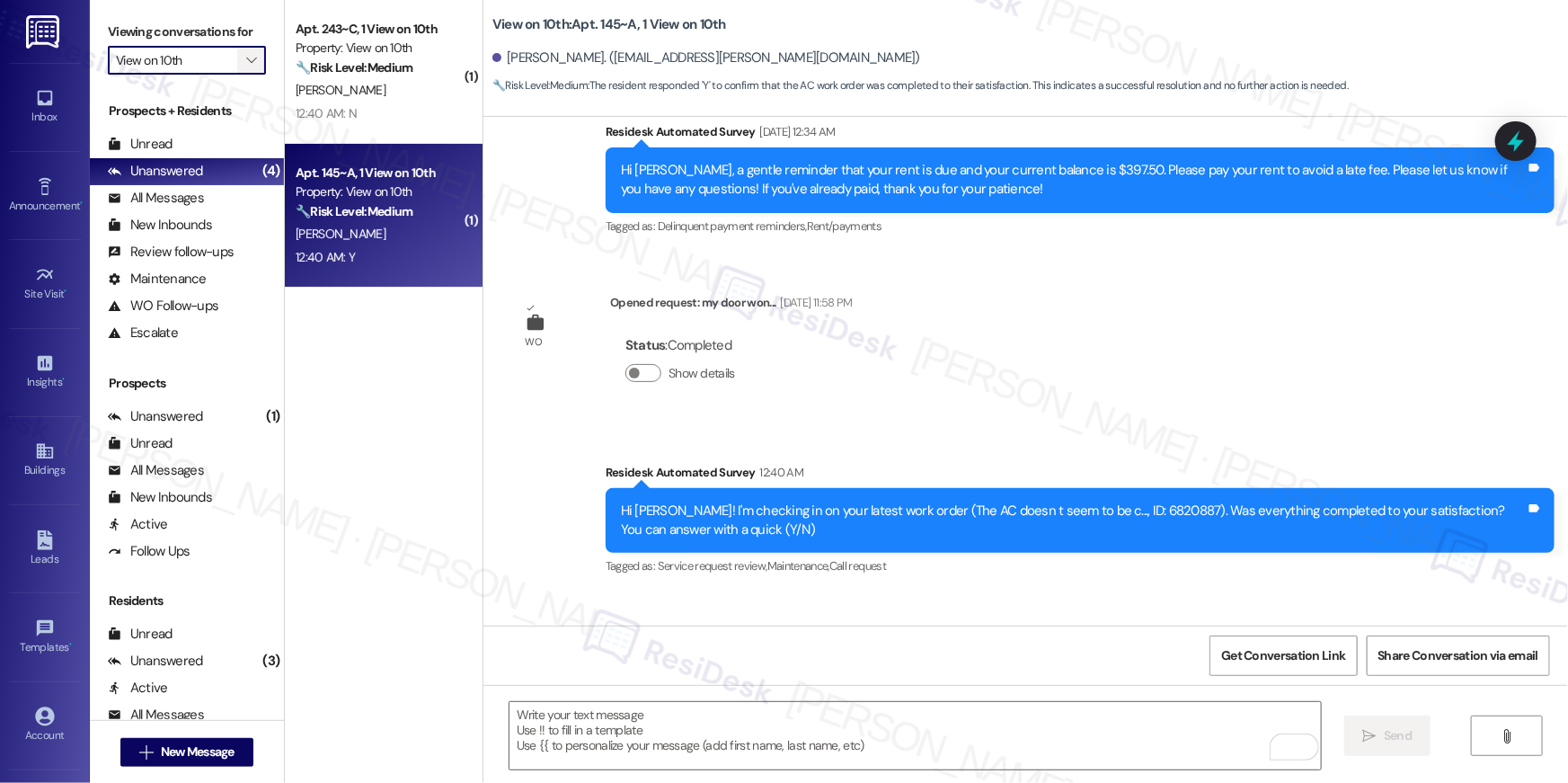
scroll to position [3709, 0]
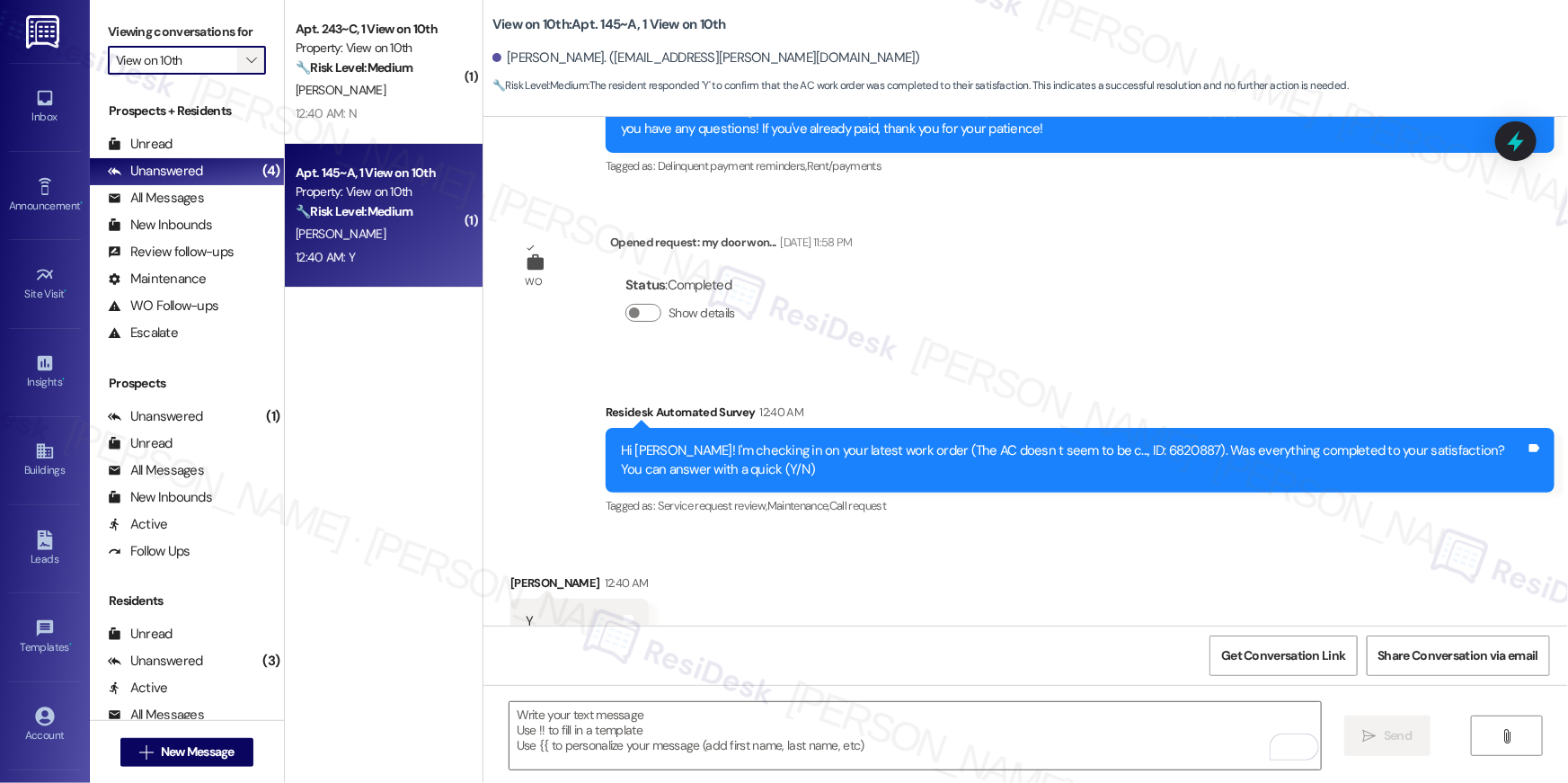
click at [247, 50] on span "" at bounding box center [251, 60] width 17 height 29
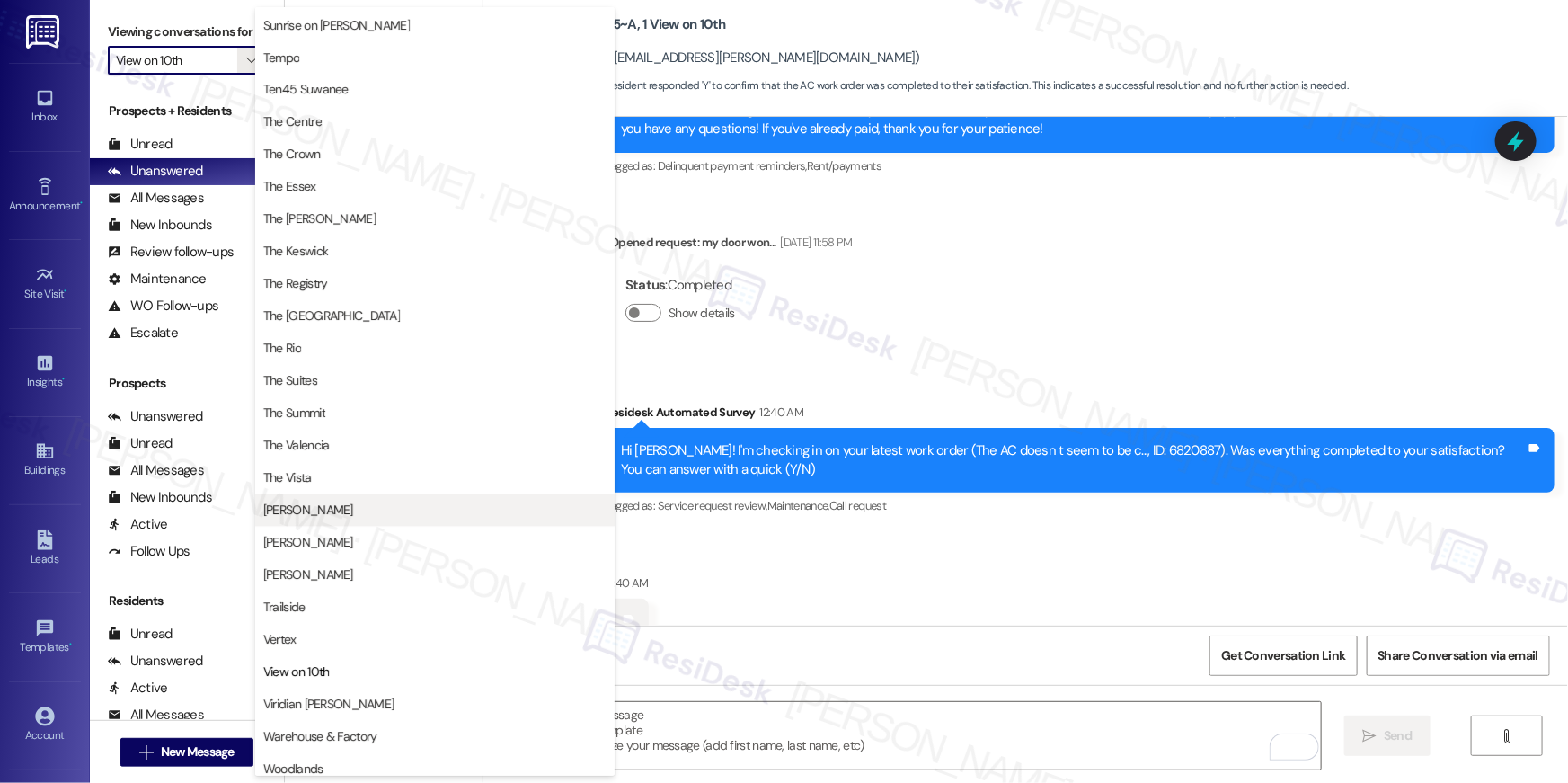
scroll to position [1658, 0]
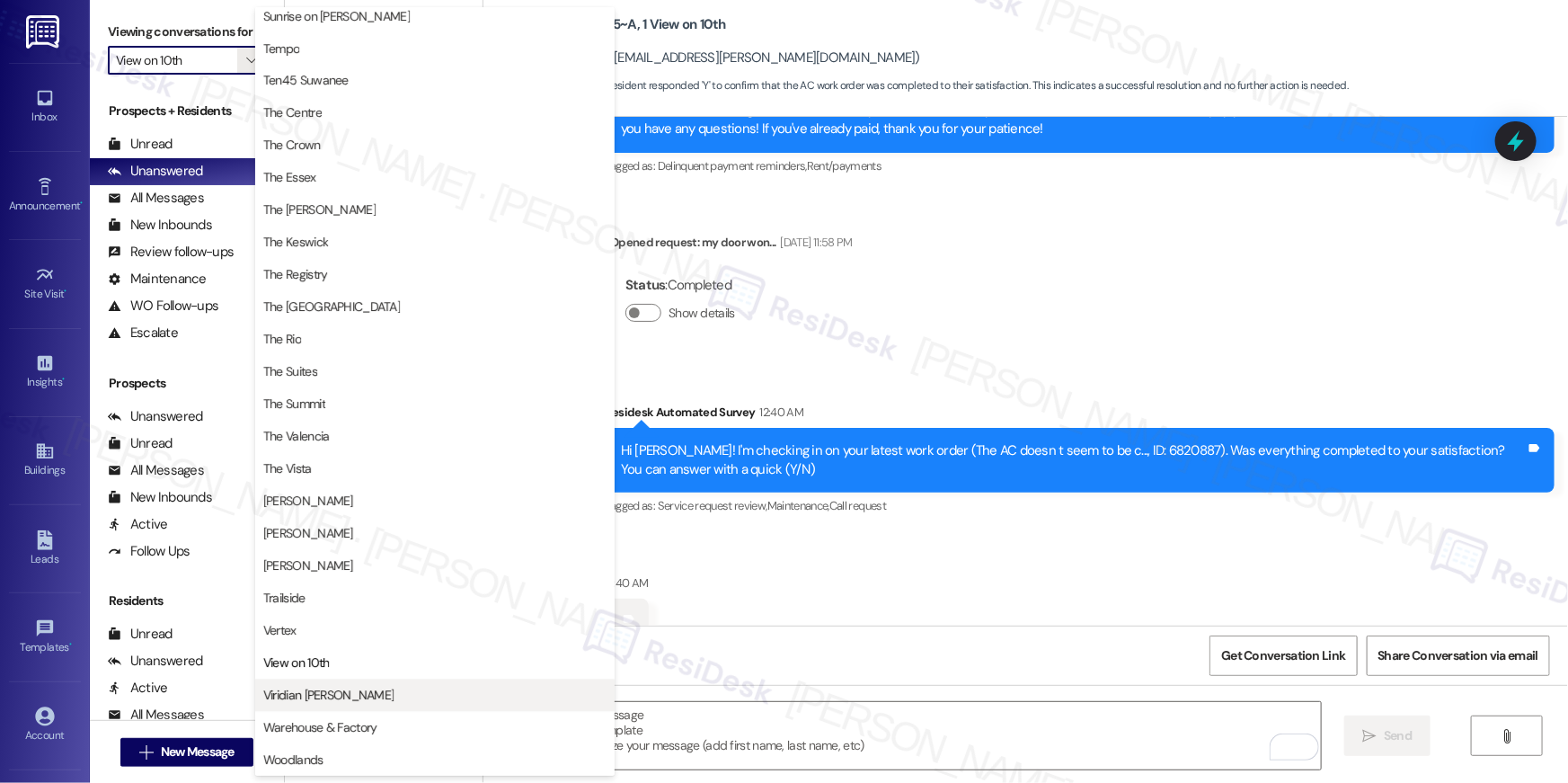
click at [391, 691] on span "Viridian [PERSON_NAME]" at bounding box center [434, 696] width 343 height 18
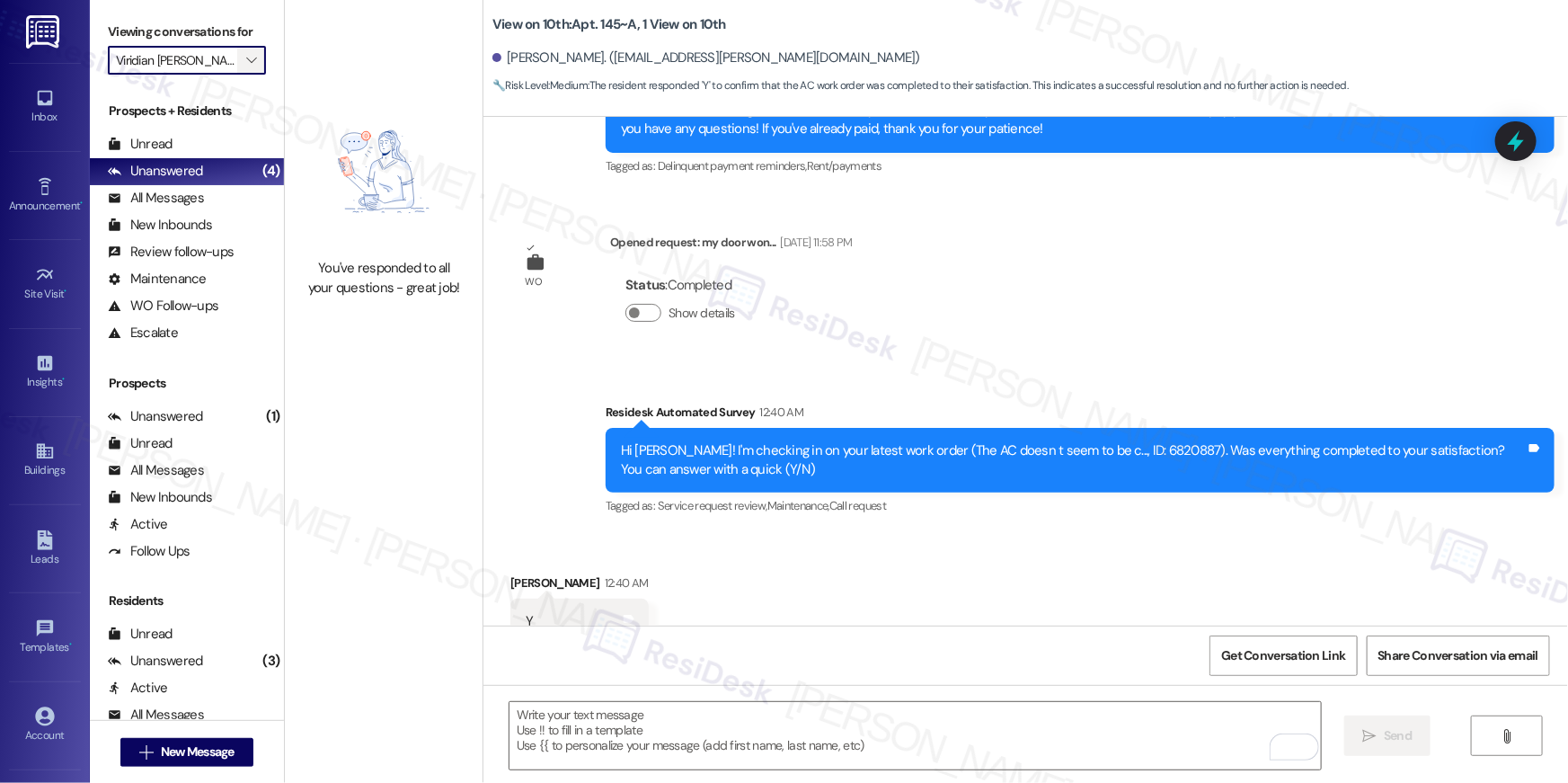
click at [249, 56] on button "" at bounding box center [251, 60] width 29 height 29
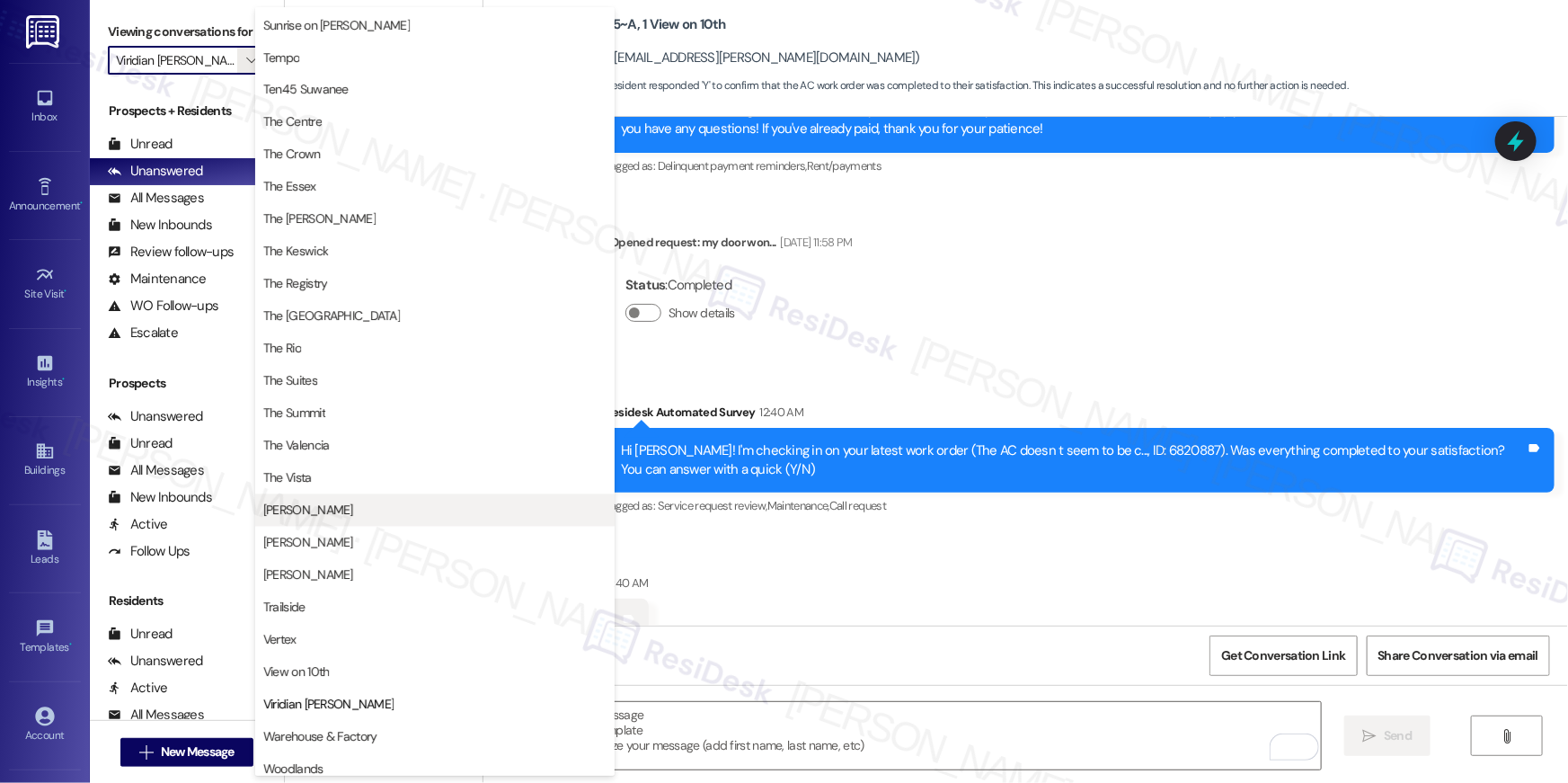
scroll to position [1658, 0]
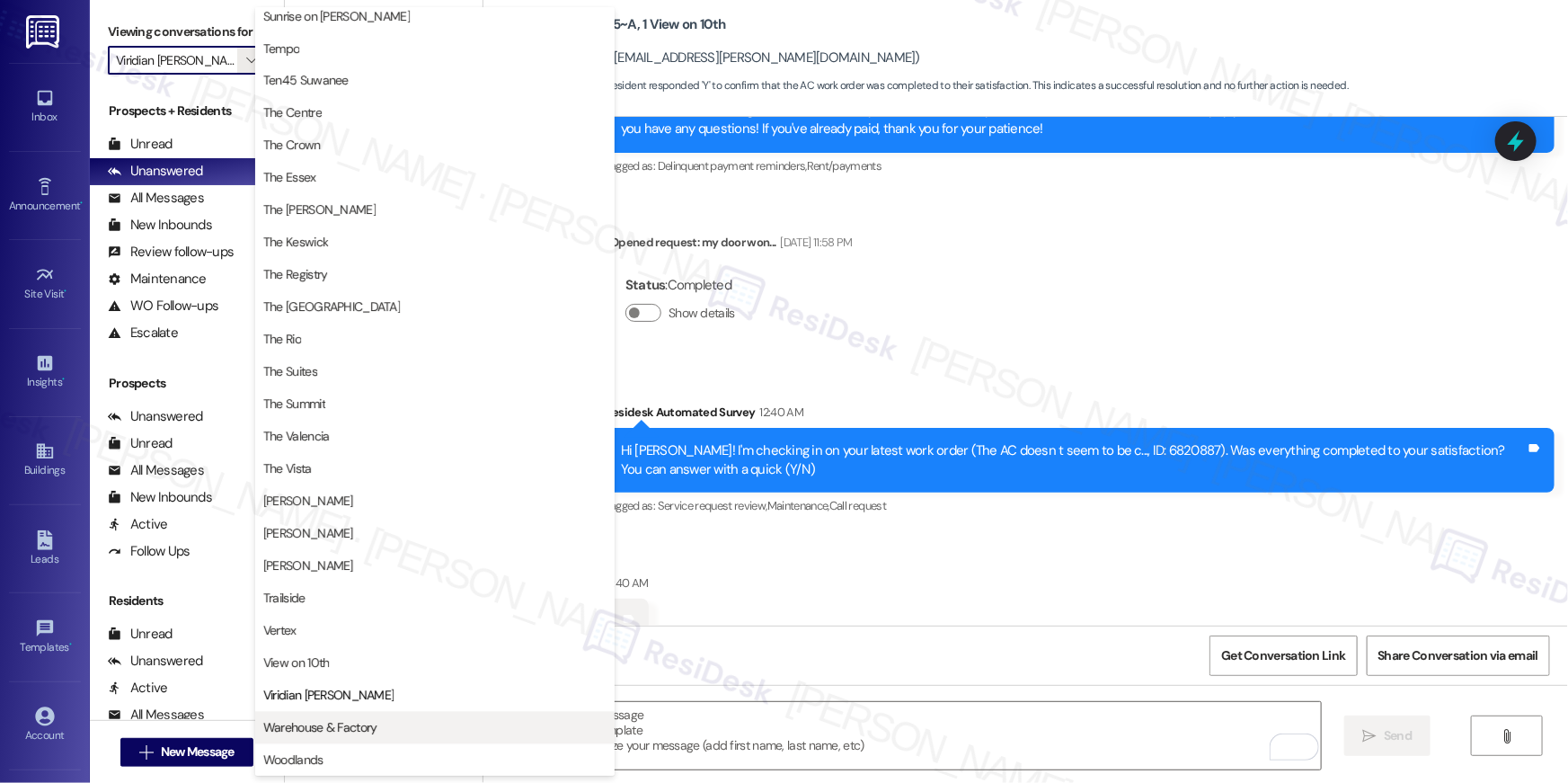
click at [347, 721] on span "Warehouse & Factory" at bounding box center [320, 728] width 114 height 18
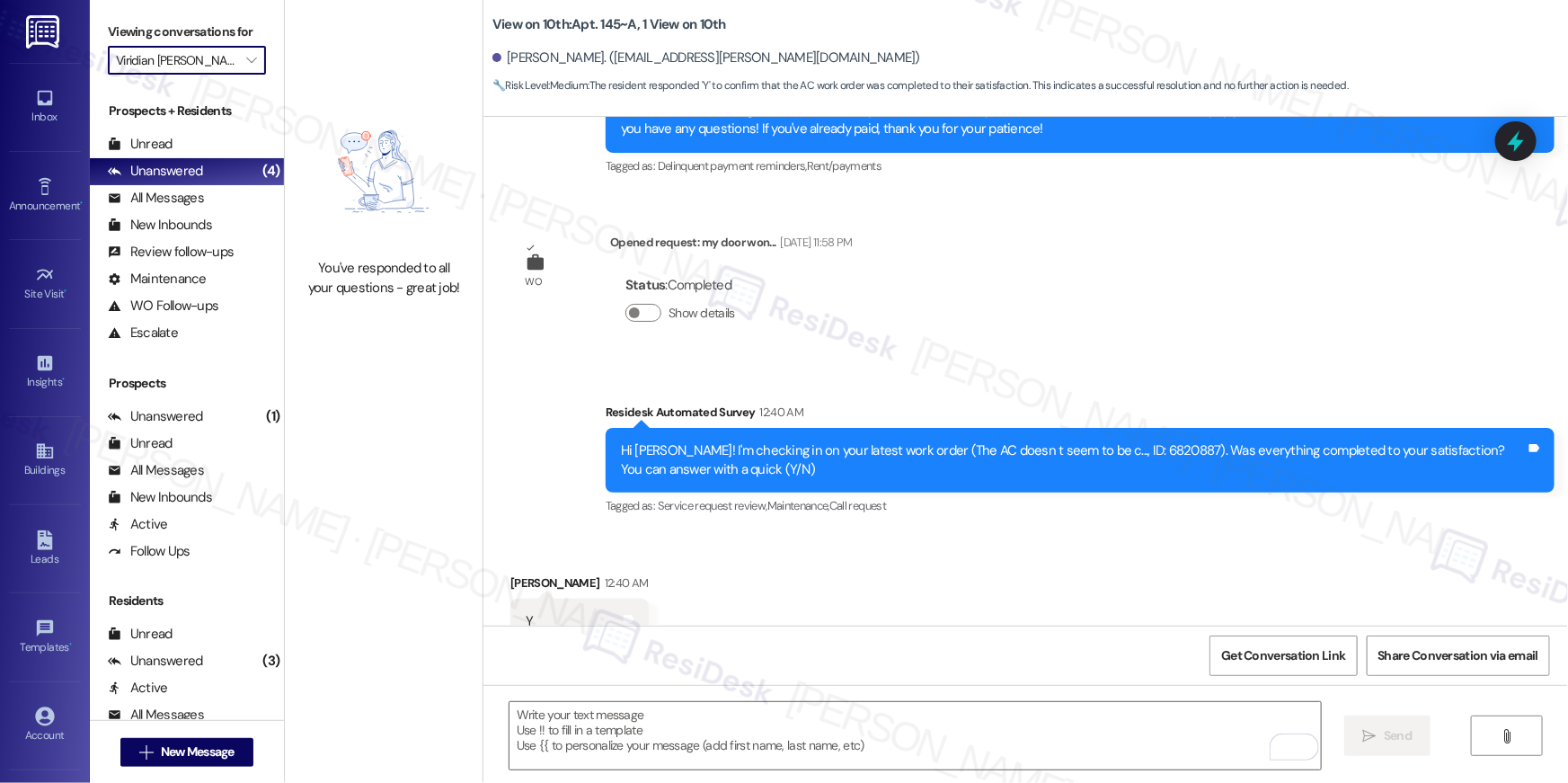
type input "Warehouse & Factory"
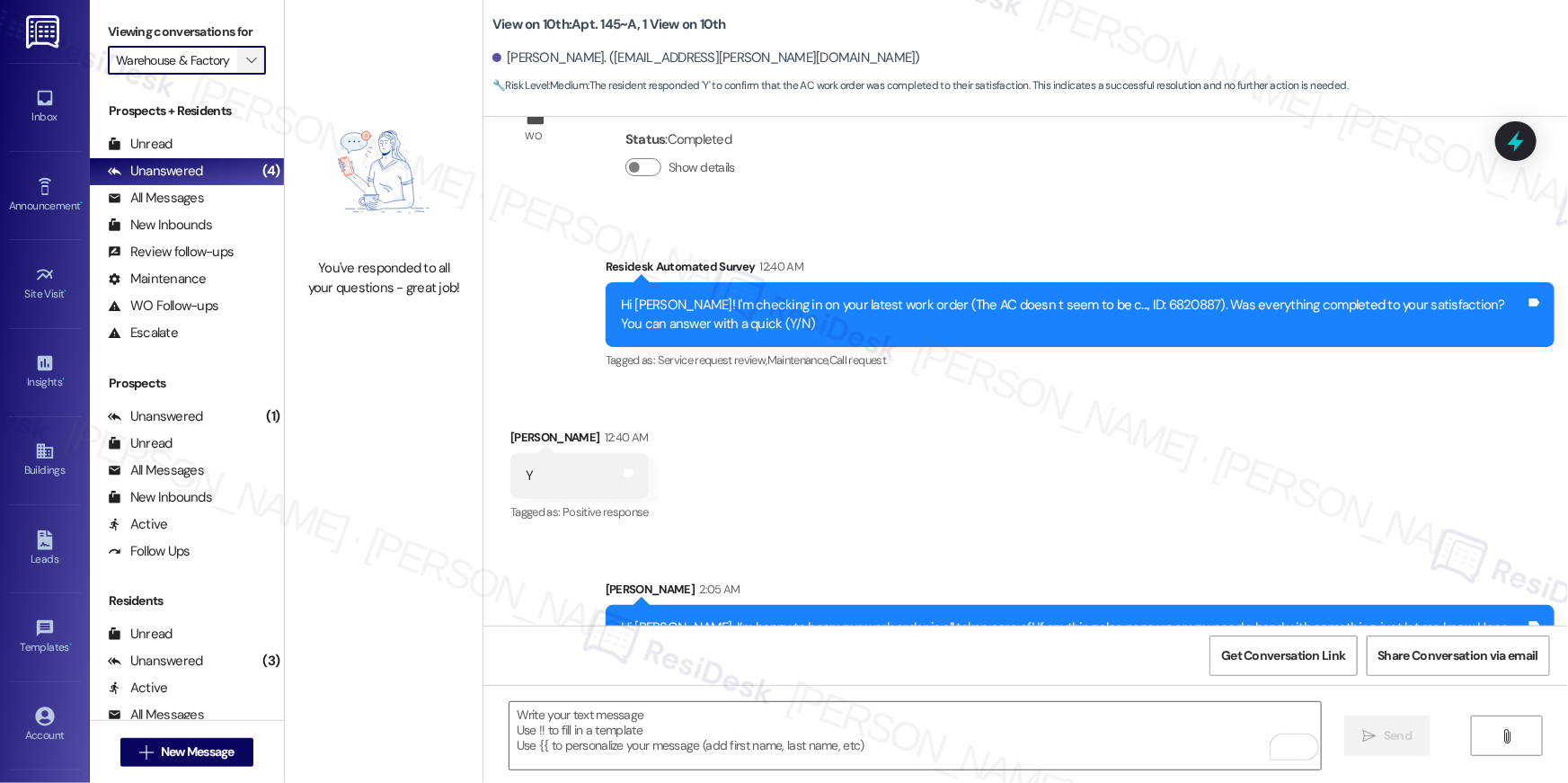
click at [246, 64] on icon "" at bounding box center [251, 60] width 10 height 14
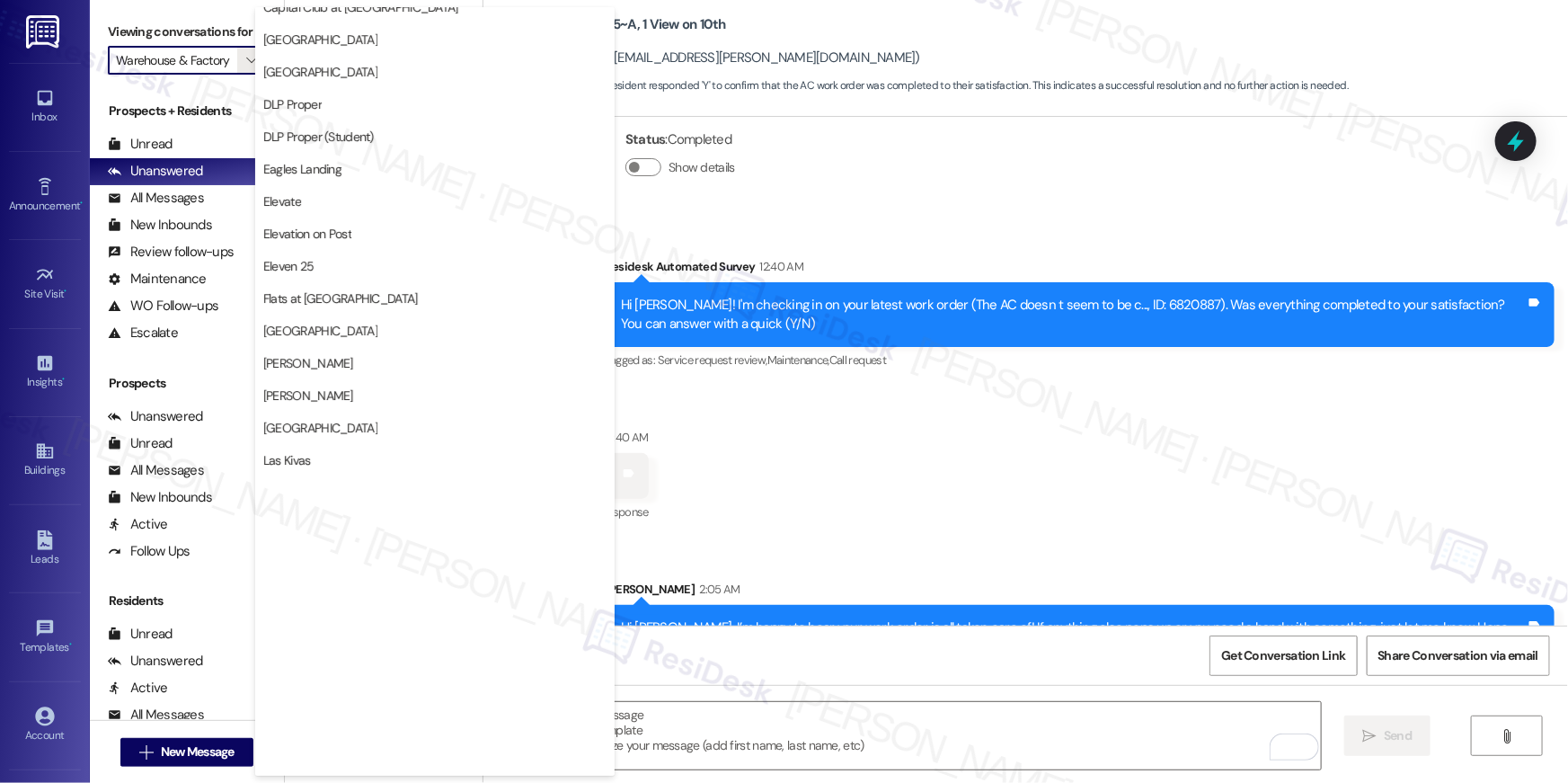
scroll to position [0, 0]
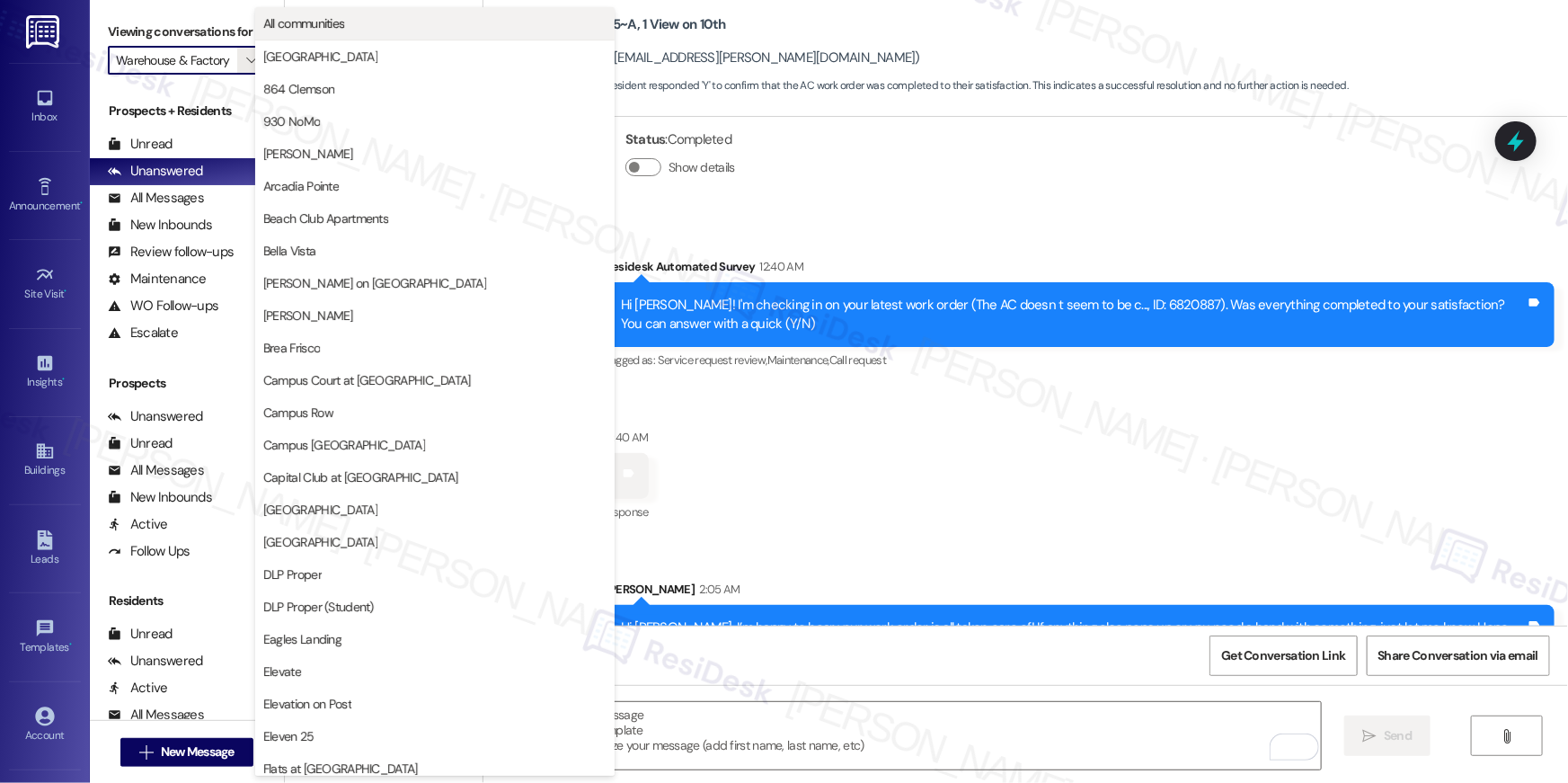
click at [347, 27] on span "All communities" at bounding box center [434, 23] width 343 height 18
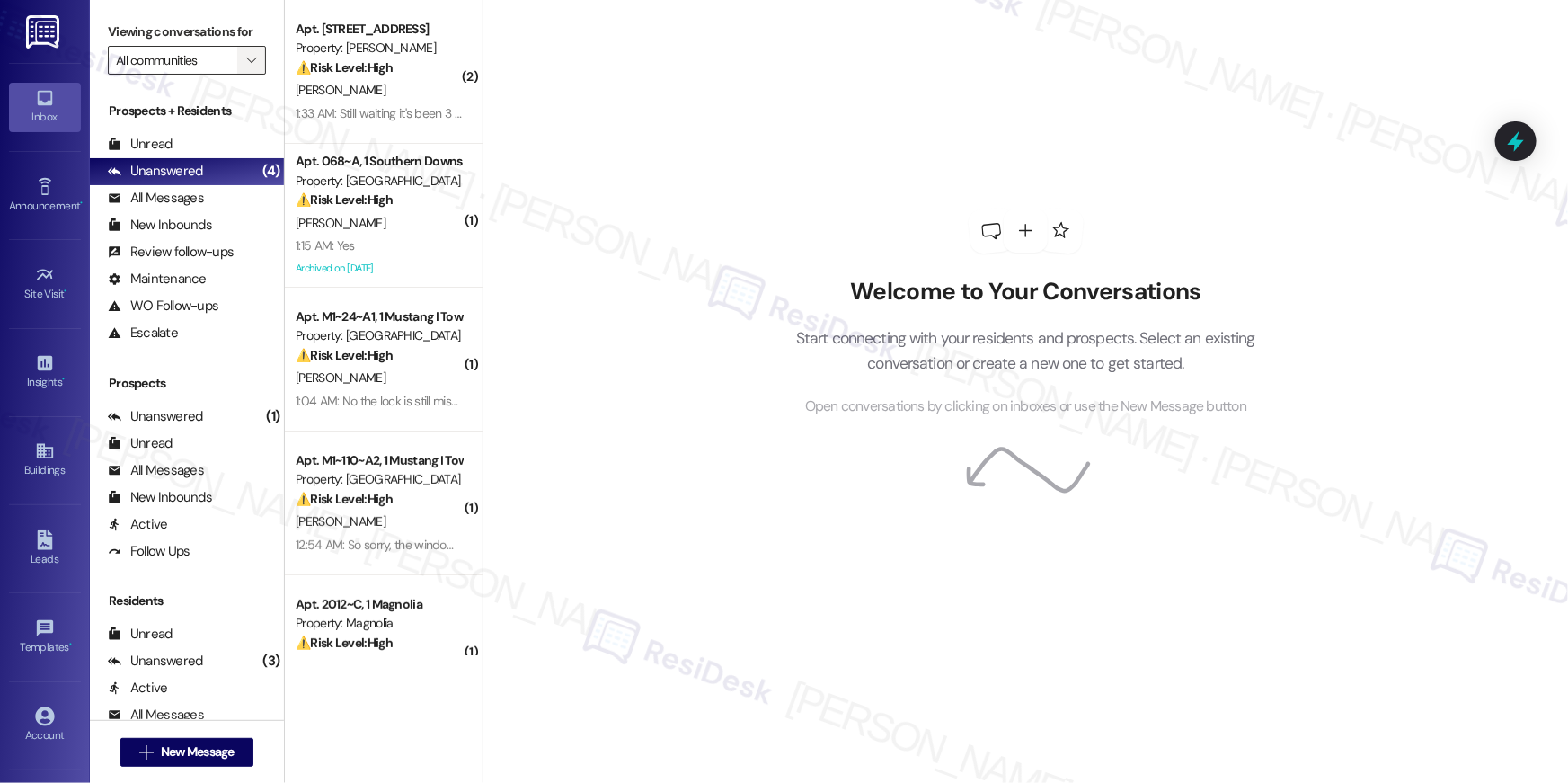
click at [247, 62] on span "" at bounding box center [251, 60] width 17 height 29
